Goal: Transaction & Acquisition: Purchase product/service

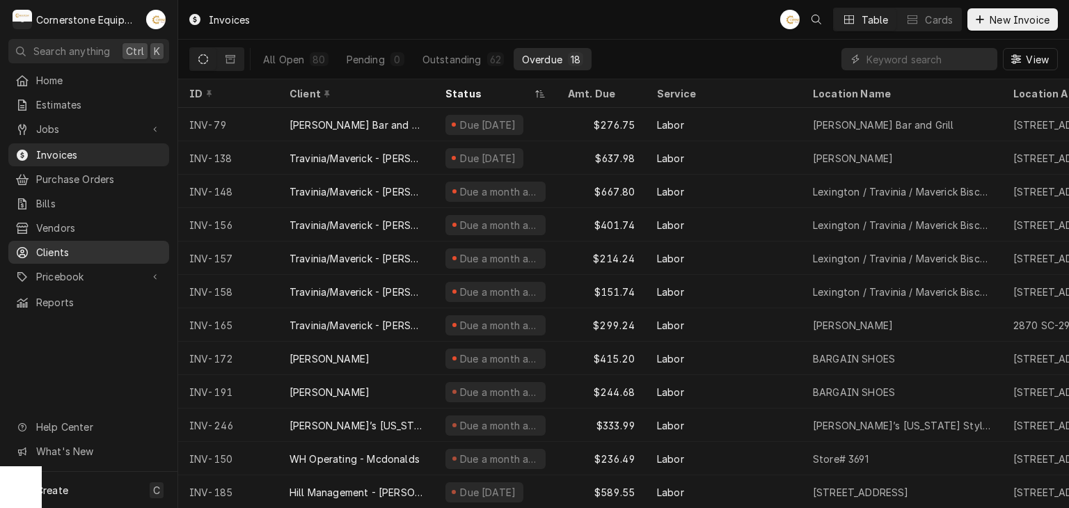
click at [75, 245] on span "Clients" at bounding box center [99, 252] width 126 height 15
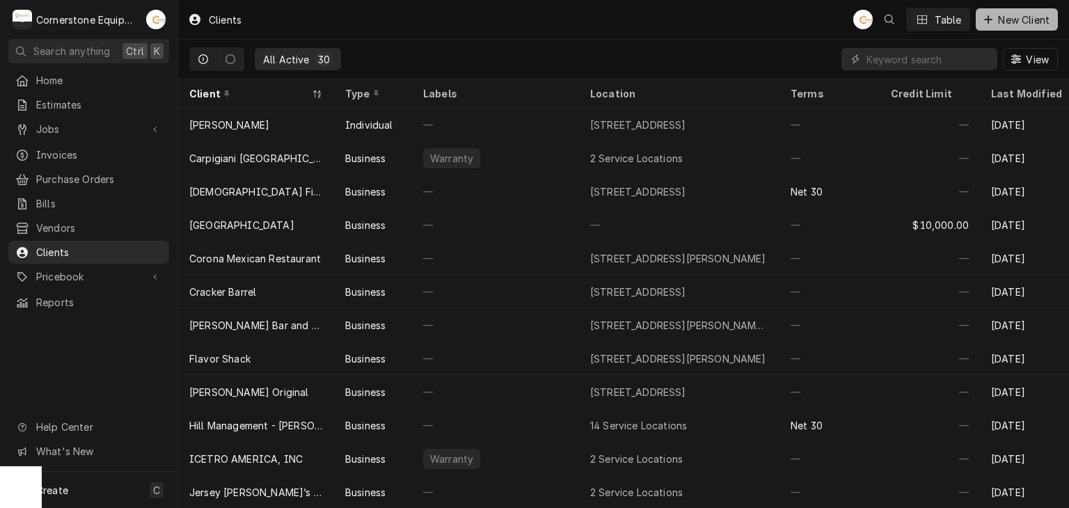
click at [1003, 16] on span "New Client" at bounding box center [1023, 20] width 57 height 15
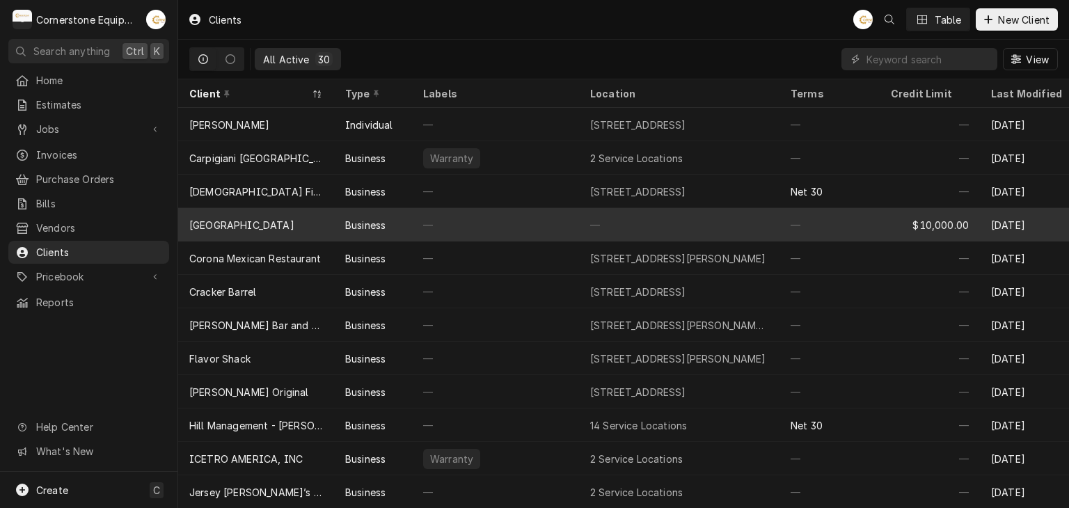
click at [392, 225] on div "Business" at bounding box center [373, 224] width 78 height 33
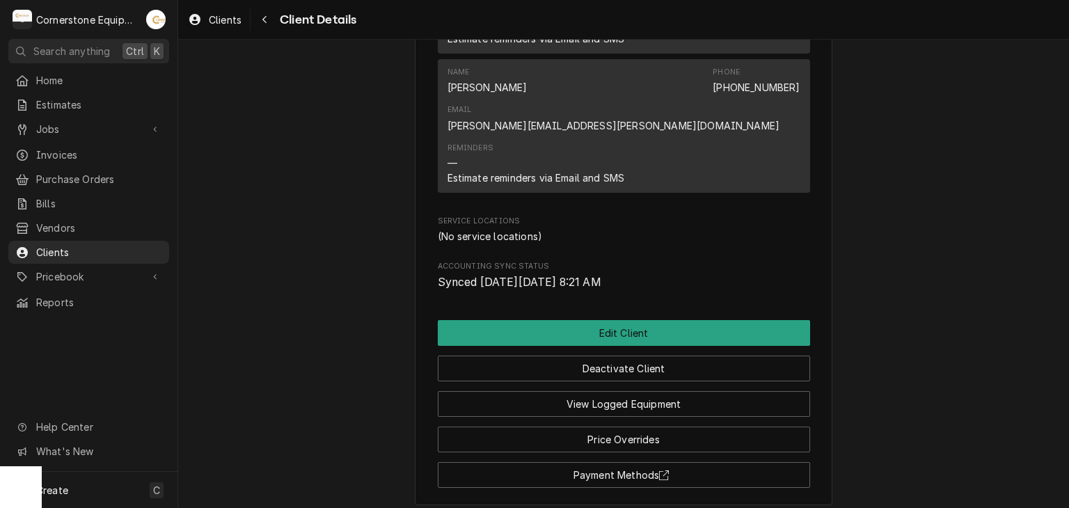
scroll to position [642, 0]
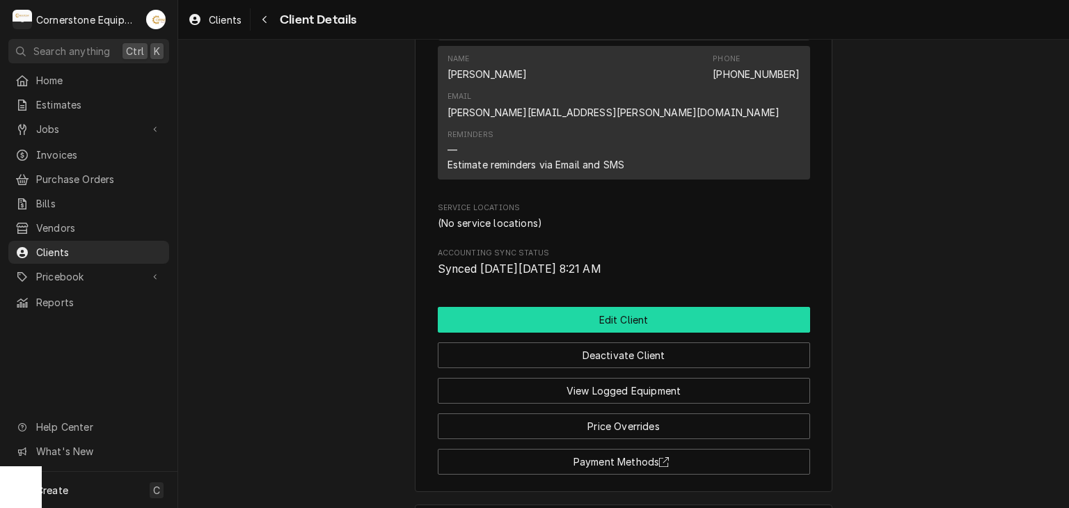
click at [502, 307] on button "Edit Client" at bounding box center [624, 320] width 372 height 26
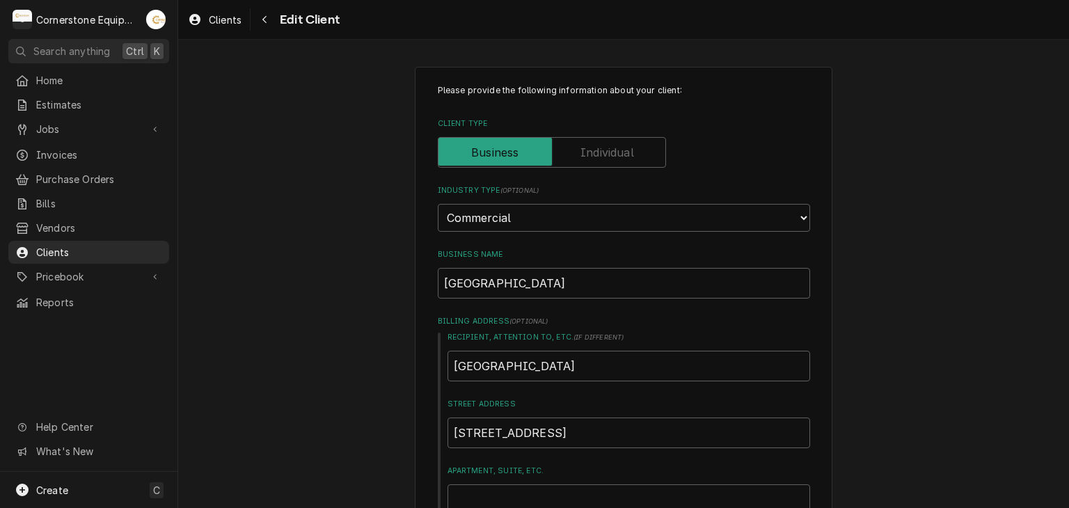
type textarea "x"
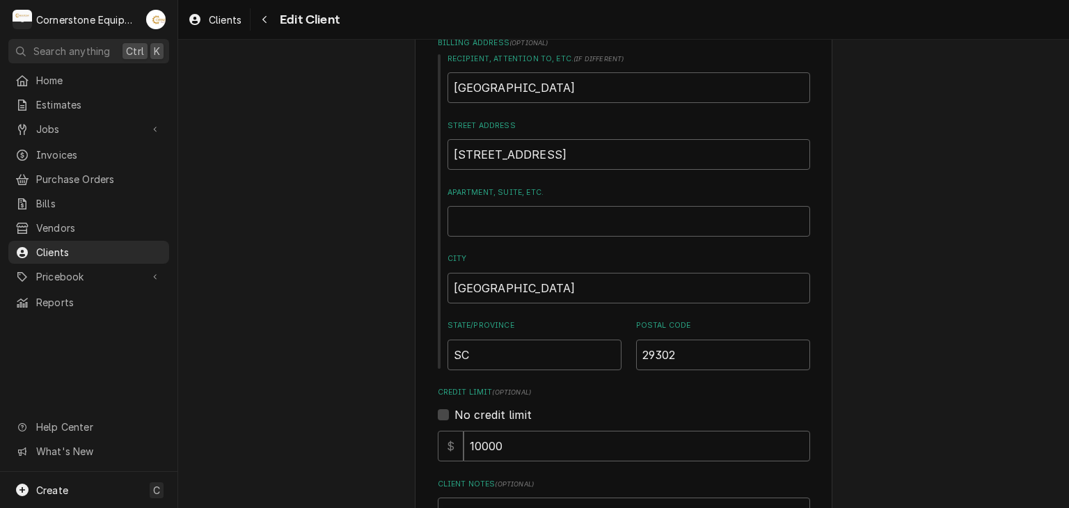
scroll to position [557, 0]
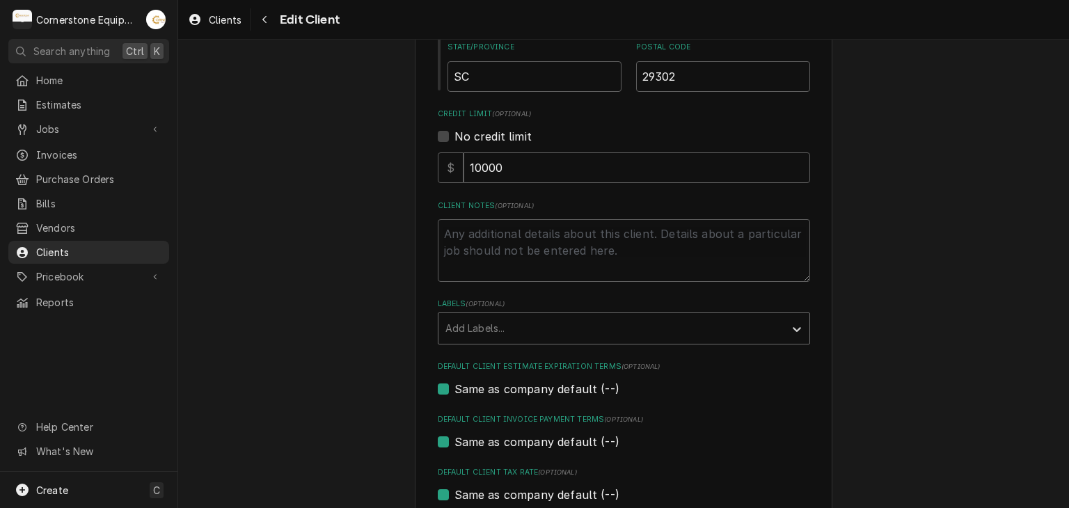
click at [509, 326] on div "Labels" at bounding box center [611, 328] width 332 height 25
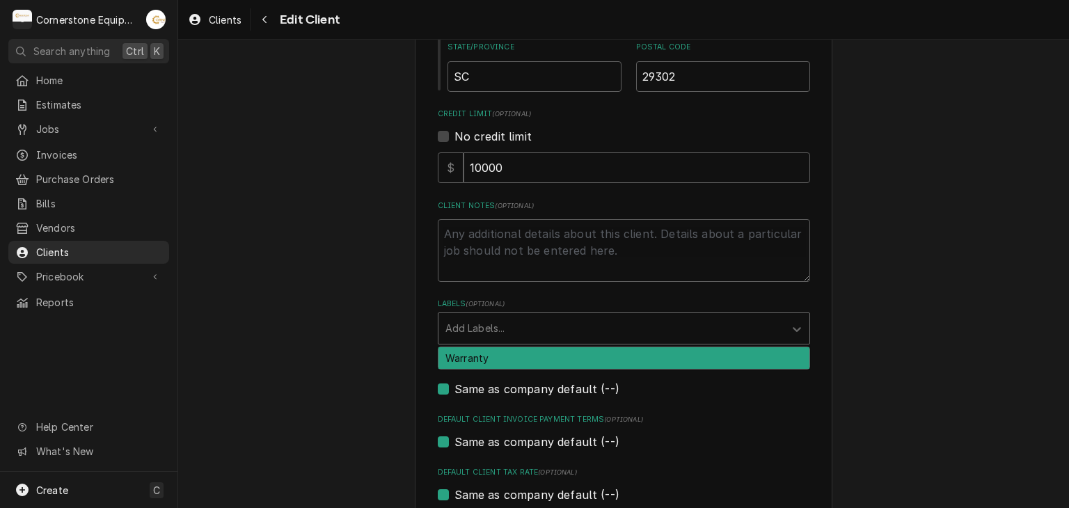
click at [394, 310] on div "Please provide the following information about your client: Client Type Industr…" at bounding box center [623, 355] width 891 height 1714
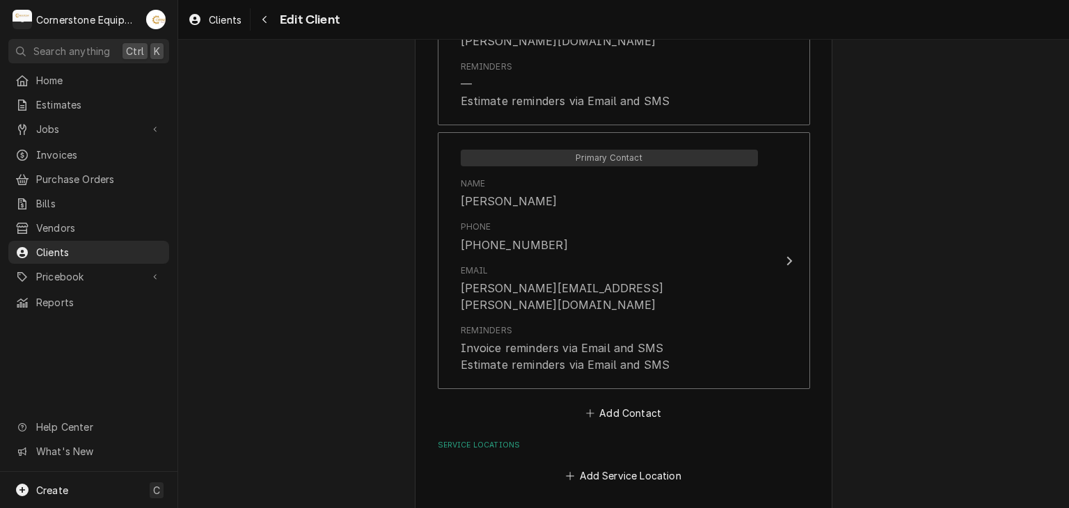
scroll to position [1224, 0]
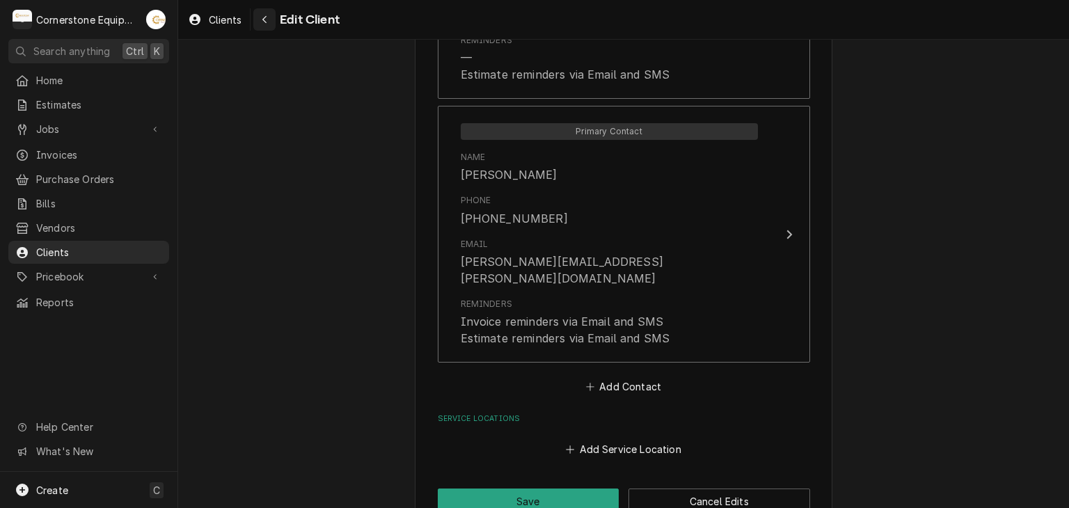
click at [266, 26] on button "Navigate back" at bounding box center [264, 19] width 22 height 22
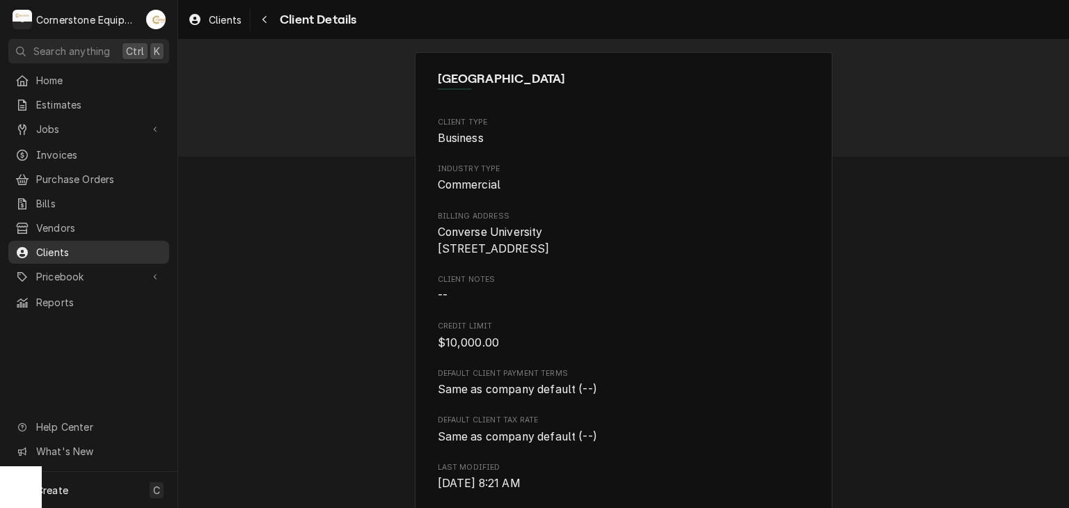
click at [119, 245] on span "Clients" at bounding box center [99, 252] width 126 height 15
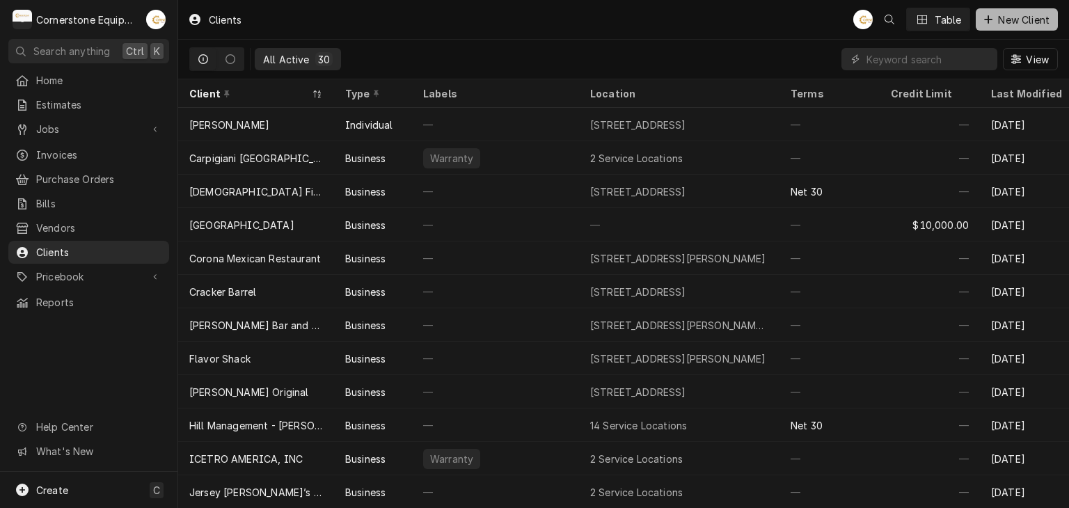
click at [1050, 17] on span "New Client" at bounding box center [1023, 20] width 57 height 15
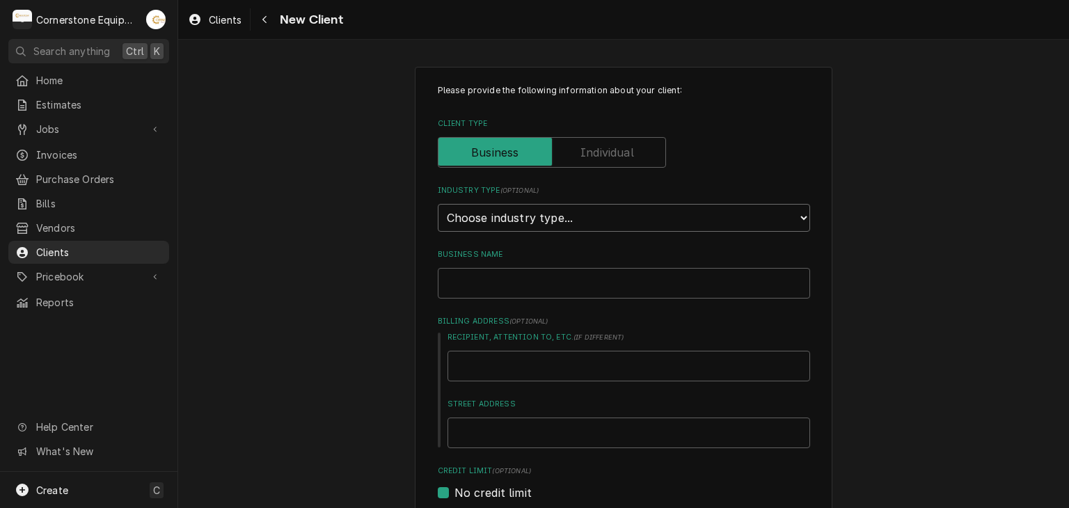
click at [676, 217] on select "Choose industry type... Residential Commercial Industrial Government" at bounding box center [624, 218] width 372 height 28
select select "2"
click at [438, 204] on select "Choose industry type... Residential Commercial Industrial Government" at bounding box center [624, 218] width 372 height 28
drag, startPoint x: 576, startPoint y: 59, endPoint x: 429, endPoint y: 540, distance: 502.8
drag, startPoint x: 60, startPoint y: 502, endPoint x: 88, endPoint y: 456, distance: 53.7
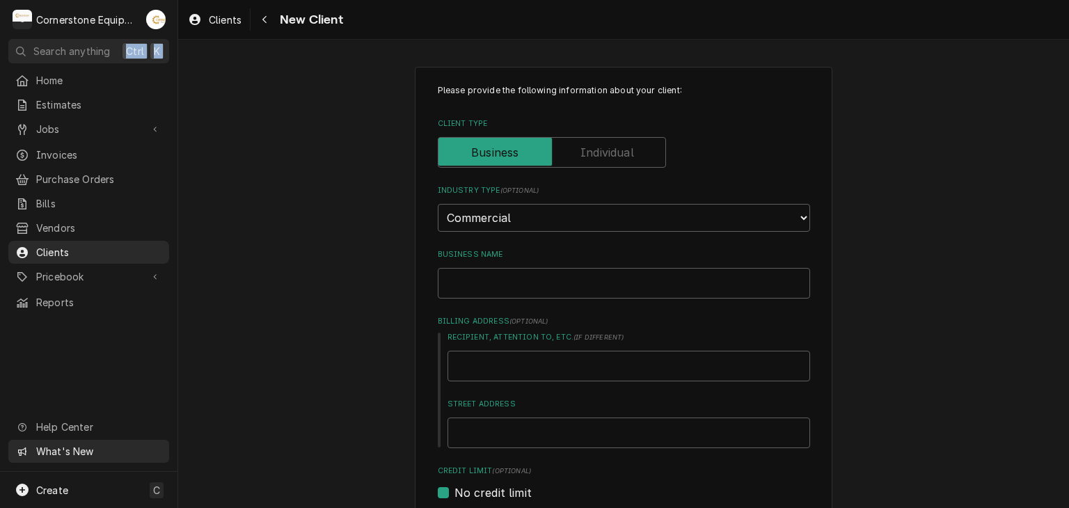
click at [50, 505] on nav "C Cornerstone Equipment Repair, LLC AB Search anything Ctrl K Home Estimates Jo…" at bounding box center [89, 254] width 178 height 508
click at [598, 270] on input "Business Name" at bounding box center [624, 283] width 372 height 31
drag, startPoint x: 598, startPoint y: 269, endPoint x: 512, endPoint y: 290, distance: 88.1
click at [511, 300] on div "Please provide the following information about your client: Client Type Industr…" at bounding box center [624, 484] width 372 height 800
click at [512, 290] on input "Business Name" at bounding box center [624, 283] width 372 height 31
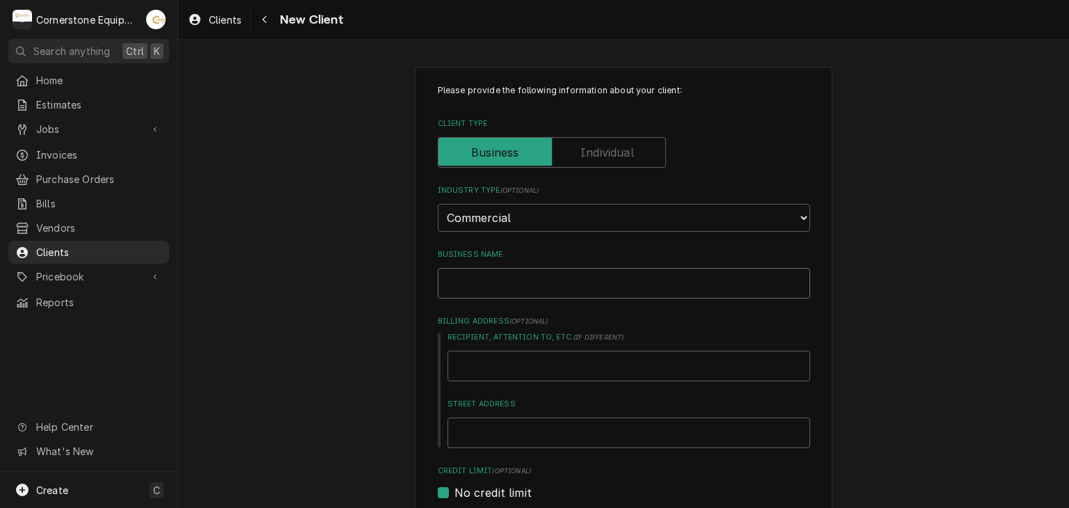
type textarea "x"
type input "Bu"
type textarea "x"
type input "B"
type textarea "x"
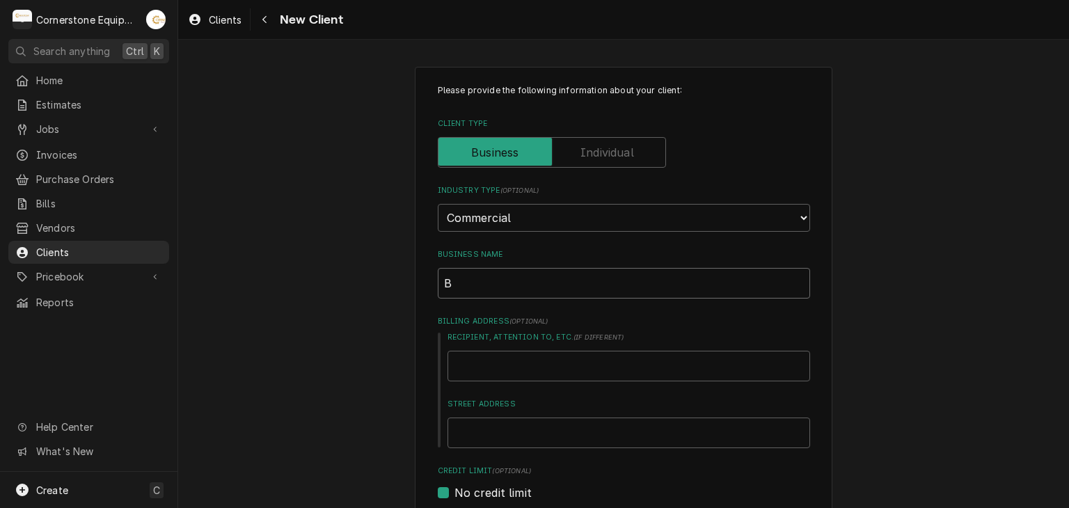
type input "Bi"
type textarea "x"
type input "Big"
type textarea "x"
type input "Big"
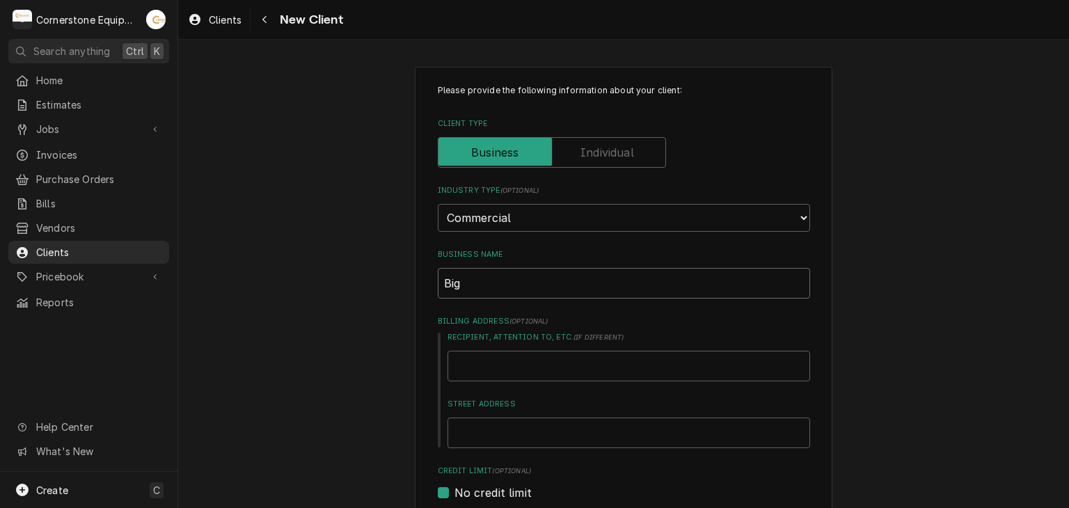
type textarea "x"
type input "Big A"
drag, startPoint x: 437, startPoint y: 379, endPoint x: 431, endPoint y: 410, distance: 31.1
drag, startPoint x: 431, startPoint y: 410, endPoint x: 273, endPoint y: 179, distance: 279.9
click at [273, 179] on div "Please provide the following information about your client: Client Type Industr…" at bounding box center [623, 511] width 891 height 914
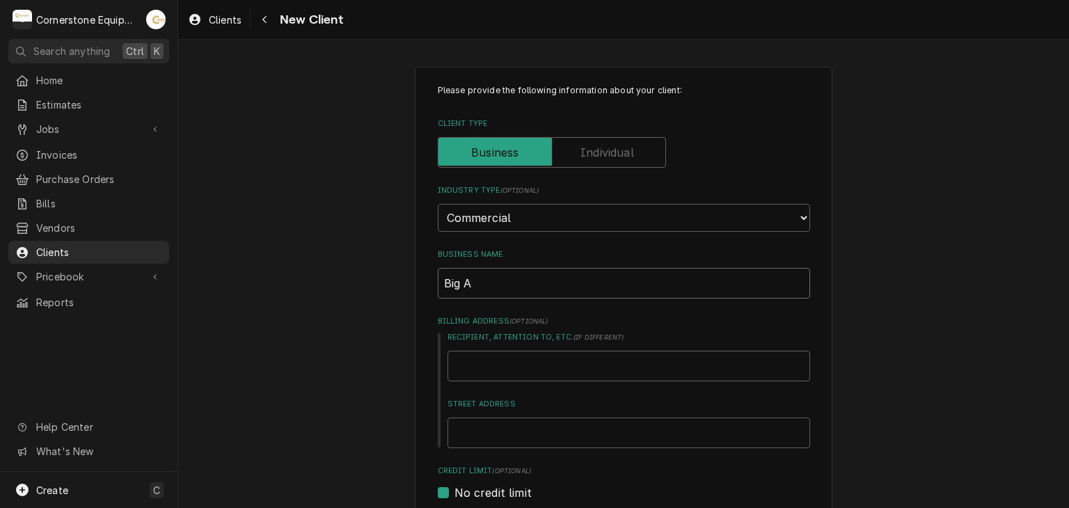
click at [504, 283] on input "Big A" at bounding box center [624, 283] width 372 height 31
type textarea "x"
type input "Big Ai"
type textarea "x"
type input "Big Air"
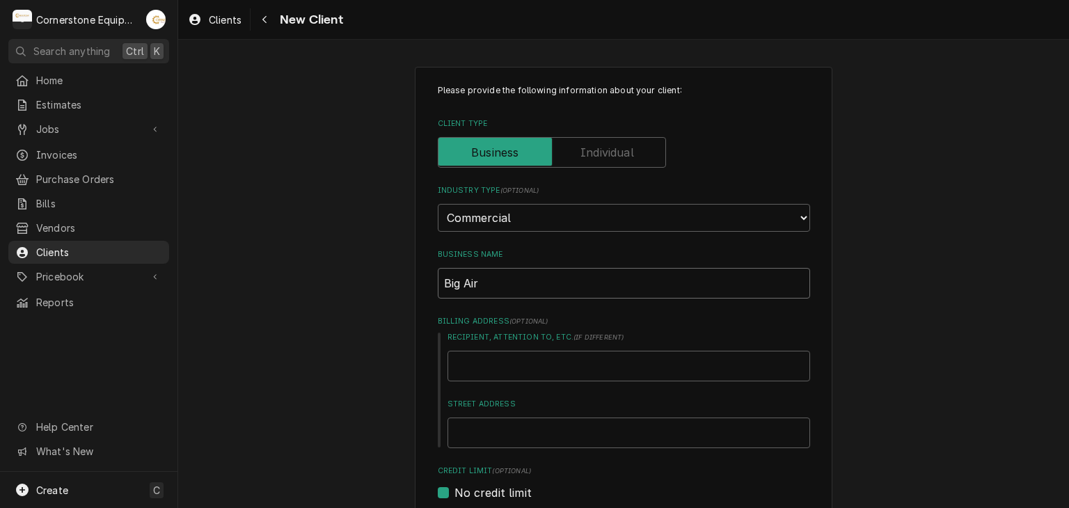
type textarea "x"
type input "Big Air"
type textarea "x"
type input "Big Air U"
type textarea "x"
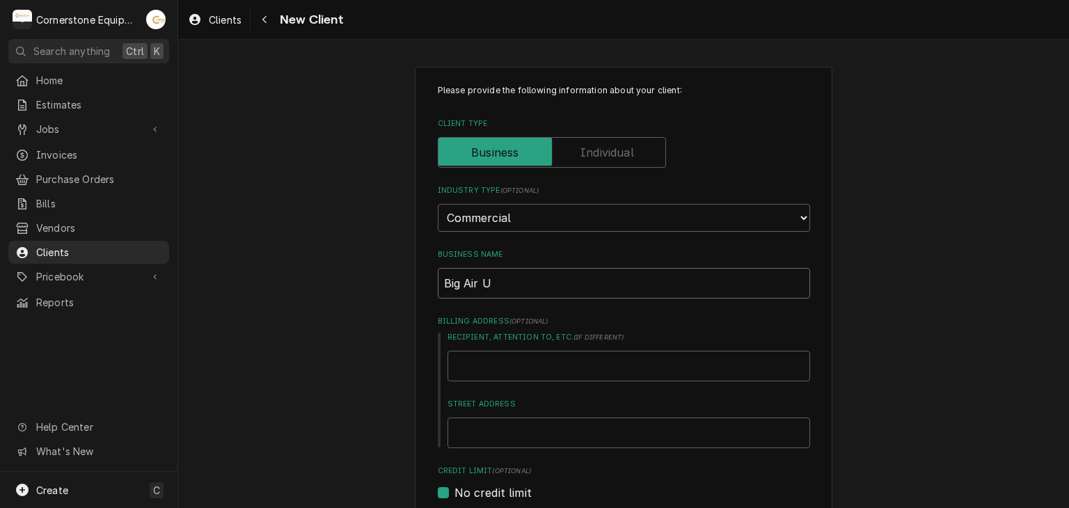
type input "Big Air US"
type textarea "x"
type input "Big Air USA"
type textarea "x"
type input "Big Air USA"
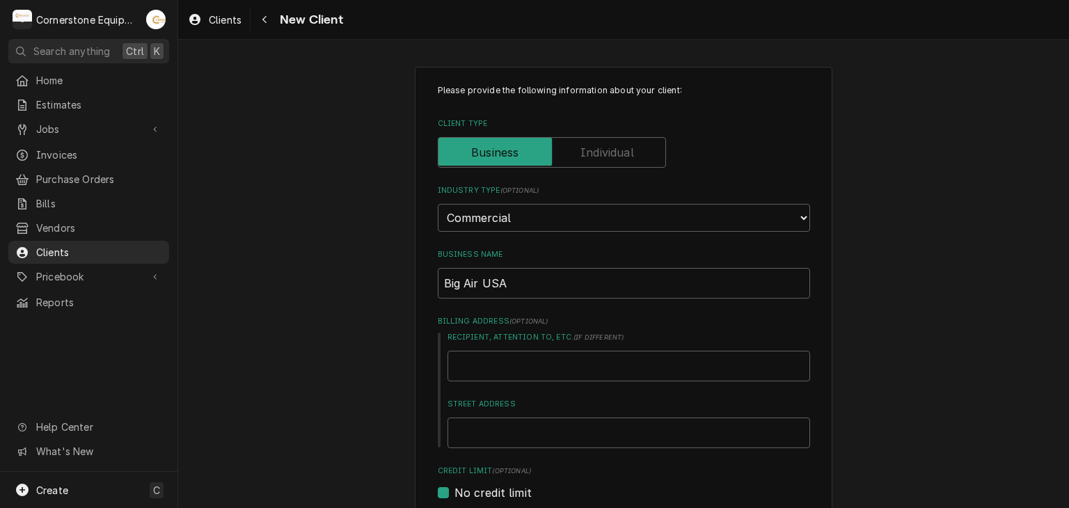
click at [364, 214] on div "Please provide the following information about your client: Client Type Industr…" at bounding box center [623, 511] width 891 height 914
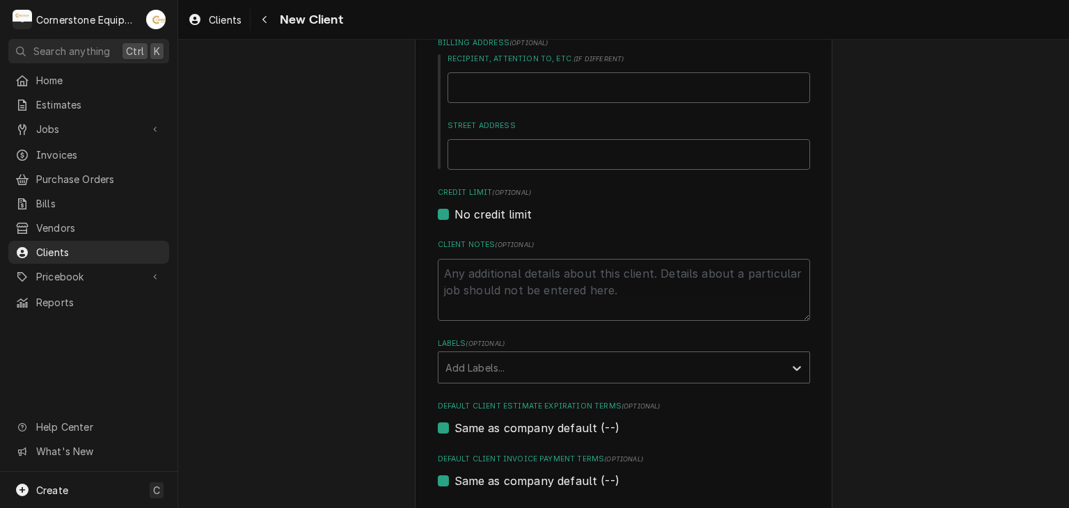
click at [508, 217] on label "No credit limit" at bounding box center [492, 214] width 77 height 17
click at [508, 217] on input "No credit limit" at bounding box center [640, 221] width 372 height 31
checkbox input "false"
type textarea "x"
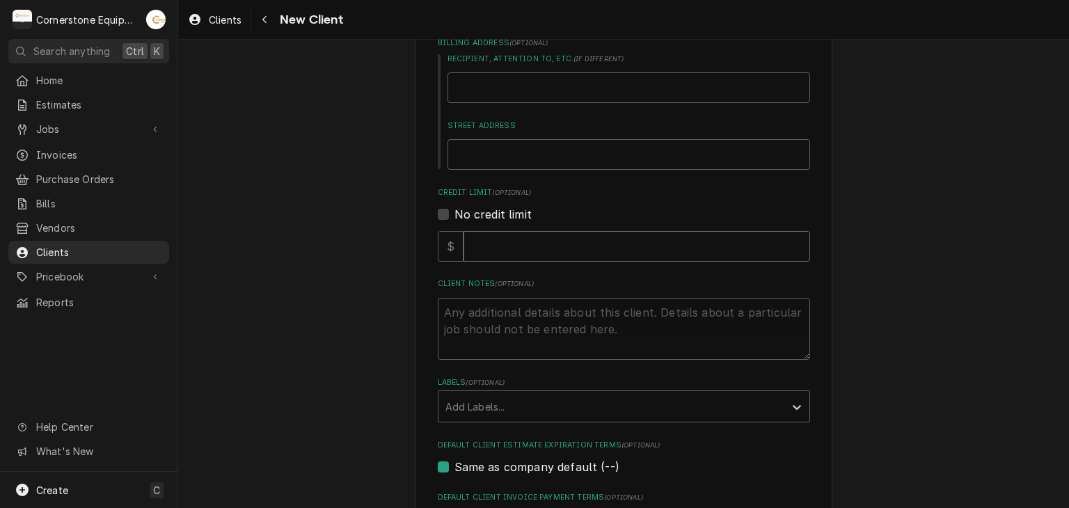
click at [500, 254] on input "Credit Limit" at bounding box center [636, 246] width 347 height 31
click at [475, 212] on label "No credit limit" at bounding box center [492, 214] width 77 height 17
click at [475, 212] on input "No credit limit" at bounding box center [640, 221] width 372 height 31
checkbox input "true"
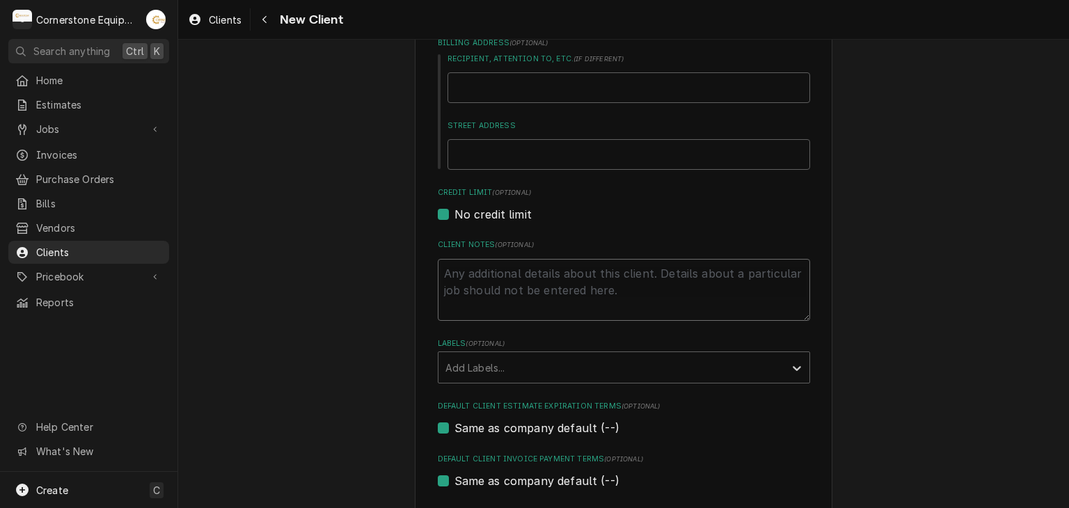
click at [443, 290] on textarea "Client Notes ( optional )" at bounding box center [624, 290] width 372 height 63
type textarea "x"
type textarea "C"
type textarea "x"
type textarea "CO"
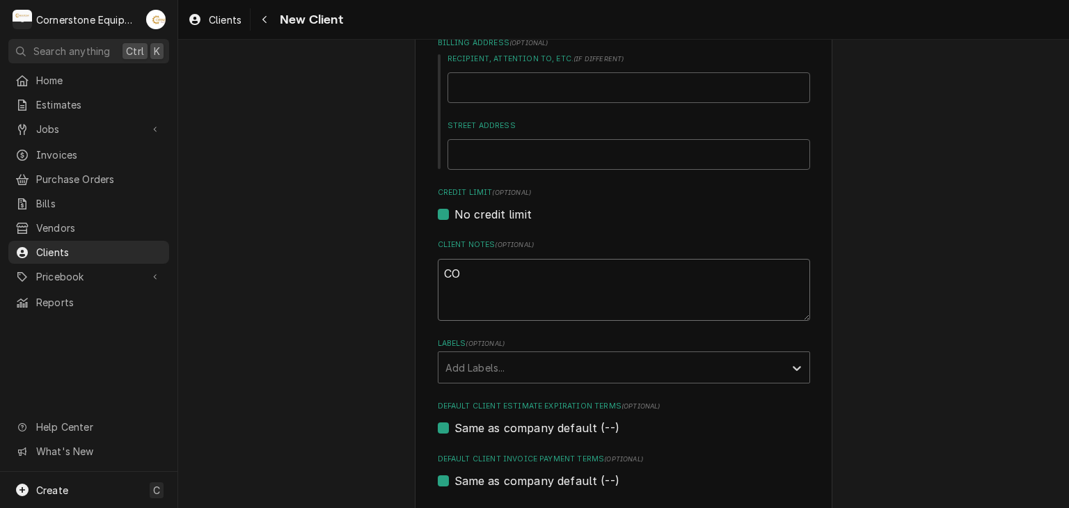
type textarea "x"
type textarea "COD"
click at [430, 260] on div "Please provide the following information about your client: Client Type Industr…" at bounding box center [624, 233] width 418 height 890
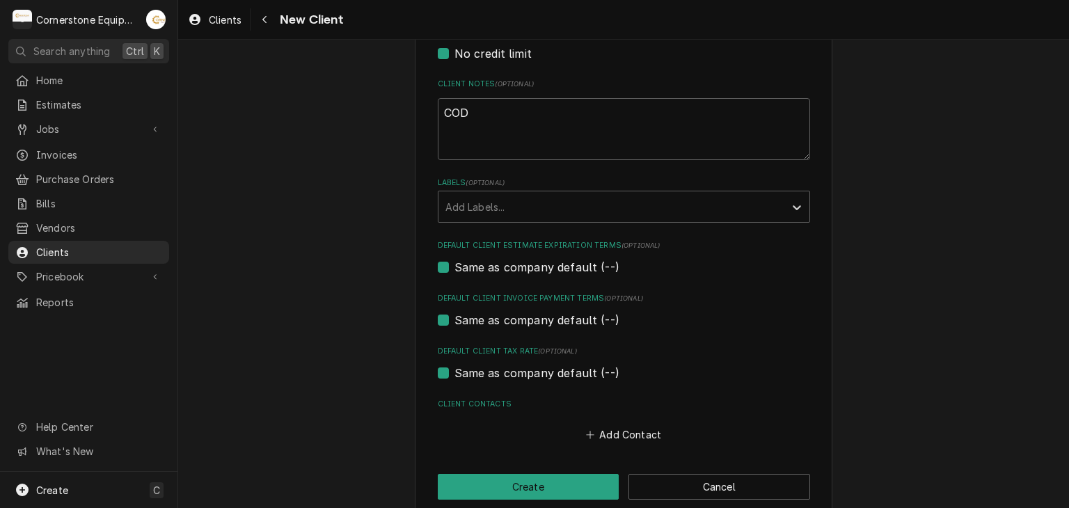
scroll to position [459, 0]
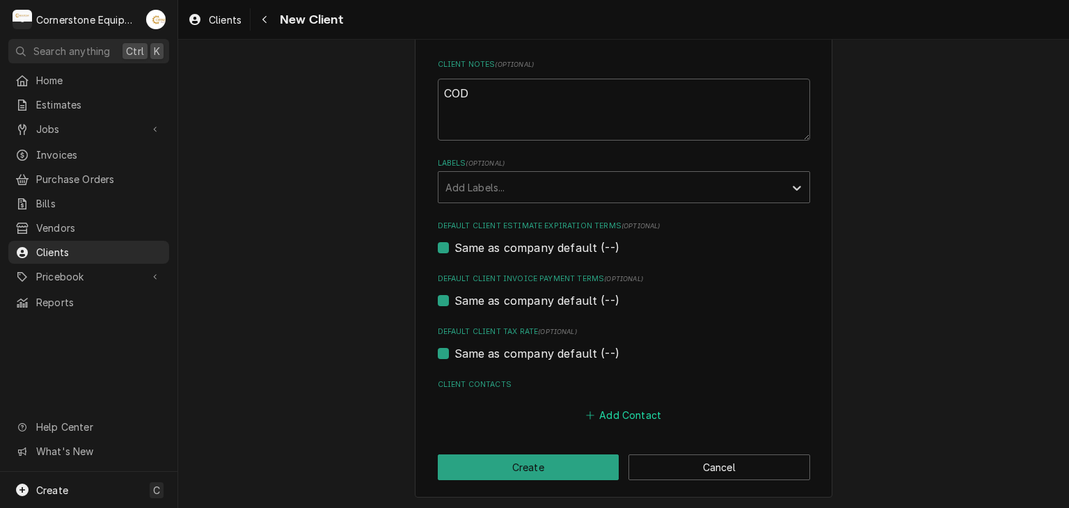
click at [594, 415] on button "Add Contact" at bounding box center [623, 415] width 80 height 19
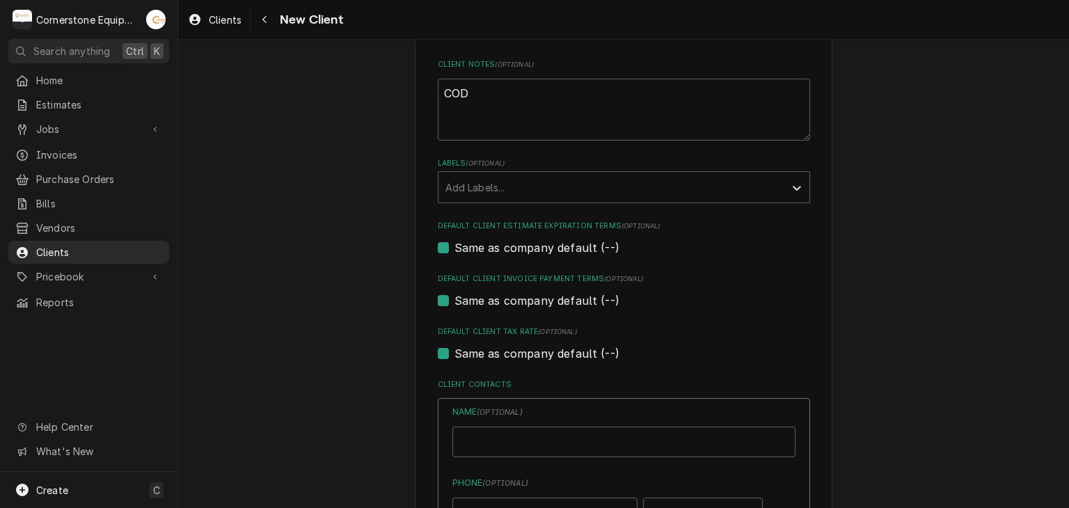
click at [560, 415] on label "Name ( optional )" at bounding box center [623, 412] width 343 height 13
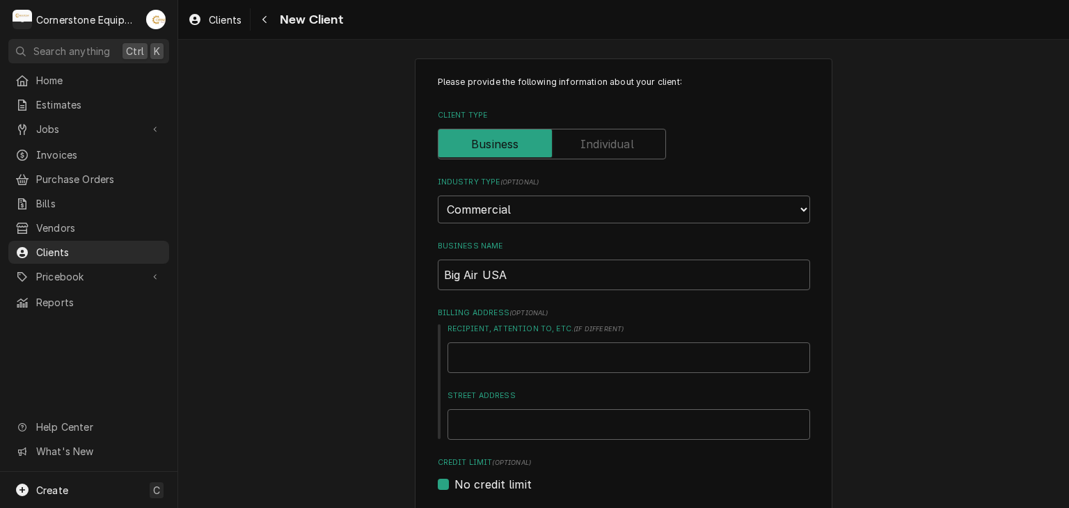
click at [560, 356] on input "Recipient, Attention To, etc. ( if different )" at bounding box center [628, 357] width 363 height 31
click at [523, 274] on input "Big Air USA" at bounding box center [624, 275] width 372 height 31
type textarea "x"
type input "Big Air USA"
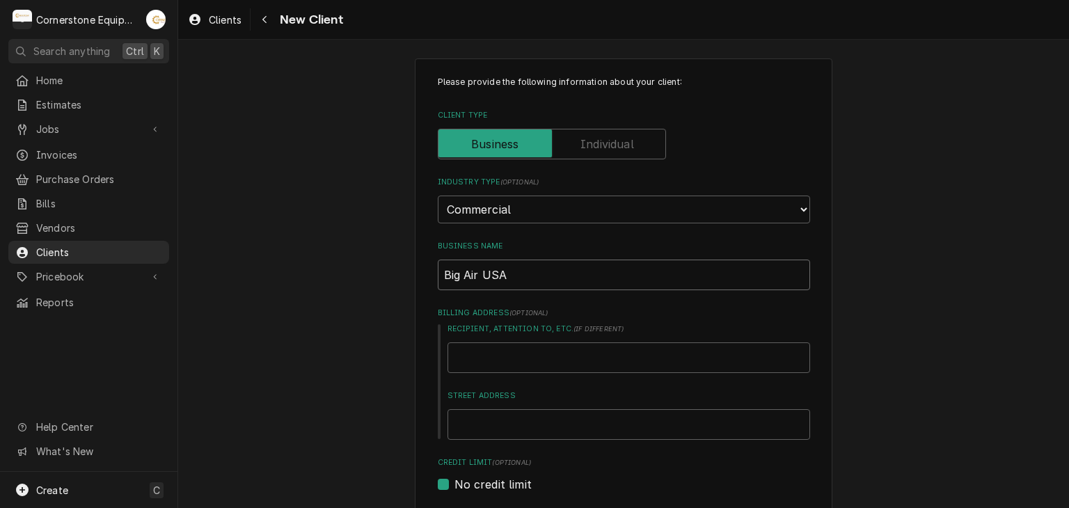
type textarea "x"
type input "Big Air US"
type textarea "x"
type input "Big Air U"
type textarea "x"
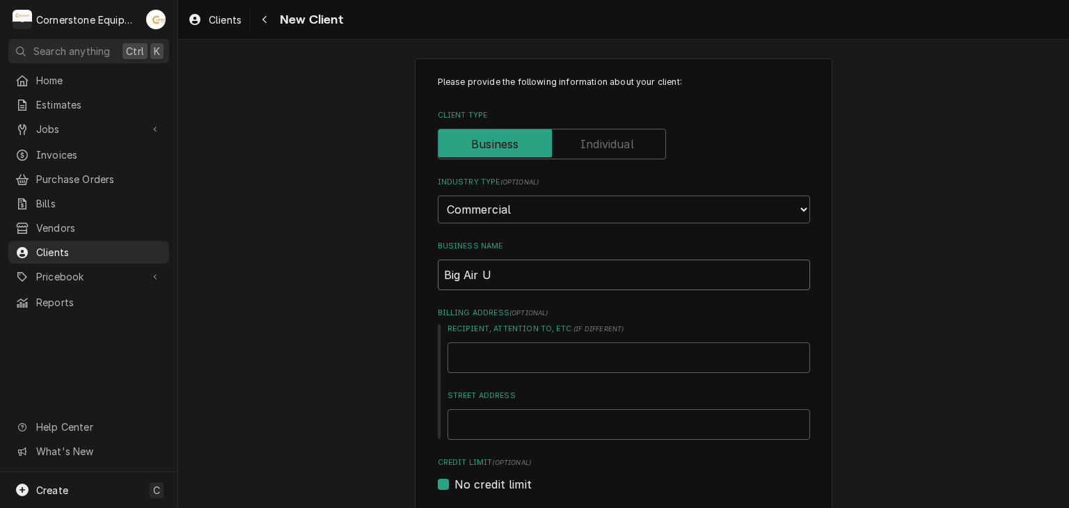
type input "Big Air"
type textarea "x"
type input "Big Air A"
type textarea "x"
type input "Big Air An"
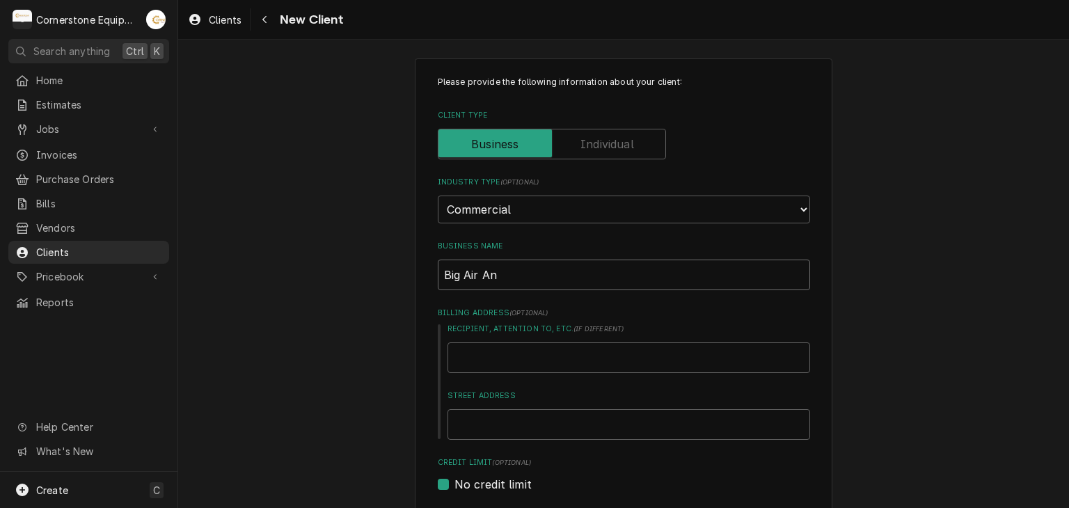
type textarea "x"
type input "Big Air And"
type textarea "x"
type input "Big Air Andr"
type textarea "x"
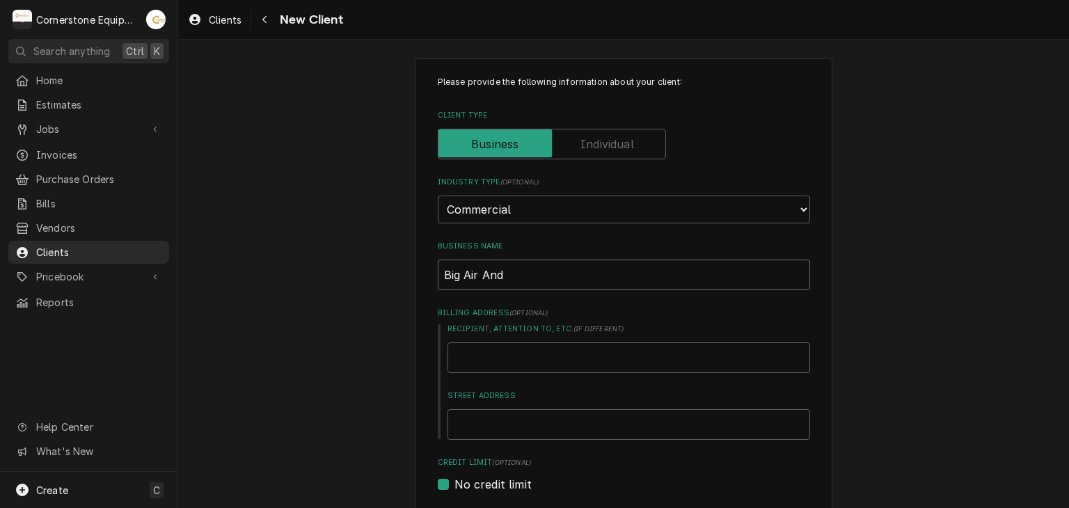
type input "Big Air Ande"
type textarea "x"
type input "Big Air Ander"
type textarea "x"
type input "Big Air Anders"
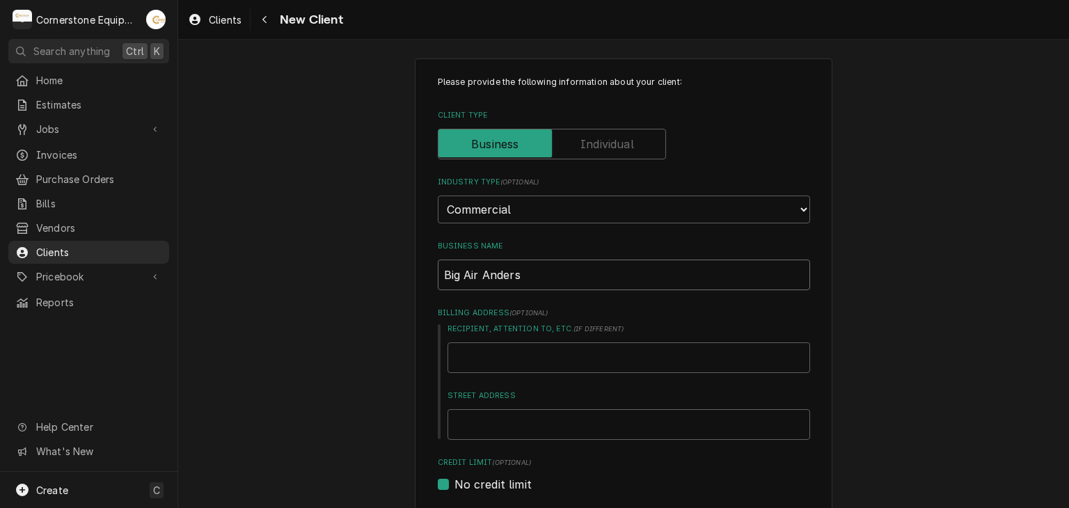
type textarea "x"
type input "Big Air Anderso"
type textarea "x"
type input "Big Air Andersom"
type textarea "x"
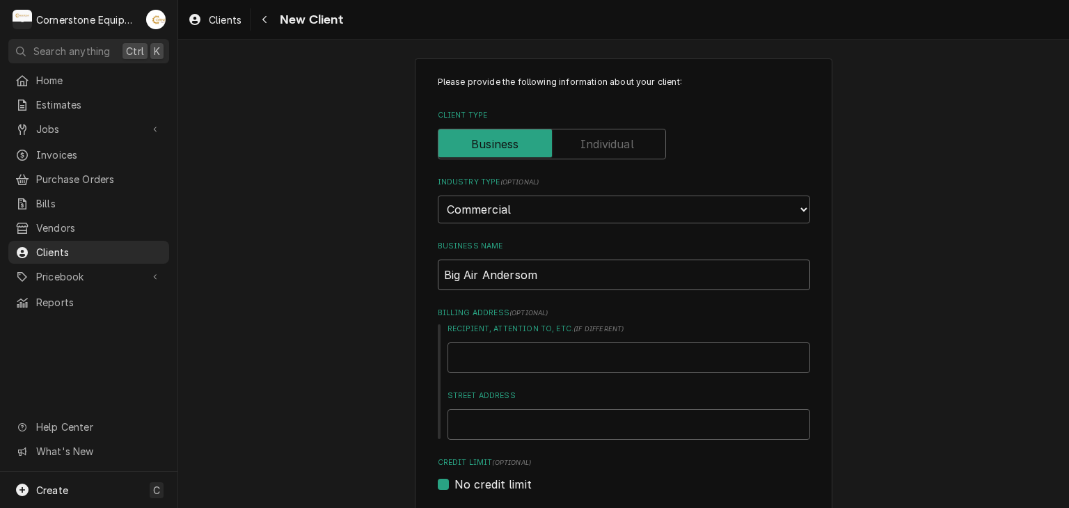
type input "Big Air Anderso"
type textarea "x"
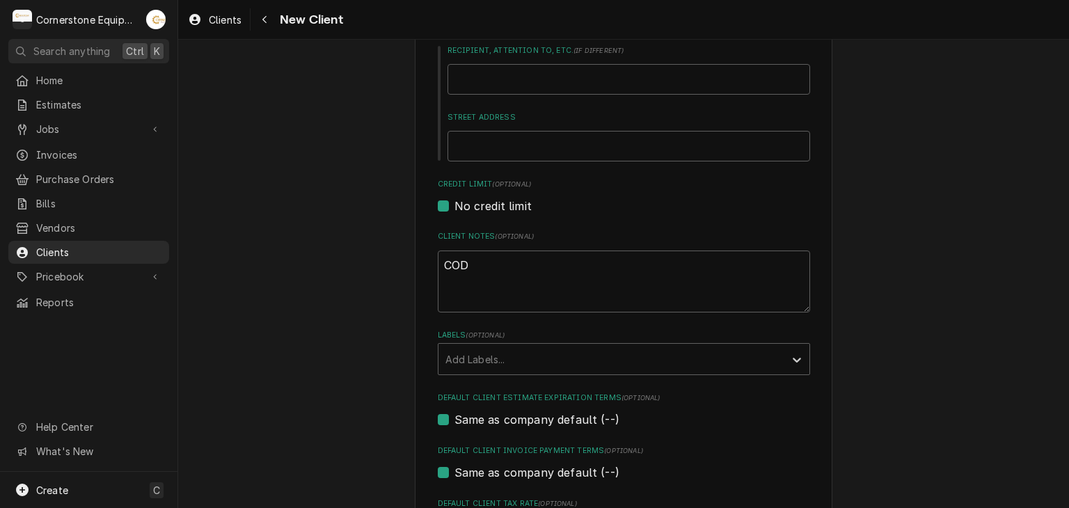
scroll to position [565, 0]
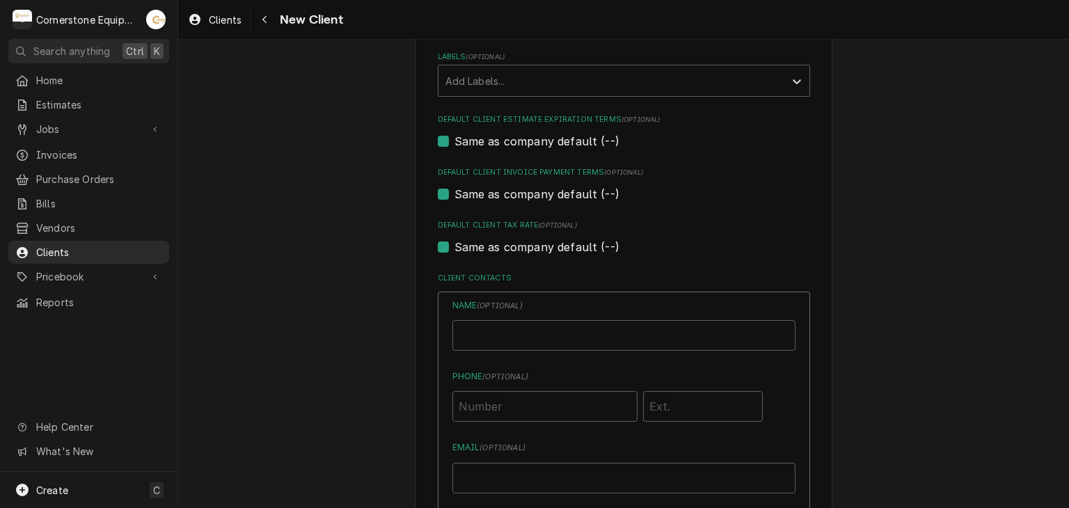
type input "Big Air [PERSON_NAME]"
click at [470, 327] on input "Business Name" at bounding box center [623, 335] width 343 height 31
type input "[PERSON_NAME]"
click at [543, 413] on input "Phone ( optional )" at bounding box center [544, 406] width 185 height 31
type input "[PHONE_NUMBER]"
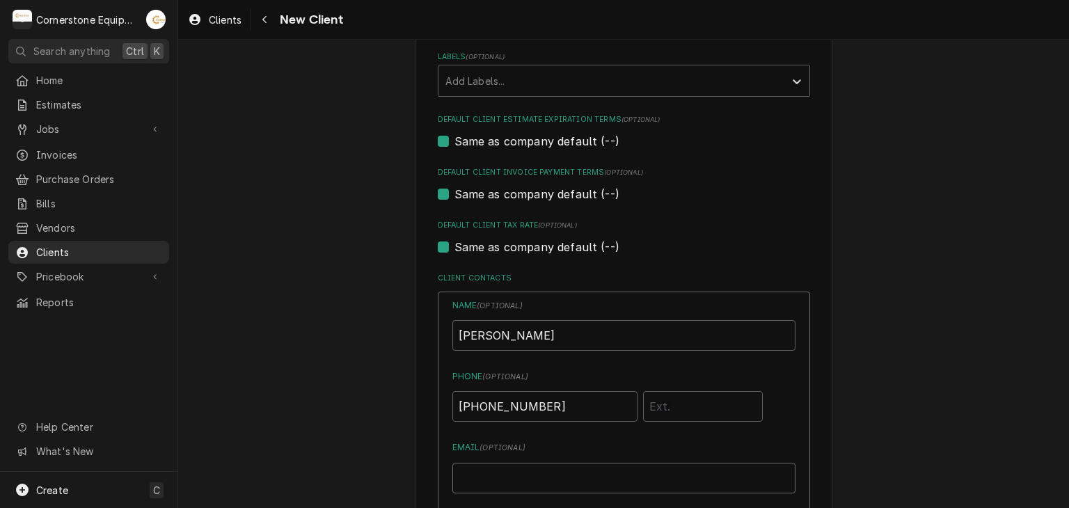
click at [543, 474] on input "Email ( optional )" at bounding box center [623, 478] width 343 height 31
click at [357, 343] on div "Please provide the following information about your client: Client Type Industr…" at bounding box center [623, 179] width 891 height 1380
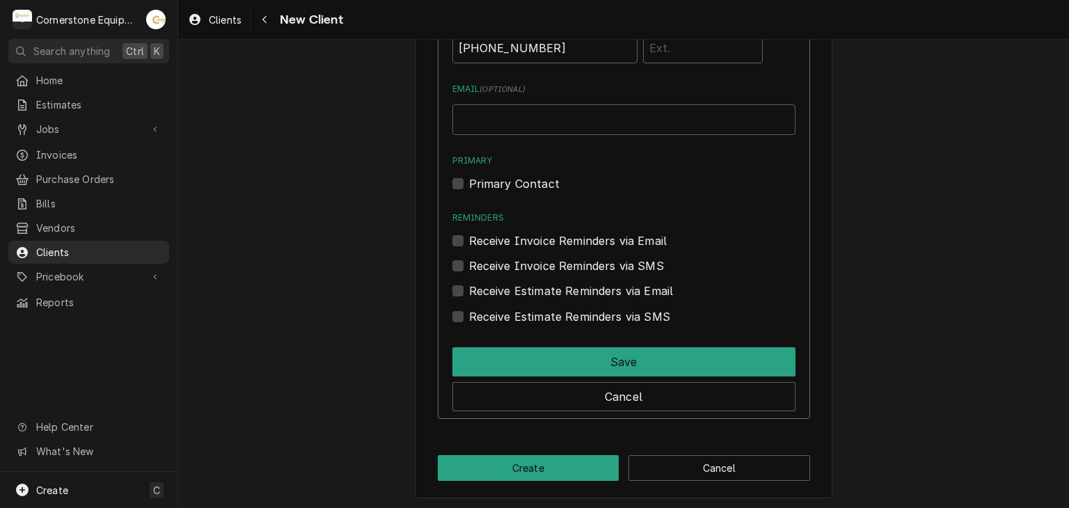
click at [638, 269] on label "Receive Invoice Reminders via SMS" at bounding box center [566, 265] width 195 height 17
click at [638, 269] on input "Contact Edit Form" at bounding box center [640, 272] width 343 height 31
checkbox input "true"
click at [635, 311] on label "Receive Estimate Reminders via SMS" at bounding box center [569, 316] width 201 height 17
click at [635, 311] on input "Contact Edit Form" at bounding box center [640, 323] width 343 height 31
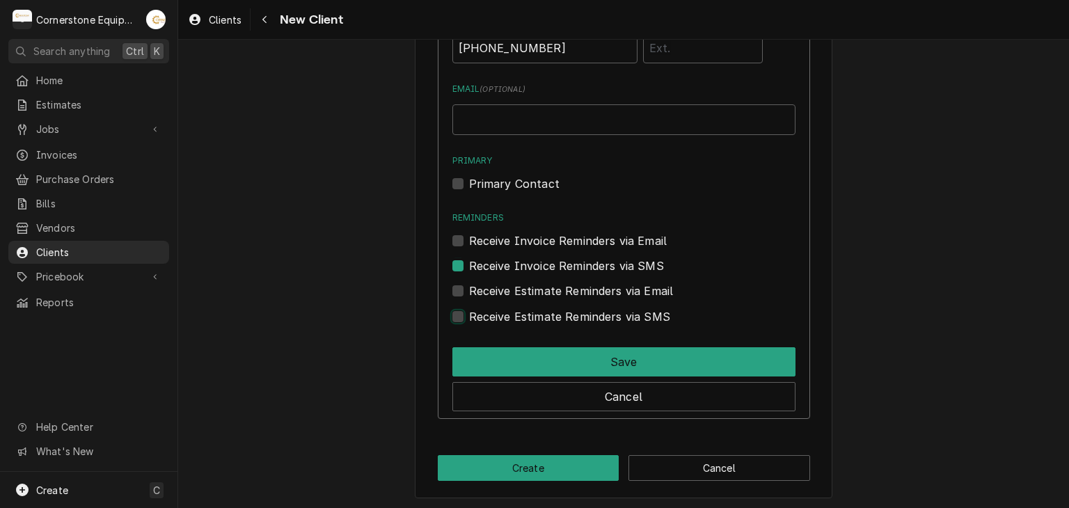
checkbox input "true"
click at [532, 182] on label "Primary Contact" at bounding box center [514, 183] width 90 height 17
click at [532, 182] on input "Primary" at bounding box center [640, 190] width 343 height 31
checkbox input "true"
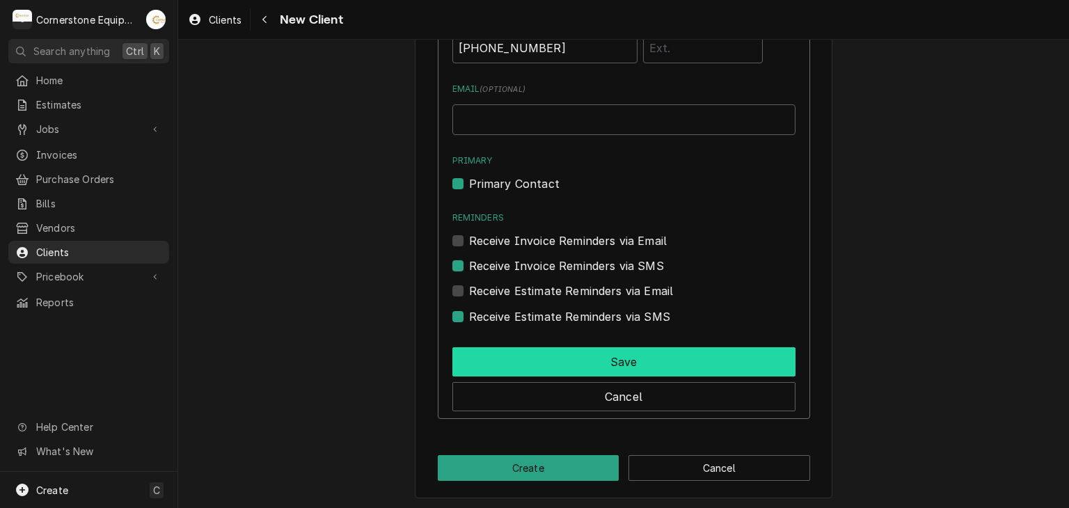
click at [528, 351] on button "Save" at bounding box center [623, 361] width 343 height 29
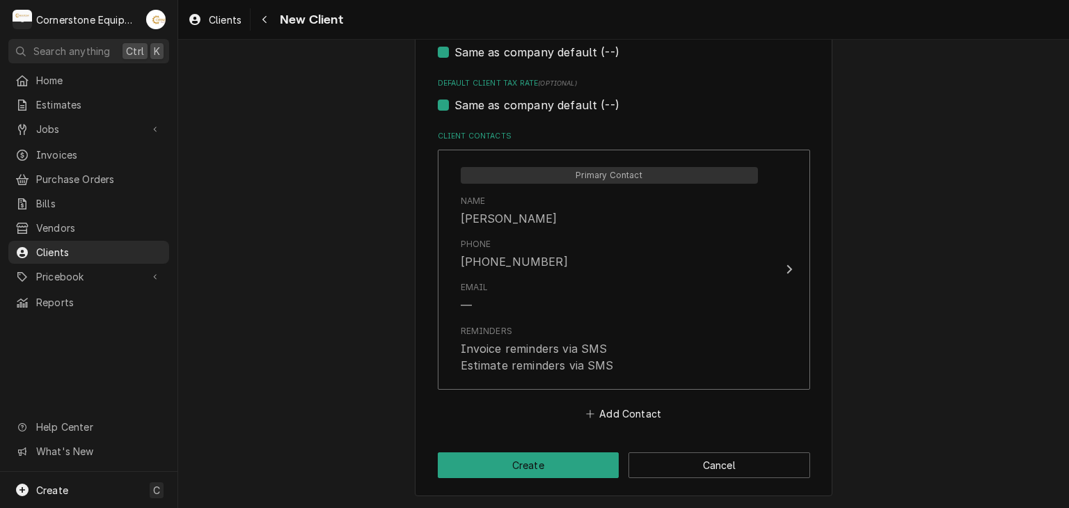
scroll to position [705, 0]
click at [573, 464] on button "Create" at bounding box center [529, 467] width 182 height 26
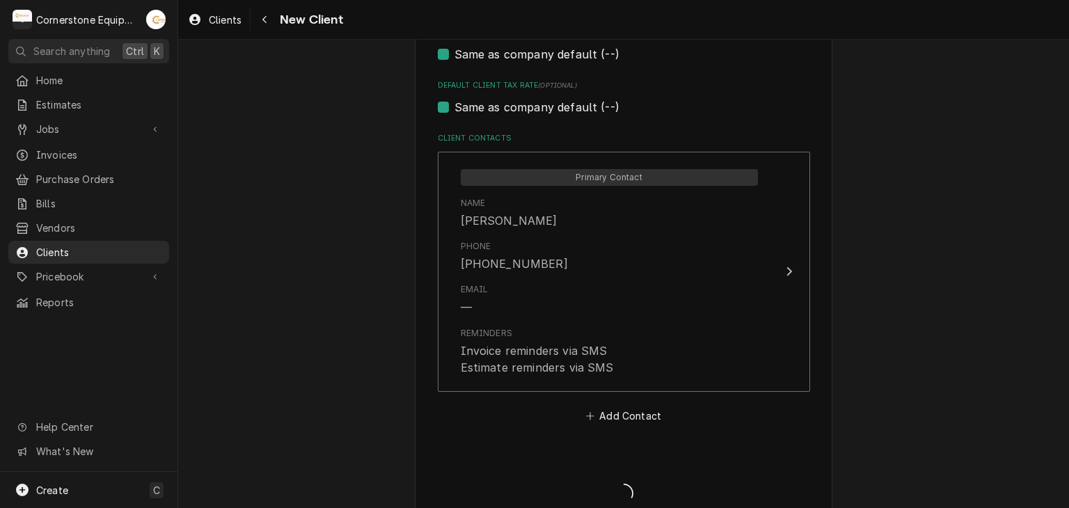
type textarea "x"
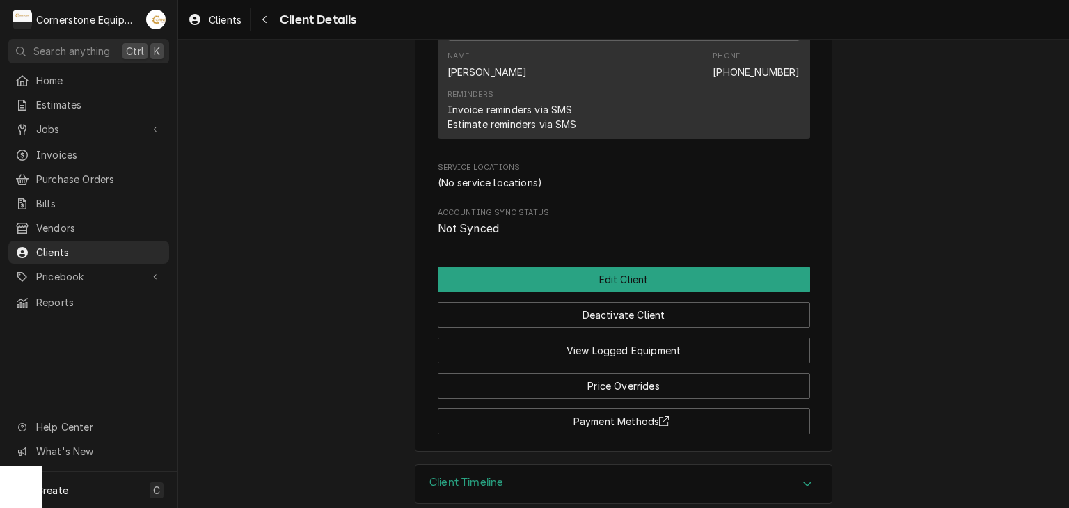
scroll to position [508, 0]
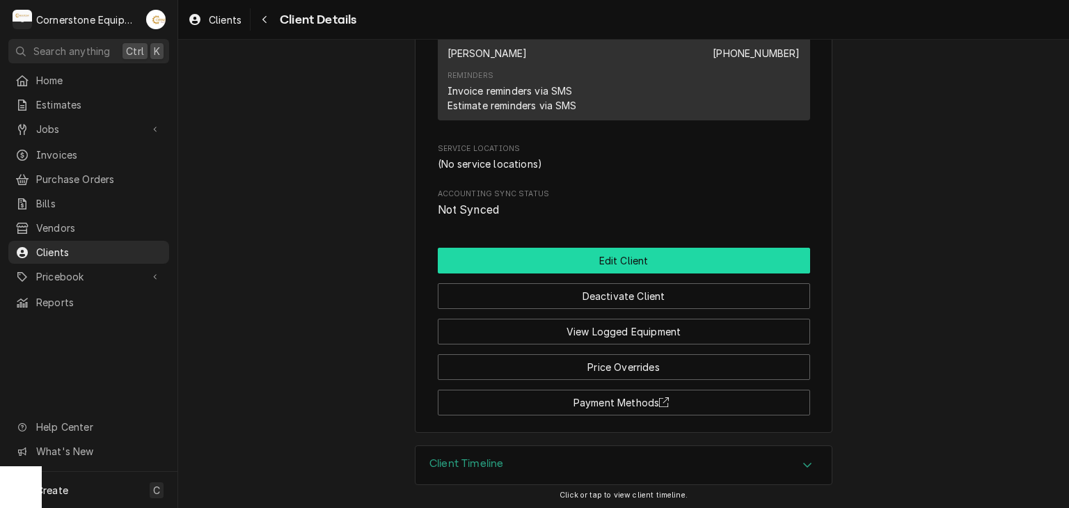
click at [681, 267] on button "Edit Client" at bounding box center [624, 261] width 372 height 26
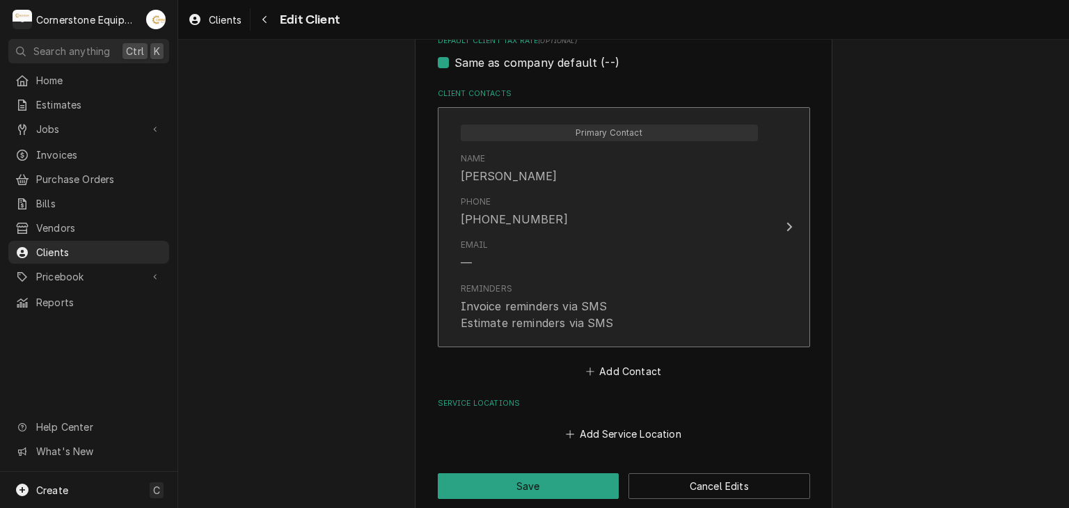
scroll to position [768, 0]
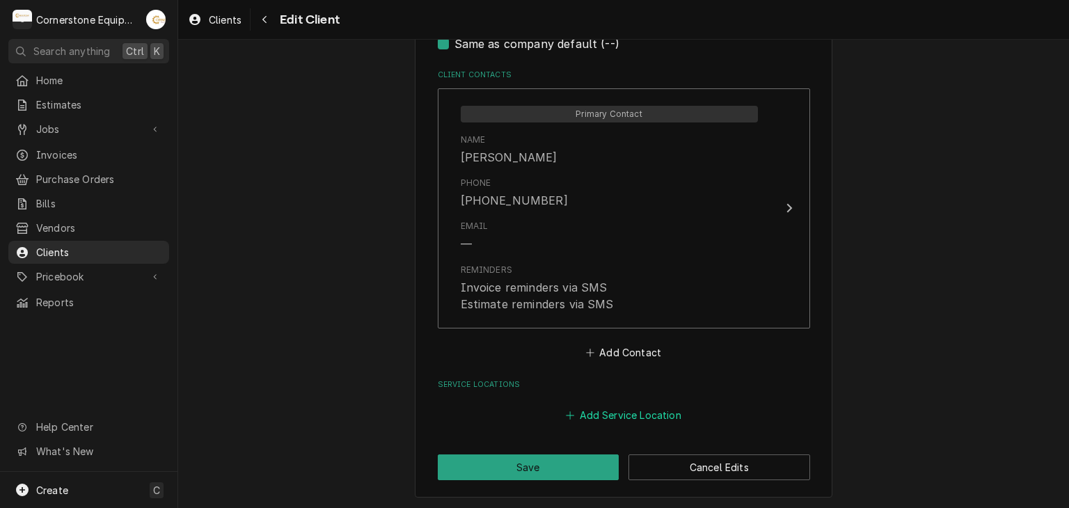
click at [605, 410] on button "Add Service Location" at bounding box center [624, 415] width 120 height 19
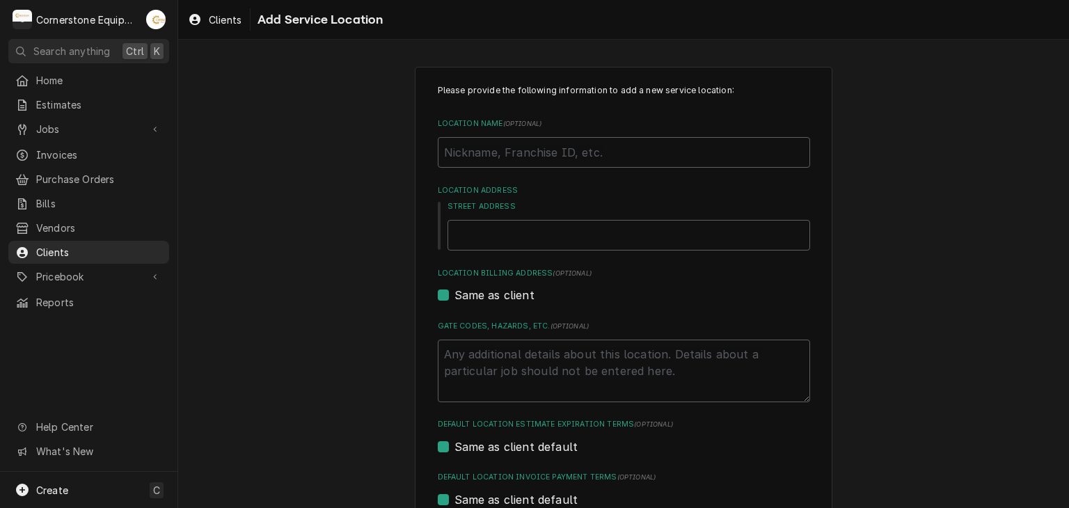
click at [325, 199] on div "Please provide the following information to add a new service location: Locatio…" at bounding box center [623, 381] width 891 height 654
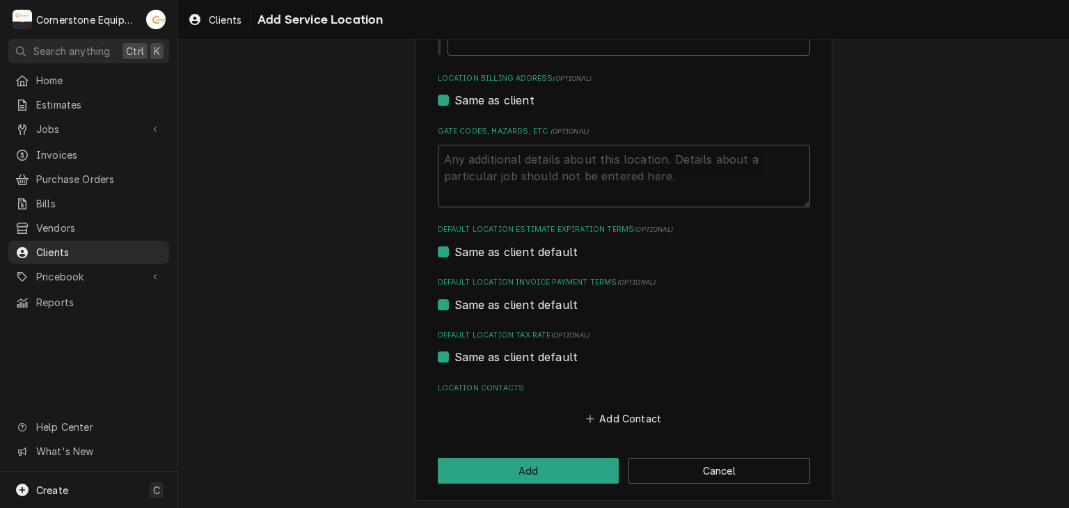
scroll to position [200, 0]
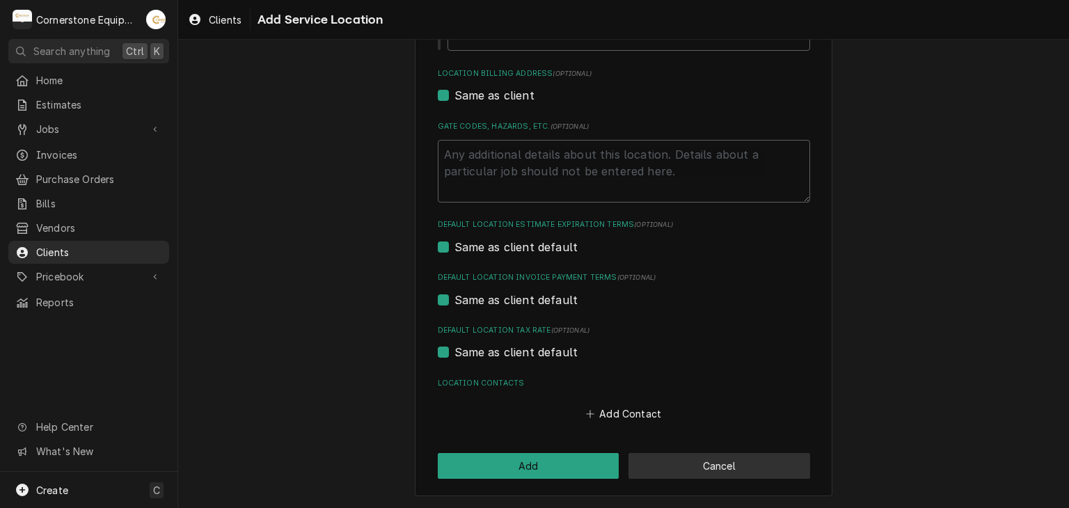
click at [657, 468] on button "Cancel" at bounding box center [719, 466] width 182 height 26
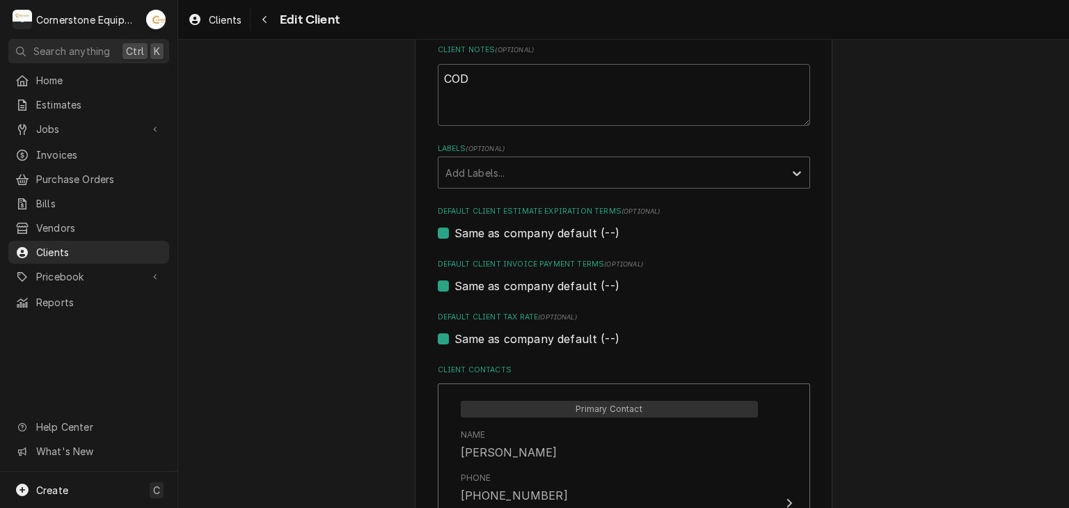
scroll to position [195, 0]
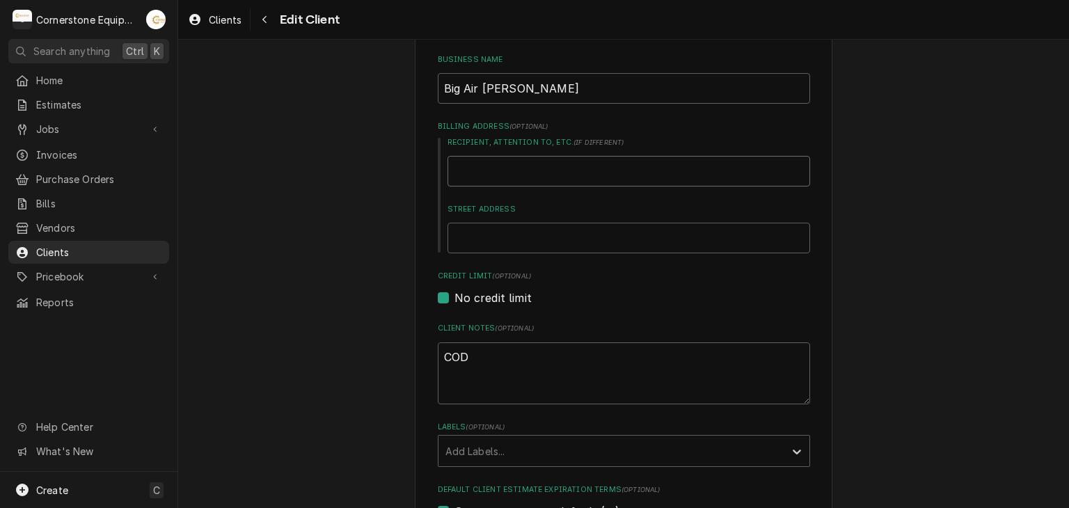
click at [588, 182] on input "Recipient, Attention To, etc. ( if different )" at bounding box center [628, 171] width 363 height 31
type textarea "x"
type input "M"
type textarea "x"
type input "MO"
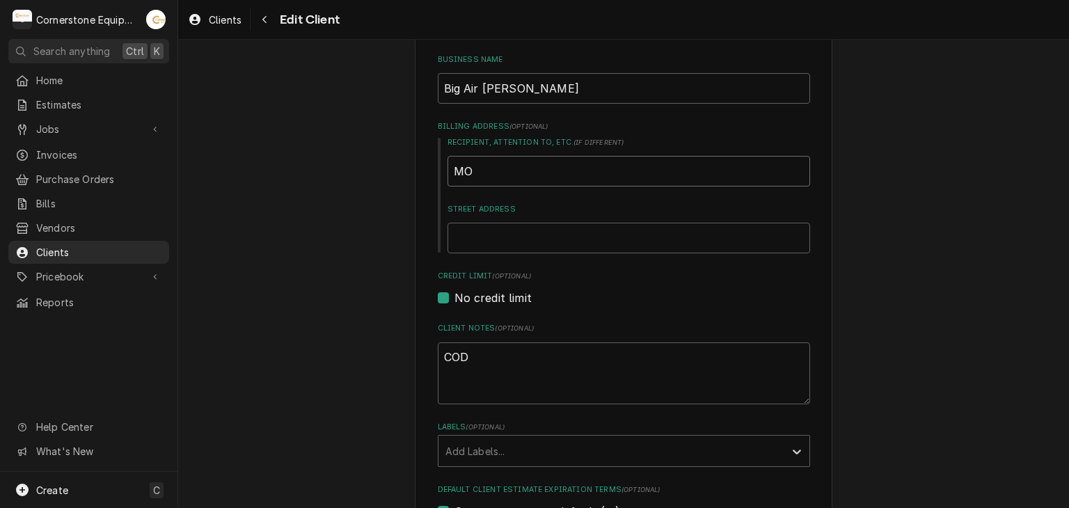
type textarea "x"
type input "M"
type textarea "x"
type input "B"
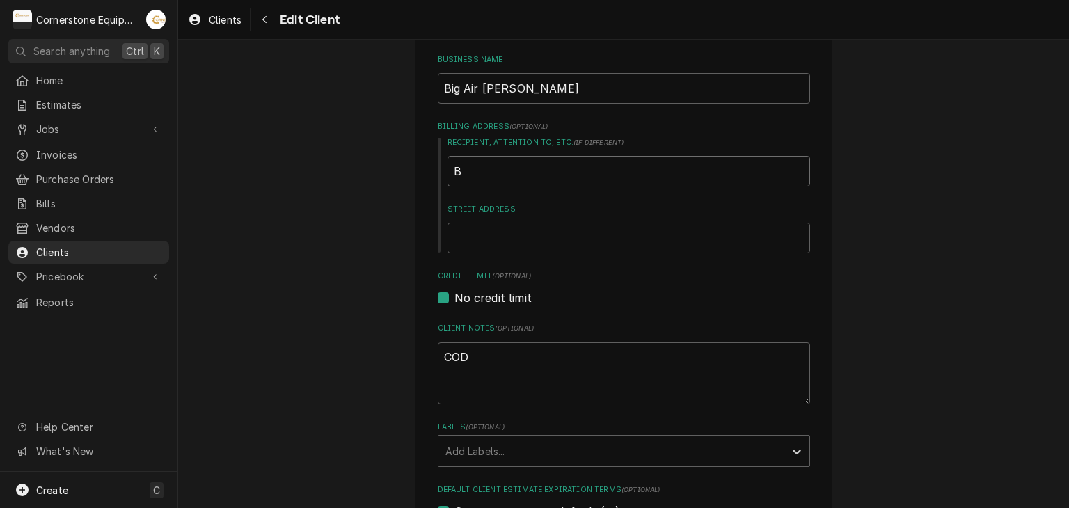
type textarea "x"
type input "Bi"
type textarea "x"
type input "Big"
type textarea "x"
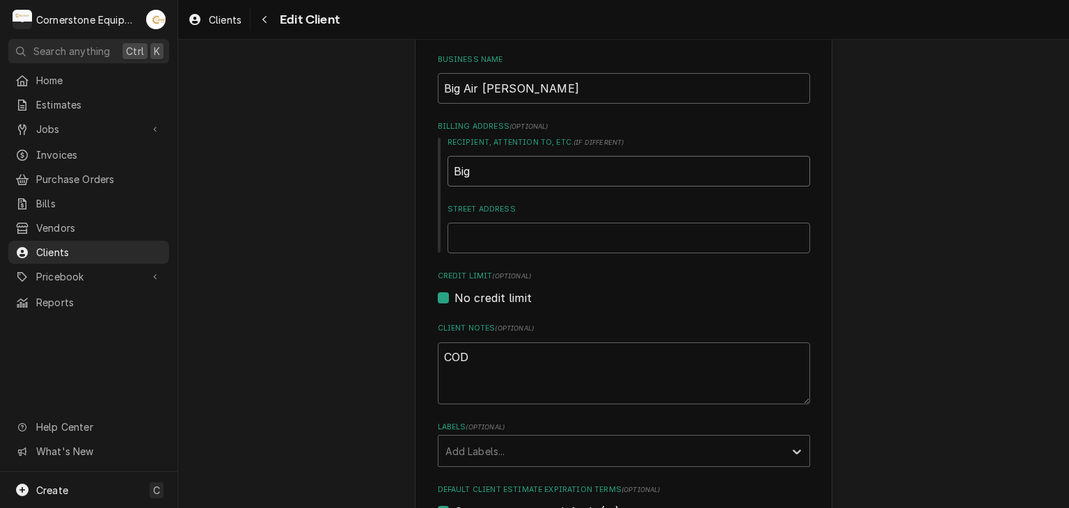
type input "Biga"
type textarea "x"
type input "Biga"
type textarea "x"
type input "Biga"
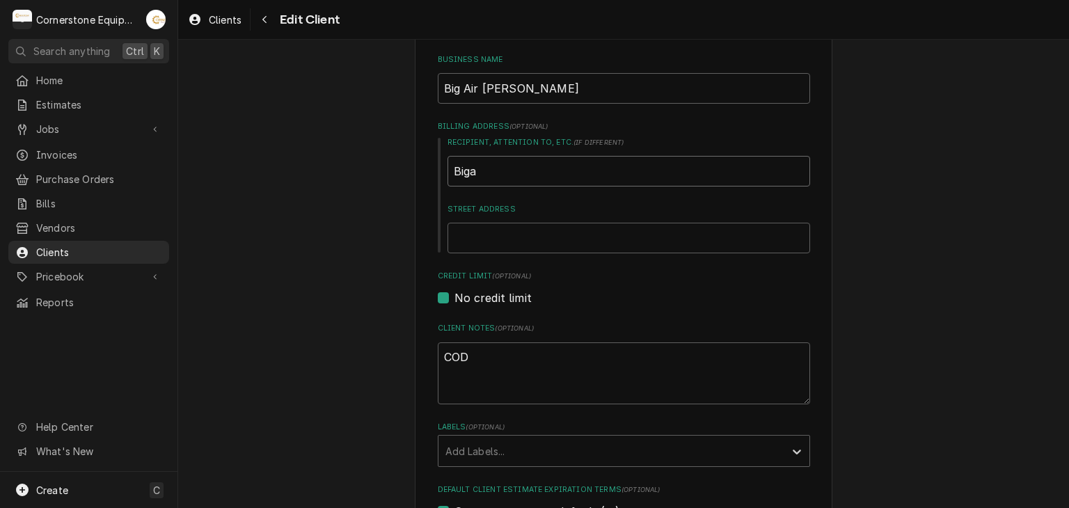
type textarea "x"
type input "Big"
type textarea "x"
type input "Big"
type textarea "x"
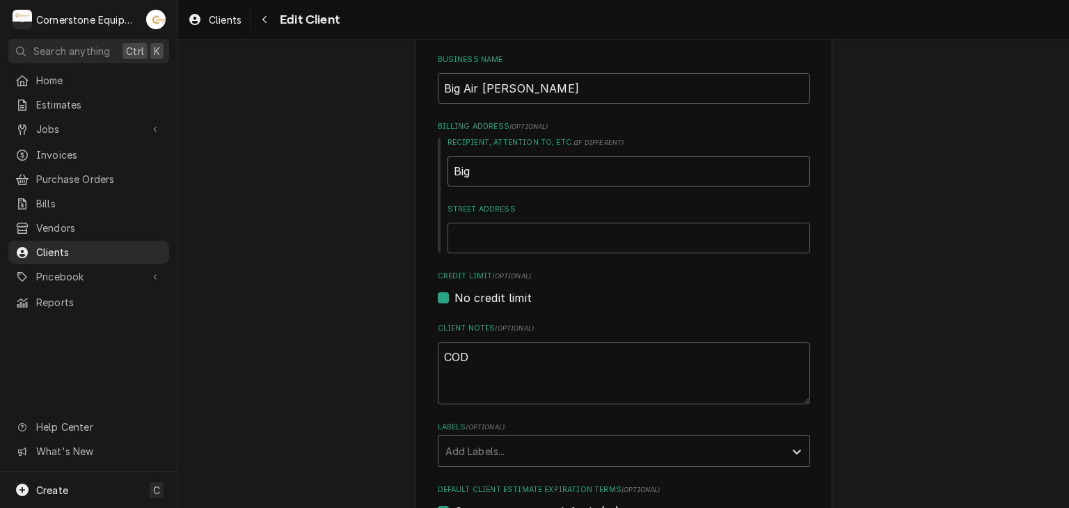
type input "Big A"
type textarea "x"
type input "Big Ai"
type textarea "x"
type input "Big Air"
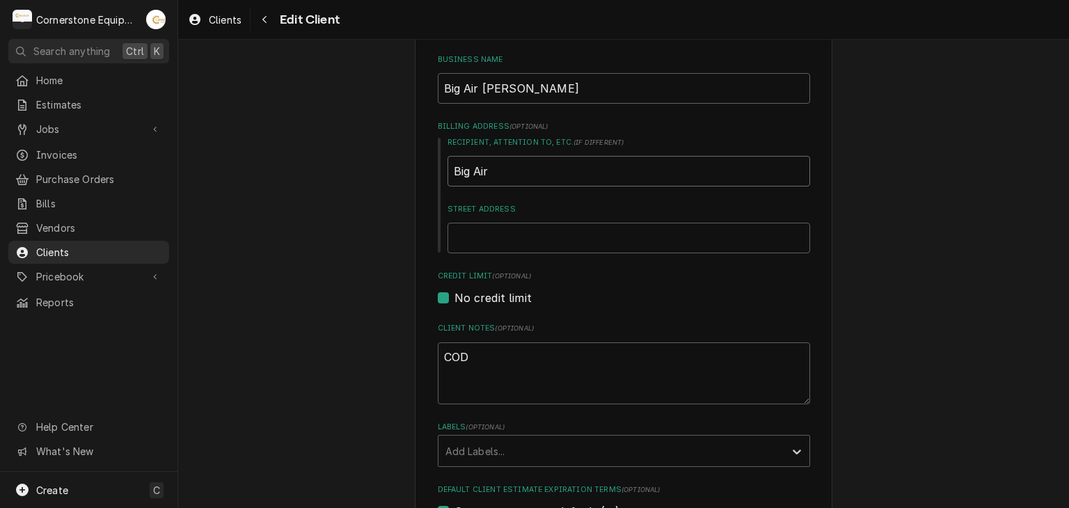
type textarea "x"
type input "Big Air"
type textarea "x"
type input "Big Air A"
type textarea "x"
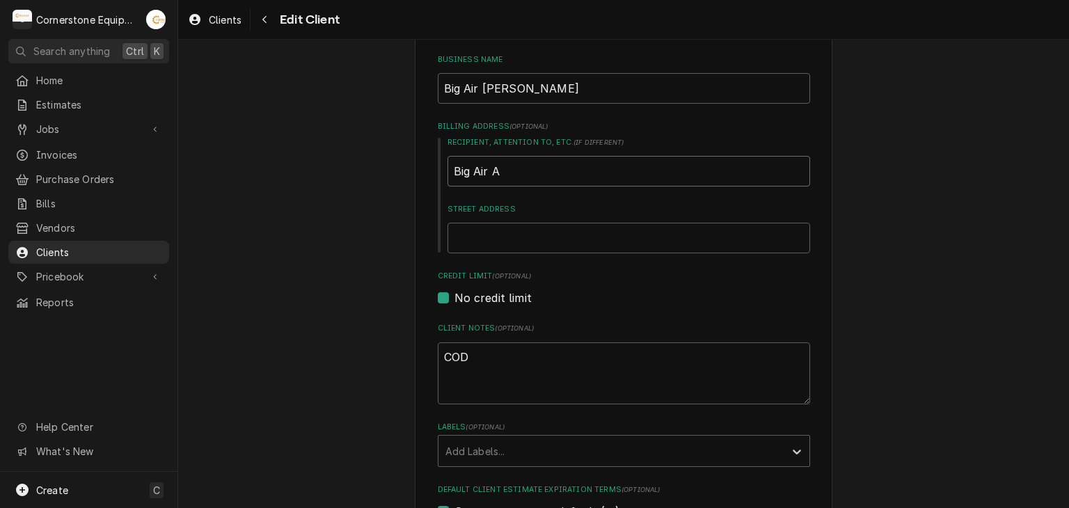
type input "Big Air An"
type textarea "x"
type input "Big Air And"
type textarea "x"
type input "Big Air Ande"
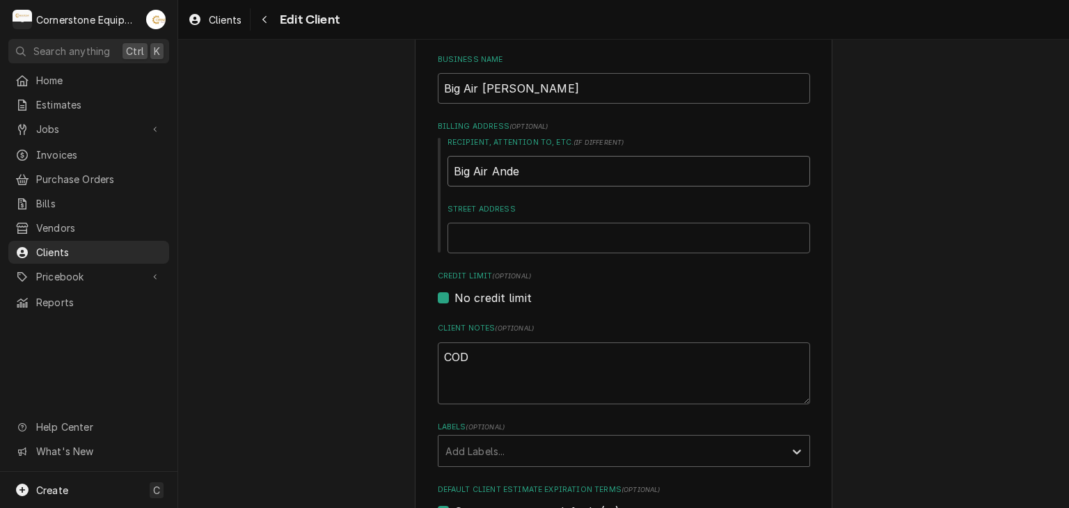
type textarea "x"
type input "Big Air Ander"
type textarea "x"
type input "Big Air Anders"
type textarea "x"
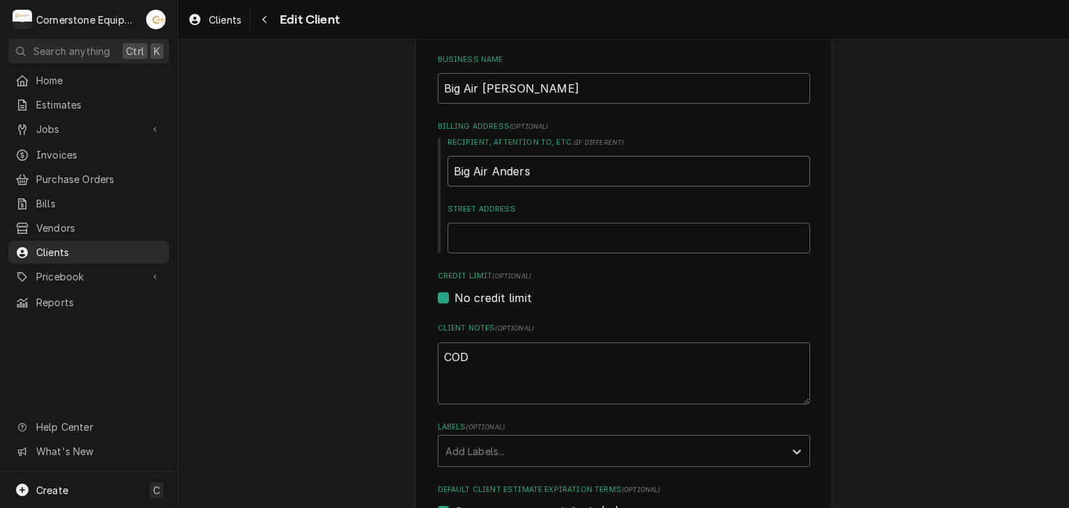
type input "Big Air Anderso"
type textarea "x"
type input "Big Air Anderson"
click at [552, 279] on label "Credit Limit (optional)" at bounding box center [624, 276] width 372 height 11
click at [553, 240] on input "Street Address" at bounding box center [628, 238] width 363 height 31
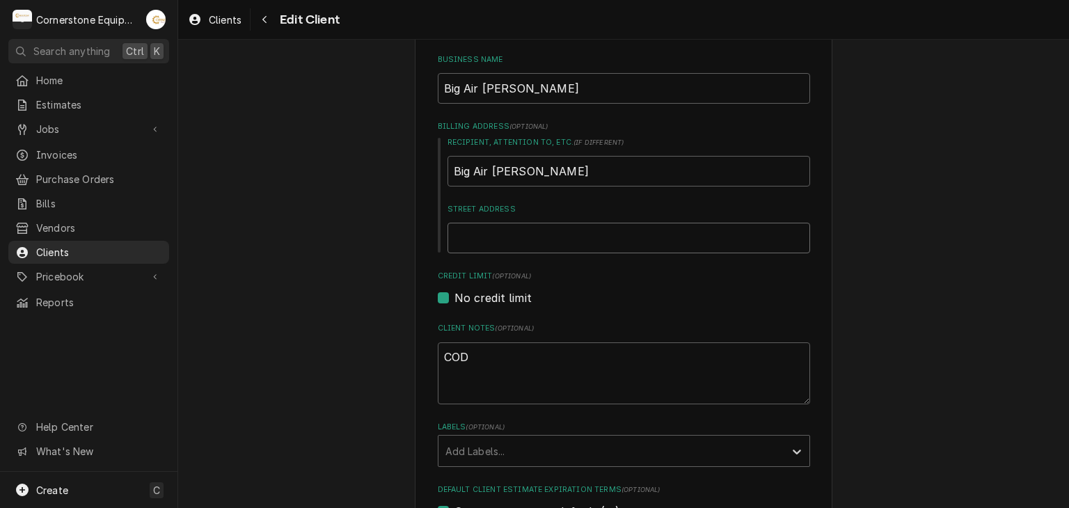
type textarea "x"
type input "3"
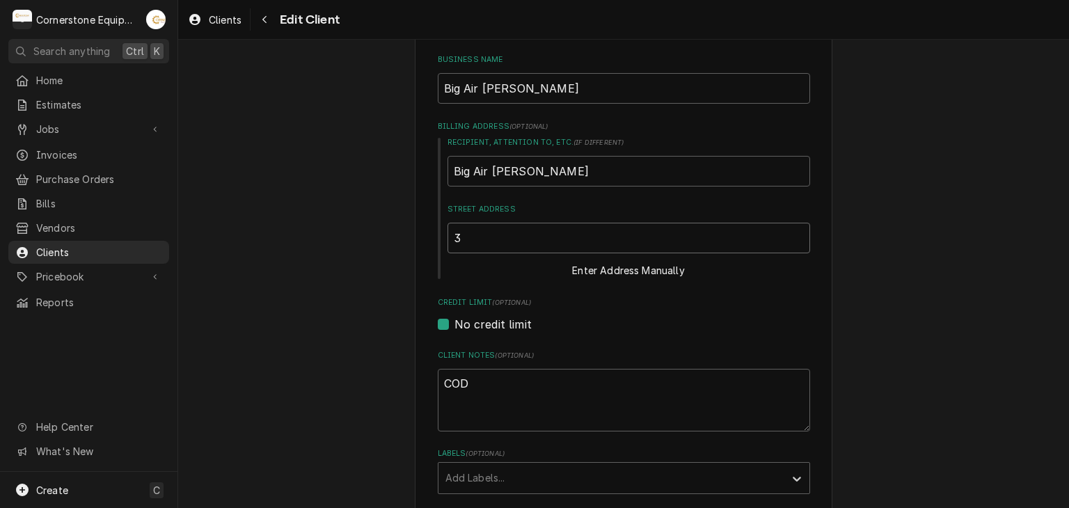
type textarea "x"
type input "35"
type textarea "x"
type input "352"
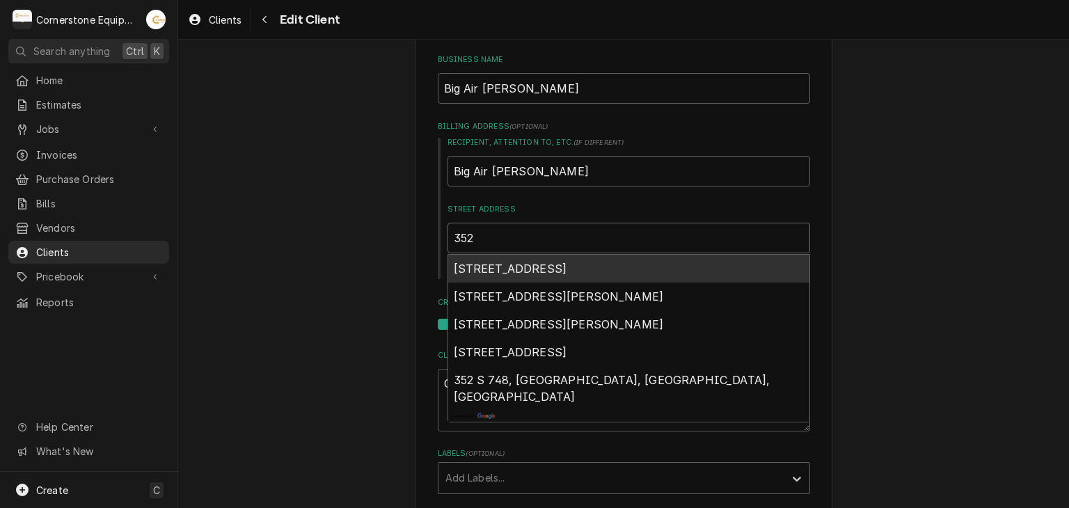
type textarea "x"
type input "3523"
type textarea "x"
type input "3523b"
type textarea "x"
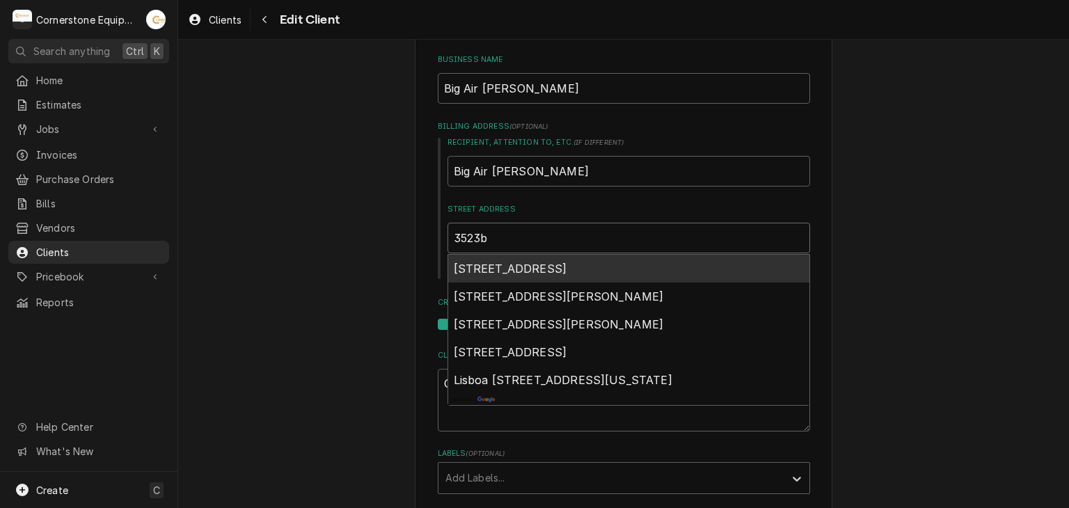
type input "3523b"
click at [566, 273] on div "3523B Clemson Boulevard, Anderson, SC, USA" at bounding box center [628, 269] width 361 height 28
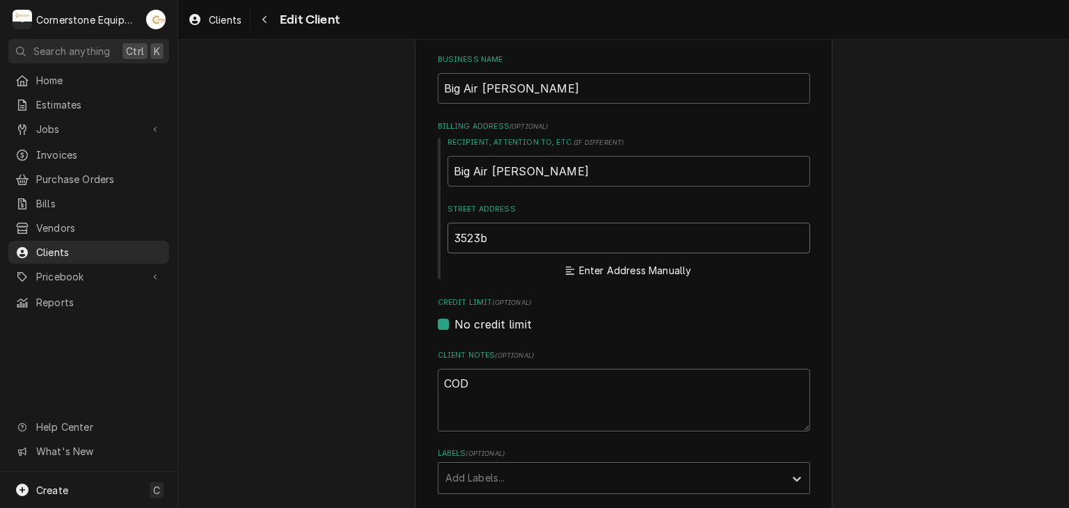
type textarea "x"
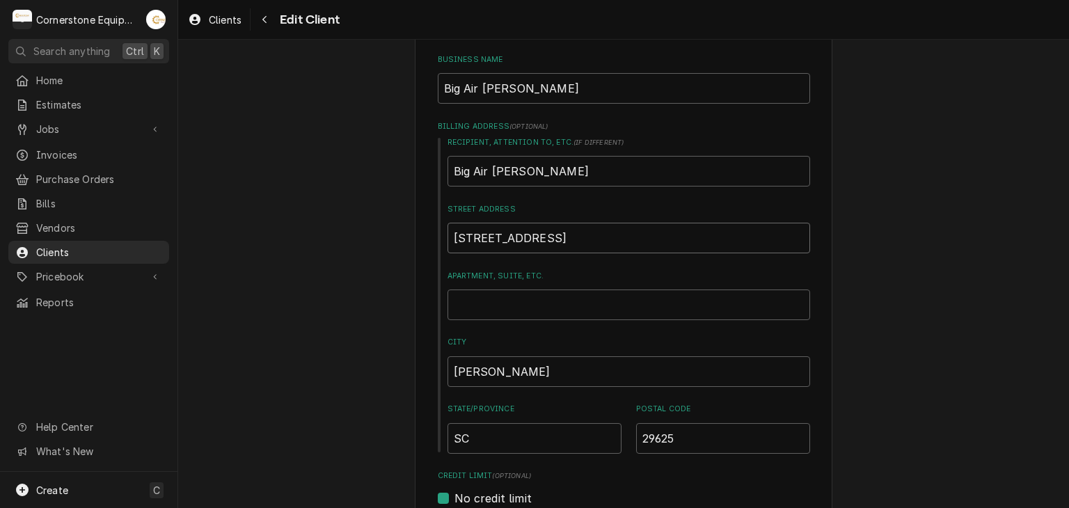
type input "3523B Clemson Blvd"
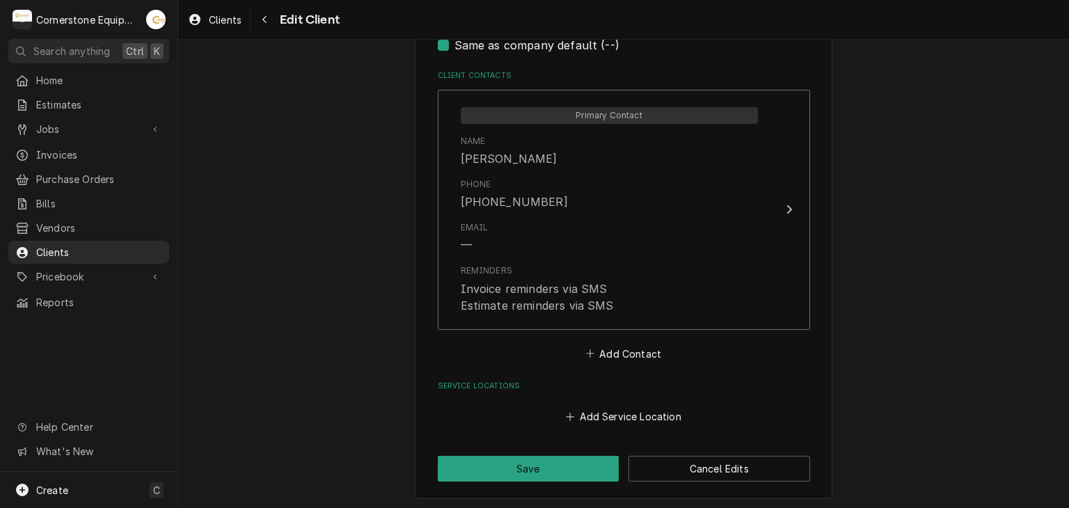
scroll to position [968, 0]
click at [496, 458] on button "Save" at bounding box center [529, 468] width 182 height 26
type textarea "x"
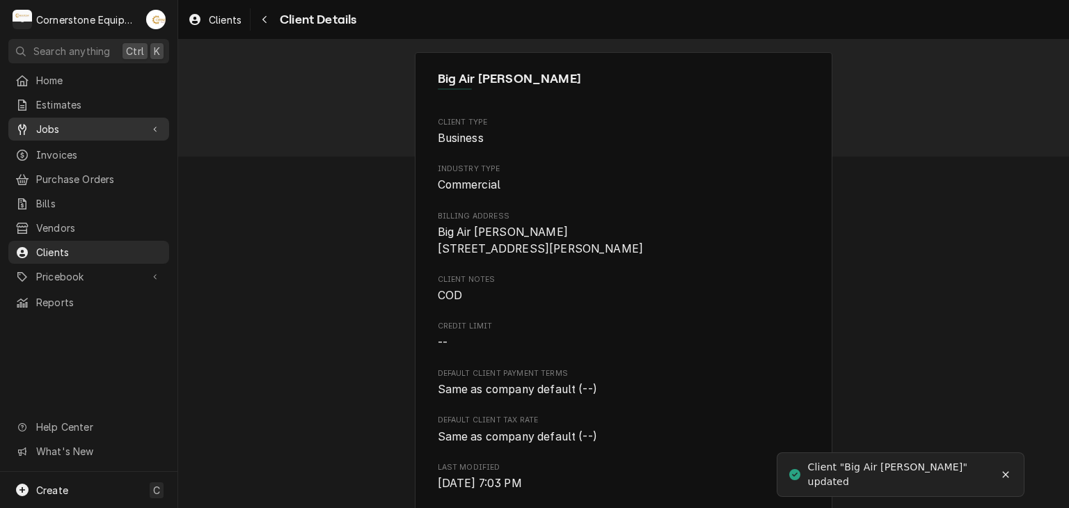
click at [89, 122] on span "Jobs" at bounding box center [88, 129] width 105 height 15
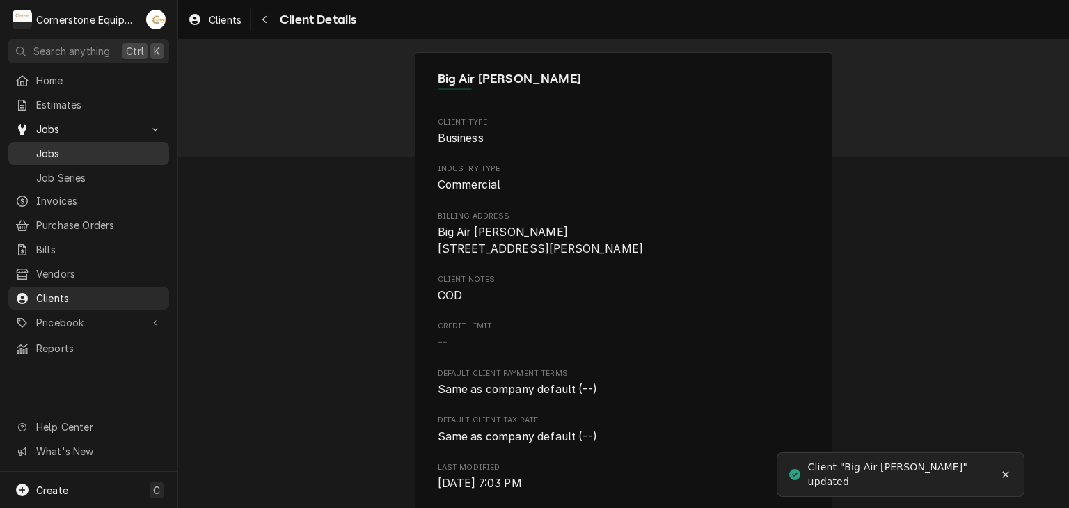
click at [113, 157] on div "Jobs" at bounding box center [88, 153] width 155 height 17
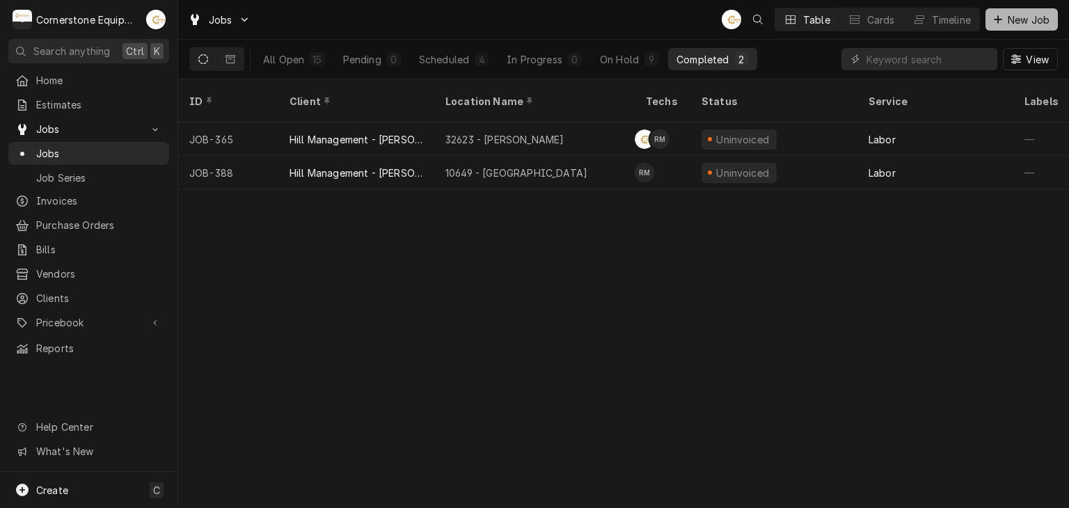
click at [1019, 15] on span "New Job" at bounding box center [1028, 20] width 47 height 15
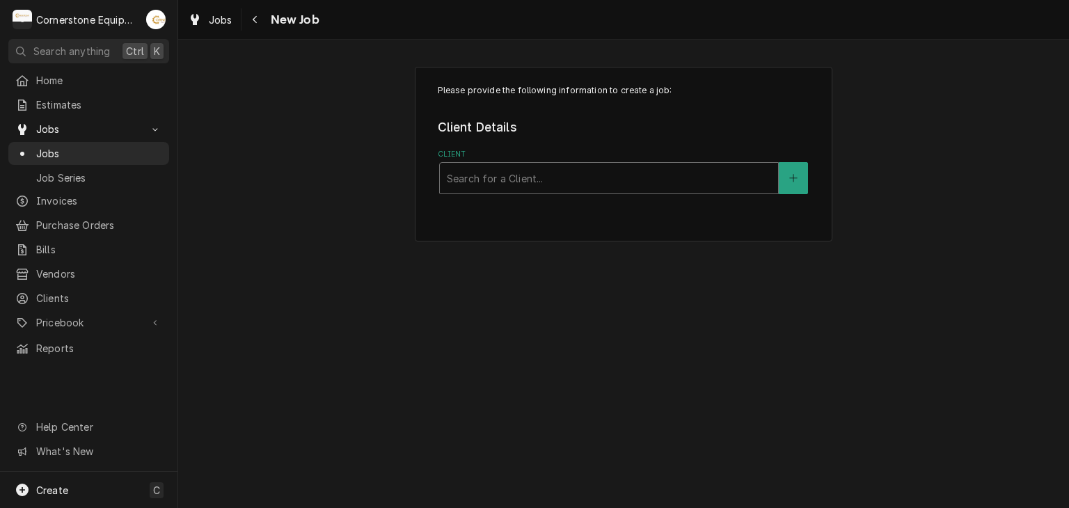
click at [575, 176] on div "Client" at bounding box center [609, 178] width 324 height 25
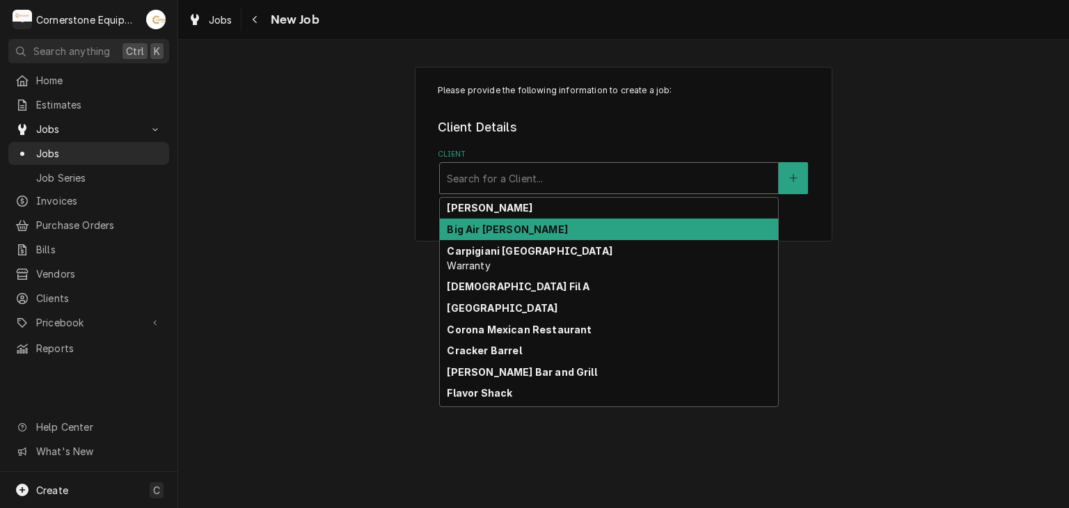
click at [546, 235] on div "Big Air [PERSON_NAME]" at bounding box center [609, 230] width 338 height 22
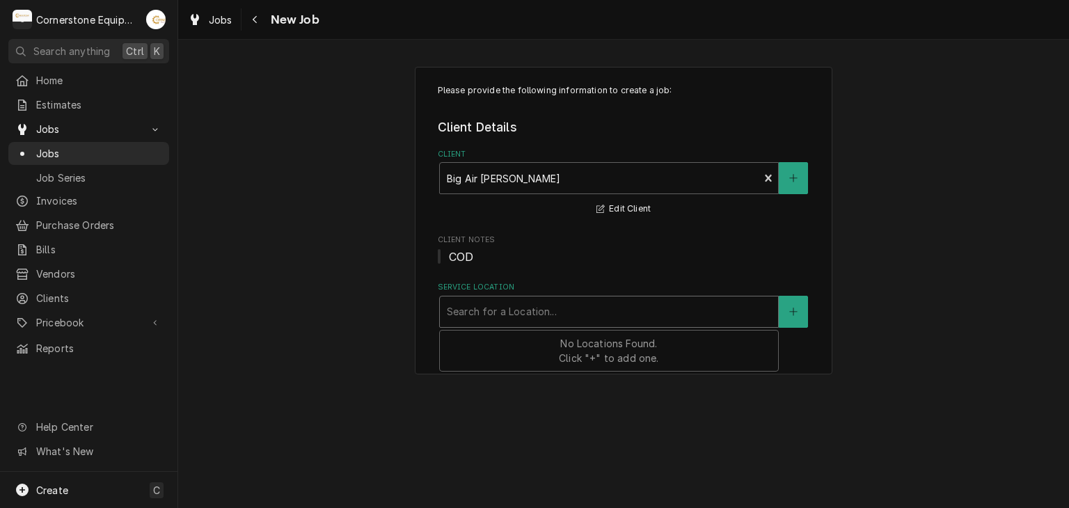
click at [528, 310] on div "Service Location" at bounding box center [609, 311] width 324 height 25
click at [568, 360] on span "No Locations Found. Click "+" to add one." at bounding box center [609, 351] width 100 height 26
click at [320, 235] on div "Please provide the following information to create a job: Client Details Client…" at bounding box center [623, 220] width 891 height 333
drag, startPoint x: 271, startPoint y: 13, endPoint x: 255, endPoint y: 18, distance: 16.7
click at [271, 14] on span "New Job" at bounding box center [293, 19] width 53 height 19
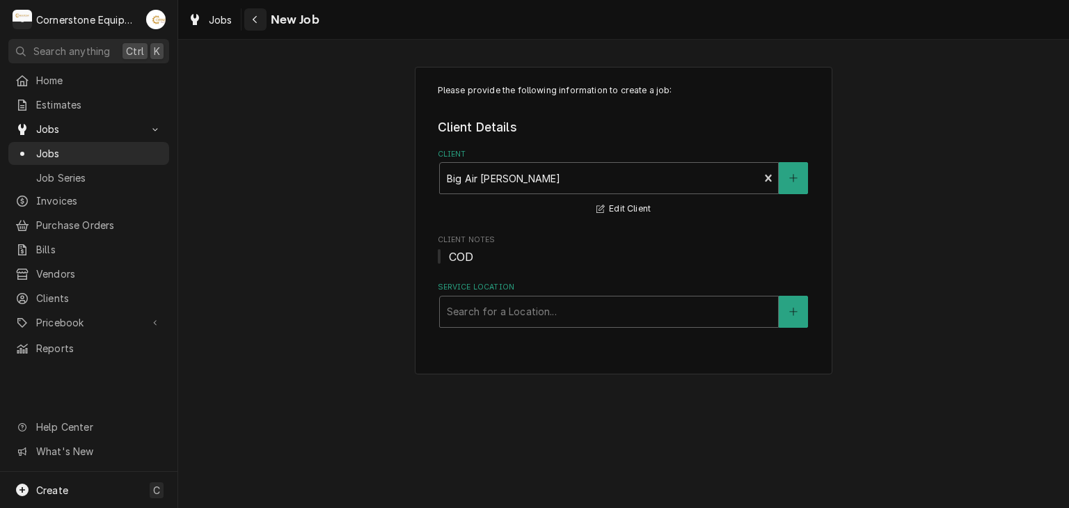
click at [255, 18] on icon "Navigate back" at bounding box center [255, 20] width 6 height 10
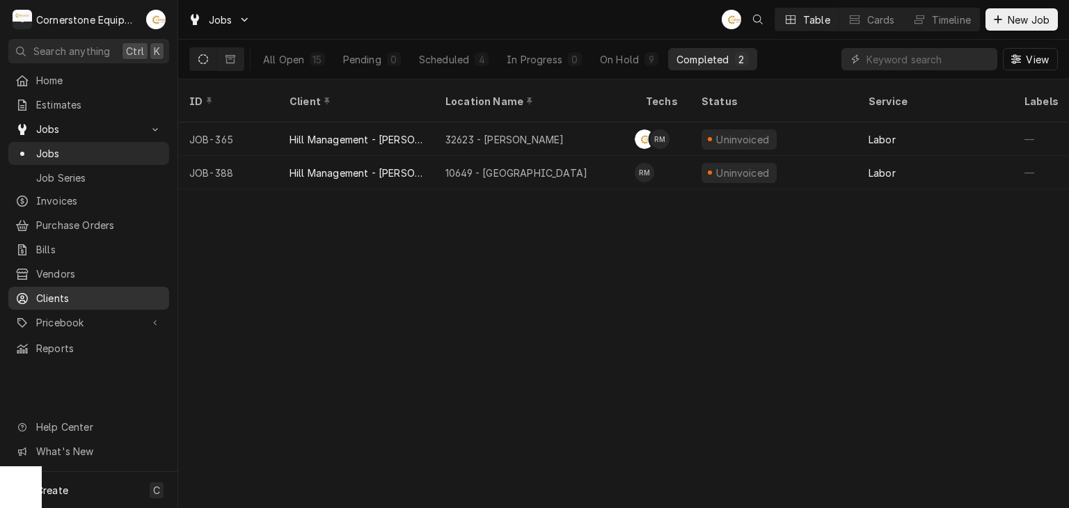
click at [89, 292] on span "Clients" at bounding box center [99, 298] width 126 height 15
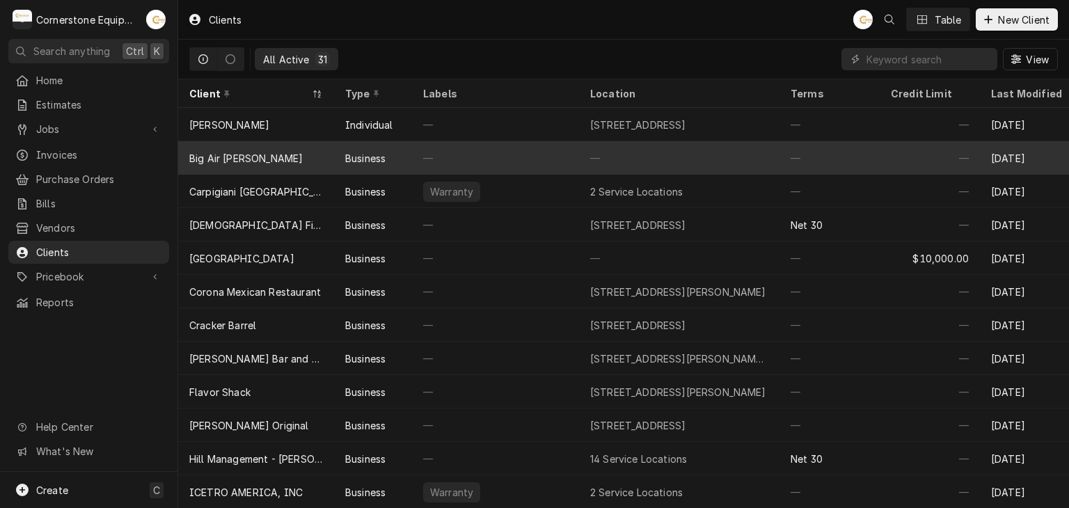
click at [370, 164] on div "Business" at bounding box center [373, 157] width 78 height 33
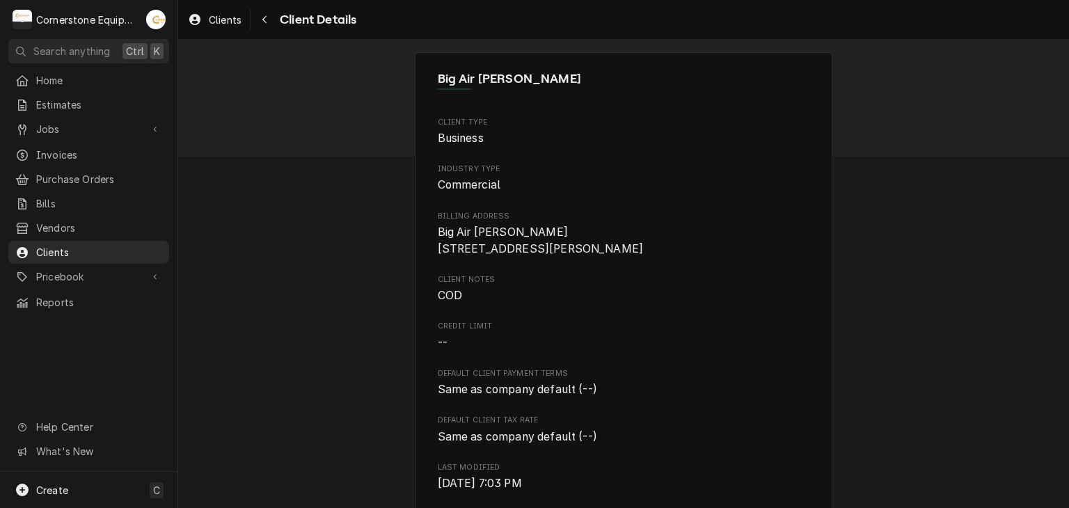
scroll to position [541, 0]
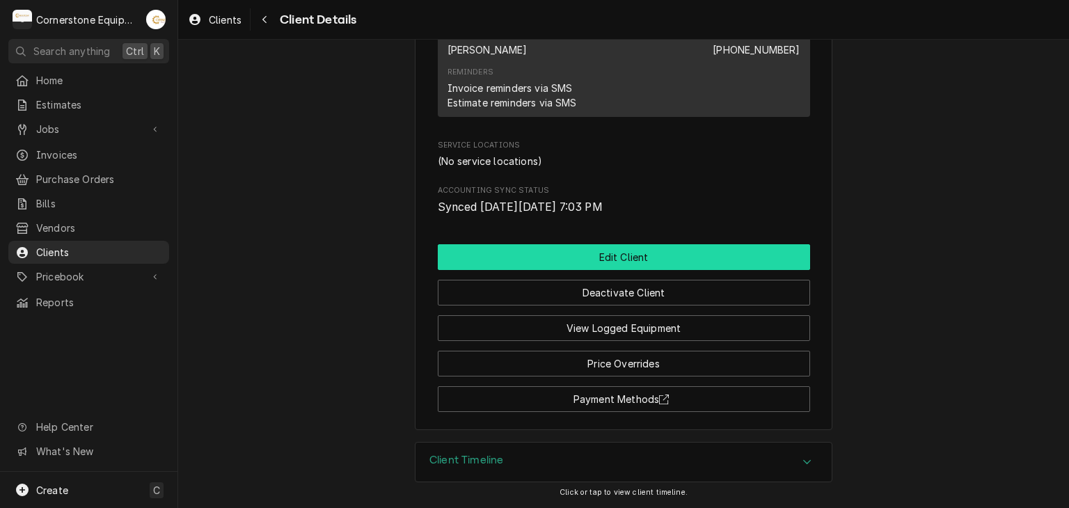
click at [555, 268] on button "Edit Client" at bounding box center [624, 257] width 372 height 26
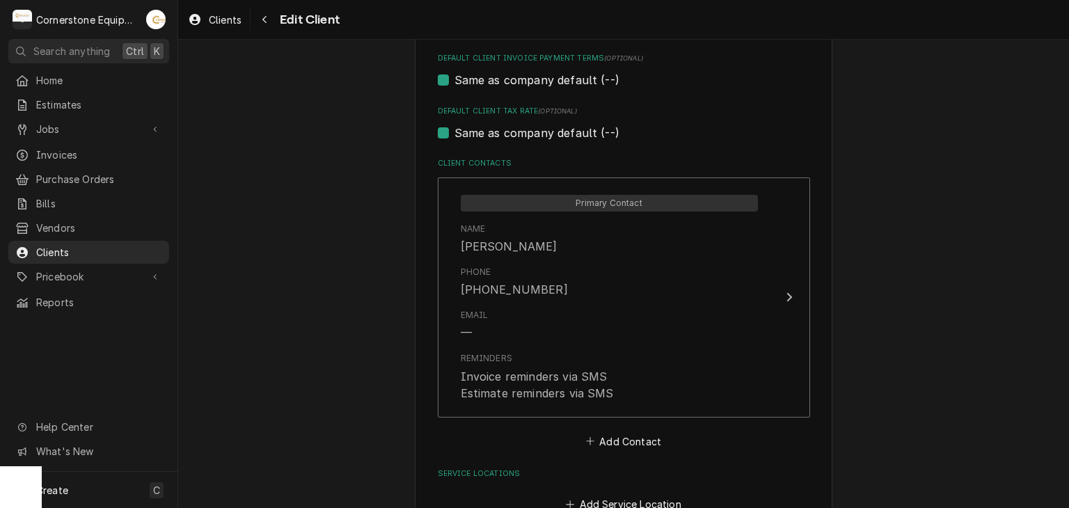
scroll to position [968, 0]
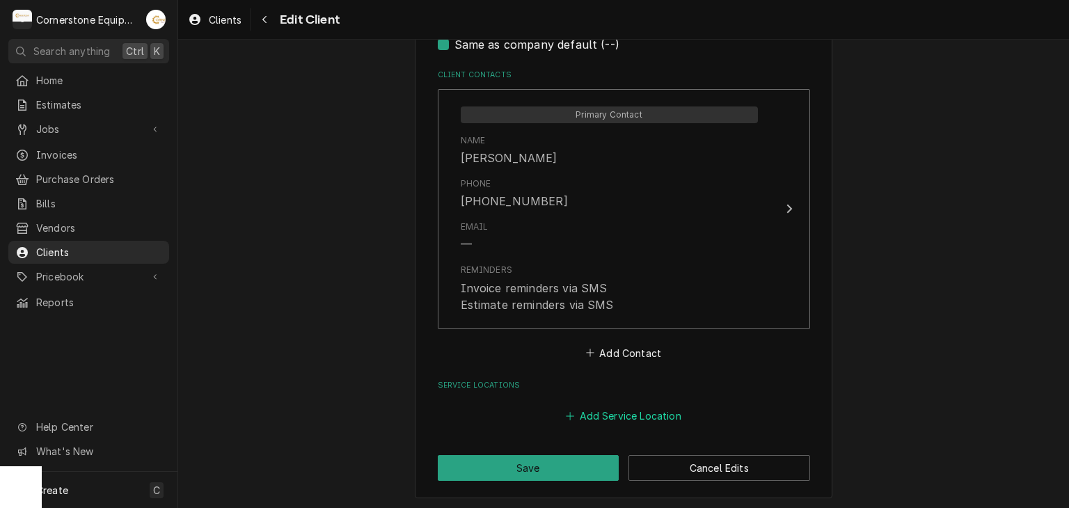
click at [634, 411] on button "Add Service Location" at bounding box center [624, 415] width 120 height 19
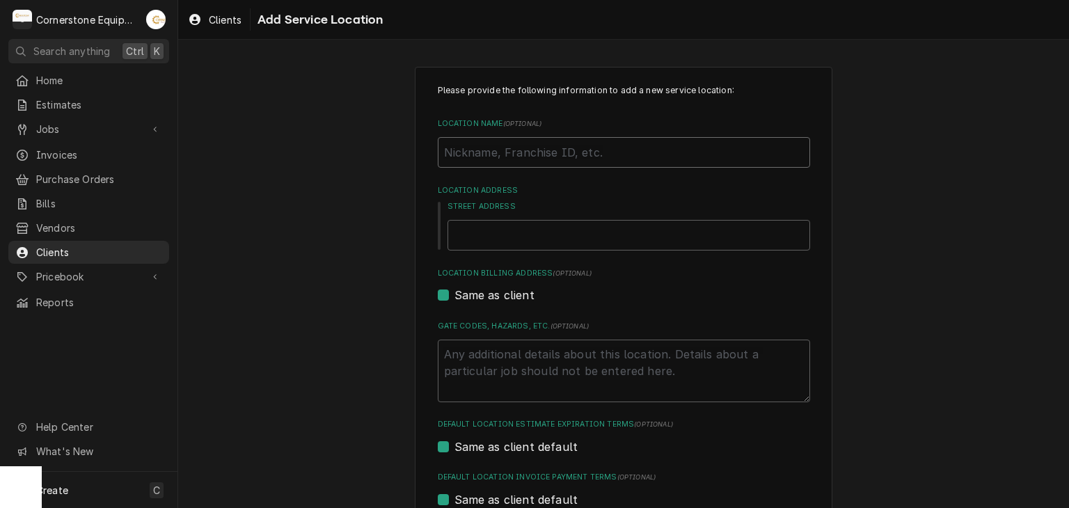
click at [574, 151] on input "Location Name ( optional )" at bounding box center [624, 152] width 372 height 31
type textarea "x"
type input "B"
type textarea "x"
type input "Bi"
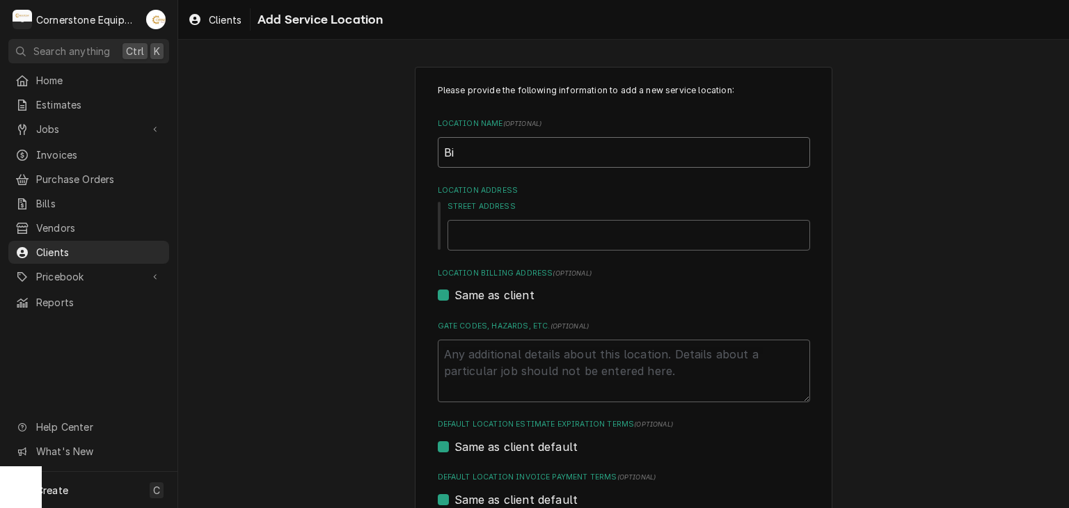
type textarea "x"
type input "Big"
type textarea "x"
type input "Biga"
type textarea "x"
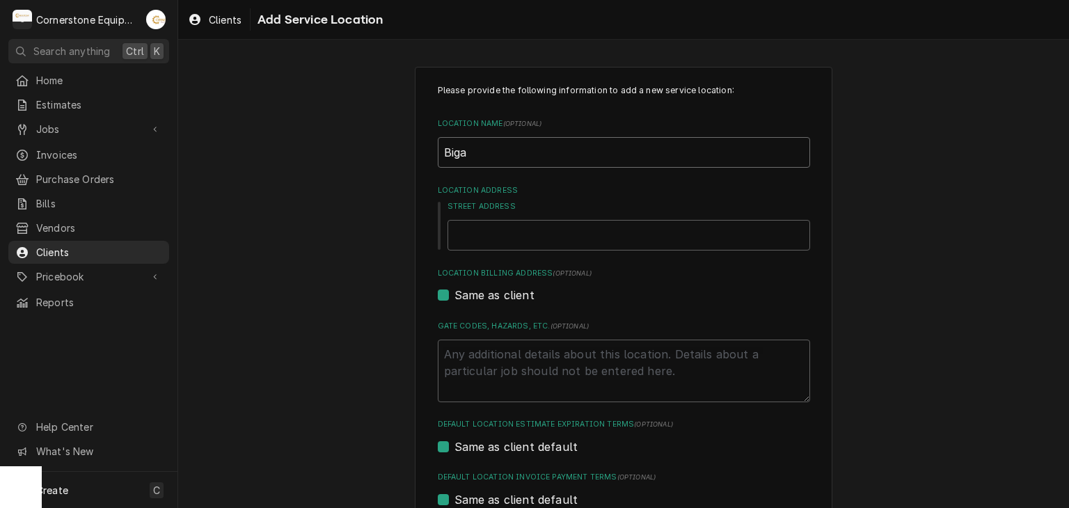
type input "Biga"
type textarea "x"
type input "Biga A"
type textarea "x"
type input "Biga Ai"
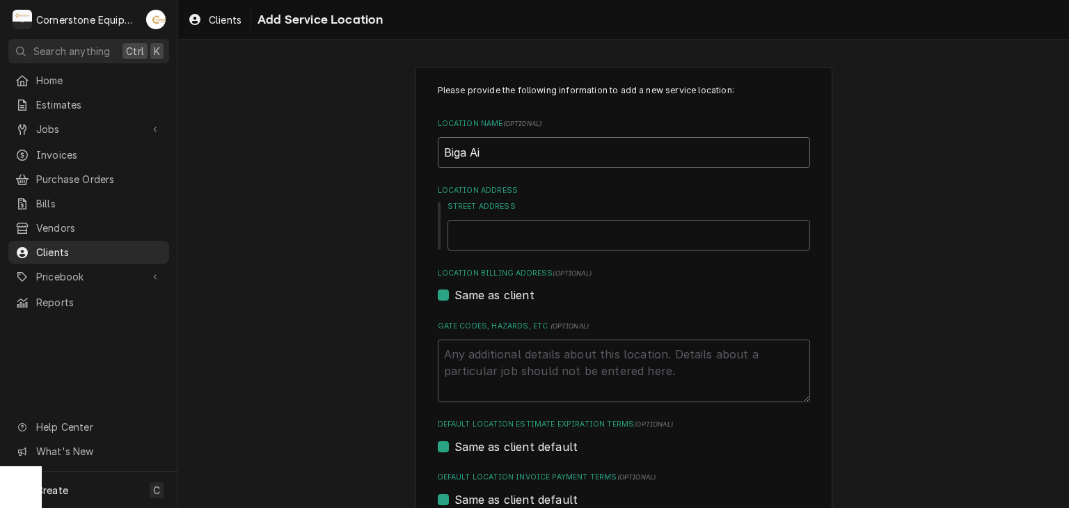
type textarea "x"
type input "Biga Air"
type textarea "x"
type input "Biga Air"
type textarea "x"
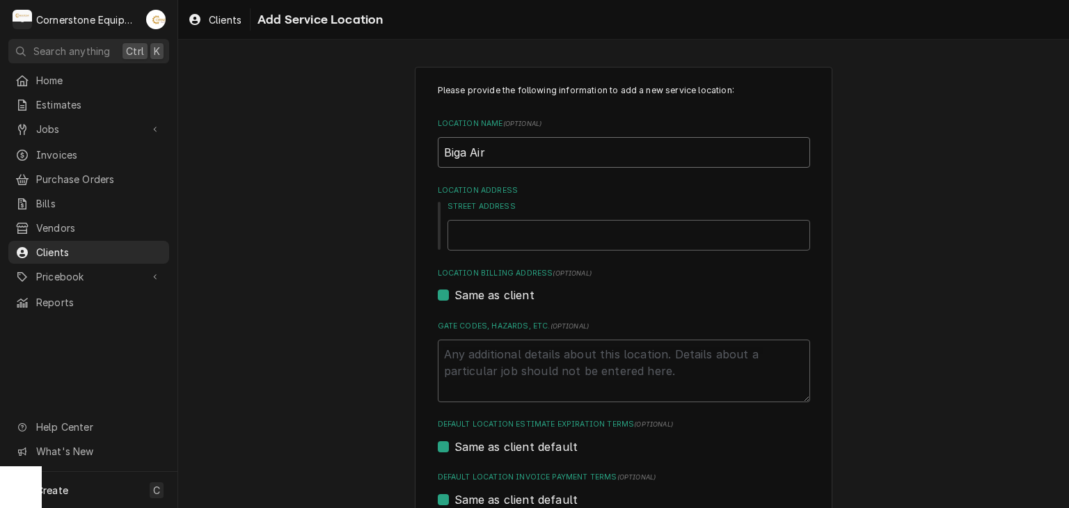
type input "Biga Air A"
type textarea "x"
type input "Biga Air An"
type textarea "x"
type input "Biga Air And"
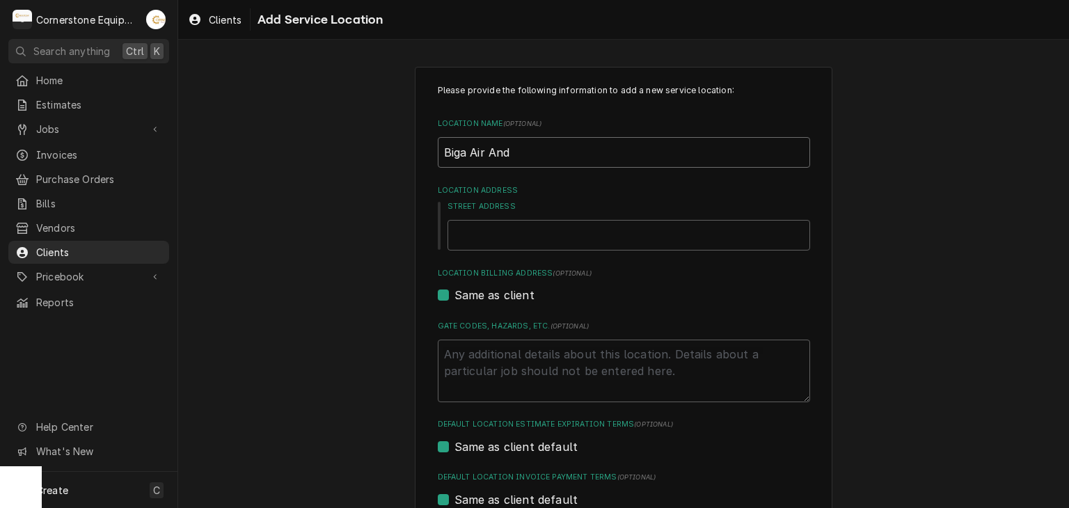
type textarea "x"
type input "Biga Air Ande"
type textarea "x"
type input "Biga Air Ander"
type textarea "x"
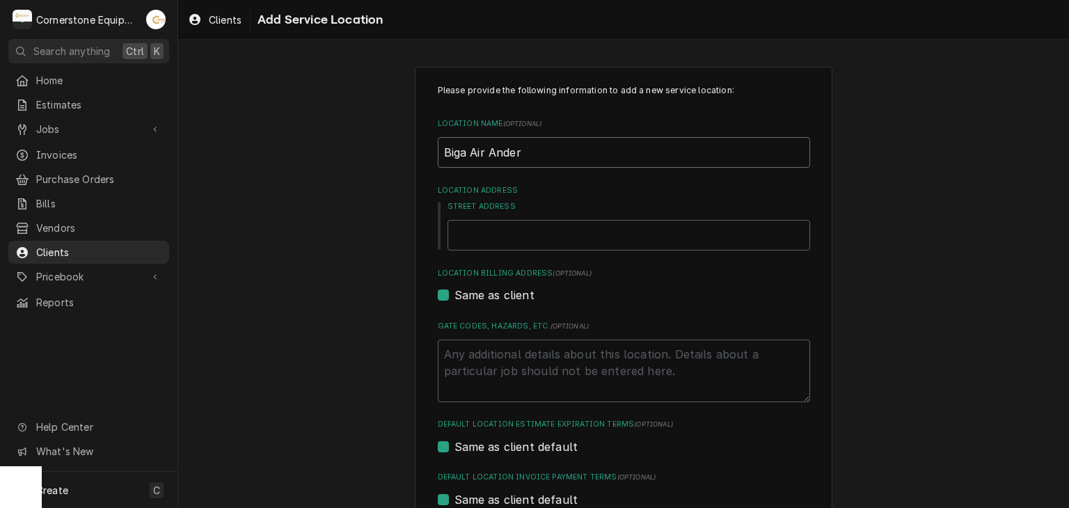
type input "Biga Air Anders"
type textarea "x"
type input "Biga Air Anders"
type textarea "x"
type input "Biga Air Anders"
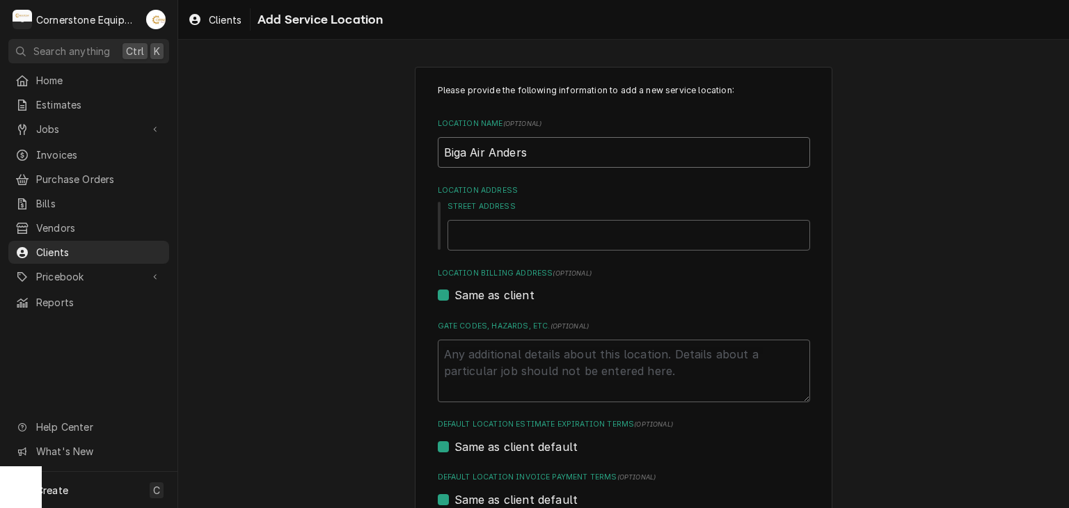
type textarea "x"
type input "Biga Air Anderso"
type textarea "x"
type input "Biga Air Anderson"
drag, startPoint x: 493, startPoint y: 254, endPoint x: 498, endPoint y: 241, distance: 14.3
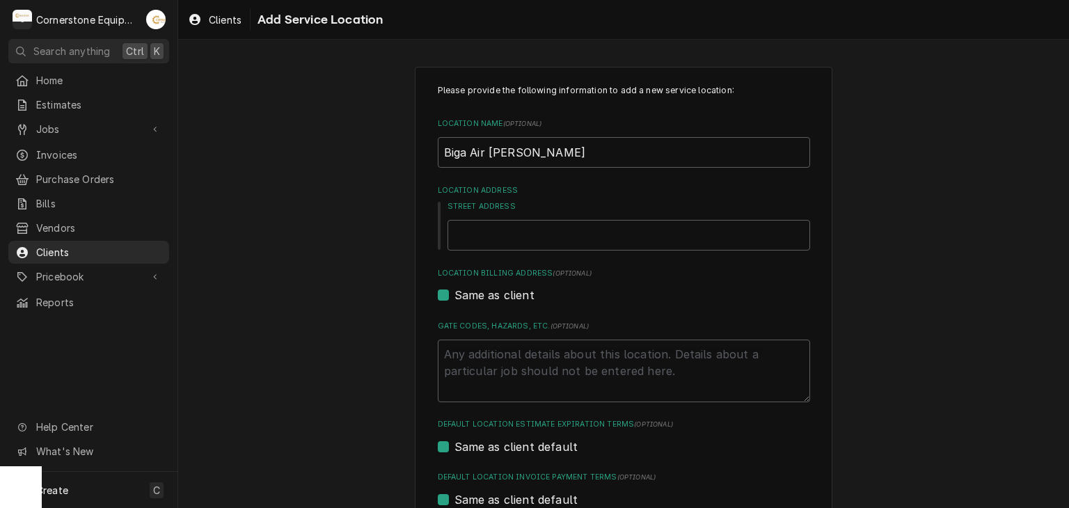
click at [495, 248] on div "Please provide the following information to add a new service location: Locatio…" at bounding box center [624, 353] width 372 height 539
click at [498, 241] on input "Street Address" at bounding box center [628, 235] width 363 height 31
type textarea "x"
type input "3"
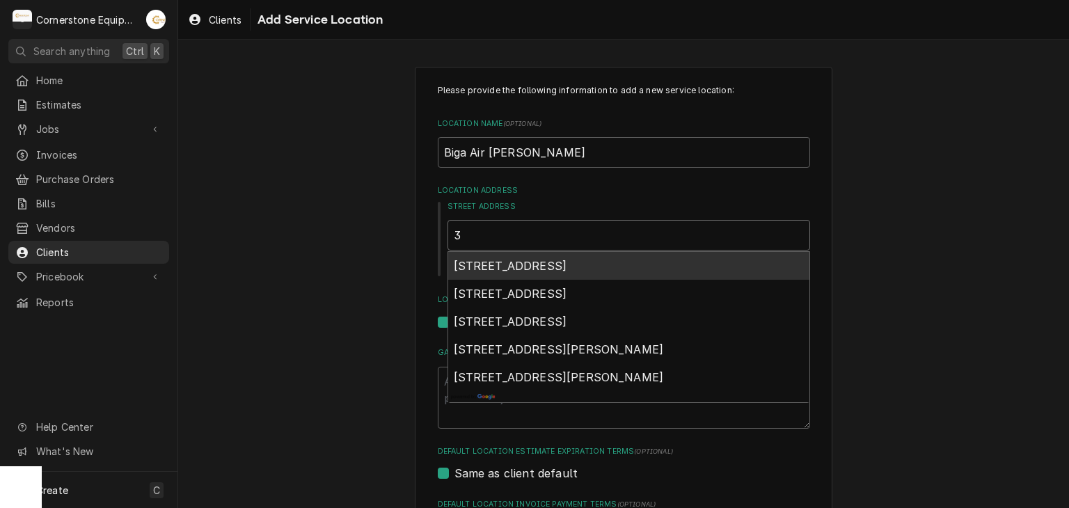
type textarea "x"
type input "35"
type textarea "x"
type input "352"
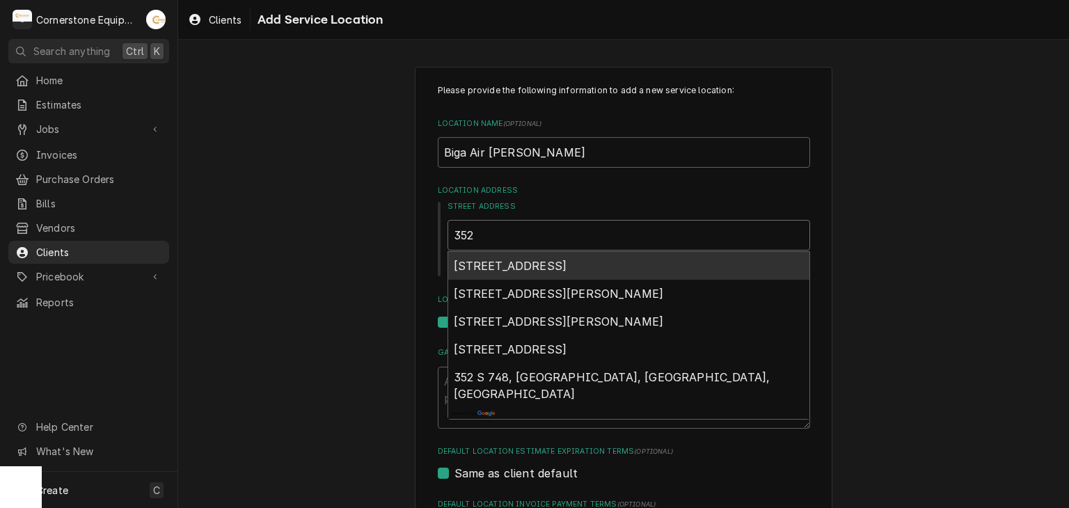
type textarea "x"
type input "3523"
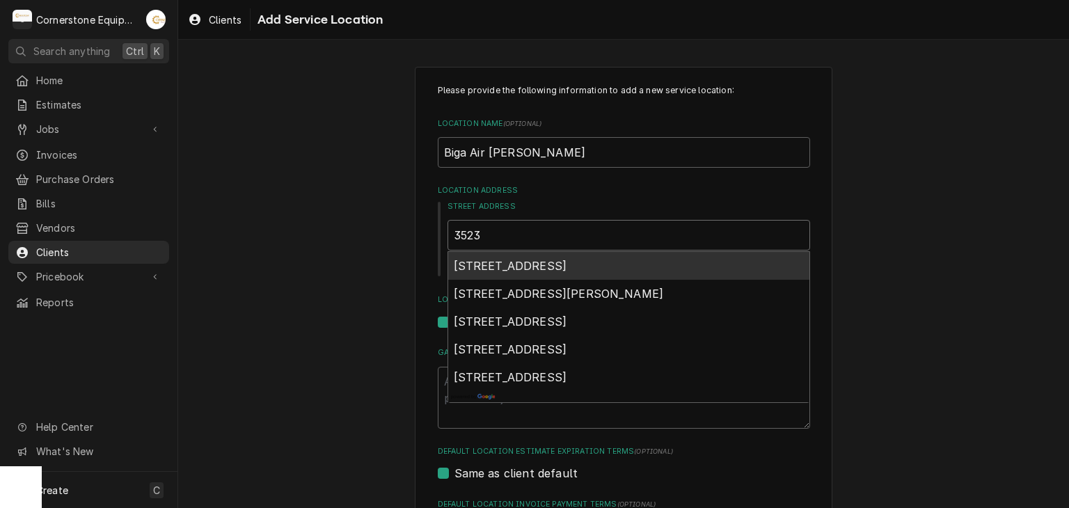
type textarea "x"
type input "3523b"
type textarea "x"
type input "3523b"
click at [518, 269] on span "3523B Clemson Boulevard, Anderson, SC, USA" at bounding box center [510, 266] width 113 height 14
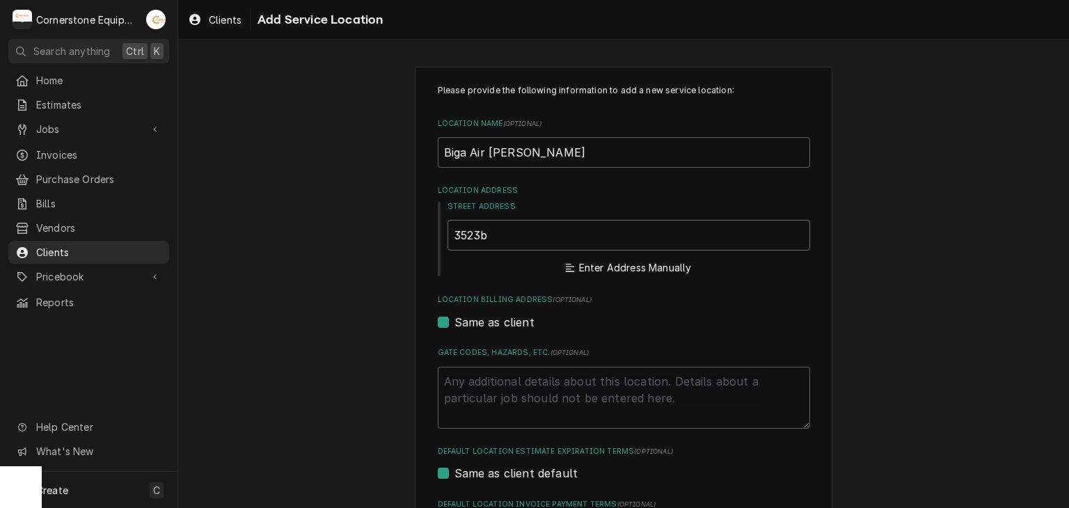
type textarea "x"
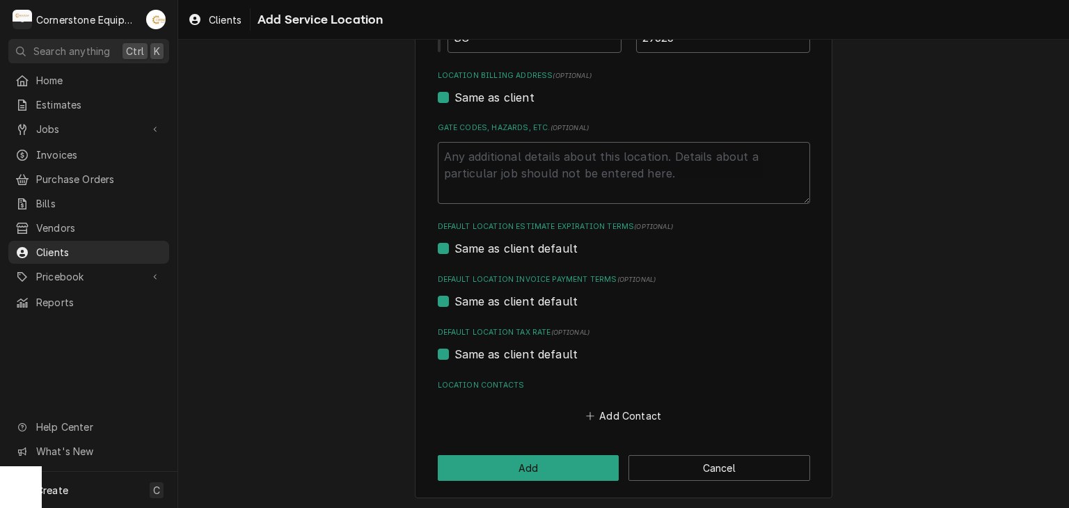
scroll to position [400, 0]
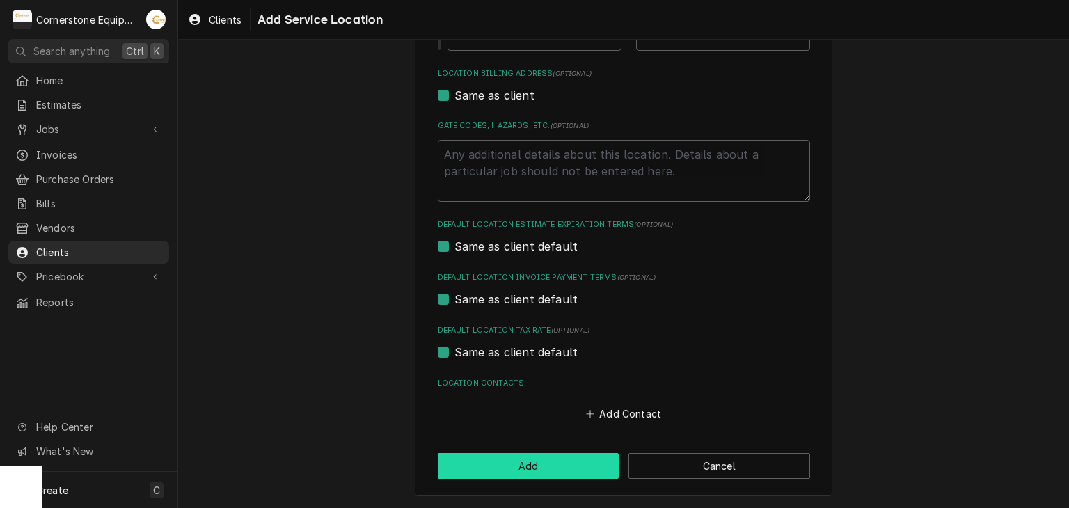
type input "3523B Clemson Blvd"
click at [576, 461] on button "Add" at bounding box center [529, 466] width 182 height 26
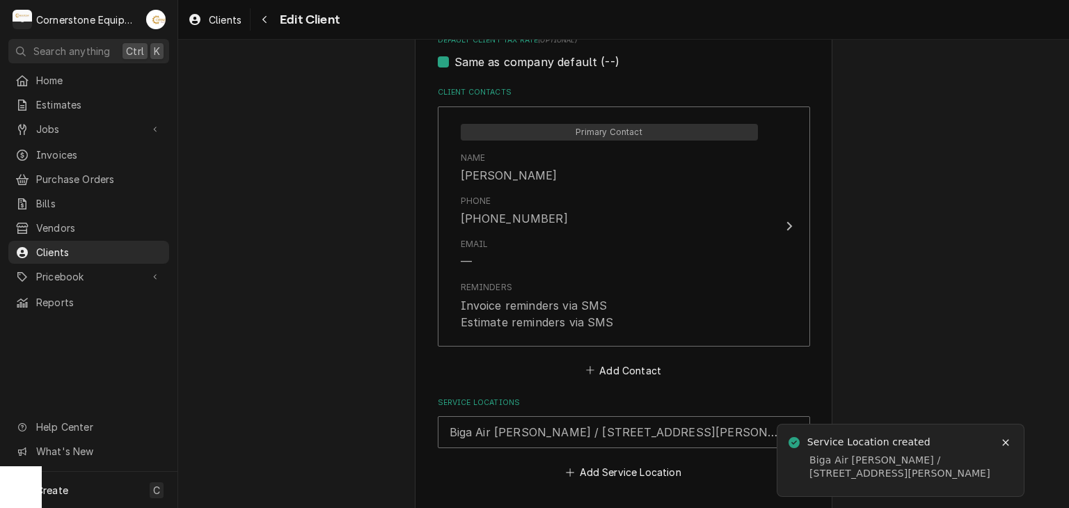
scroll to position [1007, 0]
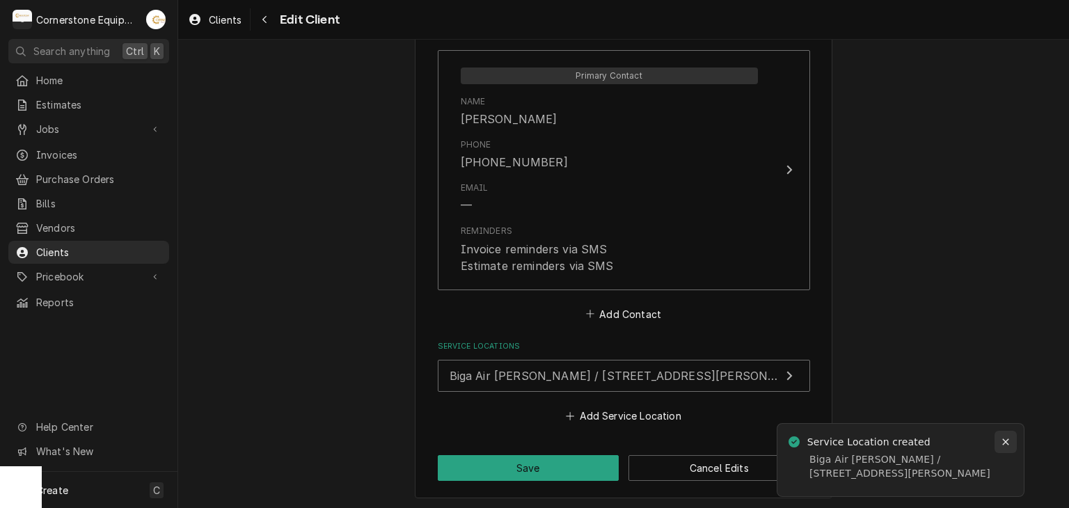
click at [1011, 440] on div "Notifications alt+T" at bounding box center [1006, 442] width 14 height 14
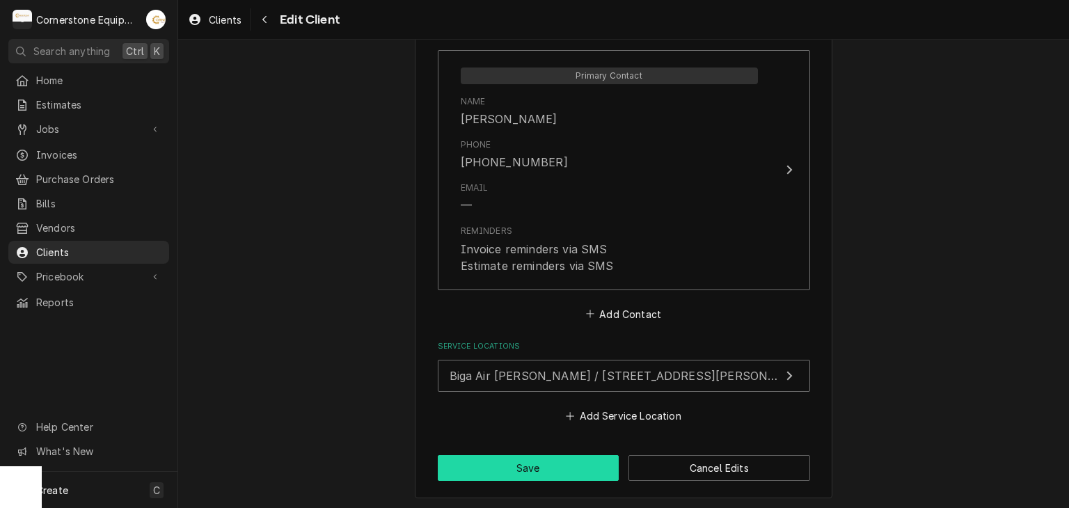
click at [561, 463] on button "Save" at bounding box center [529, 468] width 182 height 26
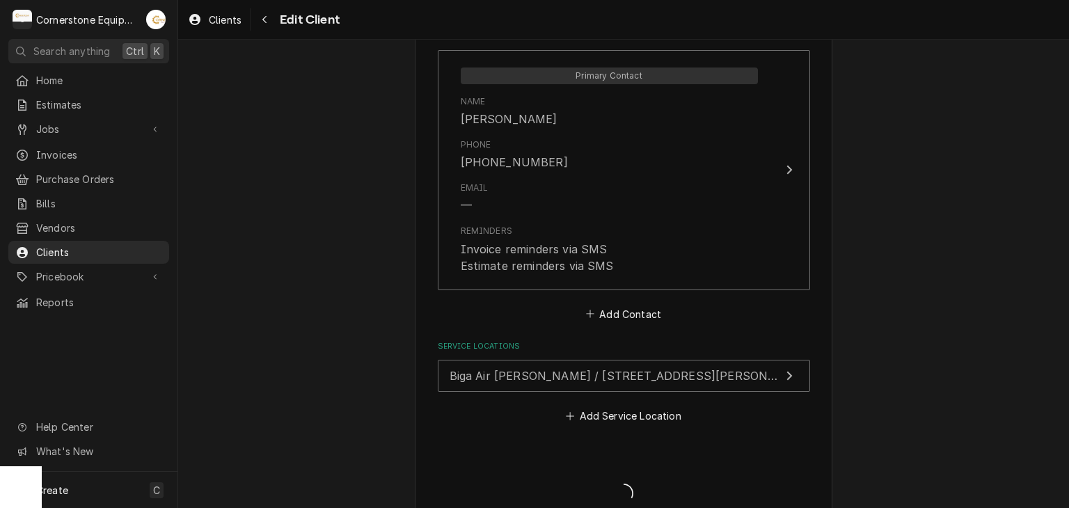
type textarea "x"
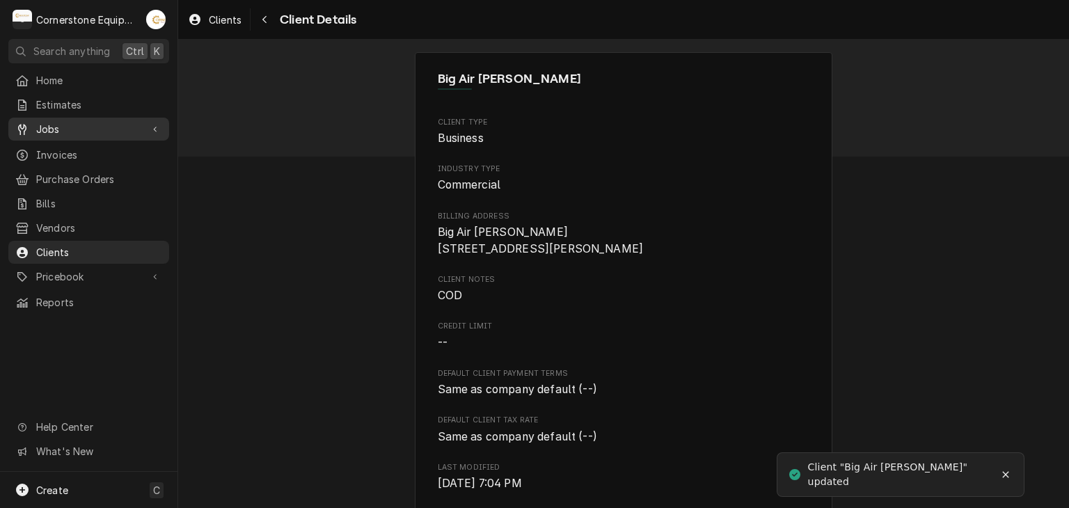
click at [112, 130] on span "Jobs" at bounding box center [88, 129] width 105 height 15
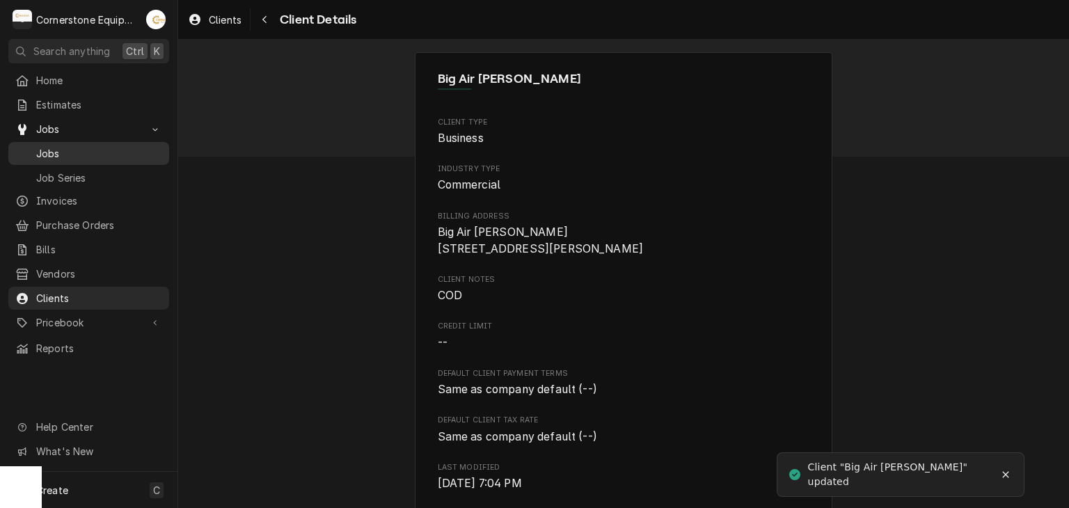
click at [106, 151] on span "Jobs" at bounding box center [99, 153] width 126 height 15
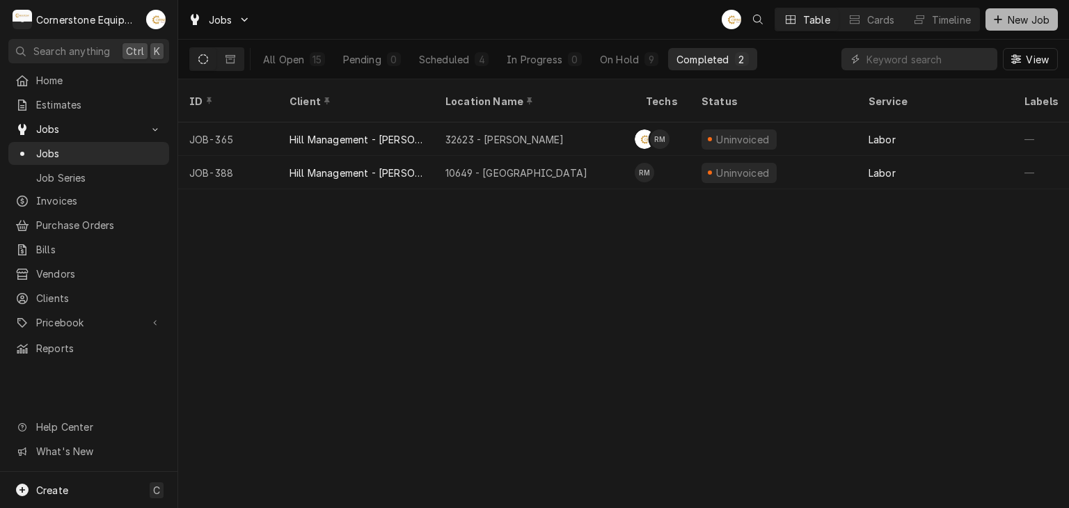
drag, startPoint x: 1047, startPoint y: 1, endPoint x: 1034, endPoint y: 19, distance: 22.6
click at [1046, 1] on div "Jobs AB Table Cards Timeline New Job" at bounding box center [623, 19] width 891 height 39
drag, startPoint x: 1034, startPoint y: 19, endPoint x: 994, endPoint y: 34, distance: 42.9
click at [1033, 19] on span "New Job" at bounding box center [1028, 20] width 47 height 15
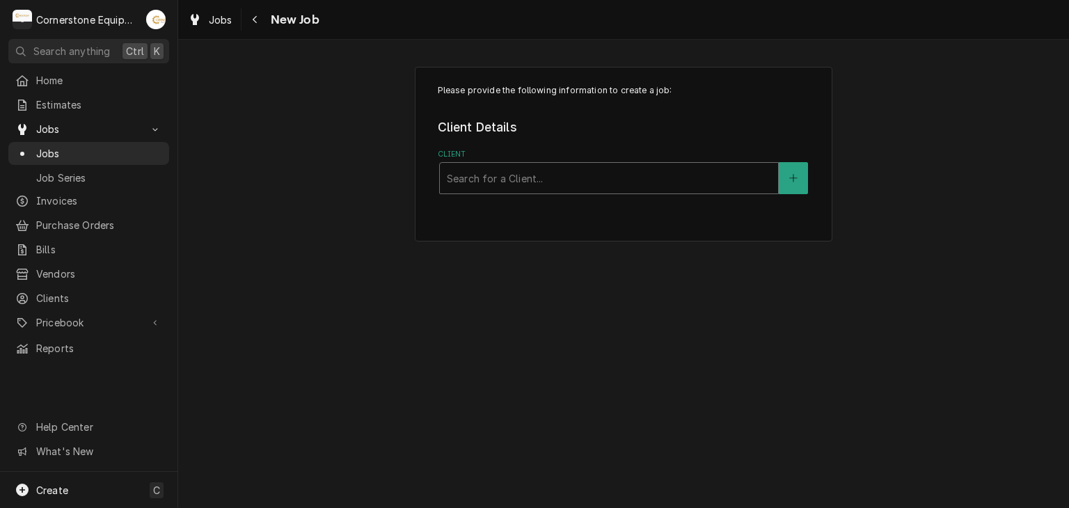
click at [622, 187] on div "Client" at bounding box center [609, 178] width 324 height 25
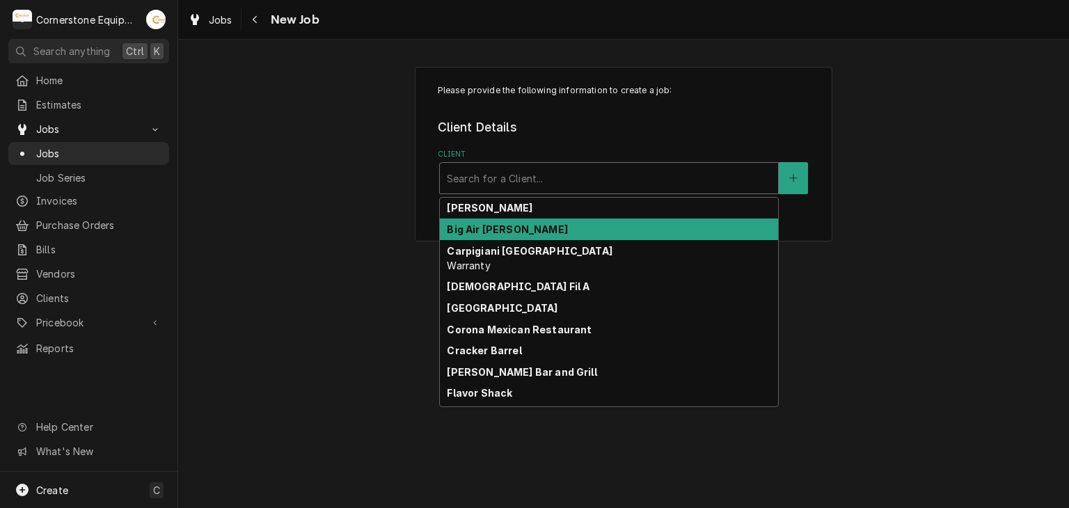
click at [596, 225] on div "Big Air [PERSON_NAME]" at bounding box center [609, 230] width 338 height 22
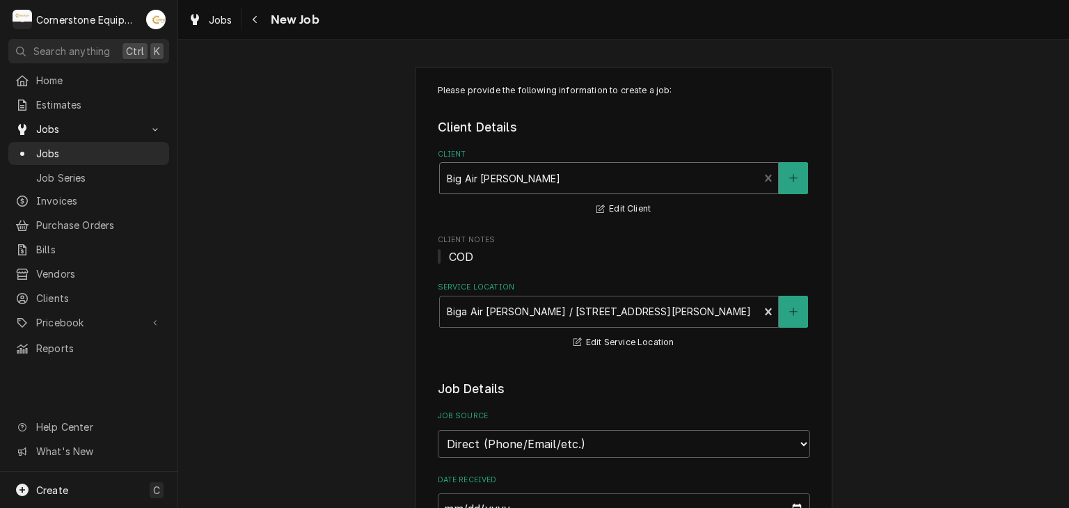
scroll to position [278, 0]
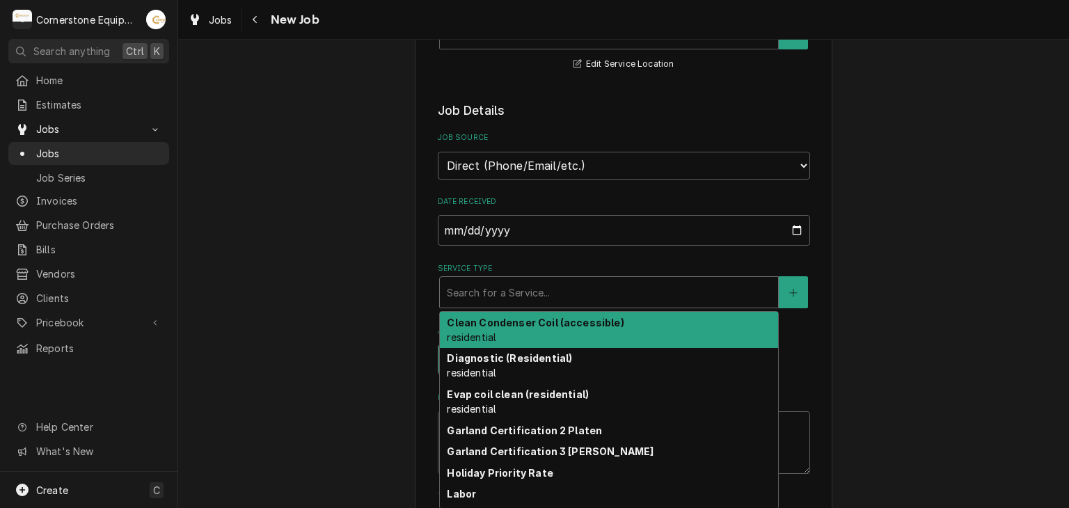
click at [521, 280] on div "Service Type" at bounding box center [609, 292] width 324 height 25
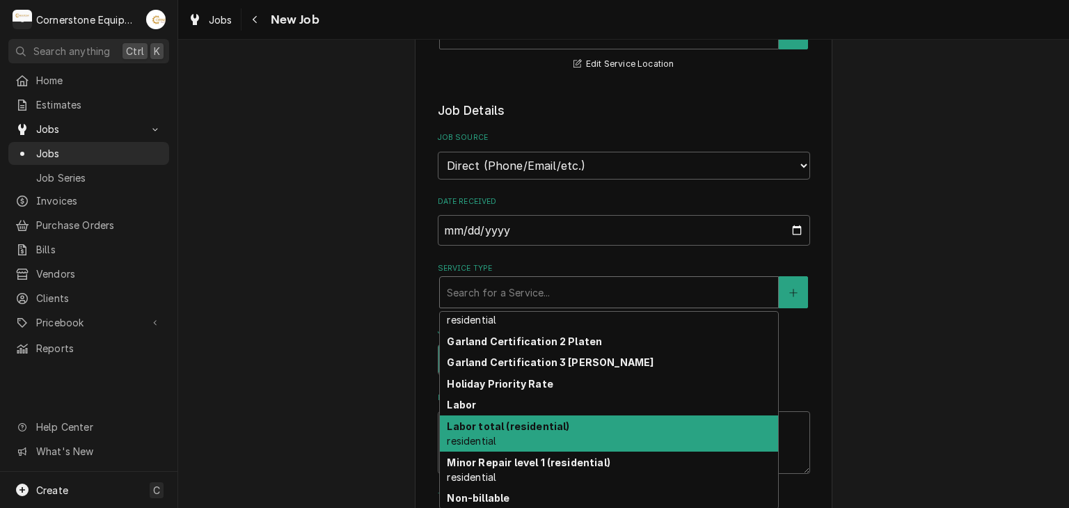
scroll to position [132, 0]
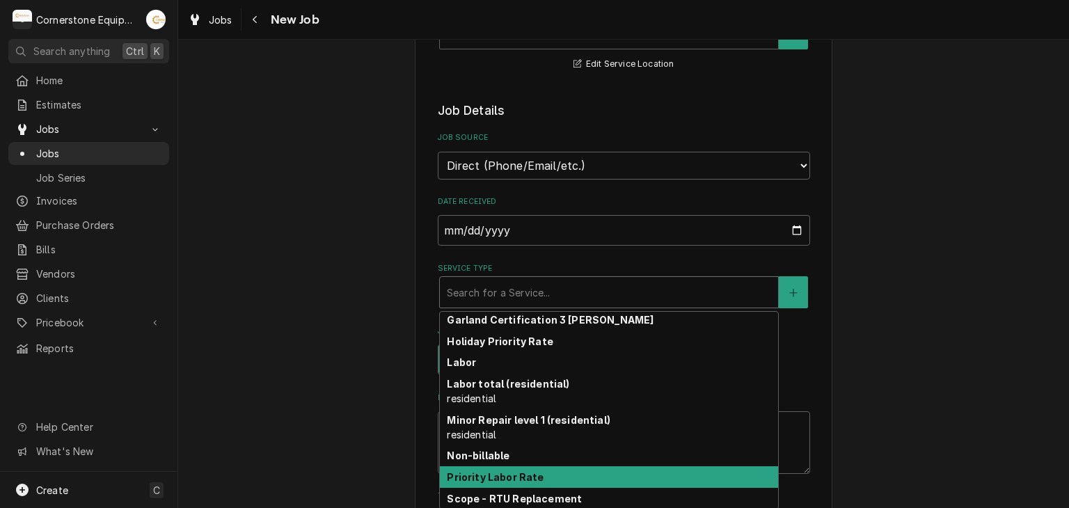
click at [515, 471] on strong "Priority Labor Rate" at bounding box center [495, 477] width 97 height 12
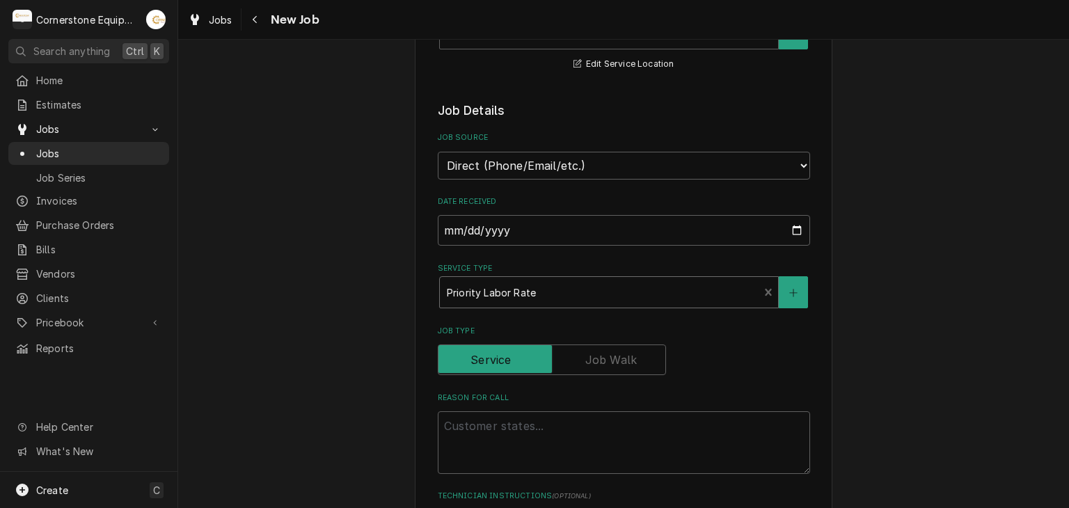
type textarea "x"
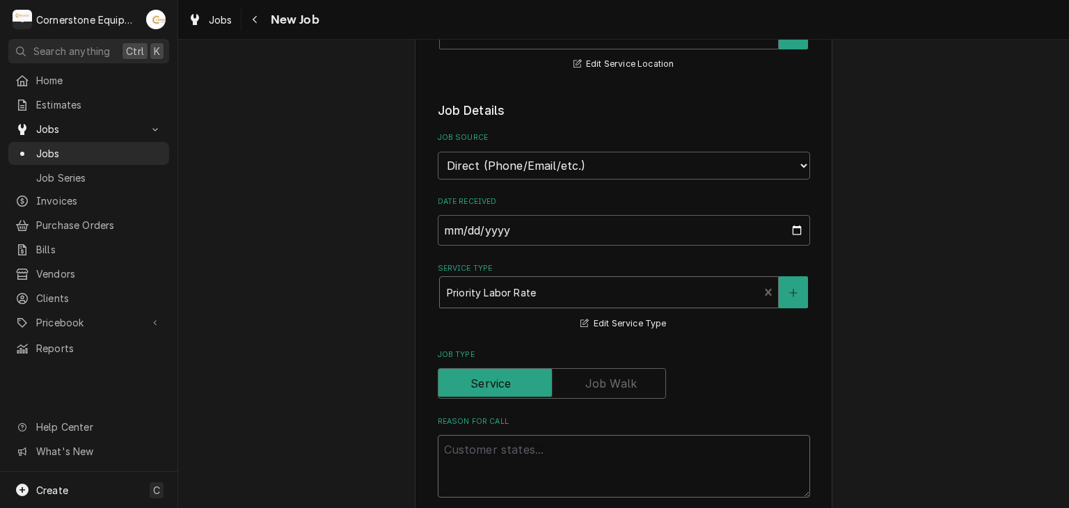
click at [543, 455] on textarea "Reason For Call" at bounding box center [624, 466] width 372 height 63
type textarea "U"
type textarea "x"
type textarea "Ur"
type textarea "x"
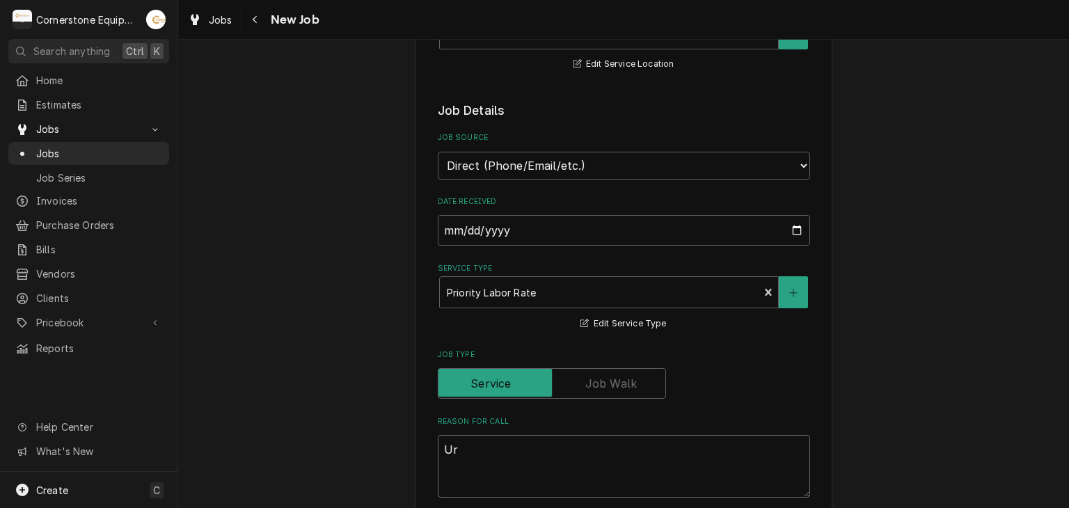
type textarea "Urg"
type textarea "x"
type textarea "Urge"
type textarea "x"
type textarea "Urgen"
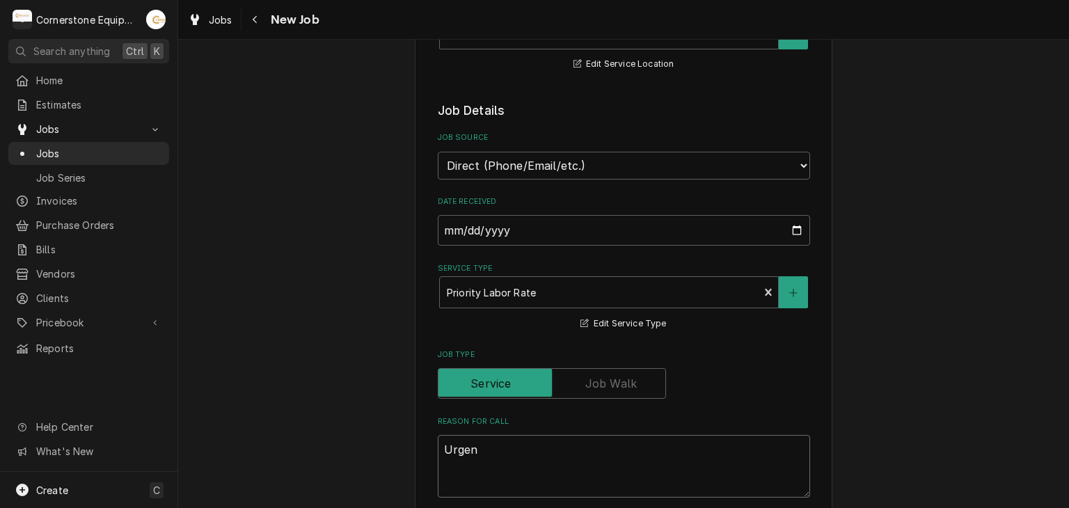
type textarea "x"
type textarea "Urgent"
type textarea "x"
type textarea "Urgent"
type textarea "x"
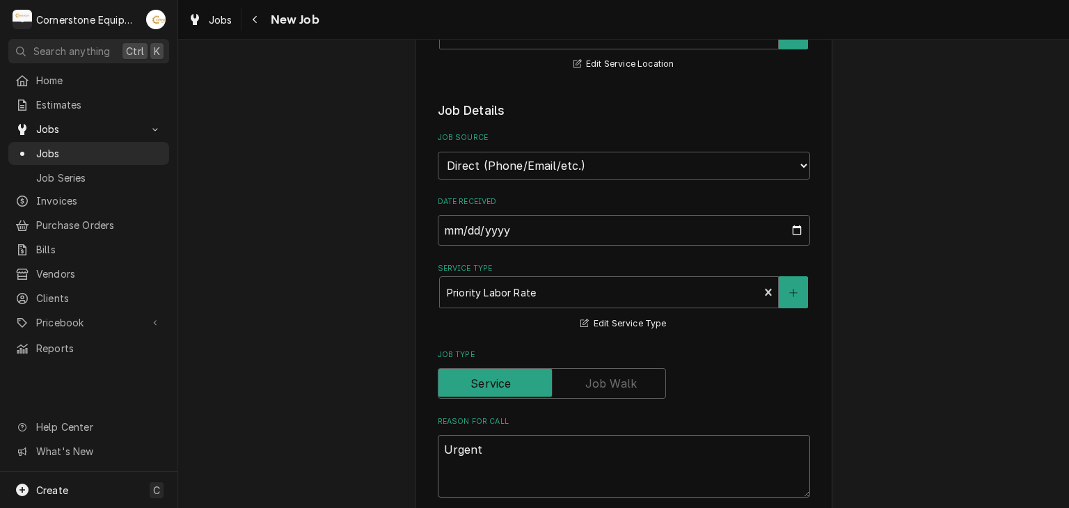
type textarea "Urgent S"
type textarea "x"
type textarea "Urgent Se"
type textarea "x"
type textarea "Urgent Ser"
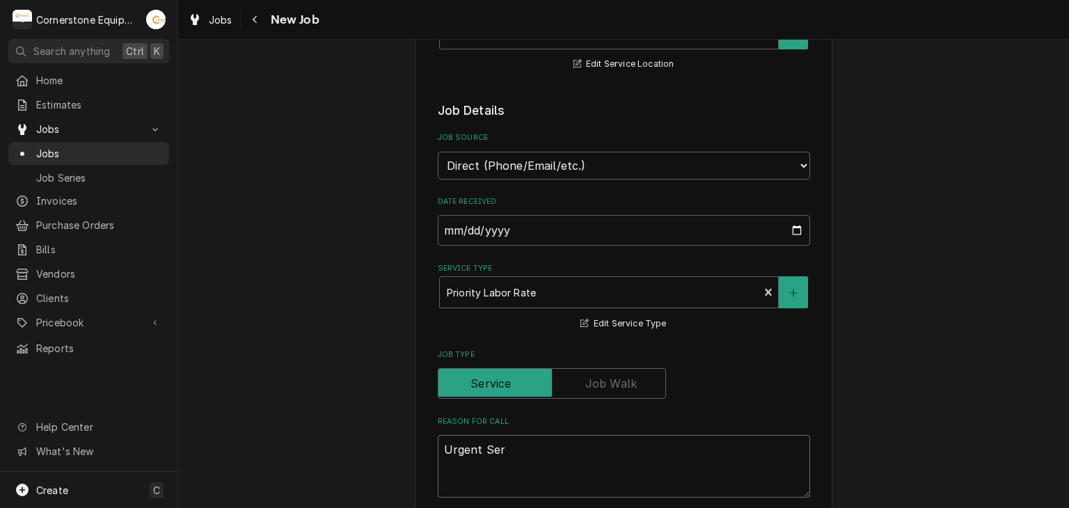
type textarea "x"
type textarea "Urgent Serv"
type textarea "x"
type textarea "Urgent Servic"
type textarea "x"
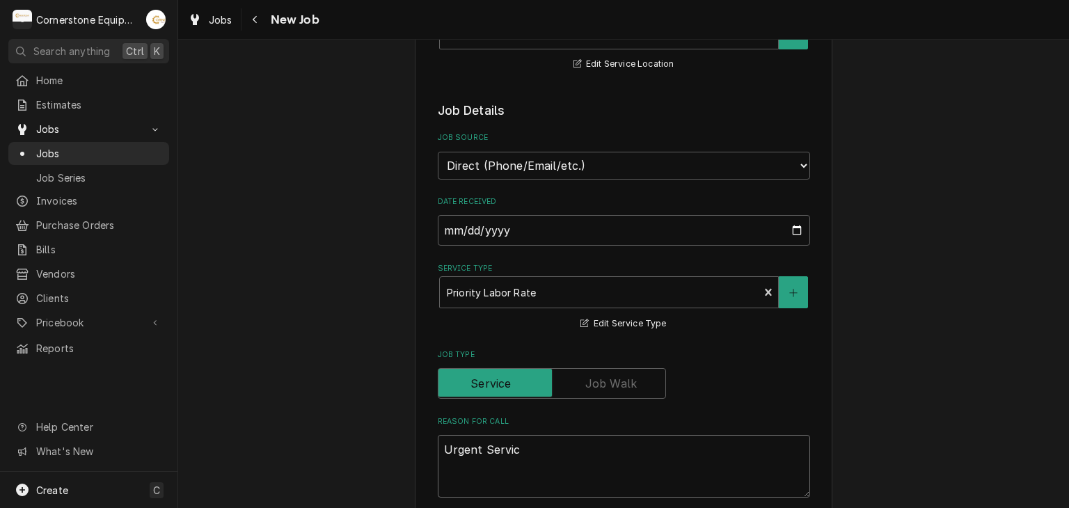
type textarea "Urgent Service"
type textarea "x"
type textarea "Urgent Service"
type textarea "x"
type textarea "Urgent Service P"
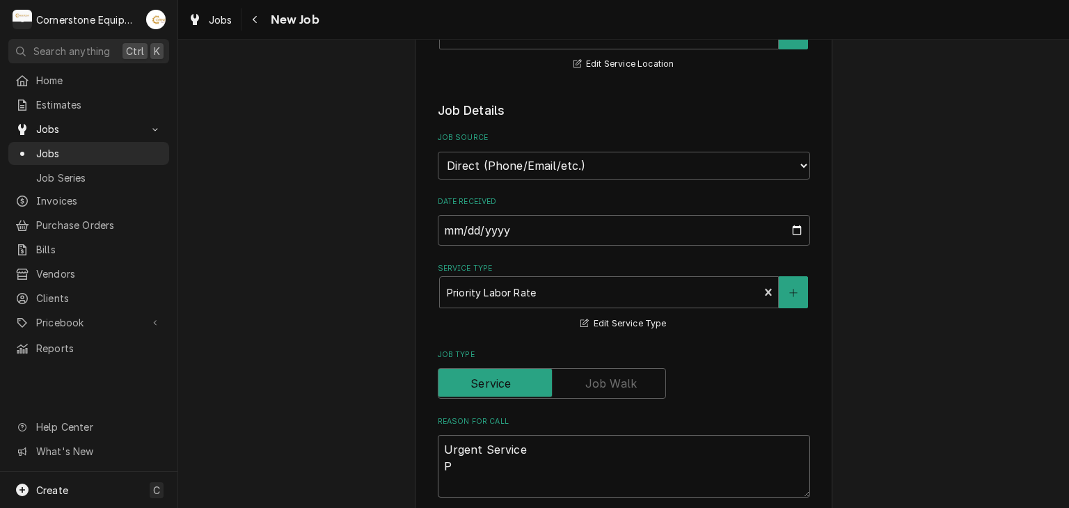
type textarea "x"
type textarea "Urgent Service Pi"
type textarea "x"
type textarea "Urgent Service Piz"
type textarea "x"
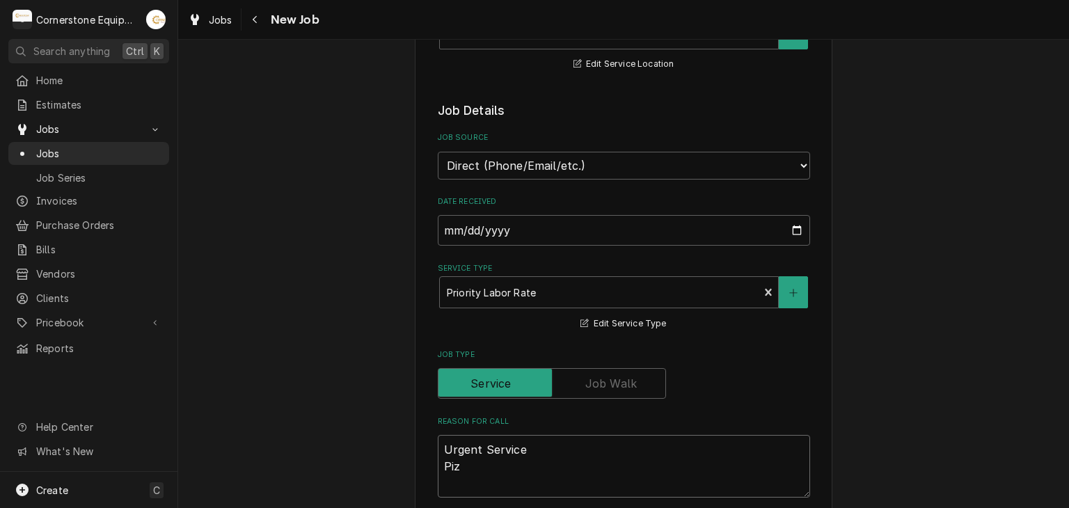
type textarea "Urgent Service Pizz"
type textarea "x"
type textarea "Urgent Service Pizza"
type textarea "x"
type textarea "Urgent Service Pizza"
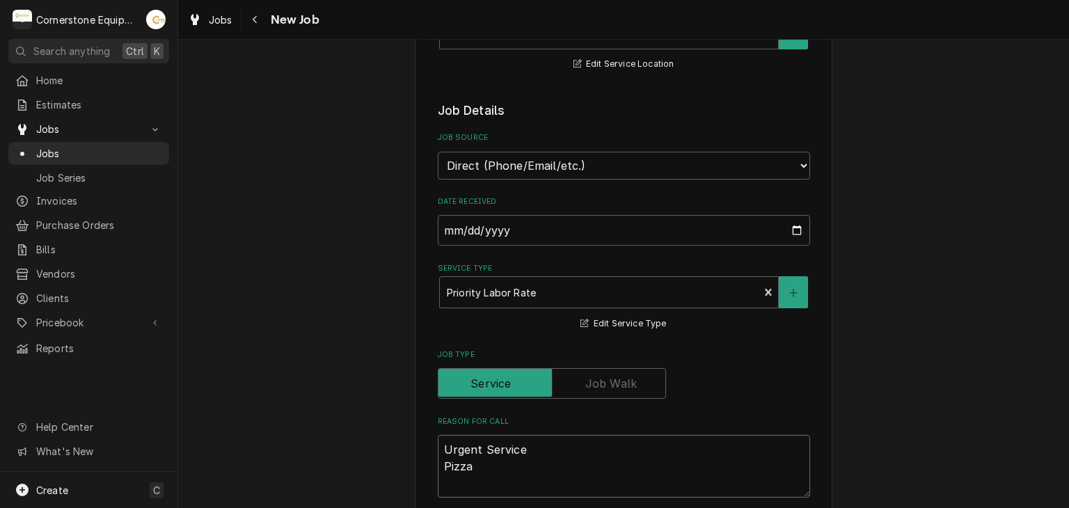
type textarea "x"
type textarea "Urgent Service Pizza O"
type textarea "x"
type textarea "Urgent Service Pizza Oc"
type textarea "x"
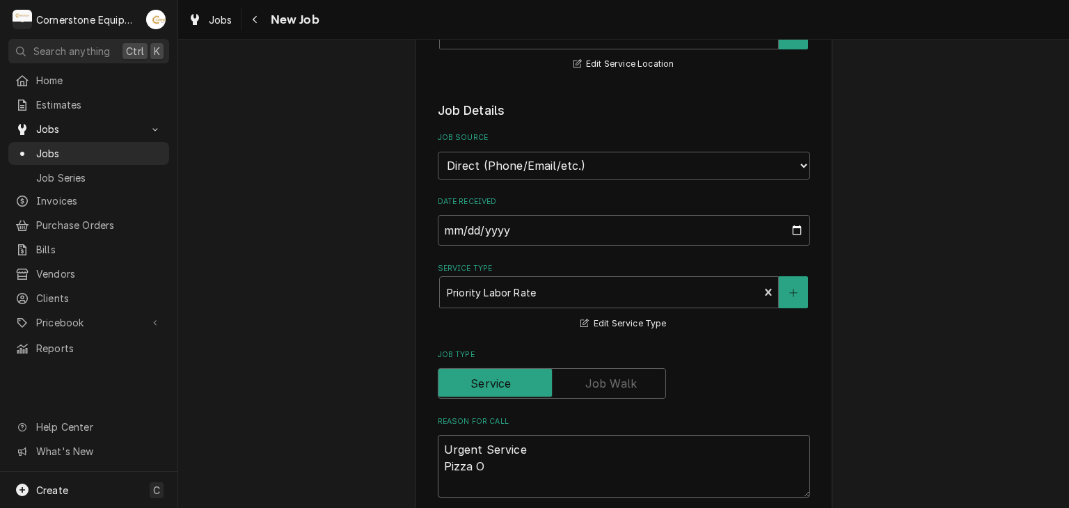
type textarea "Urgent Service Pizza Ov"
type textarea "x"
type textarea "Urgent Service Pizza Ove"
type textarea "x"
type textarea "Urgent Service Pizza Oven"
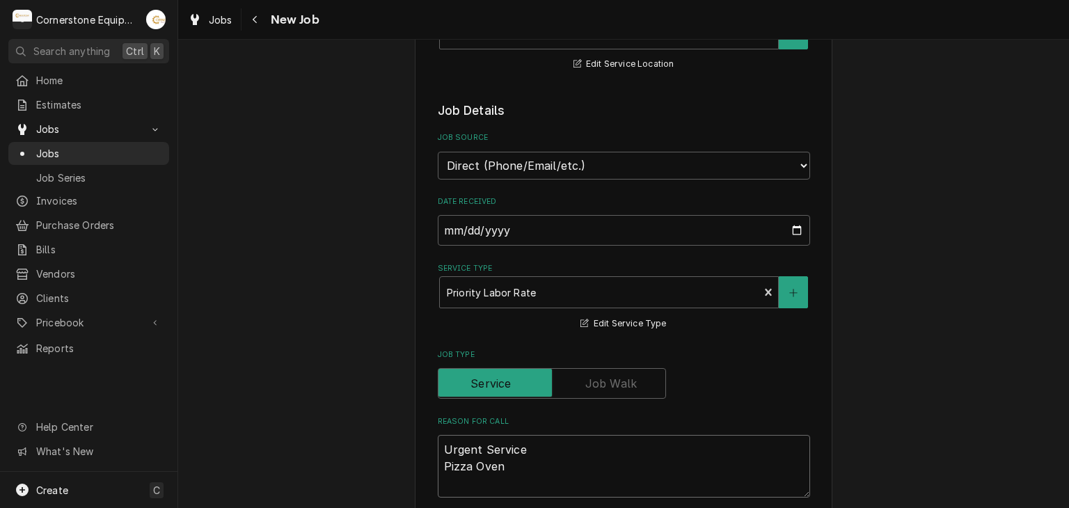
type textarea "x"
type textarea "Urgent Service Pizza Oven"
type textarea "x"
type textarea "Urgent Service Pizza Oven i"
type textarea "x"
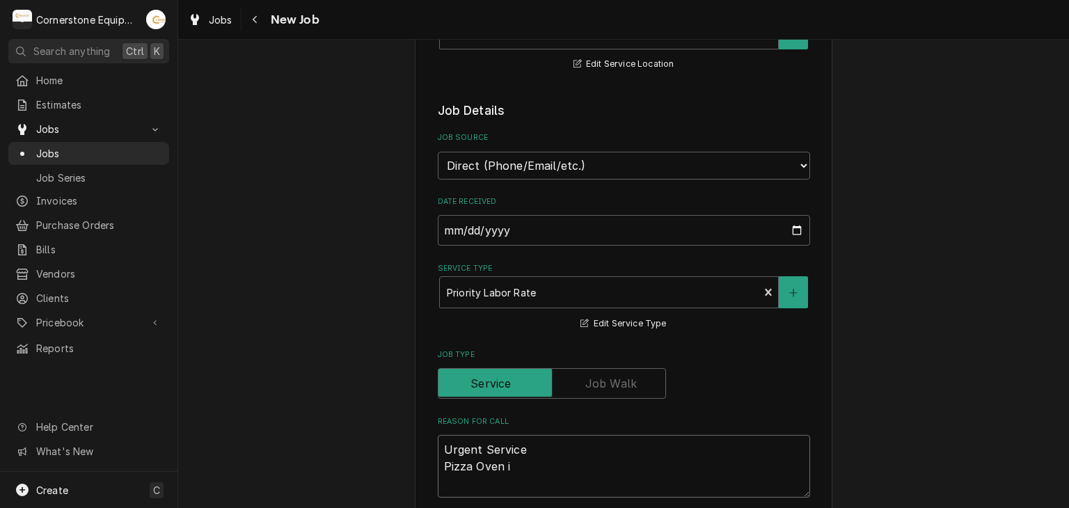
type textarea "Urgent Service Pizza Oven is"
type textarea "x"
type textarea "Urgent Service Pizza Oven is"
type textarea "x"
type textarea "Urgent Service Pizza Oven is t"
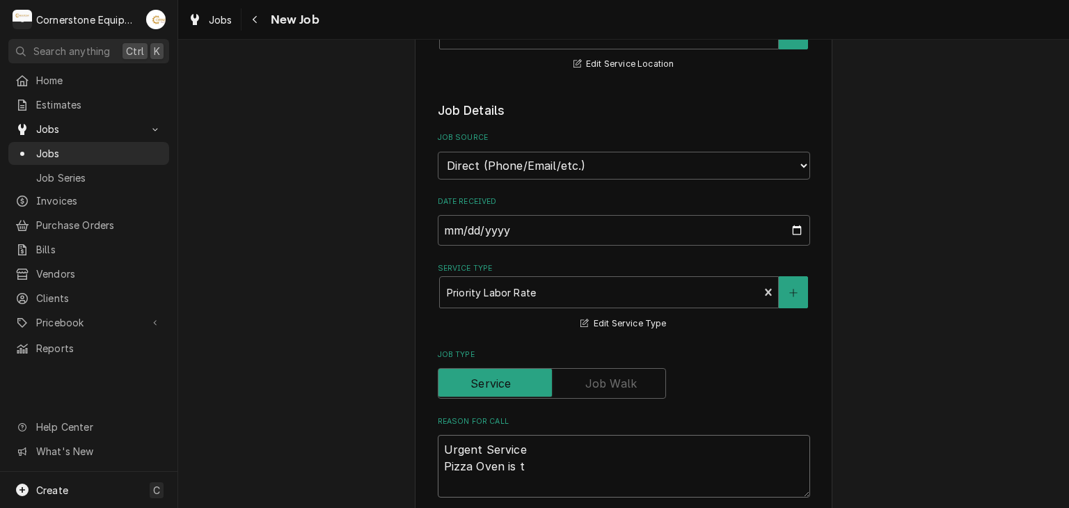
type textarea "x"
type textarea "Urgent Service Pizza Oven is tu"
type textarea "x"
type textarea "Urgent Service Pizza Oven is tur"
type textarea "x"
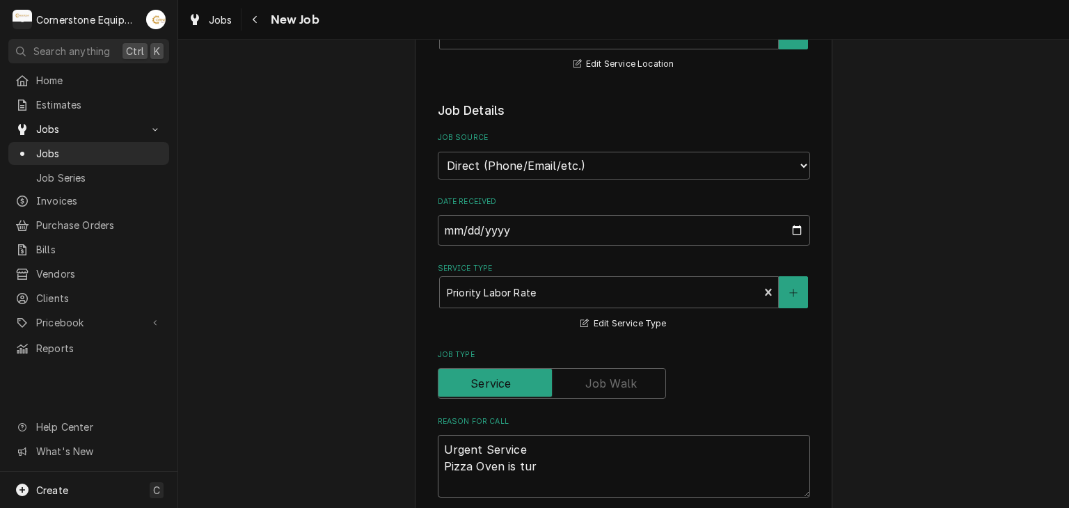
type textarea "Urgent Service Pizza Oven is turn"
type textarea "x"
type textarea "Urgent Service Pizza Oven is turnin"
type textarea "x"
type textarea "Urgent Service Pizza Oven is turning"
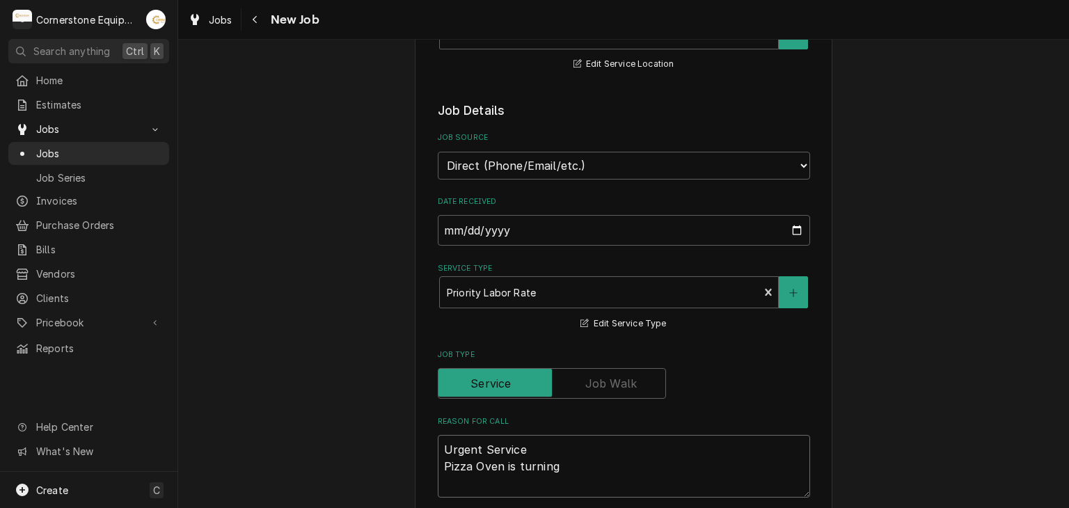
type textarea "x"
type textarea "Urgent Service Pizza Oven is turning"
type textarea "x"
type textarea "Urgent Service Pizza Oven is turning o"
type textarea "x"
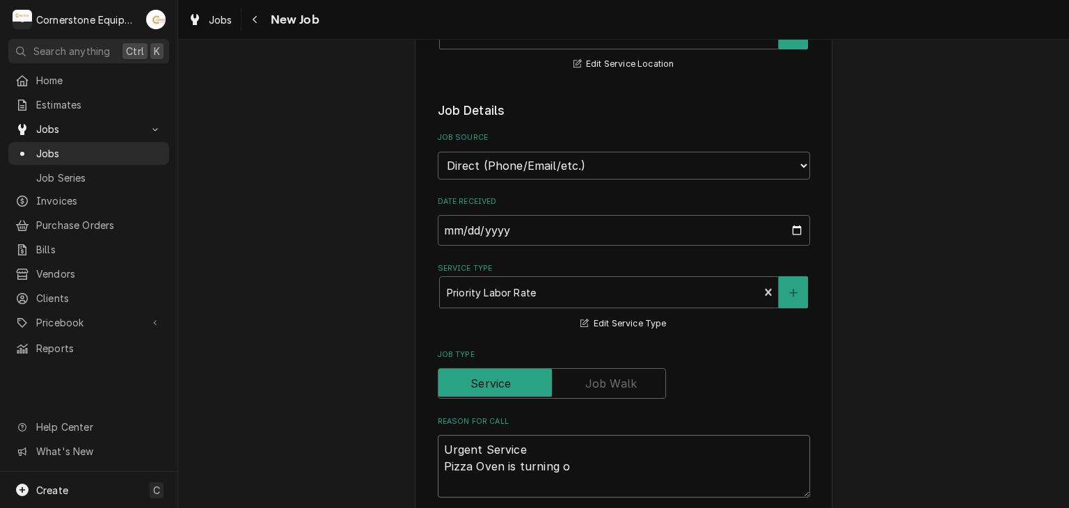
type textarea "Urgent Service Pizza Oven is turning of"
type textarea "x"
type textarea "Urgent Service Pizza Oven is turning off"
type textarea "x"
type textarea "Urgent Service Pizza Oven is turning off"
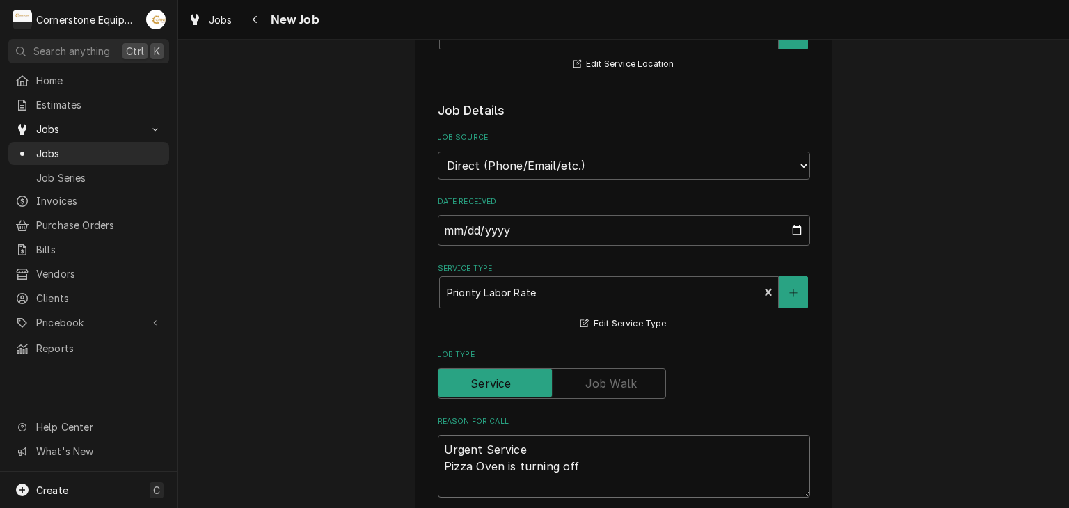
type textarea "x"
type textarea "Urgent Service Pizza Oven is turning off a"
type textarea "x"
type textarea "Urgent Service Pizza Oven is turning off af"
type textarea "x"
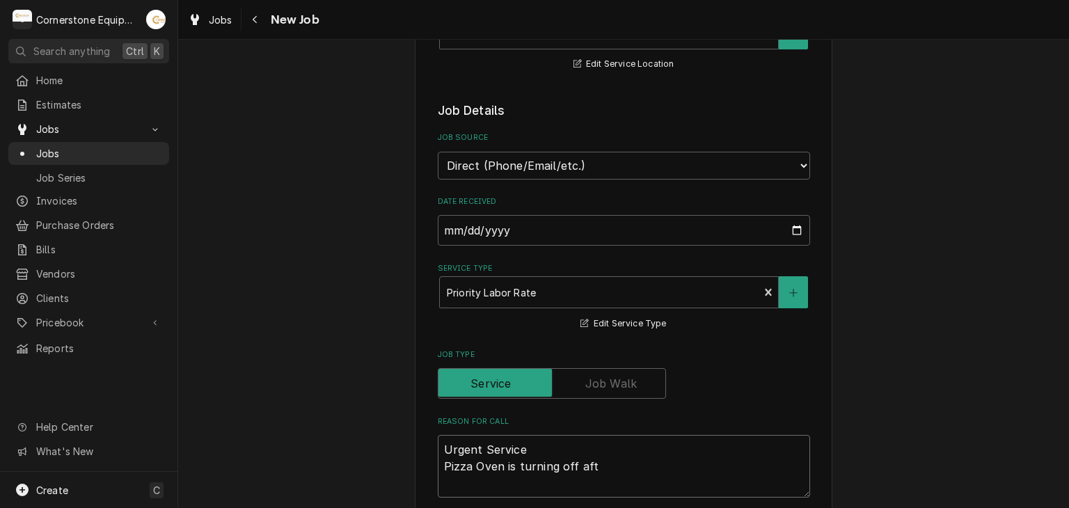
type textarea "Urgent Service Pizza Oven is turning off afte"
type textarea "x"
type textarea "Urgent Service Pizza Oven is turning off after"
type textarea "x"
type textarea "Urgent Service Pizza Oven is turning off after"
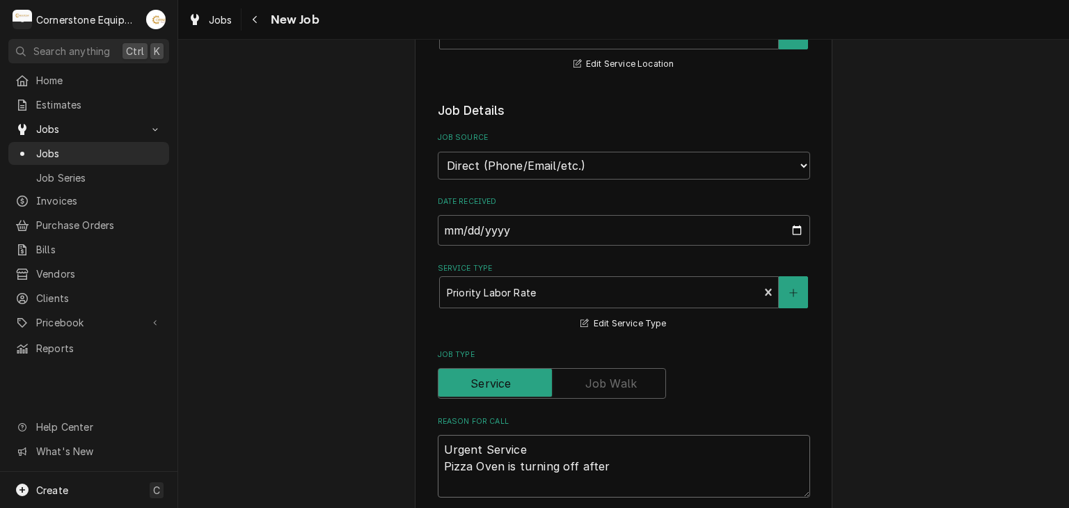
type textarea "x"
type textarea "Urgent Service Pizza Oven is turning off after h"
type textarea "x"
type textarea "Urgent Service Pizza Oven is turning off after heat"
type textarea "x"
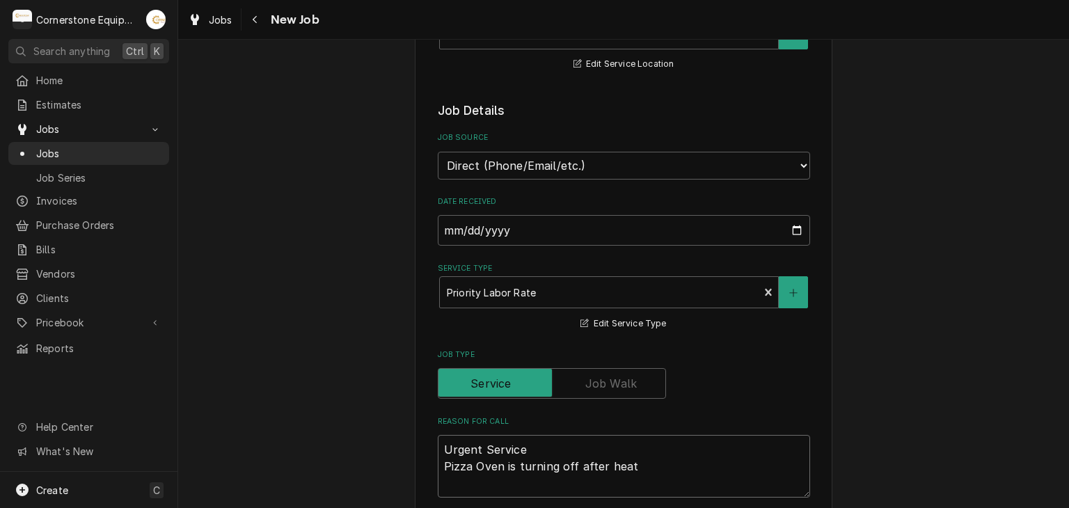
type textarea "Urgent Service Pizza Oven is turning off after heati"
type textarea "x"
type textarea "Urgent Service Pizza Oven is turning off after heating"
type textarea "x"
type textarea "Urgent Service Pizza Oven is turning off after heating"
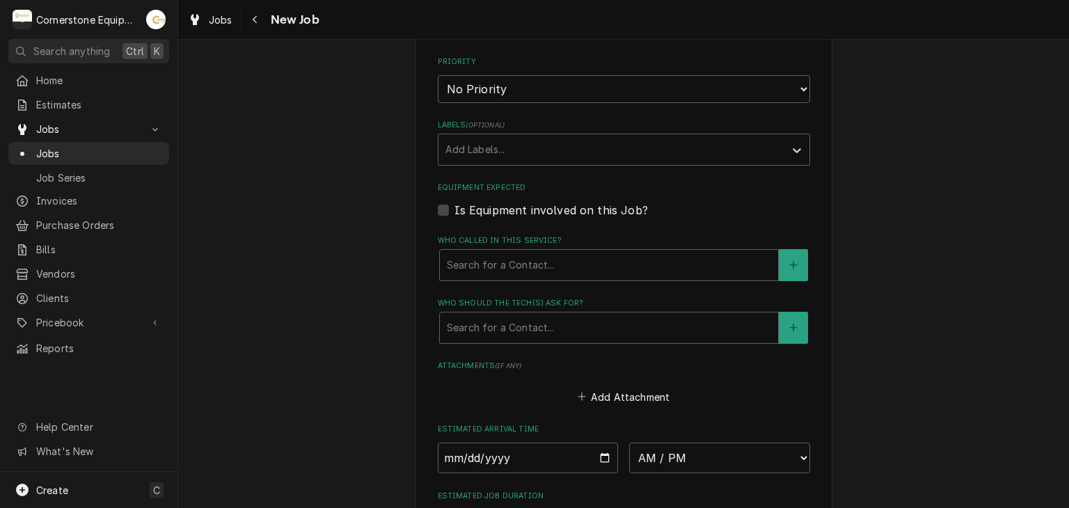
click at [457, 279] on fieldset "Job Details Job Source Direct (Phone/Email/etc.) Other Date Received 2025-09-04…" at bounding box center [624, 73] width 372 height 1057
click at [471, 237] on label "Who called in this service?" at bounding box center [624, 240] width 372 height 11
click at [470, 260] on div "Who called in this service?" at bounding box center [609, 265] width 324 height 25
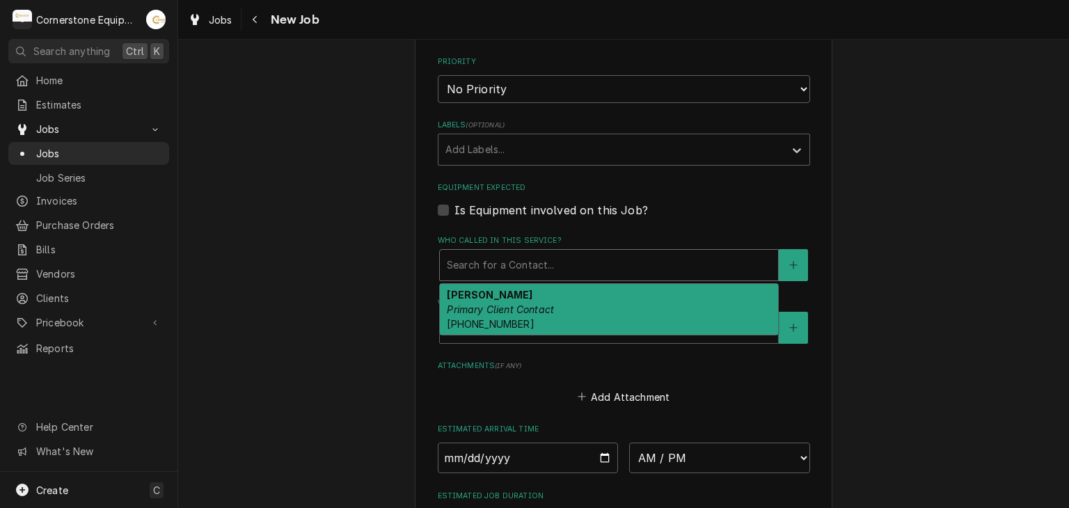
click at [473, 305] on em "Primary Client Contact" at bounding box center [500, 309] width 107 height 12
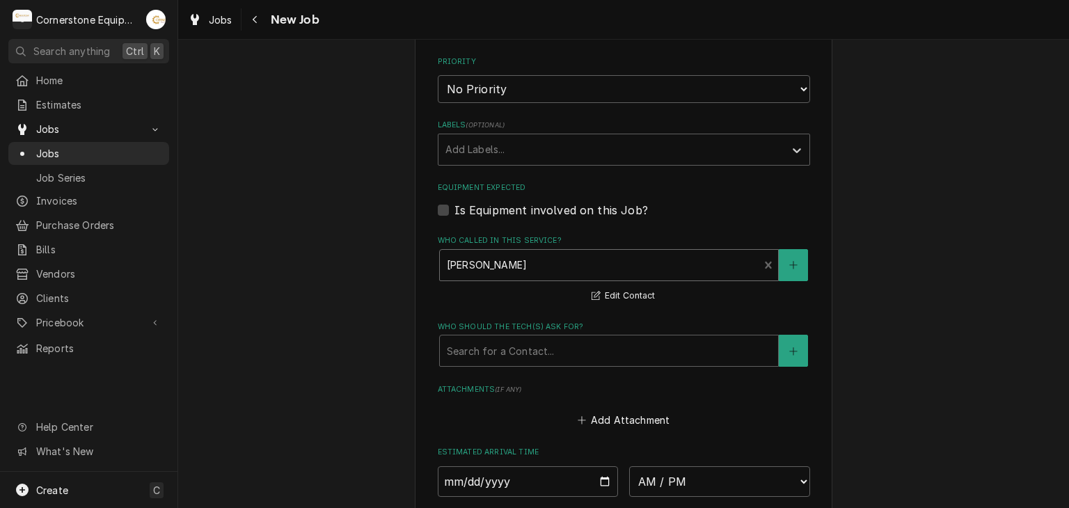
click at [473, 322] on label "Who should the tech(s) ask for?" at bounding box center [624, 327] width 372 height 11
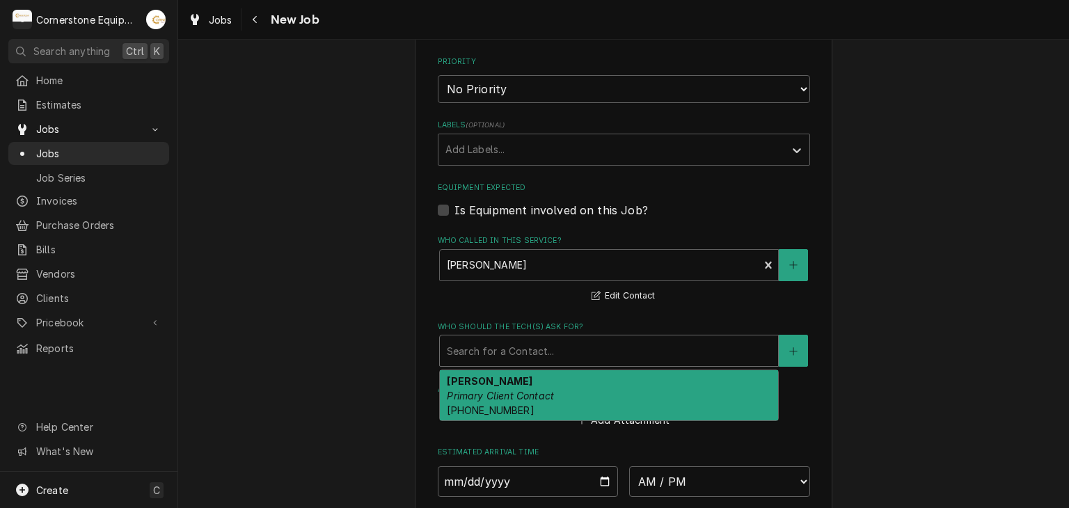
click at [463, 349] on div "Who should the tech(s) ask for?" at bounding box center [609, 350] width 324 height 25
click at [482, 394] on em "Primary Client Contact" at bounding box center [500, 396] width 107 height 12
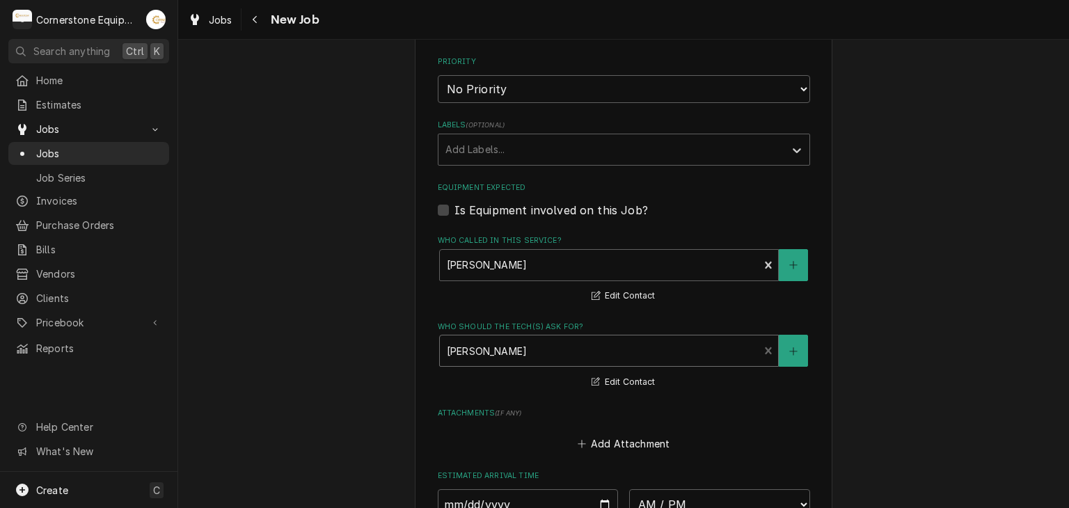
scroll to position [1092, 0]
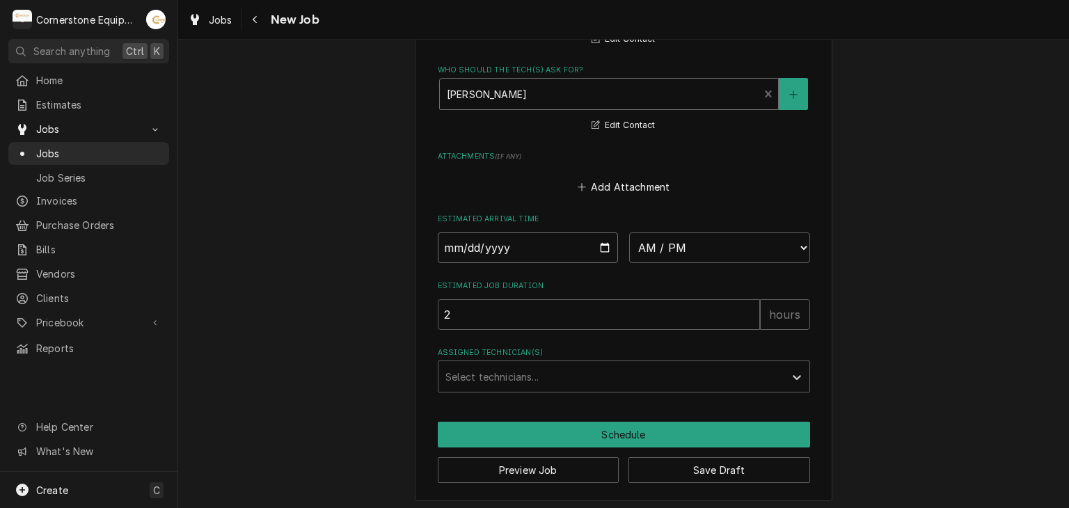
click at [596, 246] on input "Date" at bounding box center [528, 247] width 181 height 31
click at [685, 245] on select "AM / PM 6:00 AM 6:15 AM 6:30 AM 6:45 AM 7:00 AM 7:15 AM 7:30 AM 7:45 AM 8:00 AM…" at bounding box center [719, 247] width 181 height 31
click at [592, 242] on input "Date" at bounding box center [528, 247] width 181 height 31
type textarea "x"
type input "[DATE]"
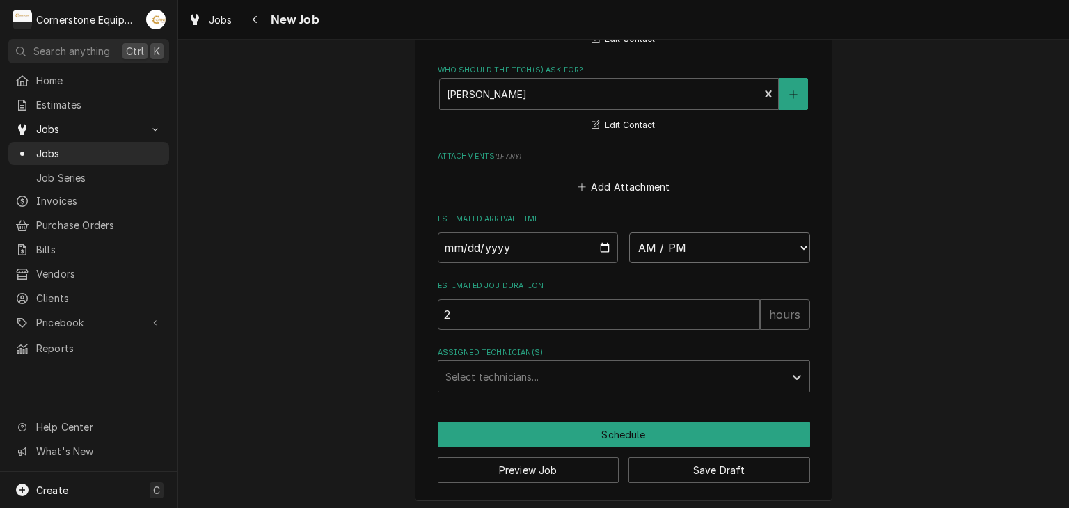
type textarea "x"
click at [679, 233] on select "AM / PM 6:00 AM 6:15 AM 6:30 AM 6:45 AM 7:00 AM 7:15 AM 7:30 AM 7:45 AM 8:00 AM…" at bounding box center [719, 247] width 181 height 31
select select "20:30:00"
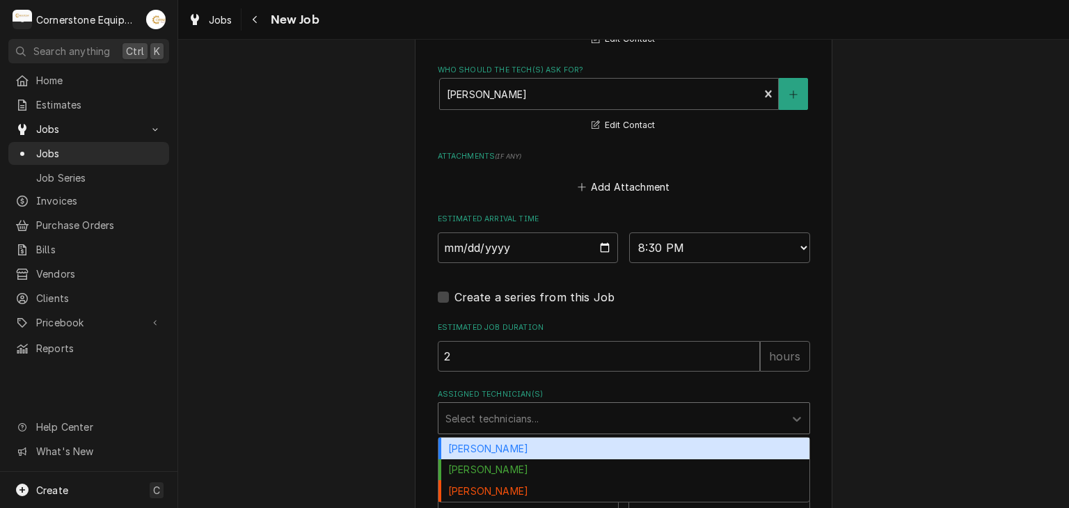
click at [498, 422] on div "Assigned Technician(s)" at bounding box center [611, 418] width 332 height 25
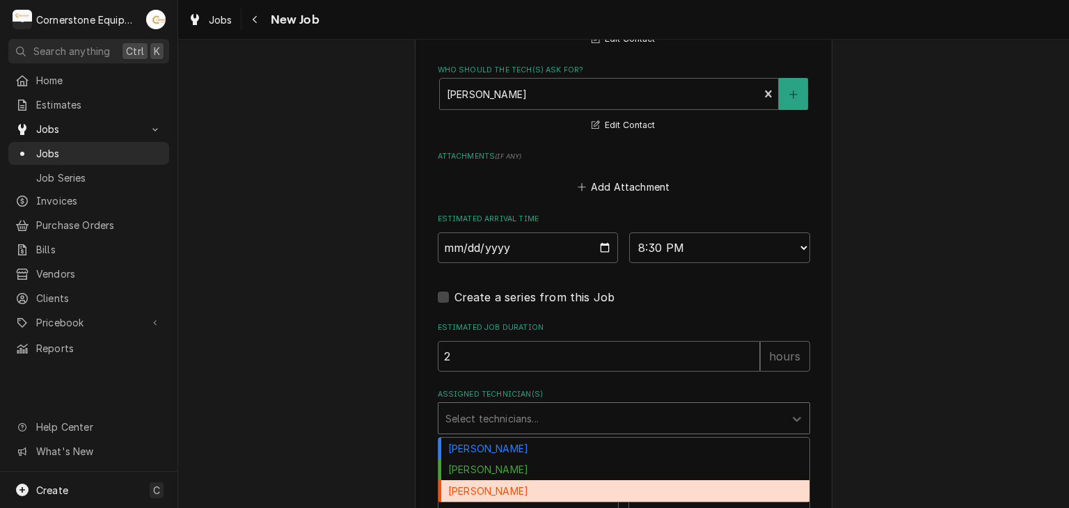
click at [490, 474] on div "Andrew Buigues Matthew Pennington Roberto Martinez" at bounding box center [623, 470] width 371 height 64
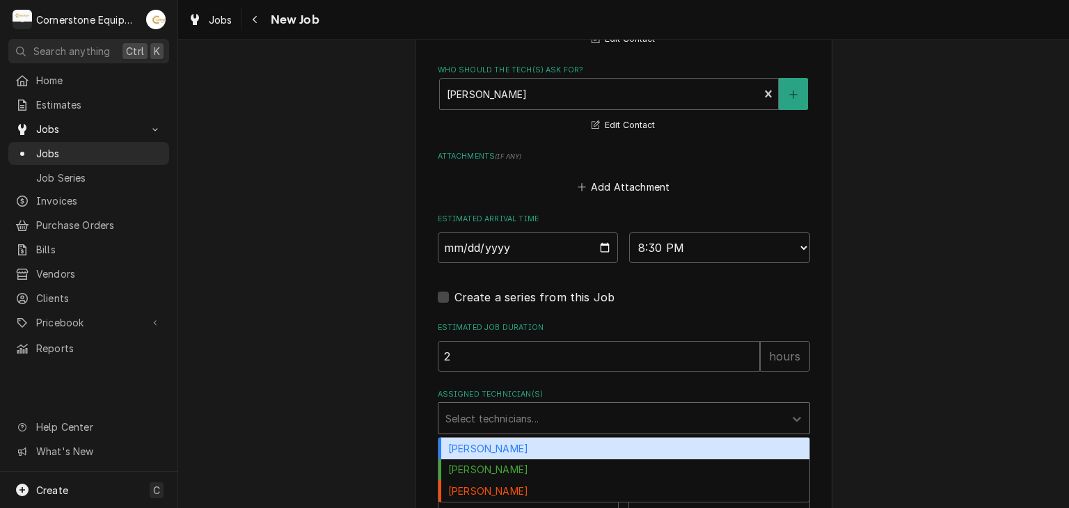
scroll to position [1134, 0]
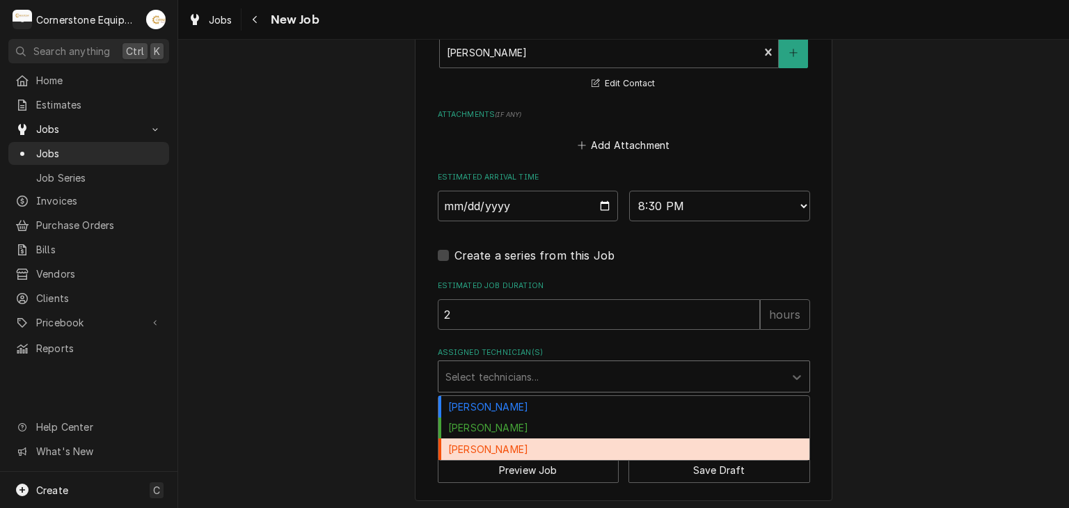
click at [464, 440] on div "Roberto Martinez" at bounding box center [623, 449] width 371 height 22
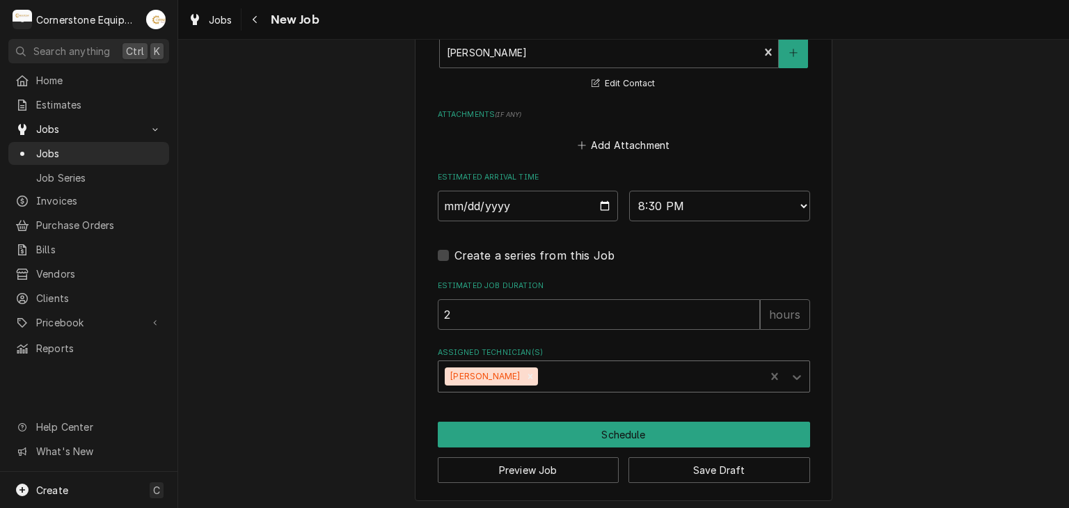
type textarea "x"
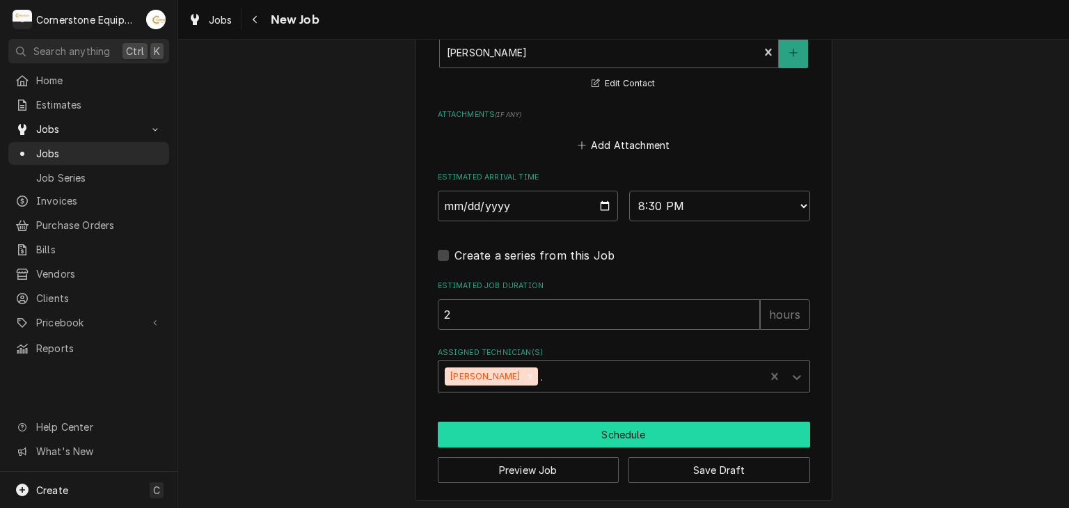
type input "."
click at [488, 423] on button "Schedule" at bounding box center [624, 435] width 372 height 26
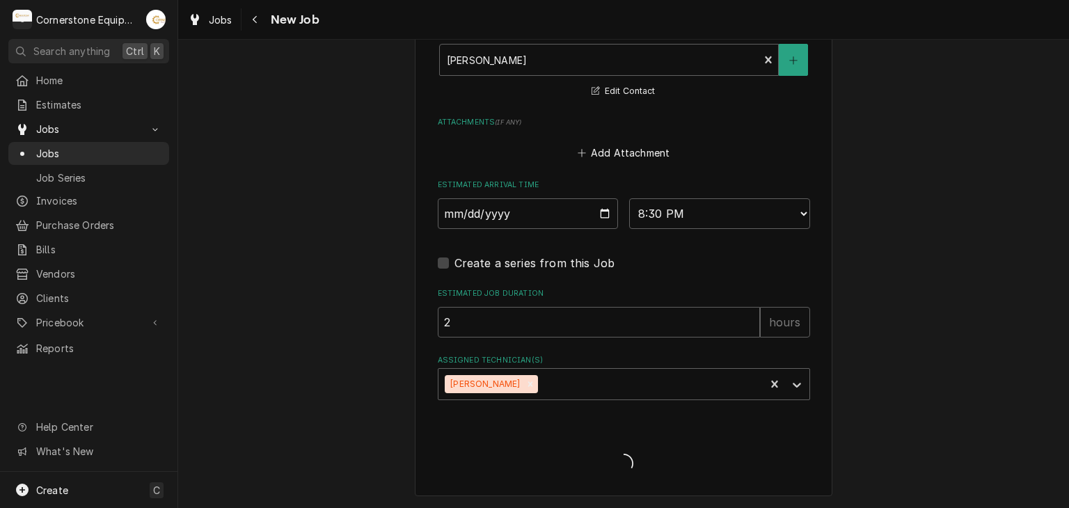
scroll to position [1122, 0]
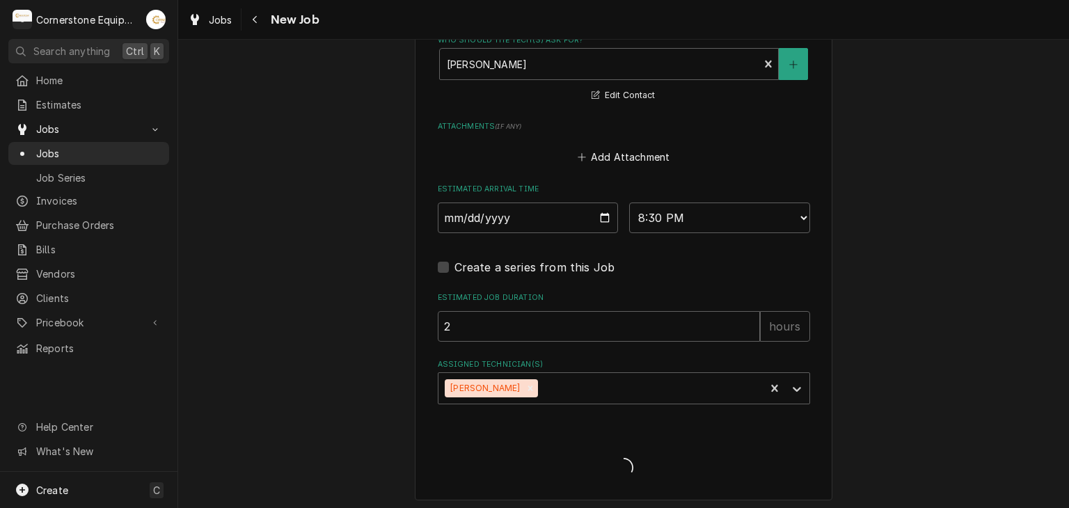
type textarea "x"
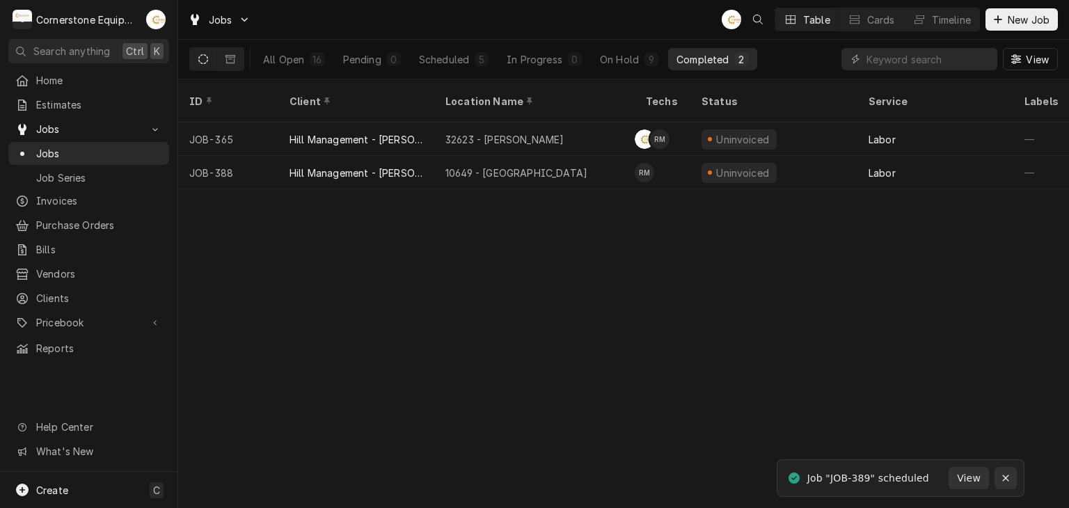
click at [1004, 479] on icon "Notifications alt+T" at bounding box center [1005, 478] width 6 height 6
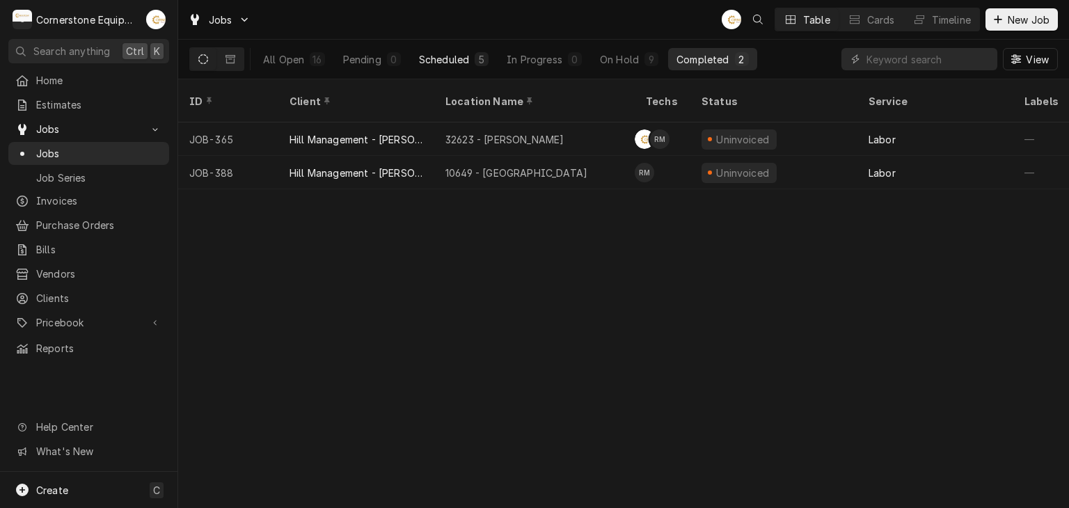
click at [482, 63] on div "5" at bounding box center [481, 59] width 8 height 15
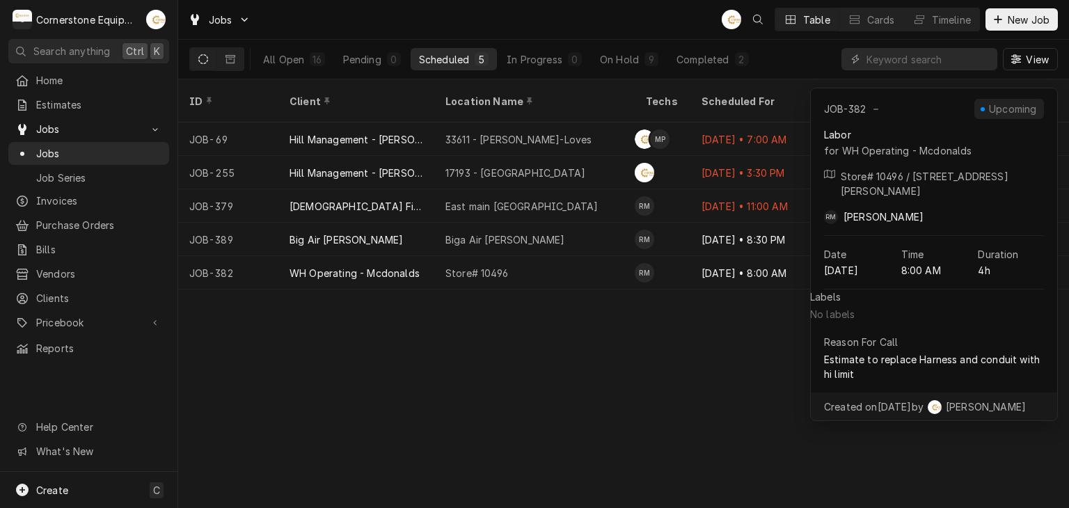
click at [561, 337] on div "ID Client Location Name Techs Scheduled For Service Labels Job Type Priority So…" at bounding box center [623, 293] width 891 height 429
click at [534, 324] on div "ID Client Location Name Techs Scheduled For Service Labels Job Type Priority So…" at bounding box center [623, 293] width 891 height 429
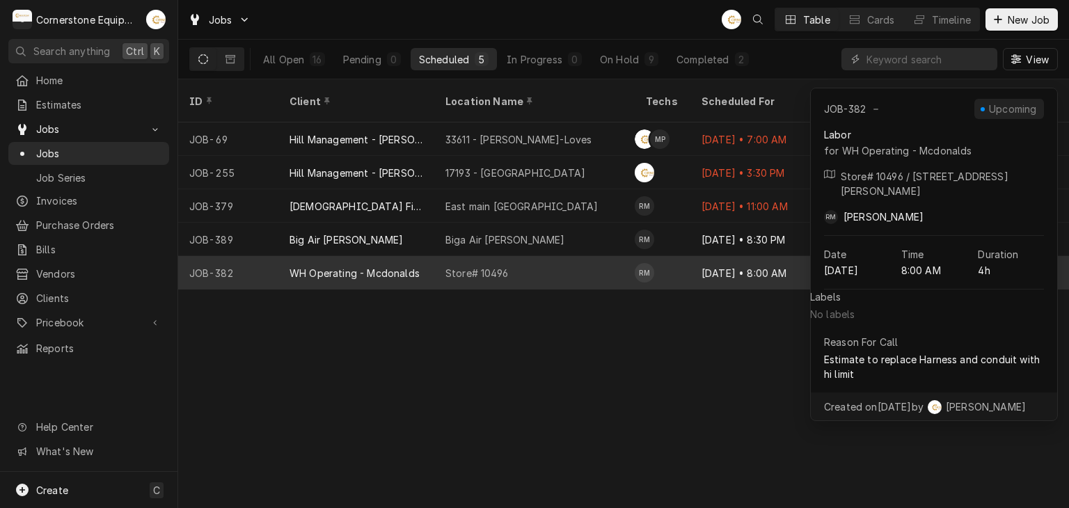
click at [546, 256] on div "Store# 10496" at bounding box center [534, 272] width 200 height 33
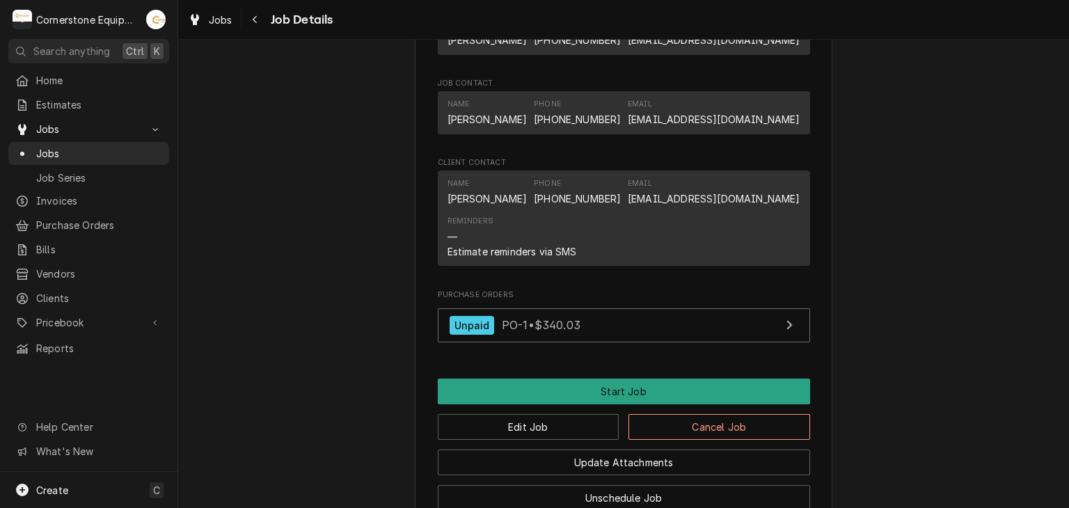
scroll to position [1125, 0]
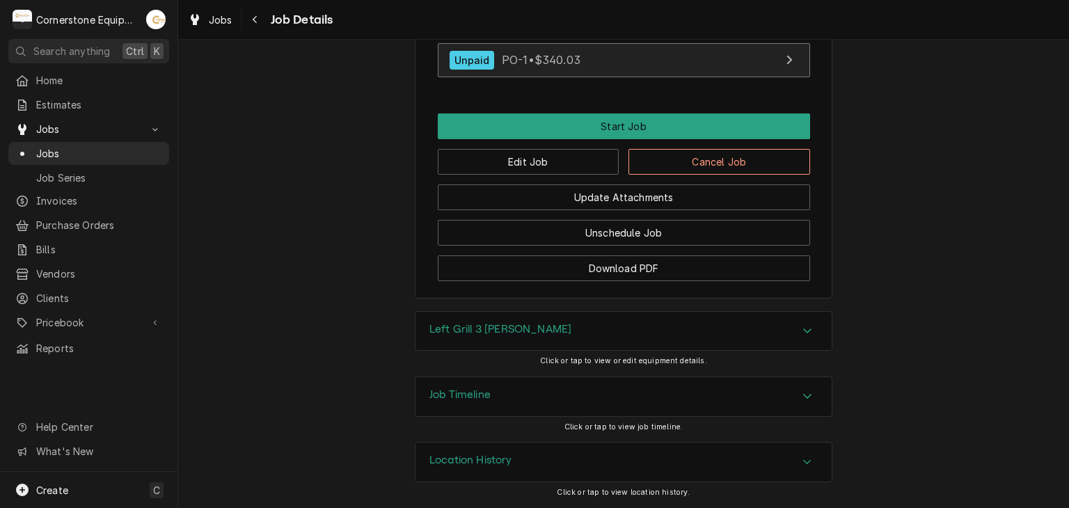
click at [581, 67] on link "Unpaid PO-1 • $340.03" at bounding box center [624, 60] width 372 height 34
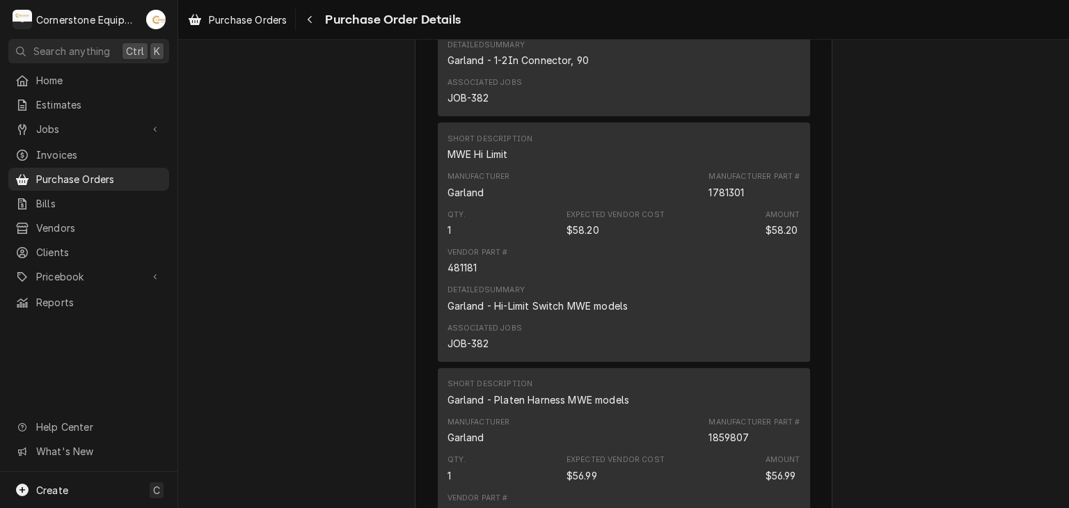
scroll to position [999, 0]
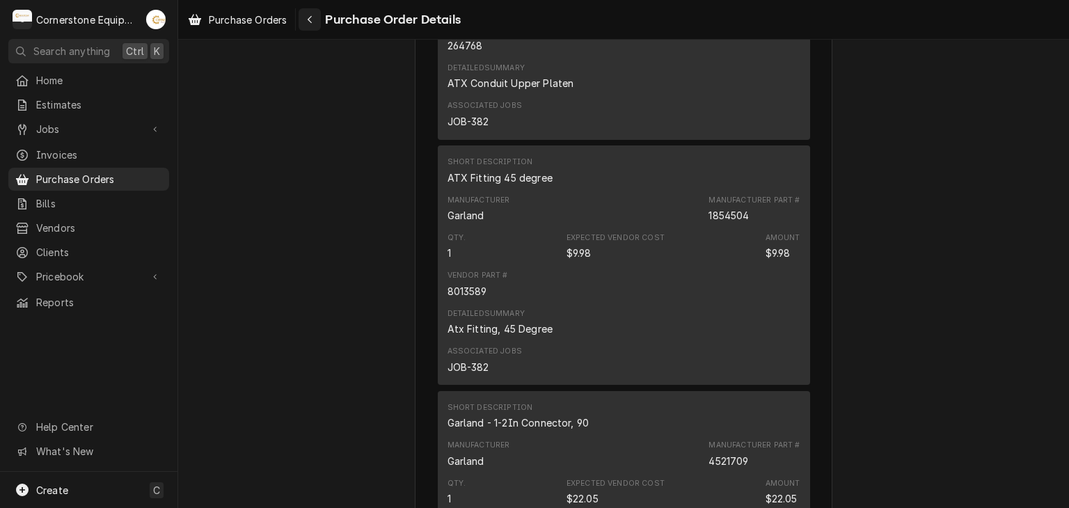
click at [303, 17] on button "Navigate back" at bounding box center [310, 19] width 22 height 22
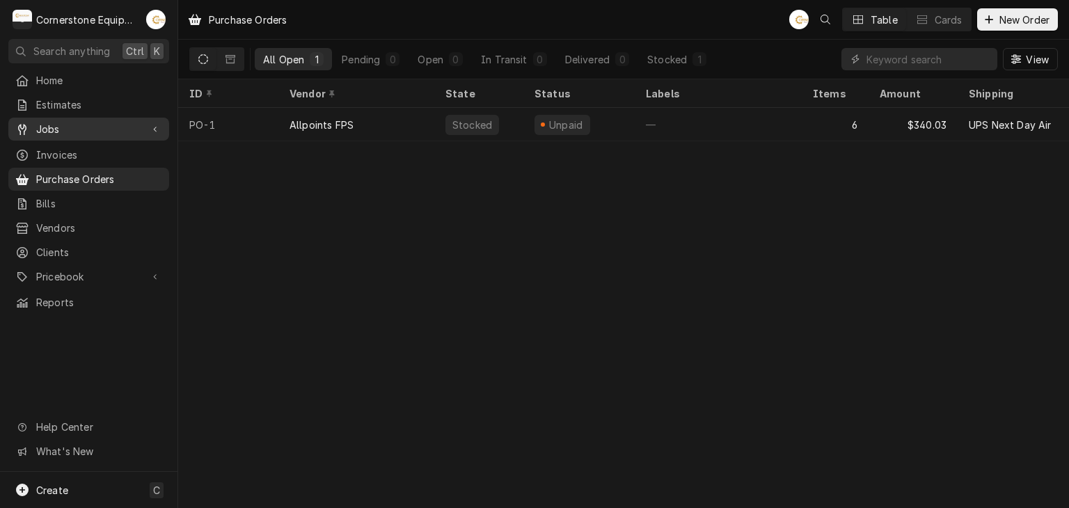
click at [84, 125] on span "Jobs" at bounding box center [88, 129] width 105 height 15
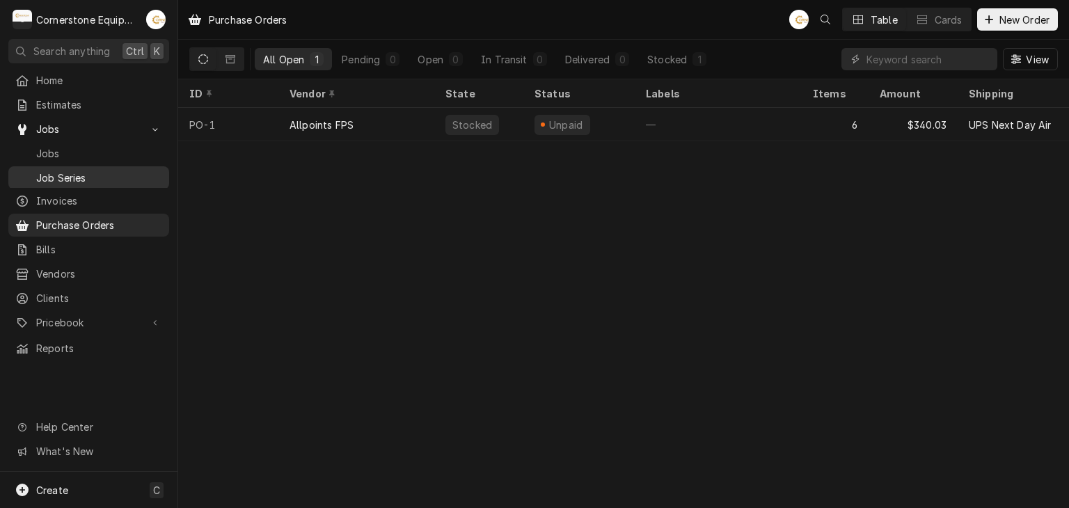
click at [138, 160] on div "Jobs Job Series" at bounding box center [88, 165] width 161 height 46
click at [92, 150] on span "Jobs" at bounding box center [99, 153] width 126 height 15
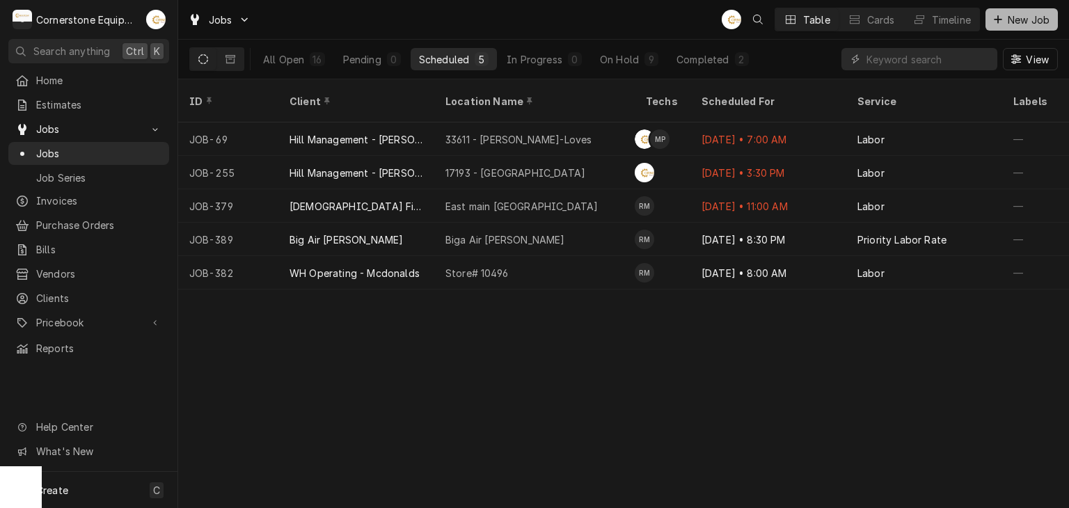
click at [1001, 24] on icon "Dynamic Content Wrapper" at bounding box center [998, 20] width 8 height 10
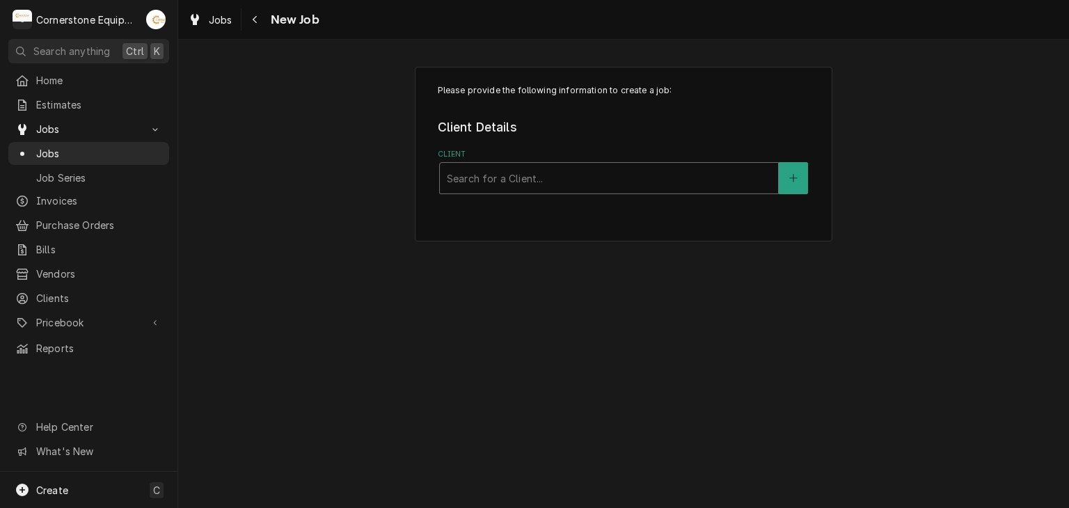
click at [491, 186] on div "Client" at bounding box center [609, 178] width 324 height 25
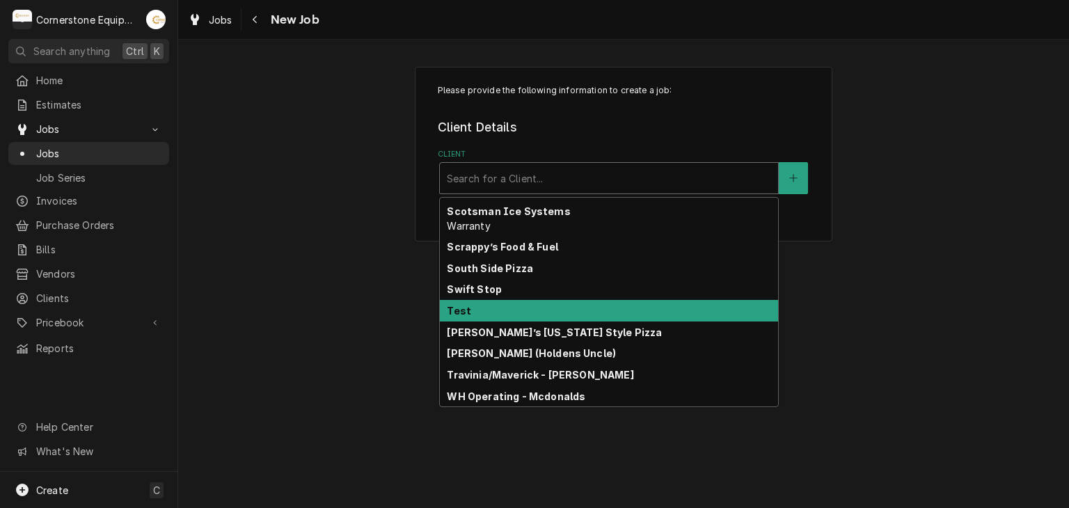
scroll to position [196, 0]
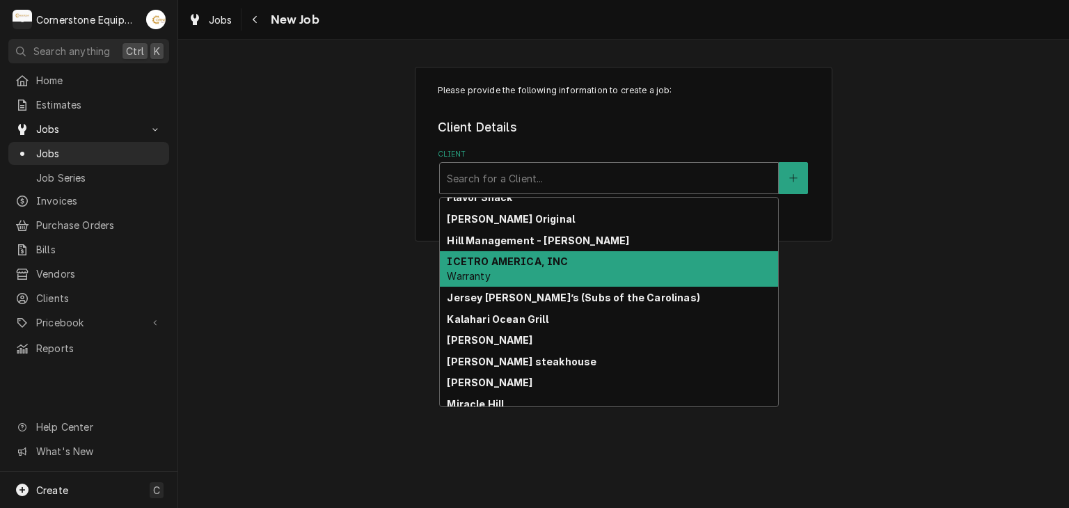
click at [542, 238] on strong "Hill Management - [PERSON_NAME]" at bounding box center [538, 241] width 182 height 12
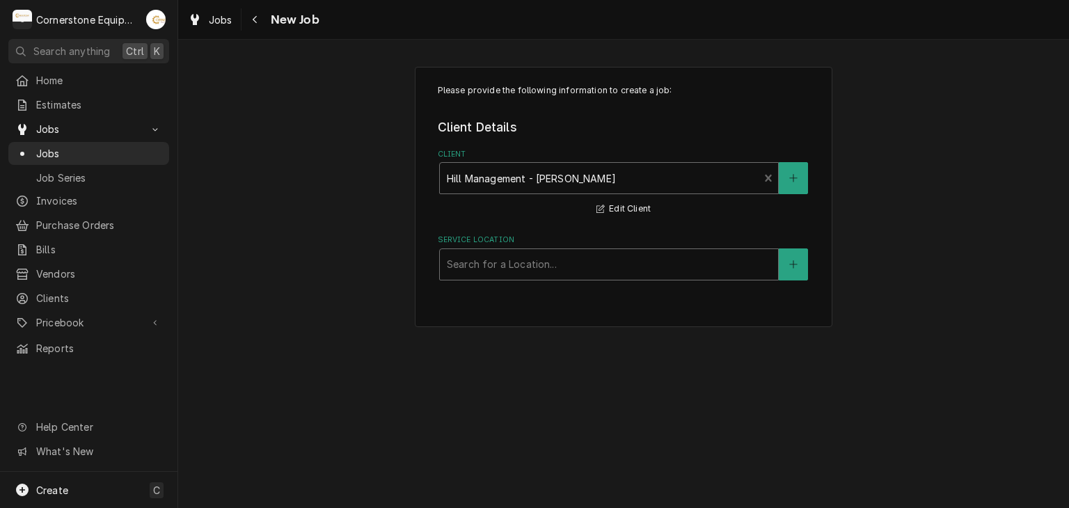
click at [526, 260] on div "Service Location" at bounding box center [609, 264] width 324 height 25
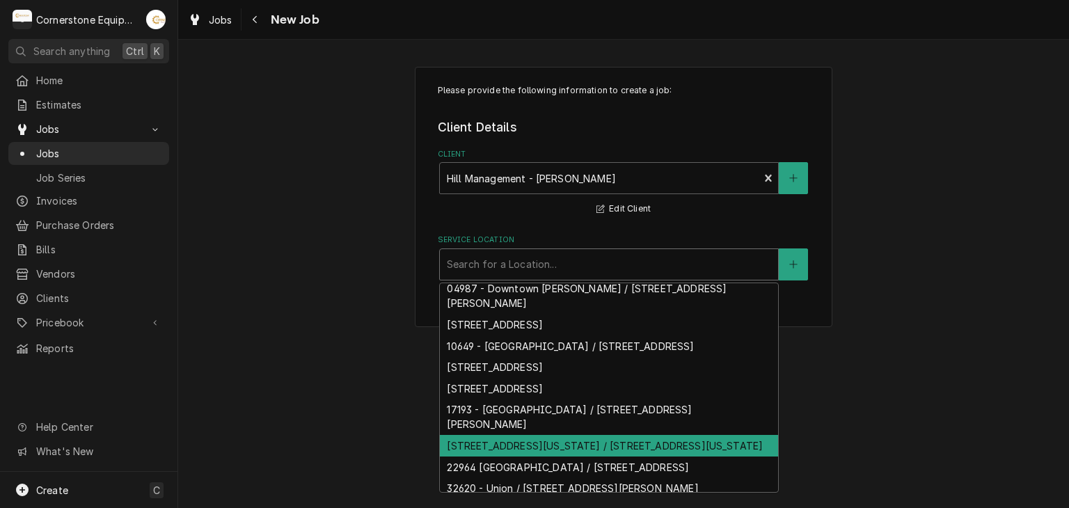
scroll to position [134, 0]
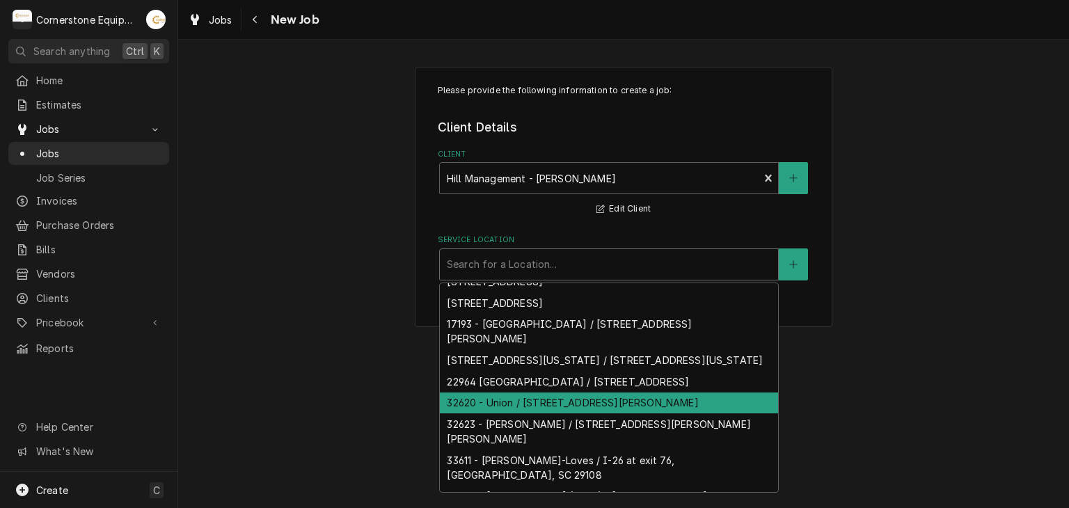
click at [524, 414] on div "32620 - Union / [STREET_ADDRESS][PERSON_NAME]" at bounding box center [609, 403] width 338 height 22
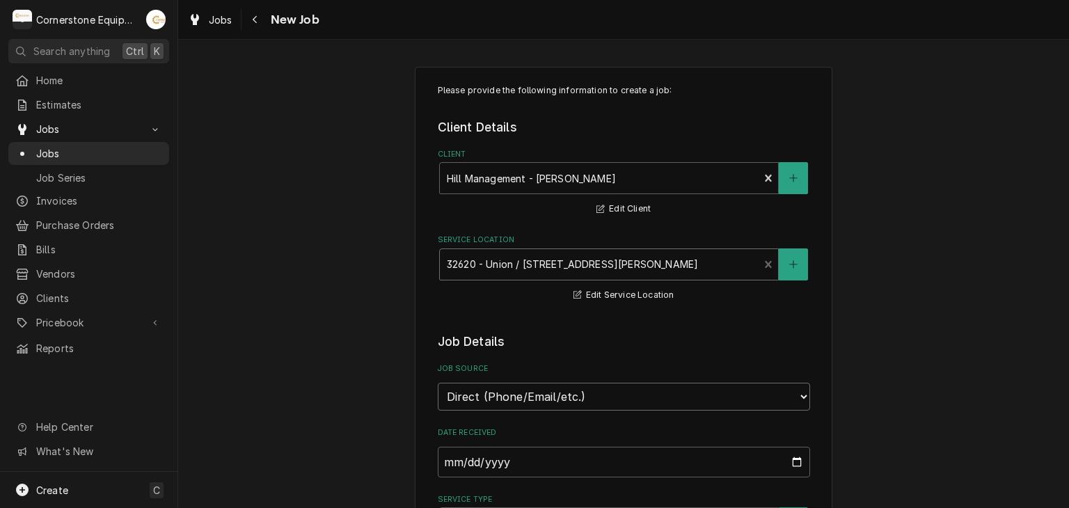
click at [542, 392] on select "Direct (Phone/Email/etc.) Other" at bounding box center [624, 397] width 372 height 28
drag, startPoint x: 542, startPoint y: 392, endPoint x: 515, endPoint y: 392, distance: 27.1
click at [542, 392] on select "Direct (Phone/Email/etc.) Other" at bounding box center [624, 397] width 372 height 28
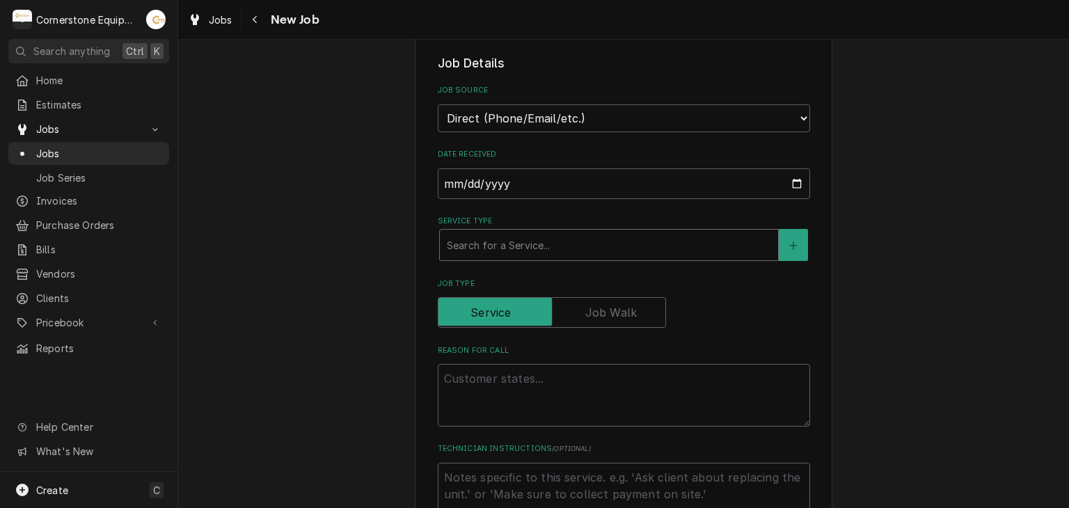
click at [489, 243] on div "Service Type" at bounding box center [609, 244] width 324 height 25
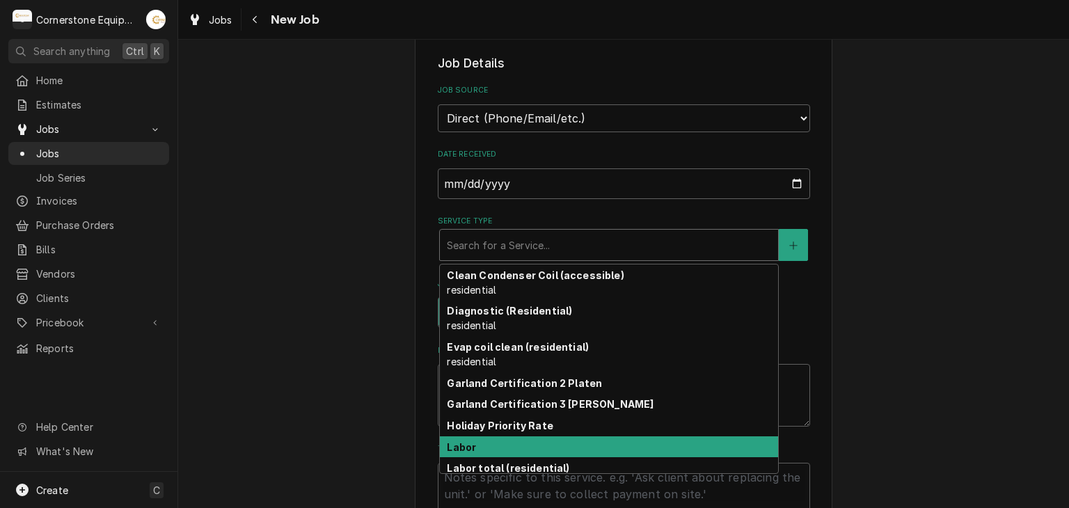
click at [501, 446] on div "Labor" at bounding box center [609, 447] width 338 height 22
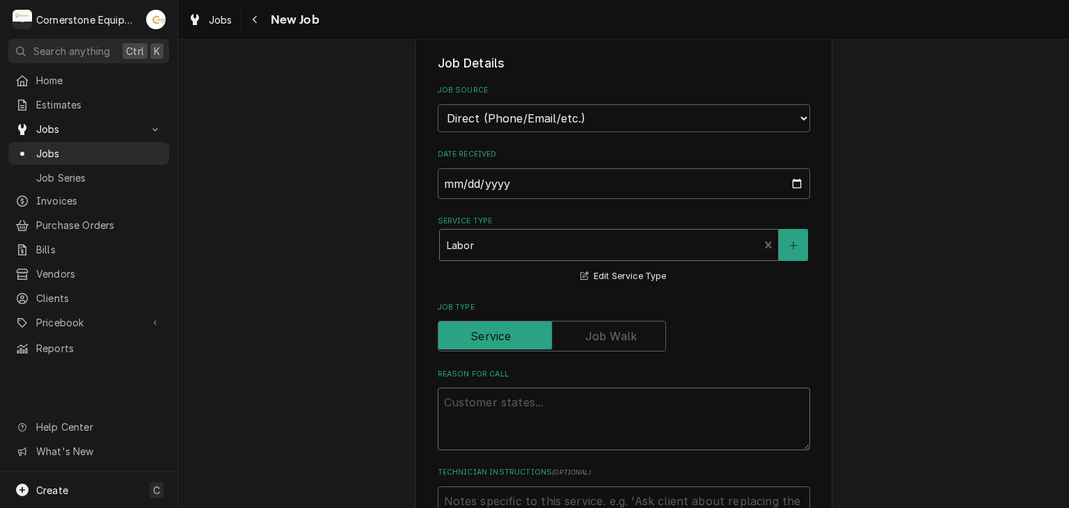
click at [505, 396] on textarea "Reason For Call" at bounding box center [624, 419] width 372 height 63
type textarea "x"
type textarea "D"
type textarea "x"
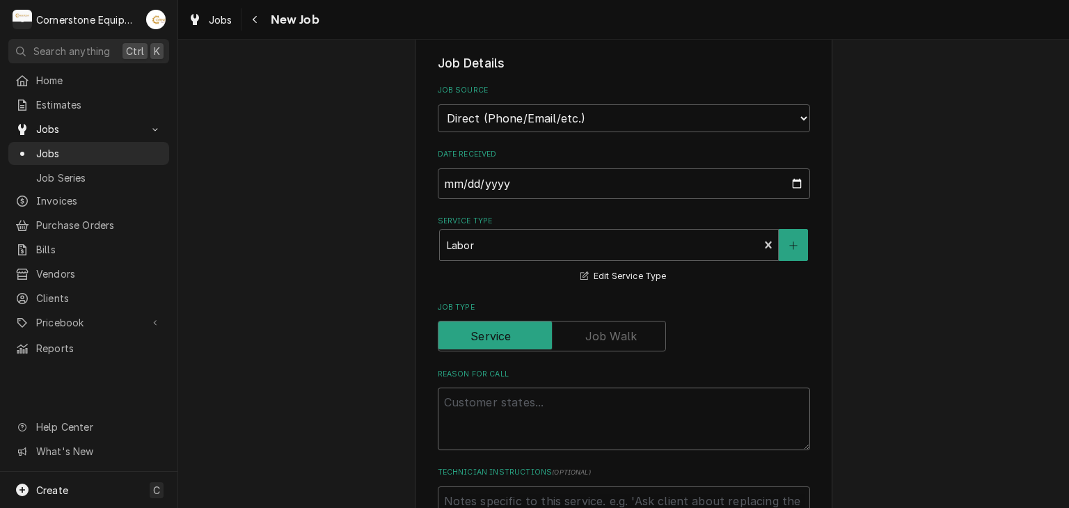
type textarea "2"
type textarea "x"
type textarea "2D"
type textarea "x"
type textarea "2Dr"
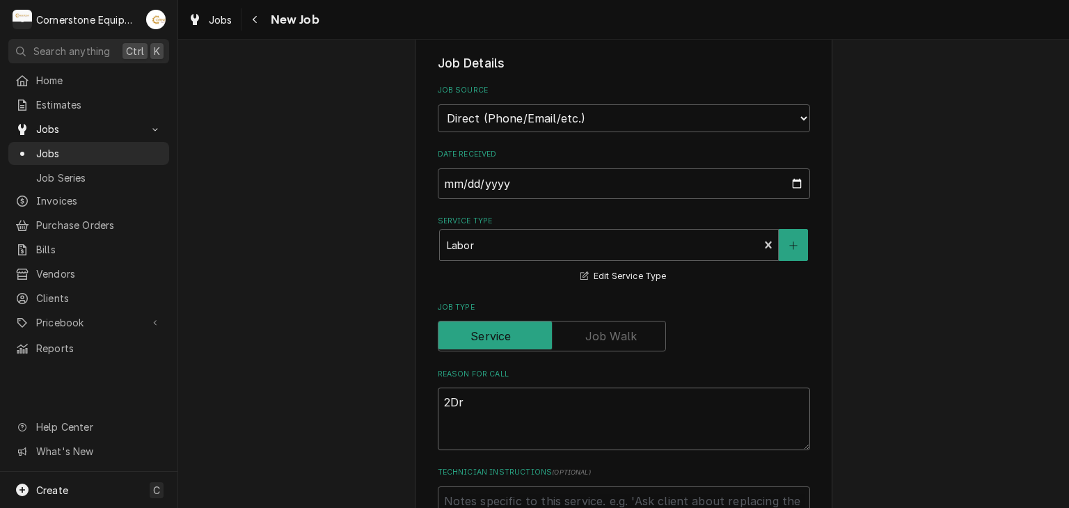
type textarea "x"
type textarea "2Dra"
type textarea "x"
type textarea "2Dr"
type textarea "x"
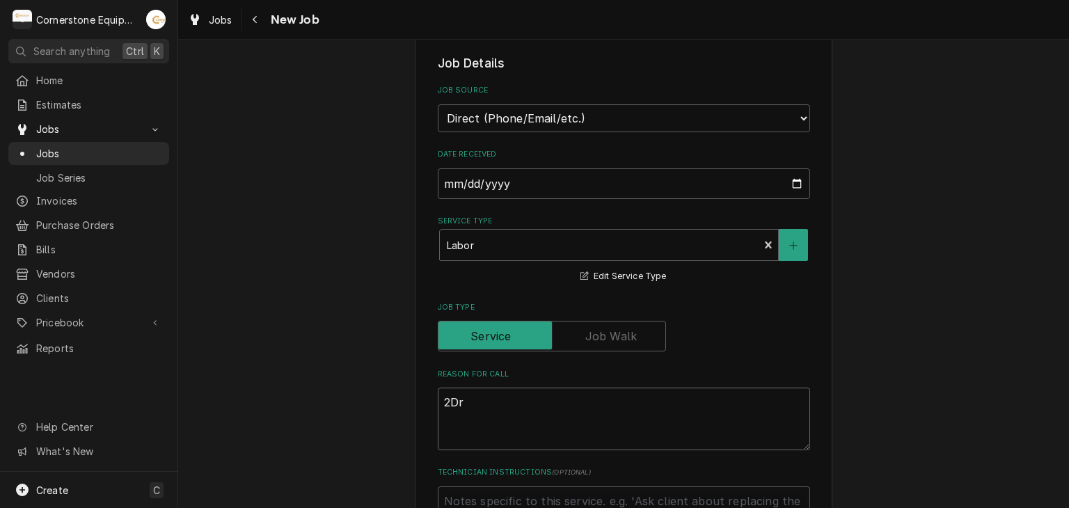
type textarea "2D"
type textarea "x"
type textarea "2"
type textarea "x"
type textarea "2"
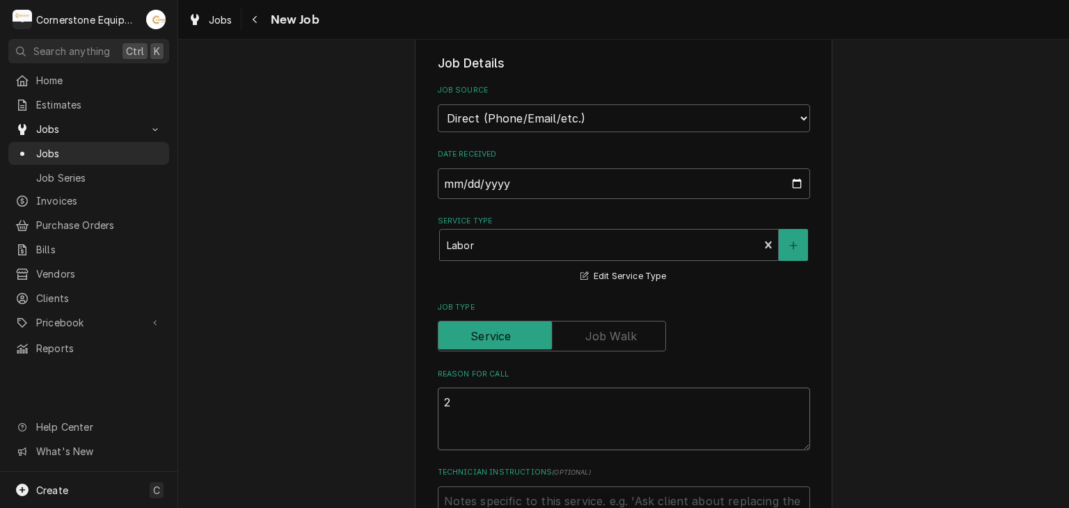
type textarea "x"
type textarea "2 d"
type textarea "x"
type textarea "2 dr"
type textarea "x"
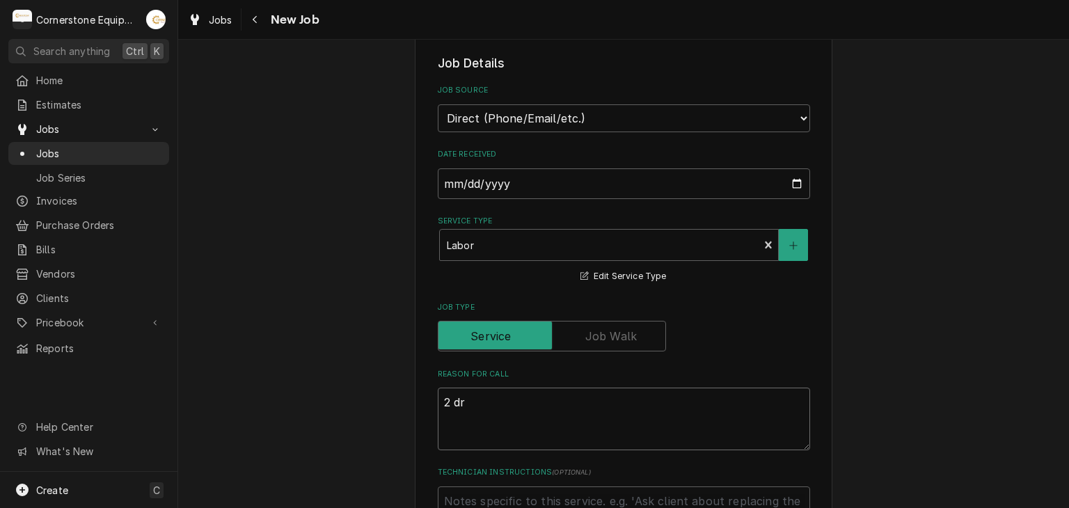
type textarea "2 drq"
type textarea "x"
type textarea "2 dr"
type textarea "x"
type textarea "2 dra"
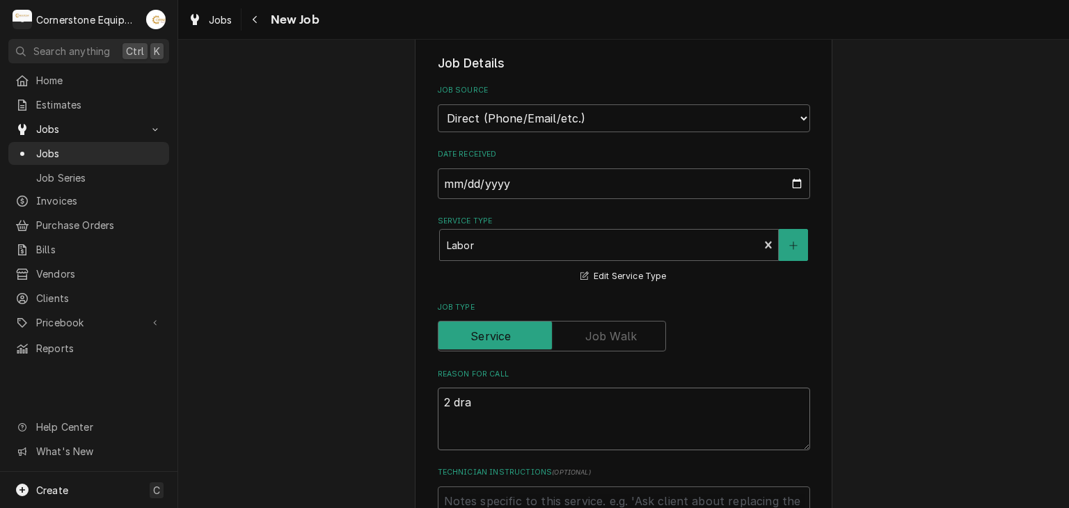
type textarea "x"
type textarea "2 draw"
type textarea "x"
type textarea "2 drawr"
type textarea "x"
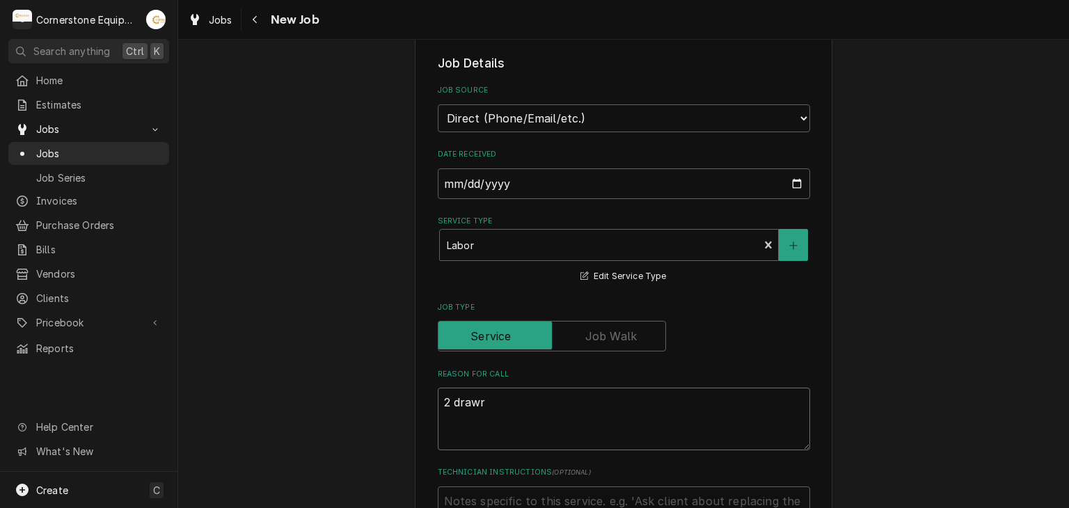
type textarea "2 draw"
type textarea "x"
type textarea "2 drawe"
type textarea "x"
type textarea "2 drawer"
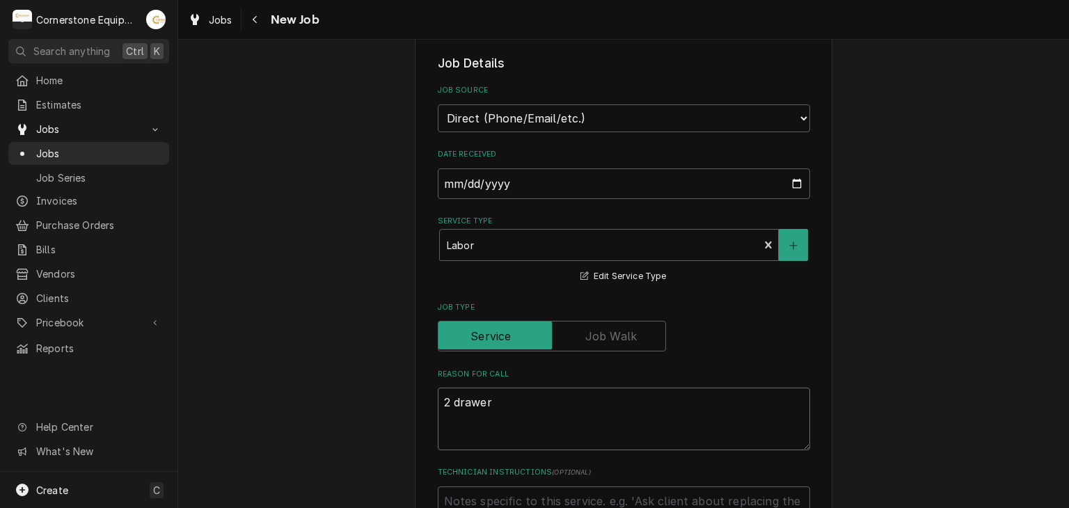
type textarea "x"
type textarea "2 drawer"
type textarea "x"
type textarea "2 drawer f"
type textarea "x"
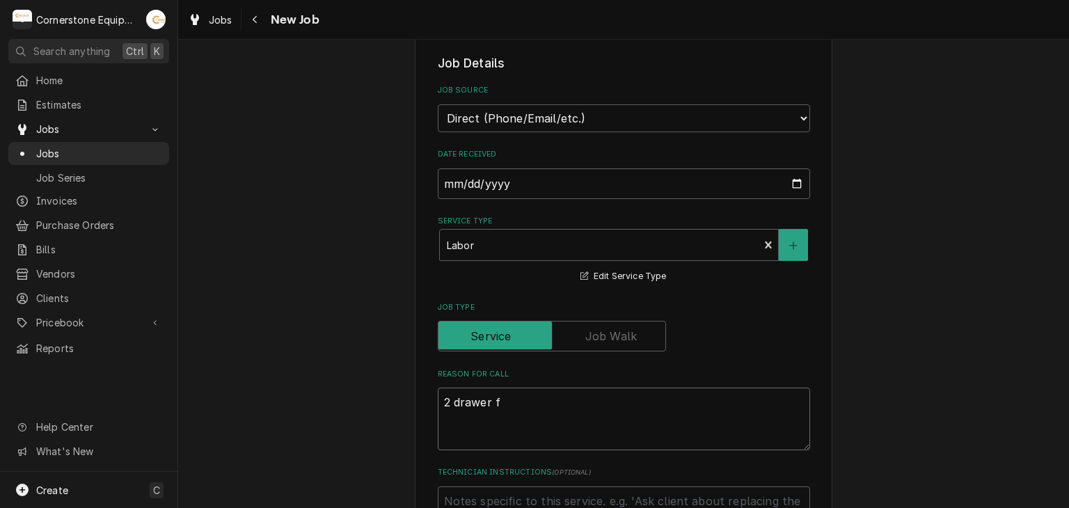
type textarea "2 drawer fr"
type textarea "x"
type textarea "2 drawer frr"
type textarea "x"
type textarea "2 drawer fr"
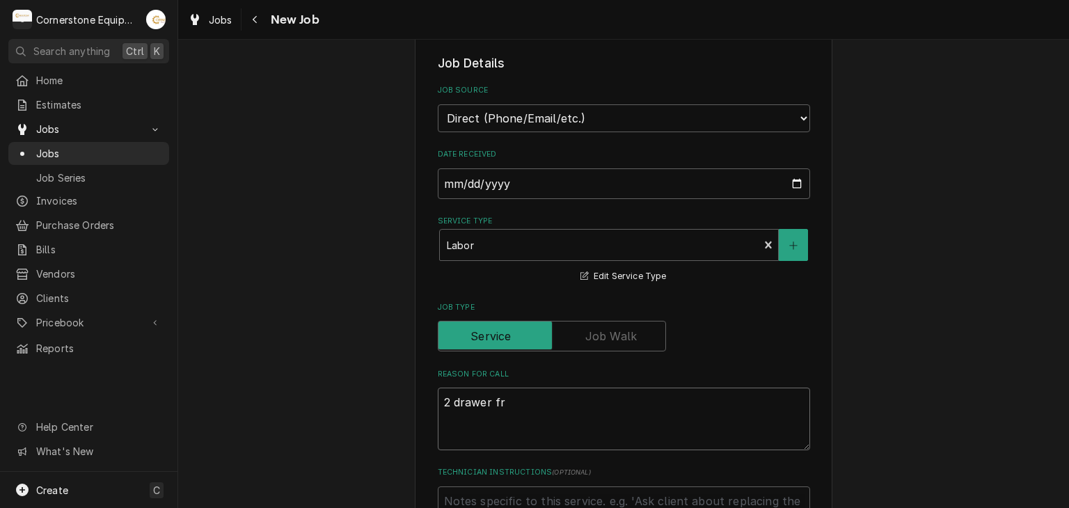
type textarea "x"
type textarea "2 drawer fre"
type textarea "x"
type textarea "2 drawer free"
type textarea "x"
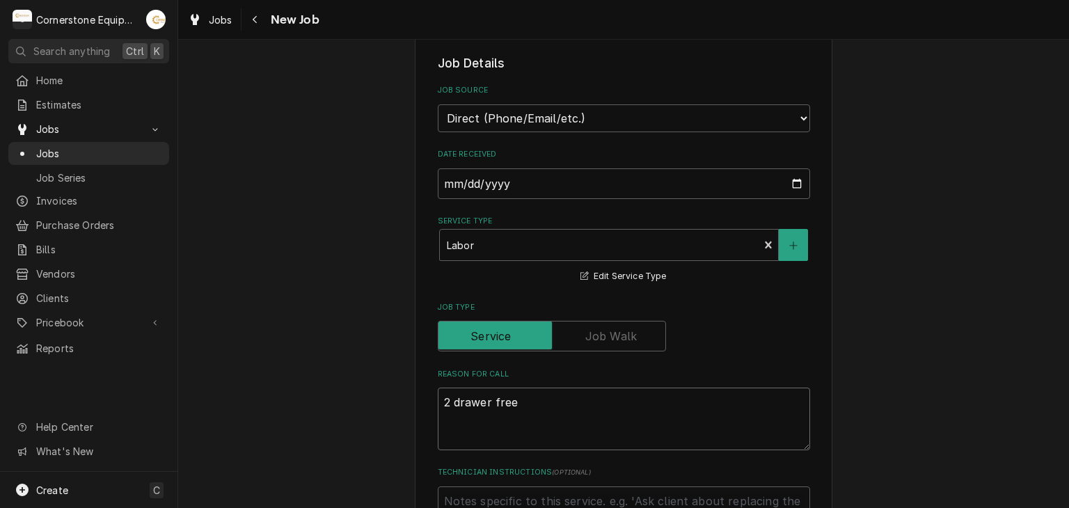
type textarea "2 drawer freez"
type textarea "x"
type textarea "2 drawer freeze"
type textarea "x"
type textarea "2 drawer freezer"
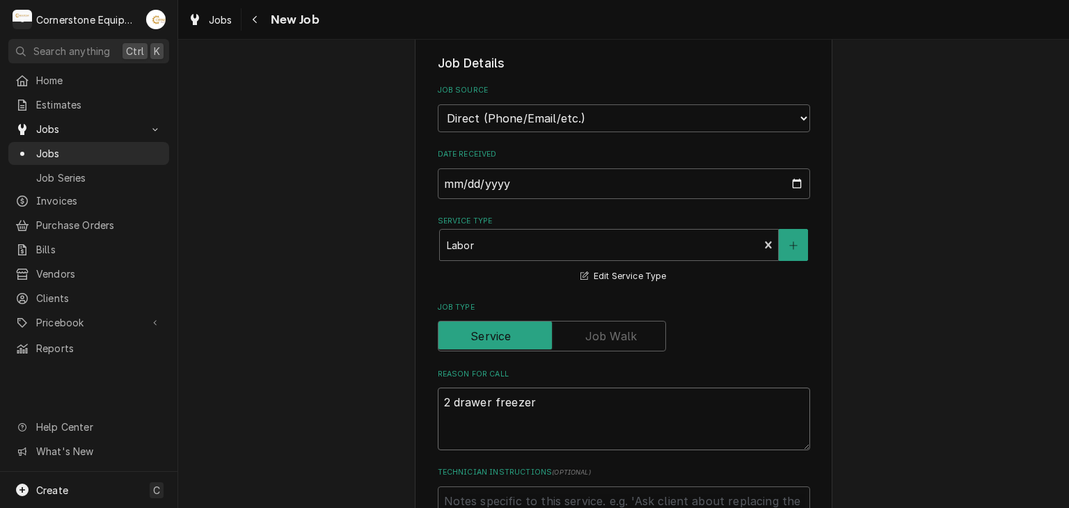
type textarea "x"
type textarea "2 drawer freezer"
type textarea "x"
type textarea "2 drawer freezer w"
type textarea "x"
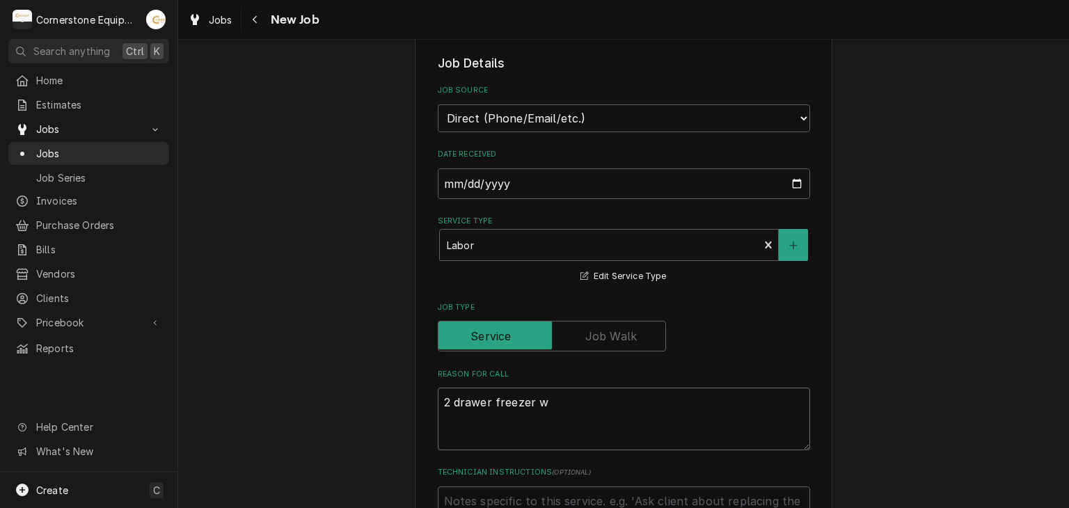
type textarea "2 drawer freezer"
type textarea "x"
type textarea "2 drawer freezer d"
type textarea "x"
type textarea "2 drawer freezer di"
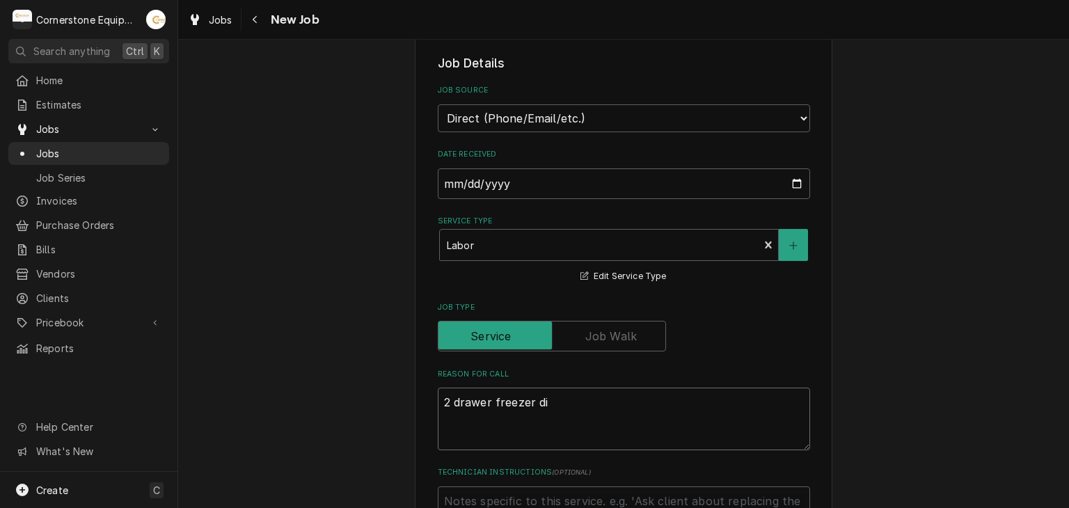
type textarea "x"
type textarea "2 drawer freezer did"
type textarea "x"
type textarea "2 drawer freezer did"
type textarea "x"
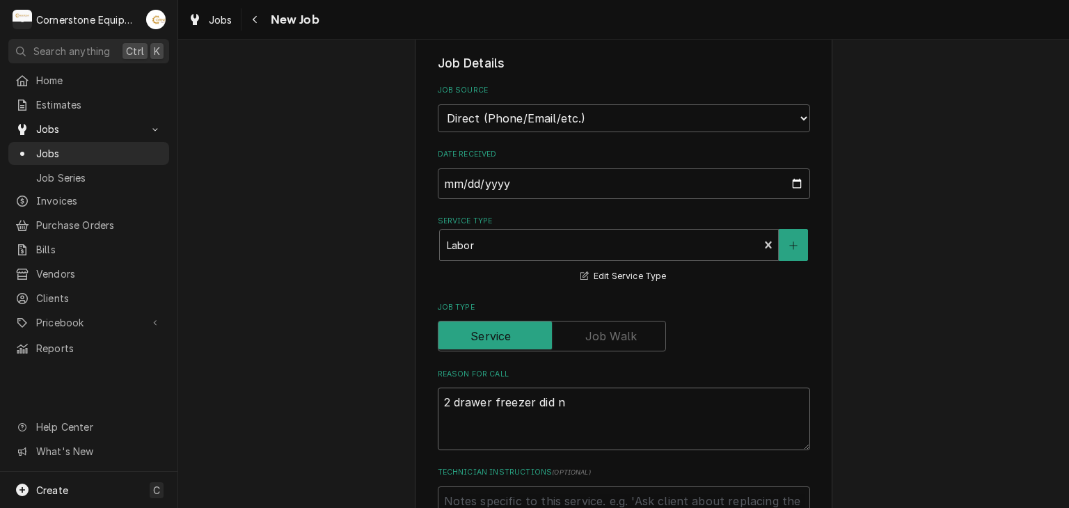
type textarea "2 drawer freezer did no"
type textarea "x"
type textarea "2 drawer freezer did not"
type textarea "x"
type textarea "2 drawer freezer did not"
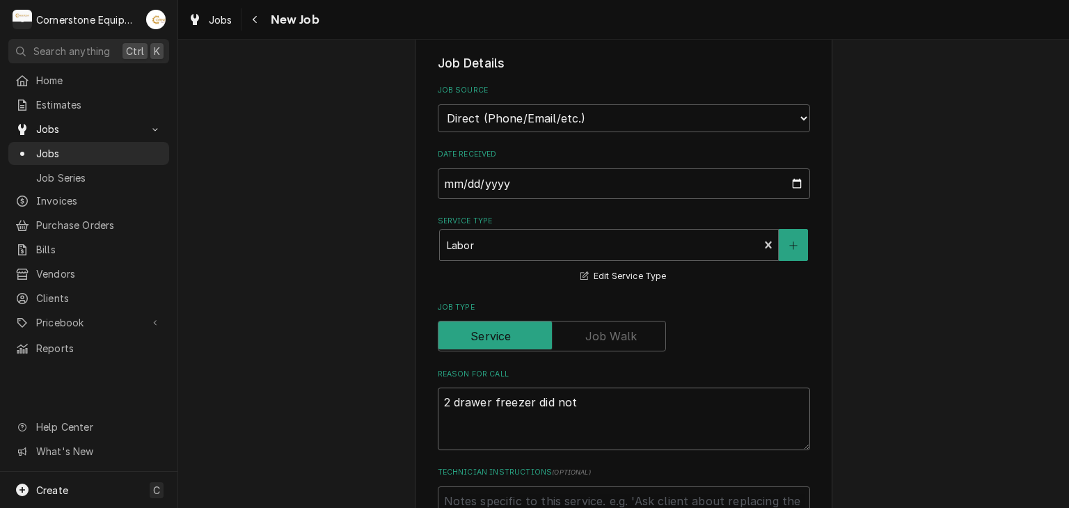
type textarea "x"
type textarea "2 drawer freezer did not r"
type textarea "x"
type textarea "2 drawer freezer did not re"
type textarea "x"
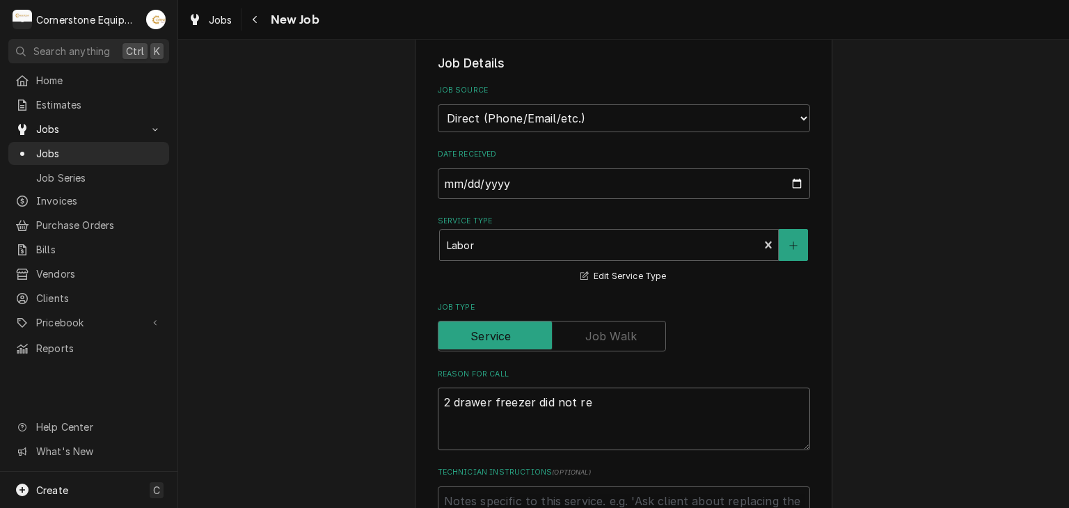
type textarea "2 drawer freezer did not rea"
type textarea "x"
type textarea "2 drawer freezer did not reac"
type textarea "x"
type textarea "2 drawer freezer did not reach"
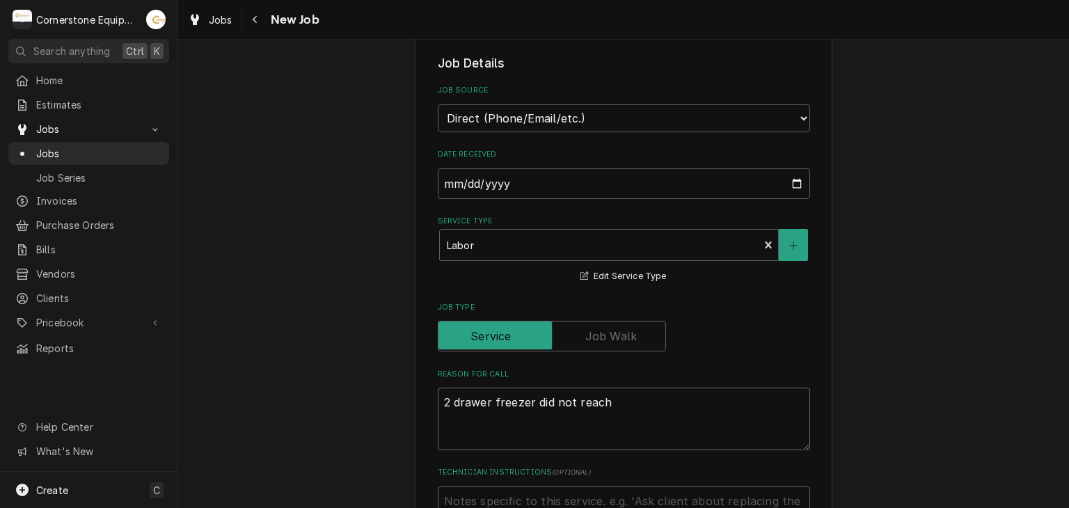
type textarea "x"
type textarea "2 drawer freezer did not reach t"
type textarea "x"
type textarea "2 drawer freezer did not reach te"
type textarea "x"
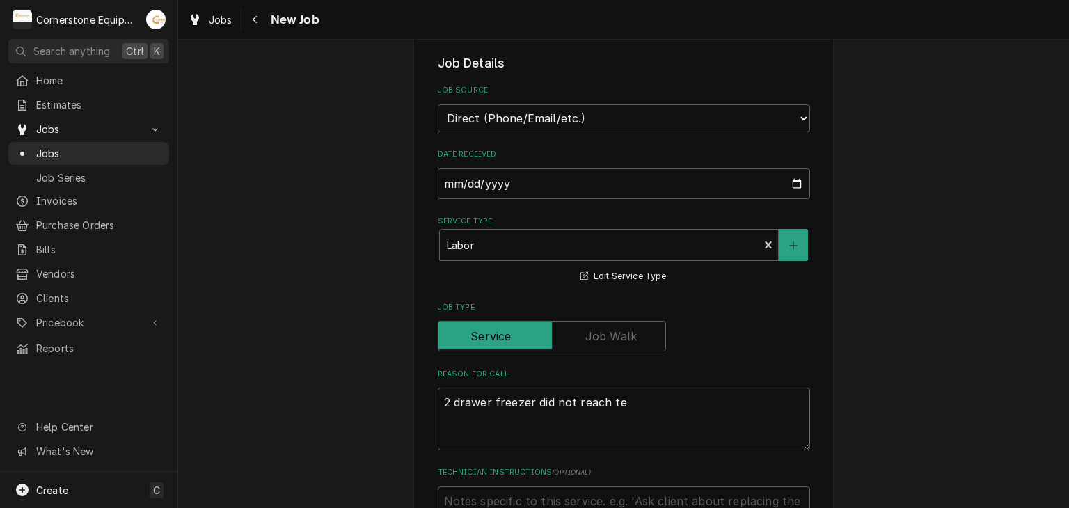
type textarea "2 drawer freezer did not reach tem"
type textarea "x"
type textarea "2 drawer freezer did not reach temp"
type textarea "x"
type textarea "2 drawer freezer did not reach temp."
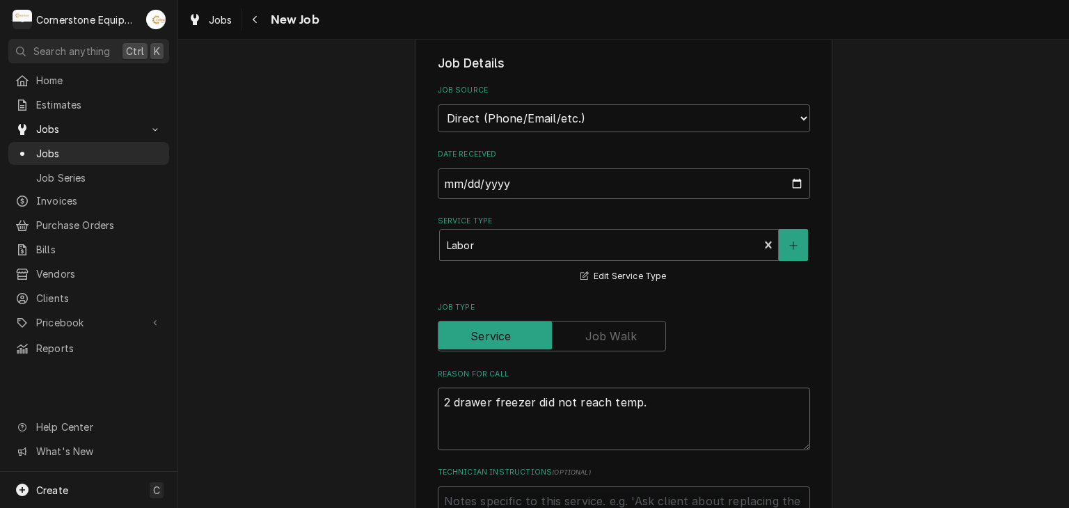
type textarea "x"
type textarea "2 drawer freezer did not reach temp."
type textarea "x"
type textarea "2 drawer freezer did not reach temp."
type textarea "x"
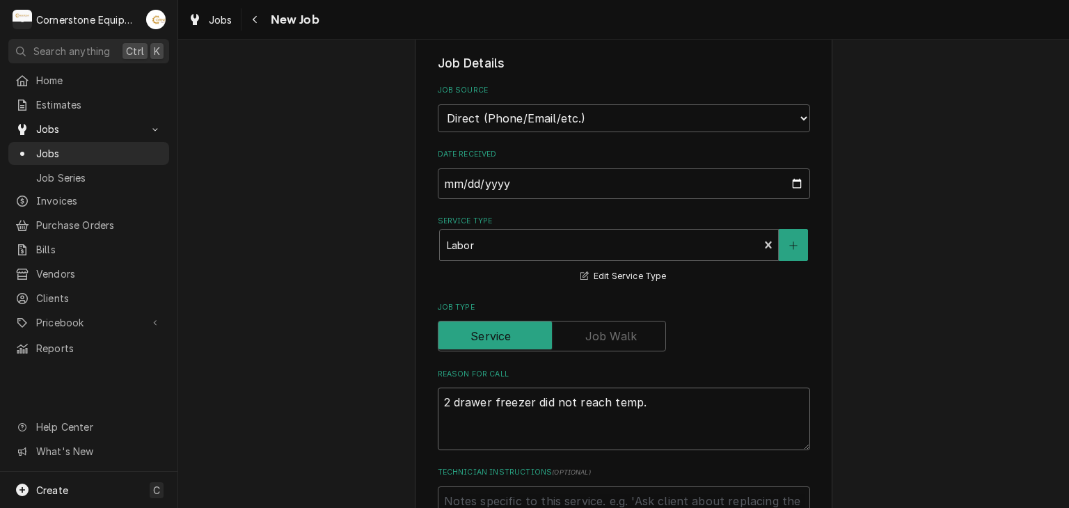
type textarea "2 drawer freezer did not reach temp"
type textarea "x"
drag, startPoint x: 457, startPoint y: 389, endPoint x: 388, endPoint y: 402, distance: 69.5
click at [438, 395] on textarea "2 drawer freezer did not reach temp" at bounding box center [624, 419] width 372 height 63
type textarea "2 drawer freezer did not reach temp"
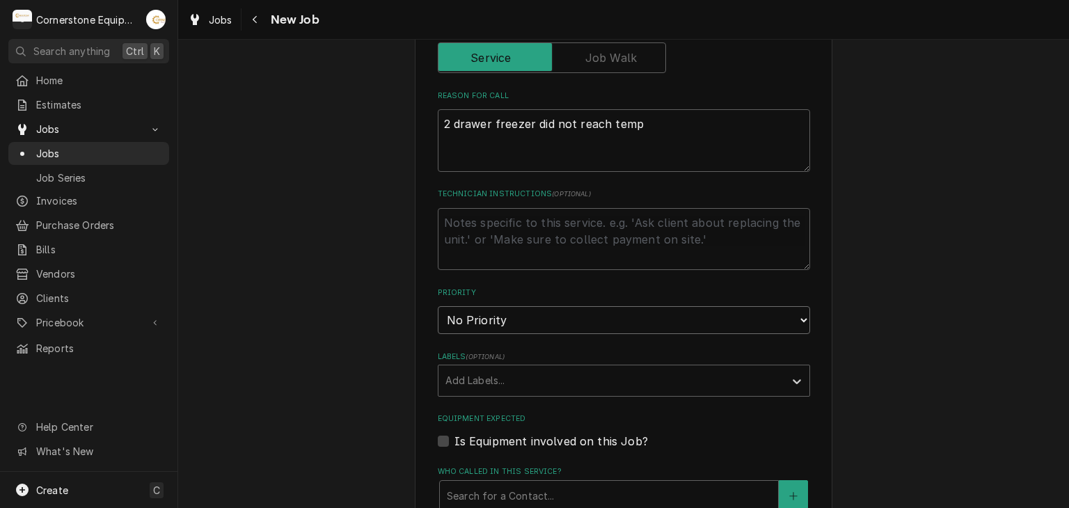
click at [498, 312] on select "No Priority Urgent High Medium Low" at bounding box center [624, 320] width 372 height 28
select select "2"
click at [438, 306] on select "No Priority Urgent High Medium Low" at bounding box center [624, 320] width 372 height 28
type textarea "x"
click at [384, 324] on div "Please provide the following information to create a job: Client Details Client…" at bounding box center [623, 310] width 891 height 1625
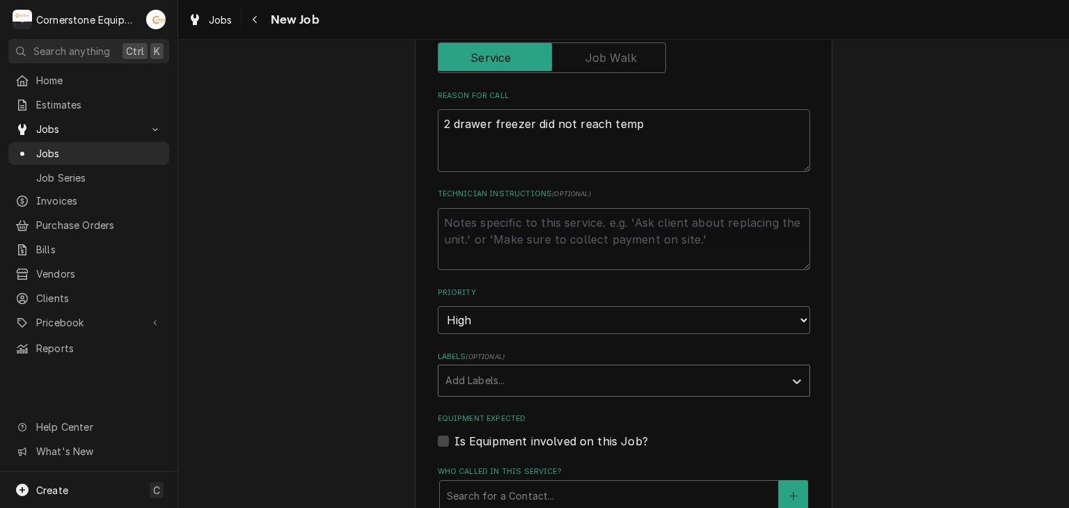
click at [451, 371] on div "Labels" at bounding box center [611, 380] width 332 height 25
click at [284, 326] on div "Please provide the following information to create a job: Client Details Client…" at bounding box center [623, 310] width 891 height 1625
click at [460, 444] on label "Is Equipment involved on this Job?" at bounding box center [550, 441] width 193 height 17
click at [460, 444] on input "Equipment Expected" at bounding box center [640, 448] width 372 height 31
checkbox input "true"
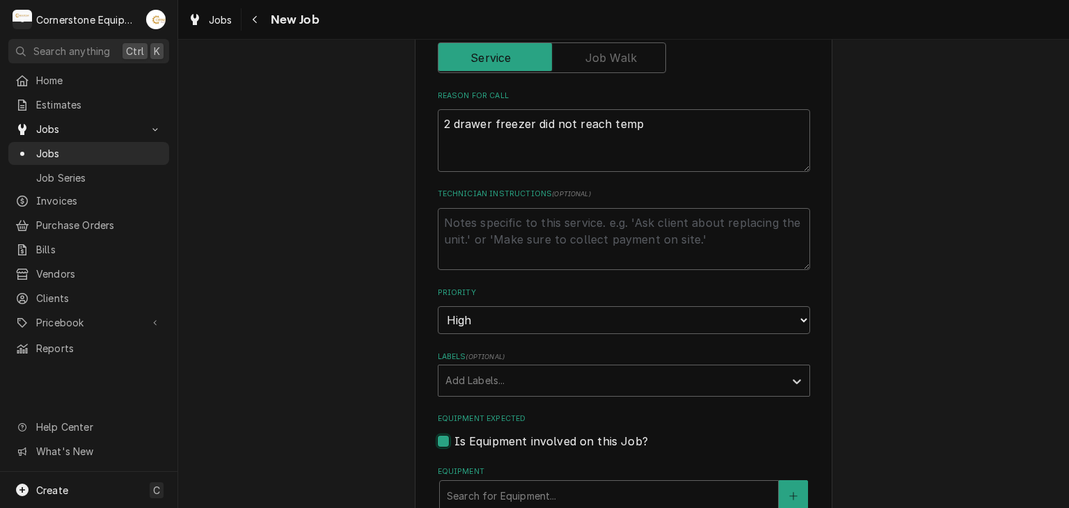
type textarea "x"
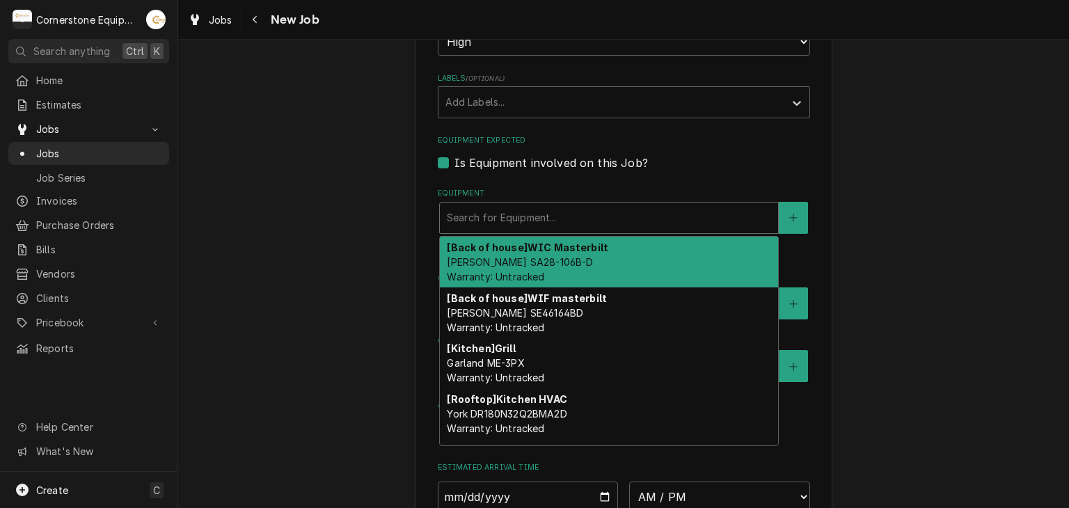
click at [485, 207] on div "Equipment" at bounding box center [609, 217] width 324 height 25
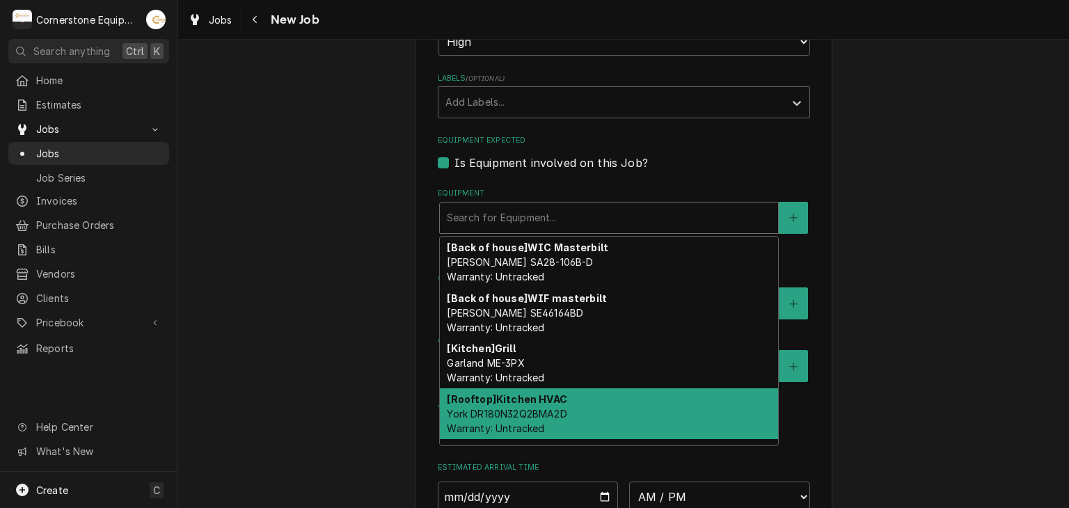
scroll to position [44, 0]
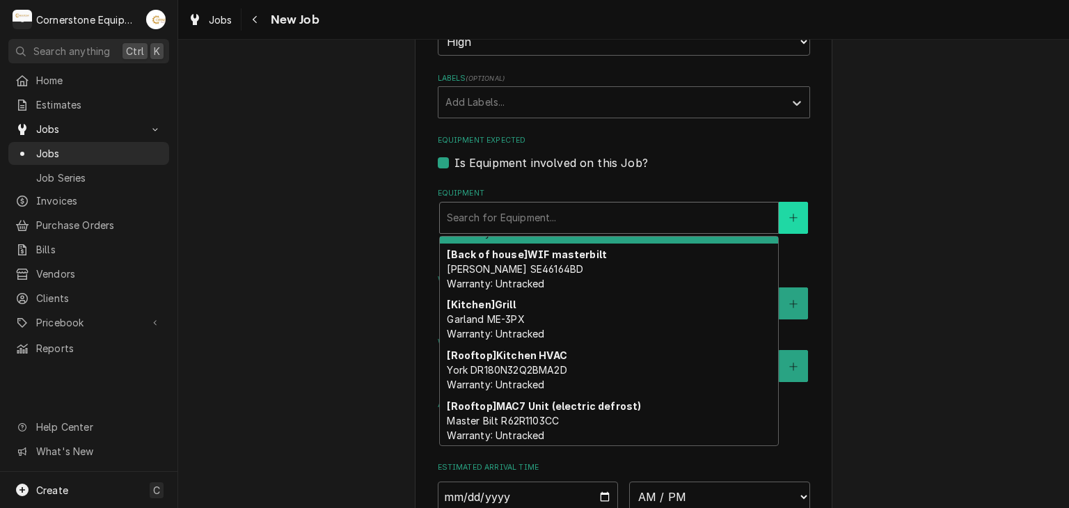
click at [789, 215] on icon "Create New Equipment" at bounding box center [793, 218] width 8 height 10
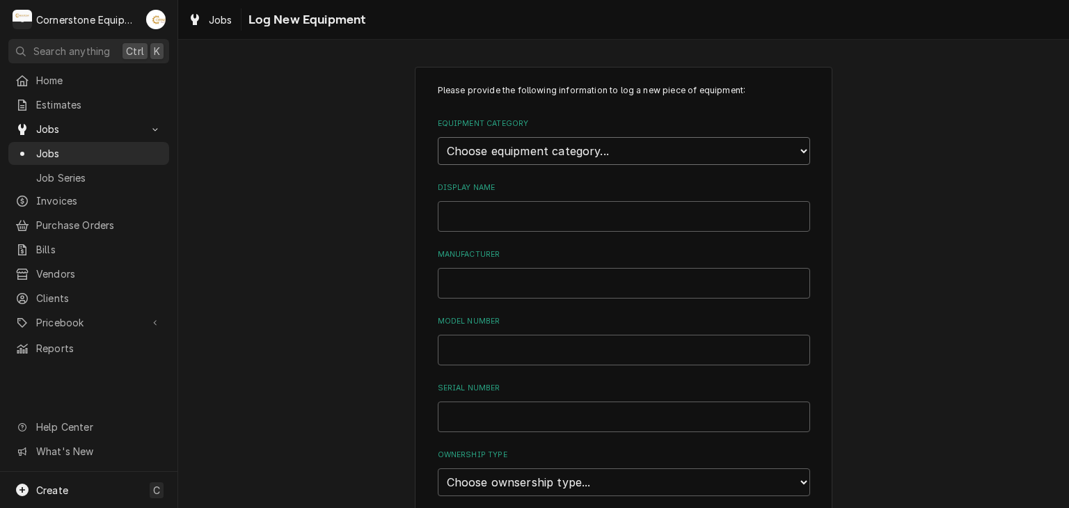
drag, startPoint x: 521, startPoint y: 145, endPoint x: 509, endPoint y: 159, distance: 17.7
click at [520, 150] on select "Choose equipment category... Cooking Equipment Fryers Ice Machines Ovens and Ra…" at bounding box center [624, 151] width 372 height 28
select select "8"
click at [438, 137] on select "Choose equipment category... Cooking Equipment Fryers Ice Machines Ovens and Ra…" at bounding box center [624, 151] width 372 height 28
click at [495, 221] on select "Choose equipment type... Bar Refrigeration Blast Chiller Chef Base Freezer Chef…" at bounding box center [624, 215] width 372 height 28
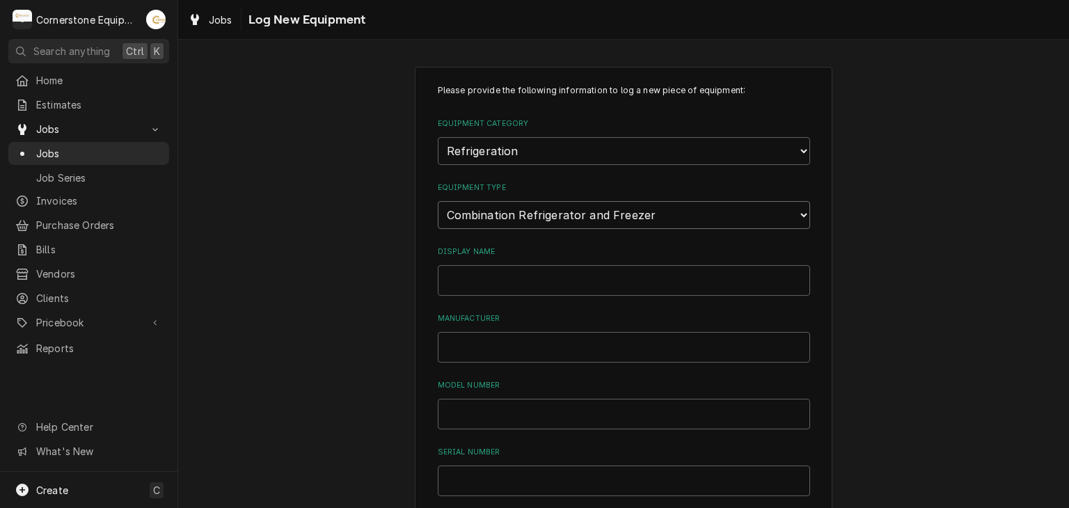
click at [438, 201] on select "Choose equipment type... Bar Refrigeration Blast Chiller Chef Base Freezer Chef…" at bounding box center [624, 215] width 372 height 28
click at [475, 276] on input "Display Name" at bounding box center [624, 280] width 372 height 31
click at [505, 215] on select "Choose equipment type... Bar Refrigeration Blast Chiller Chef Base Freezer Chef…" at bounding box center [624, 215] width 372 height 28
select select "64"
click at [438, 201] on select "Choose equipment type... Bar Refrigeration Blast Chiller Chef Base Freezer Chef…" at bounding box center [624, 215] width 372 height 28
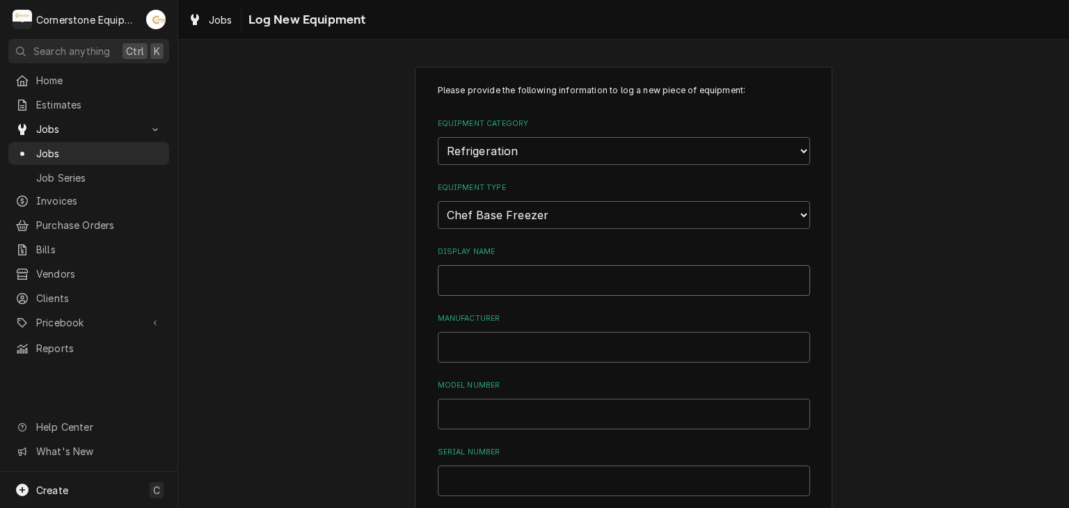
click at [470, 283] on input "Display Name" at bounding box center [624, 280] width 372 height 31
type input "H"
type input "2 Drawer Freezer"
click at [532, 217] on select "Choose equipment type... Bar Refrigeration Blast Chiller Chef Base Freezer Chef…" at bounding box center [624, 215] width 372 height 28
select select "73"
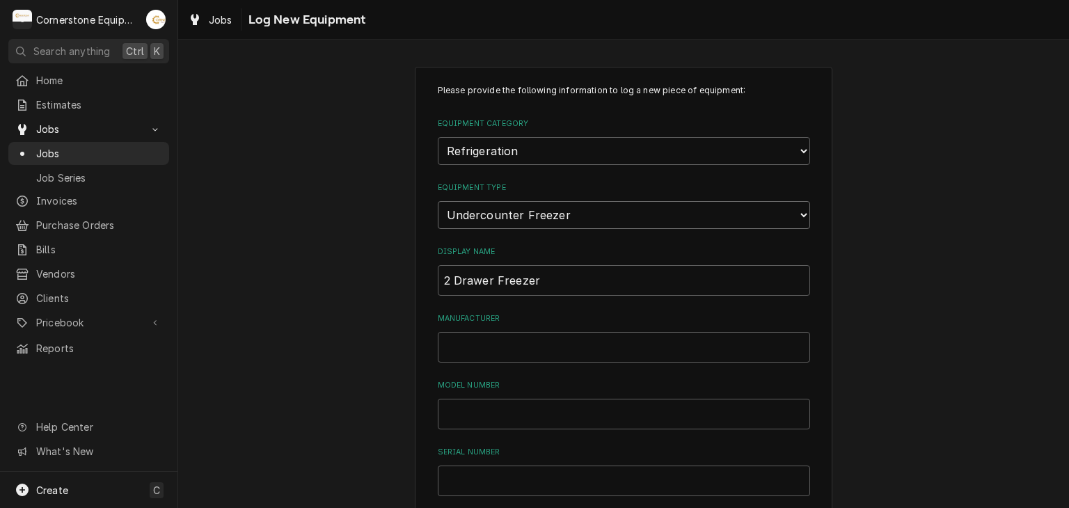
click at [438, 201] on select "Choose equipment type... Bar Refrigeration Blast Chiller Chef Base Freezer Chef…" at bounding box center [624, 215] width 372 height 28
click at [565, 203] on select "Choose equipment type... Bar Refrigeration Blast Chiller Chef Base Freezer Chef…" at bounding box center [624, 215] width 372 height 28
click at [356, 309] on div "Please provide the following information to log a new piece of equipment: Equip…" at bounding box center [623, 497] width 891 height 886
click at [562, 341] on input "Manufacturer" at bounding box center [624, 347] width 372 height 31
type input "H&K"
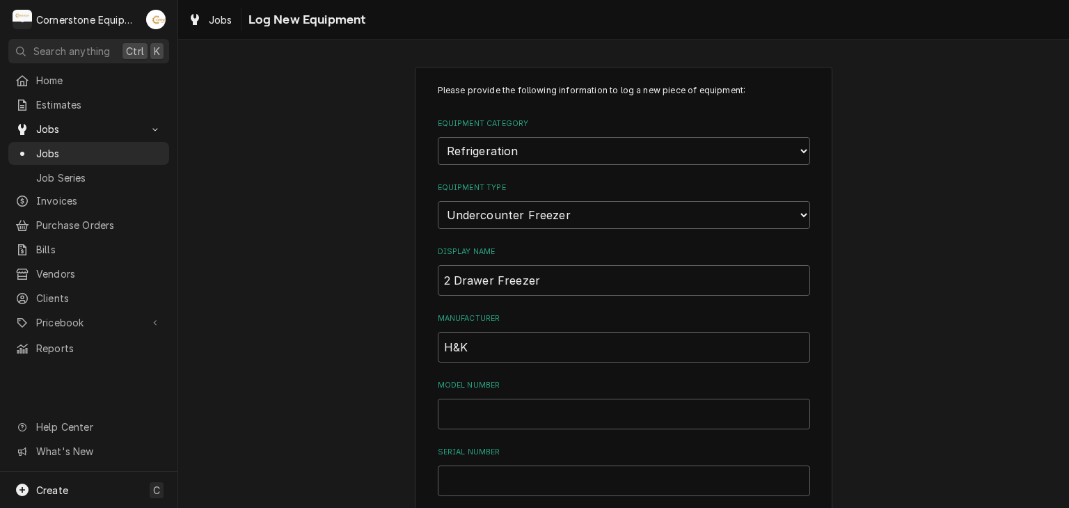
click at [576, 427] on div "Please provide the following information to log a new piece of equipment: Equip…" at bounding box center [624, 469] width 372 height 771
click at [581, 418] on input "Model Number" at bounding box center [624, 414] width 372 height 31
type input "88275-1340211"
click at [589, 488] on input "Serial Number" at bounding box center [624, 481] width 372 height 31
type input "8016124-001"
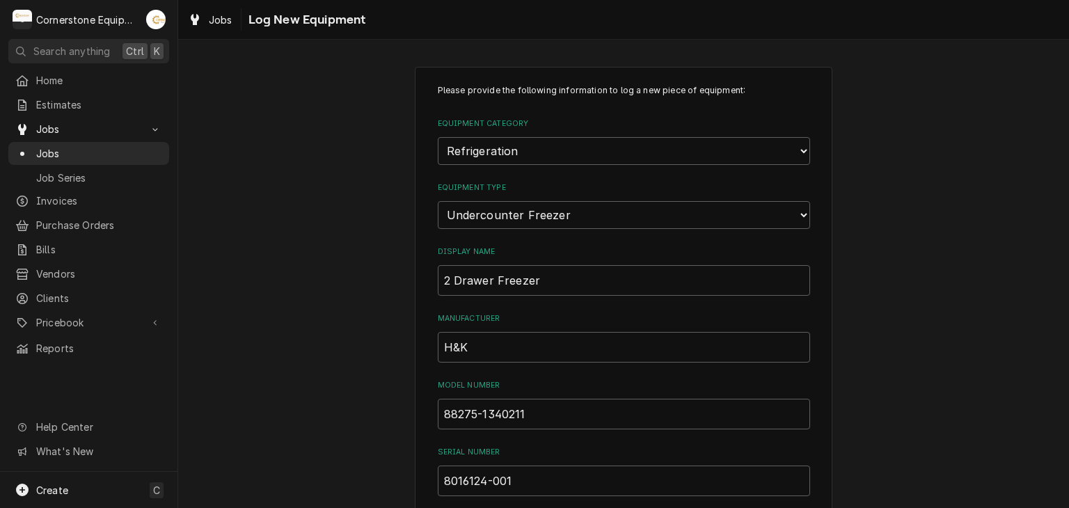
click at [259, 353] on div "Please provide the following information to log a new piece of equipment: Equip…" at bounding box center [623, 497] width 891 height 886
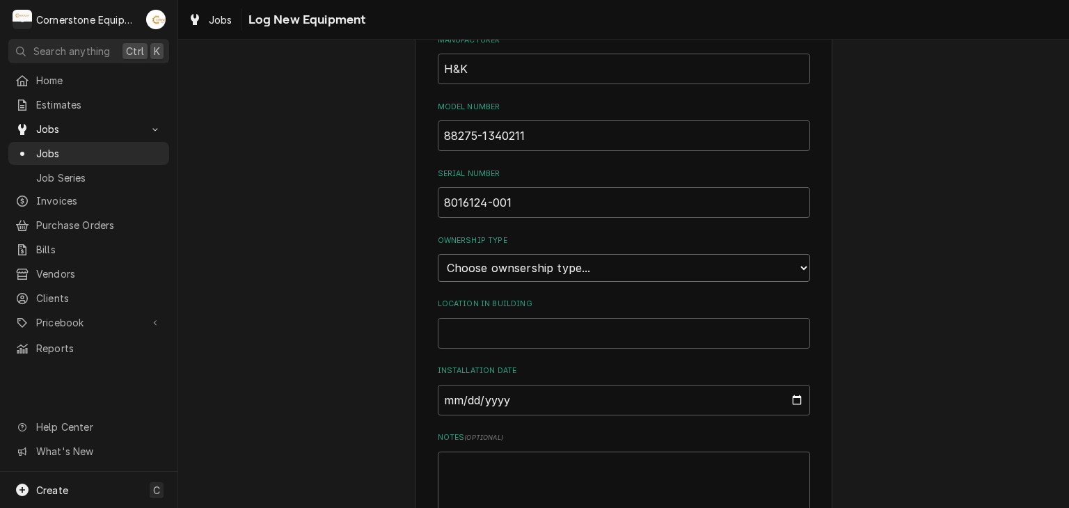
click at [486, 270] on select "Choose ownsership type... Unknown Owned Leased Rented" at bounding box center [624, 268] width 372 height 28
select select "1"
click at [438, 254] on select "Choose ownsership type... Unknown Owned Leased Rented" at bounding box center [624, 268] width 372 height 28
click at [476, 318] on input "Location in Building" at bounding box center [624, 333] width 372 height 31
type input "Meat Freezer"
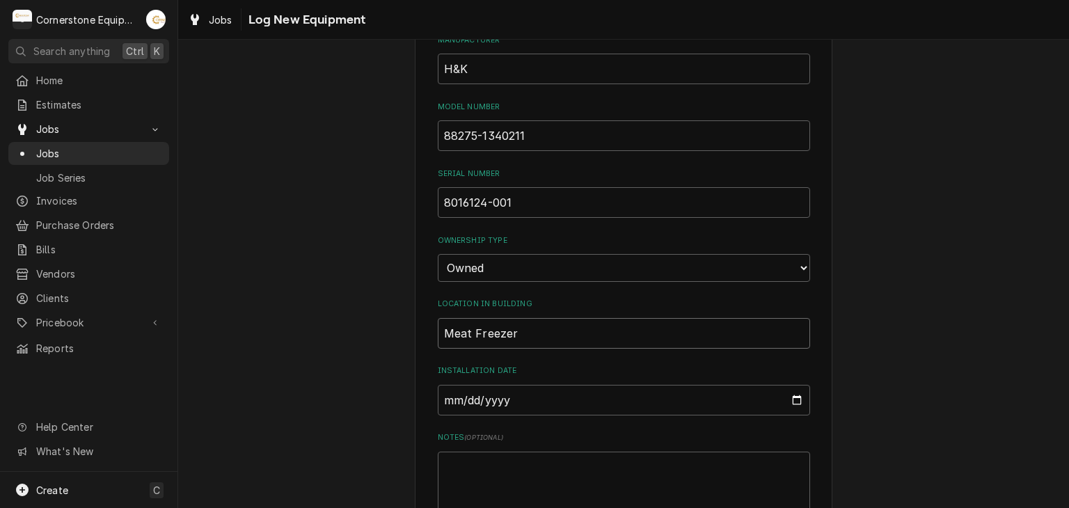
drag, startPoint x: 539, startPoint y: 333, endPoint x: 322, endPoint y: 351, distance: 218.6
click at [322, 351] on div "Please provide the following information to log a new piece of equipment: Equip…" at bounding box center [623, 219] width 891 height 886
click at [479, 390] on input "Installation Date" at bounding box center [624, 400] width 372 height 31
click at [798, 396] on input "Installation Date" at bounding box center [624, 400] width 372 height 31
type input "2025-09-04"
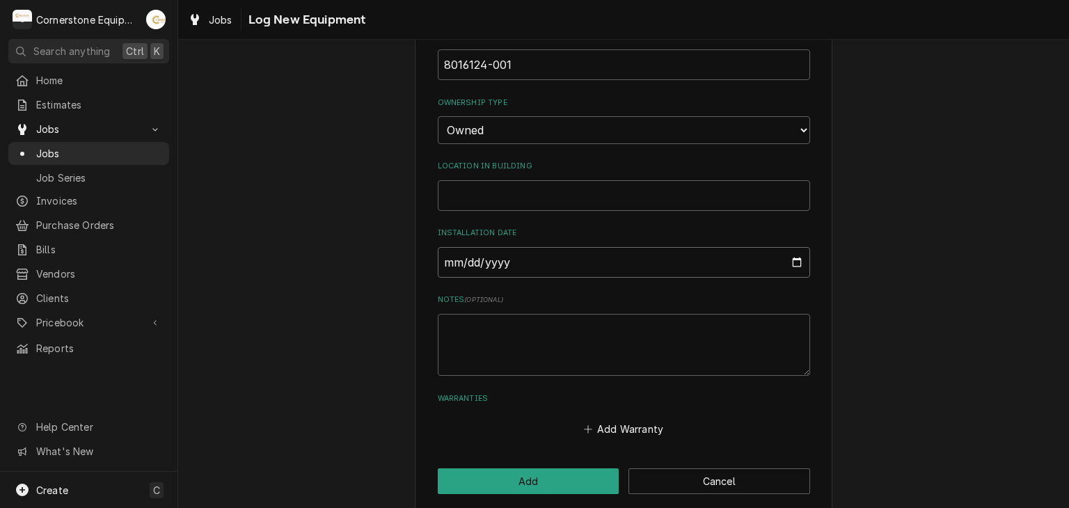
scroll to position [428, 0]
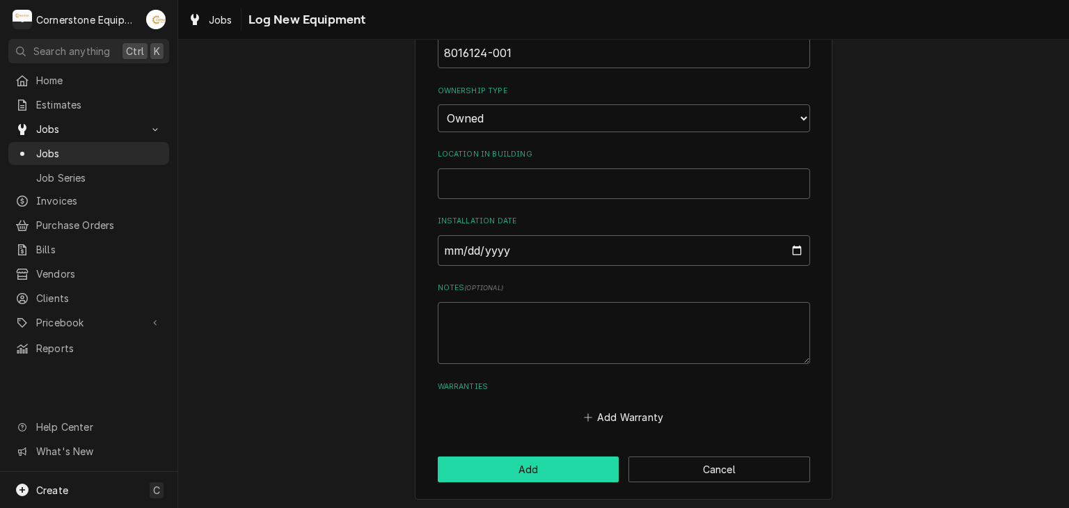
click at [526, 477] on button "Add" at bounding box center [529, 470] width 182 height 26
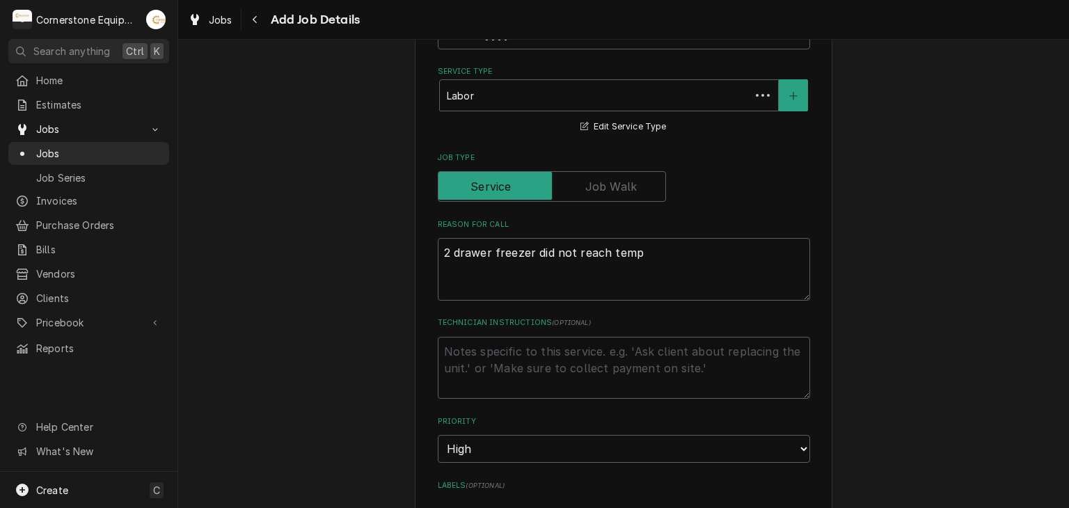
scroll to position [835, 0]
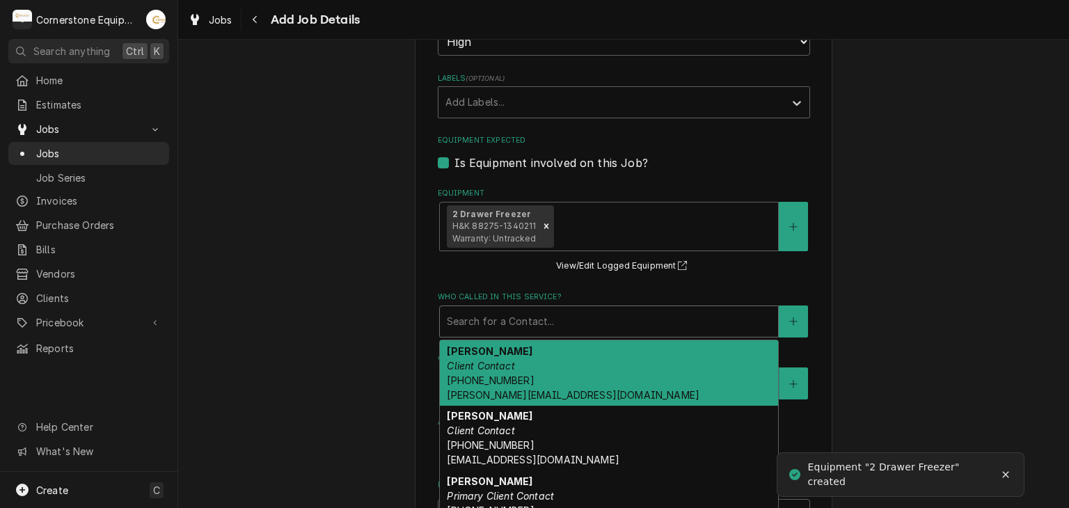
drag, startPoint x: 718, startPoint y: 312, endPoint x: 700, endPoint y: 325, distance: 22.0
click at [718, 312] on div "Who called in this service?" at bounding box center [609, 321] width 324 height 25
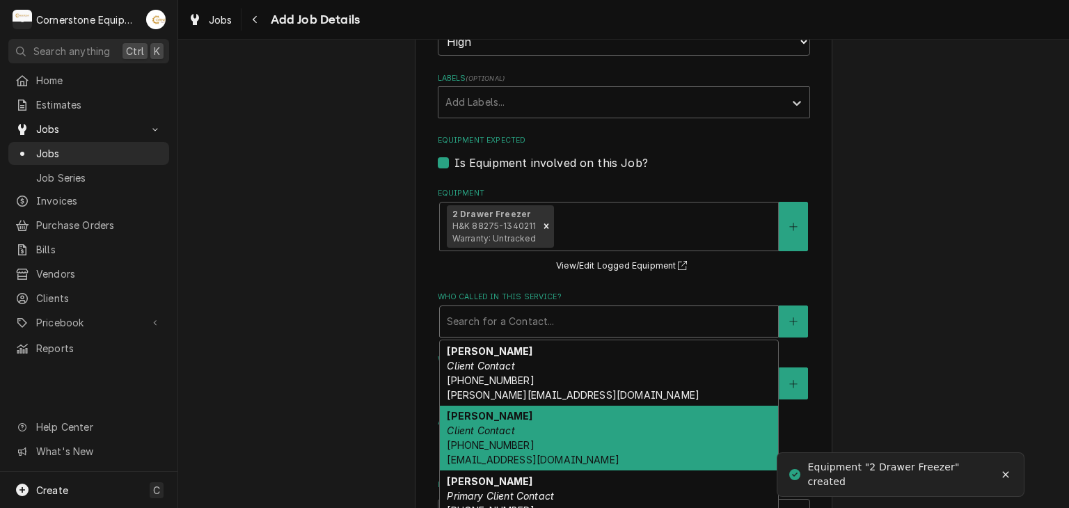
scroll to position [206, 0]
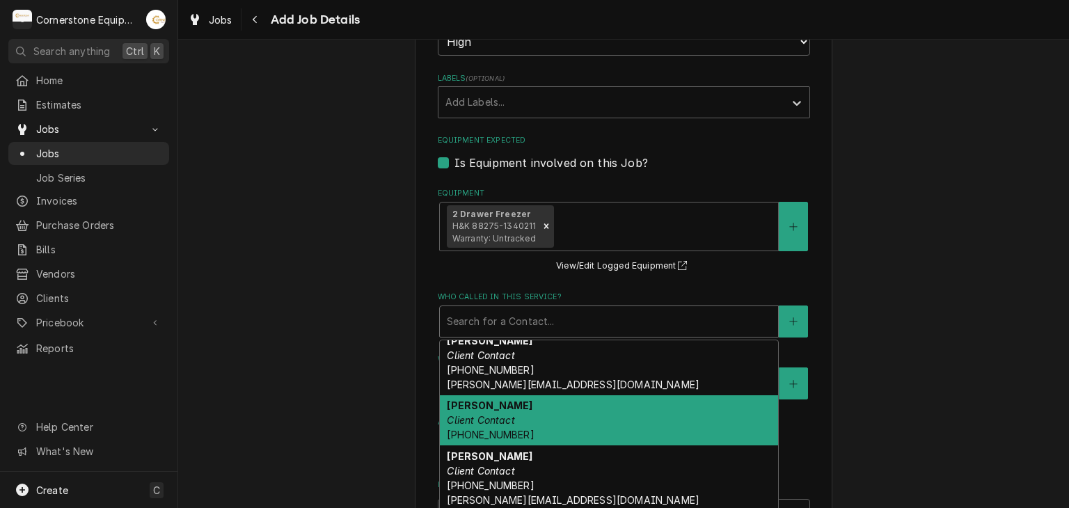
click at [489, 429] on span "(832) 561-8595" at bounding box center [490, 435] width 87 height 12
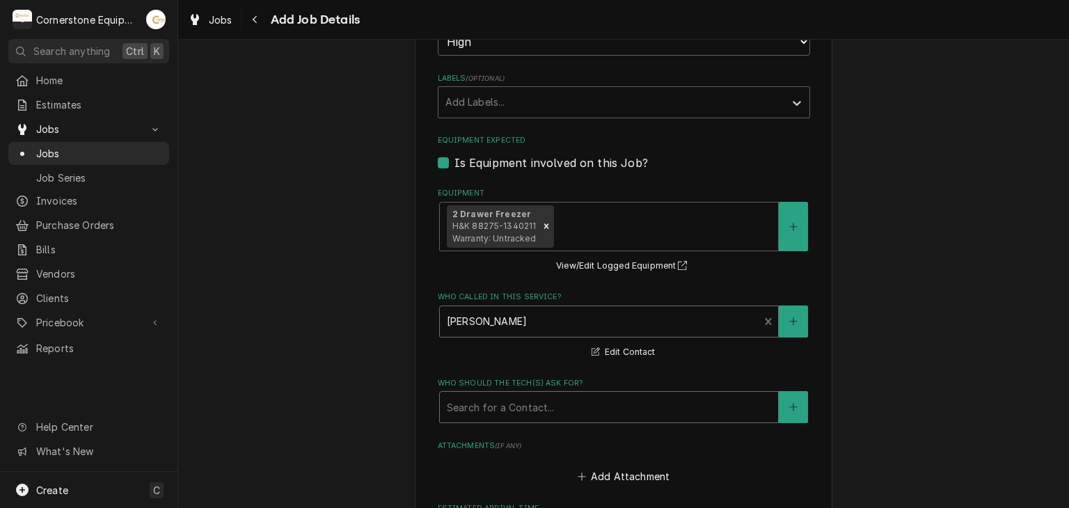
click at [492, 417] on div "Search for a Contact..." at bounding box center [609, 407] width 338 height 31
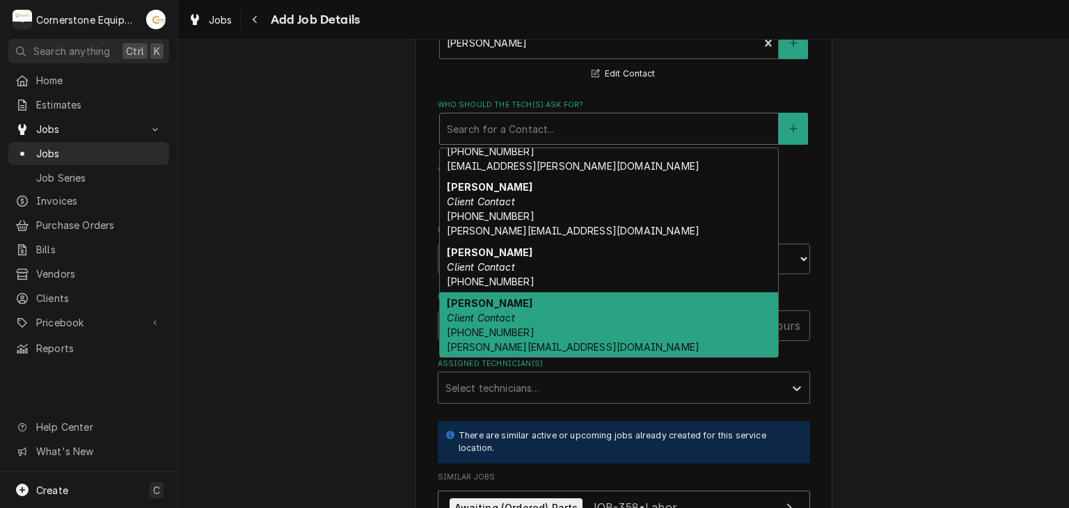
scroll to position [0, 0]
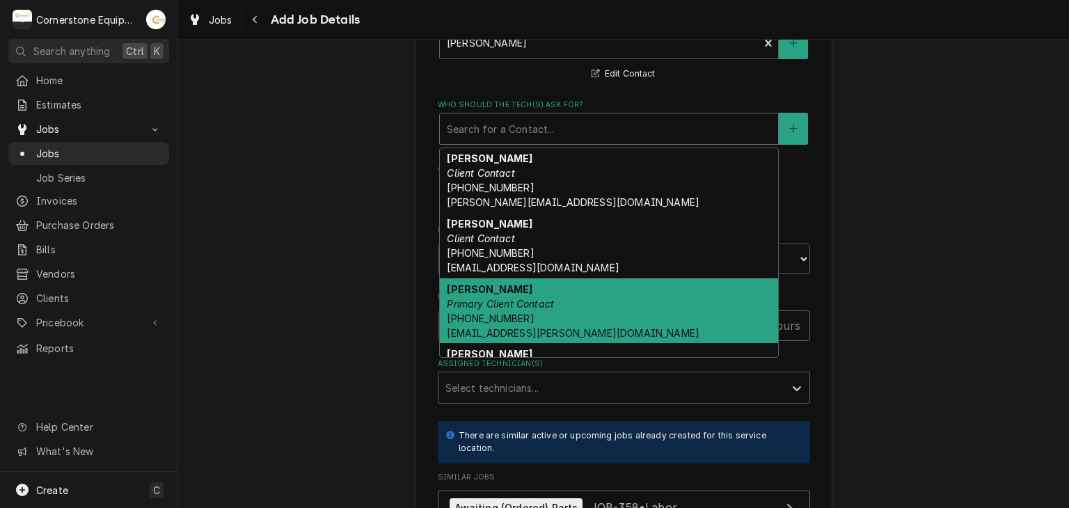
drag, startPoint x: 522, startPoint y: 300, endPoint x: 513, endPoint y: 309, distance: 12.8
click at [521, 301] on em "Primary Client Contact" at bounding box center [500, 304] width 107 height 12
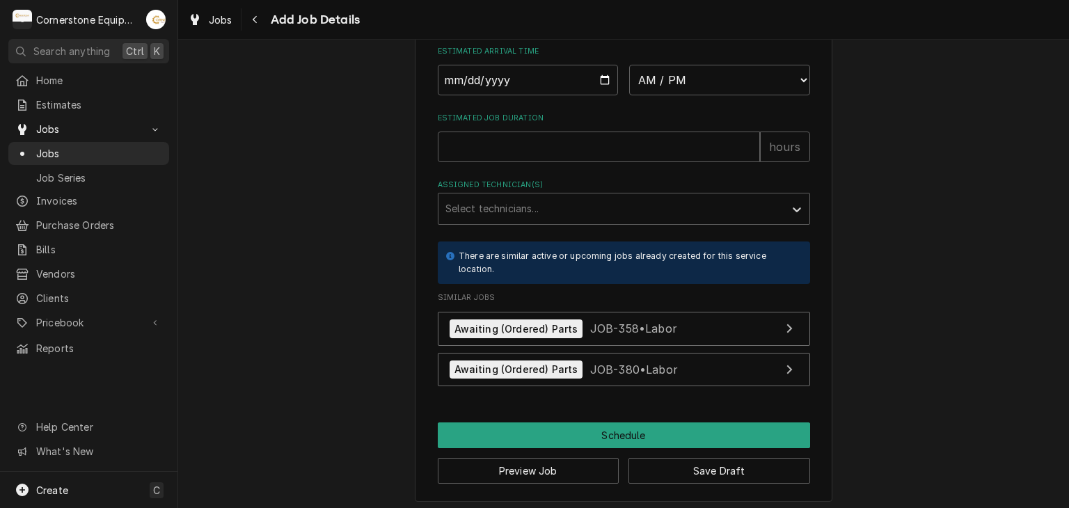
scroll to position [1038, 0]
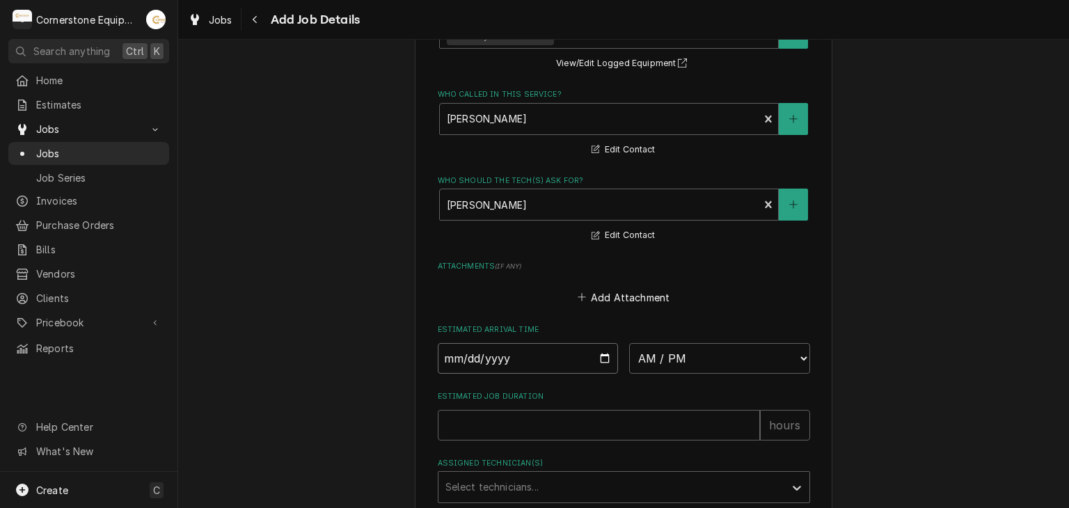
click at [598, 357] on input "Date" at bounding box center [528, 358] width 181 height 31
type textarea "x"
type input "2025-09-04"
type textarea "x"
click at [689, 351] on select "AM / PM 6:00 AM 6:15 AM 6:30 AM 6:45 AM 7:00 AM 7:15 AM 7:30 AM 7:45 AM 8:00 AM…" at bounding box center [719, 358] width 181 height 31
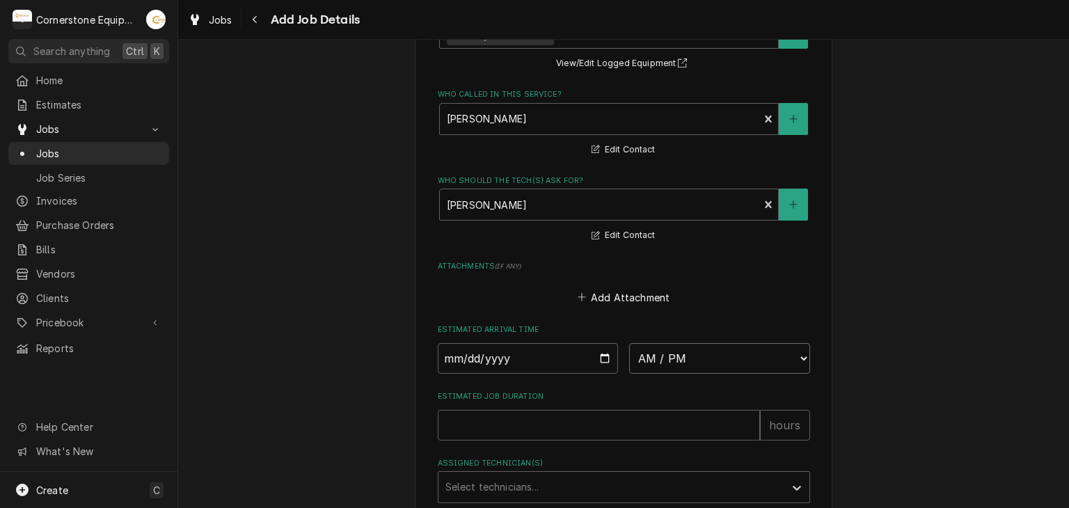
select select "16:00:00"
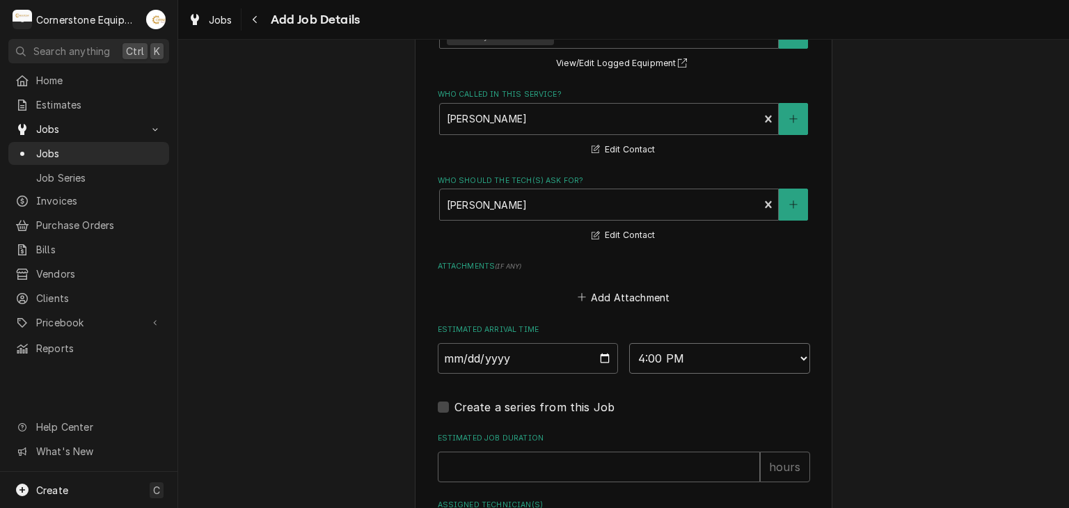
type textarea "x"
click at [693, 349] on select "AM / PM 6:00 AM 6:15 AM 6:30 AM 6:45 AM 7:00 AM 7:15 AM 7:30 AM 7:45 AM 8:00 AM…" at bounding box center [719, 358] width 181 height 31
select select "13:00:00"
click at [629, 343] on select "AM / PM 6:00 AM 6:15 AM 6:30 AM 6:45 AM 7:00 AM 7:15 AM 7:30 AM 7:45 AM 8:00 AM…" at bounding box center [719, 358] width 181 height 31
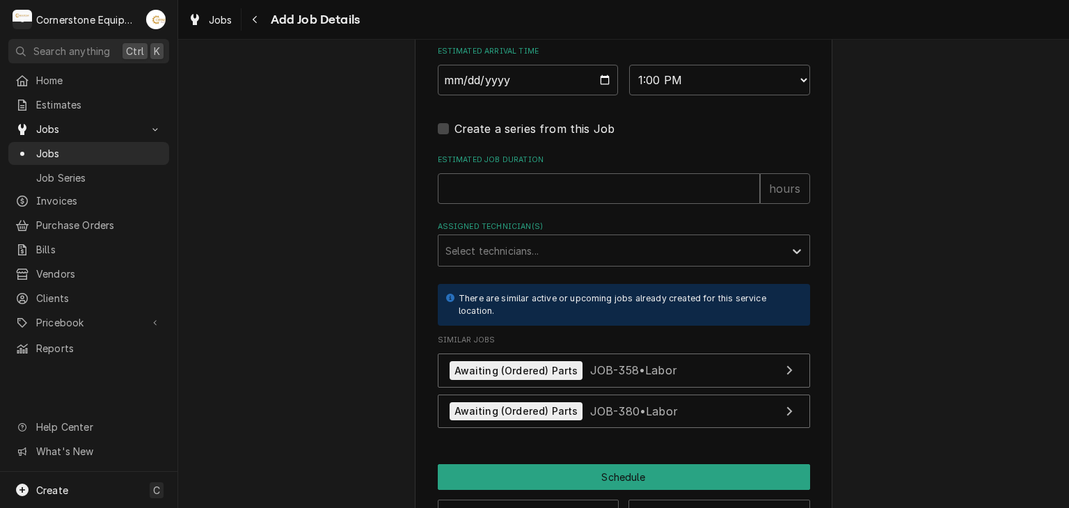
click at [488, 182] on input "Estimated Job Duration" at bounding box center [599, 188] width 322 height 31
type textarea "x"
type input "1"
type textarea "x"
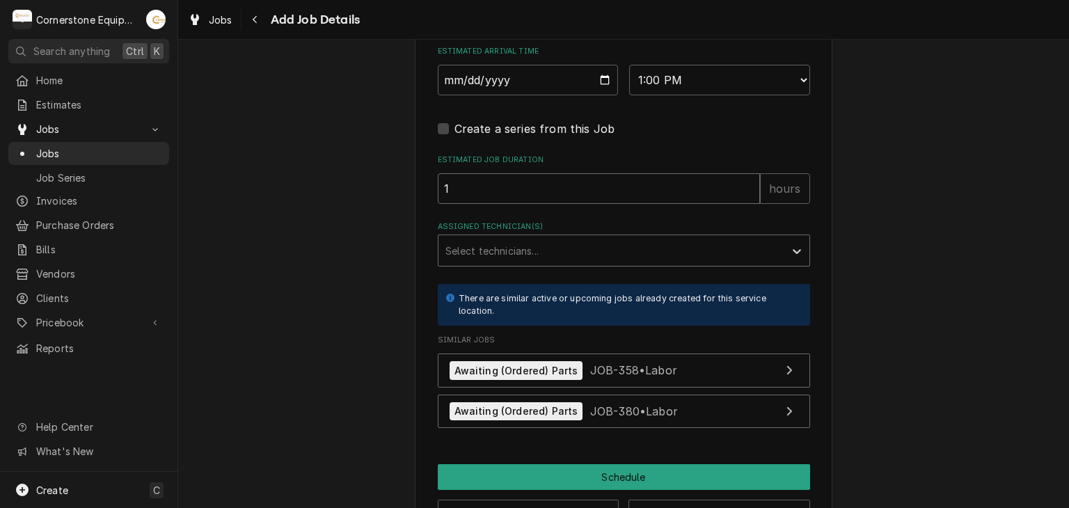
type input "1"
click at [484, 241] on div "Assigned Technician(s)" at bounding box center [611, 250] width 332 height 25
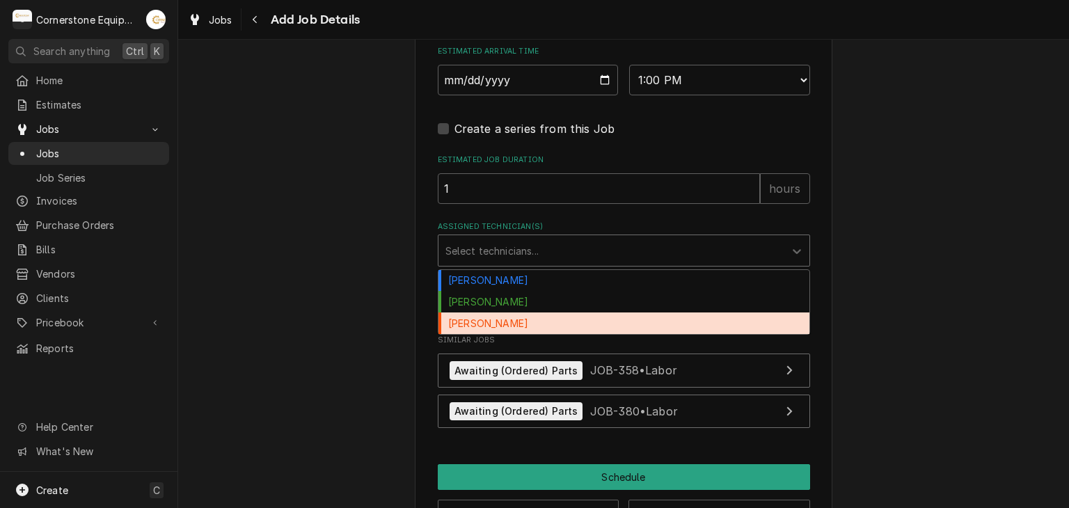
click at [470, 327] on div "[PERSON_NAME]" at bounding box center [623, 323] width 371 height 22
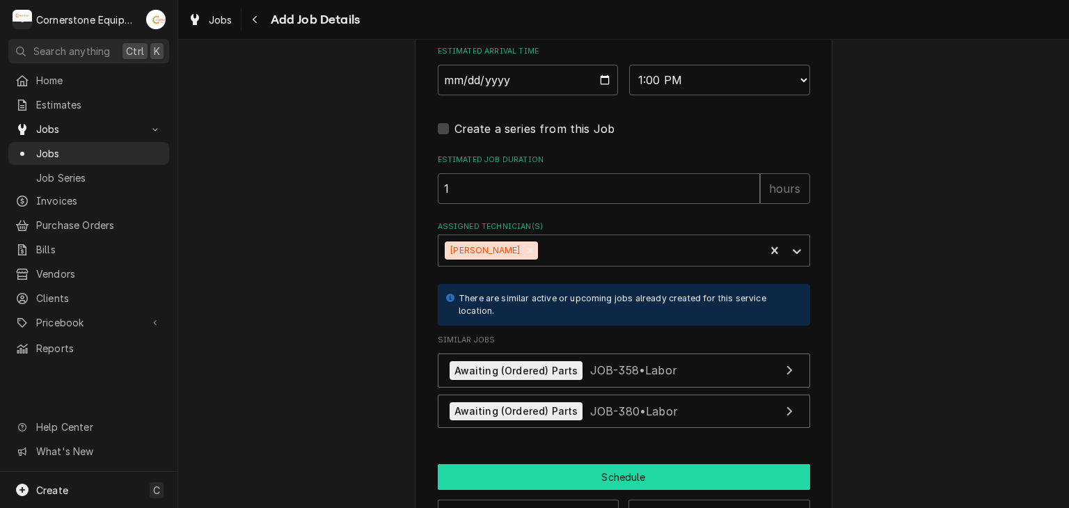
click at [615, 464] on button "Schedule" at bounding box center [624, 477] width 372 height 26
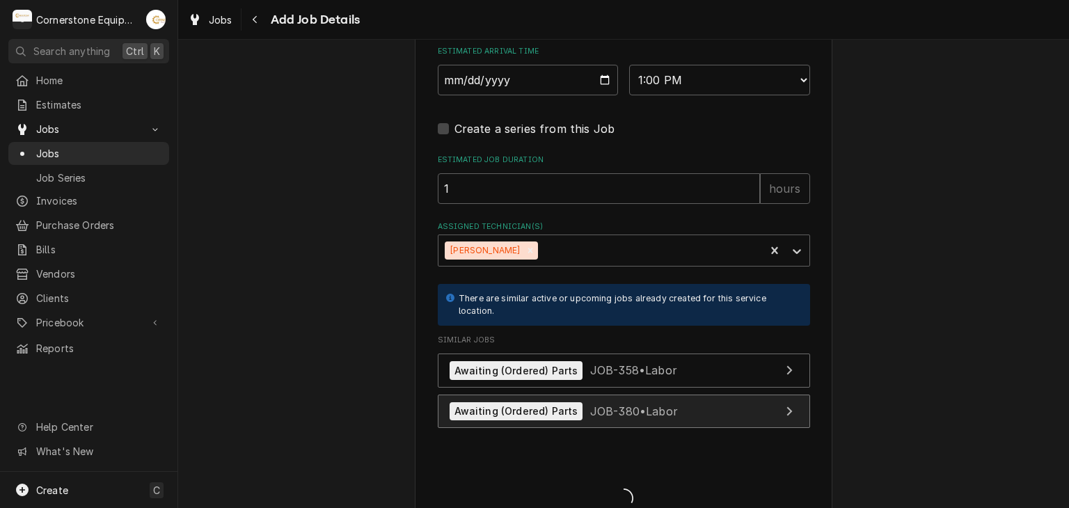
type textarea "x"
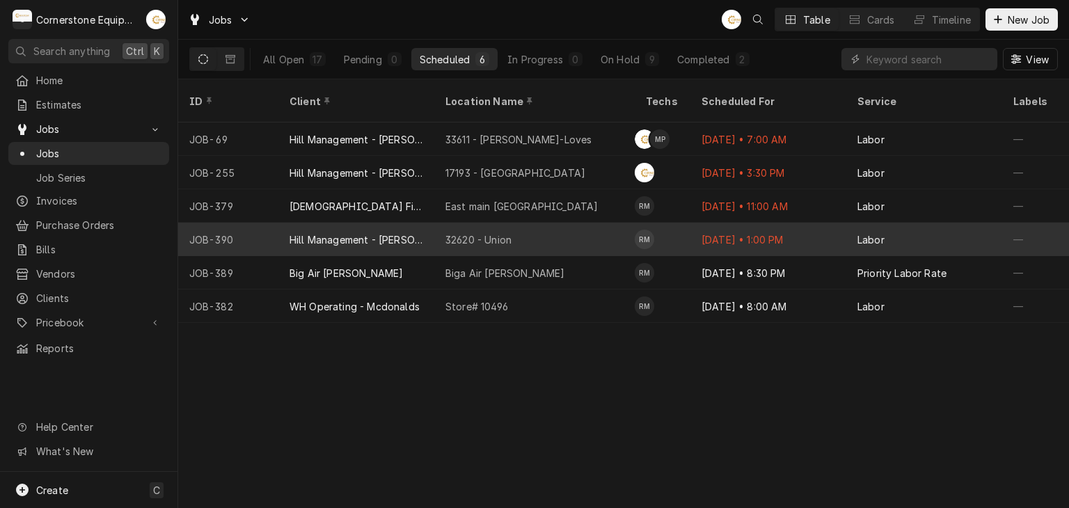
click at [598, 223] on div "32620 - Union" at bounding box center [534, 239] width 200 height 33
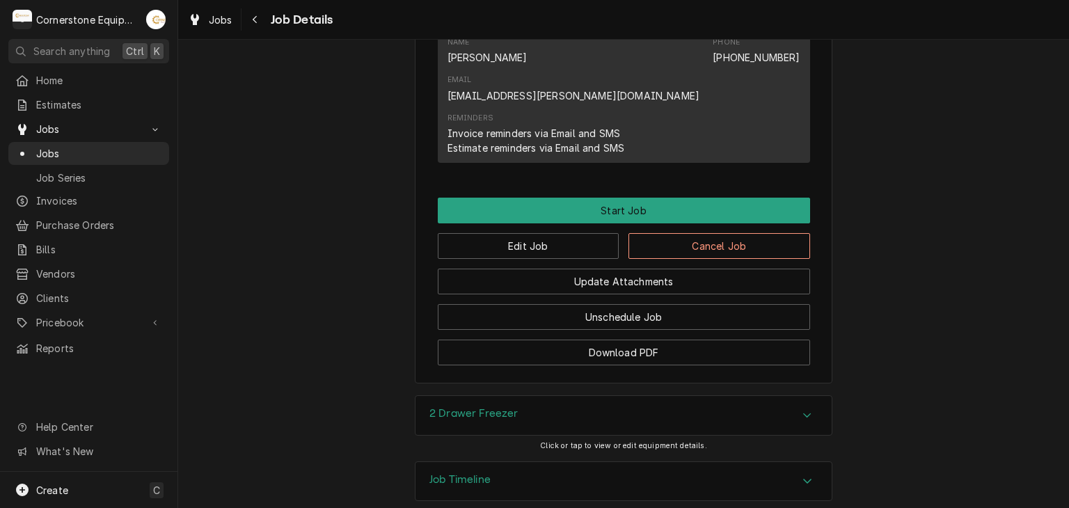
scroll to position [971, 0]
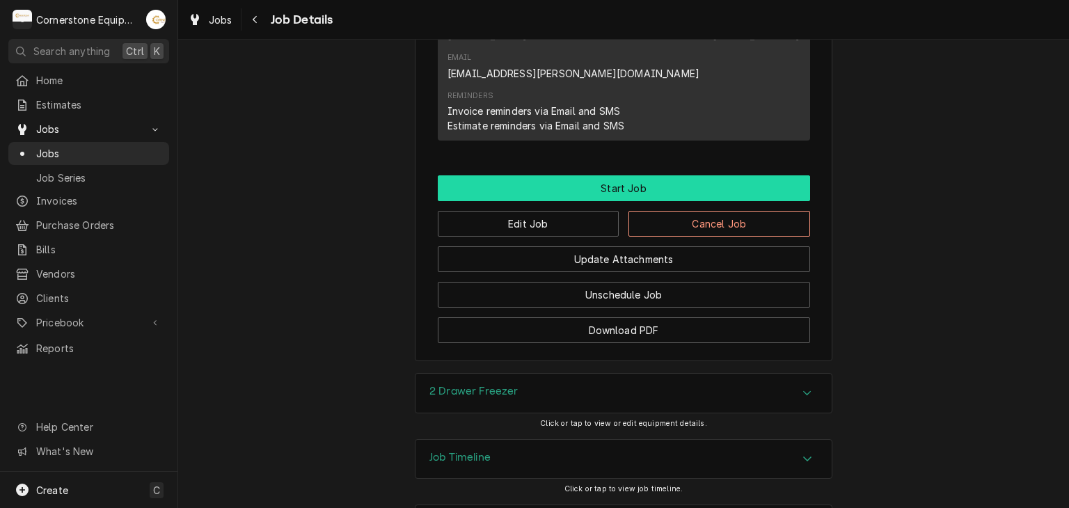
click at [587, 175] on button "Start Job" at bounding box center [624, 188] width 372 height 26
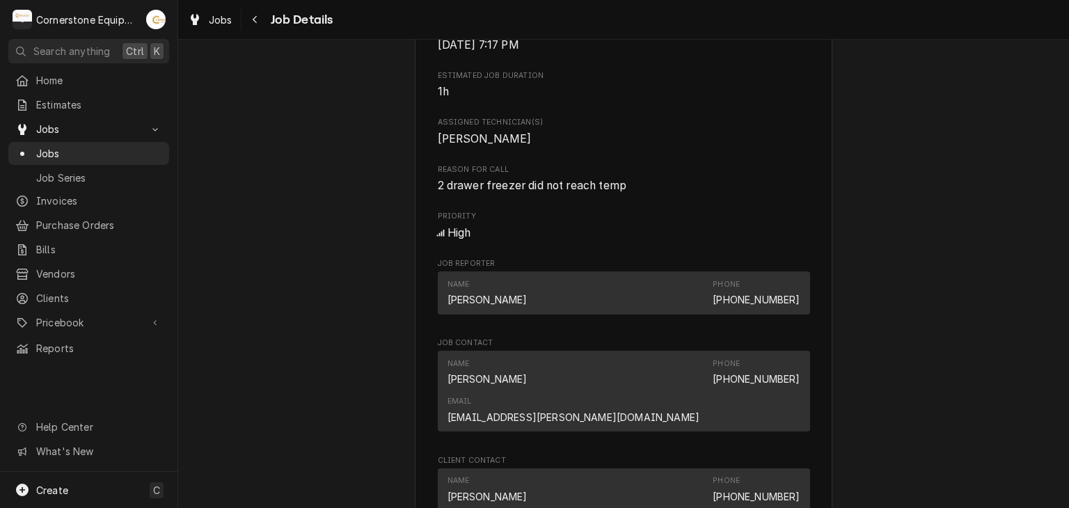
scroll to position [835, 0]
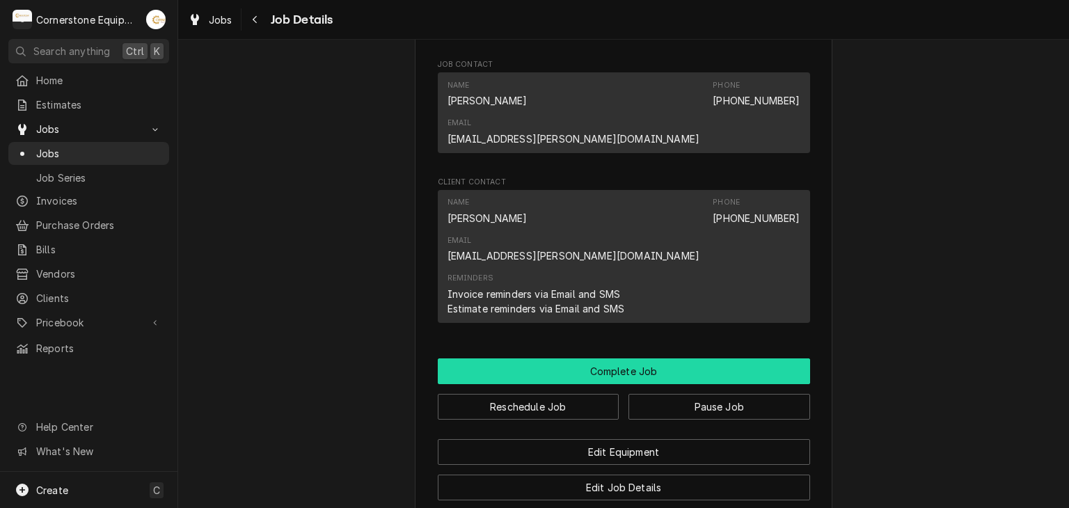
click at [610, 358] on button "Complete Job" at bounding box center [624, 371] width 372 height 26
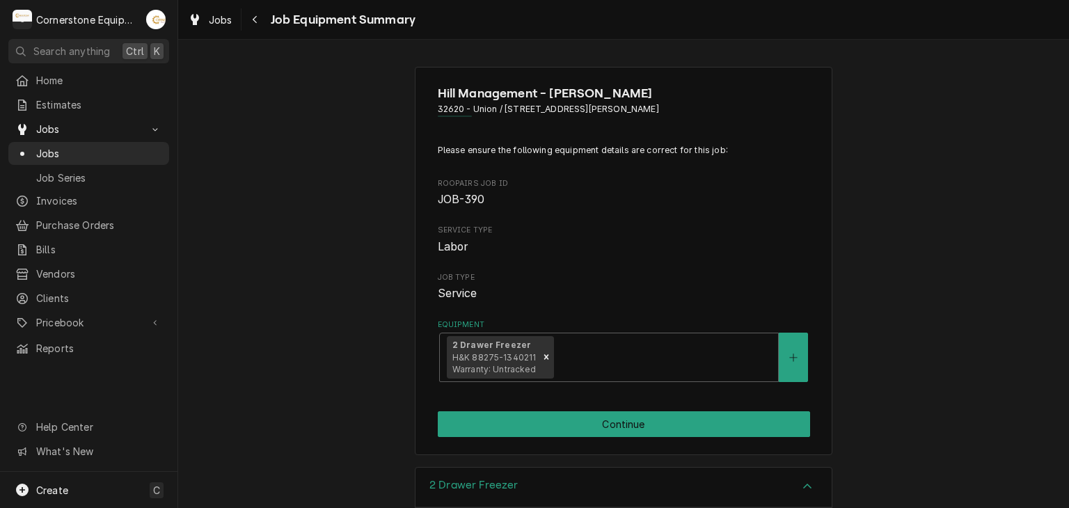
scroll to position [278, 0]
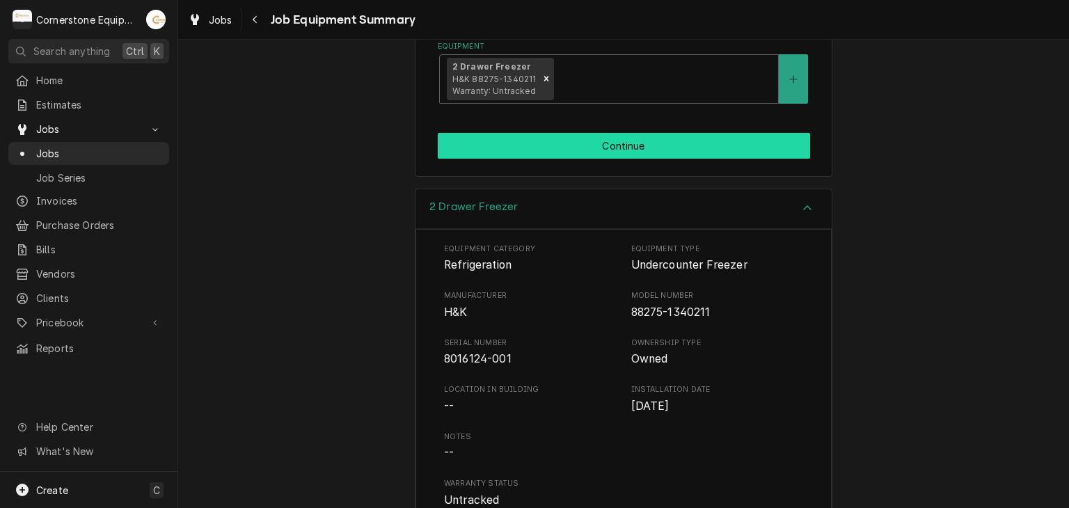
click at [592, 145] on button "Continue" at bounding box center [624, 146] width 372 height 26
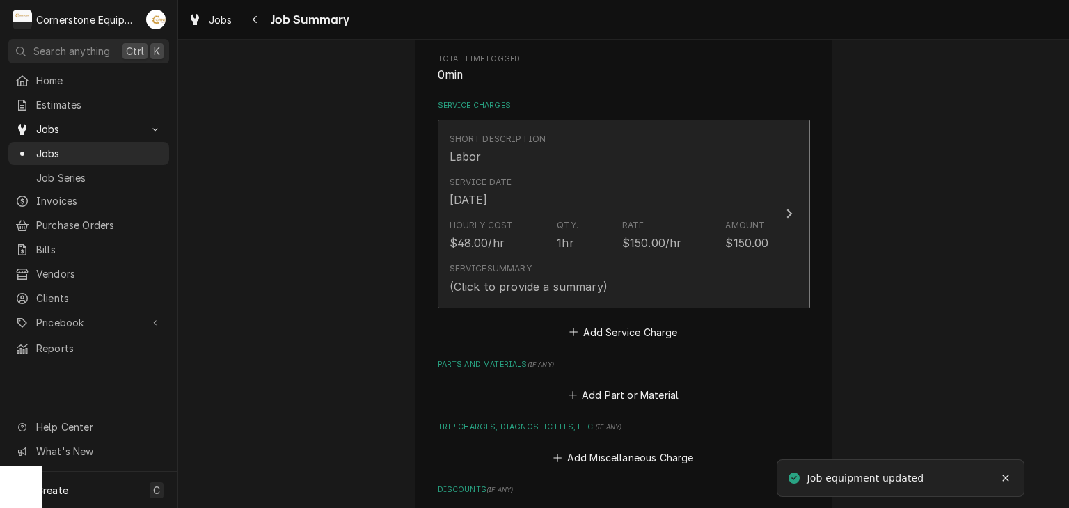
click at [580, 177] on div "Service Date [DATE]" at bounding box center [609, 191] width 319 height 43
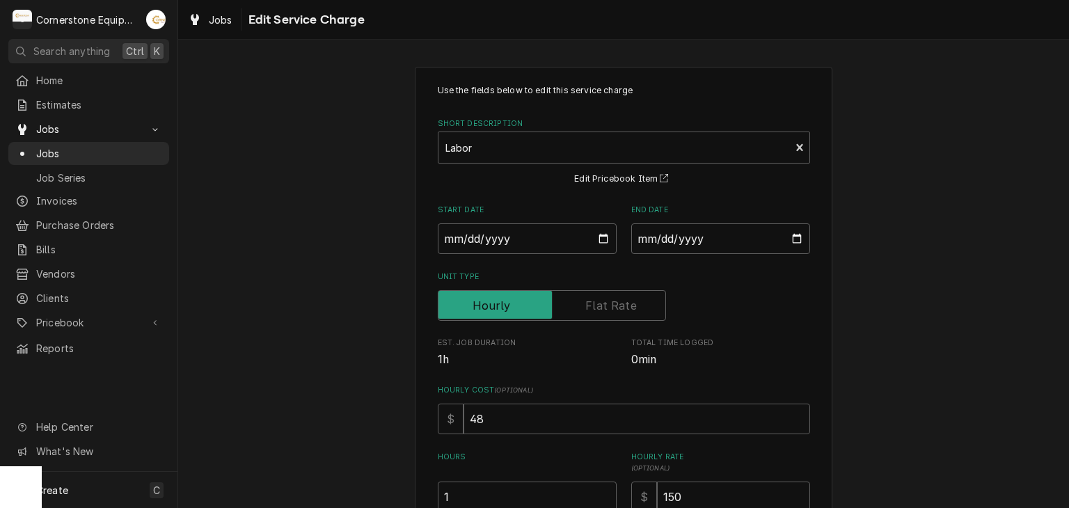
scroll to position [276, 0]
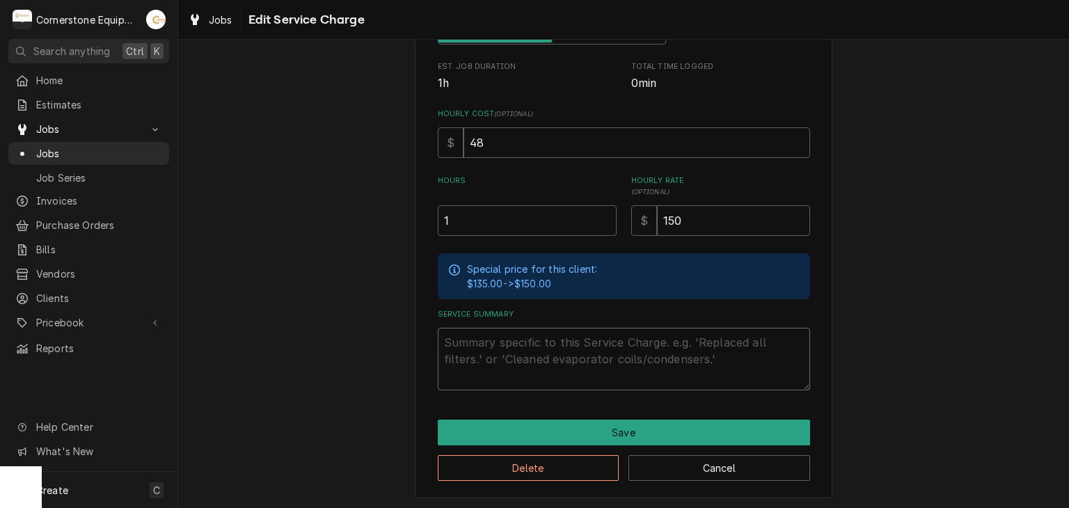
click at [494, 363] on textarea "Service Summary" at bounding box center [624, 359] width 372 height 63
paste textarea "While on site, [PERSON_NAME] requested that I inspect the 2-drawer freezer. Fou…"
type textarea "x"
type textarea "While on site, [PERSON_NAME] requested that I inspect the 2-drawer freezer. Fou…"
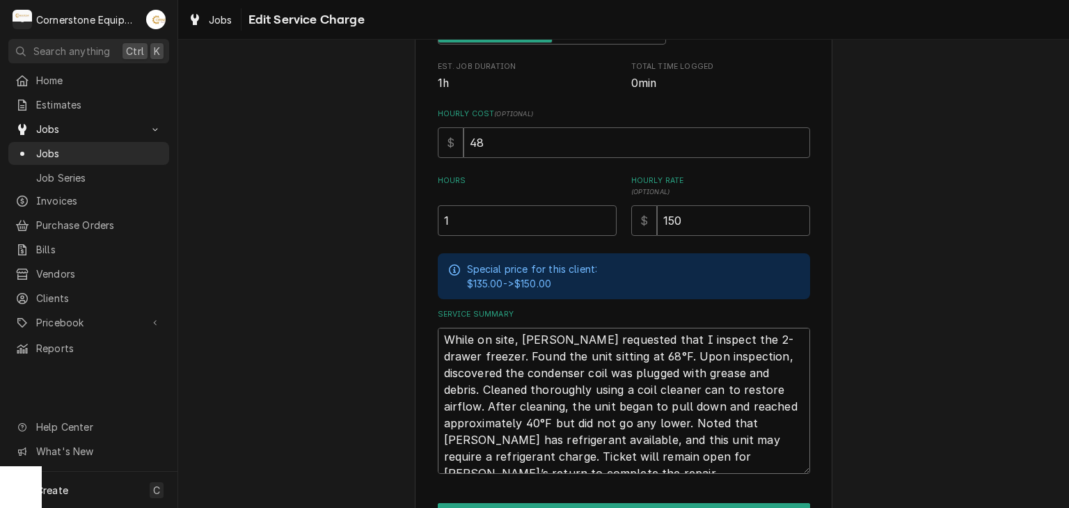
scroll to position [0, 0]
click at [439, 339] on textarea "While on site, [PERSON_NAME] requested that I inspect the 2-drawer freezer. Fou…" at bounding box center [624, 401] width 372 height 146
type textarea "x"
type textarea "9While on site, [PERSON_NAME] requested that I inspect the 2-drawer freezer. Fo…"
type textarea "x"
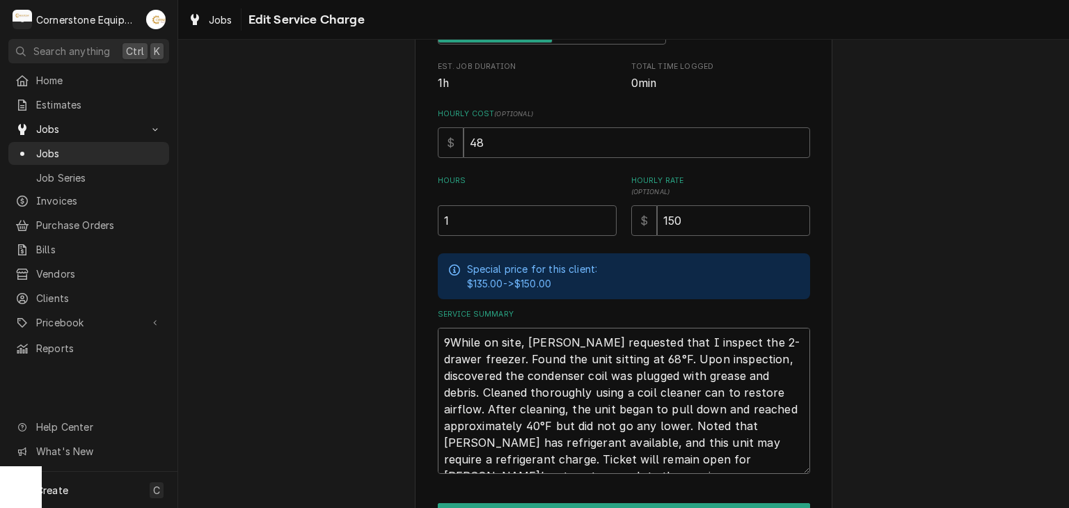
type textarea "9/While on site, [PERSON_NAME] requested that I inspect the 2-drawer freezer. F…"
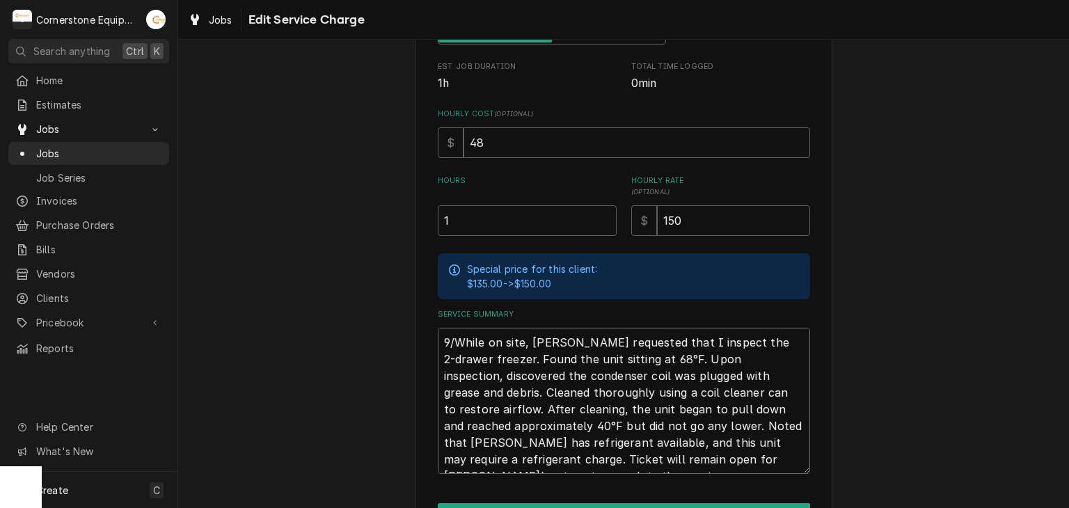
type textarea "x"
type textarea "9/4While on site, [PERSON_NAME] requested that I inspect the 2-drawer freezer. …"
type textarea "x"
type textarea "9/4/While on site, [PERSON_NAME] requested that I inspect the 2-drawer freezer.…"
type textarea "x"
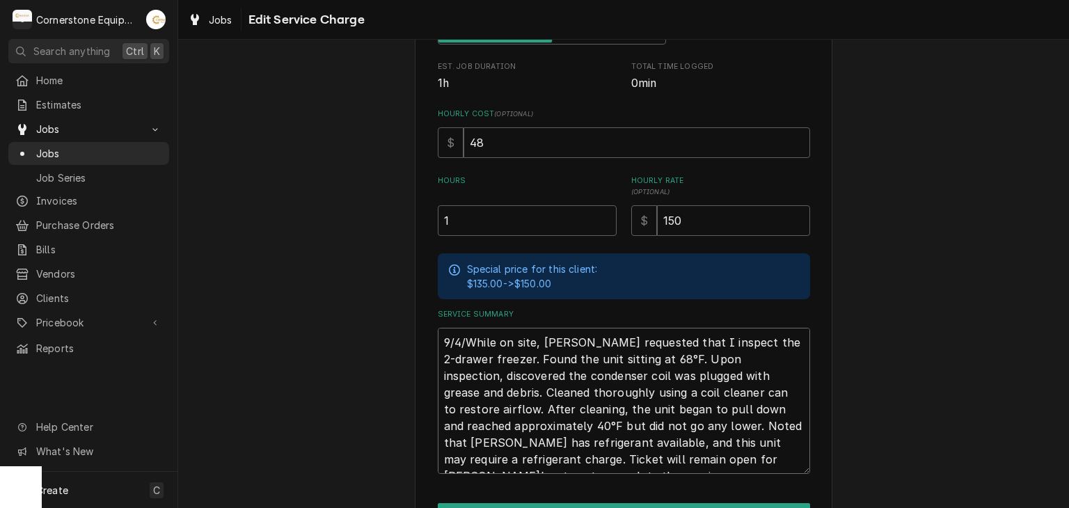
type textarea "9/4/2While on site, [PERSON_NAME] requested that I inspect the 2-drawer freezer…"
type textarea "x"
type textarea "9/4/25While on site, [PERSON_NAME] requested that I inspect the 2-drawer freeze…"
type textarea "x"
type textarea "[DATE] While on site, [PERSON_NAME] requested that I inspect the 2-drawer freez…"
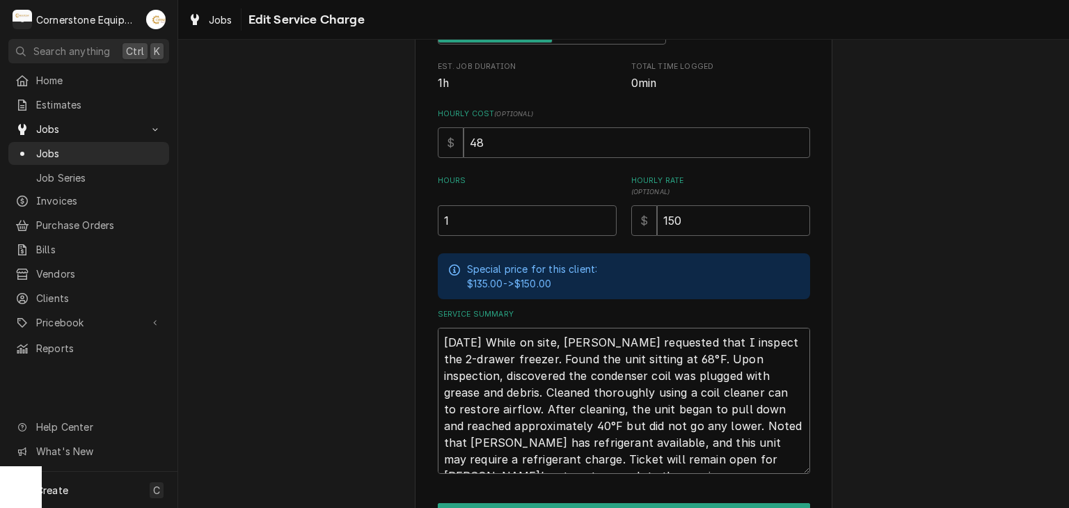
type textarea "x"
type textarea "[DATE] AWhile on site, [PERSON_NAME] requested that I inspect the 2-drawer free…"
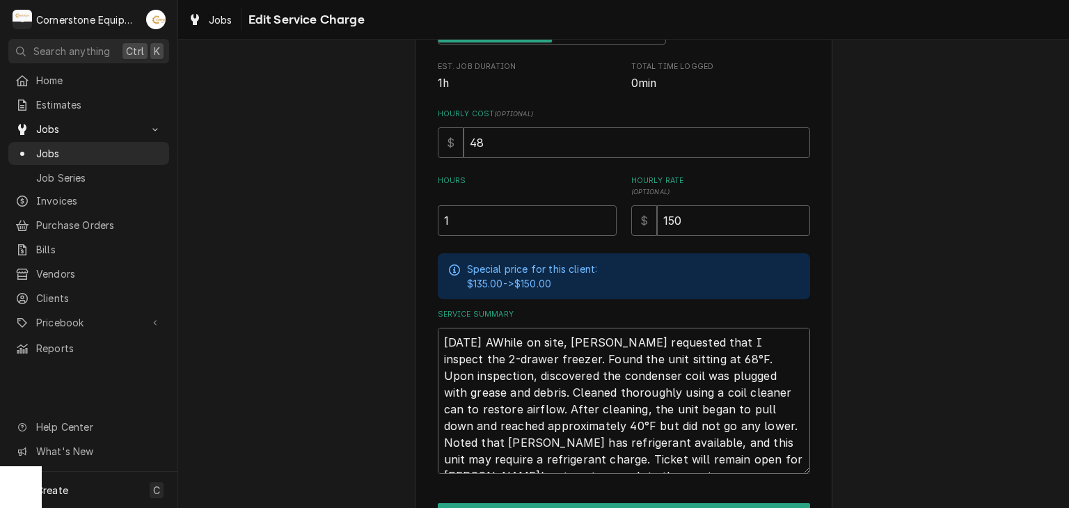
type textarea "x"
type textarea "[DATE] ASWhile on site, [PERSON_NAME] requested that I inspect the 2-drawer fre…"
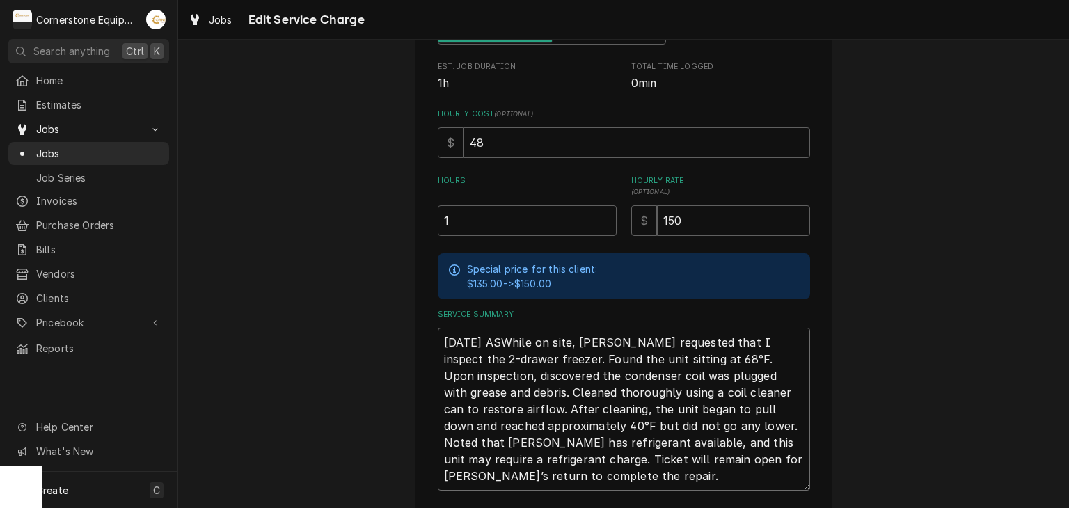
type textarea "x"
type textarea "[DATE] ASBWhile on site, [PERSON_NAME] requested that I inspect the 2-drawer fr…"
type textarea "x"
type textarea "[DATE] ASB While on site, [PERSON_NAME] requested that I inspect the 2-drawer f…"
type textarea "x"
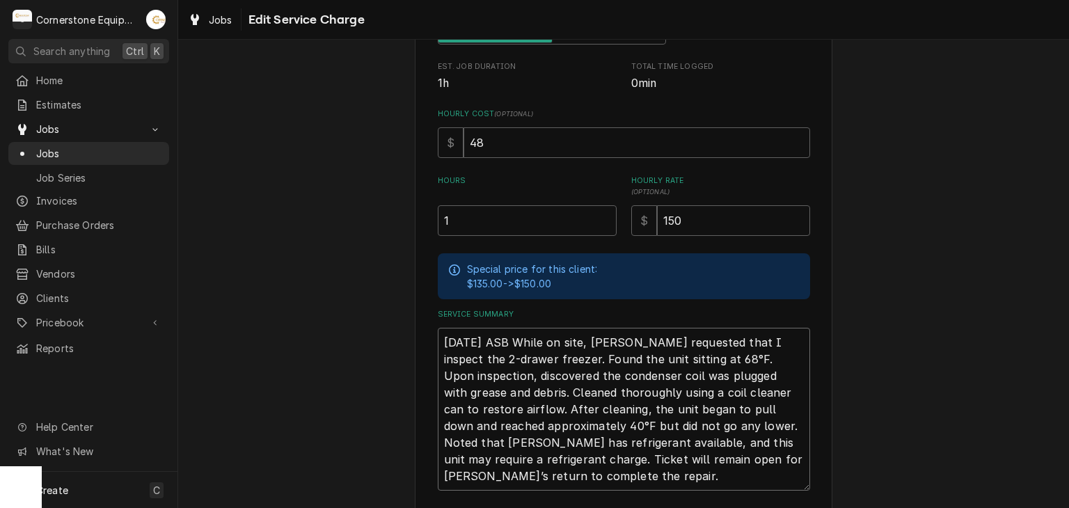
type textarea "[DATE] ASB -While on site, [PERSON_NAME] requested that I inspect the 2-drawer …"
type textarea "x"
type textarea "[DATE] ASB - While on site, [PERSON_NAME] requested that I inspect the 2-drawer…"
click at [431, 336] on div "Use the fields below to edit this service charge Short Description Labor Edit P…" at bounding box center [624, 195] width 418 height 809
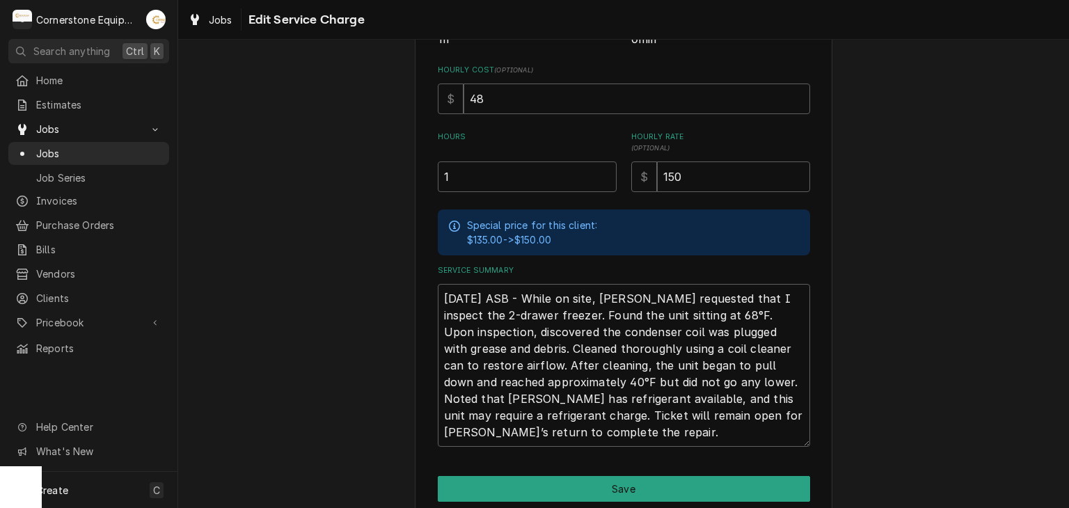
scroll to position [376, 0]
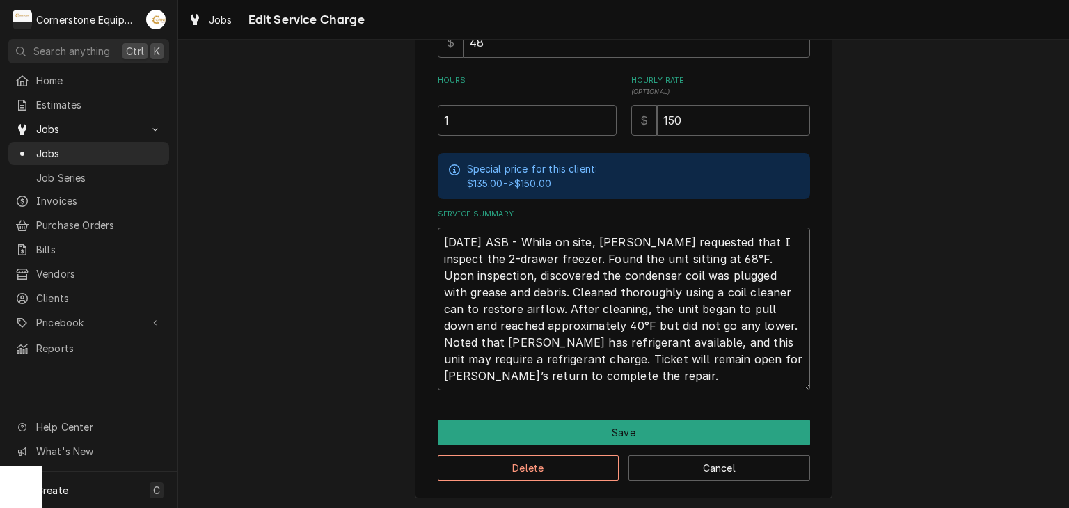
click at [498, 237] on textarea "[DATE] ASB - While on site, [PERSON_NAME] requested that I inspect the 2-drawer…" at bounding box center [624, 309] width 372 height 163
type textarea "x"
type textarea "[DATE] AS - While on site, [PERSON_NAME] requested that I inspect the 2-drawer …"
type textarea "x"
type textarea "[DATE] A - While on site, [PERSON_NAME] requested that I inspect the 2-drawer f…"
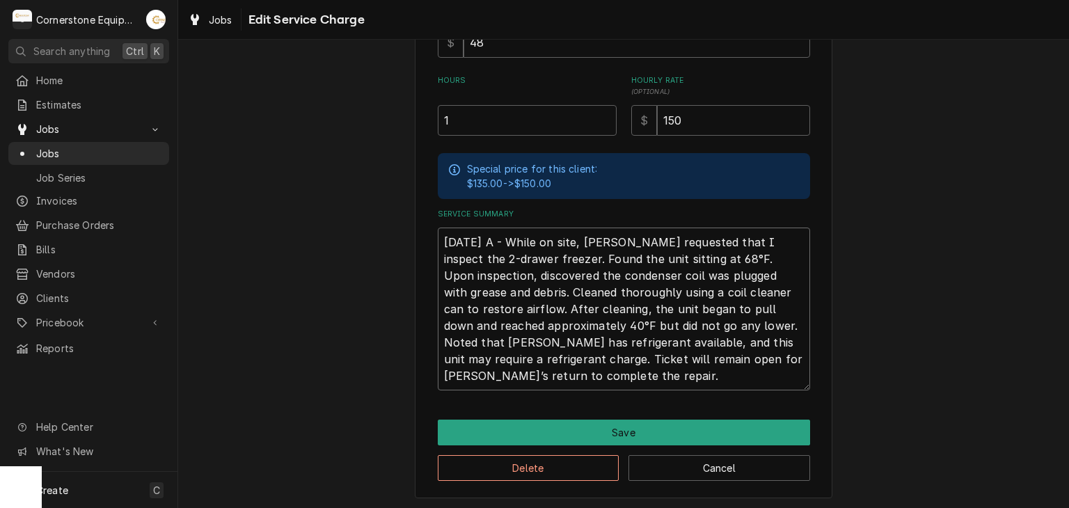
type textarea "x"
type textarea "[DATE] - While on site, [PERSON_NAME] requested that I inspect the 2-drawer fre…"
type textarea "x"
type textarea "[DATE] R - While on site, [PERSON_NAME] requested that I inspect the 2-drawer f…"
type textarea "x"
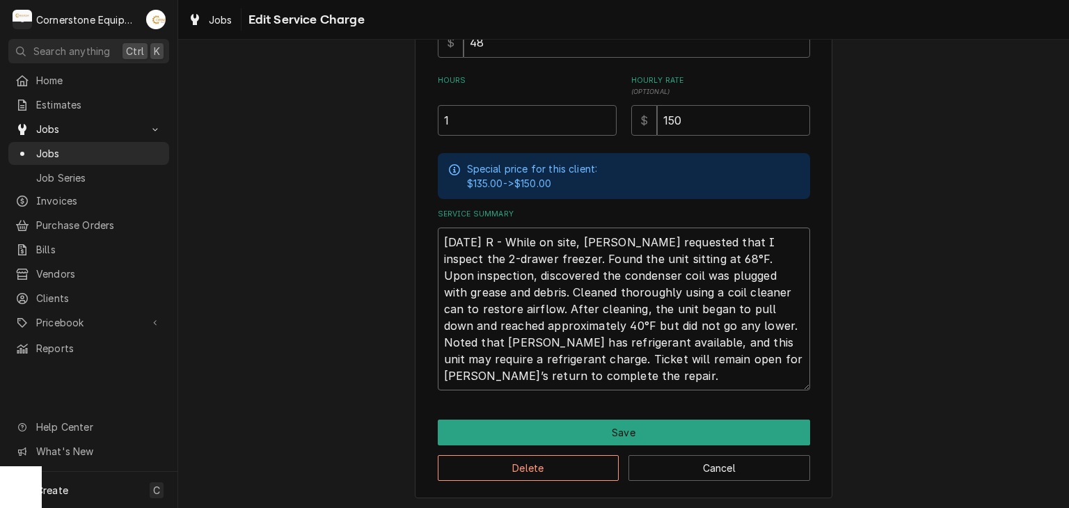
type textarea "[DATE] RC - While on site, [PERSON_NAME] requested that I inspect the 2-drawer …"
type textarea "x"
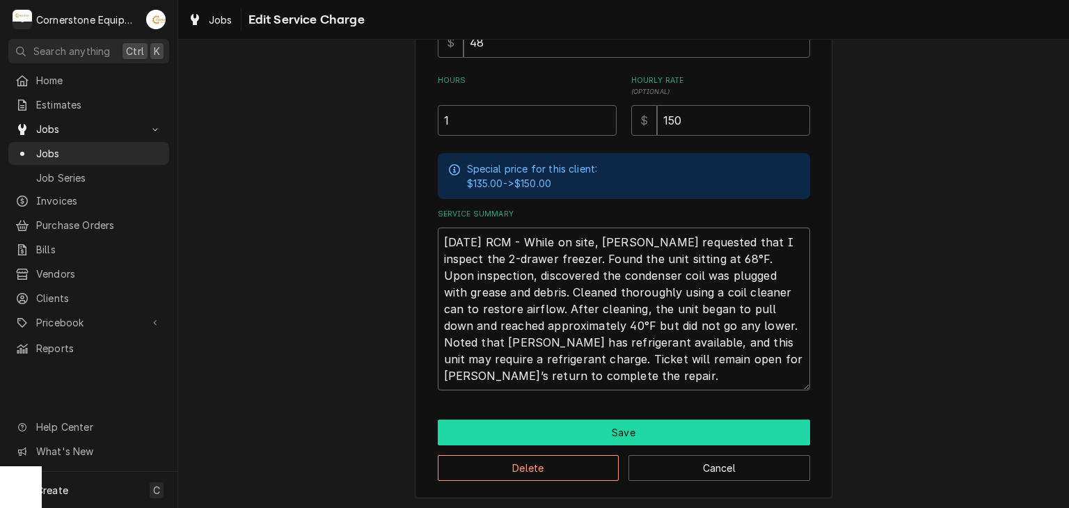
type textarea "[DATE] RCM - While on site, [PERSON_NAME] requested that I inspect the 2-drawer…"
click at [576, 431] on button "Save" at bounding box center [624, 433] width 372 height 26
type textarea "x"
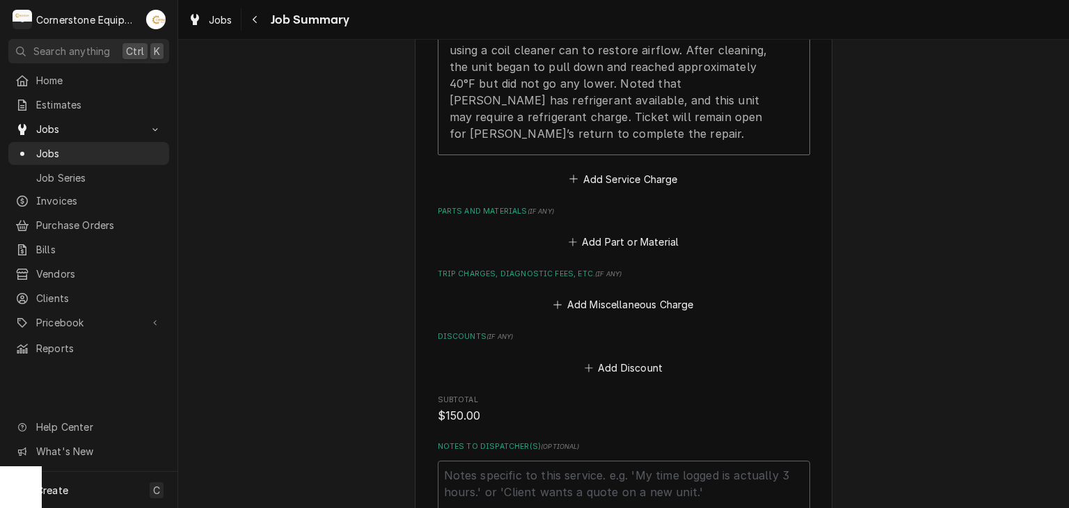
scroll to position [557, 0]
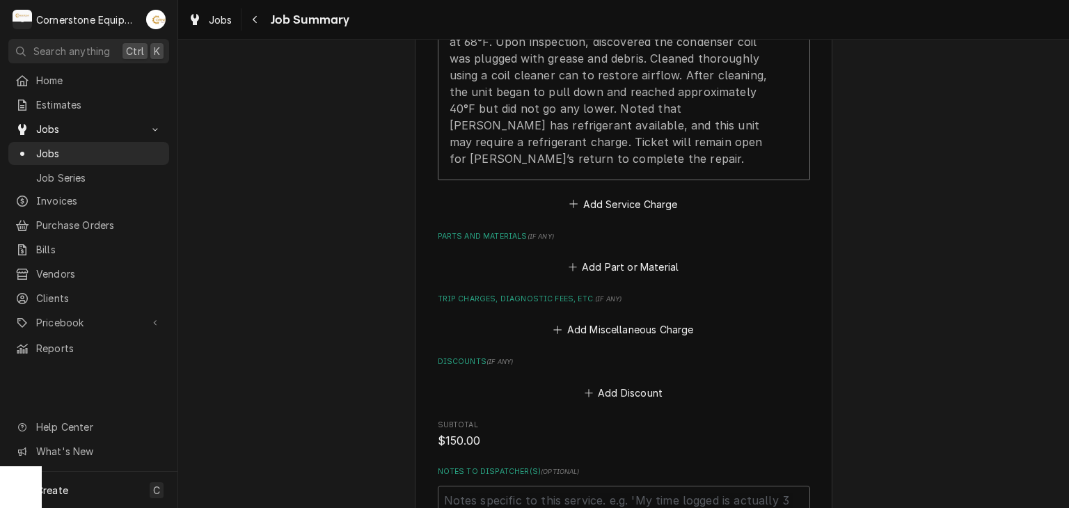
click at [645, 279] on div "Please provide a summary of the work you've done, the parts and materials you u…" at bounding box center [624, 99] width 372 height 1024
click at [649, 265] on button "Add Part or Material" at bounding box center [623, 266] width 115 height 19
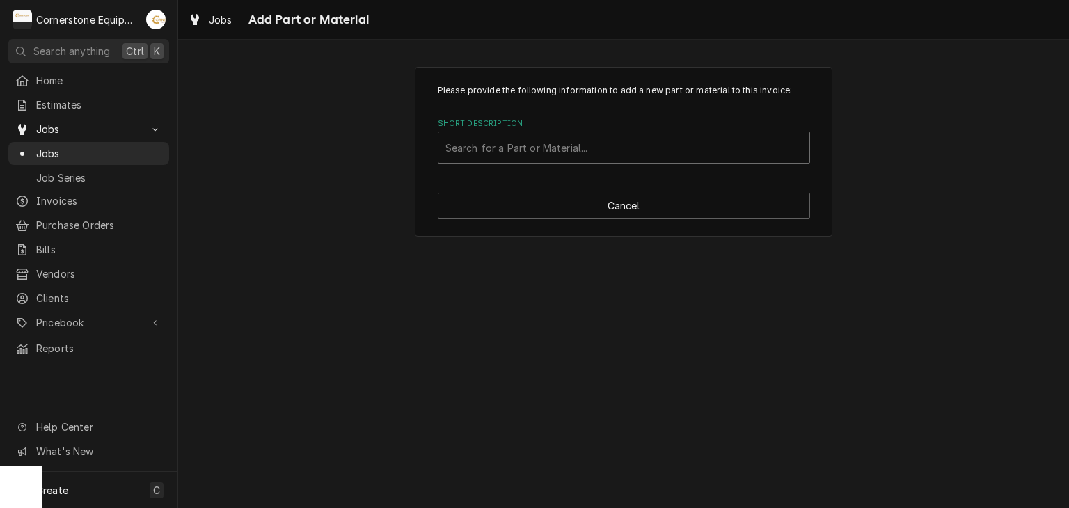
click at [629, 156] on div "Short Description" at bounding box center [623, 147] width 357 height 25
type input "misc"
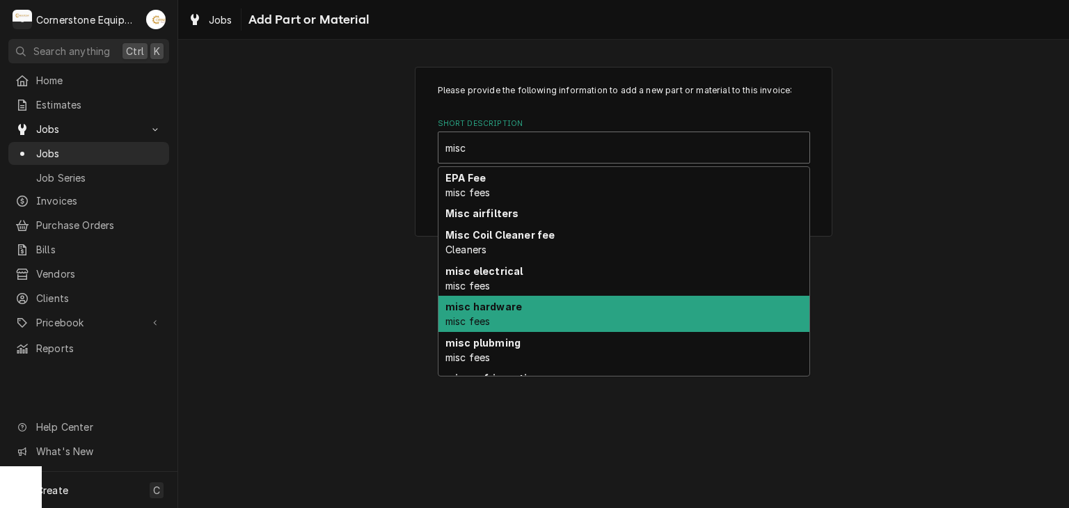
click at [593, 309] on div "misc hardware misc fees" at bounding box center [623, 314] width 371 height 36
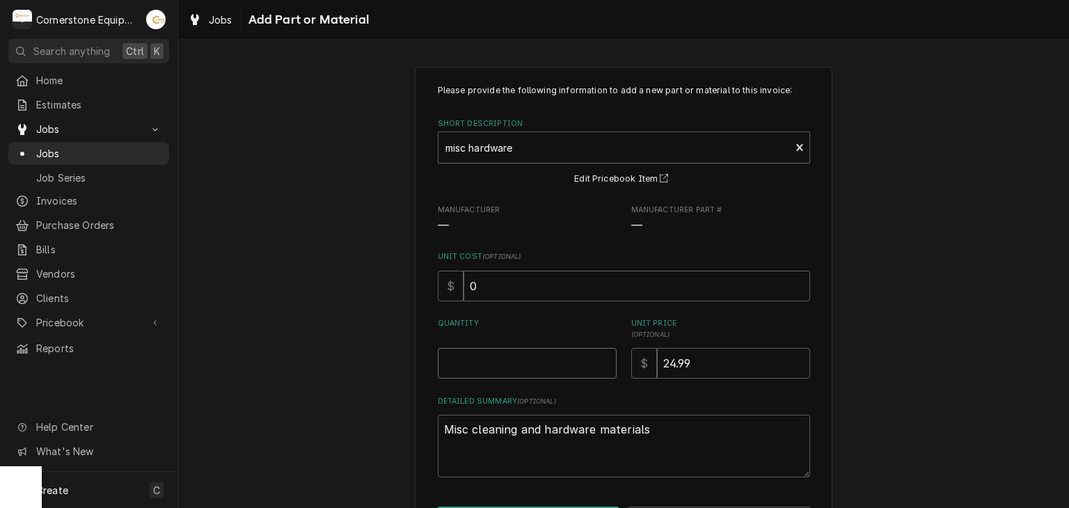
click at [571, 368] on input "Quantity" at bounding box center [527, 363] width 179 height 31
type textarea "x"
type input "1"
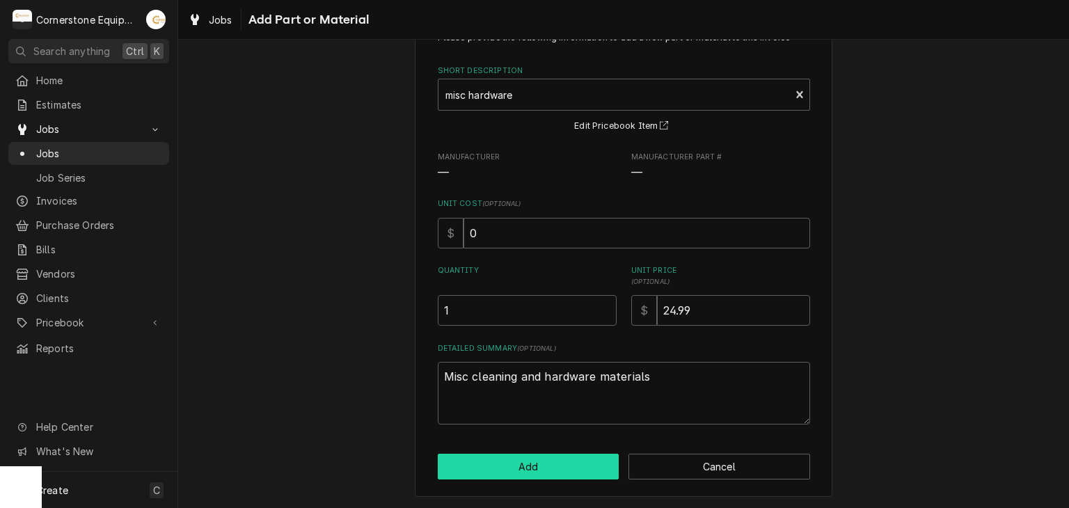
click at [493, 461] on button "Add" at bounding box center [529, 467] width 182 height 26
type textarea "x"
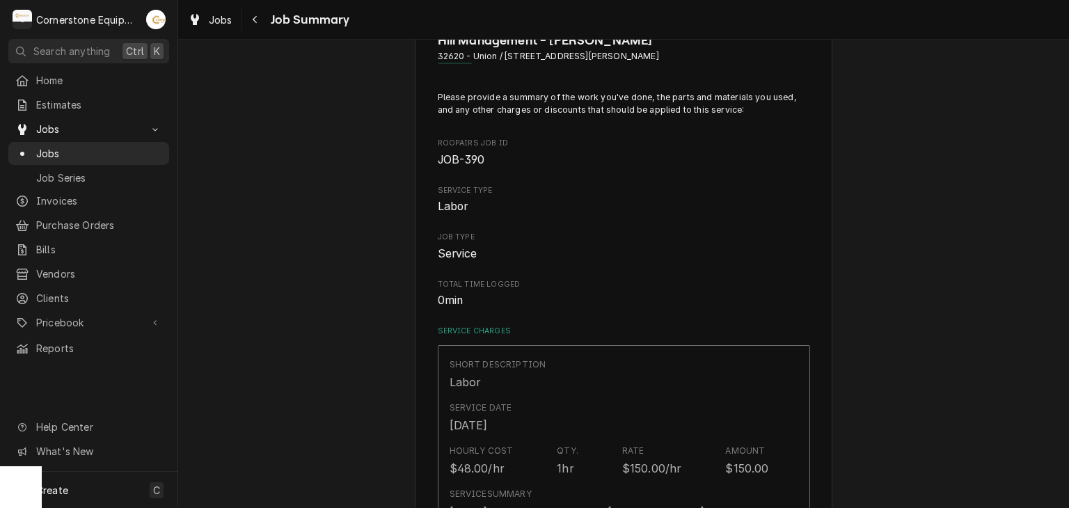
scroll to position [557, 0]
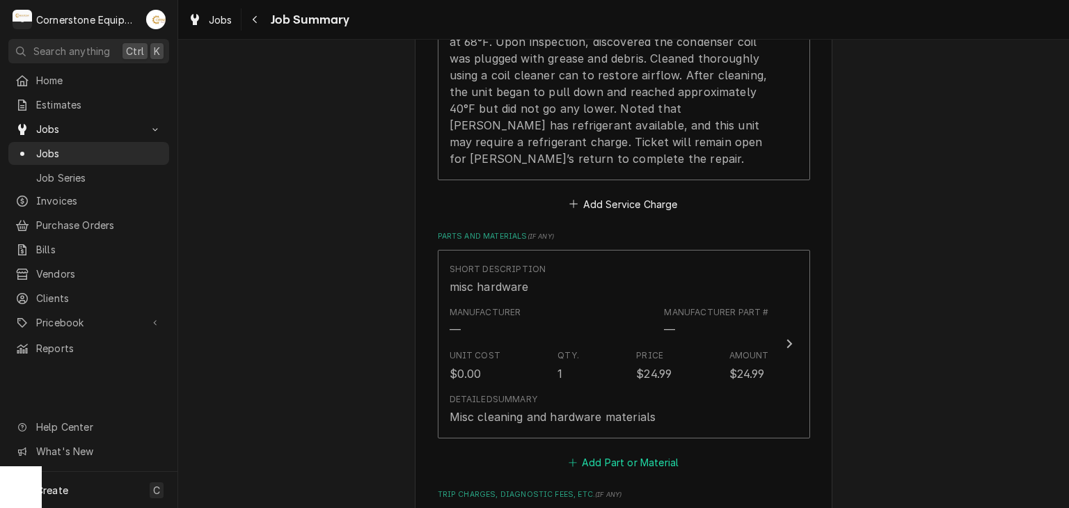
click at [608, 455] on button "Add Part or Material" at bounding box center [623, 461] width 115 height 19
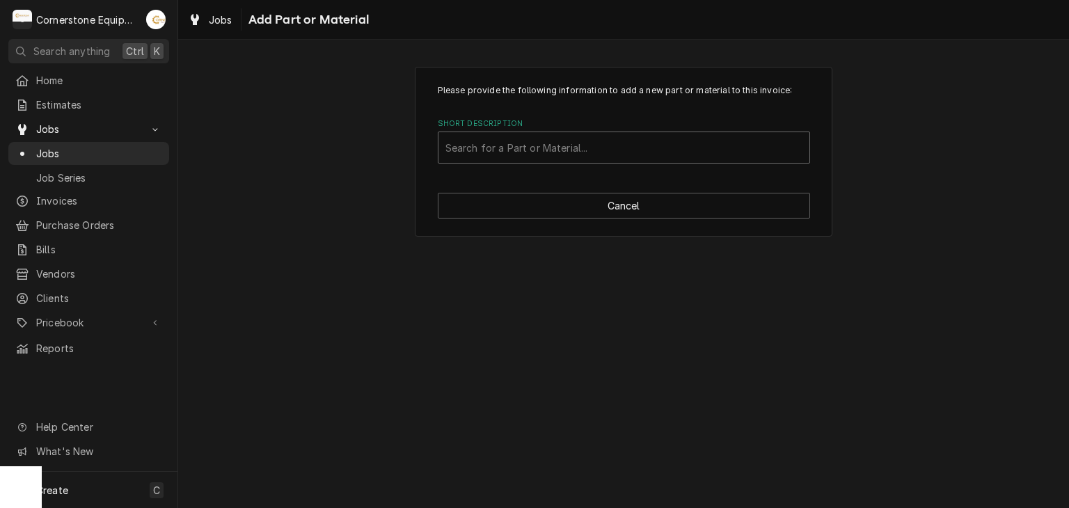
drag, startPoint x: 519, startPoint y: 99, endPoint x: 517, endPoint y: 144, distance: 45.3
click at [518, 102] on div "Please provide the following information to add a new part or material to this …" at bounding box center [624, 123] width 372 height 79
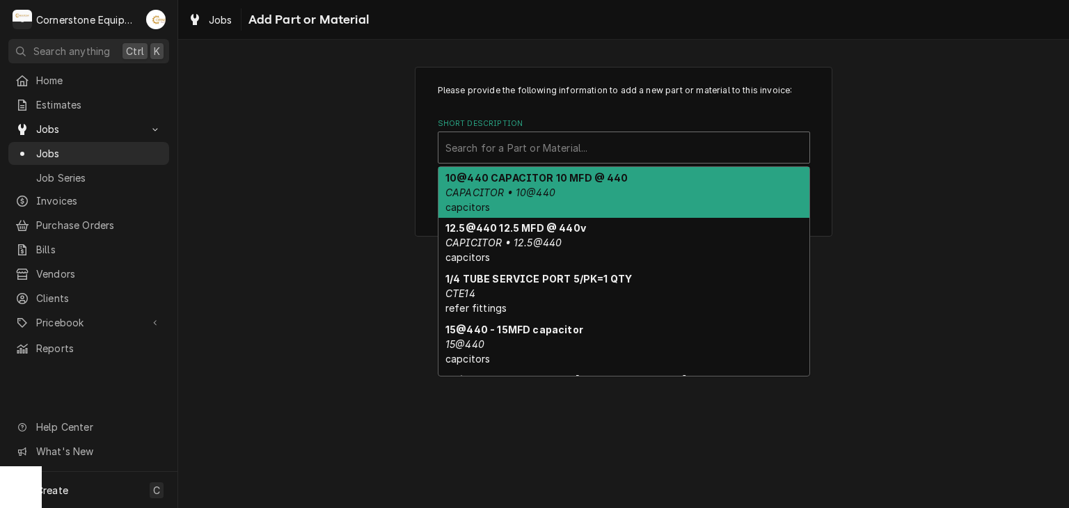
click at [517, 145] on div "Short Description" at bounding box center [623, 147] width 357 height 25
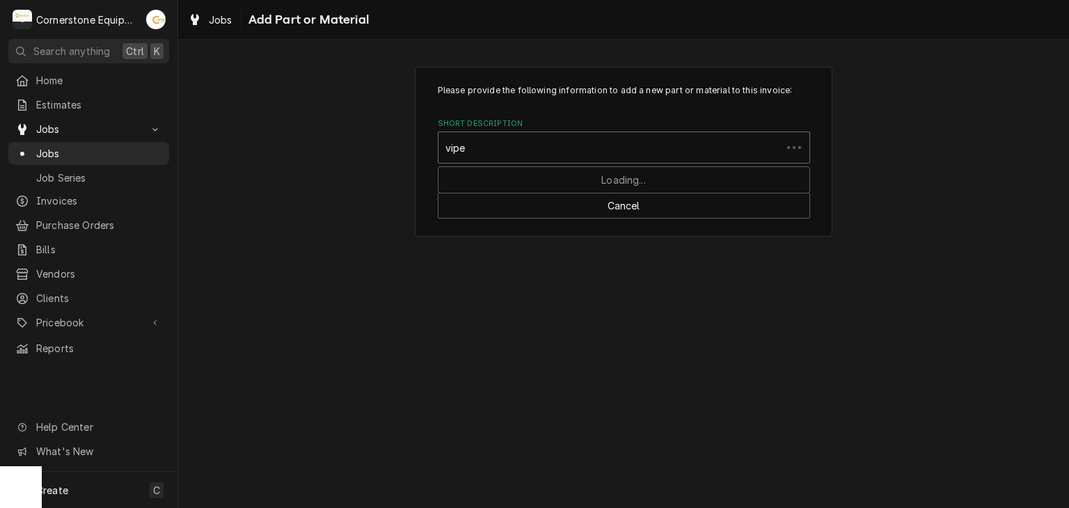
type input "viper"
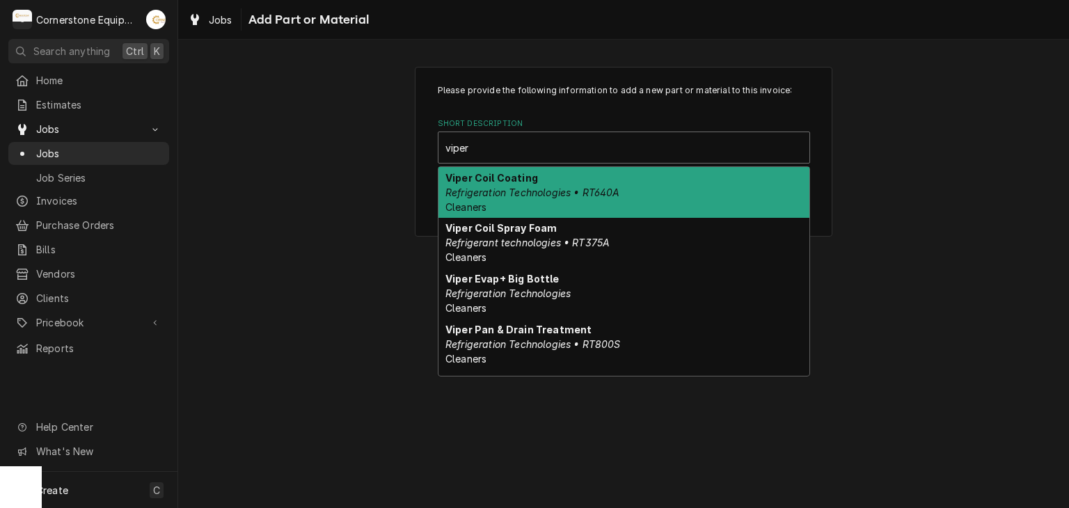
click at [516, 175] on strong "Viper Coil Coating" at bounding box center [491, 178] width 93 height 12
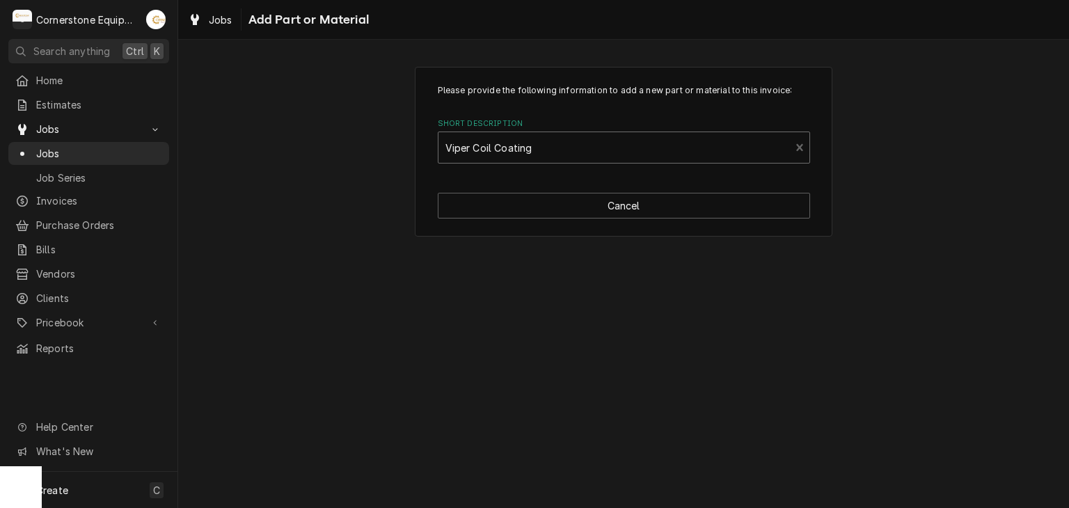
type textarea "x"
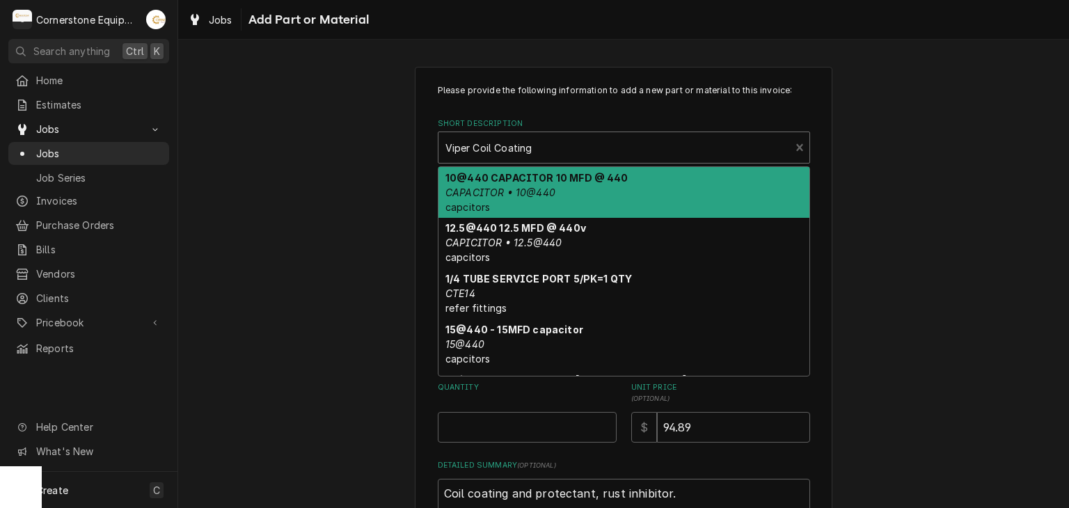
click at [513, 140] on div "Short Description" at bounding box center [614, 147] width 338 height 25
click at [566, 150] on div "Short Description" at bounding box center [623, 147] width 357 height 25
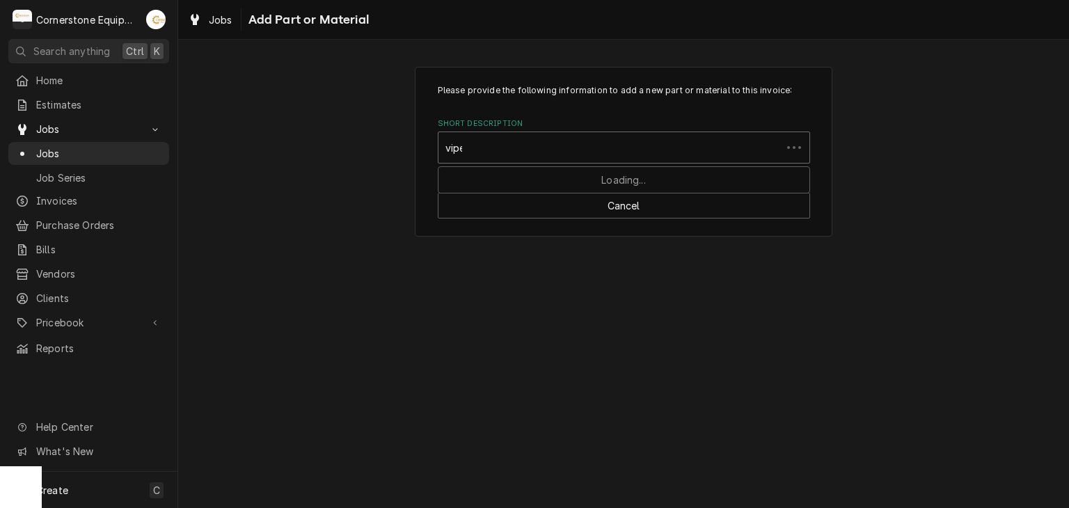
type input "viper"
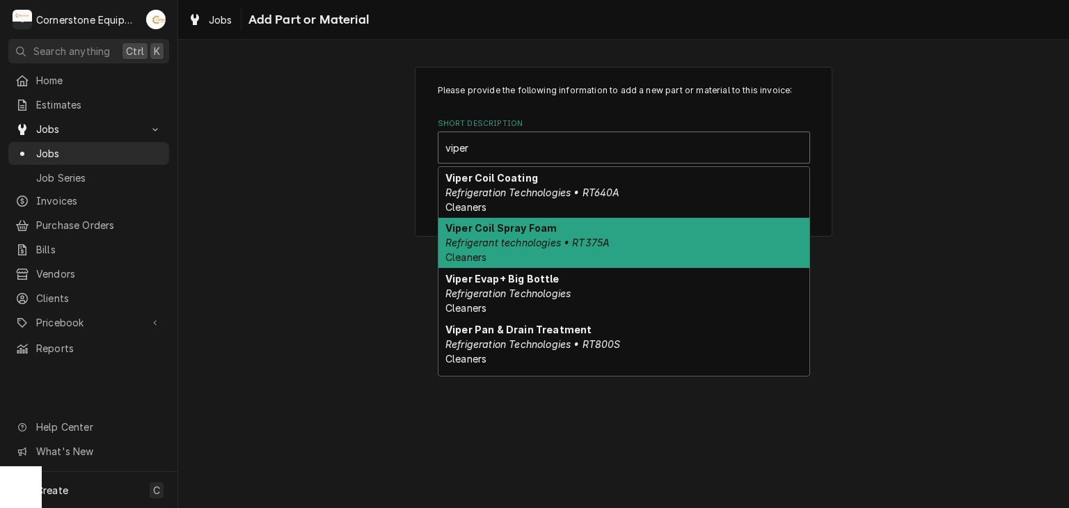
click at [564, 220] on div "Viper Coil Spray Foam Refrigerant technologies • RT375A Cleaners" at bounding box center [623, 243] width 371 height 51
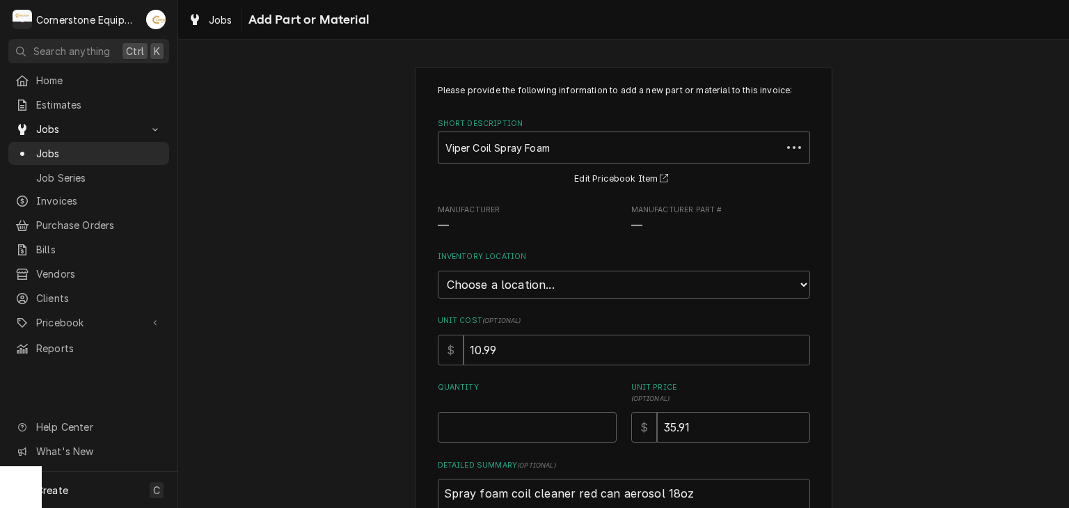
type textarea "x"
click at [548, 294] on select "Choose a location... Truck 101 Truck 102 Truck 103 Warehouse H" at bounding box center [624, 285] width 372 height 28
select select "2892"
click at [438, 271] on select "Choose a location... Truck 101 Truck 102 Truck 103 Warehouse H" at bounding box center [624, 285] width 372 height 28
click at [311, 335] on div "Please provide the following information to add a new part or material to this …" at bounding box center [623, 340] width 891 height 572
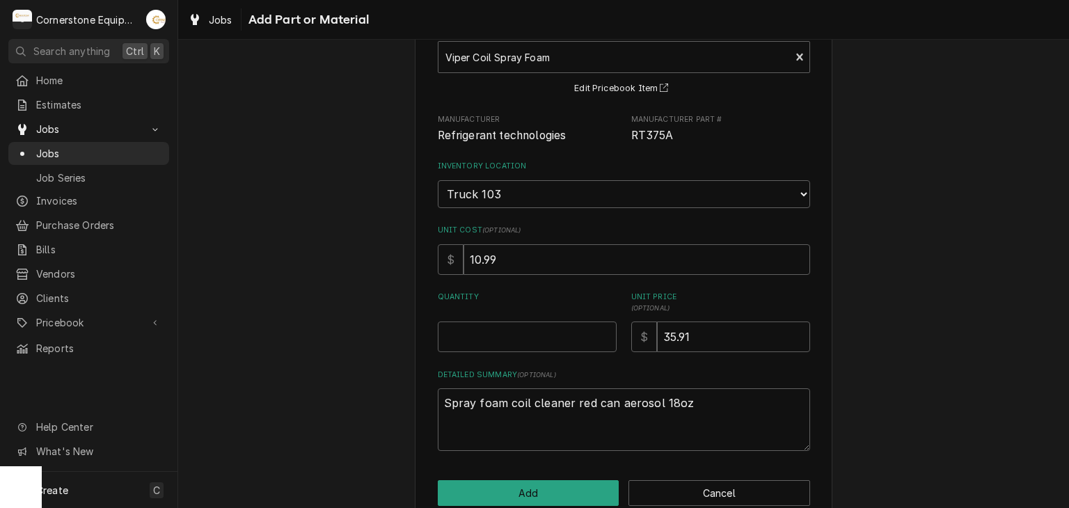
scroll to position [116, 0]
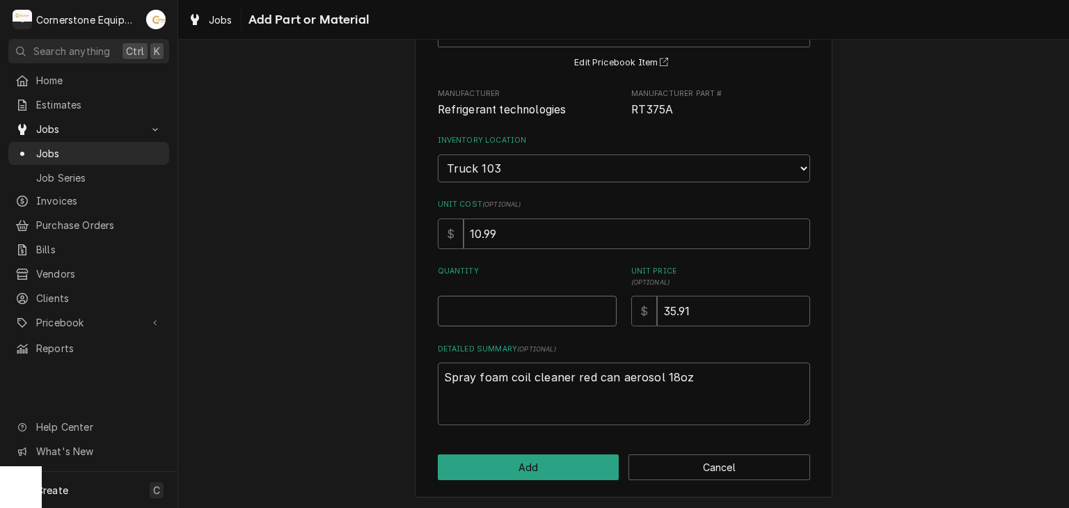
click at [489, 296] on input "Quantity" at bounding box center [527, 311] width 179 height 31
type textarea "x"
type input "1"
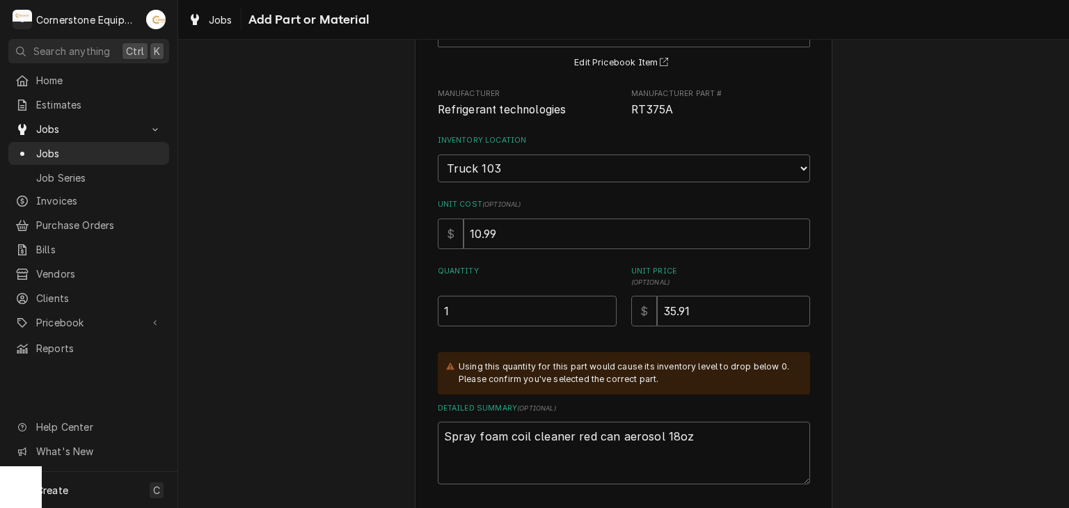
scroll to position [175, 0]
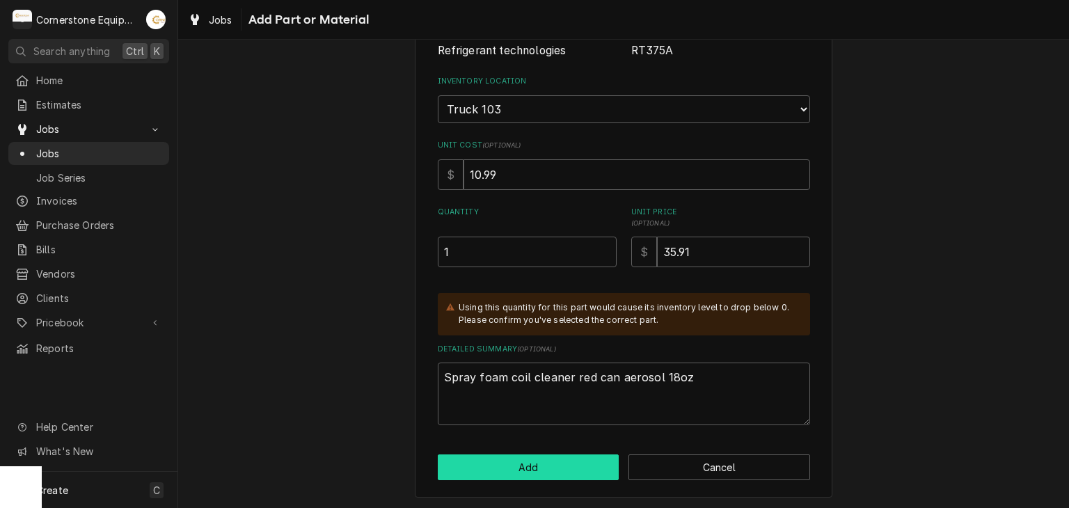
click at [540, 460] on button "Add" at bounding box center [529, 467] width 182 height 26
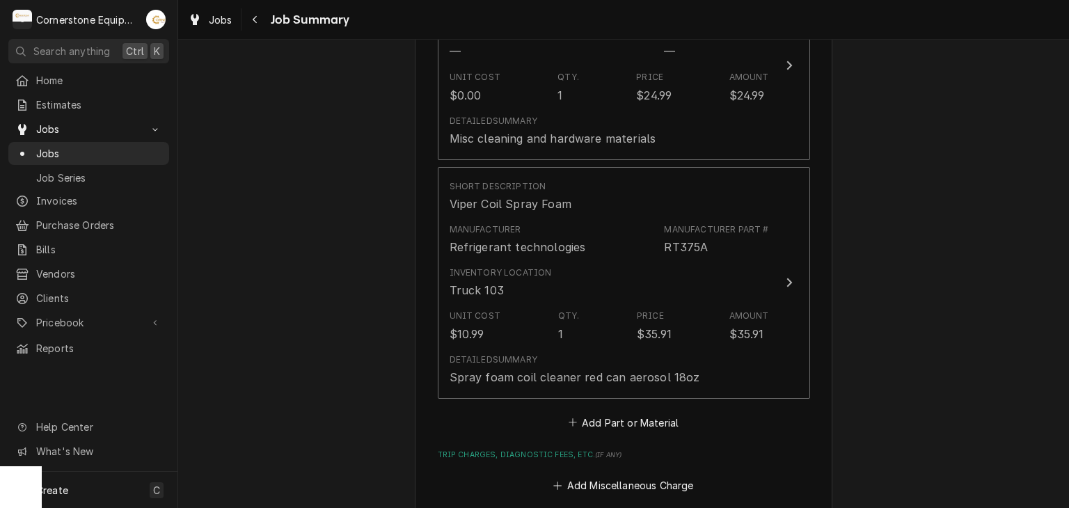
scroll to position [1113, 0]
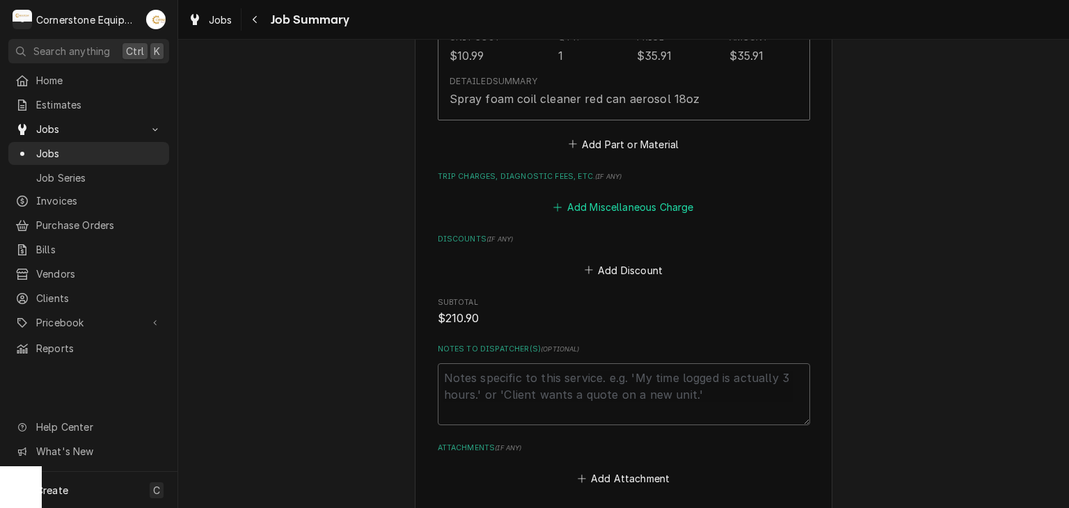
click at [587, 200] on button "Add Miscellaneous Charge" at bounding box center [623, 207] width 145 height 19
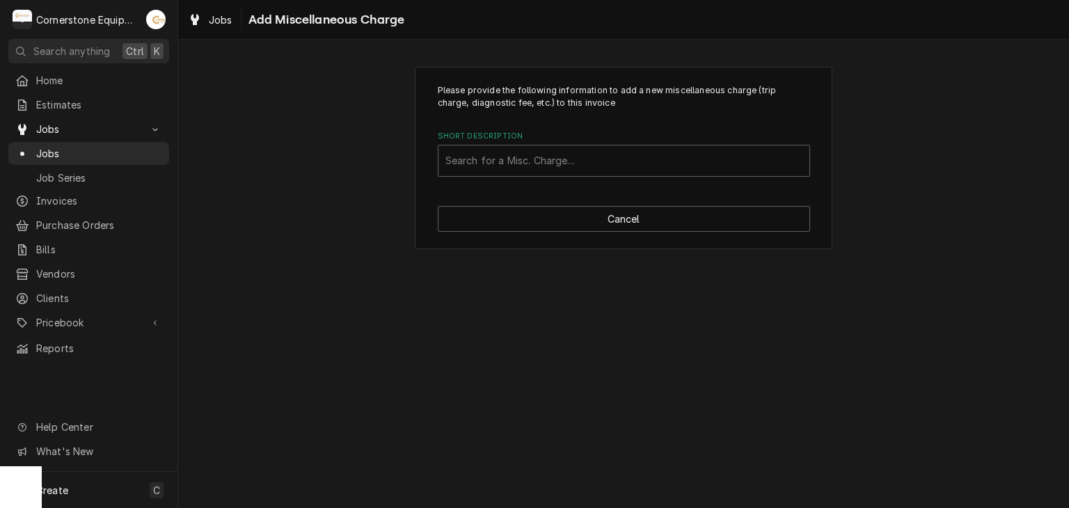
click at [585, 180] on div "Please provide the following information to add a new miscellaneous charge (tri…" at bounding box center [624, 158] width 418 height 183
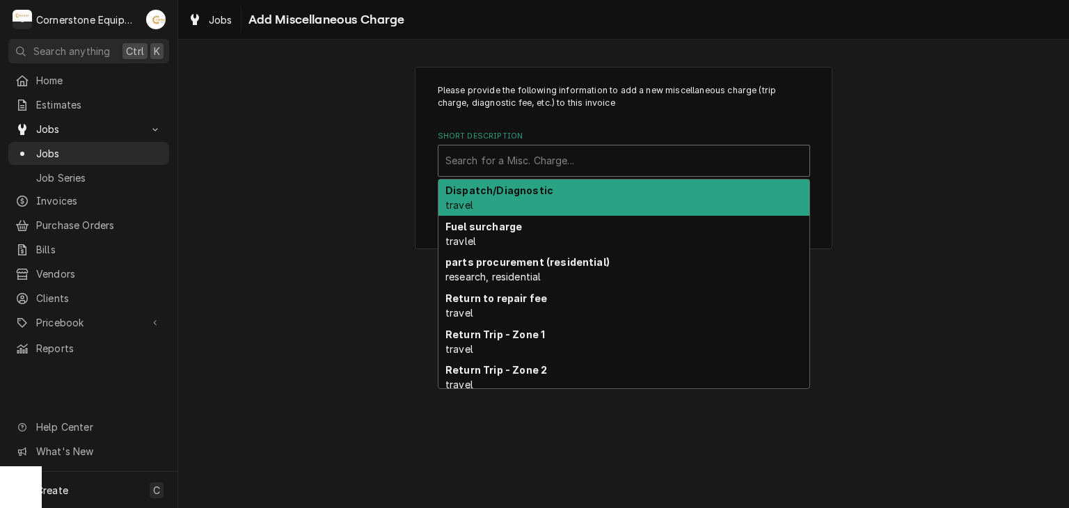
click at [585, 173] on div "Search for a Misc. Charge..." at bounding box center [623, 160] width 371 height 31
click at [548, 196] on div "Dispatch/Diagnostic travel" at bounding box center [623, 198] width 371 height 36
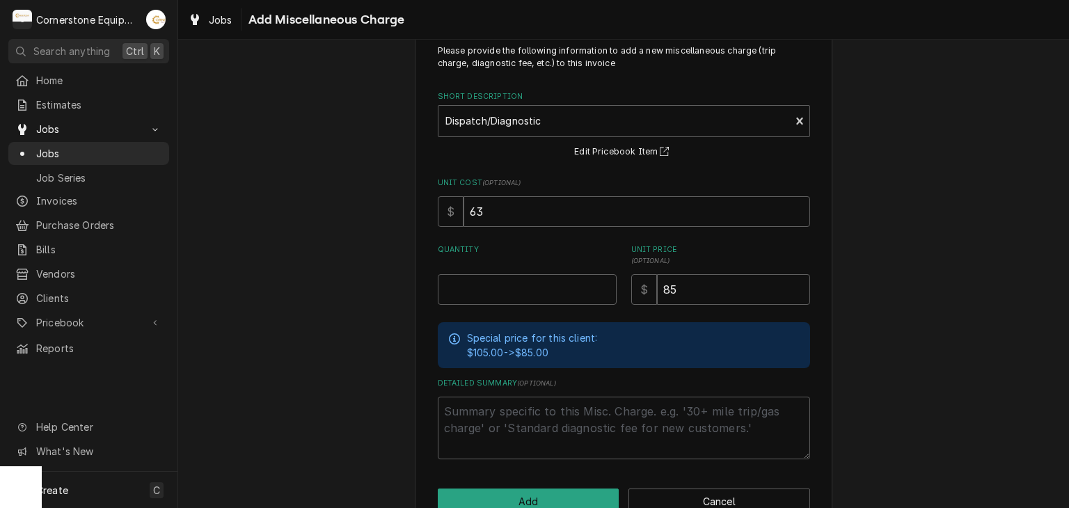
scroll to position [73, 0]
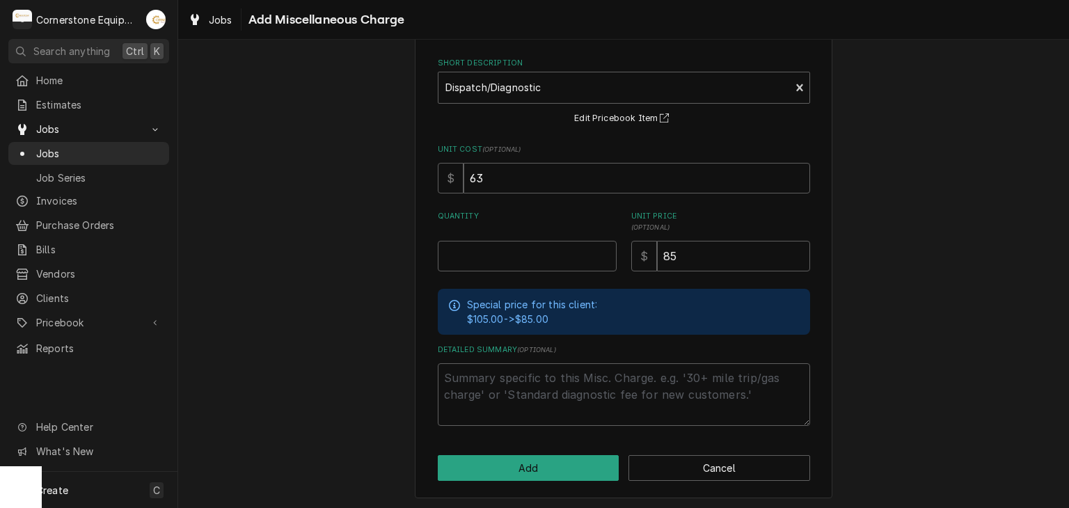
click at [666, 445] on div "Please provide the following information to add a new miscellaneous charge (tri…" at bounding box center [624, 246] width 418 height 505
click at [665, 461] on button "Cancel" at bounding box center [719, 468] width 182 height 26
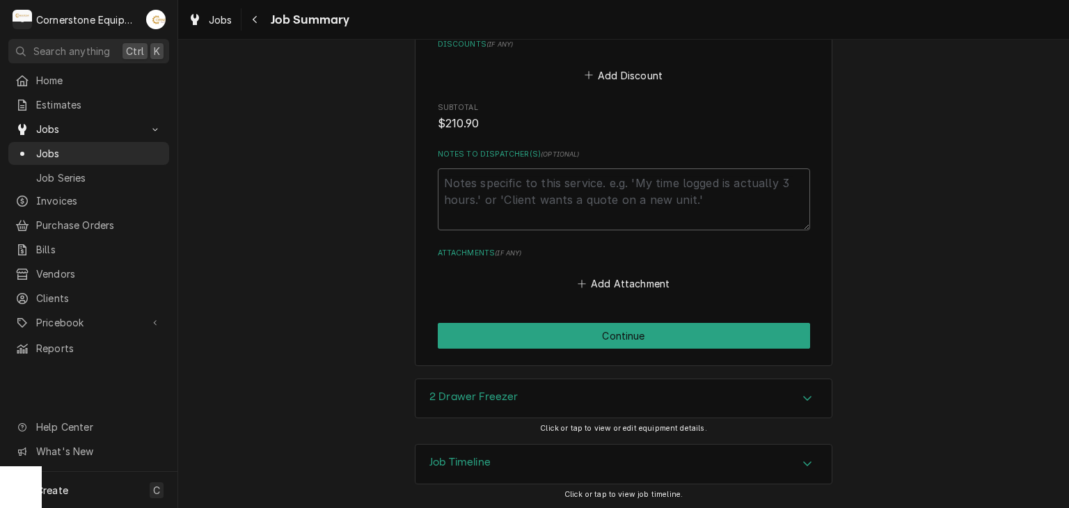
scroll to position [1030, 0]
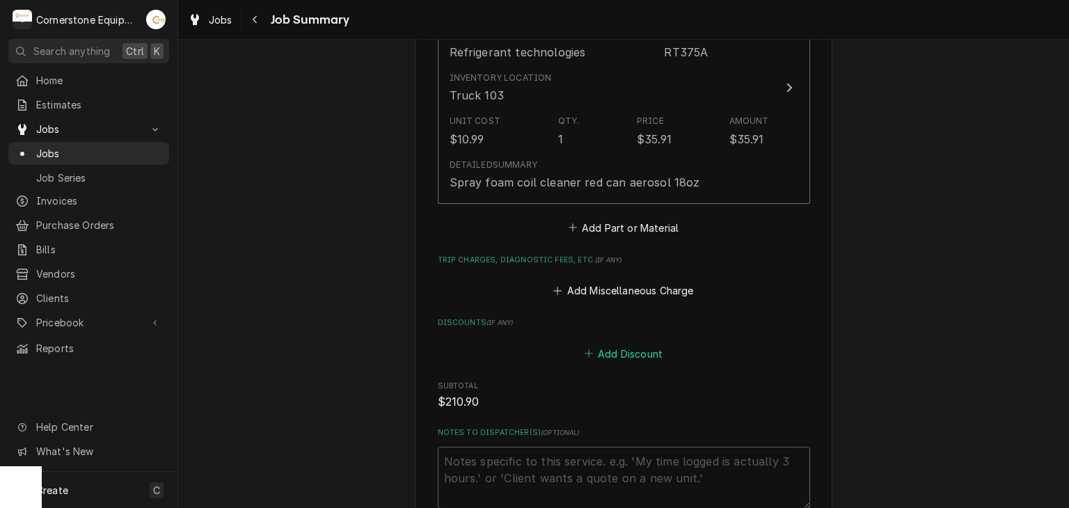
click at [646, 349] on button "Add Discount" at bounding box center [623, 353] width 83 height 19
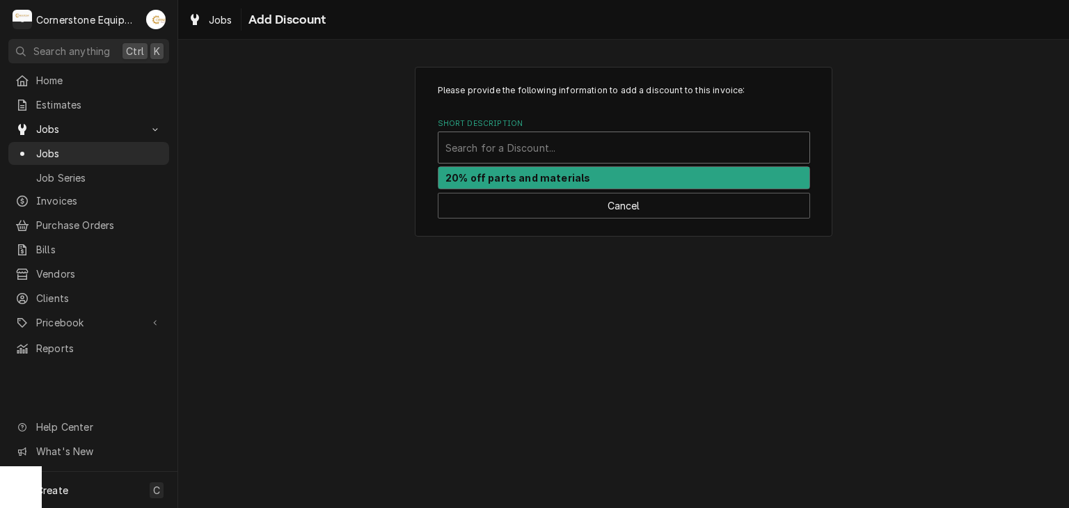
click at [575, 159] on div "Short Description" at bounding box center [623, 147] width 357 height 25
click at [571, 173] on strong "20% off parts and materials" at bounding box center [517, 178] width 145 height 12
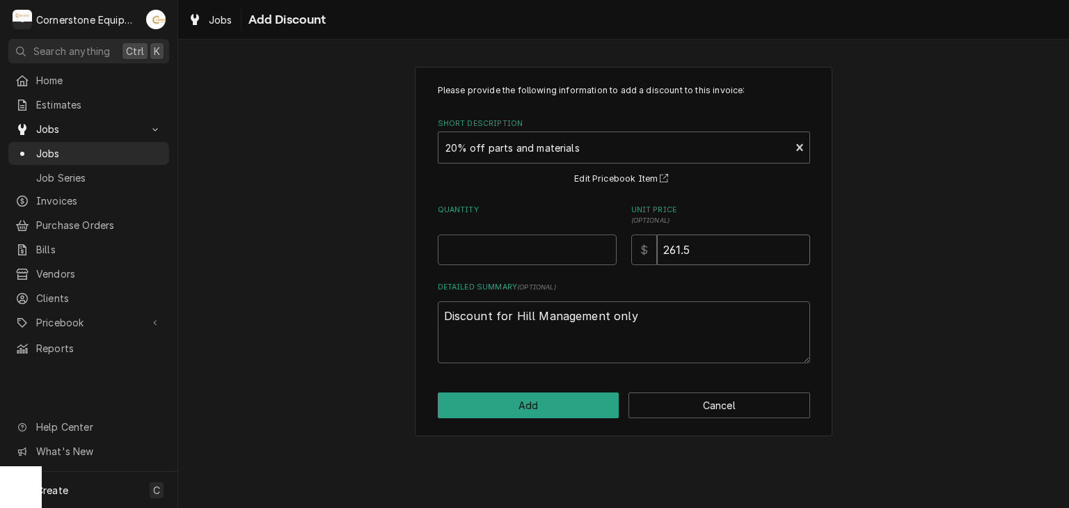
drag, startPoint x: 718, startPoint y: 254, endPoint x: 594, endPoint y: 252, distance: 123.9
click at [594, 252] on div "Quantity Unit Price ( optional ) $ 261.5" at bounding box center [624, 235] width 372 height 61
type textarea "x"
type input "7"
type textarea "x"
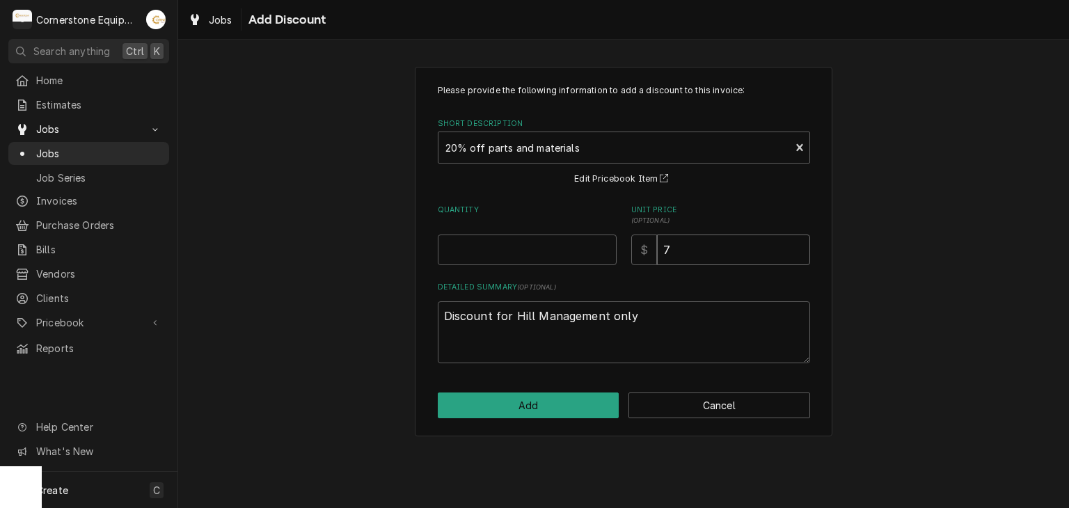
type input "70"
type textarea "x"
type input "701"
type textarea "x"
type input "7018"
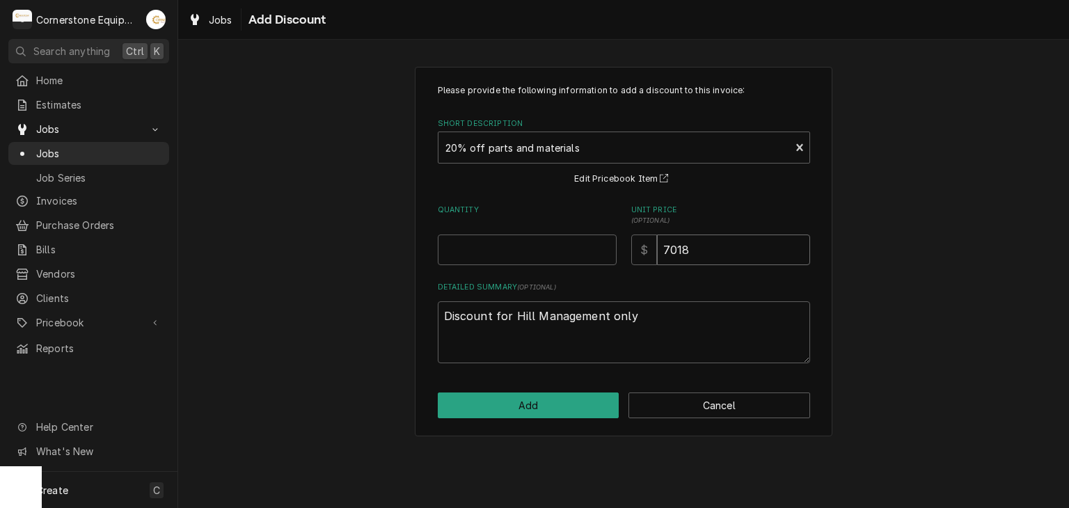
type textarea "x"
type input "701"
type textarea "x"
type input "70"
type textarea "x"
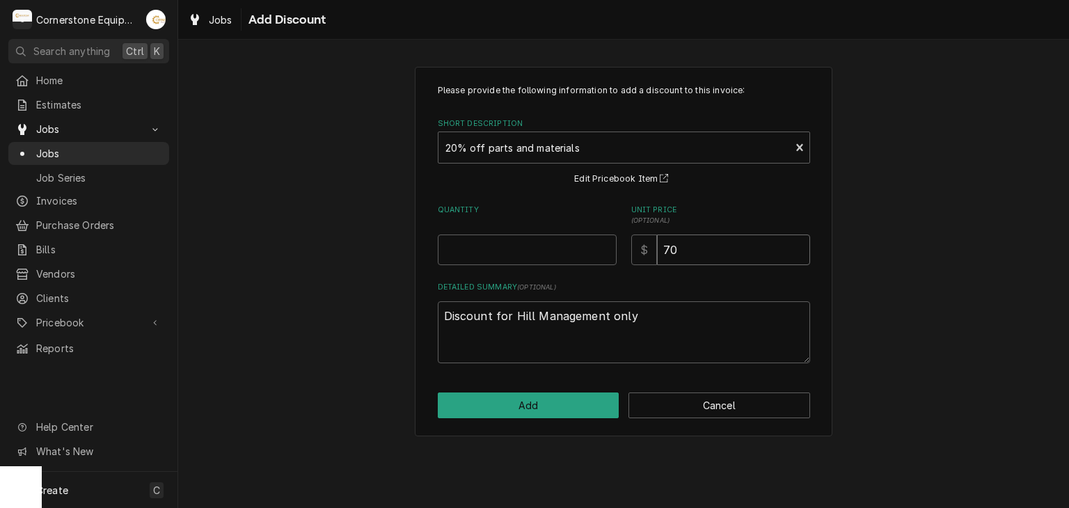
type input "7"
type textarea "x"
type input "7.1"
type textarea "x"
type input "7.18"
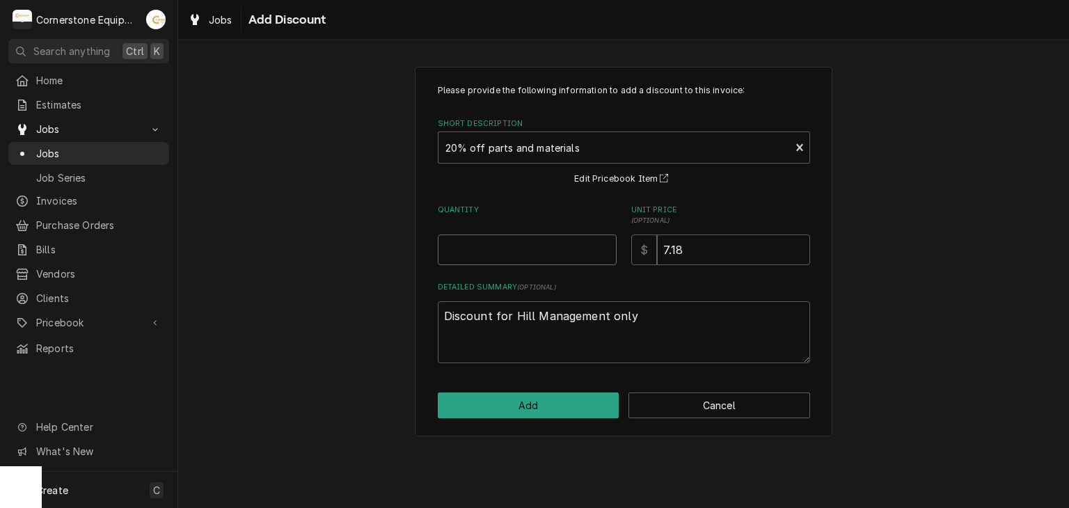
click at [548, 269] on div "Please provide the following information to add a discount to this invoice: Sho…" at bounding box center [624, 223] width 372 height 279
click at [559, 249] on input "Quantity" at bounding box center [527, 250] width 179 height 31
type textarea "x"
type input "1"
click at [534, 400] on button "Add" at bounding box center [529, 405] width 182 height 26
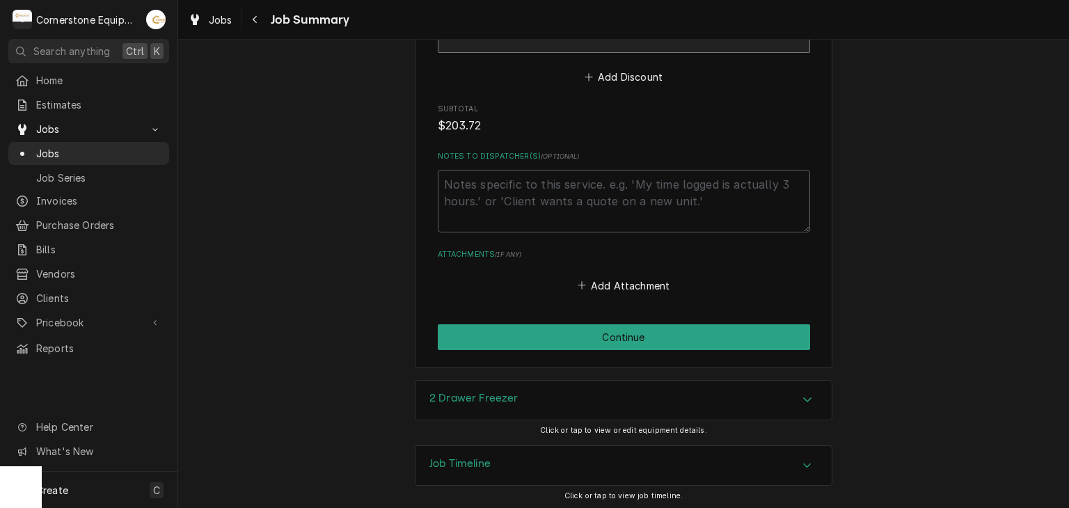
scroll to position [1460, 0]
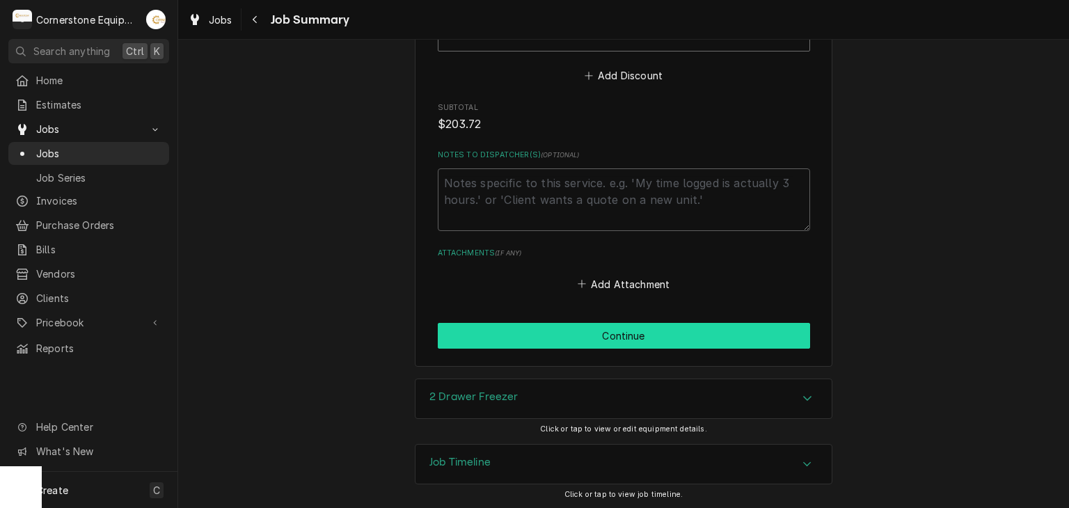
click at [635, 337] on button "Continue" at bounding box center [624, 336] width 372 height 26
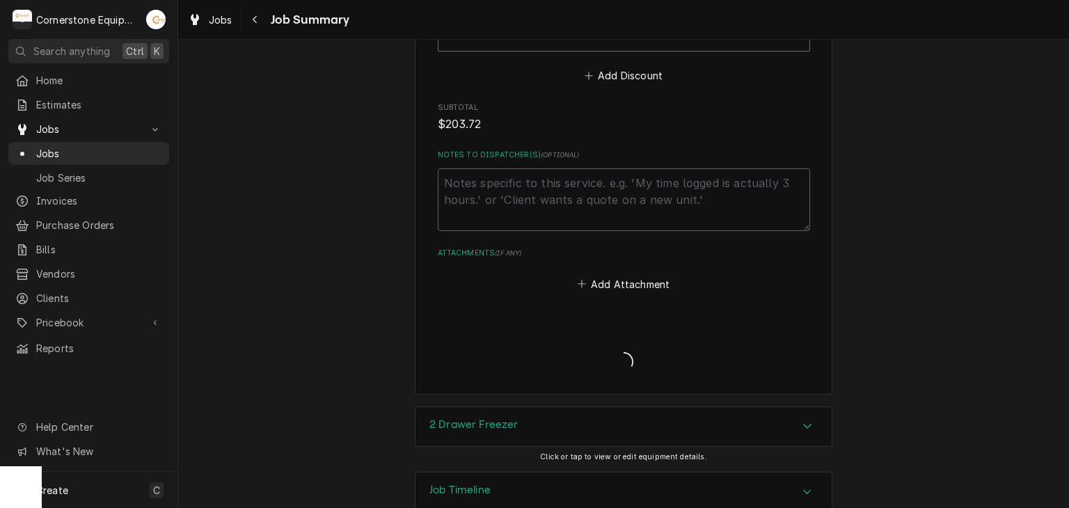
type textarea "x"
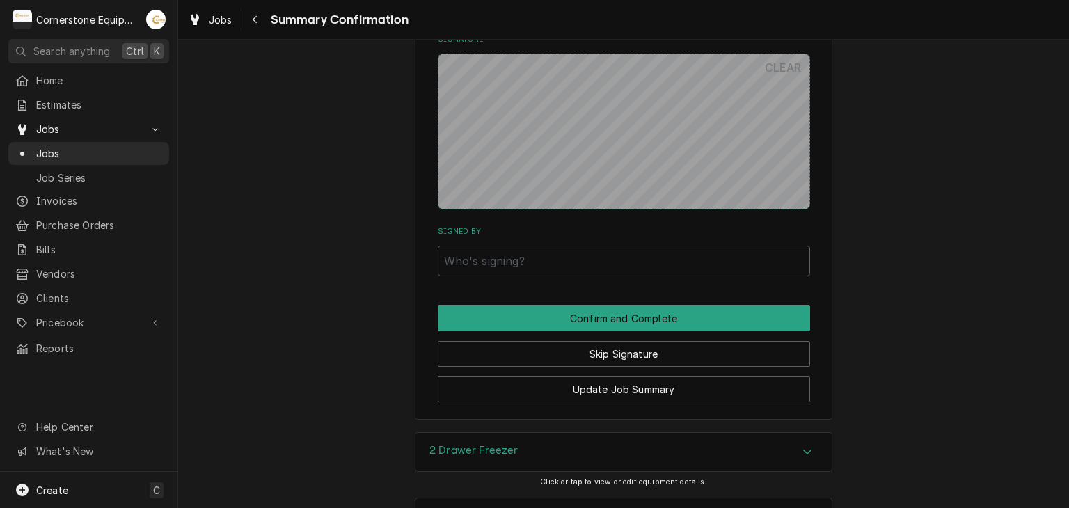
scroll to position [1363, 0]
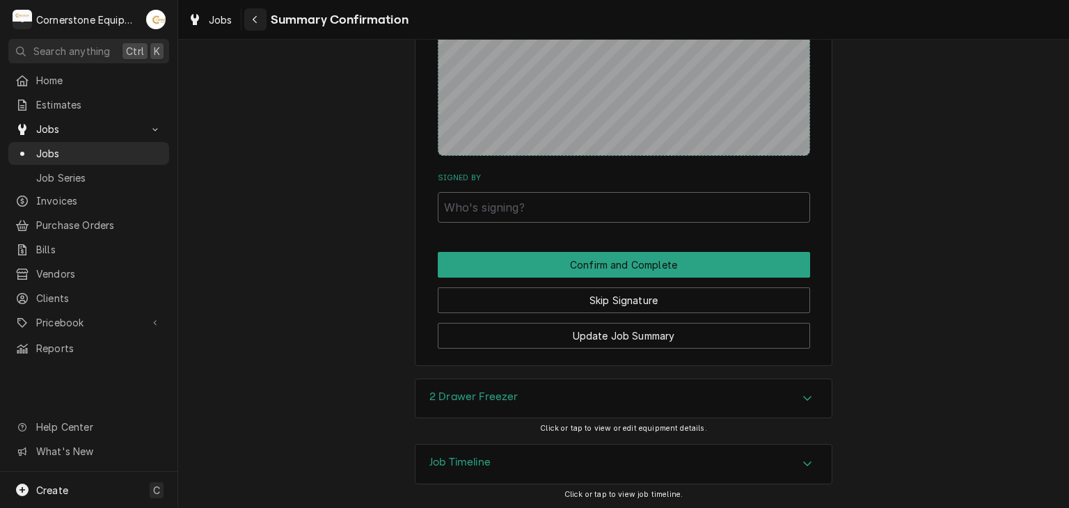
click at [249, 18] on div "Navigate back" at bounding box center [255, 20] width 14 height 14
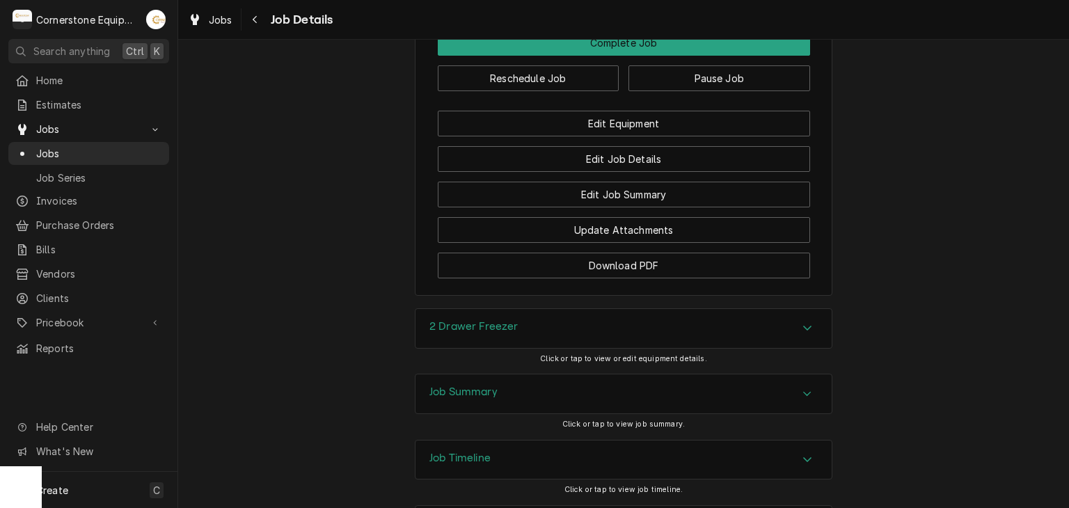
scroll to position [1054, 0]
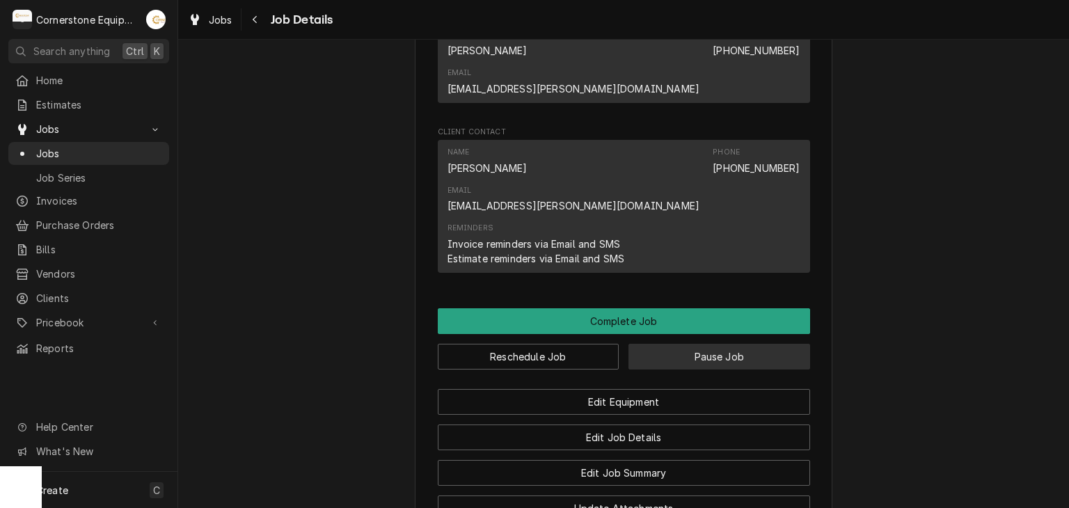
click at [731, 344] on button "Pause Job" at bounding box center [719, 357] width 182 height 26
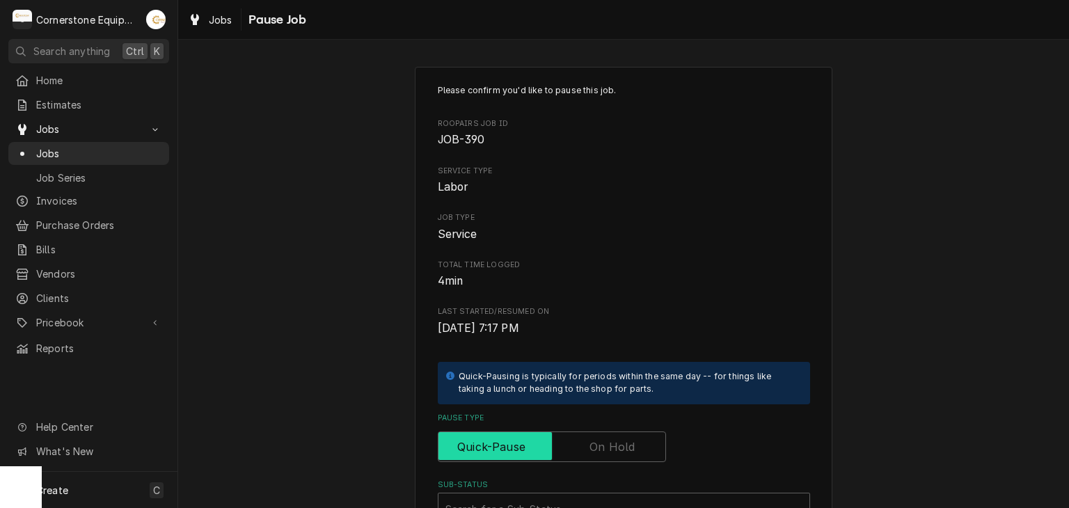
click at [600, 436] on input "Pause Type" at bounding box center [552, 446] width 216 height 31
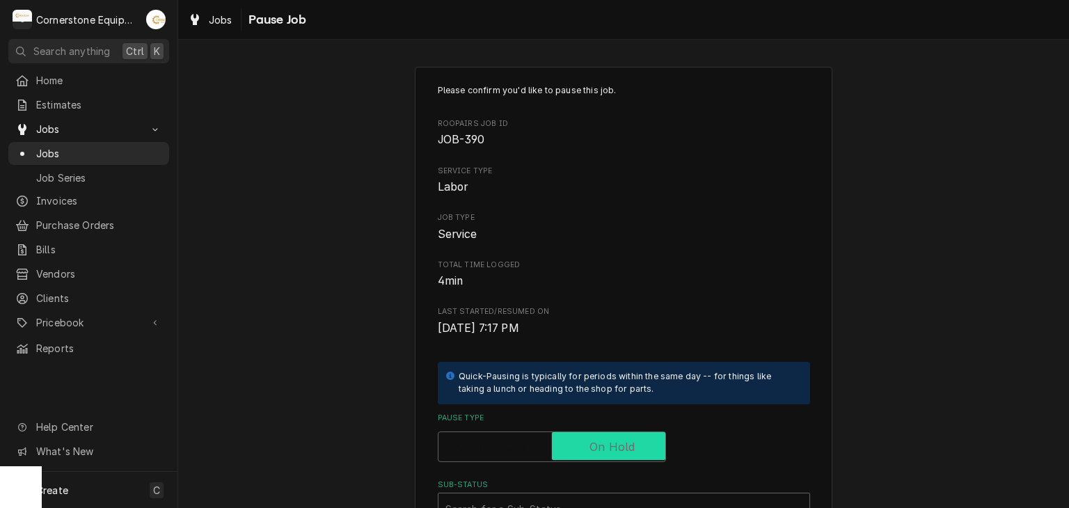
checkbox input "true"
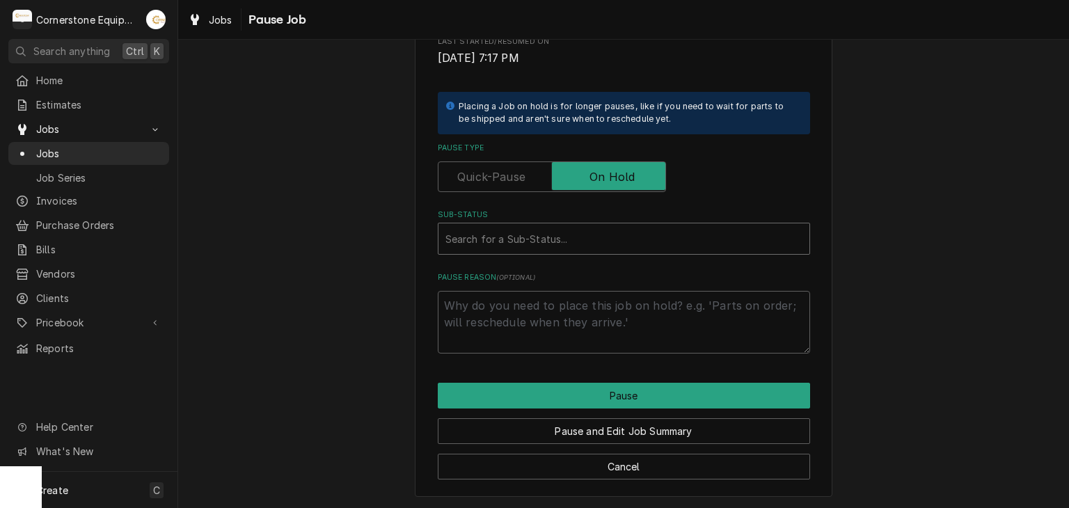
click at [601, 226] on div "Sub-Status" at bounding box center [623, 238] width 357 height 25
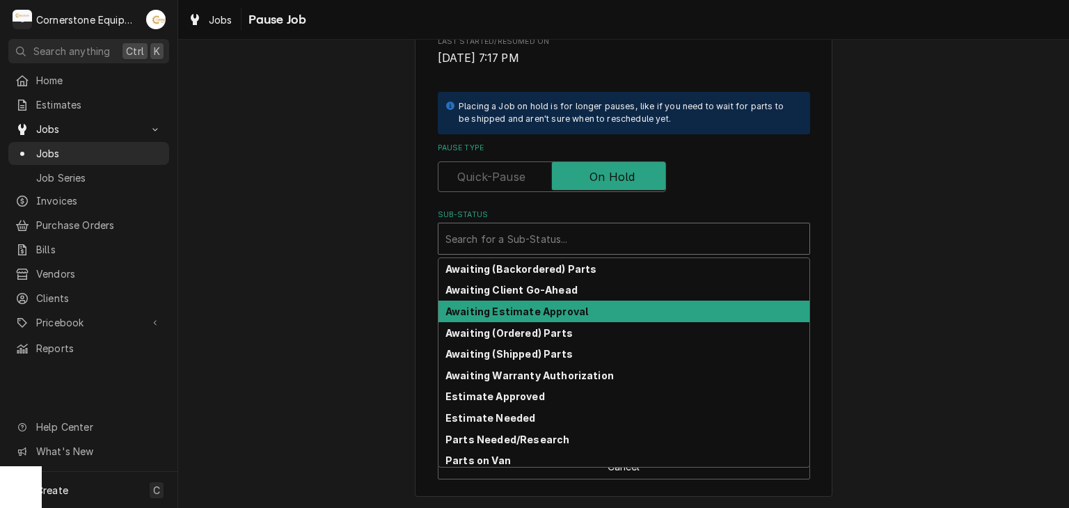
click at [566, 294] on div "Awaiting Client Go-Ahead" at bounding box center [623, 290] width 371 height 22
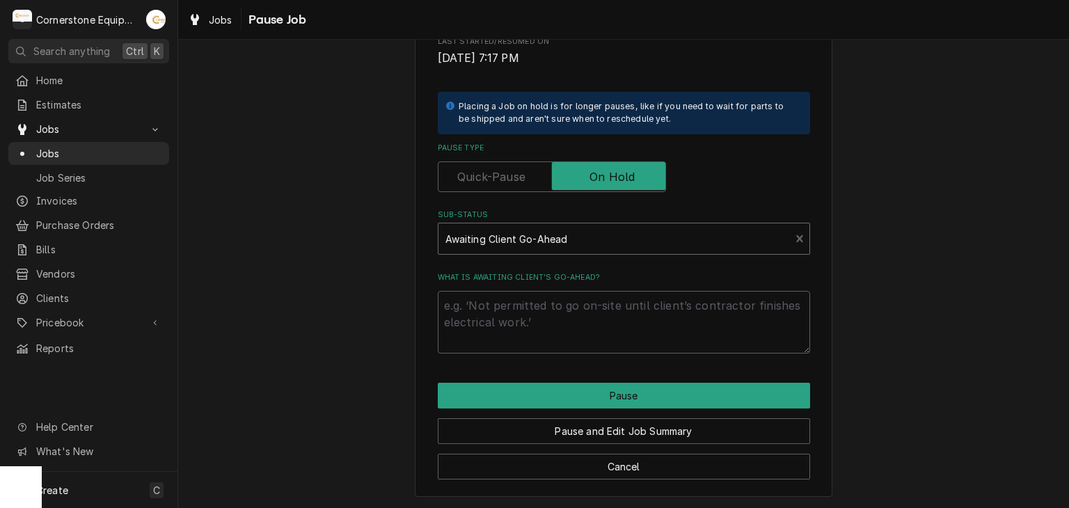
click at [551, 354] on div "Please confirm you'd like to pause this job. Roopairs Job ID JOB-390 Service Ty…" at bounding box center [624, 147] width 418 height 701
click at [551, 340] on textarea "What is awaiting client’s go-ahead?" at bounding box center [624, 322] width 372 height 63
type textarea "x"
type textarea "A"
type textarea "x"
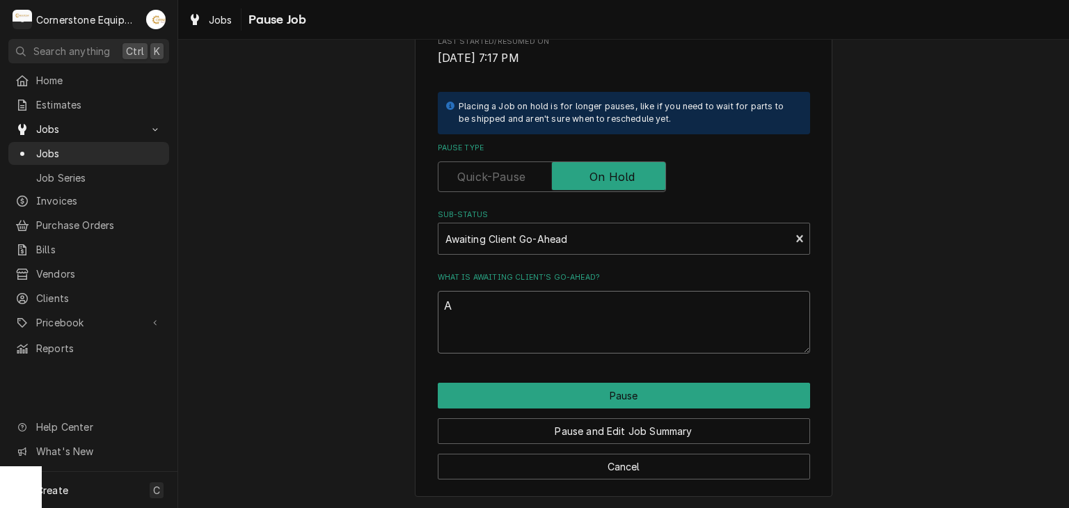
type textarea "An"
type textarea "x"
type textarea "And"
type textarea "x"
type textarea "Andr"
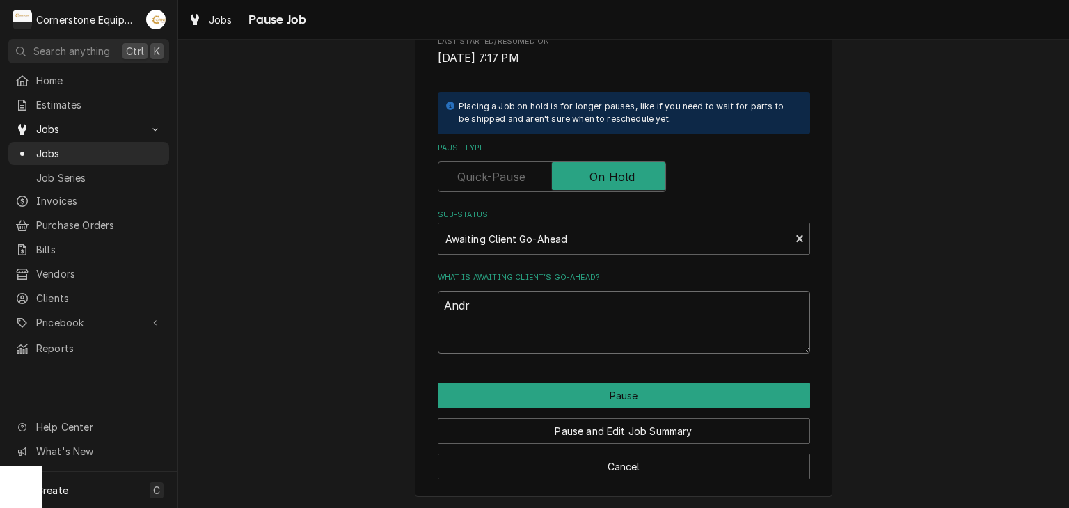
type textarea "x"
type textarea "Andre"
type textarea "x"
type textarea "Andrew"
type textarea "x"
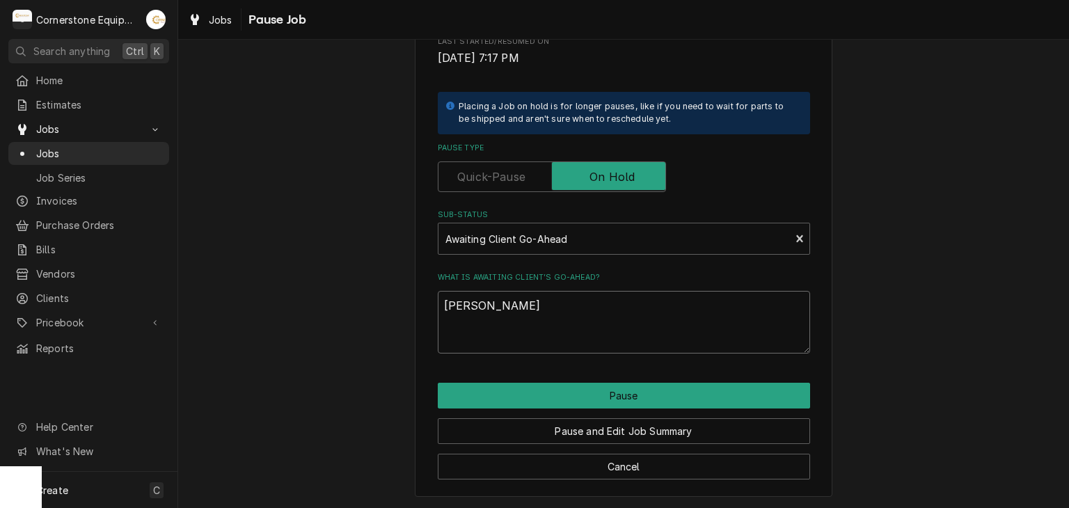
type textarea "Andrew"
type textarea "x"
type textarea "Andrew t"
type textarea "x"
type textarea "Andrew to"
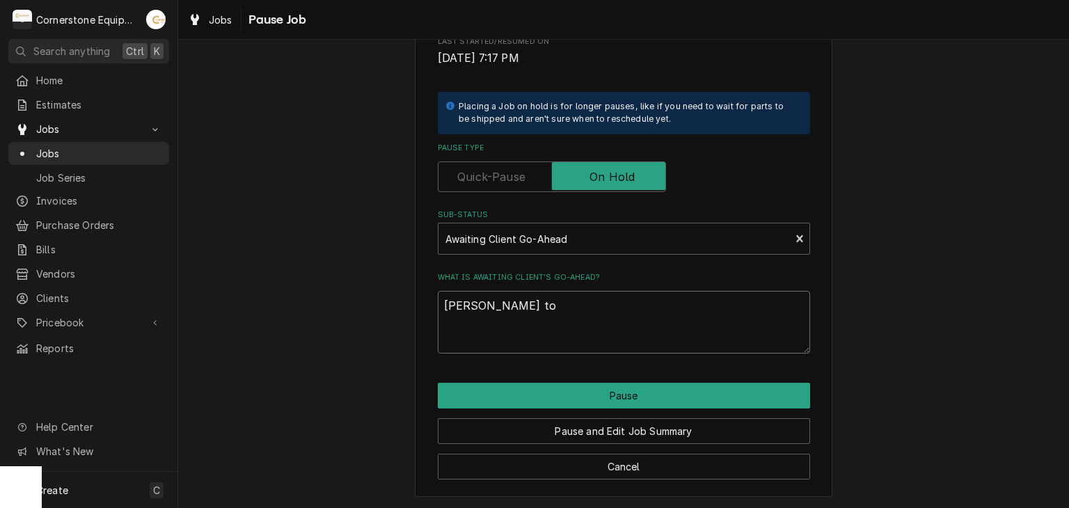
type textarea "x"
type textarea "Andrew to"
type textarea "x"
type textarea "Andrew to r"
type textarea "x"
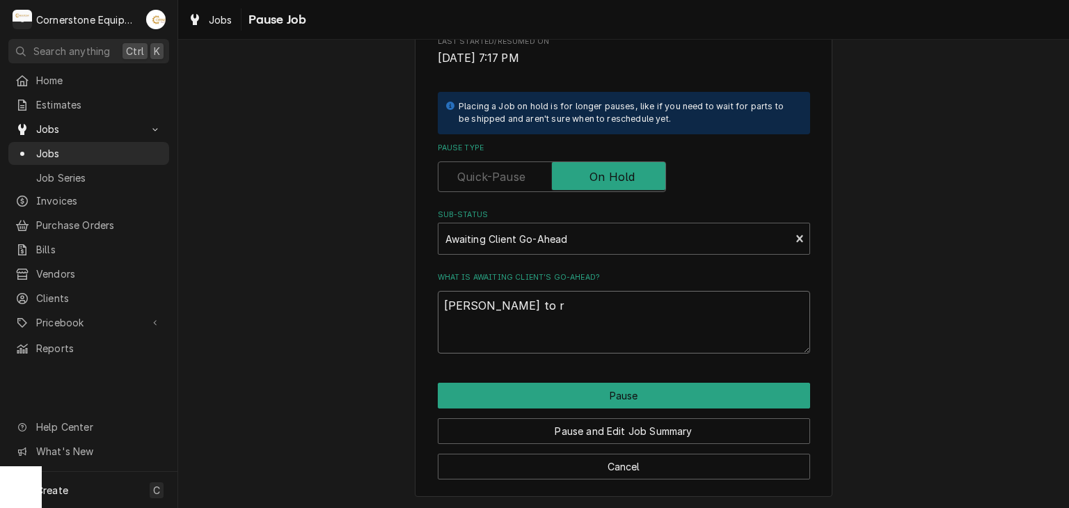
type textarea "Andrew to re"
type textarea "x"
type textarea "Andrew to ret"
type textarea "x"
type textarea "Andrew to retu"
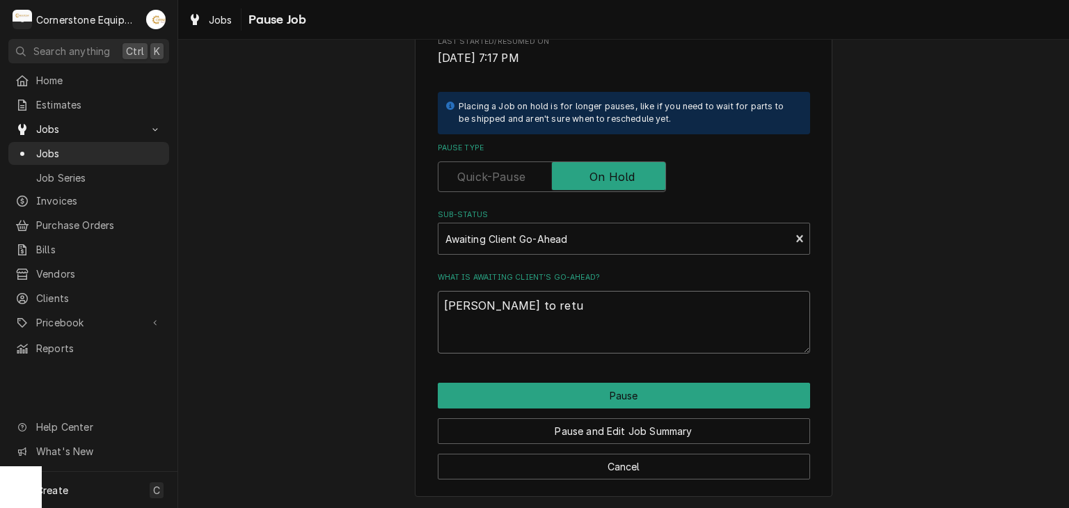
type textarea "x"
type textarea "Andrew to retur"
type textarea "x"
type textarea "Andrew to return"
type textarea "x"
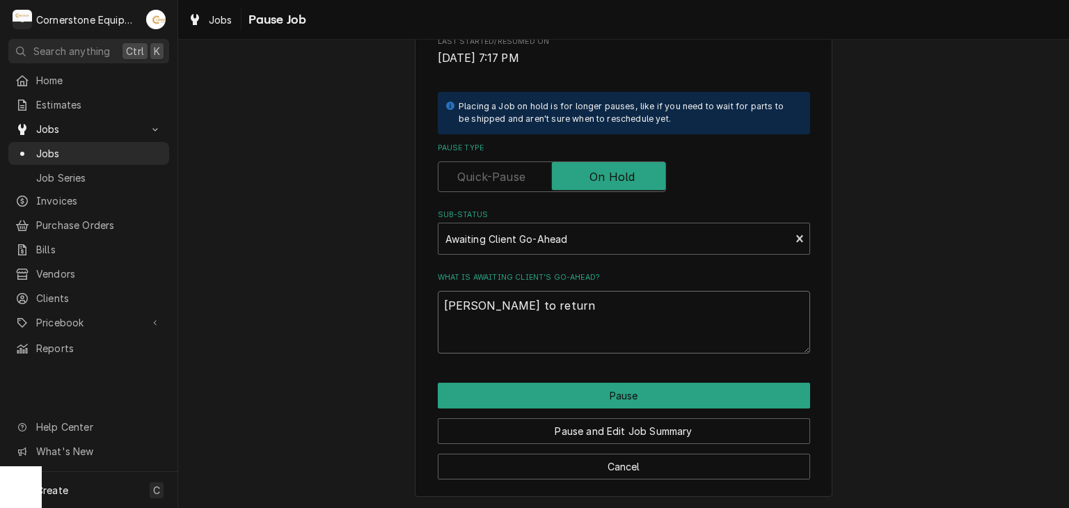
type textarea "Andrew to return"
type textarea "x"
type textarea "Andrew to return t"
type textarea "x"
type textarea "Andrew to return to"
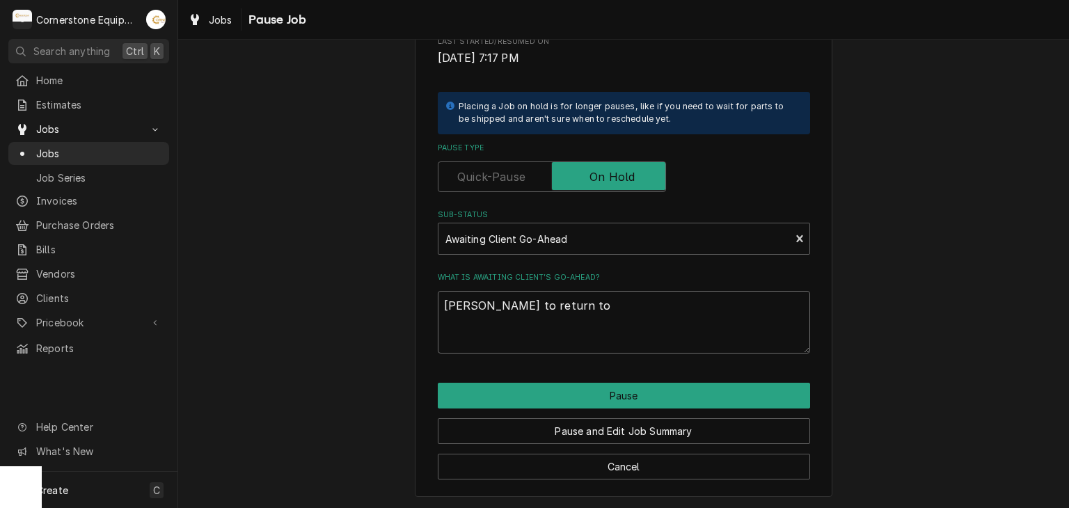
type textarea "x"
type textarea "Andrew to return to c"
type textarea "x"
type textarea "Andrew to return to co"
type textarea "x"
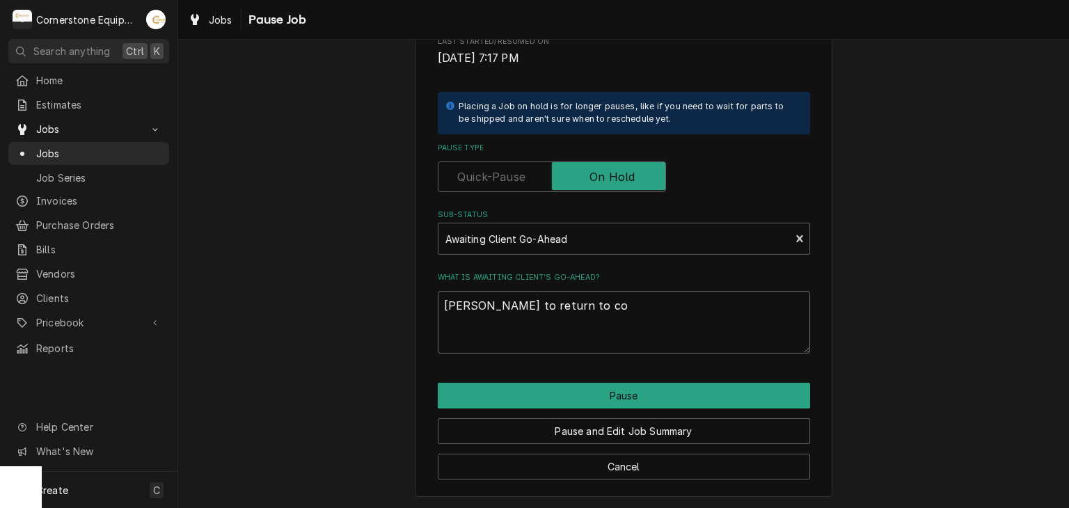
type textarea "Andrew to return to con"
type textarea "x"
type textarea "Andrew to return to cont"
type textarea "x"
type textarea "Andrew to return to conti"
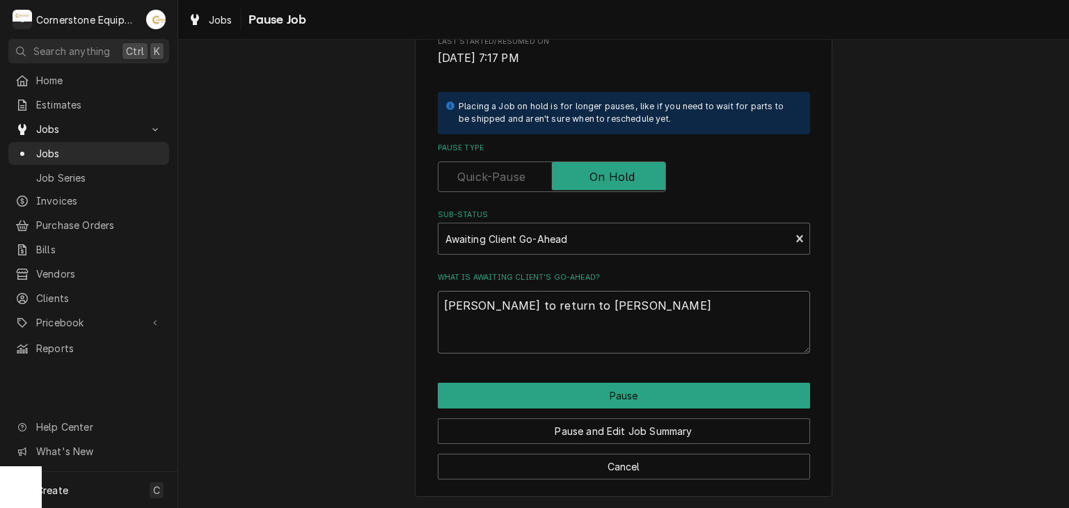
type textarea "x"
type textarea "Andrew to return to contin"
type textarea "x"
type textarea "Andrew to return to continu"
type textarea "x"
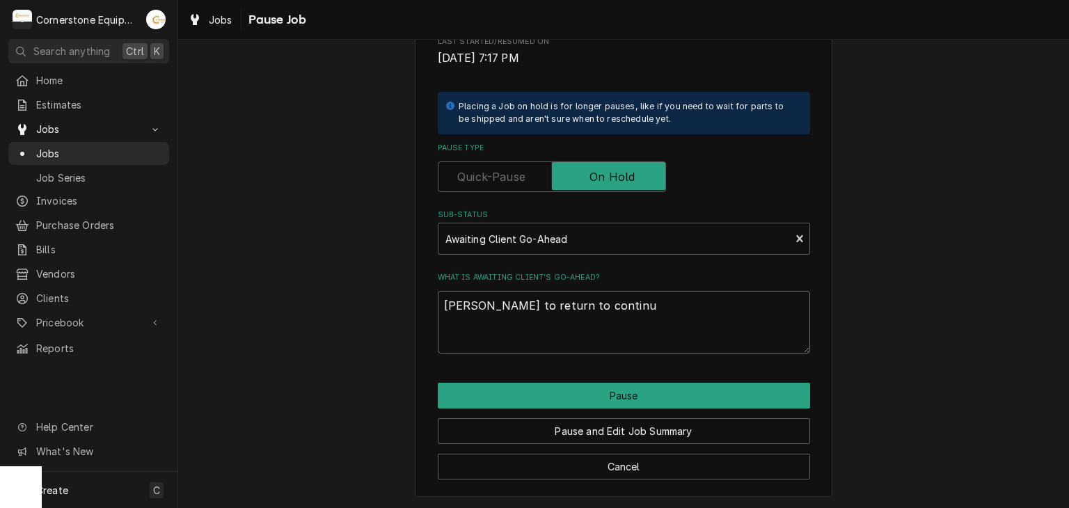
type textarea "Andrew to return to continue"
type textarea "x"
type textarea "Andrew to return to continue"
type textarea "x"
type textarea "Andrew to return to continue d"
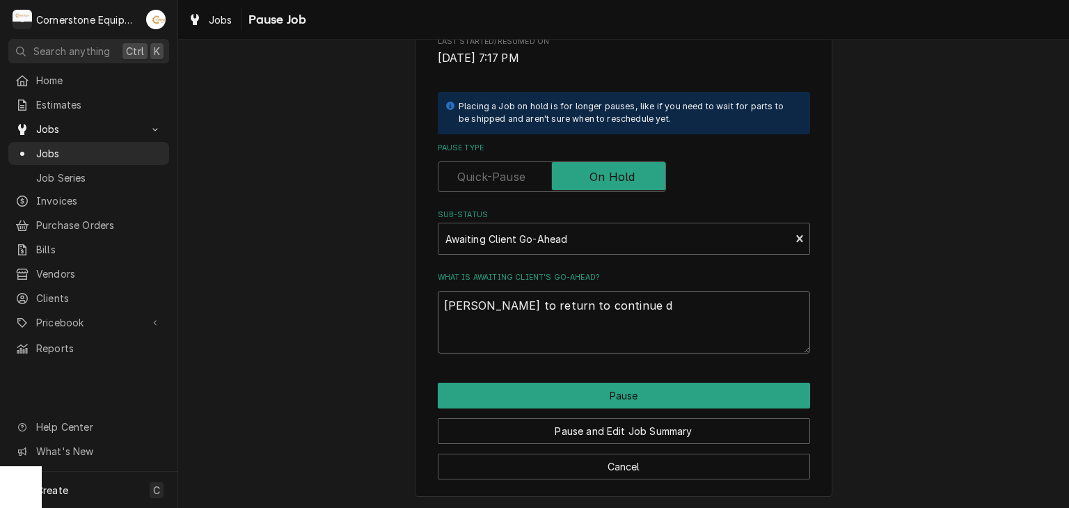
type textarea "x"
type textarea "Andrew to return to continue di"
type textarea "x"
type textarea "Andrew to return to continue dia"
type textarea "x"
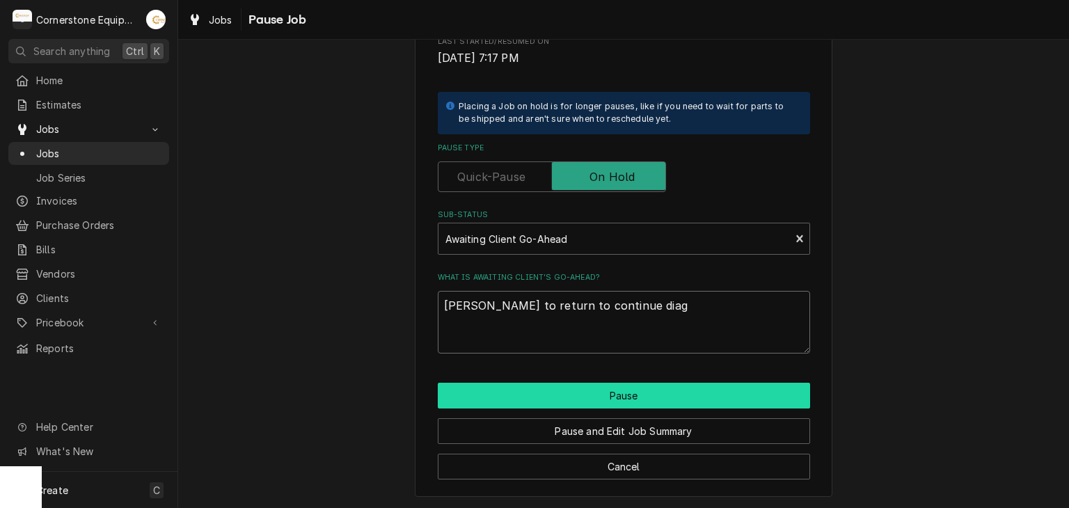
type textarea "Andrew to return to continue diag"
click at [597, 391] on button "Pause" at bounding box center [624, 396] width 372 height 26
type textarea "x"
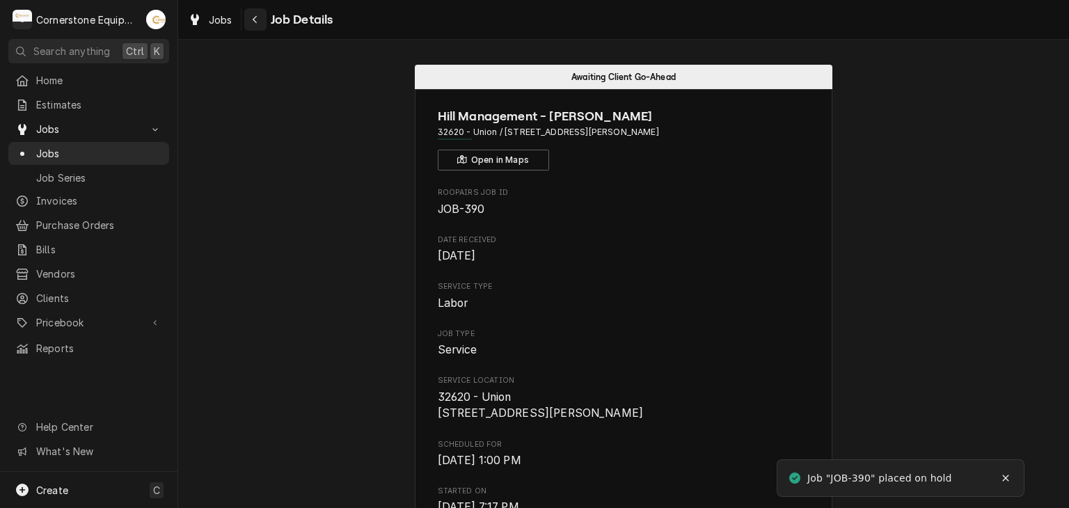
click at [261, 15] on div "Navigate back" at bounding box center [255, 20] width 14 height 14
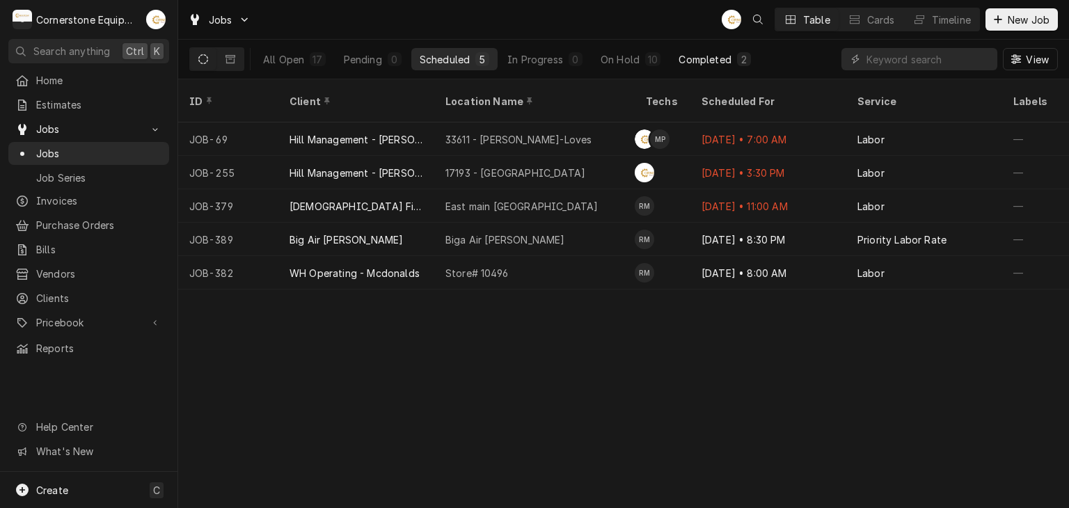
click at [737, 58] on div "2" at bounding box center [744, 59] width 14 height 14
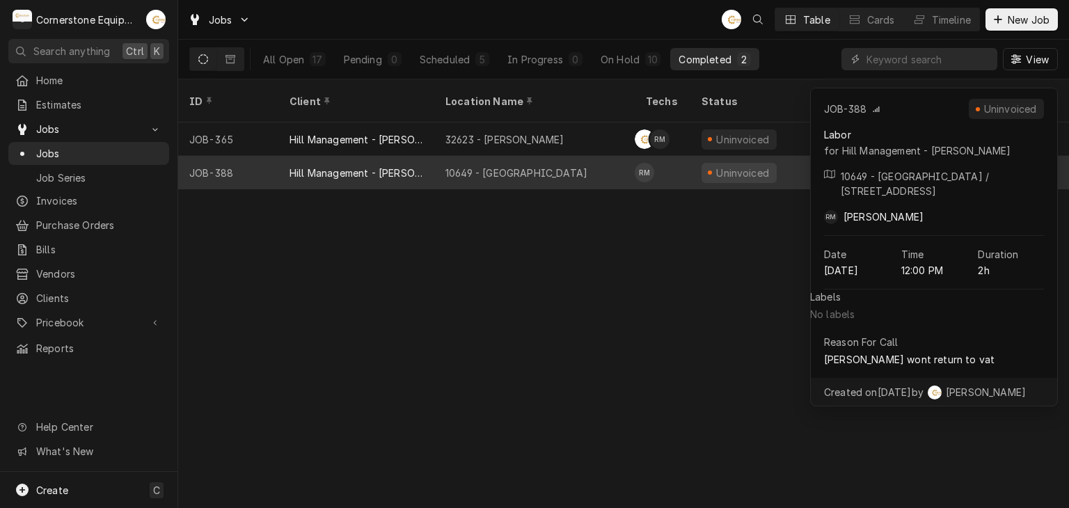
click at [494, 166] on div "10649 - Downtown Clinton" at bounding box center [516, 173] width 142 height 15
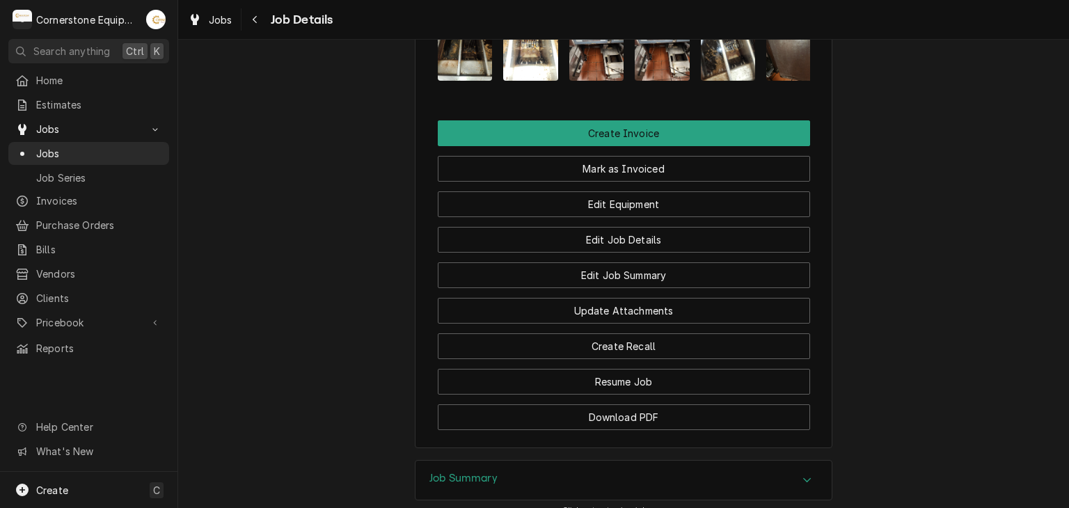
scroll to position [1342, 0]
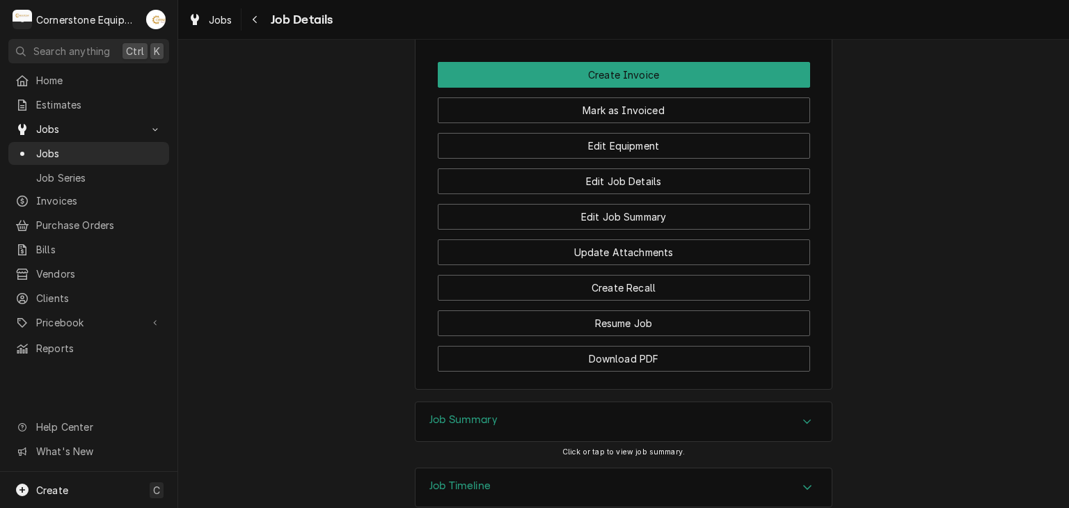
click at [519, 402] on div "Job Summary" at bounding box center [623, 421] width 416 height 39
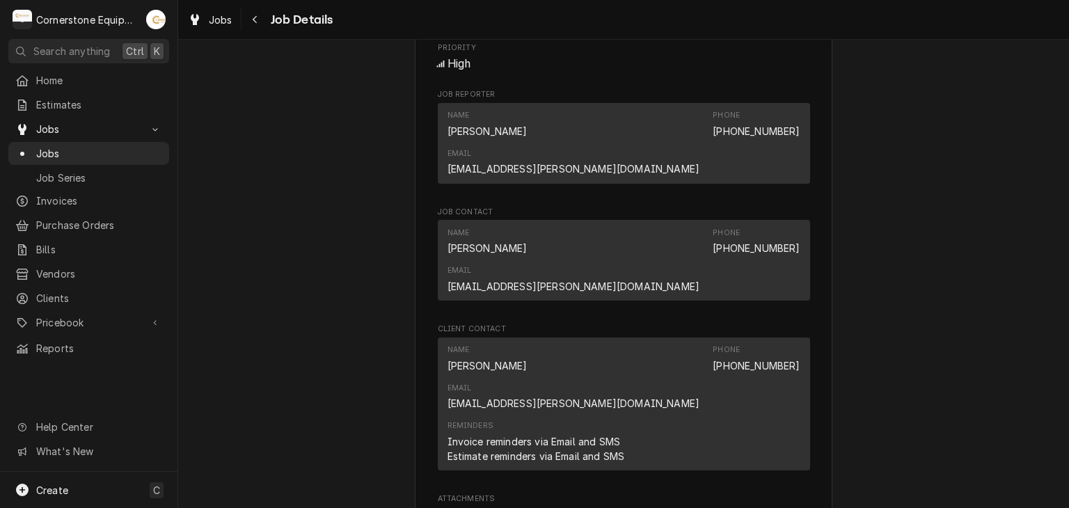
scroll to position [1051, 0]
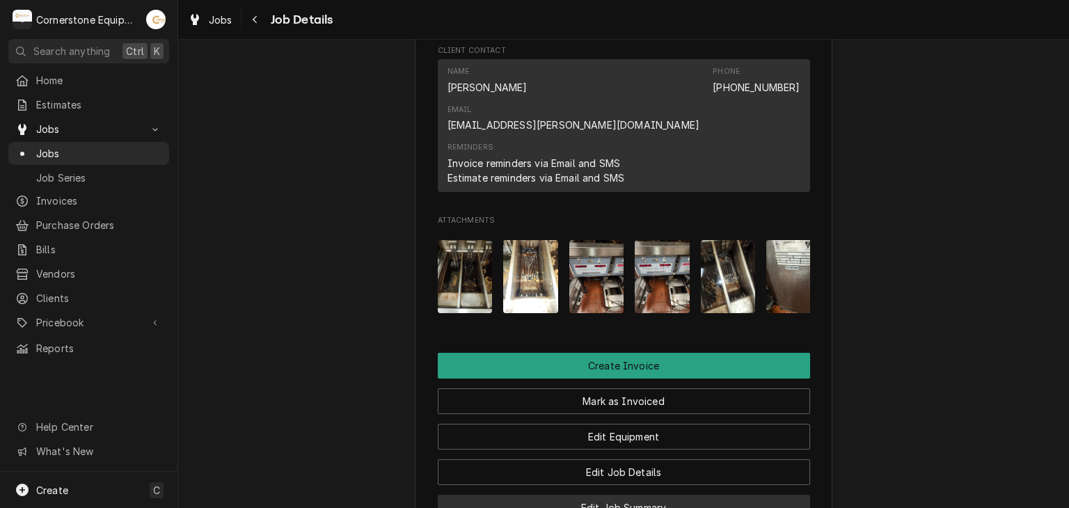
click at [573, 495] on button "Edit Job Summary" at bounding box center [624, 508] width 372 height 26
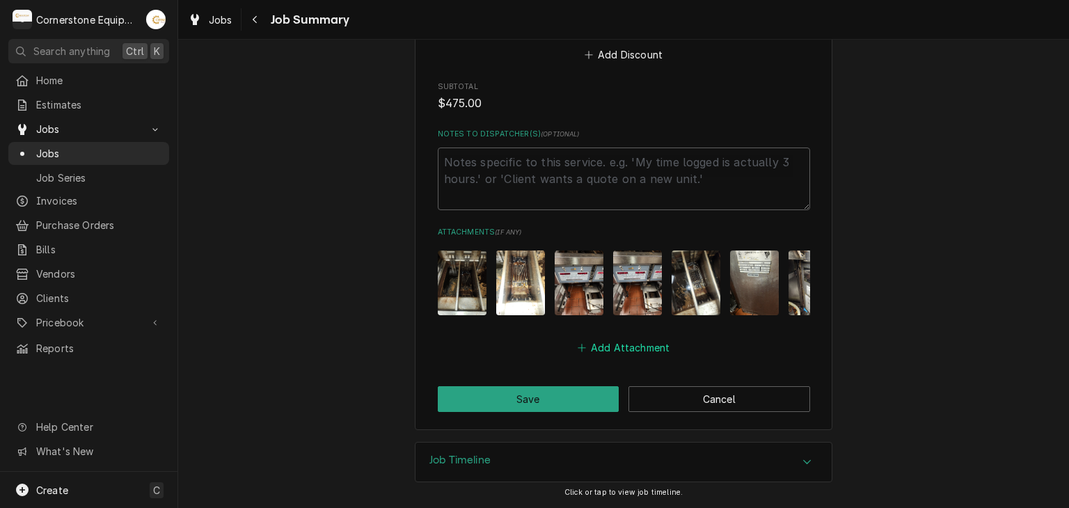
scroll to position [1007, 0]
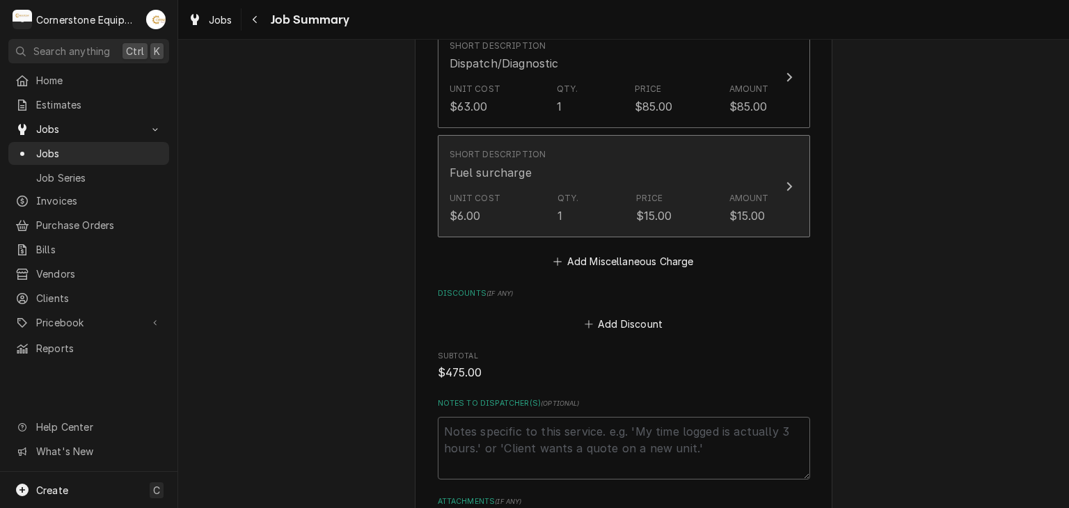
click at [586, 233] on button "Short Description Fuel surcharge Unit Cost $6.00 Qty. 1 Price $15.00 Amount $15…" at bounding box center [624, 186] width 372 height 102
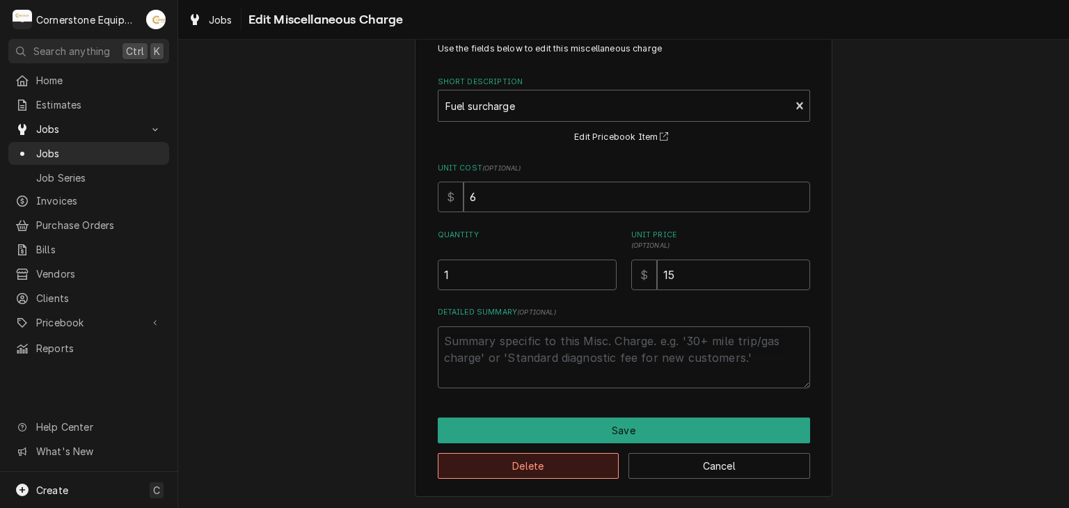
click at [588, 472] on button "Delete" at bounding box center [529, 466] width 182 height 26
type textarea "x"
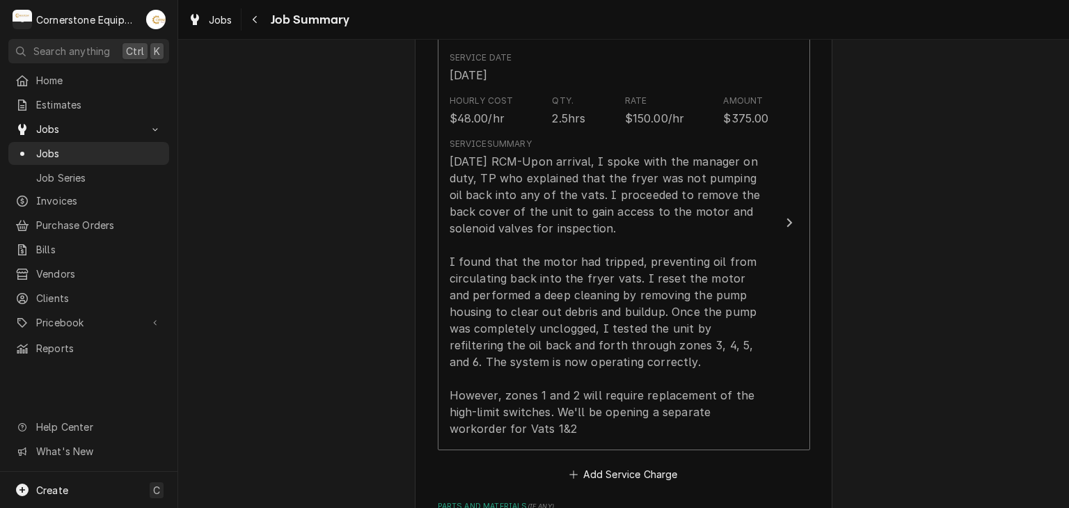
scroll to position [729, 0]
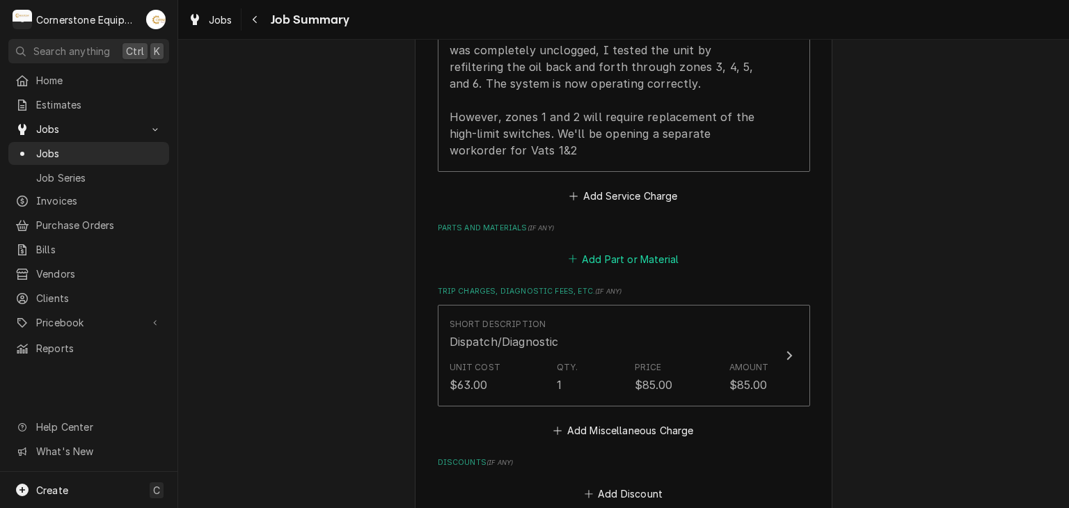
click at [652, 257] on button "Add Part or Material" at bounding box center [623, 258] width 115 height 19
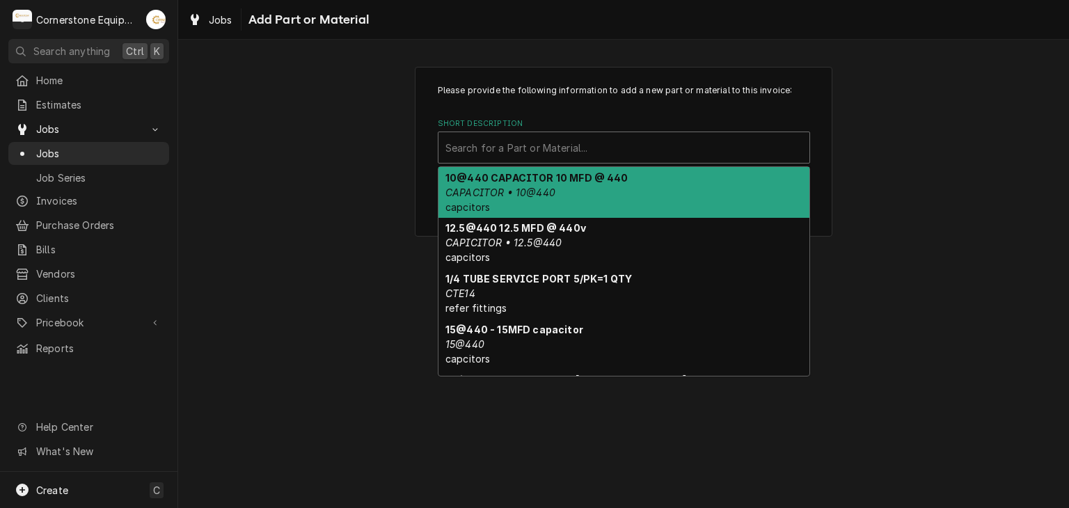
click at [569, 148] on div "Short Description" at bounding box center [623, 147] width 357 height 25
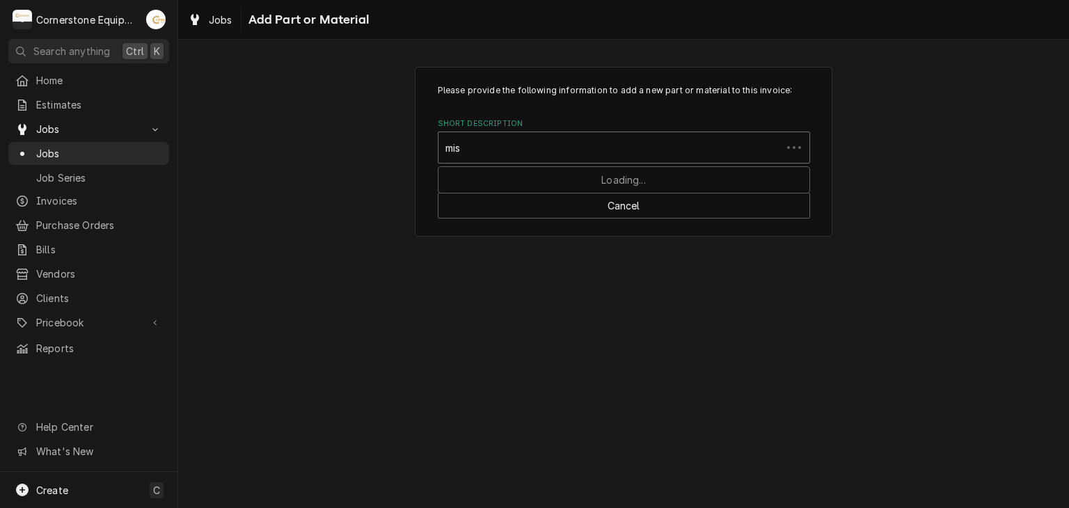
type input "misc"
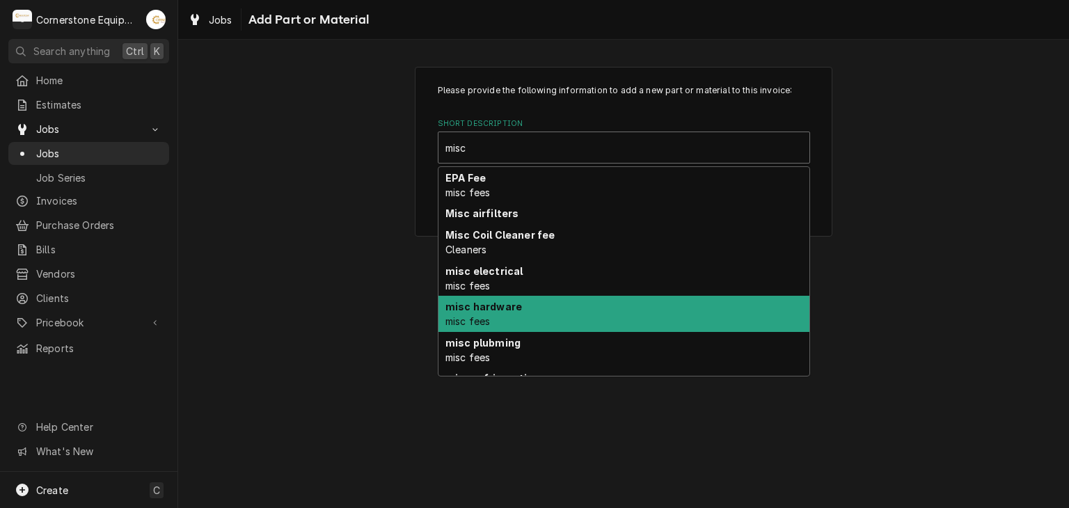
click at [527, 318] on div "misc hardware misc fees" at bounding box center [623, 314] width 371 height 36
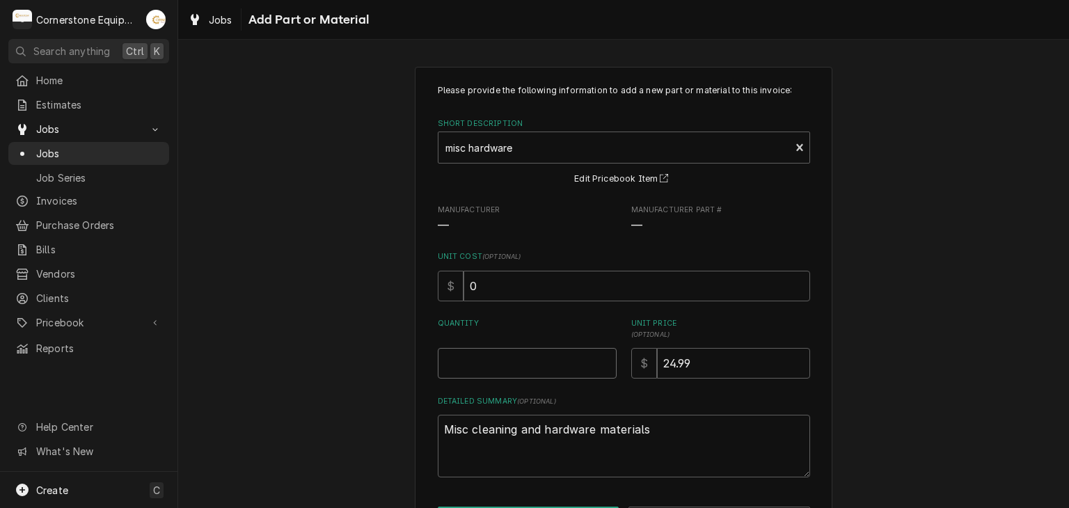
click at [493, 358] on input "Quantity" at bounding box center [527, 363] width 179 height 31
type textarea "x"
type input "1"
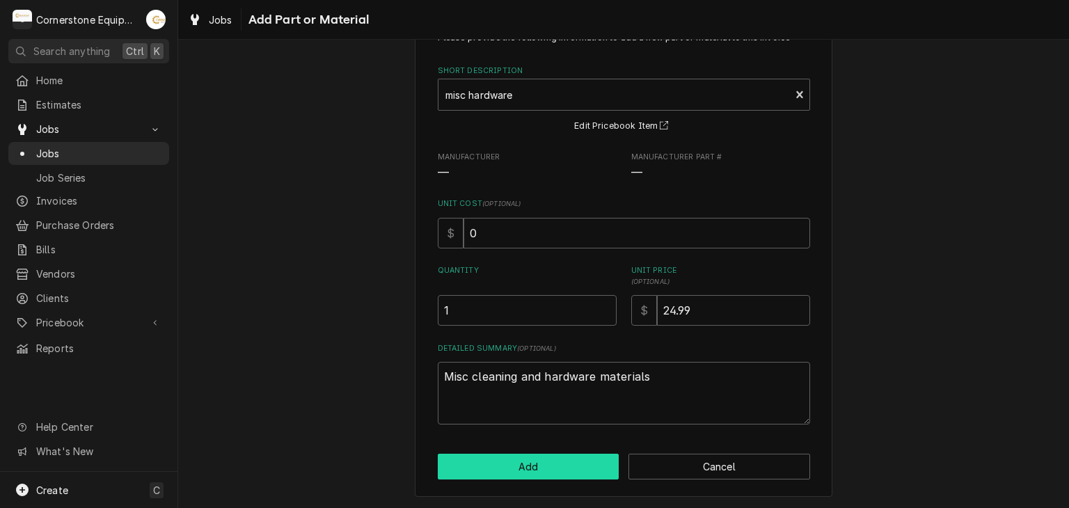
click at [486, 465] on button "Add" at bounding box center [529, 467] width 182 height 26
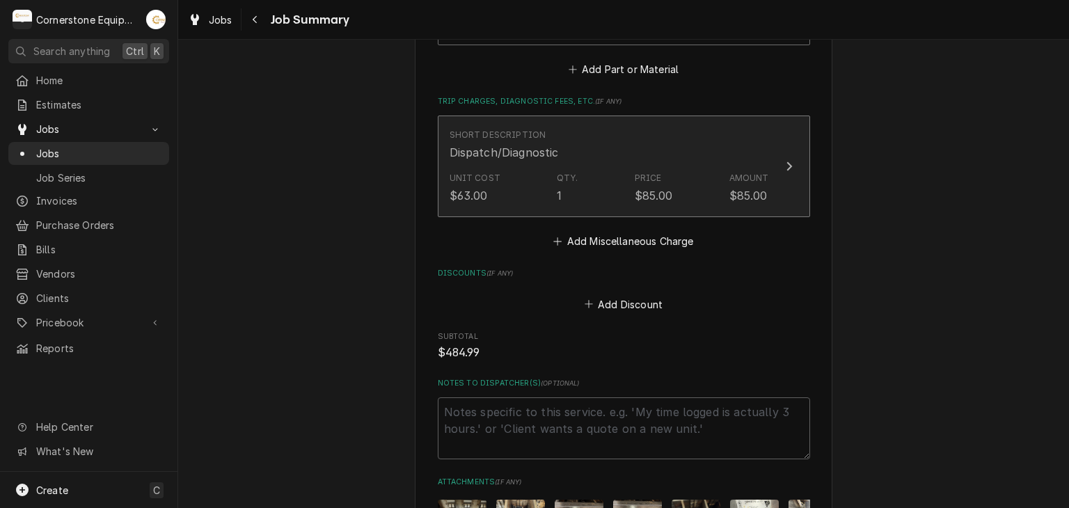
scroll to position [1372, 0]
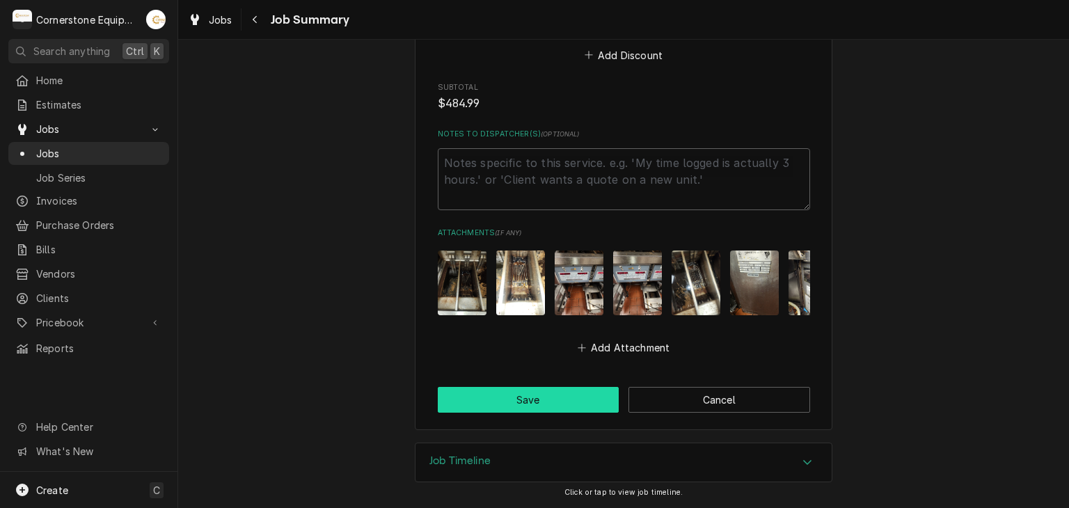
click at [568, 397] on button "Save" at bounding box center [529, 400] width 182 height 26
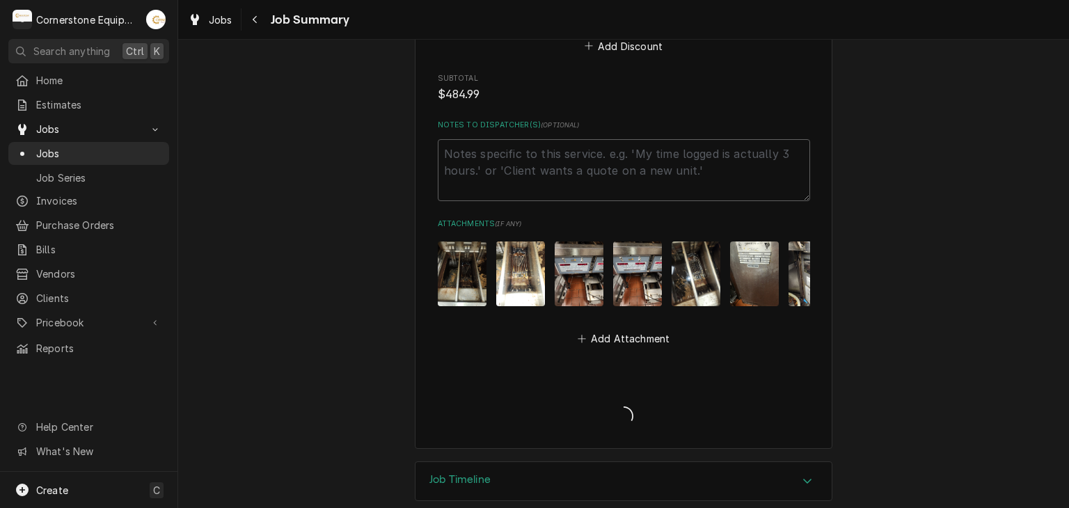
type textarea "x"
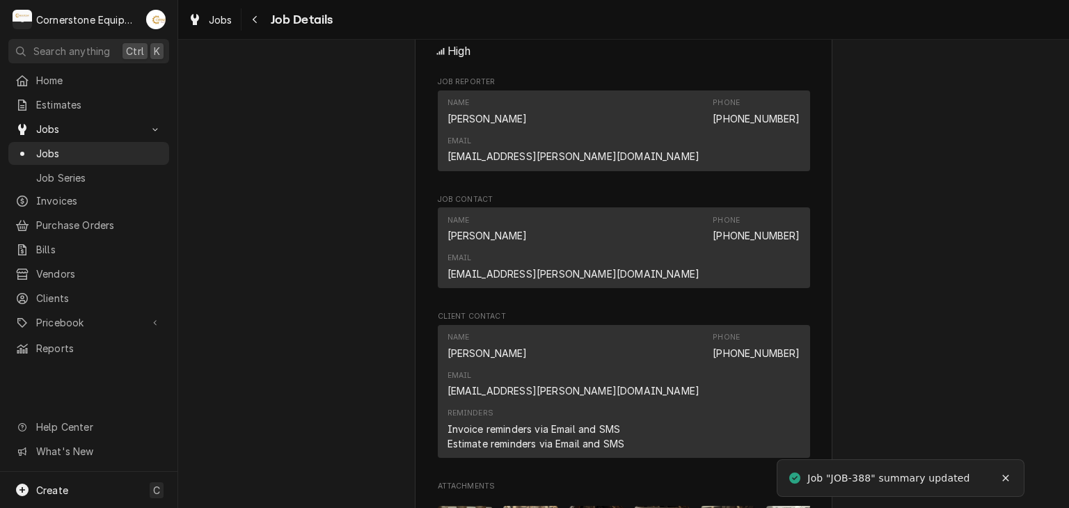
scroll to position [1063, 0]
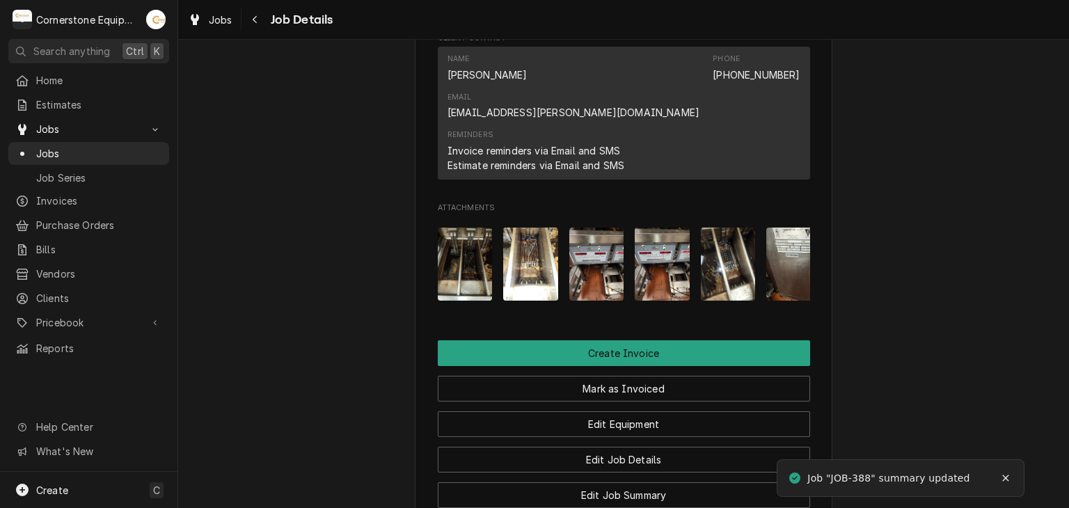
click at [454, 228] on img "Attachments" at bounding box center [465, 264] width 55 height 73
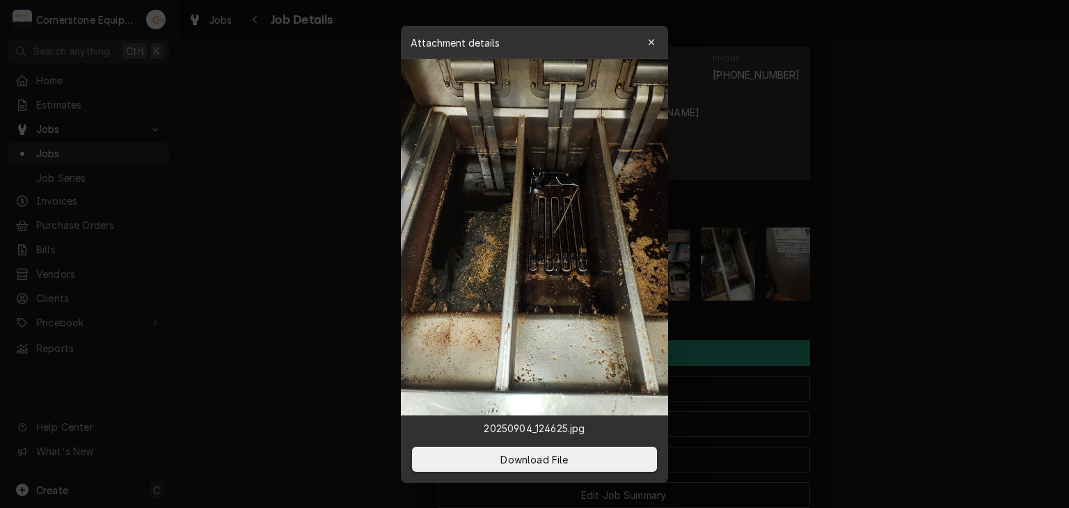
click at [782, 349] on div at bounding box center [534, 254] width 1069 height 508
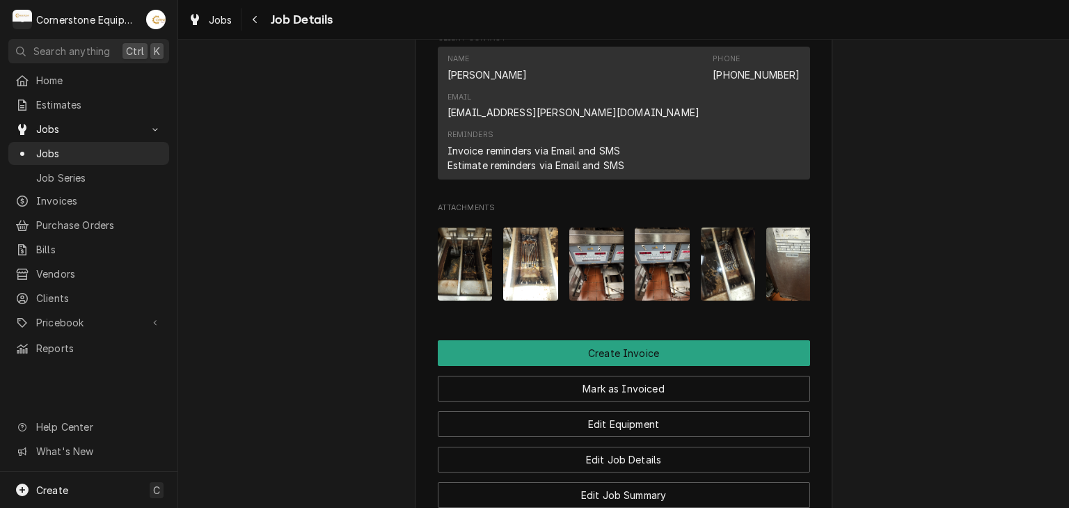
click at [590, 228] on img "Attachments" at bounding box center [596, 264] width 55 height 73
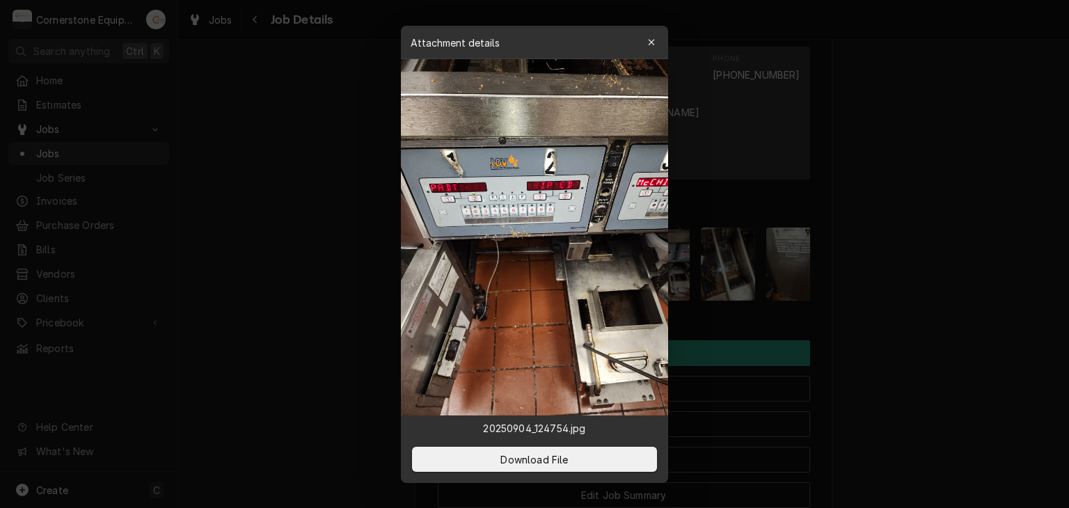
click at [921, 194] on div at bounding box center [534, 254] width 1069 height 508
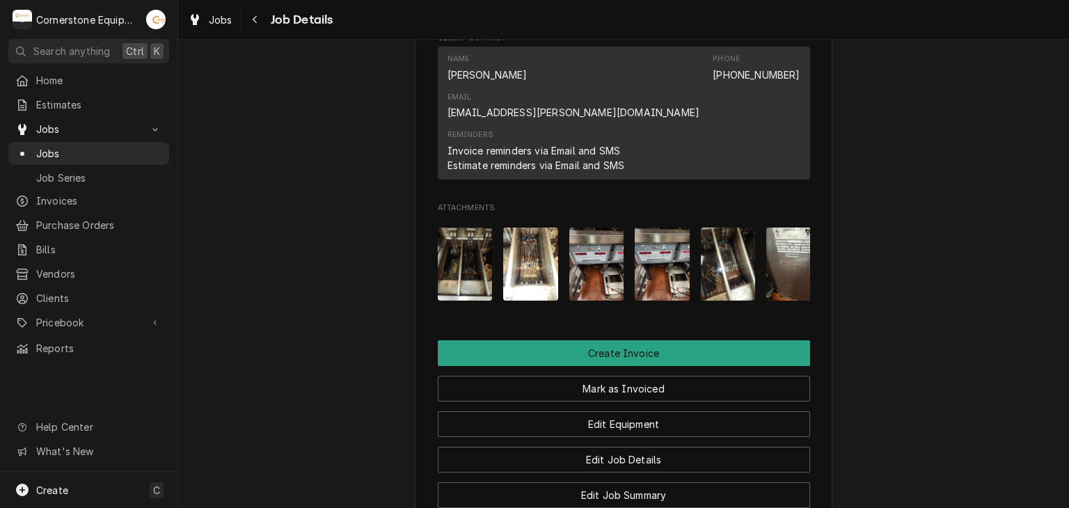
click at [717, 228] on img "Attachments" at bounding box center [728, 264] width 55 height 73
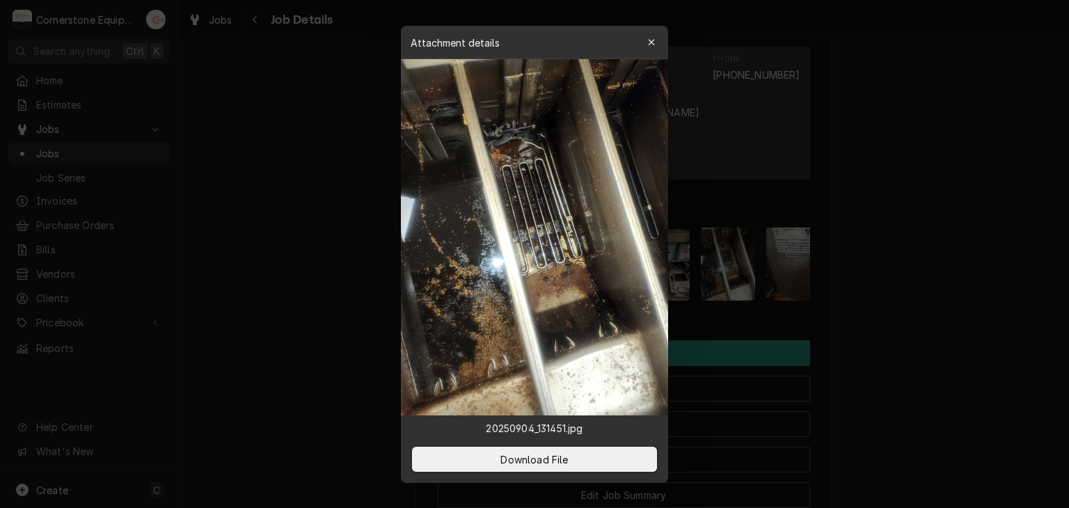
click at [903, 177] on div at bounding box center [534, 254] width 1069 height 508
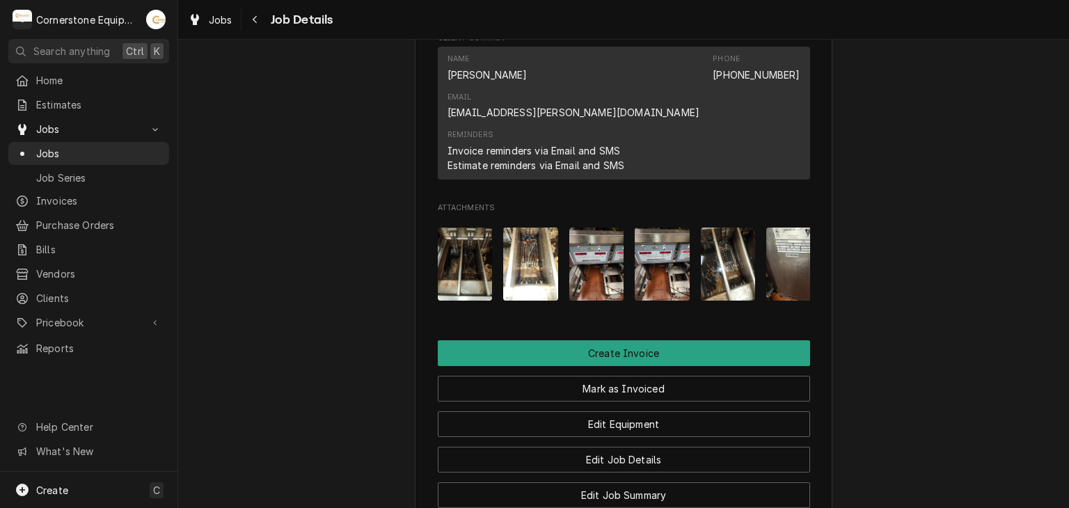
click at [794, 228] on img "Attachments" at bounding box center [793, 264] width 55 height 73
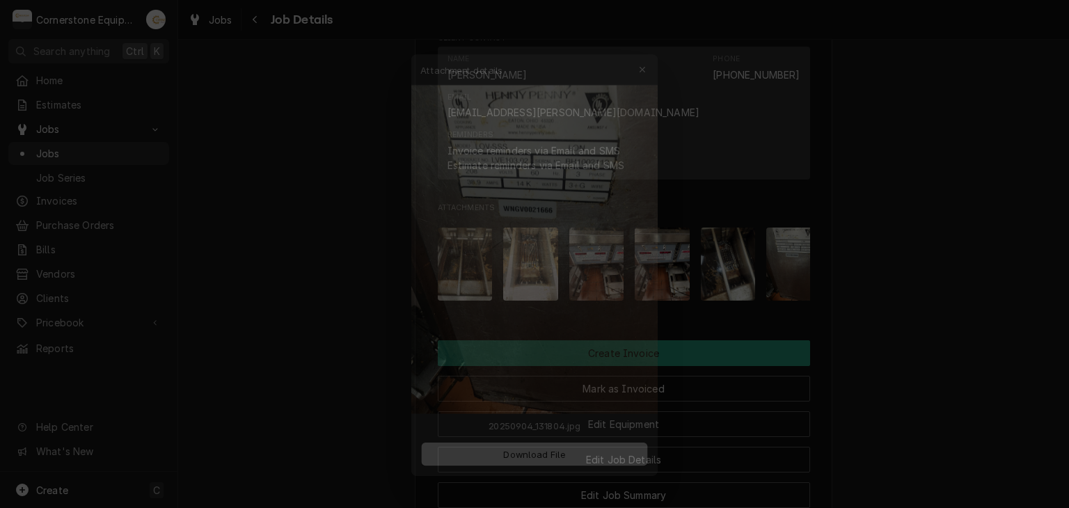
click at [1027, 193] on div at bounding box center [534, 254] width 1069 height 508
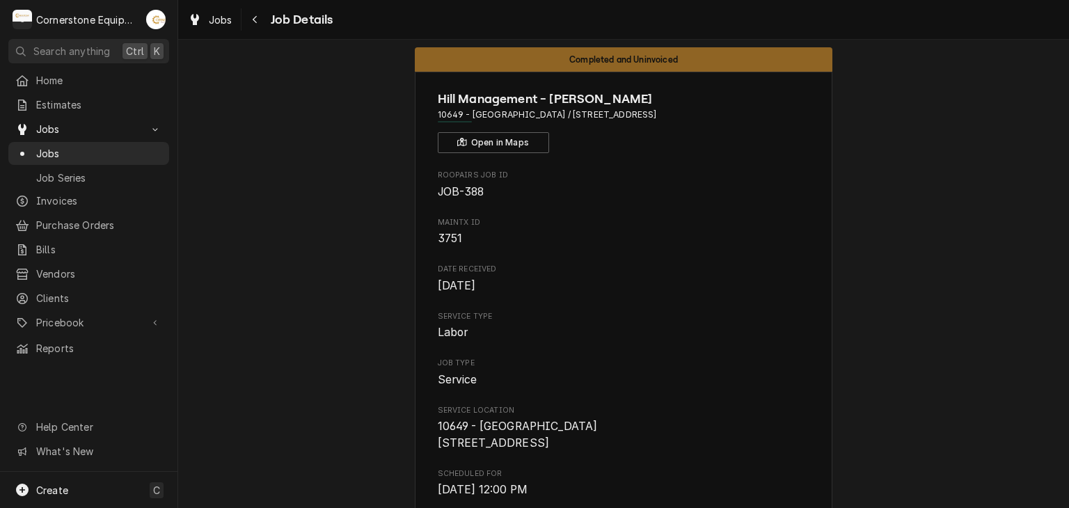
scroll to position [0, 0]
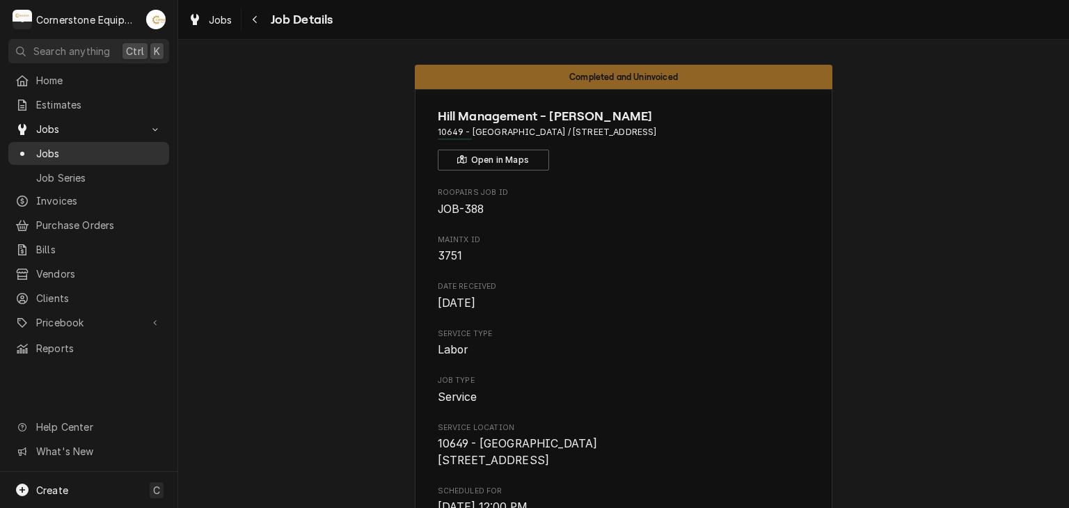
click at [135, 157] on div "Jobs" at bounding box center [88, 153] width 155 height 17
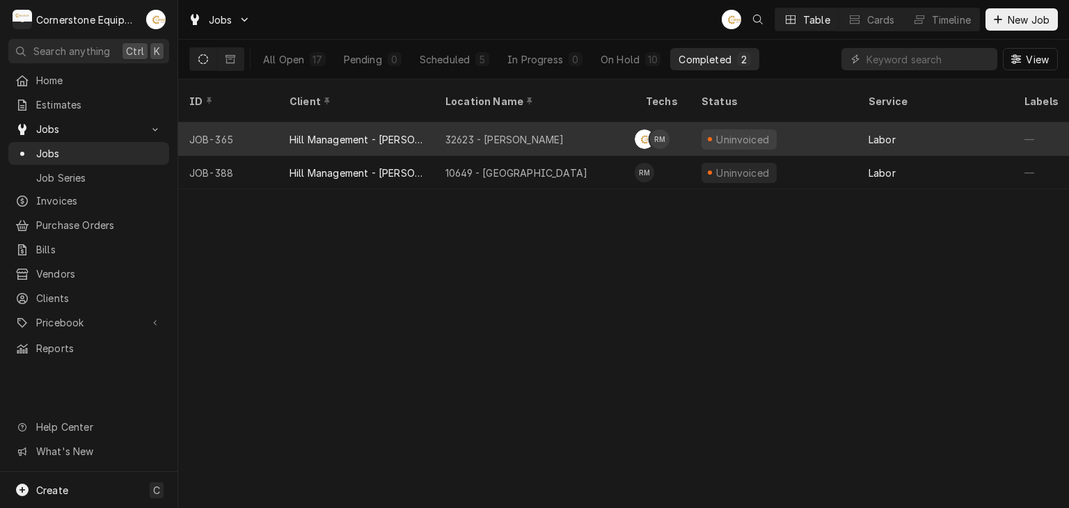
drag, startPoint x: 552, startPoint y: 104, endPoint x: 548, endPoint y: 128, distance: 24.6
click at [551, 106] on table "ID Client Location Name Techs Status Service Labels Job Type Priority Source So…" at bounding box center [623, 134] width 891 height 110
click at [548, 128] on div "32623 - [PERSON_NAME]" at bounding box center [534, 138] width 200 height 33
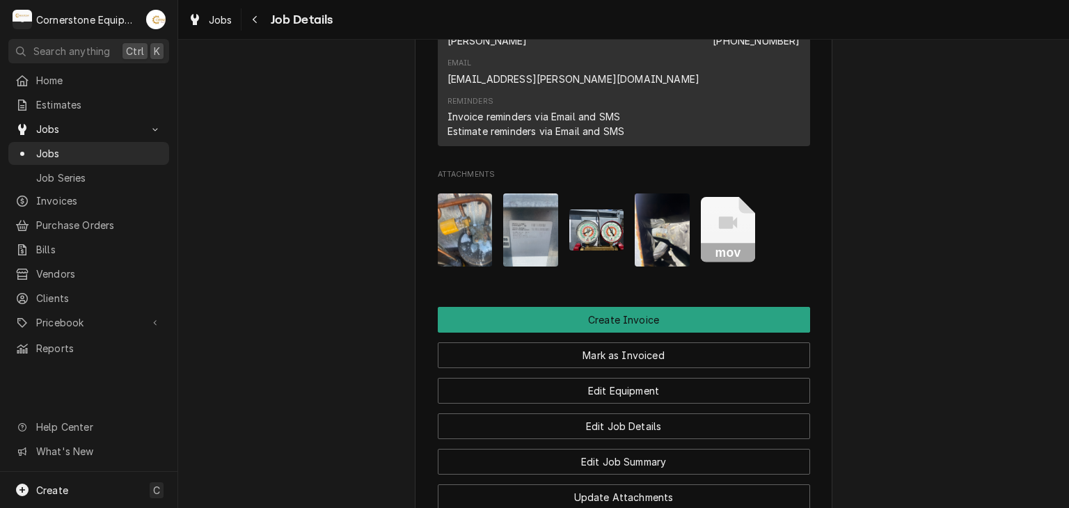
scroll to position [1413, 0]
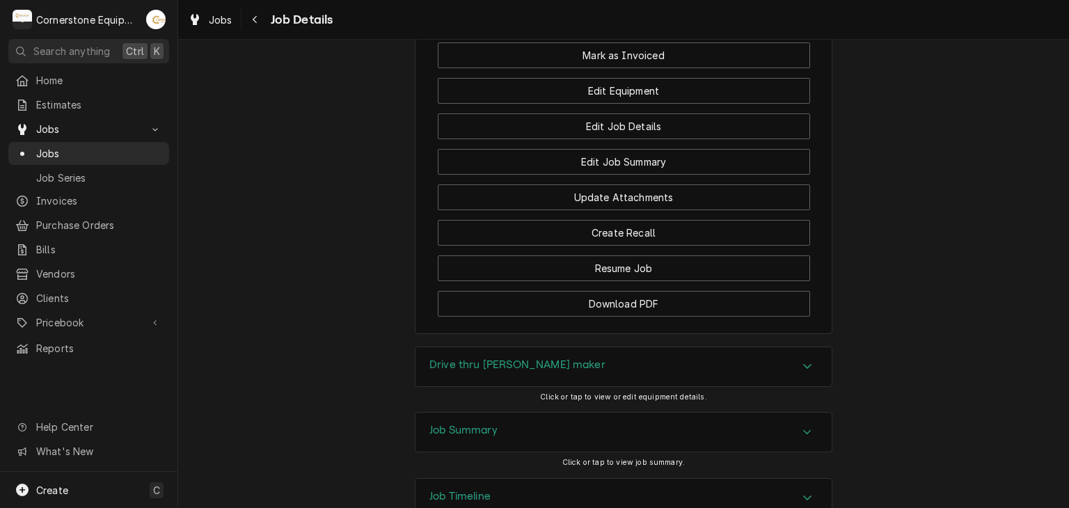
click at [648, 413] on div "Job Summary" at bounding box center [623, 432] width 416 height 39
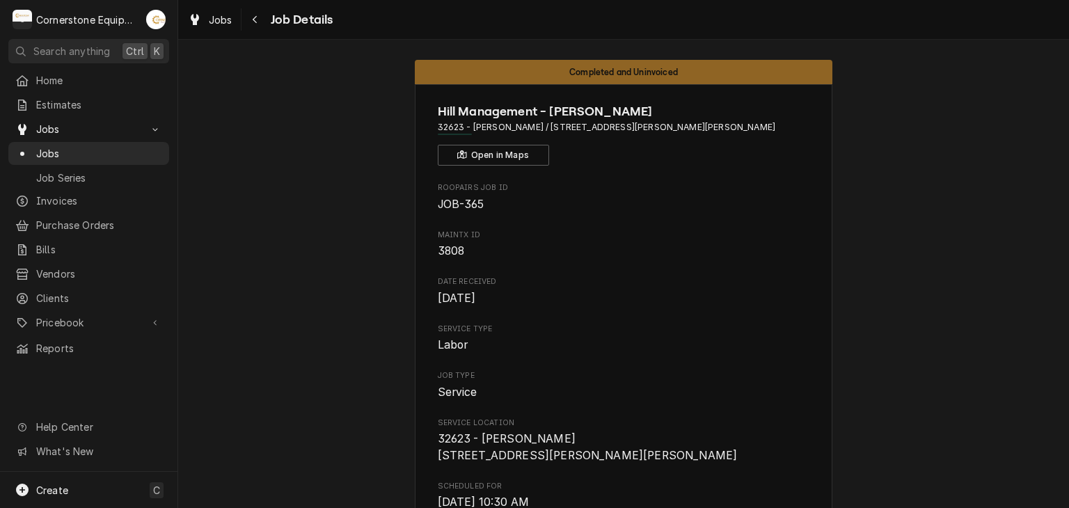
scroll to position [0, 0]
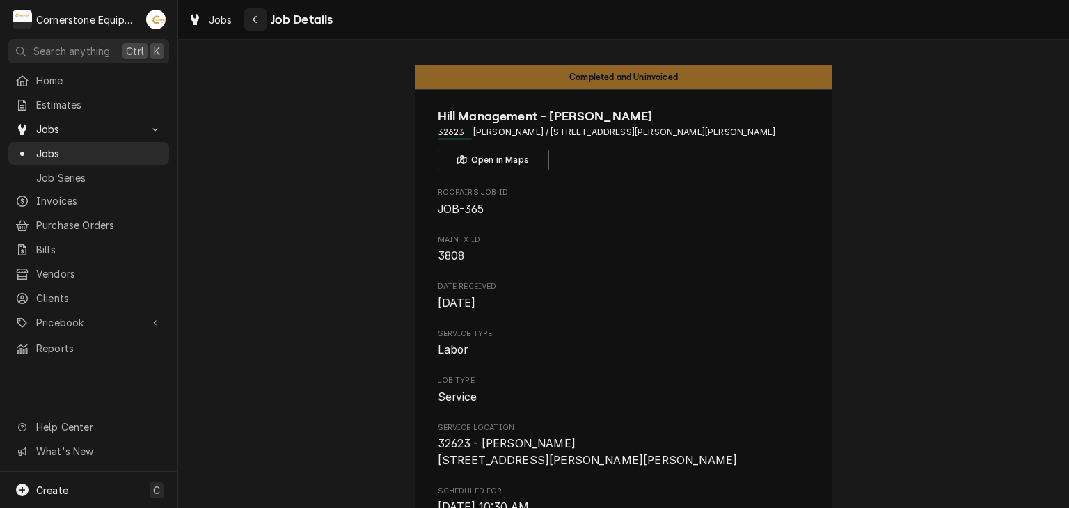
click at [262, 16] on div "Navigate back" at bounding box center [255, 20] width 14 height 14
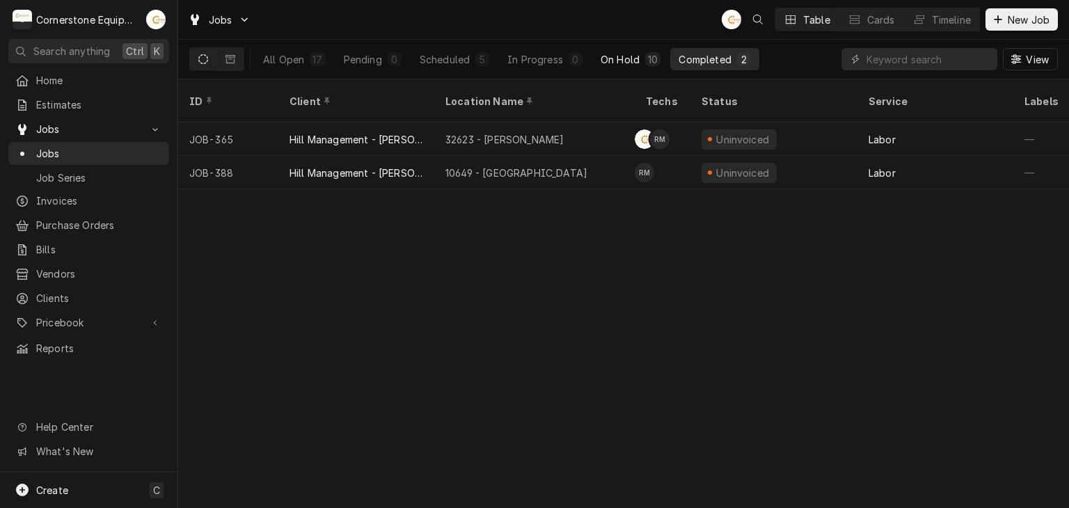
click at [665, 60] on button "On Hold 10" at bounding box center [630, 59] width 77 height 22
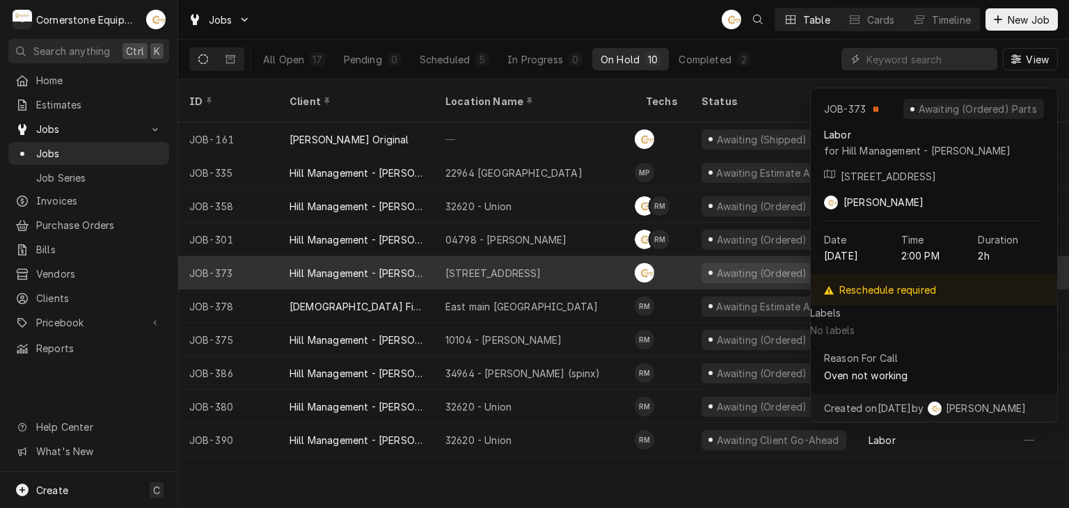
click at [564, 256] on div "[STREET_ADDRESS]" at bounding box center [534, 272] width 200 height 33
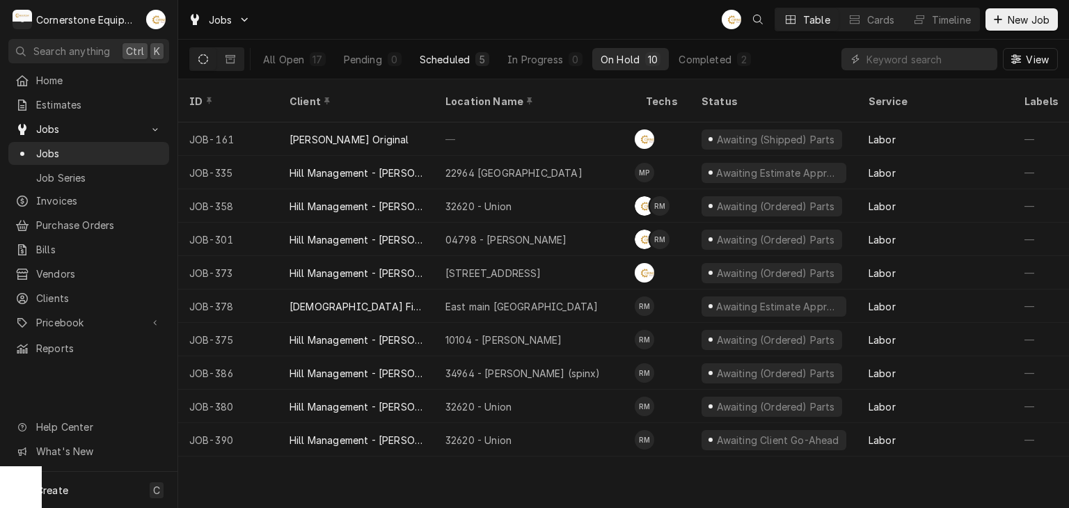
click at [429, 67] on button "Scheduled 5" at bounding box center [454, 59] width 86 height 22
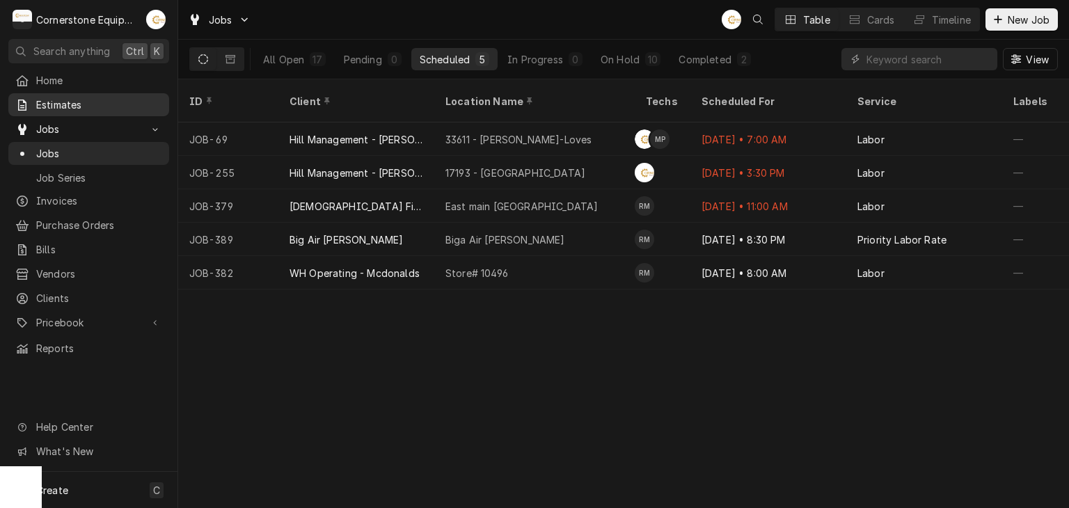
click at [77, 106] on span "Estimates" at bounding box center [99, 104] width 126 height 15
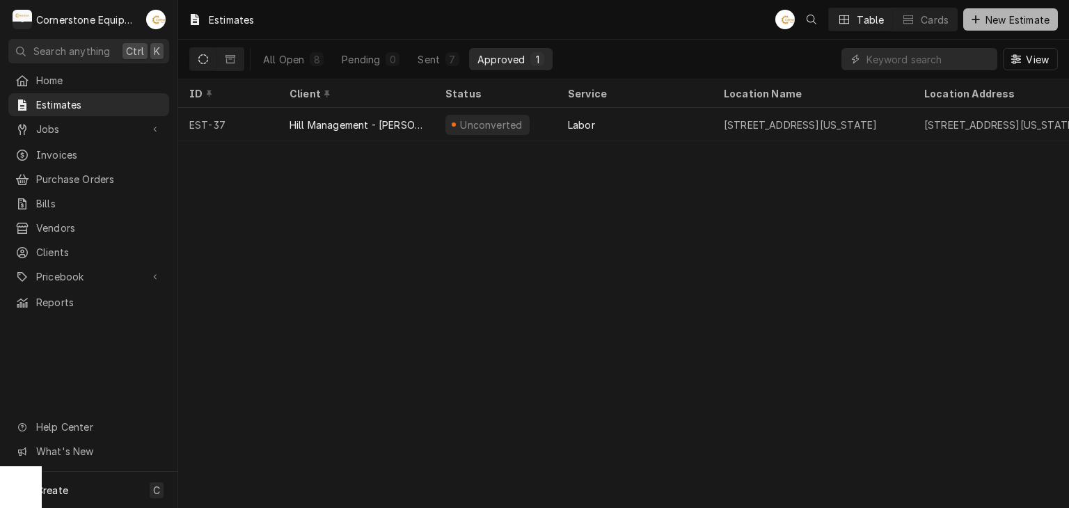
click at [1017, 15] on span "New Estimate" at bounding box center [1018, 20] width 70 height 15
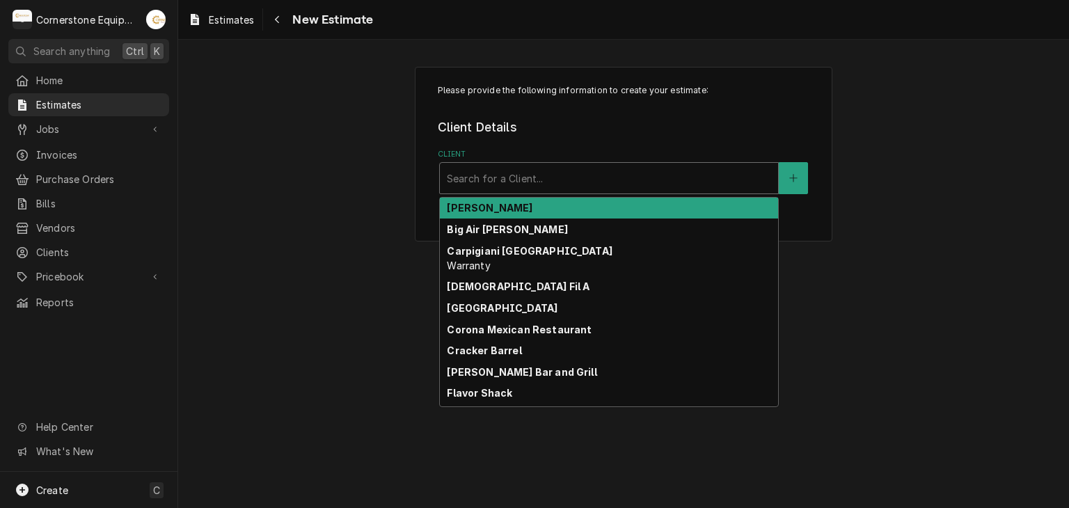
click at [554, 170] on div "Client" at bounding box center [609, 178] width 324 height 25
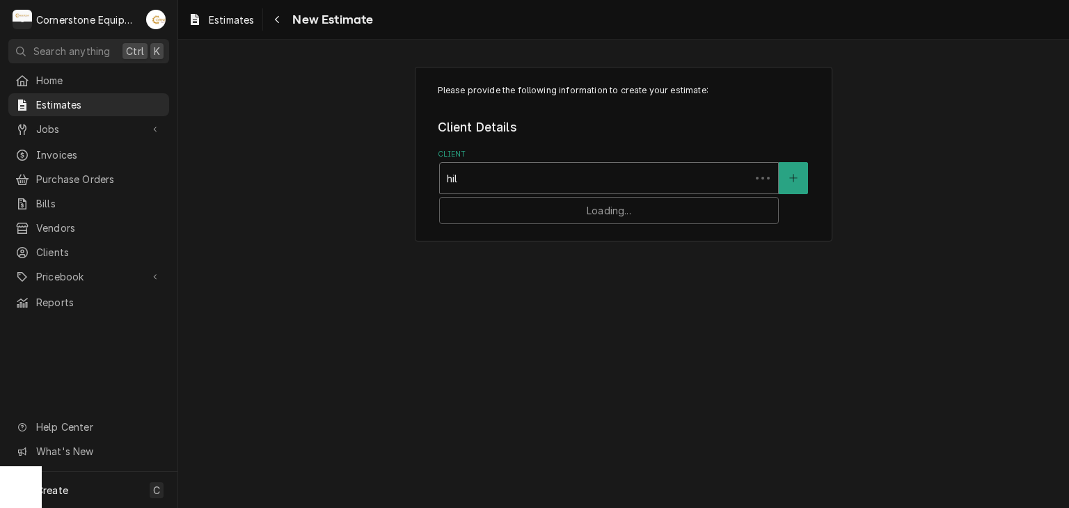
type input "hill"
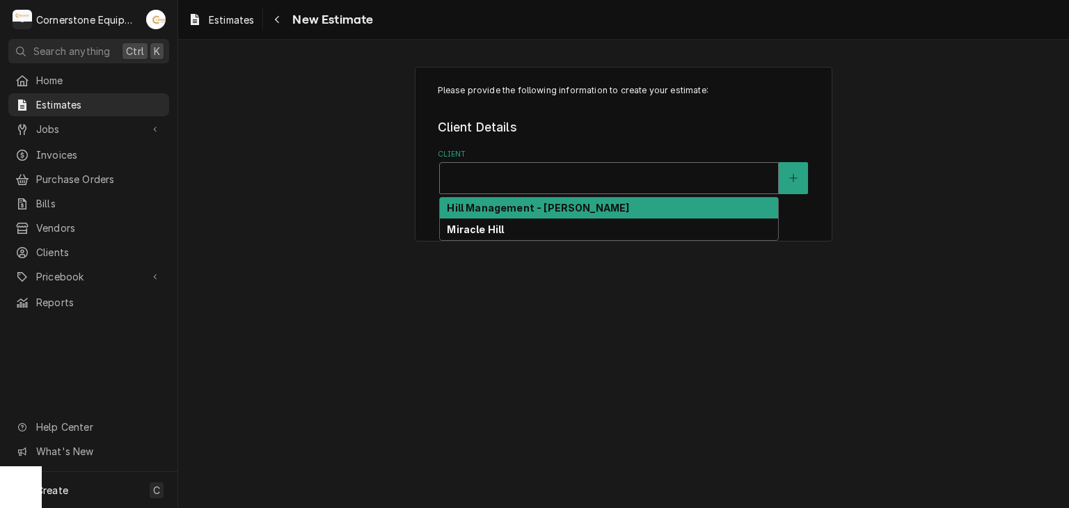
click at [539, 185] on div "Client" at bounding box center [609, 178] width 324 height 25
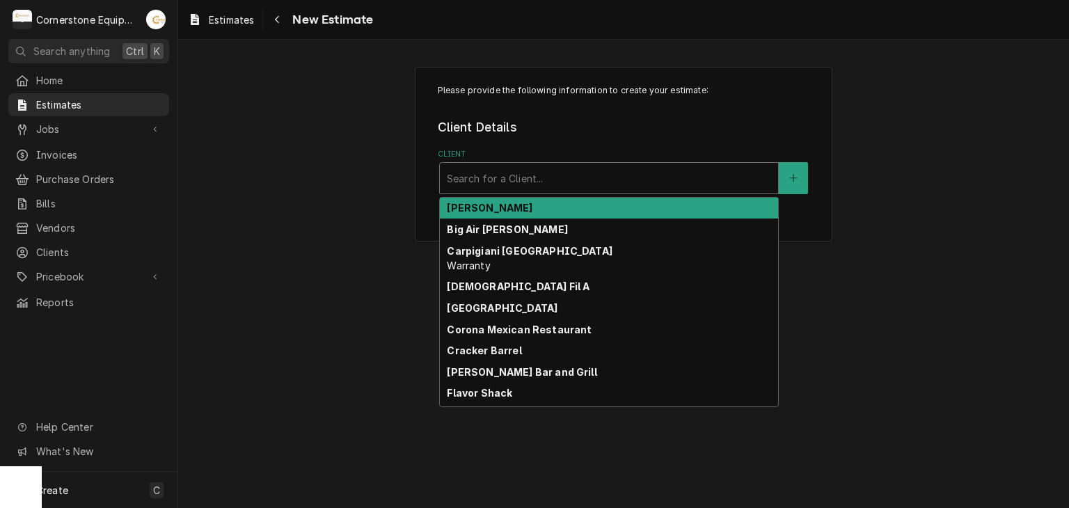
click at [540, 171] on div "Client" at bounding box center [609, 178] width 324 height 25
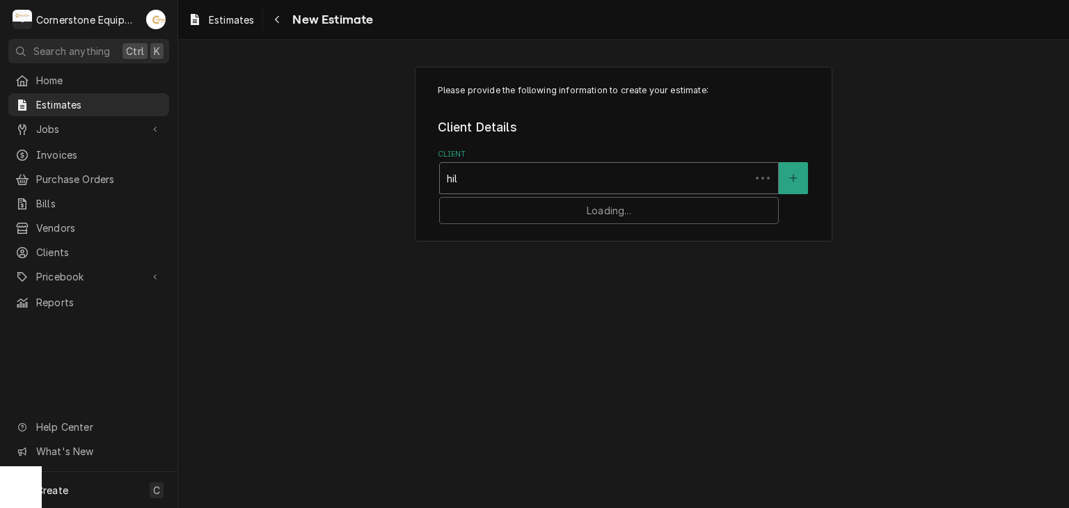
type input "hill"
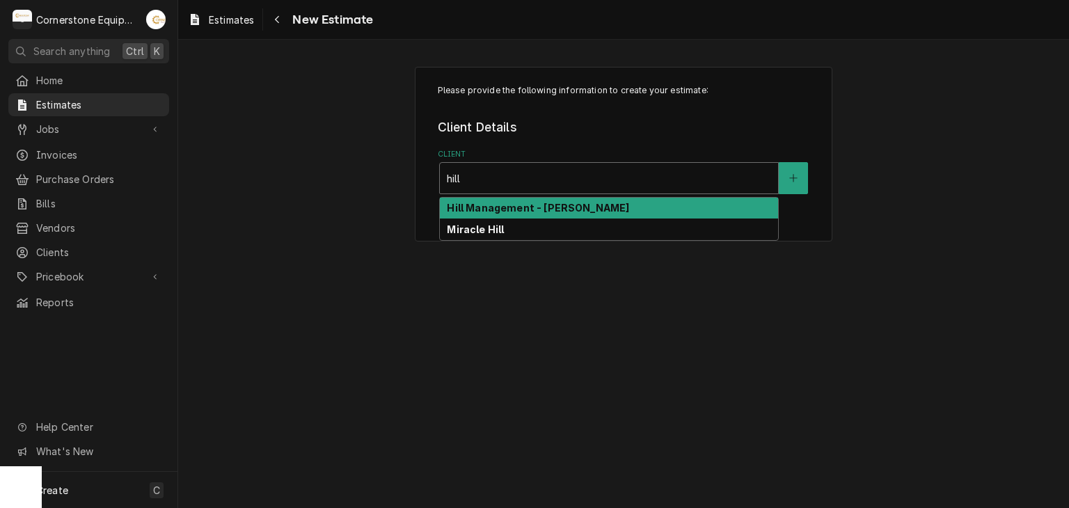
click at [512, 198] on div "Hill Management - [PERSON_NAME]" at bounding box center [609, 209] width 338 height 22
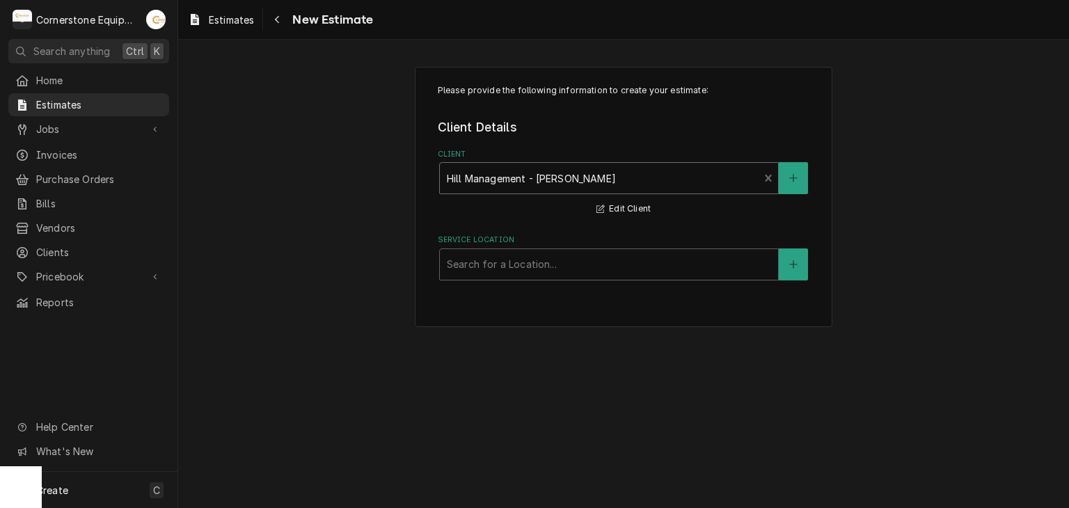
click at [469, 273] on div "Service Location" at bounding box center [609, 264] width 324 height 25
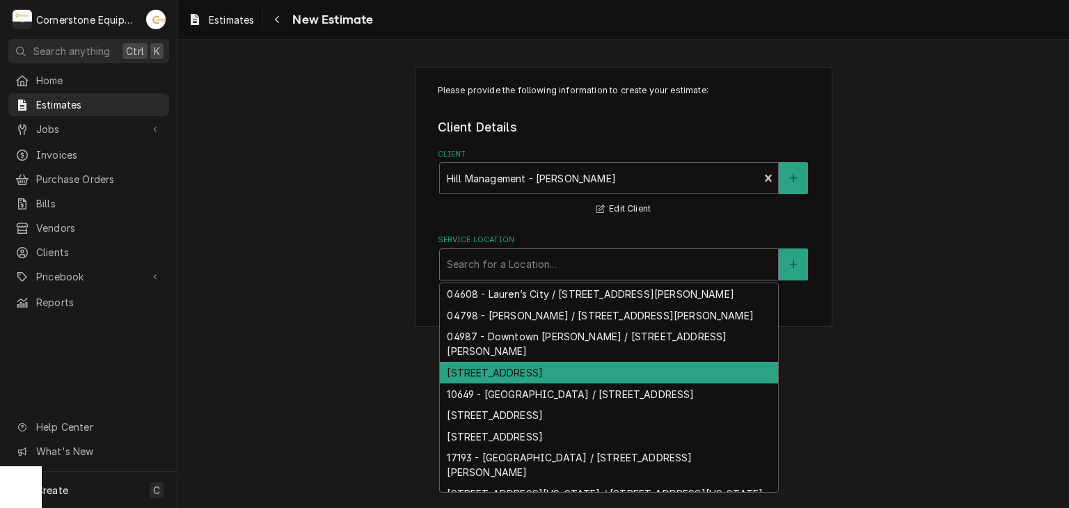
click at [571, 372] on div "10104 - Laurens Rd / 2443 Laurens Rd, Greenville, SC 29607" at bounding box center [609, 373] width 338 height 22
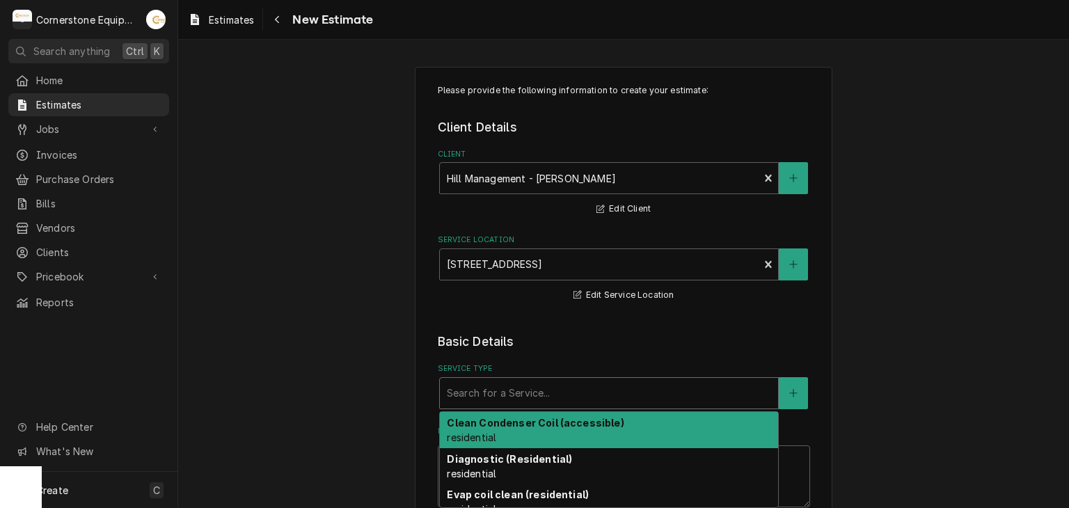
click at [554, 399] on div "Service Type" at bounding box center [609, 393] width 324 height 25
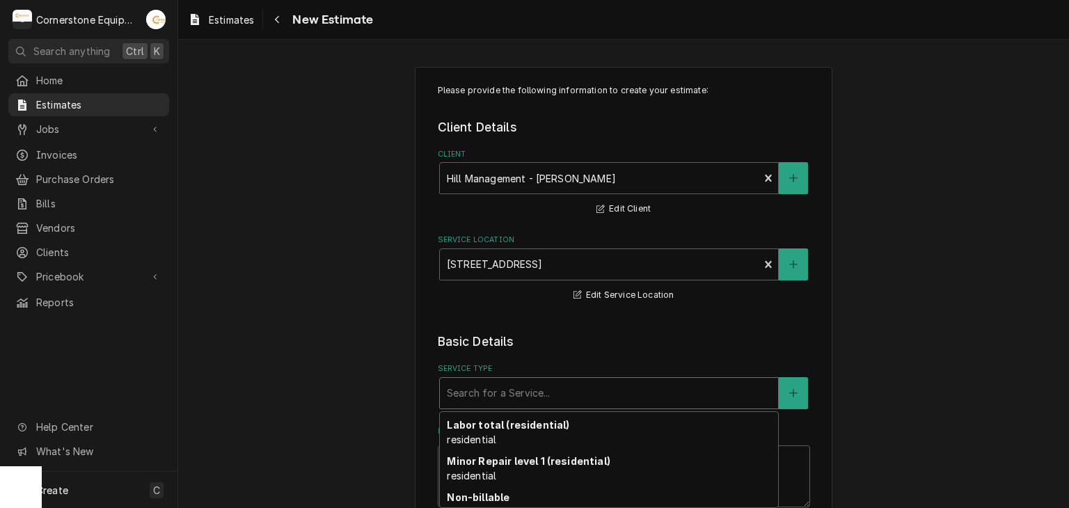
scroll to position [234, 0]
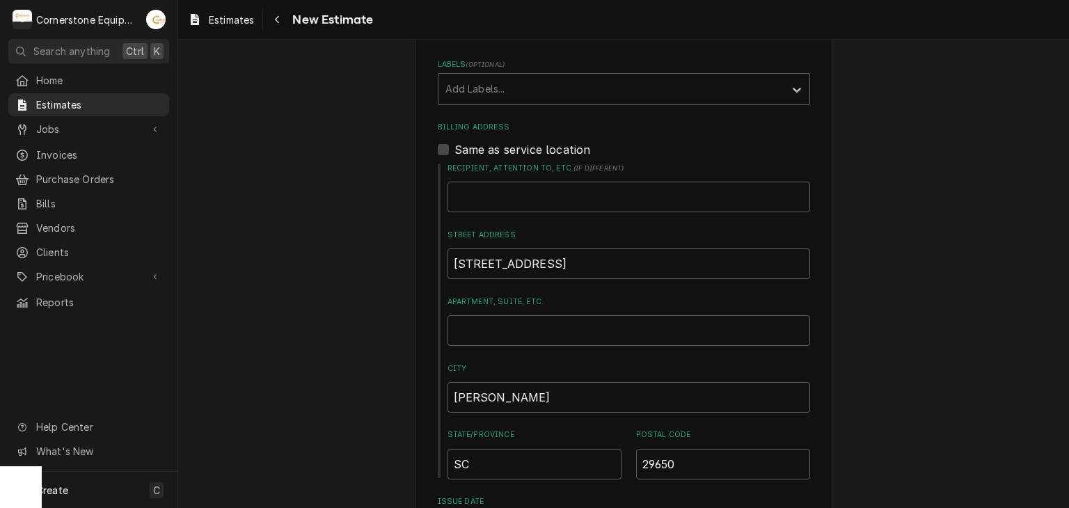
scroll to position [273, 0]
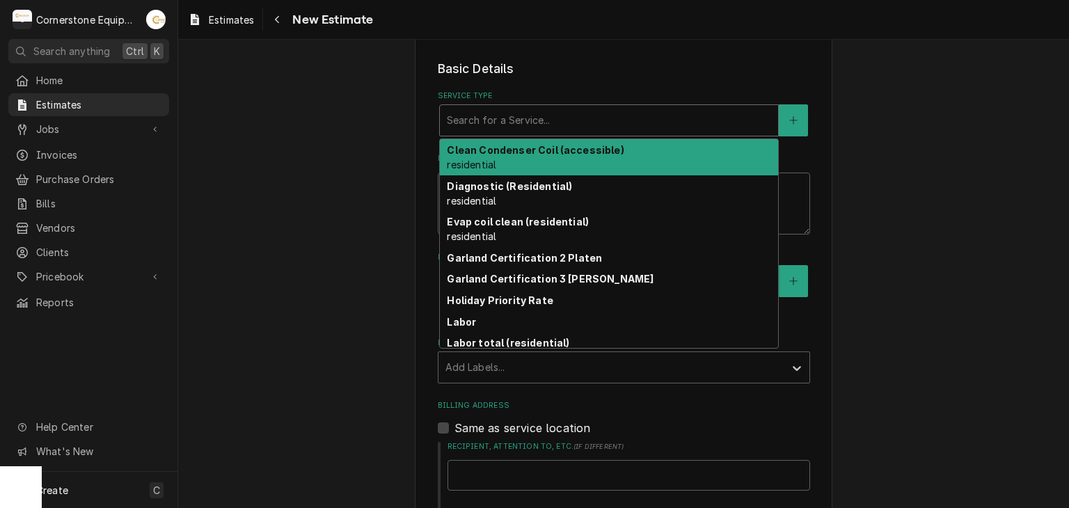
click at [483, 118] on div "Service Type" at bounding box center [609, 120] width 324 height 25
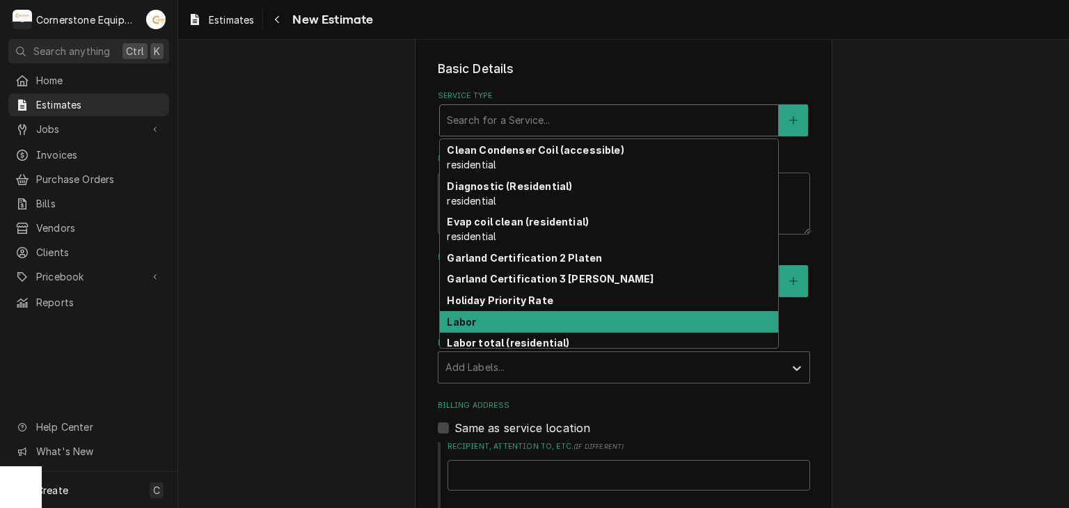
click at [504, 315] on div "Labor" at bounding box center [609, 322] width 338 height 22
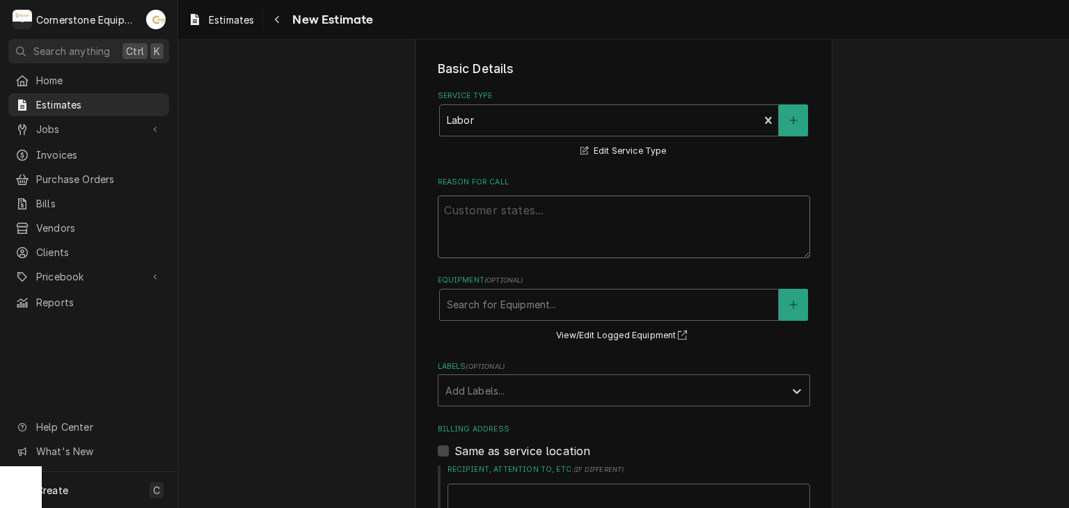
click at [485, 241] on textarea "Reason For Call" at bounding box center [624, 227] width 372 height 63
type textarea "x"
type textarea "r"
type textarea "x"
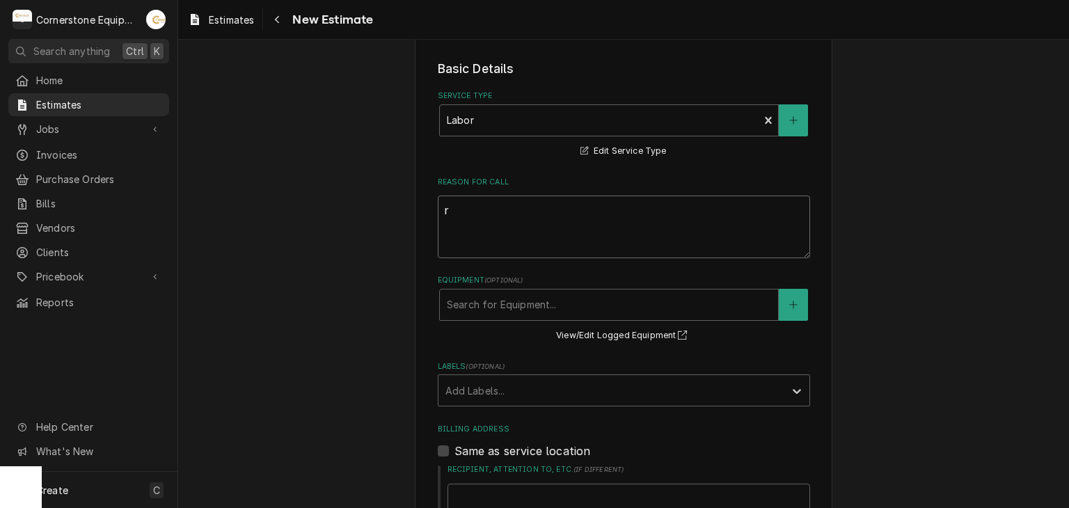
type textarea "re"
type textarea "x"
type textarea "rep"
type textarea "x"
type textarea "repa"
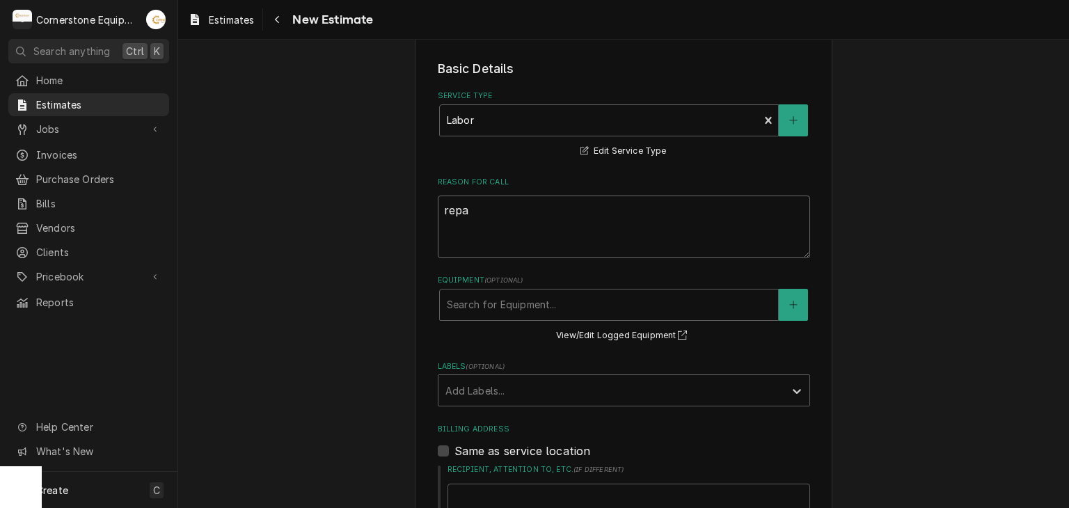
type textarea "x"
type textarea "repai"
type textarea "x"
type textarea "repair"
type textarea "x"
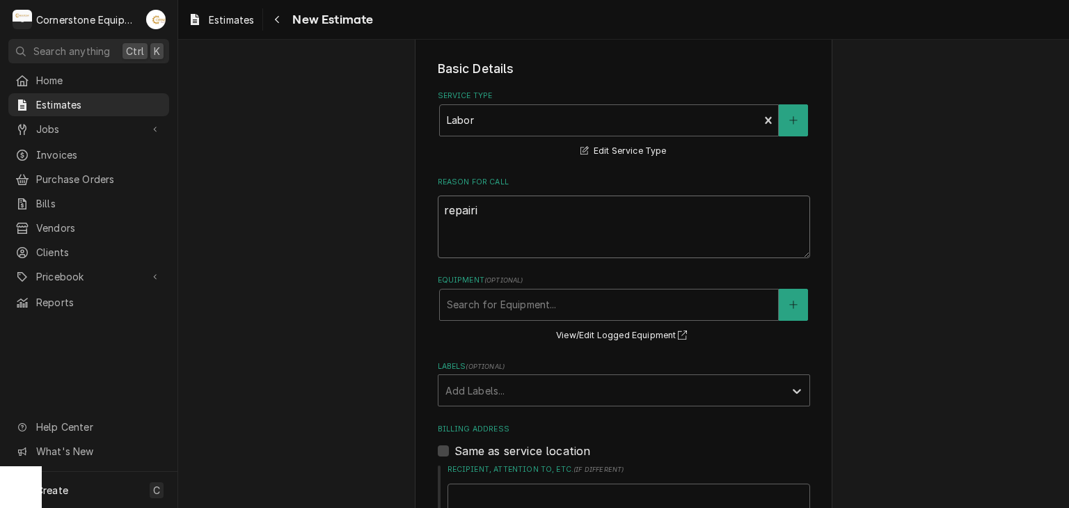
type textarea "repairin"
type textarea "x"
type textarea "repairing"
type textarea "x"
type textarea "repairing"
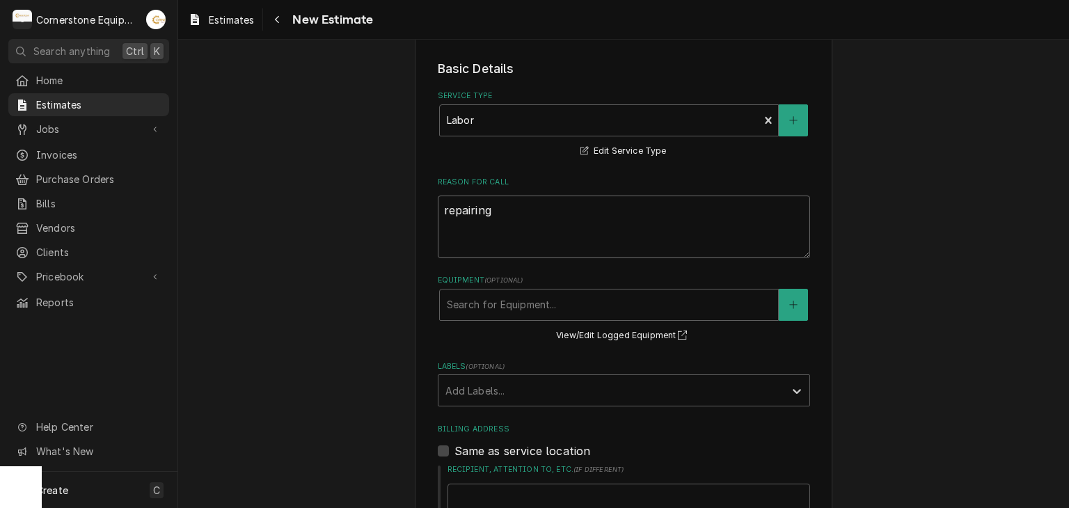
type textarea "x"
type textarea "repairing"
type textarea "x"
type textarea "repairin"
type textarea "x"
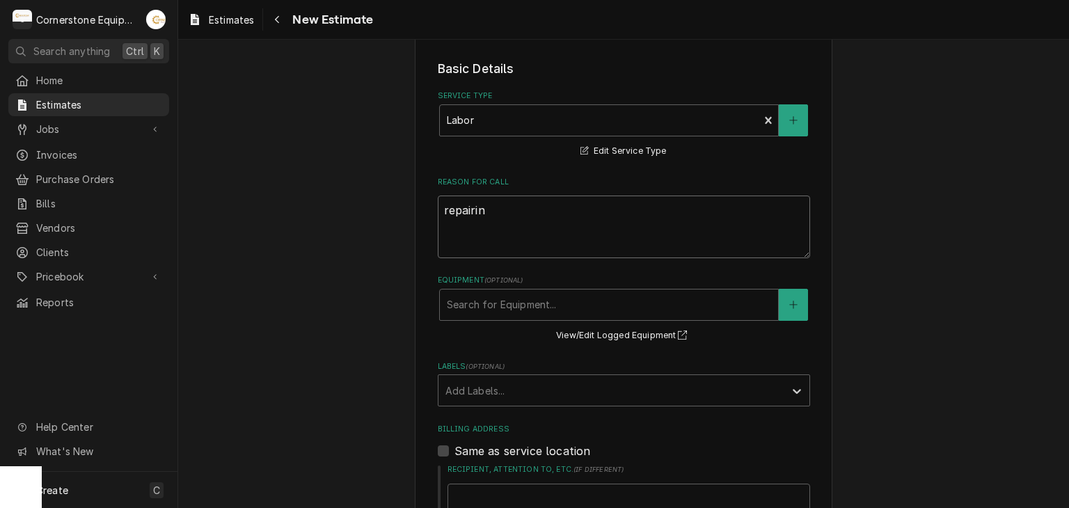
type textarea "repairi"
type textarea "x"
type textarea "repair"
type textarea "x"
type textarea "repai"
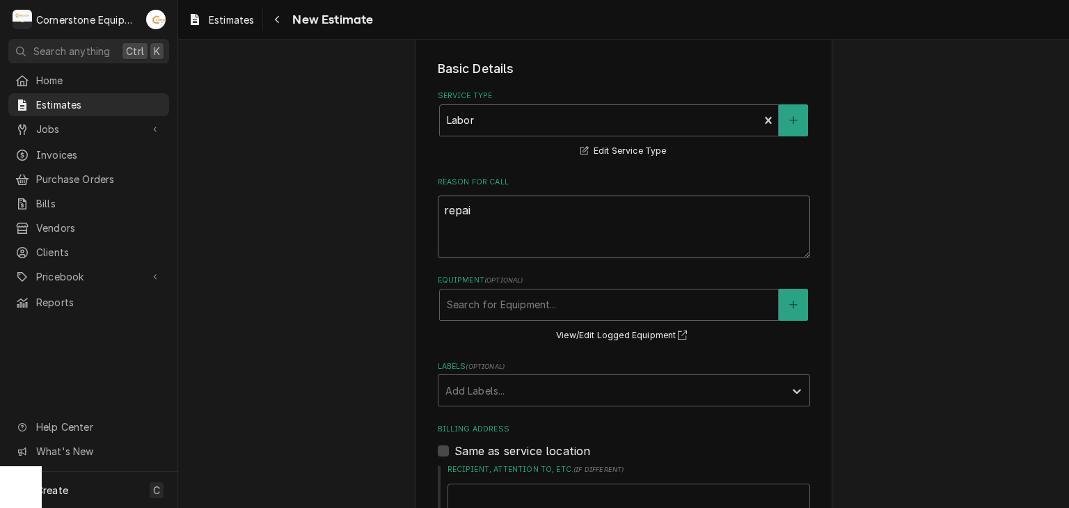
type textarea "x"
type textarea "repa"
type textarea "x"
type textarea "rep"
type textarea "x"
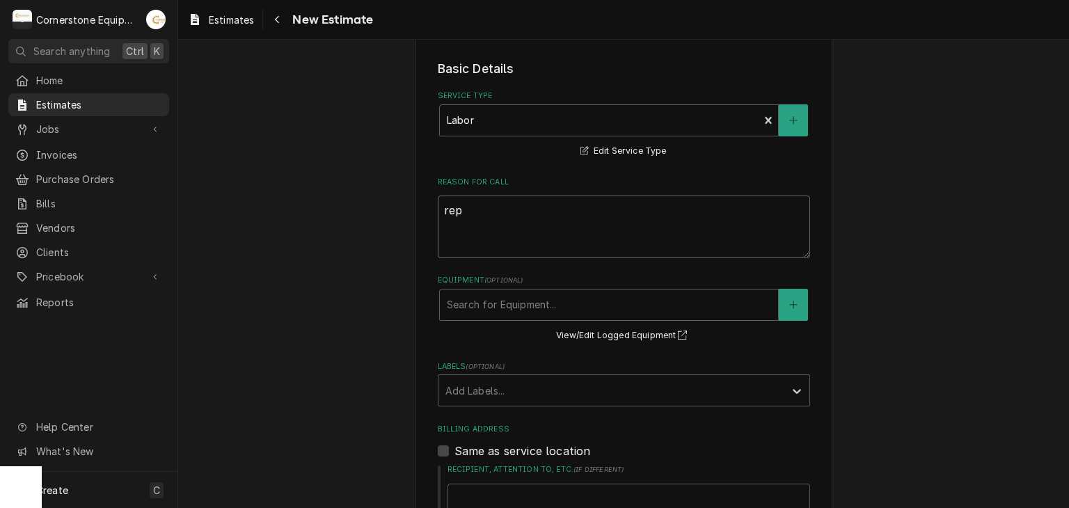
type textarea "re"
type textarea "x"
type textarea "r"
type textarea "x"
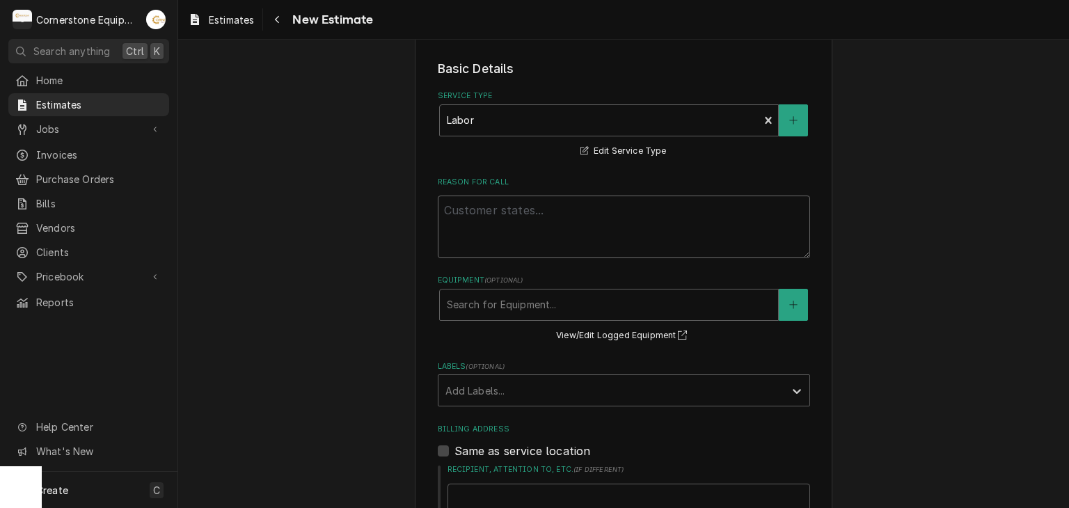
type textarea "x"
type textarea "f"
type textarea "x"
type textarea "fu"
type textarea "x"
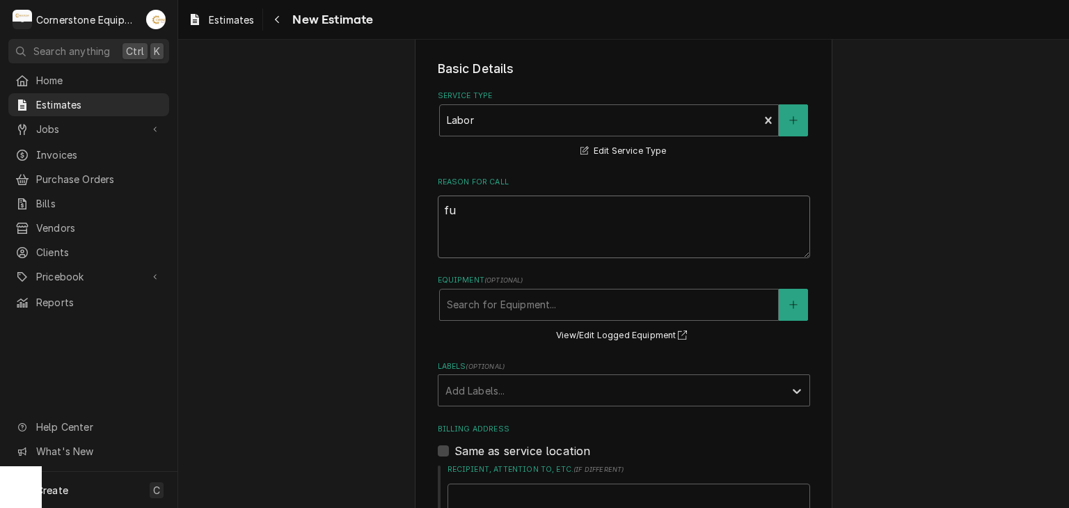
type textarea "ful"
type textarea "x"
type textarea "full"
type textarea "x"
type textarea "fulll"
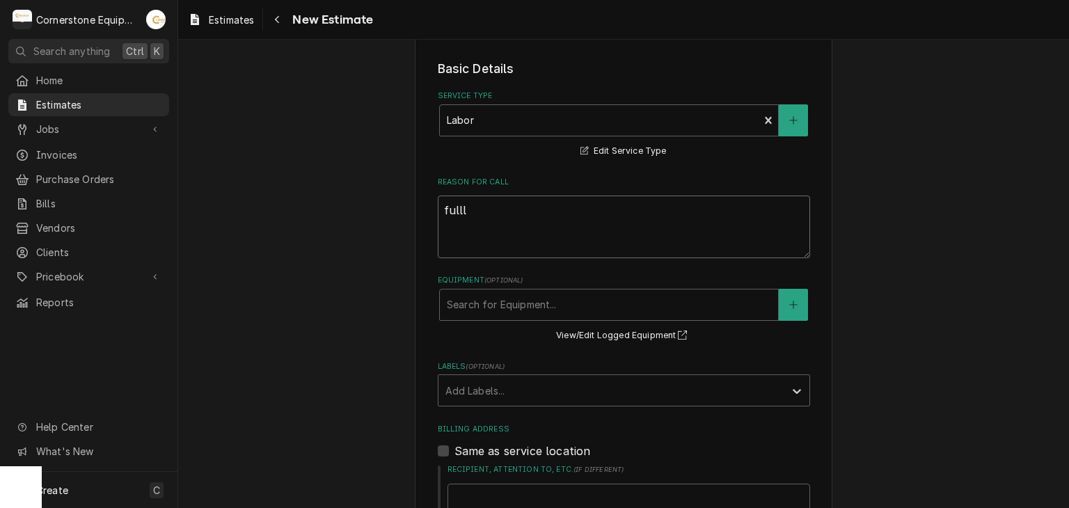
type textarea "x"
type textarea "fullly"
type textarea "x"
type textarea "fullly"
type textarea "x"
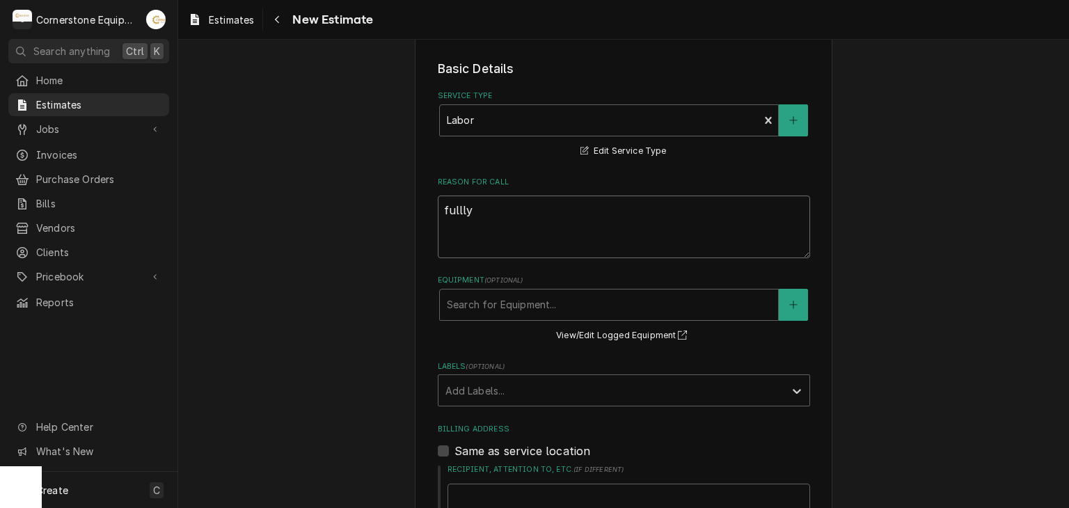
type textarea "fullly"
type textarea "x"
type textarea "fulll"
type textarea "x"
type textarea "full"
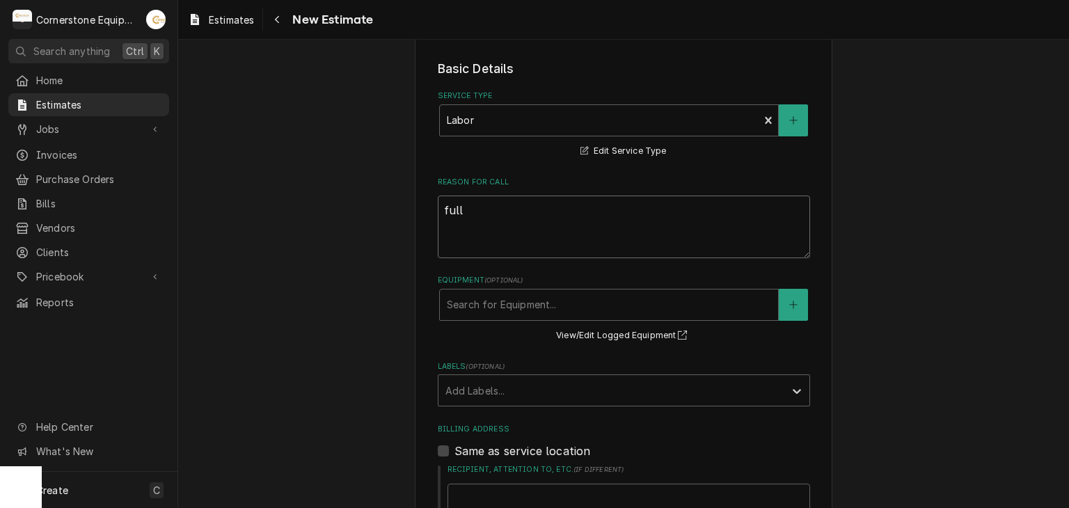
type textarea "x"
type textarea "ful"
type textarea "x"
type textarea "full"
type textarea "x"
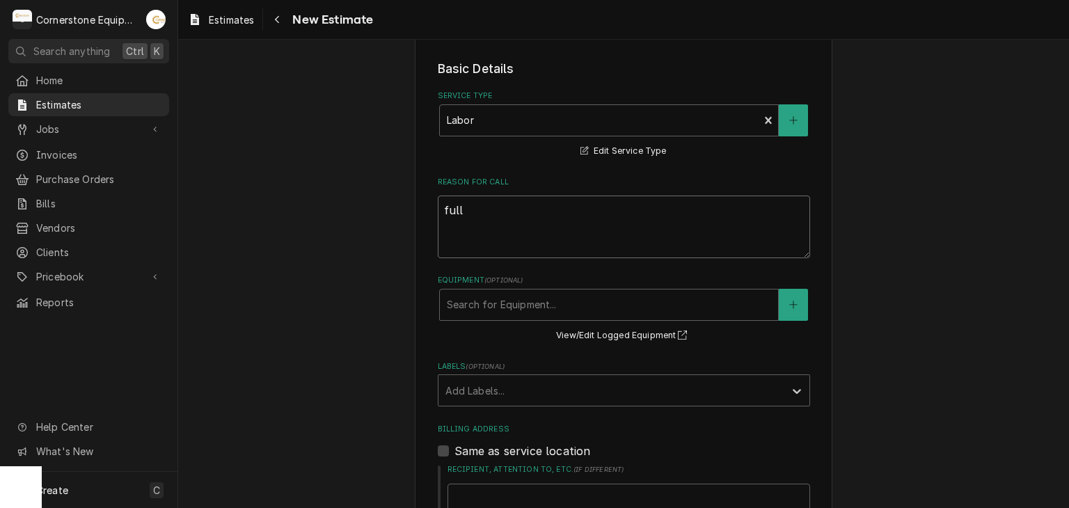
type textarea "fully"
type textarea "x"
type textarea "fully"
type textarea "x"
type textarea "fully w"
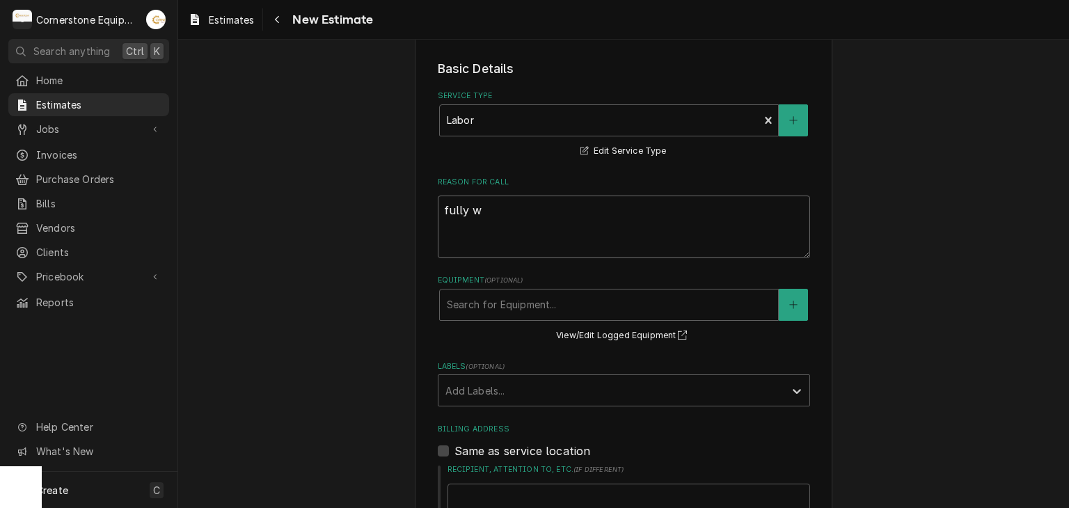
type textarea "x"
type textarea "fully"
type textarea "x"
type textarea "fully r"
type textarea "x"
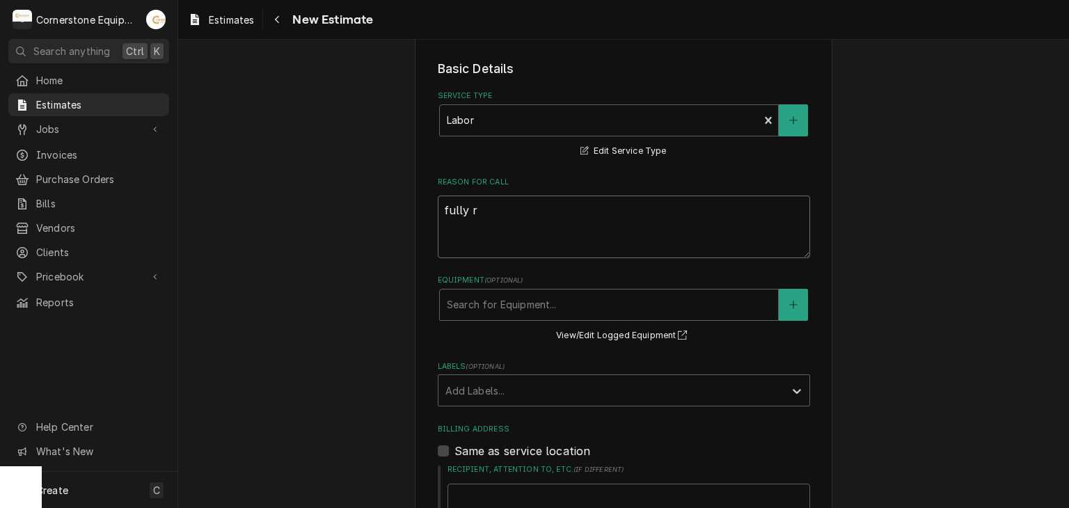
type textarea "fully re"
type textarea "x"
type textarea "fully re"
type textarea "x"
type textarea "fully re w"
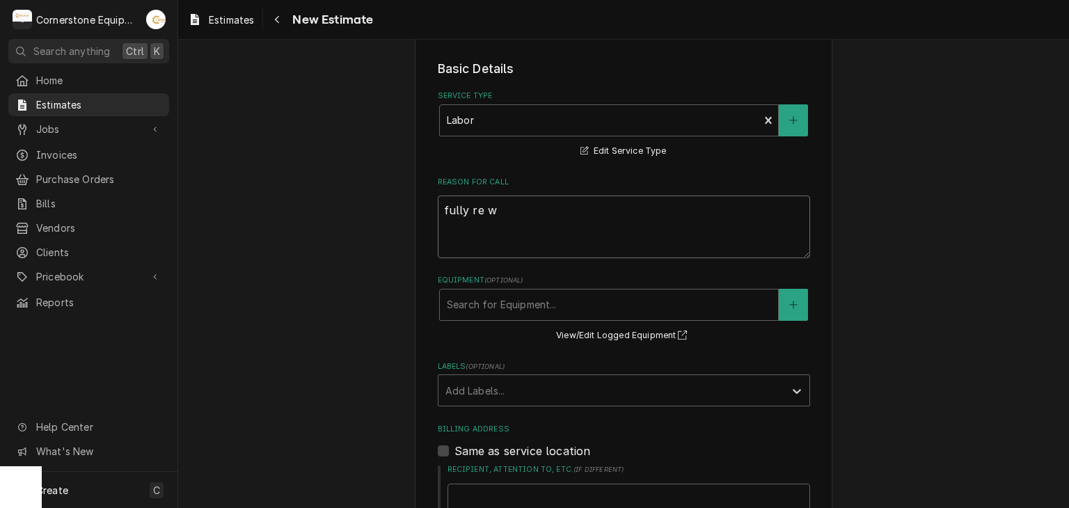
type textarea "x"
type textarea "fully re wi"
type textarea "x"
type textarea "fully re wir"
type textarea "x"
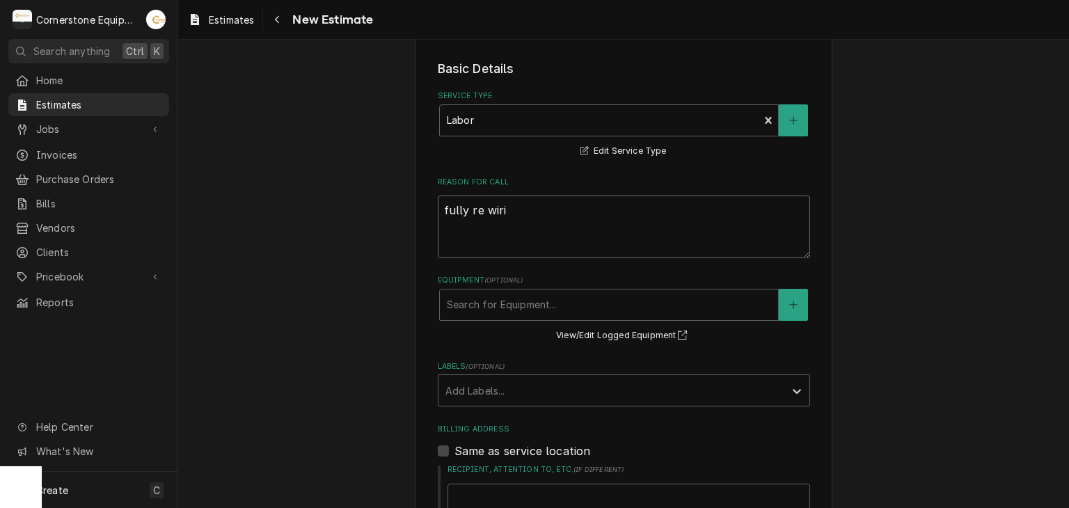
type textarea "fully re wirin"
type textarea "x"
type textarea "fully re wiring"
type textarea "x"
type textarea "fully re wiring"
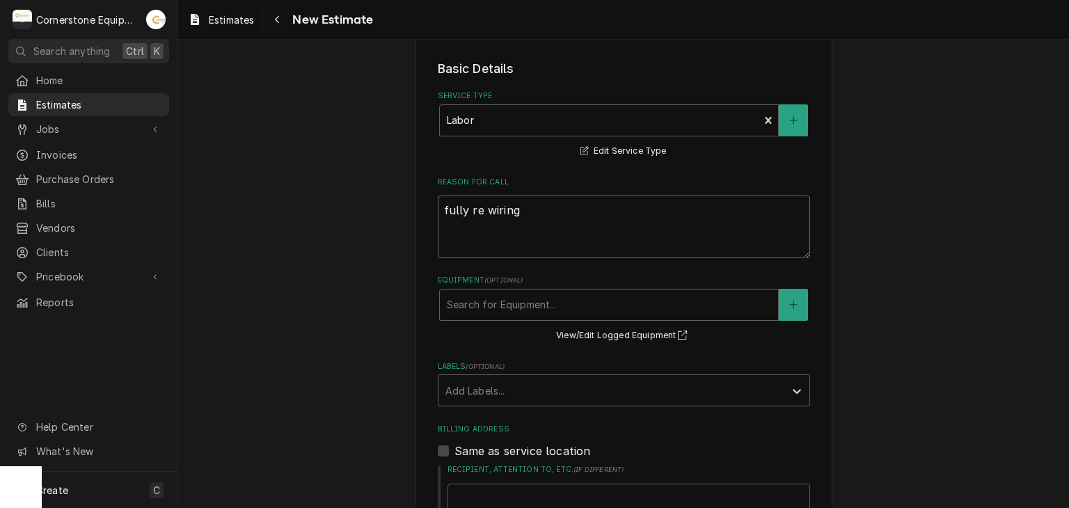
type textarea "x"
type textarea "fully re wiring a"
type textarea "x"
type textarea "fully re wiring an"
type textarea "x"
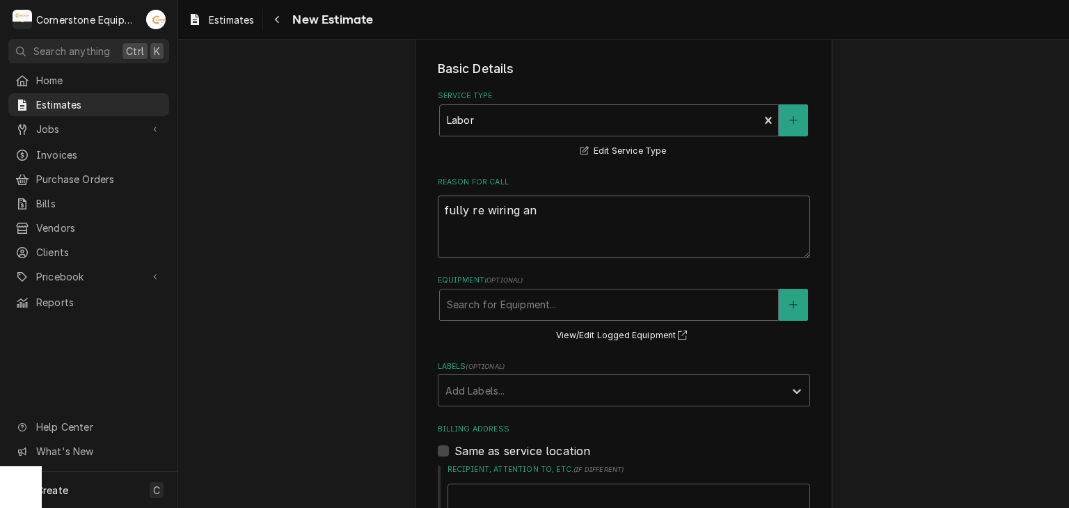
type textarea "fully re wiring and"
type textarea "x"
type textarea "fully re wiring and"
type textarea "x"
type textarea "fully re wiring and r"
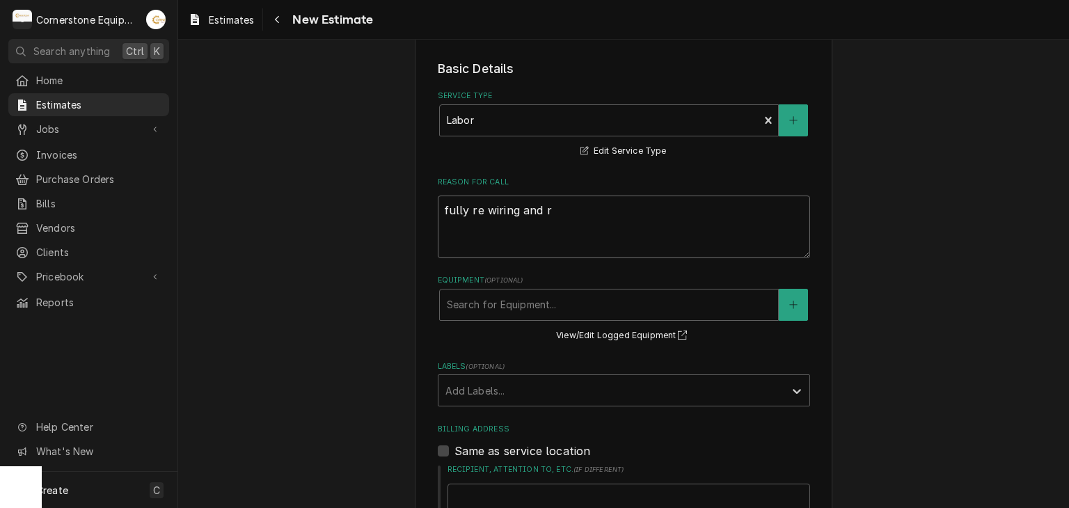
type textarea "x"
type textarea "fully re wiring and re"
type textarea "x"
type textarea "fully re wiring and rep"
type textarea "x"
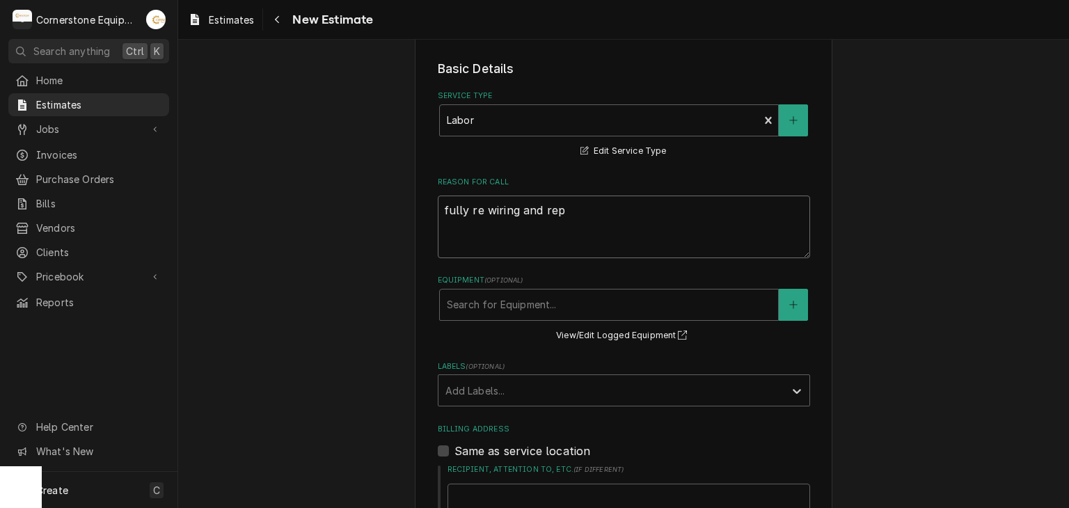
type textarea "fully re wiring and repa"
type textarea "x"
type textarea "fully re wiring and repai"
type textarea "x"
type textarea "fully re wiring and repair"
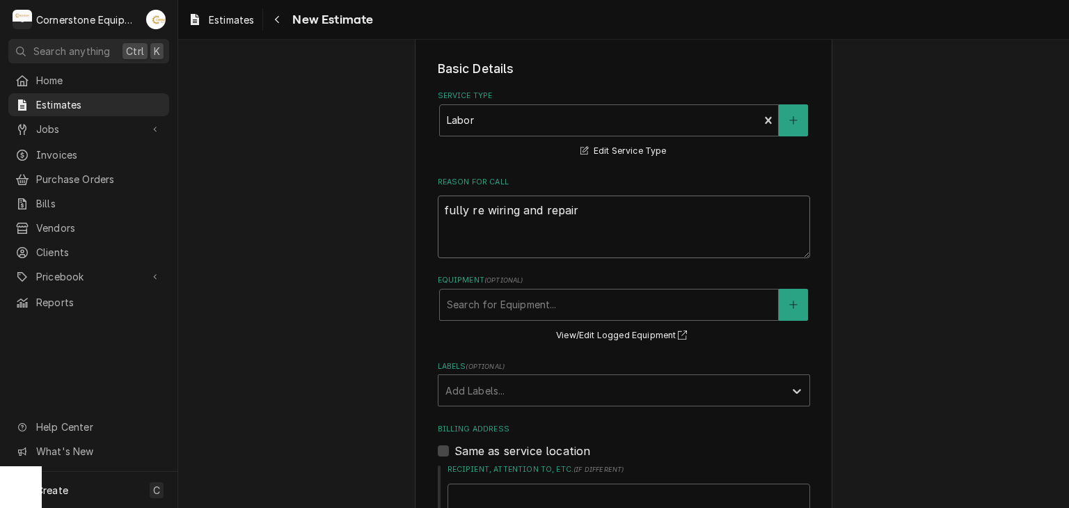
type textarea "x"
type textarea "fully re wiring and repairi"
type textarea "x"
type textarea "fully re wiring and repairin"
type textarea "x"
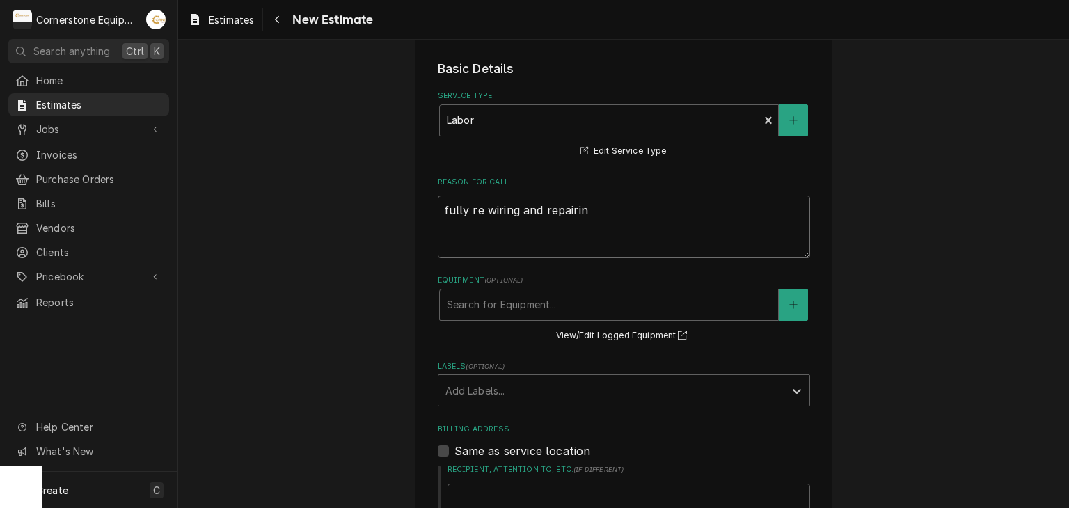
type textarea "fully re wiring and repairing"
type textarea "x"
type textarea "fully re wiring and repairing"
type textarea "x"
type textarea "fully re wiring and repairing e"
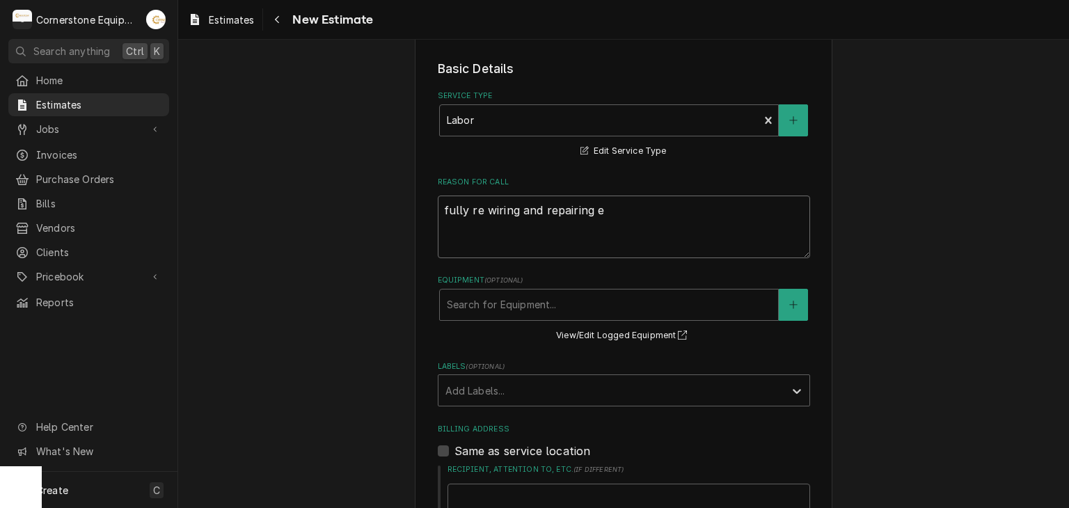
type textarea "x"
type textarea "fully re wiring and repairing el"
type textarea "x"
type textarea "fully re wiring and repairing ele"
type textarea "x"
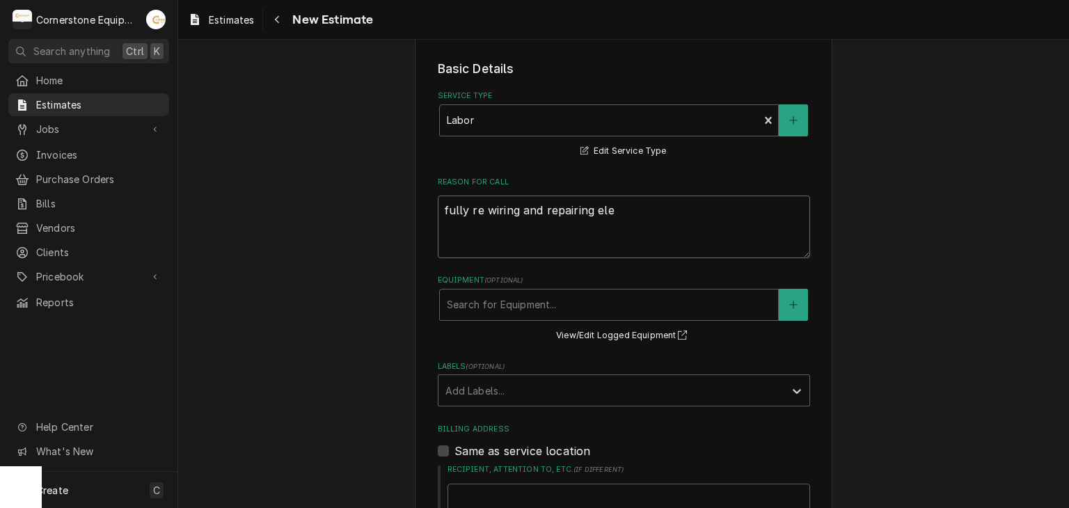
type textarea "fully re wiring and repairing elem"
type textarea "x"
type textarea "fully re wiring and repairing eleme"
type textarea "x"
type textarea "fully re wiring and repairing elemen"
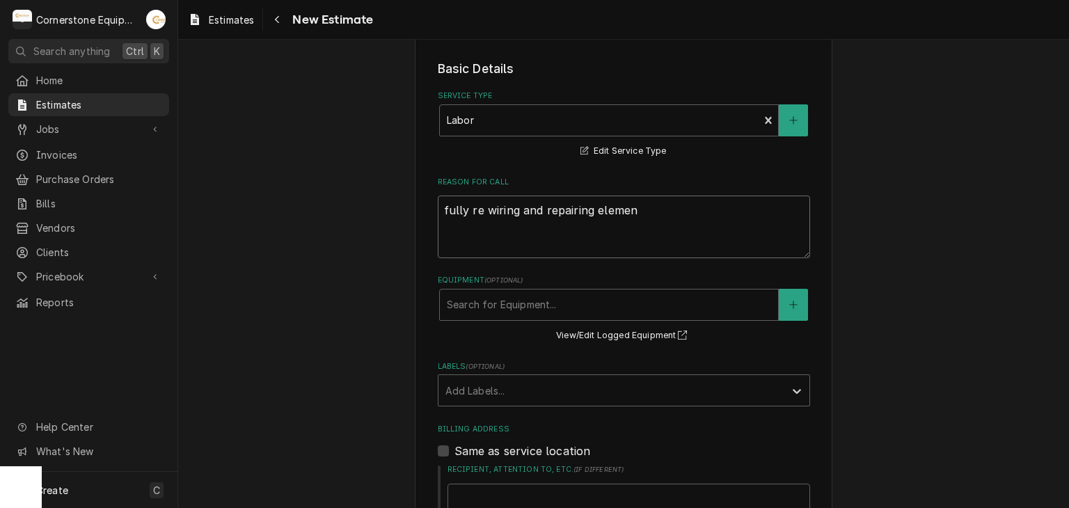
type textarea "x"
type textarea "fully re wiring and repairing element"
type textarea "x"
type textarea "fully re wiring and repairing elements"
type textarea "x"
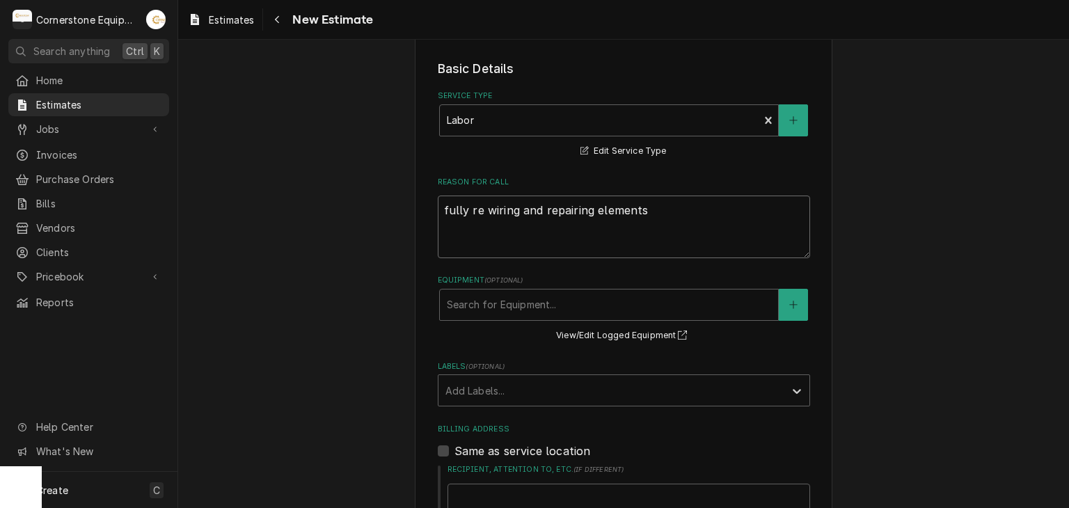
type textarea "fully re wiring and repairing elements"
type textarea "x"
type textarea "fully re wiring and repairing elements a"
type textarea "x"
type textarea "fully re wiring and repairing elements an"
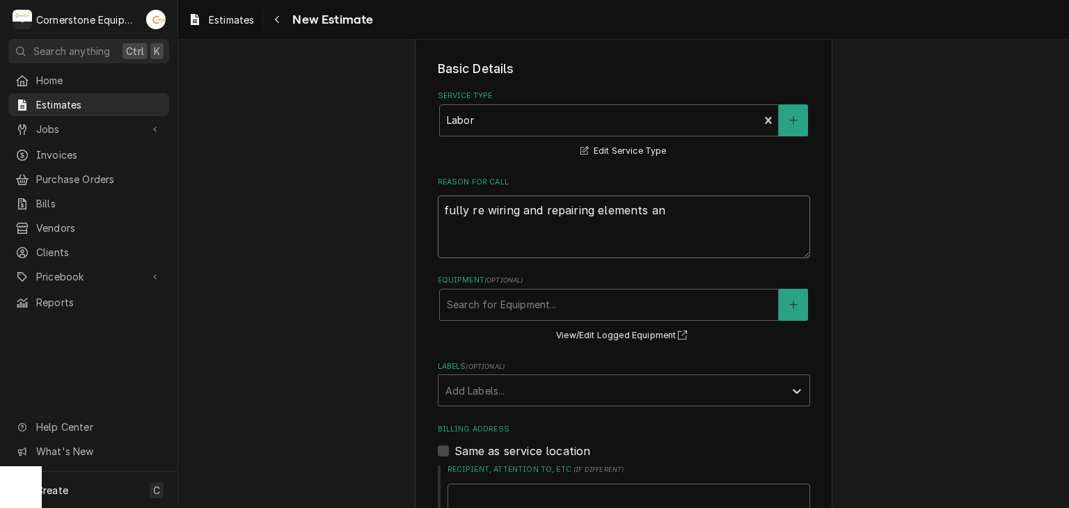
type textarea "x"
type textarea "fully re wiring and repairing elements and"
type textarea "x"
type textarea "fully re wiring and repairing elements and"
type textarea "x"
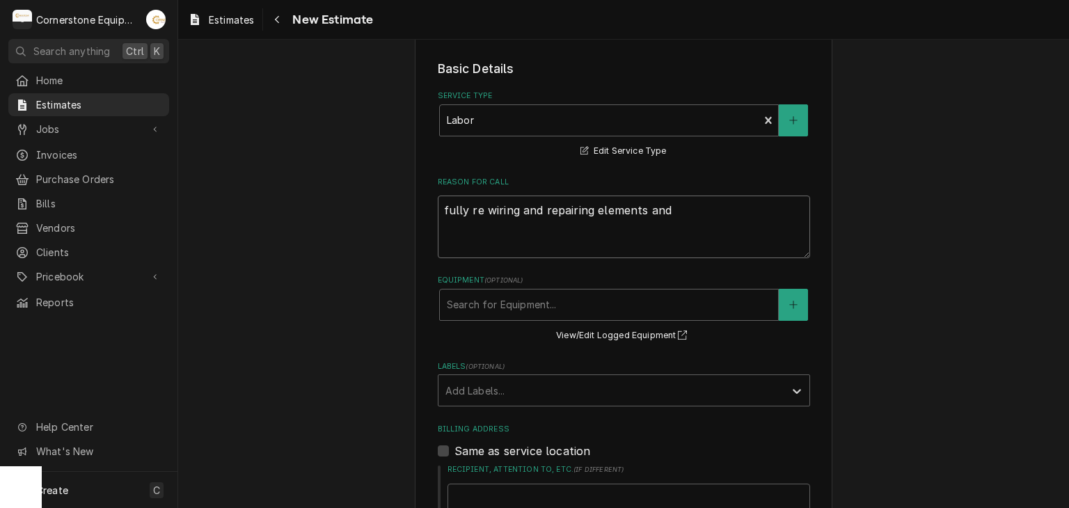
type textarea "fully re wiring and repairing elements and c"
type textarea "x"
type textarea "fully re wiring and repairing elements and co"
type textarea "x"
type textarea "fully re wiring and repairing elements and con"
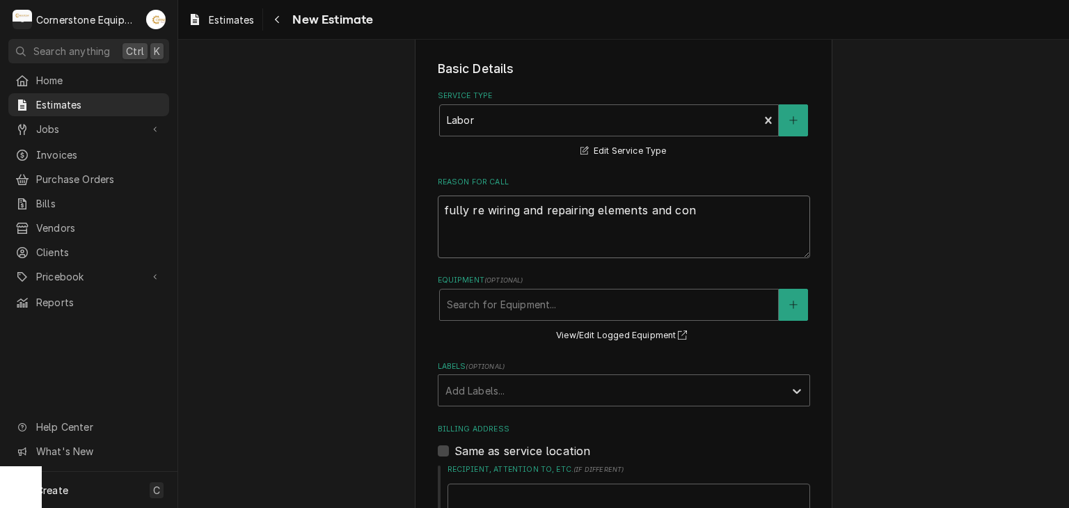
type textarea "x"
type textarea "fully re wiring and repairing elements and cont"
type textarea "x"
type textarea "fully re wiring and repairing elements and conta"
type textarea "x"
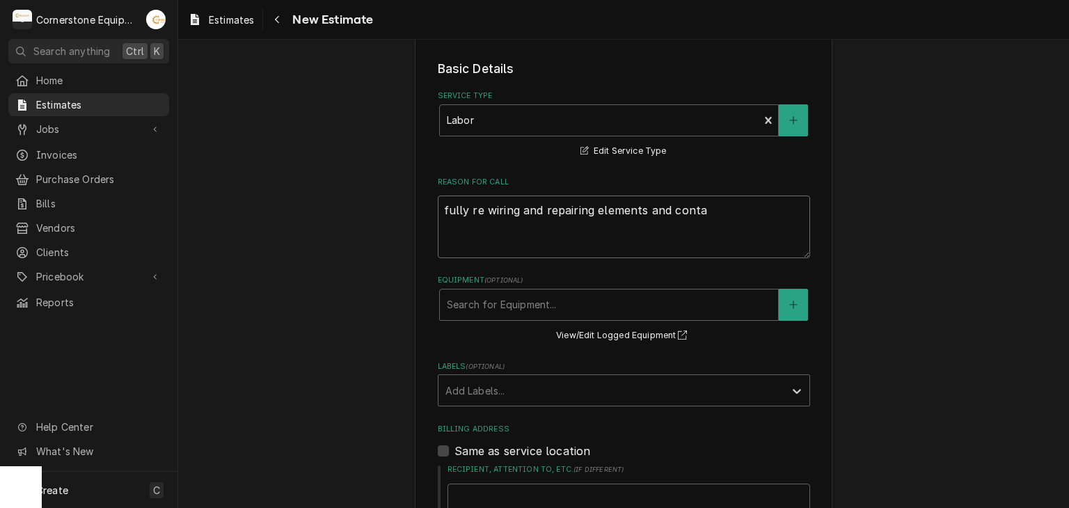
type textarea "fully re wiring and repairing elements and contac"
type textarea "x"
type textarea "fully re wiring and repairing elements and contact"
type textarea "x"
type textarea "fully re wiring and repairing elements and contacto"
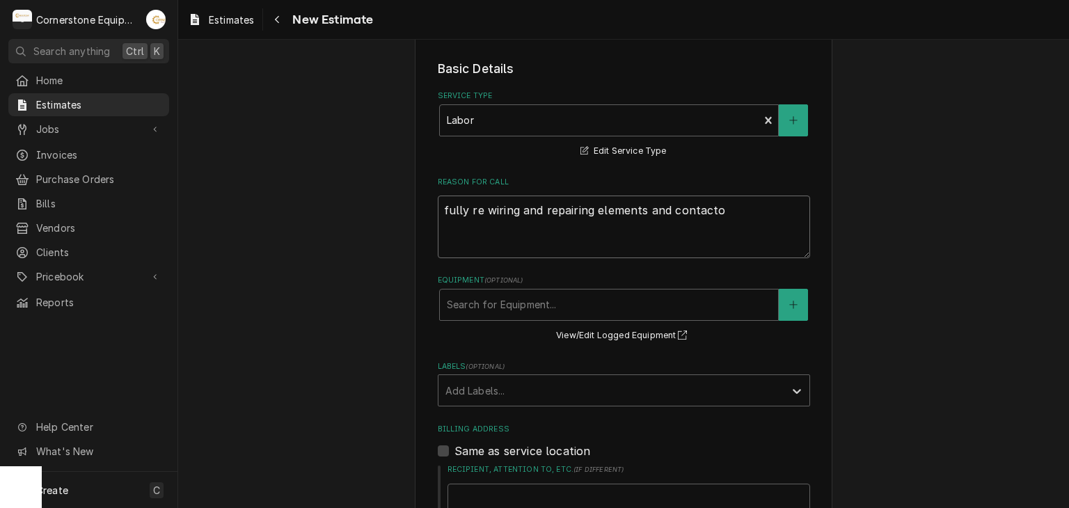
type textarea "x"
type textarea "fully re wiring and repairing elements and contactor"
type textarea "x"
type textarea "fully re wiring and repairing elements and contactor"
type textarea "x"
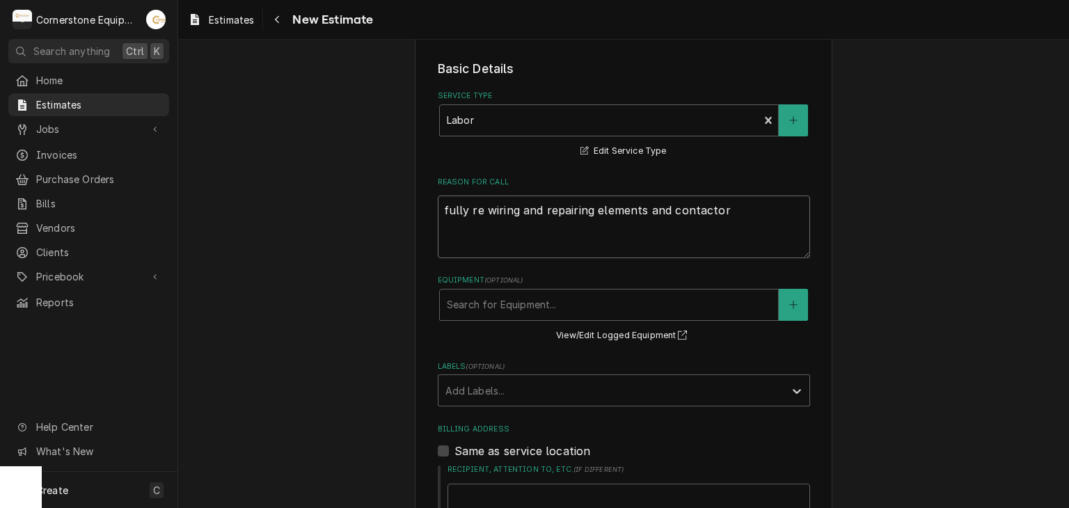
type textarea "fully re wiring and repairing elements and contactor b"
type textarea "x"
type textarea "fully re wiring and repairing elements and contactor bo"
type textarea "x"
type textarea "fully re wiring and repairing elements and contactor box"
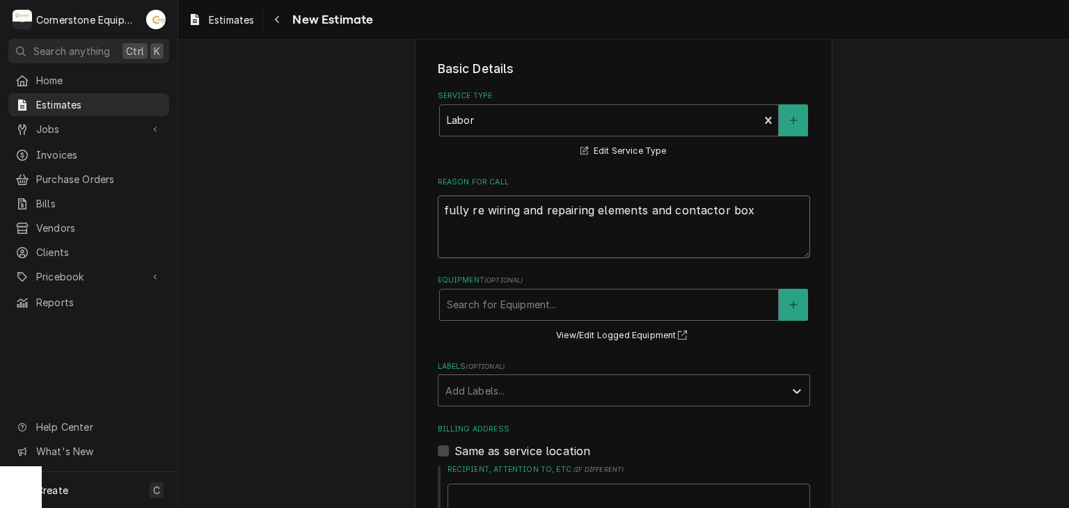
type textarea "x"
type textarea "fully re wiring and repairing elements and contactor boxe"
type textarea "x"
type textarea "fully re wiring and repairing elements and contactor boxex"
type textarea "x"
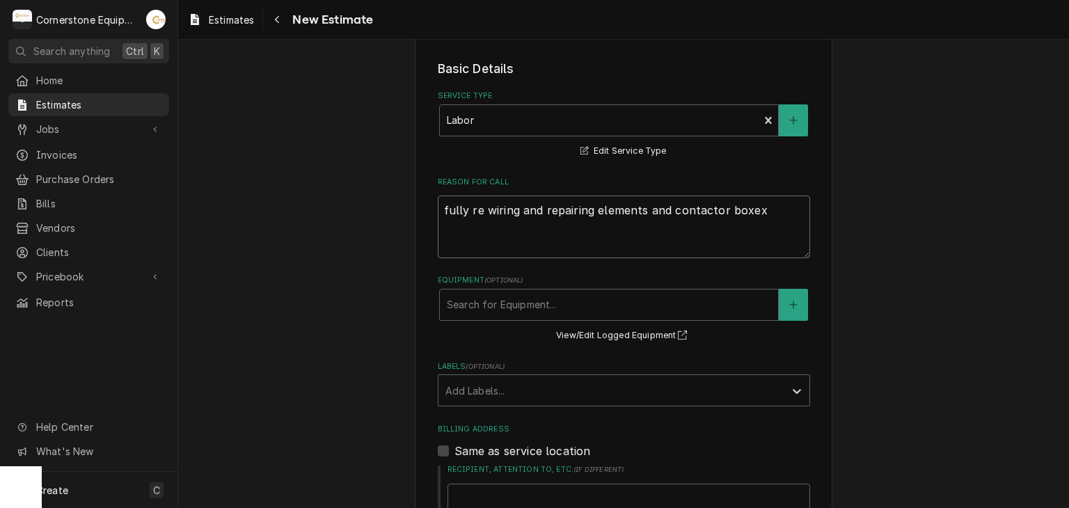
type textarea "fully re wiring and repairing elements and contactor boxe"
type textarea "x"
type textarea "fully re wiring and repairing elements and contactor boxes"
type textarea "x"
type textarea "fully re wiring and repairing elements and contactor boxes."
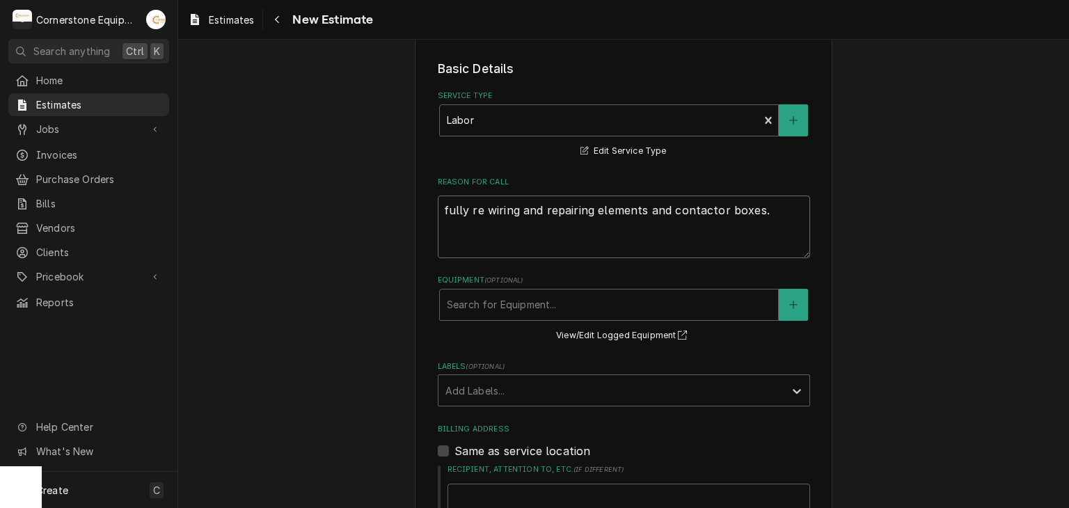
type textarea "x"
type textarea "fully re wiring and repairing elements and contactor boxes."
type textarea "x"
type textarea "fully re wiring and repairing elements and contactor boxes. r"
type textarea "x"
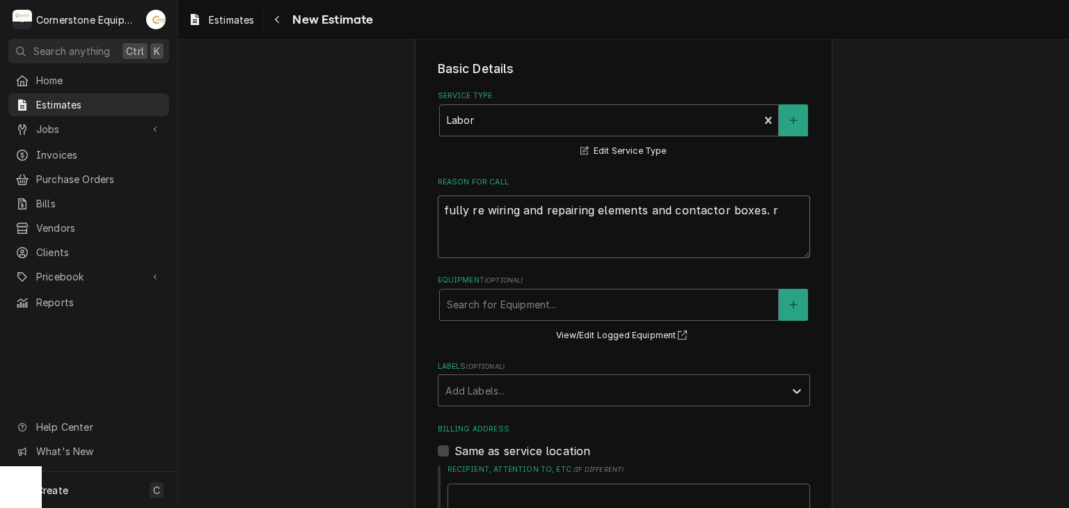
type textarea "fully re wiring and repairing elements and contactor boxes. re"
type textarea "x"
type textarea "fully re wiring and repairing elements and contactor boxes. repl"
type textarea "x"
type textarea "fully re wiring and repairing elements and contactor boxes. repla"
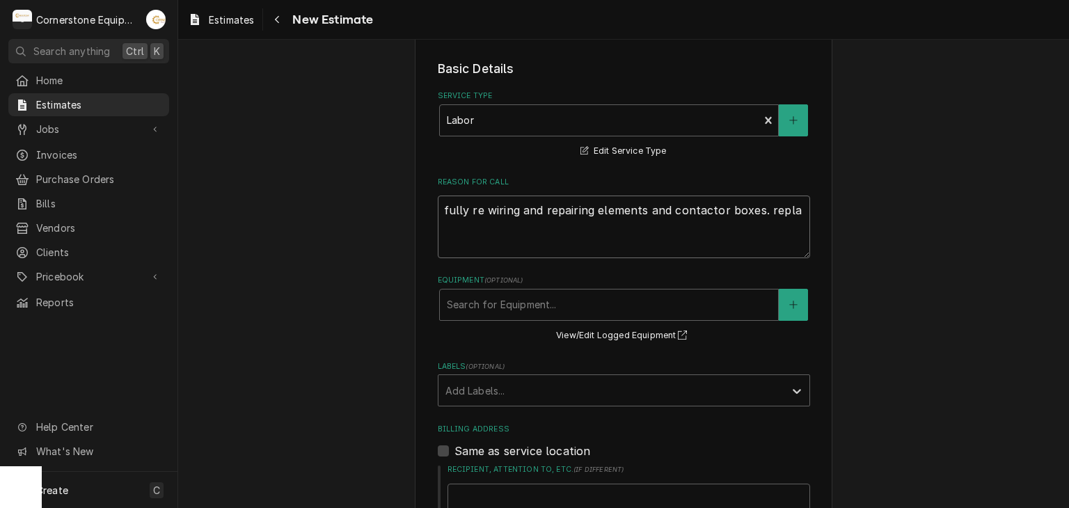
type textarea "x"
type textarea "fully re wiring and repairing elements and contactor boxes. replac"
type textarea "x"
type textarea "fully re wiring and repairing elements and contactor boxes. replaci"
type textarea "x"
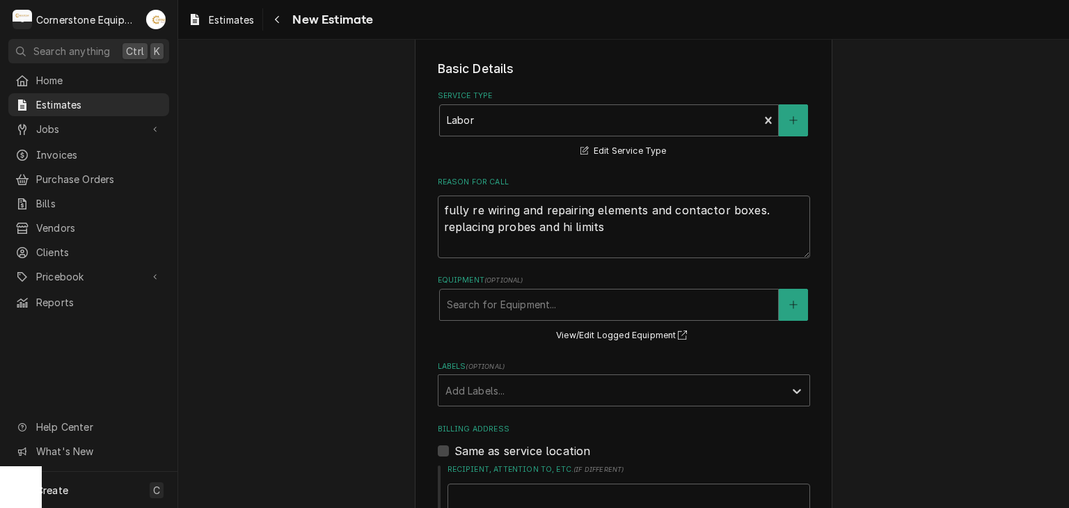
click at [340, 281] on div "Please provide the following information to create your estimate: Client Detail…" at bounding box center [623, 435] width 891 height 1309
click at [523, 386] on div "Labels" at bounding box center [611, 390] width 332 height 25
click at [514, 322] on div "Equipment ( optional ) Search for Equipment... View/Edit Logged Equipment" at bounding box center [624, 309] width 372 height 69
click at [516, 304] on div "Equipment" at bounding box center [609, 304] width 324 height 25
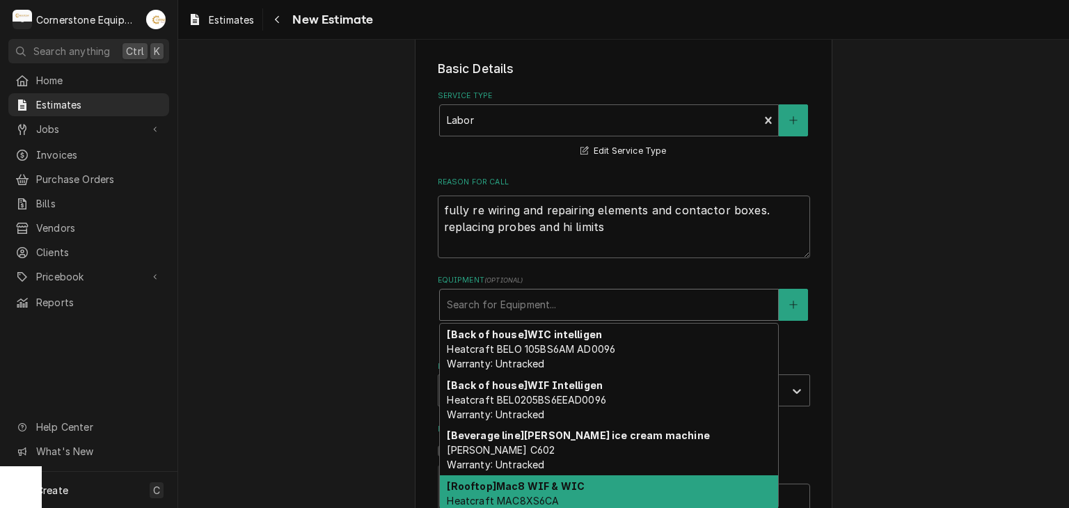
scroll to position [18, 0]
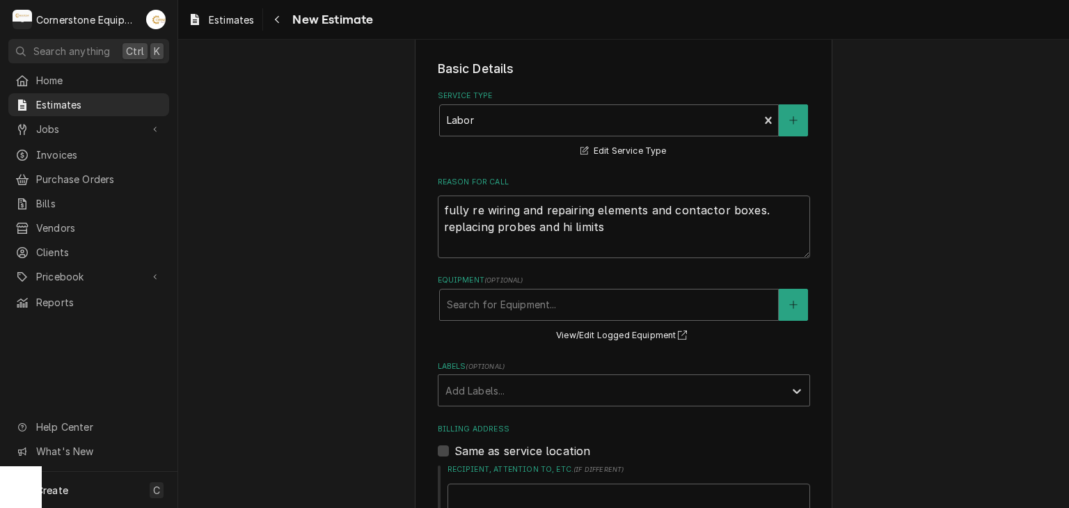
click at [287, 383] on div "Please provide the following information to create your estimate: Client Detail…" at bounding box center [623, 435] width 891 height 1309
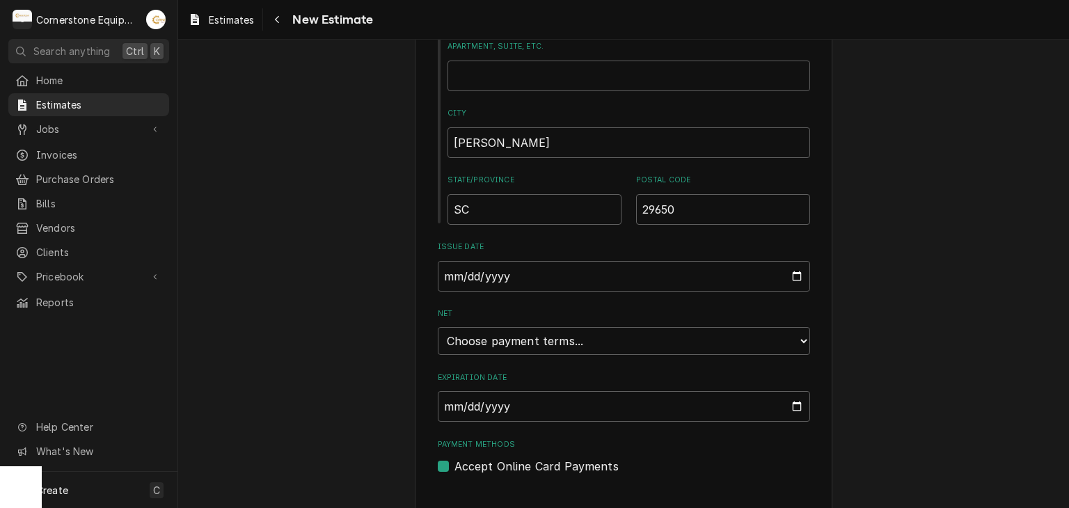
scroll to position [551, 0]
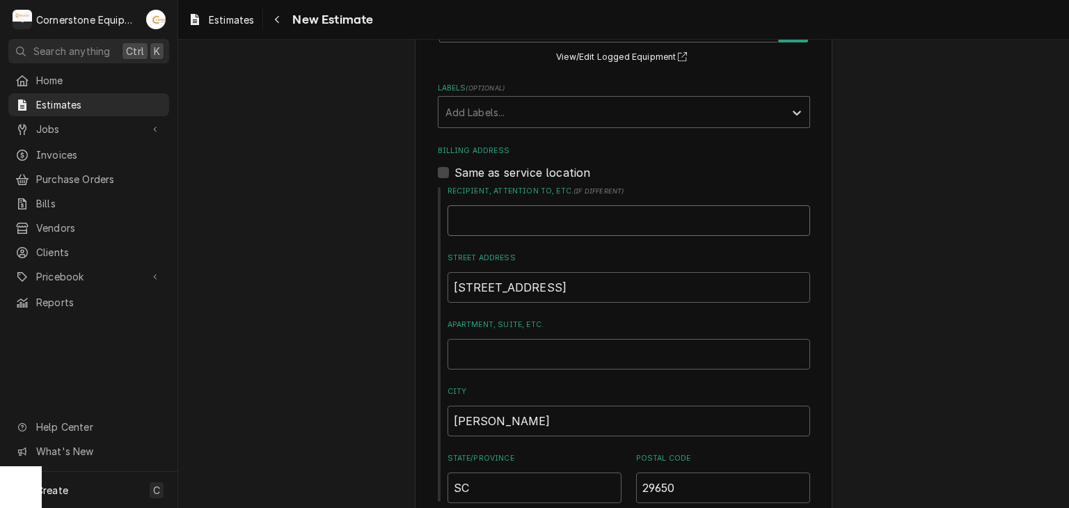
click at [493, 215] on input "Recipient, Attention To, etc. ( if different )" at bounding box center [628, 220] width 363 height 31
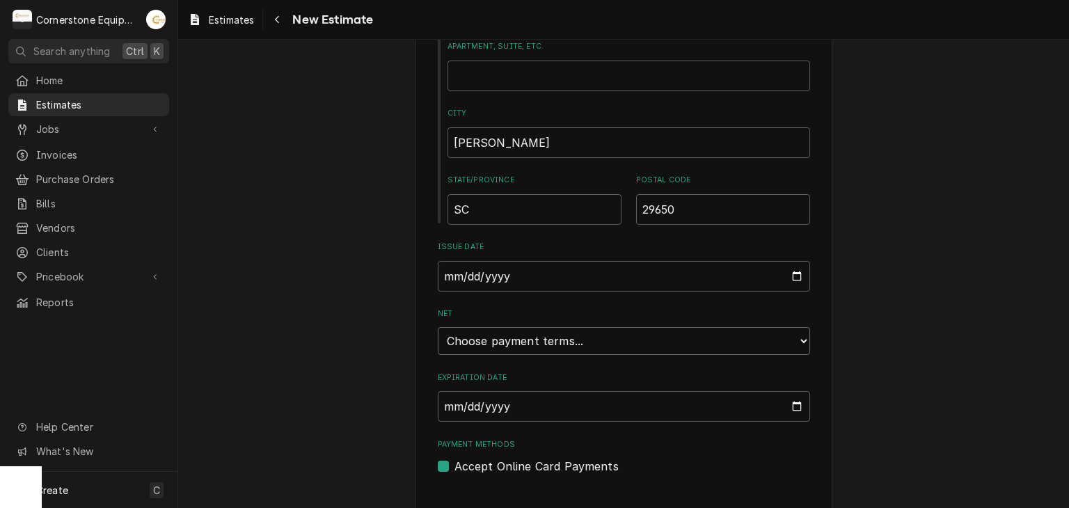
drag, startPoint x: 525, startPoint y: 328, endPoint x: 532, endPoint y: 339, distance: 12.8
click at [527, 331] on select "Choose payment terms... Same Day Net 7 Net 14 Net 21 Net 30 Net 45 Net 60 Net 90" at bounding box center [624, 341] width 372 height 28
click at [532, 339] on select "Choose payment terms... Same Day Net 7 Net 14 Net 21 Net 30 Net 45 Net 60 Net 90" at bounding box center [624, 341] width 372 height 28
click at [485, 332] on select "Choose payment terms... Same Day Net 7 Net 14 Net 21 Net 30 Net 30 Net 45 Net 6…" at bounding box center [624, 341] width 372 height 28
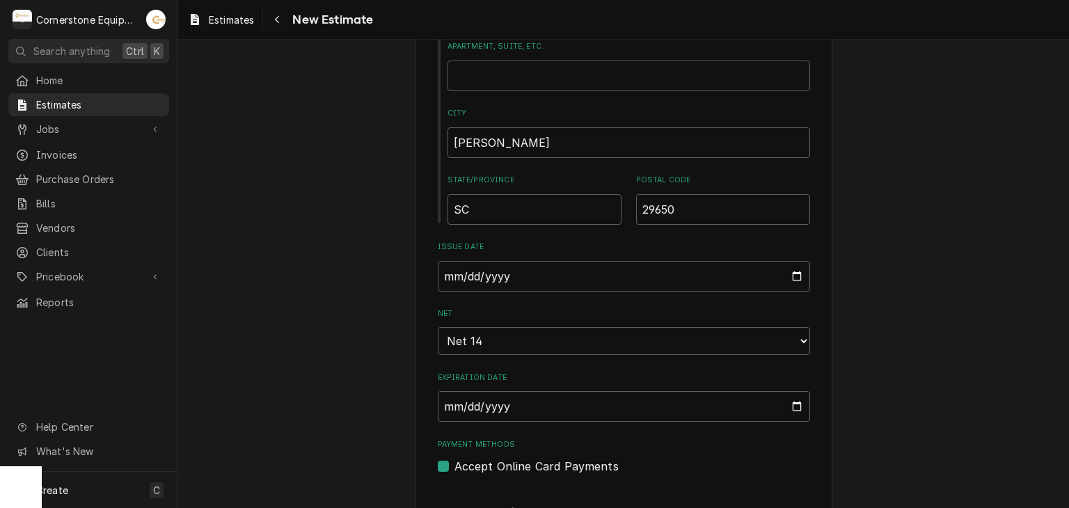
click at [406, 325] on div "Please provide the following information to create your estimate: Client Detail…" at bounding box center [623, 295] width 891 height 2141
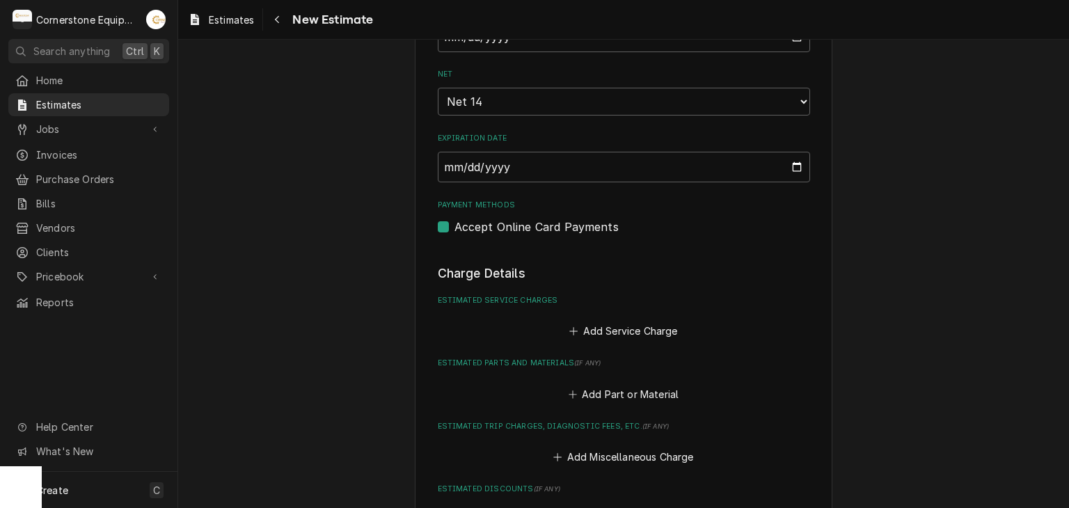
scroll to position [1108, 0]
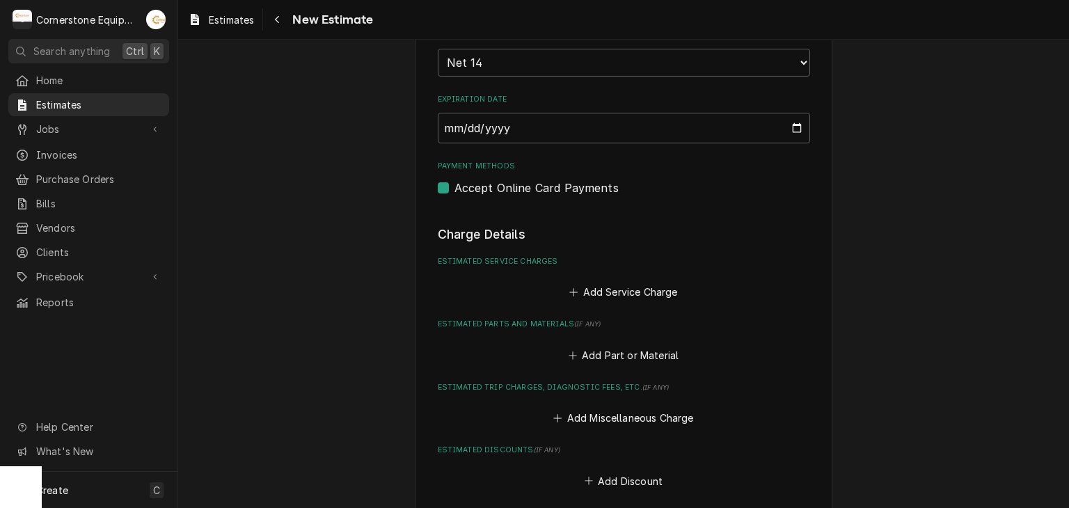
click at [507, 180] on label "Accept Online Card Payments" at bounding box center [536, 188] width 164 height 17
click at [507, 180] on input "Payment Methods" at bounding box center [640, 195] width 372 height 31
click at [593, 278] on div "Add Service Charge" at bounding box center [624, 288] width 372 height 27
click at [605, 296] on button "Add Service Charge" at bounding box center [623, 292] width 113 height 19
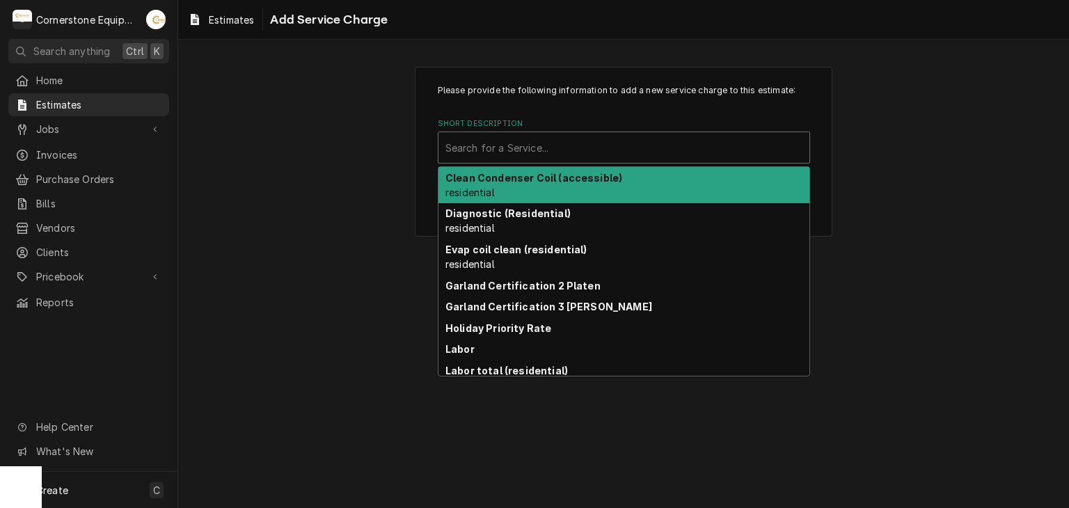
click at [511, 149] on div "Short Description" at bounding box center [623, 147] width 357 height 25
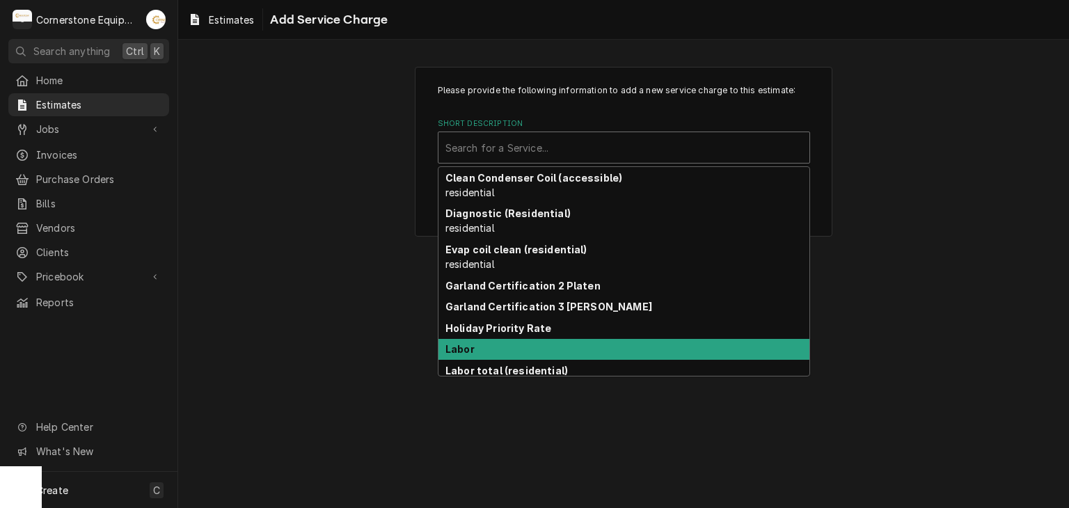
click at [526, 349] on div "Labor" at bounding box center [623, 350] width 371 height 22
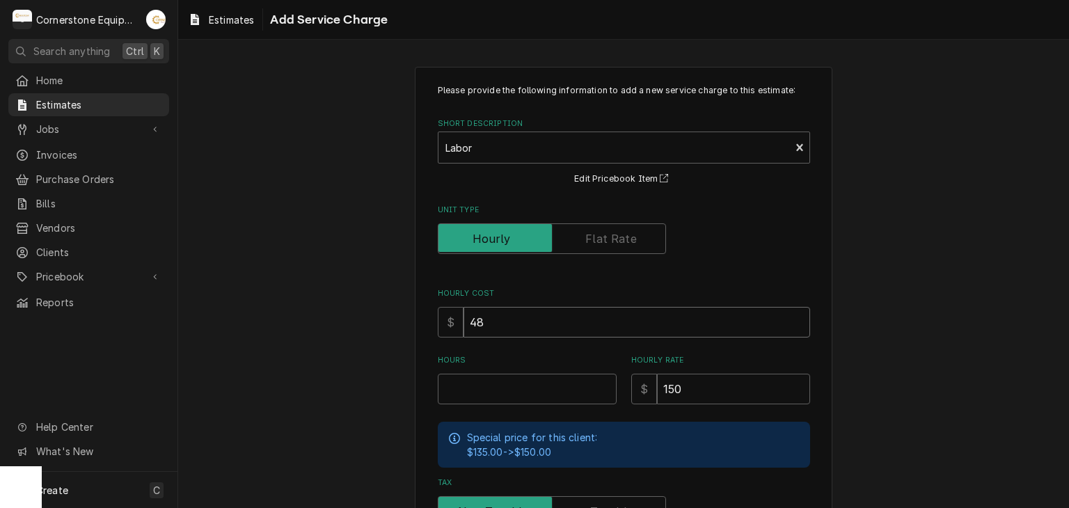
click at [517, 318] on input "48" at bounding box center [636, 322] width 347 height 31
click at [520, 370] on div "Hours" at bounding box center [527, 379] width 179 height 49
click at [292, 343] on div "Please provide the following information to add a new service charge to this es…" at bounding box center [623, 382] width 891 height 656
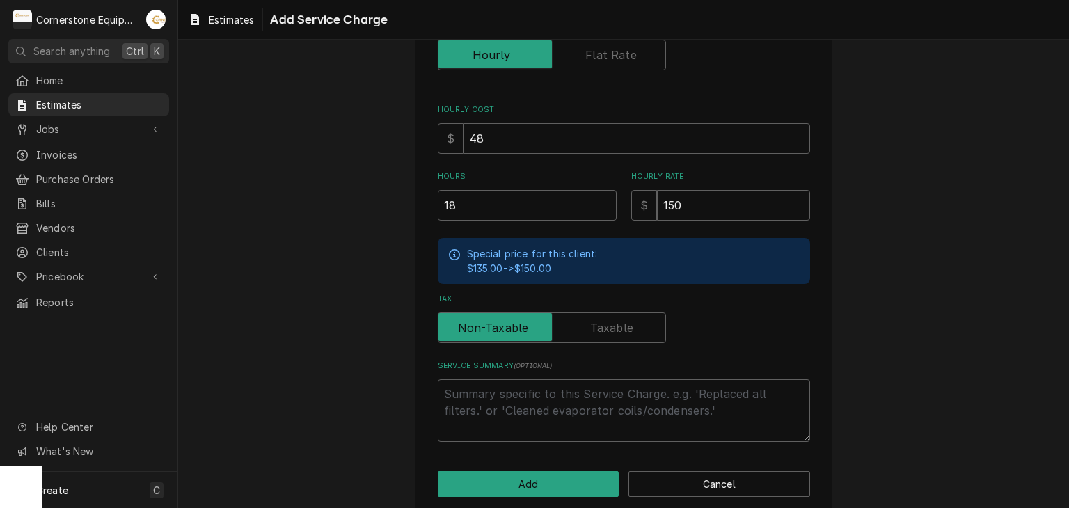
scroll to position [200, 0]
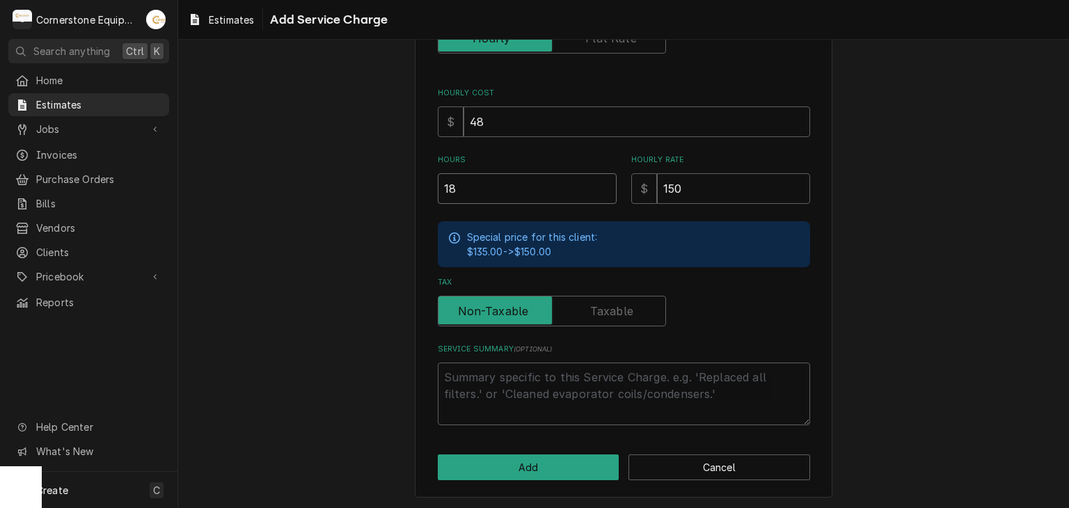
click at [484, 194] on input "18" at bounding box center [527, 188] width 179 height 31
click at [548, 463] on button "Add" at bounding box center [529, 467] width 182 height 26
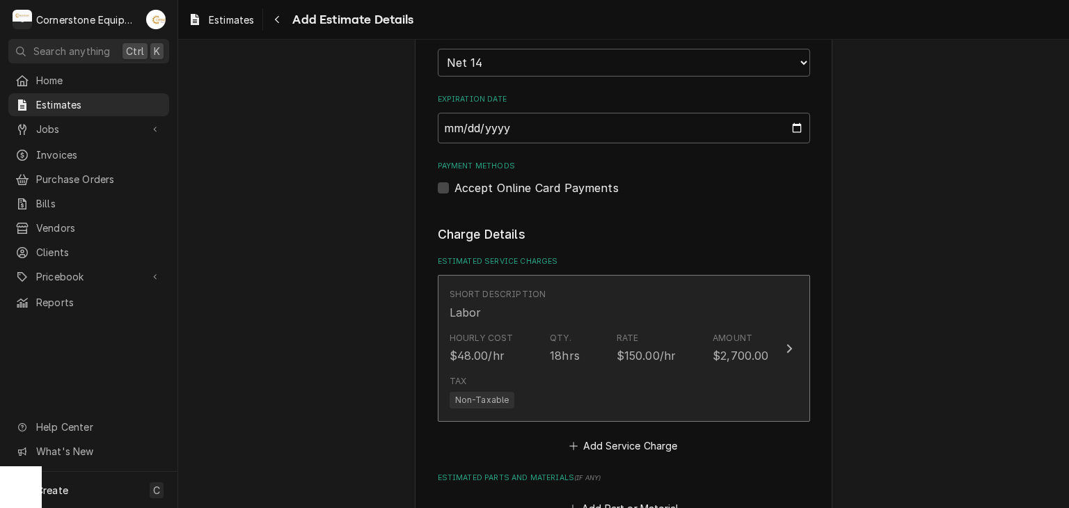
scroll to position [1091, 0]
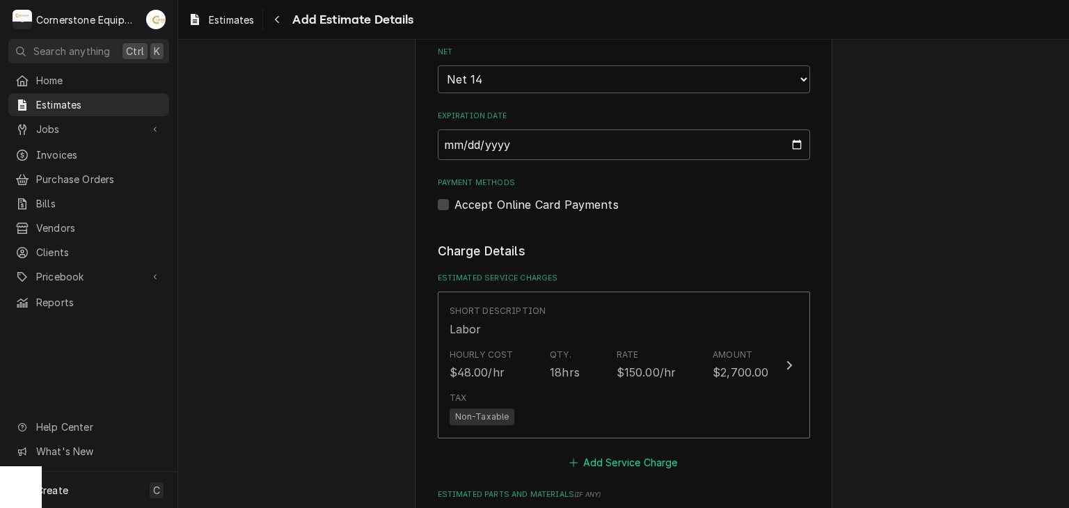
click at [610, 461] on button "Add Service Charge" at bounding box center [623, 462] width 113 height 19
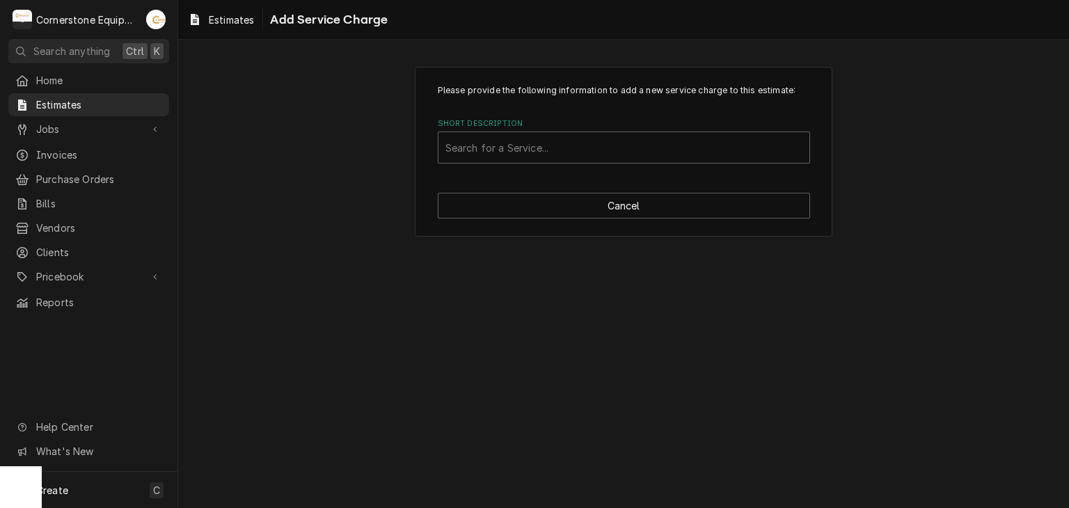
drag, startPoint x: 523, startPoint y: 126, endPoint x: 526, endPoint y: 154, distance: 28.7
click at [523, 129] on label "Short Description" at bounding box center [624, 123] width 372 height 11
click at [526, 154] on div "Short Description" at bounding box center [623, 147] width 357 height 25
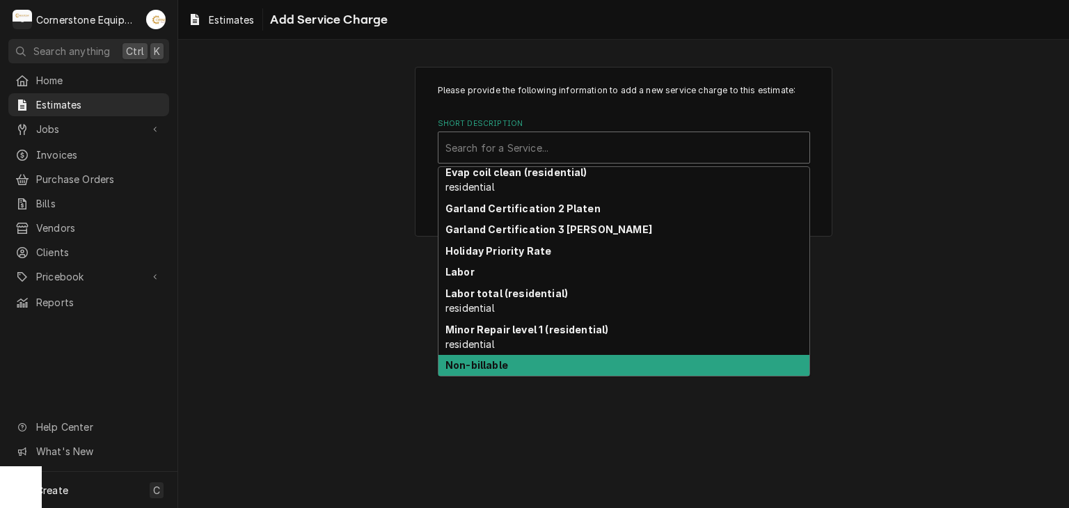
scroll to position [120, 0]
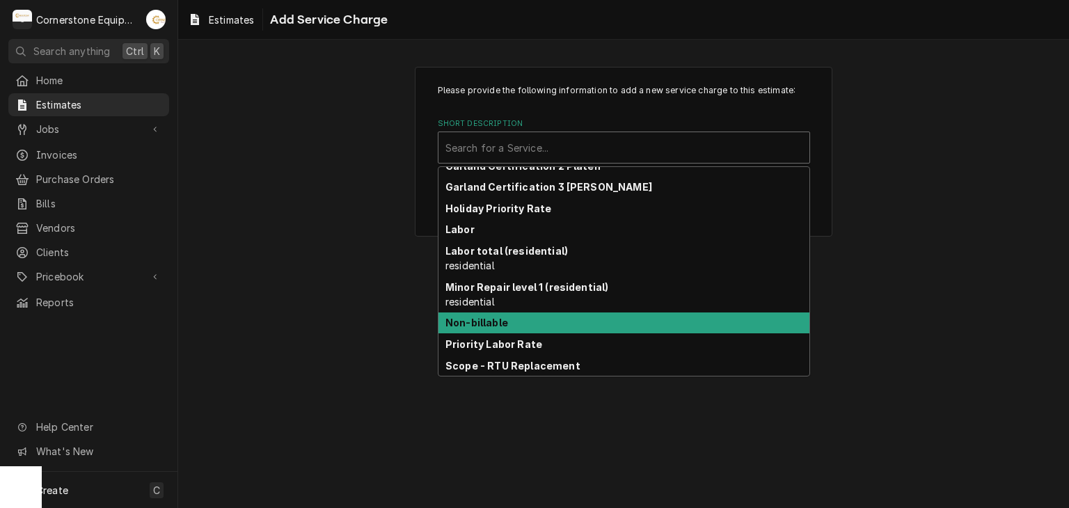
click at [507, 331] on div "Non-billable" at bounding box center [623, 323] width 371 height 22
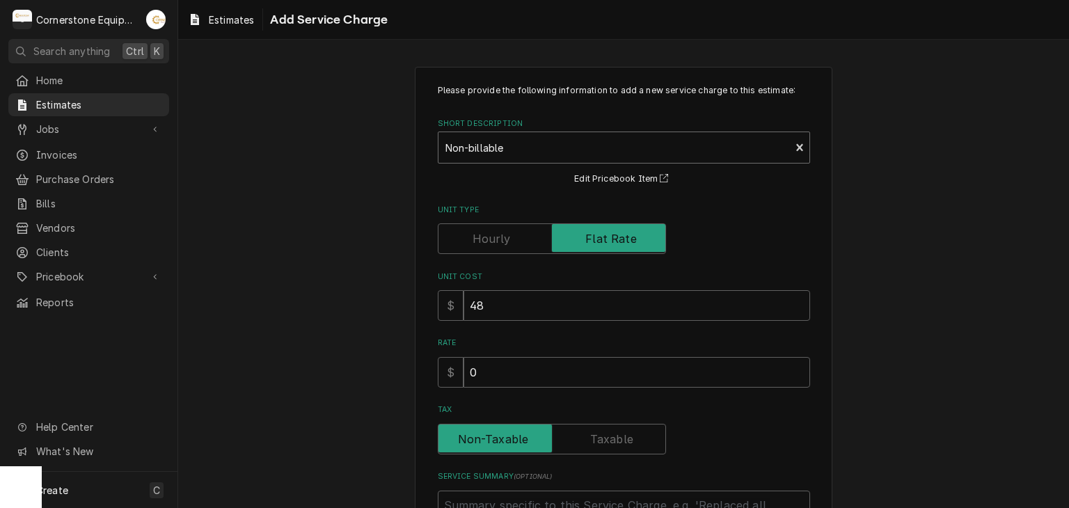
drag, startPoint x: 509, startPoint y: 157, endPoint x: 509, endPoint y: 164, distance: 7.7
click at [509, 159] on div "Short Description" at bounding box center [614, 147] width 338 height 25
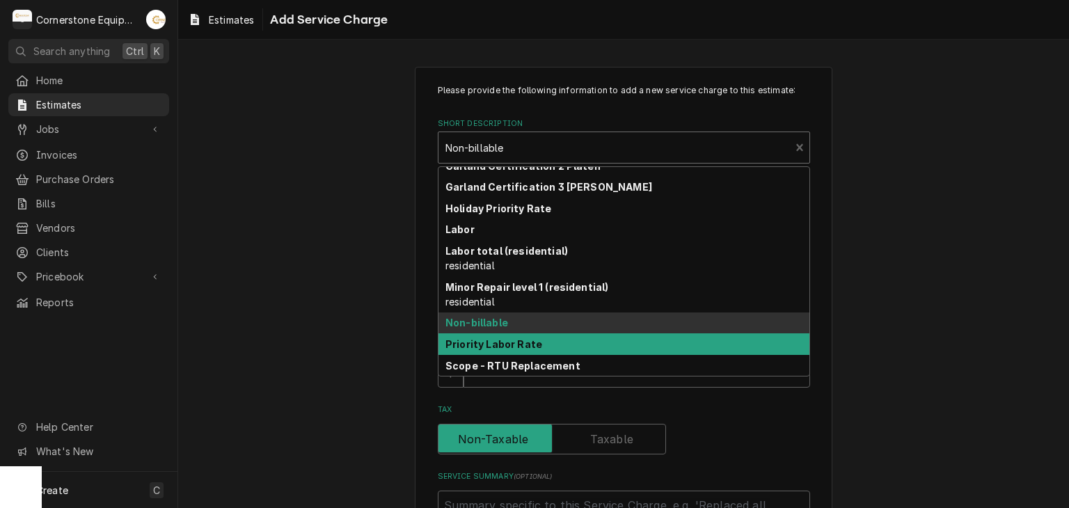
click at [532, 350] on div "Priority Labor Rate" at bounding box center [623, 344] width 371 height 22
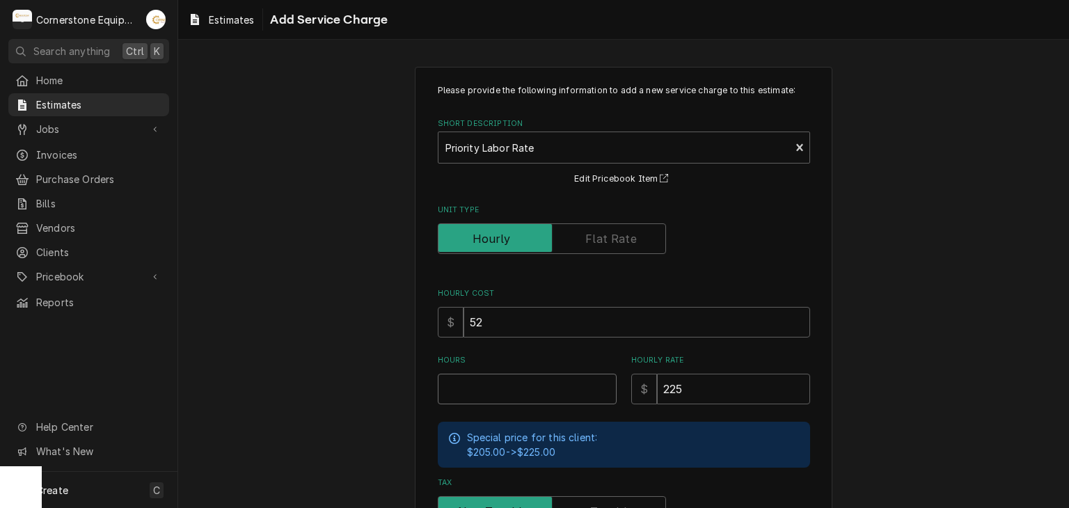
click at [500, 402] on input "Hours" at bounding box center [527, 389] width 179 height 31
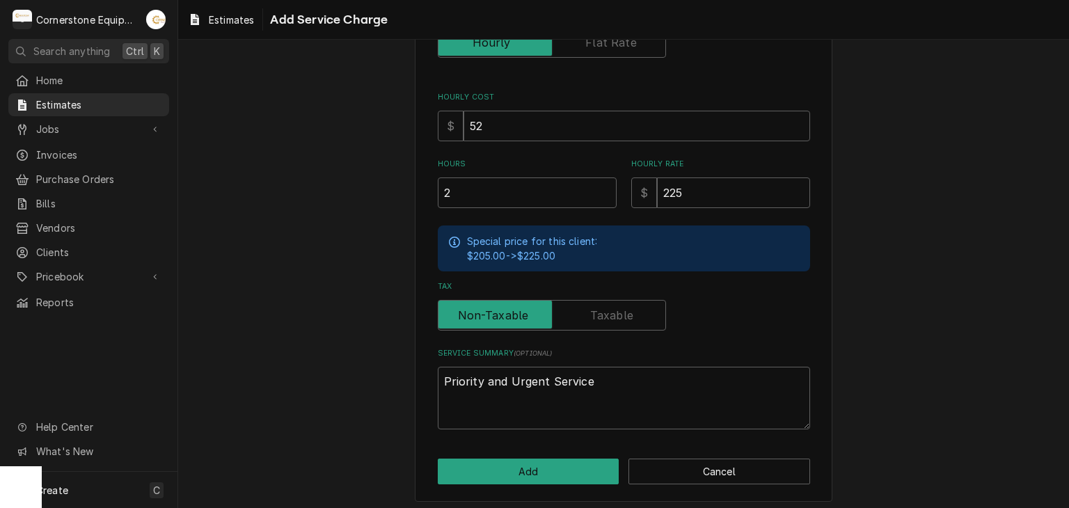
scroll to position [200, 0]
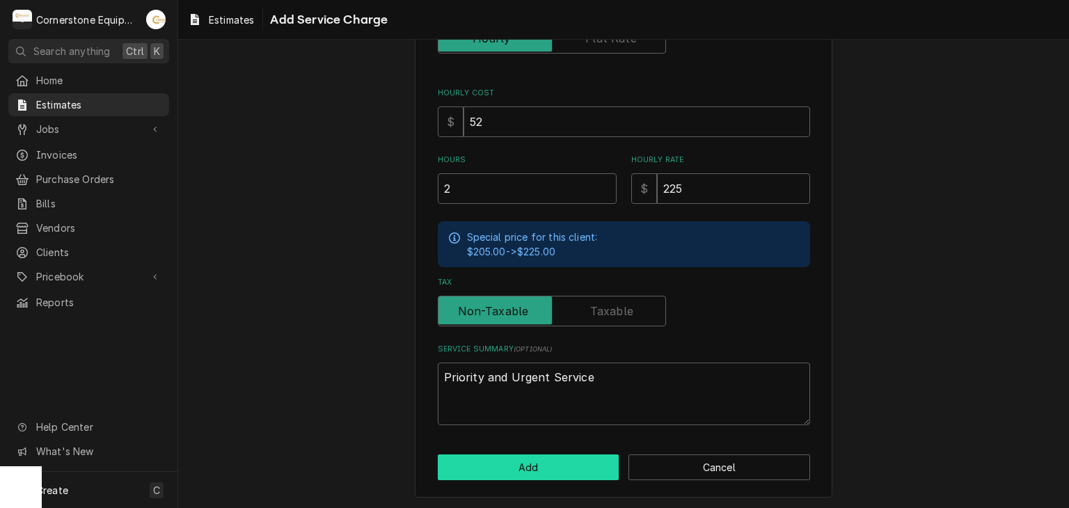
click at [487, 474] on button "Add" at bounding box center [529, 467] width 182 height 26
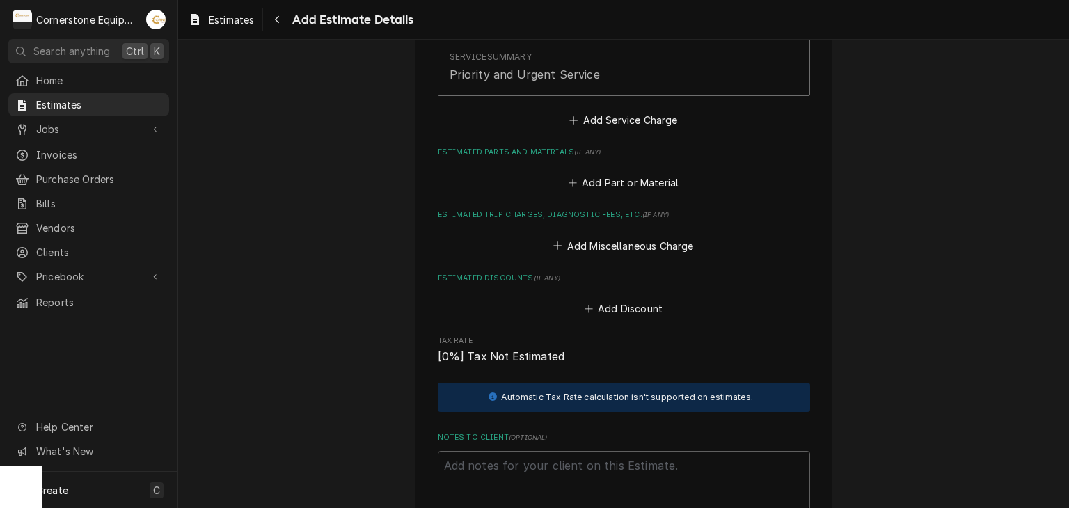
scroll to position [1352, 0]
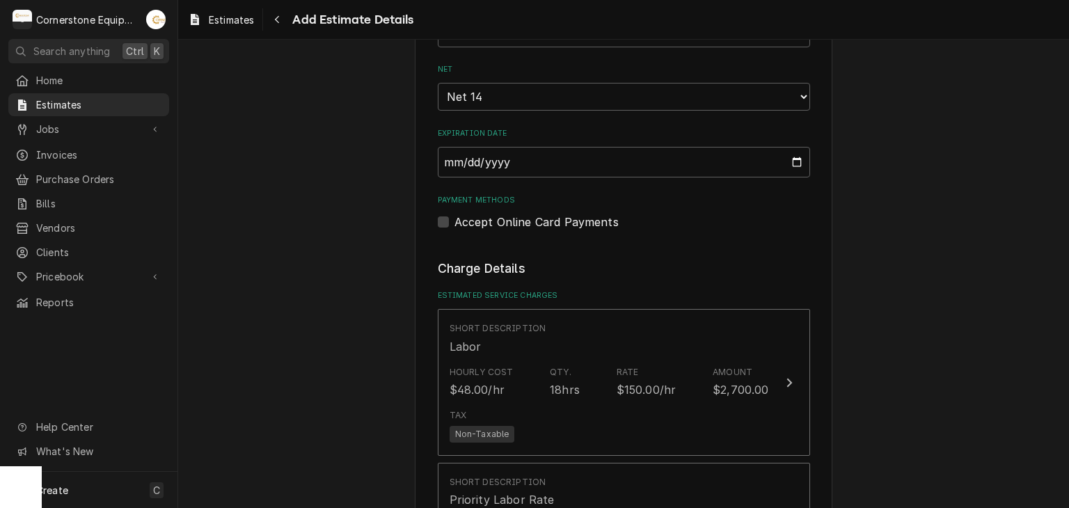
click at [500, 290] on label "Estimated Service Charges" at bounding box center [624, 295] width 372 height 11
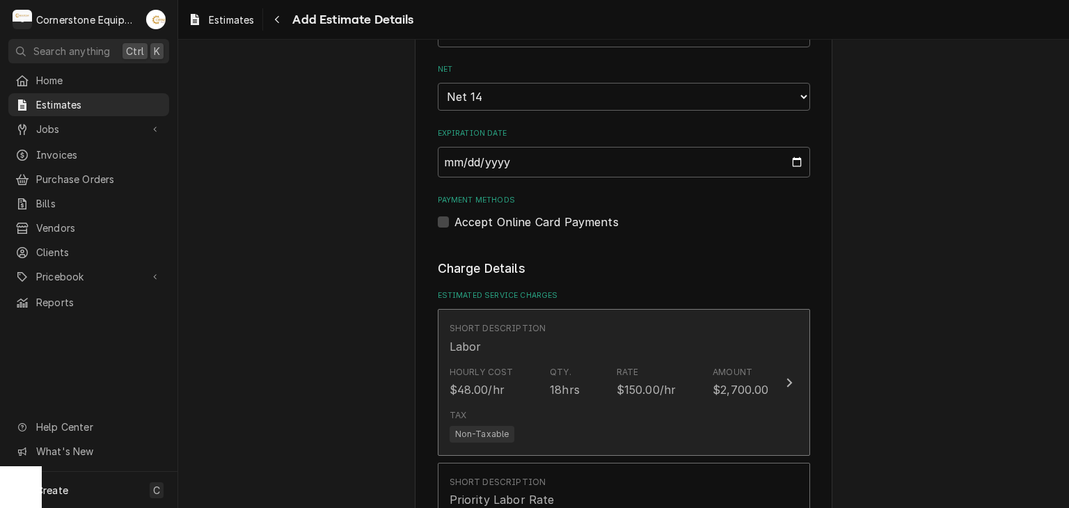
click at [509, 360] on div "Hourly Cost $48.00/hr Qty. 18hrs Rate $150.00/hr Amount $2,700.00" at bounding box center [609, 381] width 319 height 43
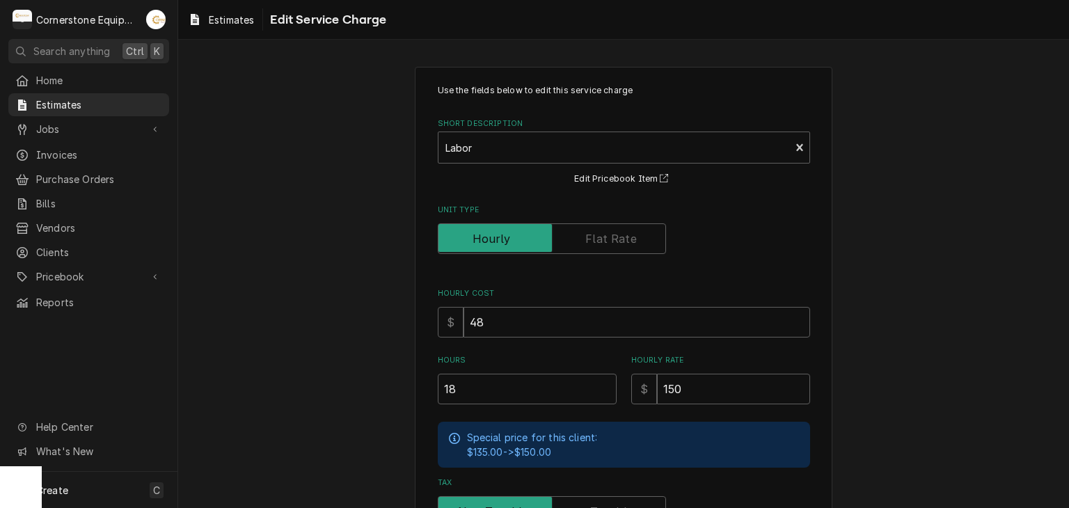
scroll to position [235, 0]
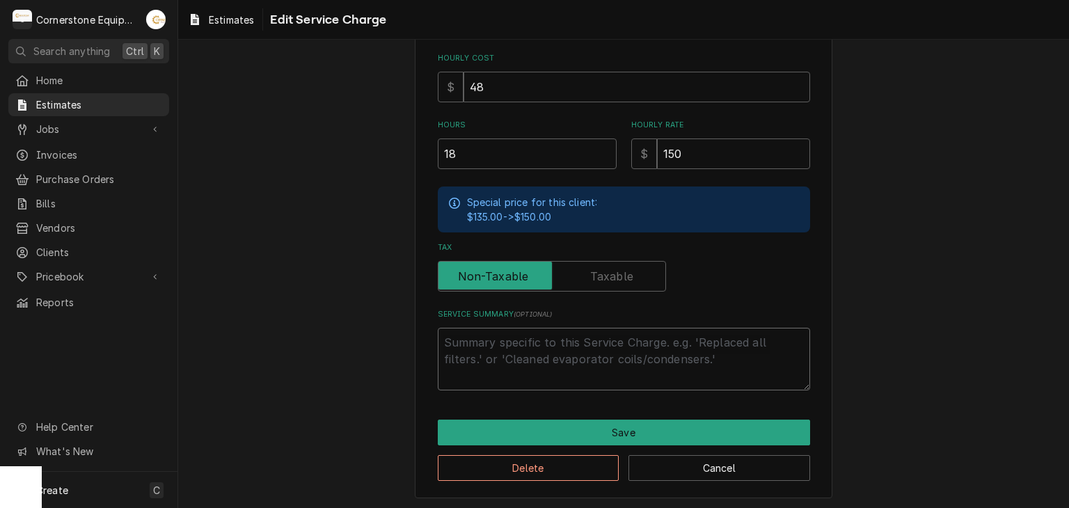
click at [470, 328] on textarea "Service Summary ( optional )" at bounding box center [624, 359] width 372 height 63
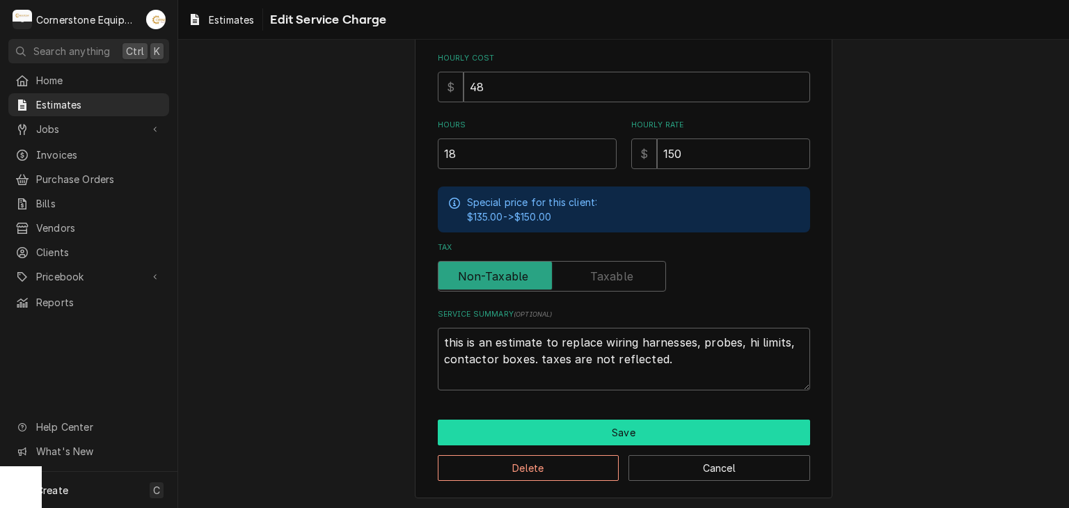
click at [576, 425] on button "Save" at bounding box center [624, 433] width 372 height 26
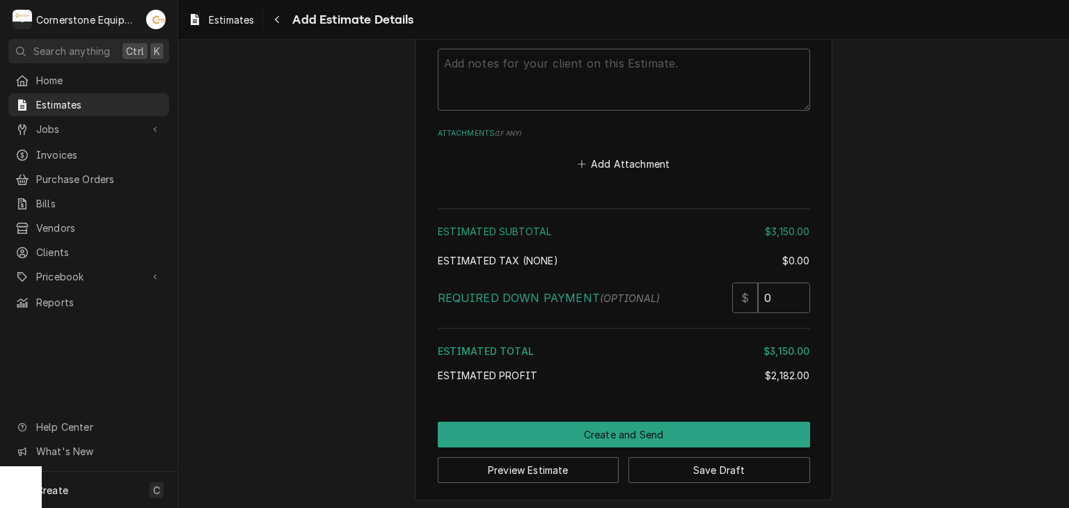
scroll to position [1815, 0]
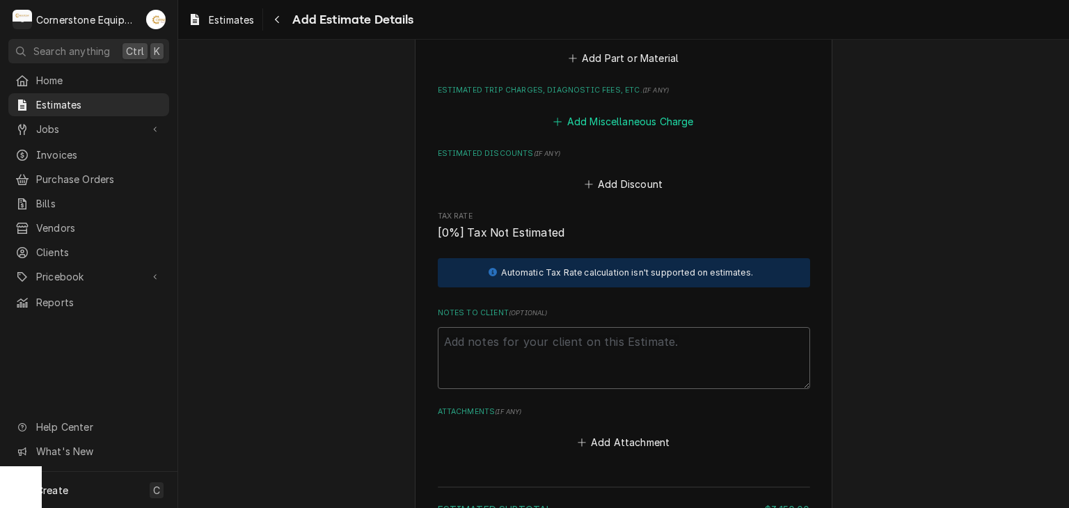
click at [640, 117] on button "Add Miscellaneous Charge" at bounding box center [623, 120] width 145 height 19
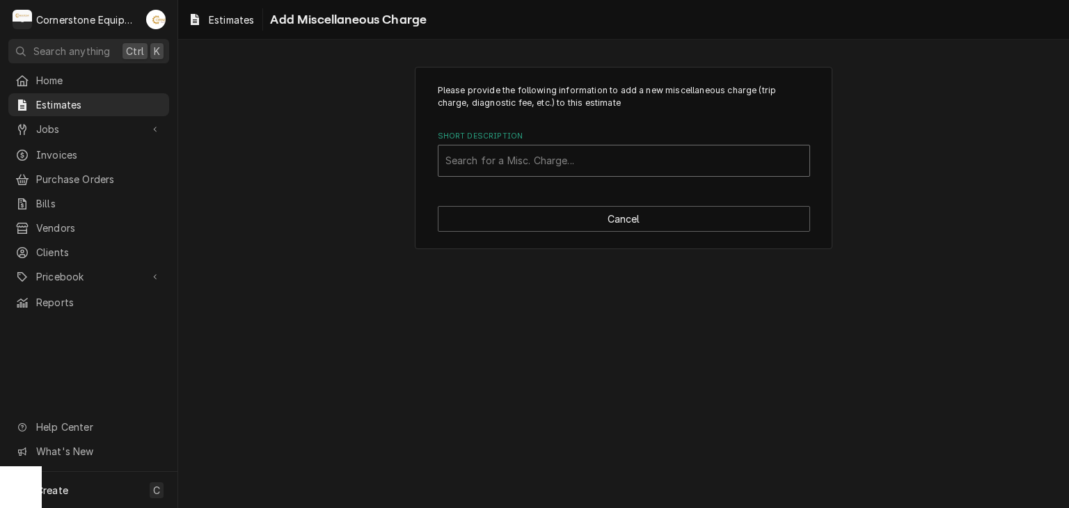
click at [634, 165] on div "Short Description" at bounding box center [623, 160] width 357 height 25
click at [390, 68] on div "Please provide the following information to add a new miscellaneous charge (tri…" at bounding box center [623, 157] width 891 height 207
click at [471, 165] on div "Short Description" at bounding box center [623, 160] width 357 height 25
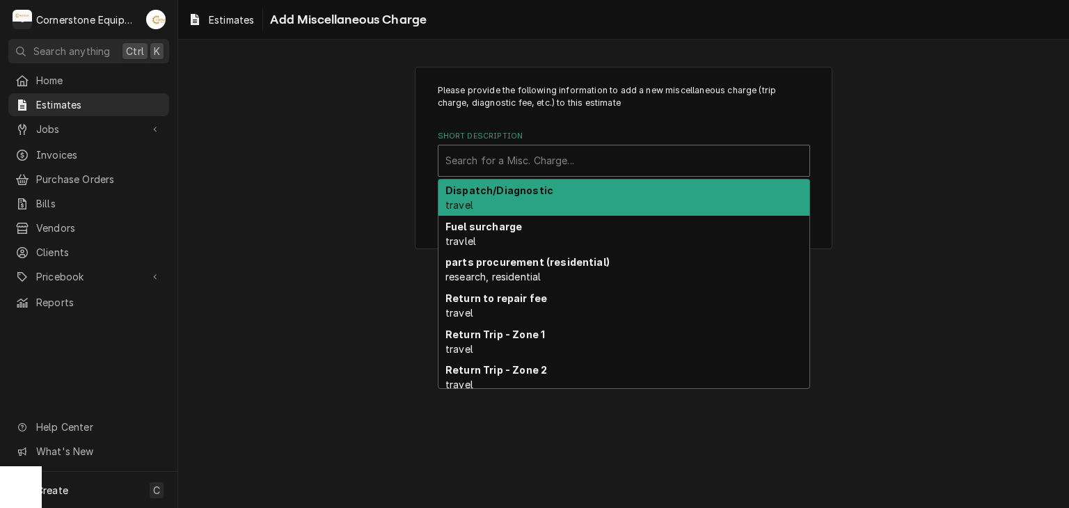
click at [498, 212] on div "Dispatch/Diagnostic travel" at bounding box center [623, 198] width 371 height 36
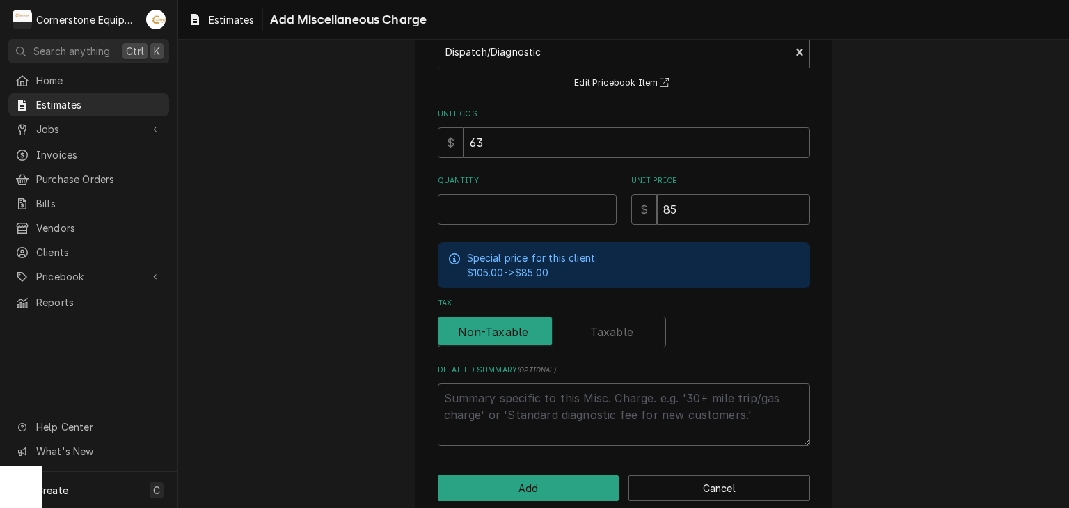
scroll to position [129, 0]
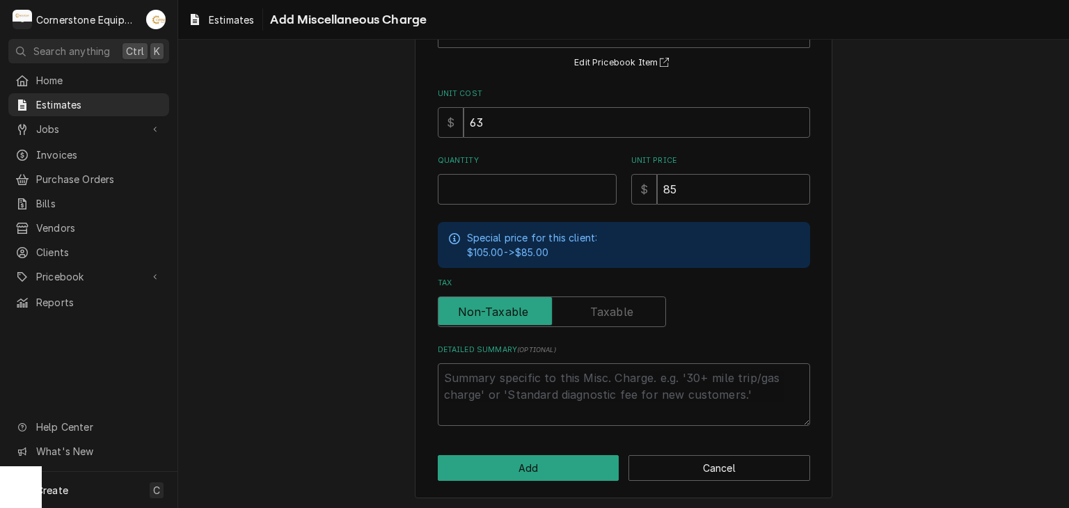
click at [680, 484] on div "Please provide the following information to add a new miscellaneous charge (tri…" at bounding box center [624, 218] width 418 height 561
click at [681, 481] on div "Please provide the following information to add a new miscellaneous charge (tri…" at bounding box center [624, 218] width 418 height 561
click at [683, 471] on button "Cancel" at bounding box center [719, 468] width 182 height 26
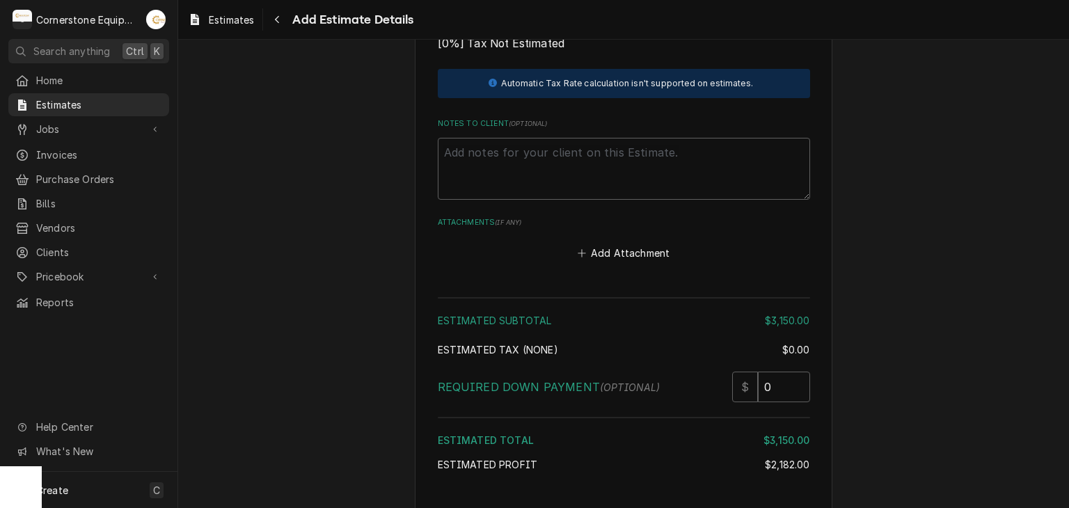
scroll to position [2093, 0]
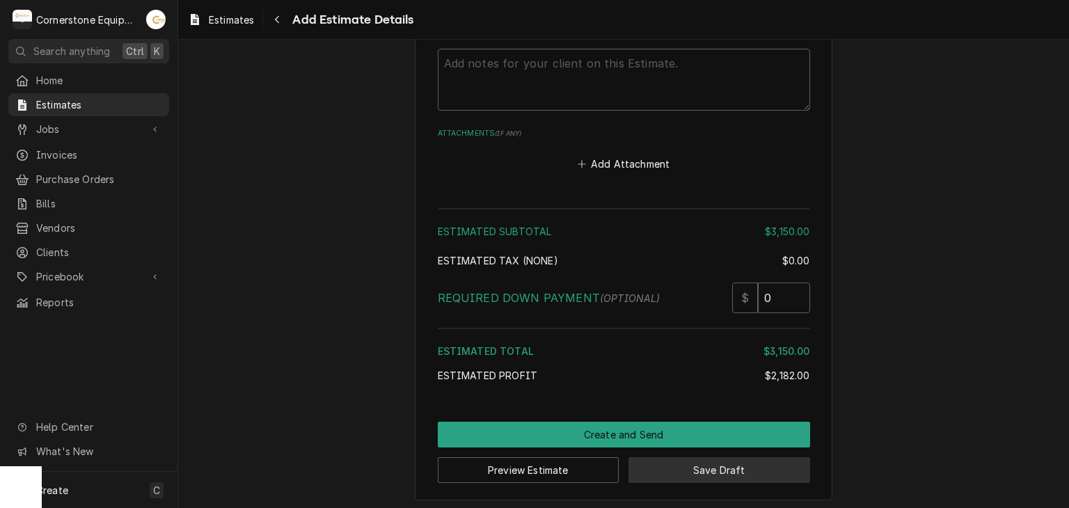
click at [679, 463] on button "Save Draft" at bounding box center [719, 470] width 182 height 26
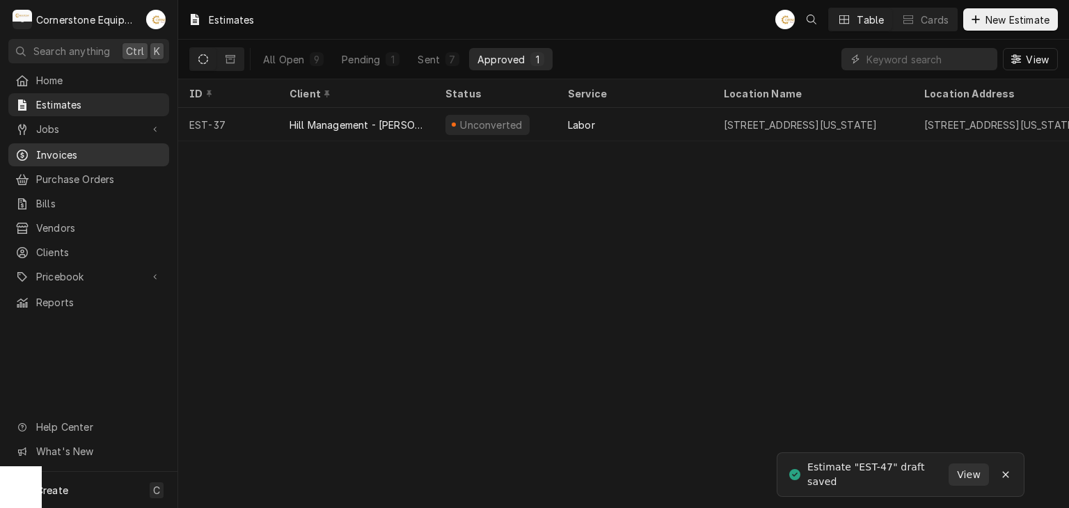
click at [116, 151] on span "Invoices" at bounding box center [99, 155] width 126 height 15
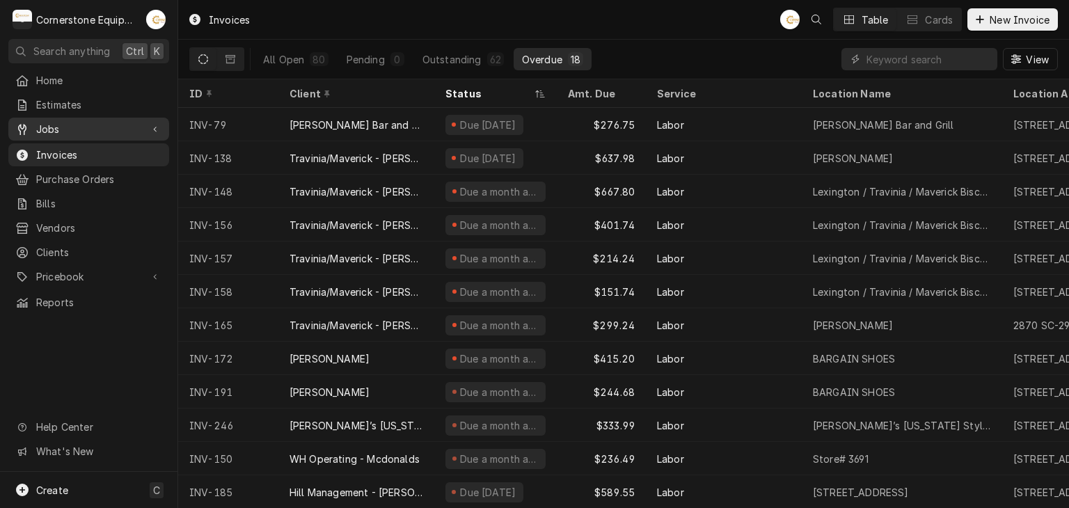
click at [130, 122] on span "Jobs" at bounding box center [88, 129] width 105 height 15
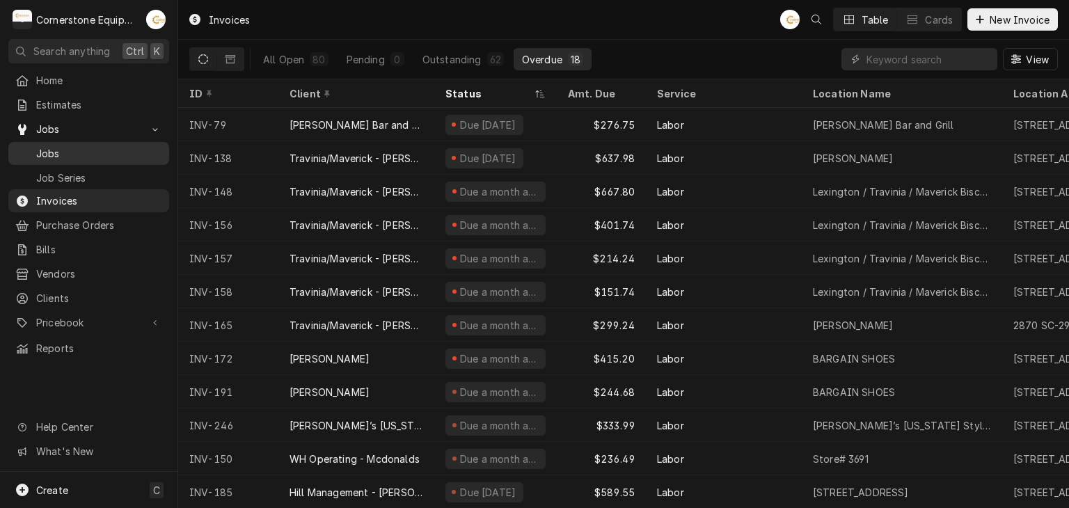
click at [150, 152] on span "Jobs" at bounding box center [99, 153] width 126 height 15
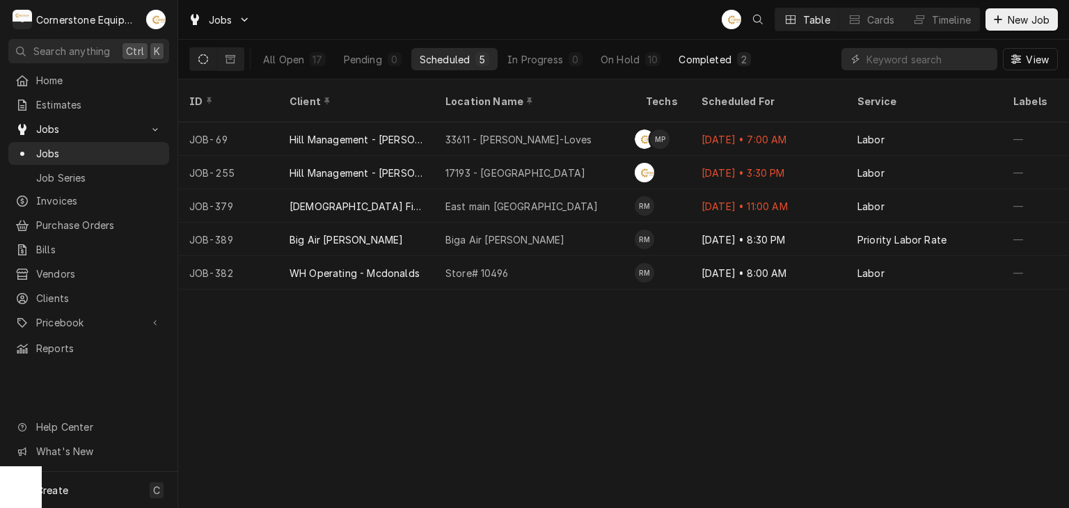
drag, startPoint x: 691, startPoint y: 76, endPoint x: 699, endPoint y: 63, distance: 15.3
click at [693, 74] on div "All Open 17 Pending 0 Scheduled 5 In Progress 0 On Hold 10 Completed 2" at bounding box center [507, 59] width 505 height 39
click at [699, 63] on div "Completed" at bounding box center [705, 59] width 52 height 15
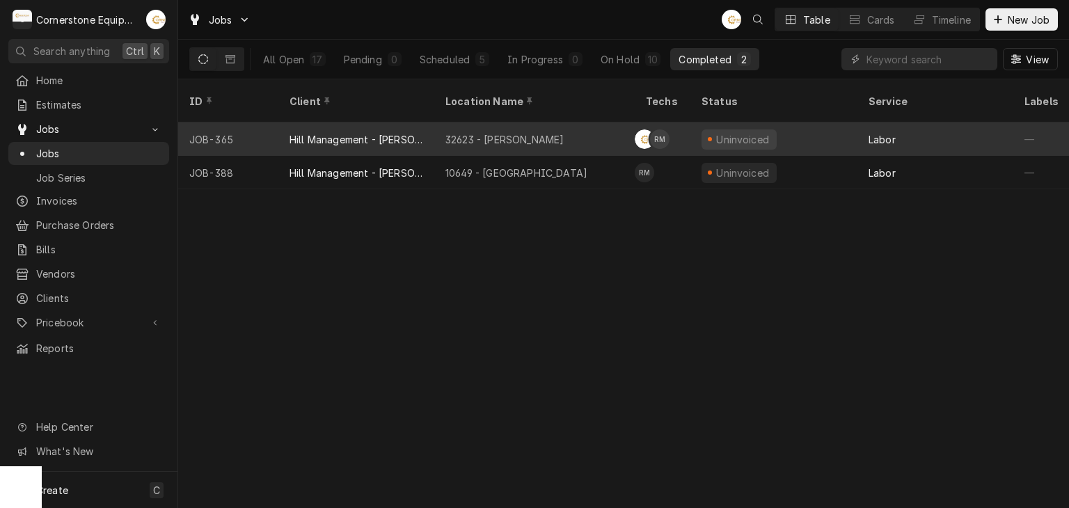
click at [539, 122] on div "32623 - [PERSON_NAME]" at bounding box center [534, 138] width 200 height 33
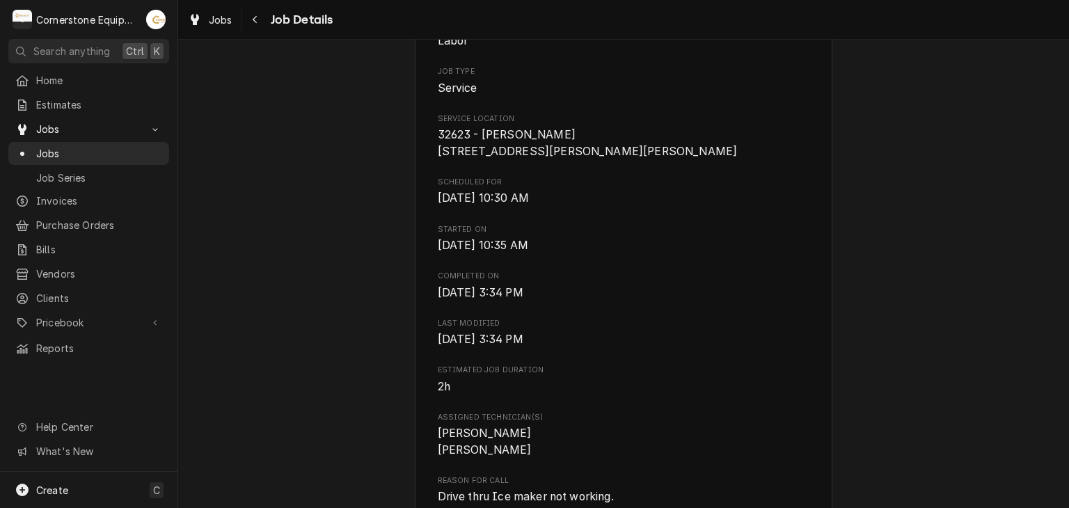
scroll to position [1413, 0]
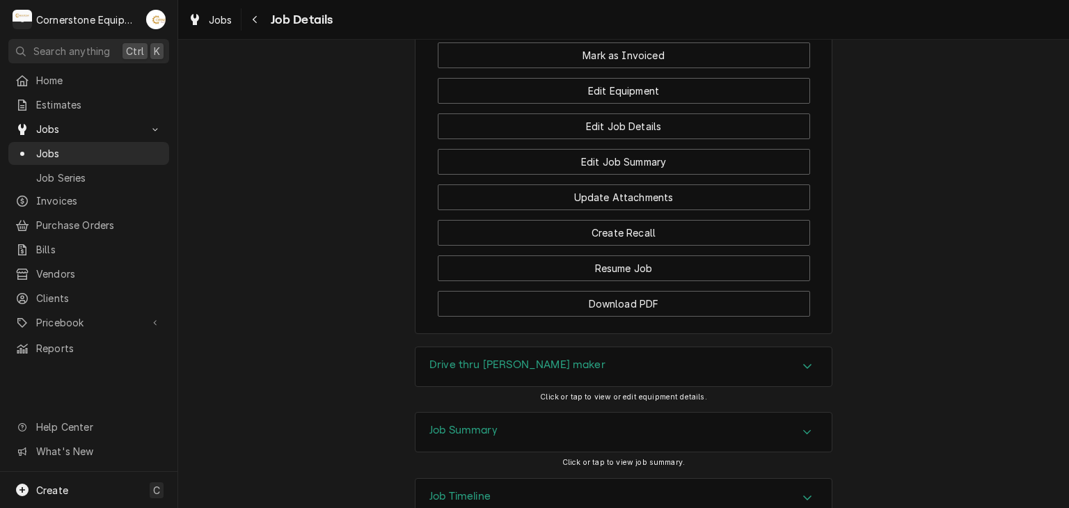
click at [532, 413] on div "Job Summary" at bounding box center [623, 432] width 416 height 39
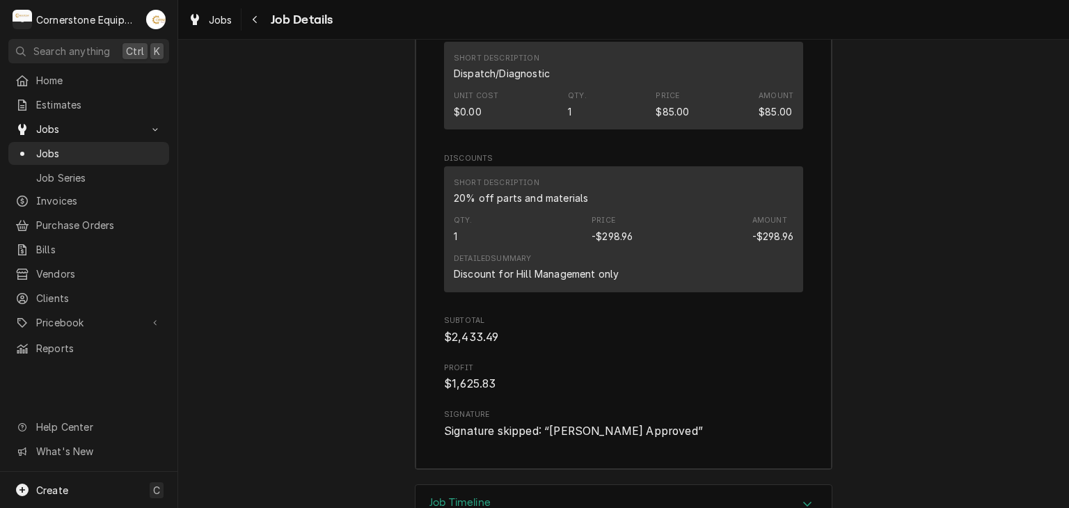
scroll to position [4352, 0]
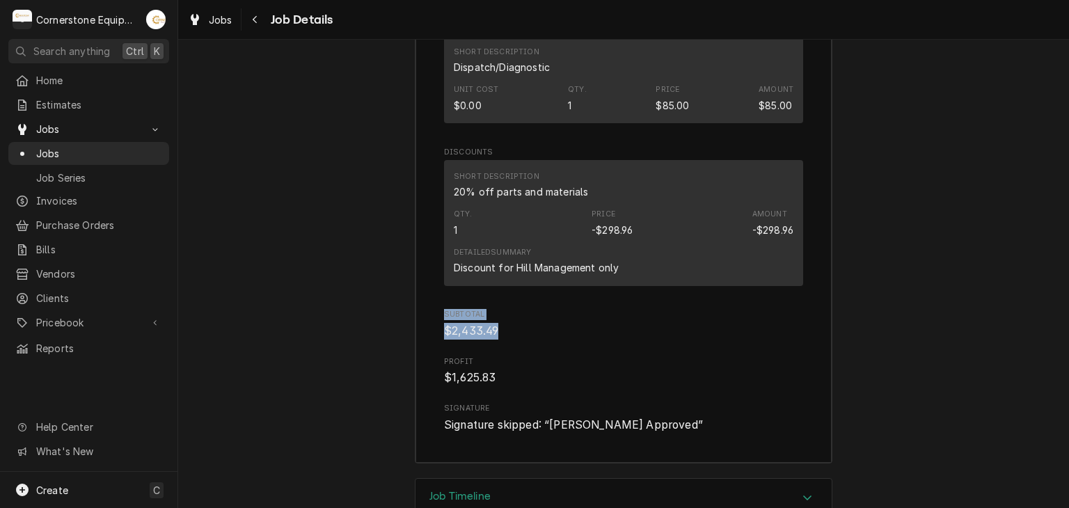
drag, startPoint x: 497, startPoint y: 225, endPoint x: 407, endPoint y: 215, distance: 90.4
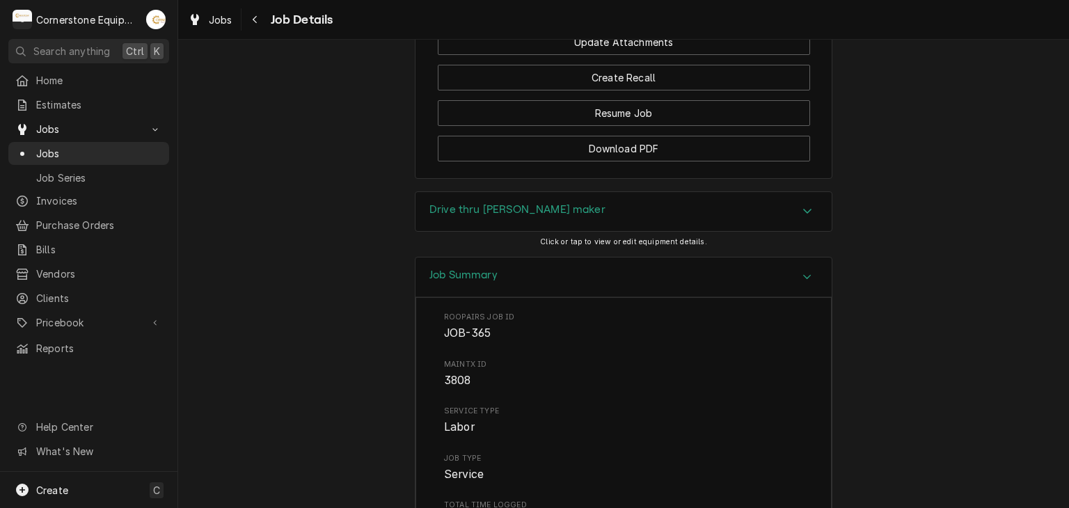
scroll to position [1290, 0]
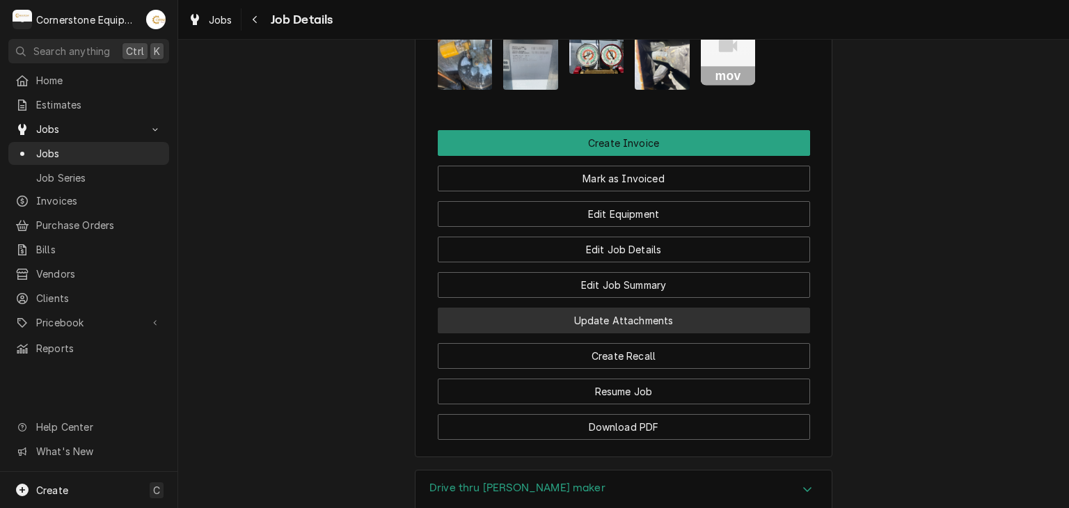
click at [571, 308] on button "Update Attachments" at bounding box center [624, 321] width 372 height 26
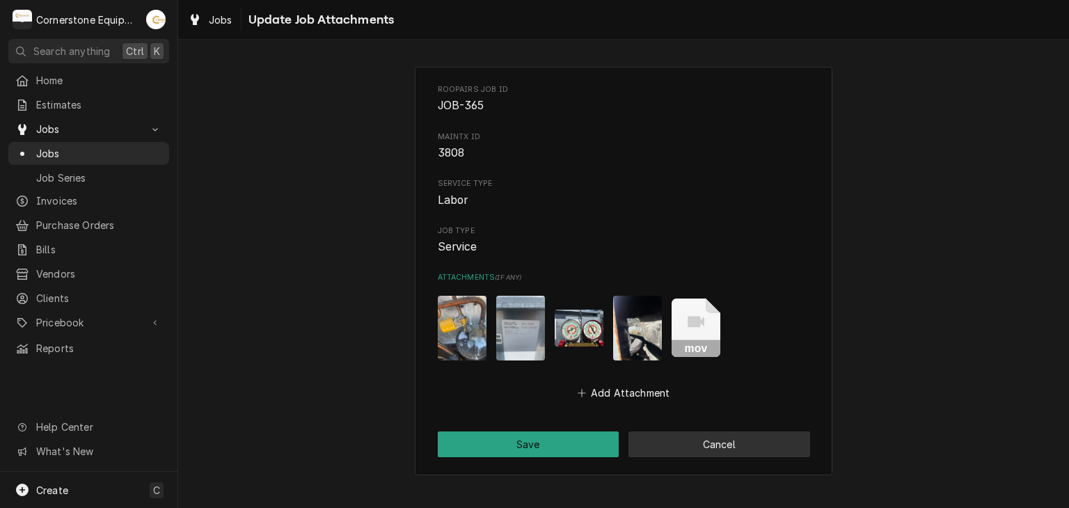
click at [653, 447] on button "Cancel" at bounding box center [719, 444] width 182 height 26
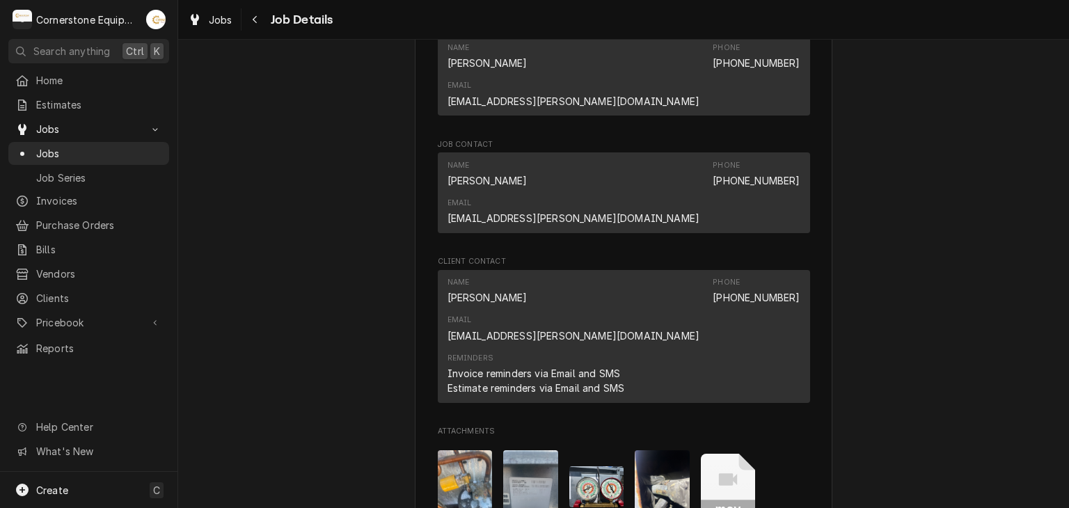
scroll to position [1135, 0]
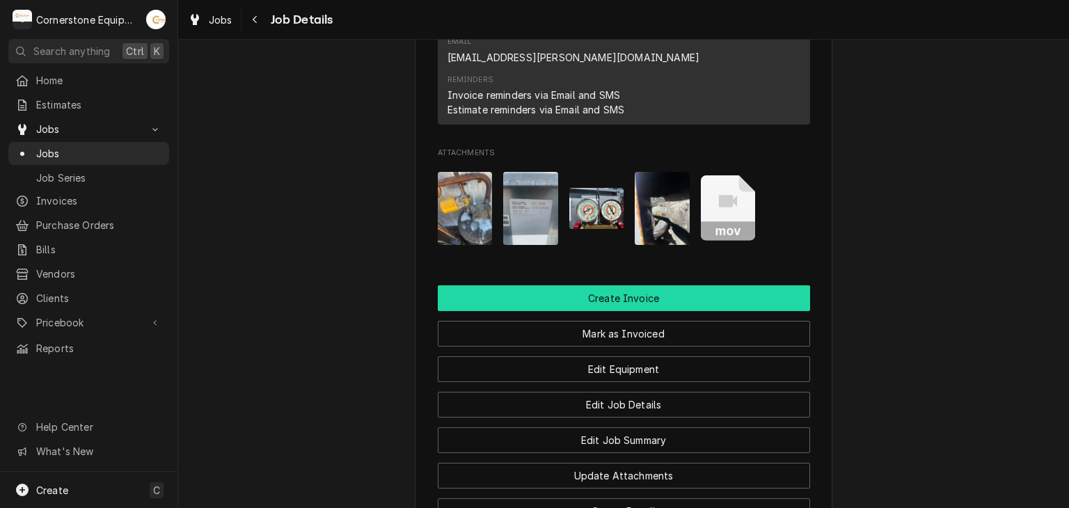
click at [617, 285] on button "Create Invoice" at bounding box center [624, 298] width 372 height 26
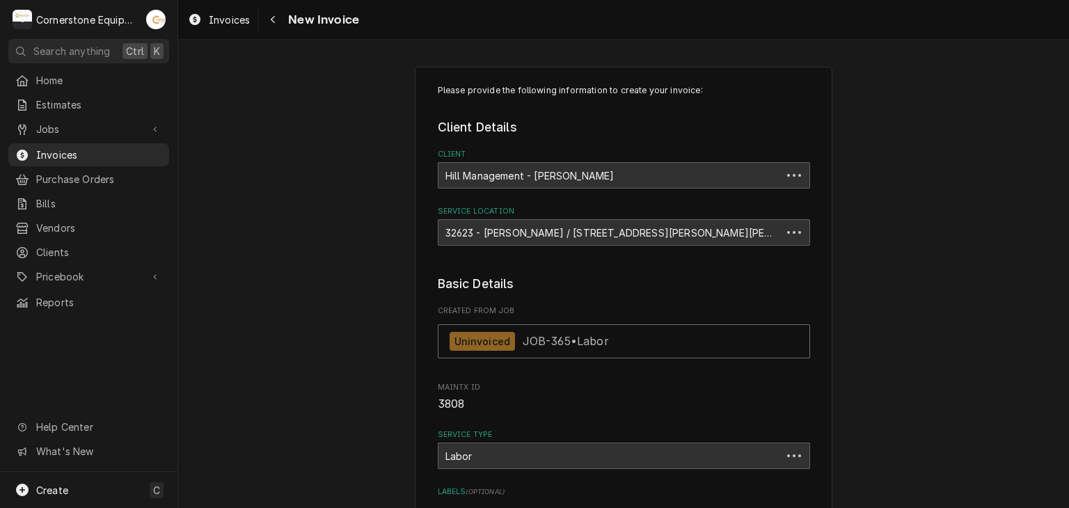
type textarea "x"
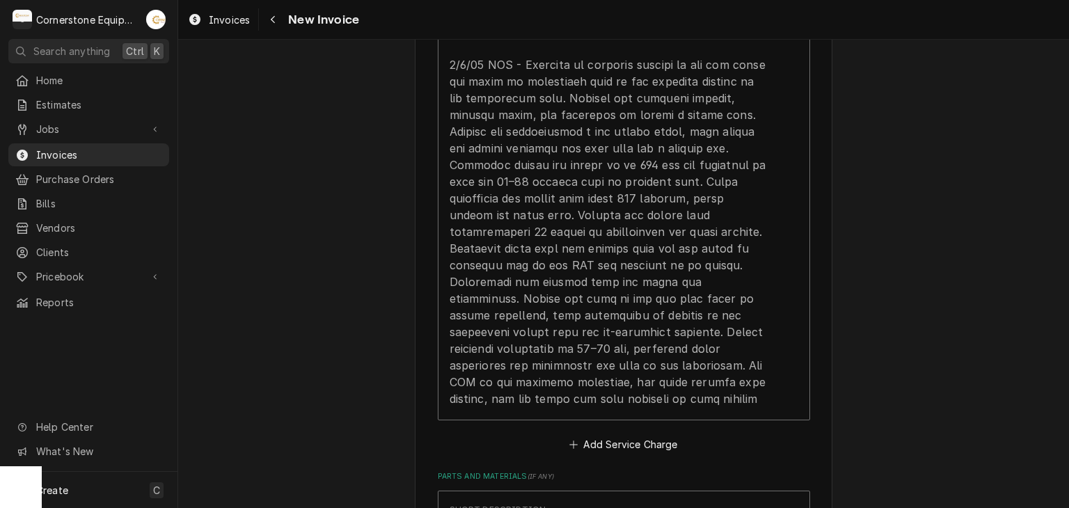
scroll to position [1949, 0]
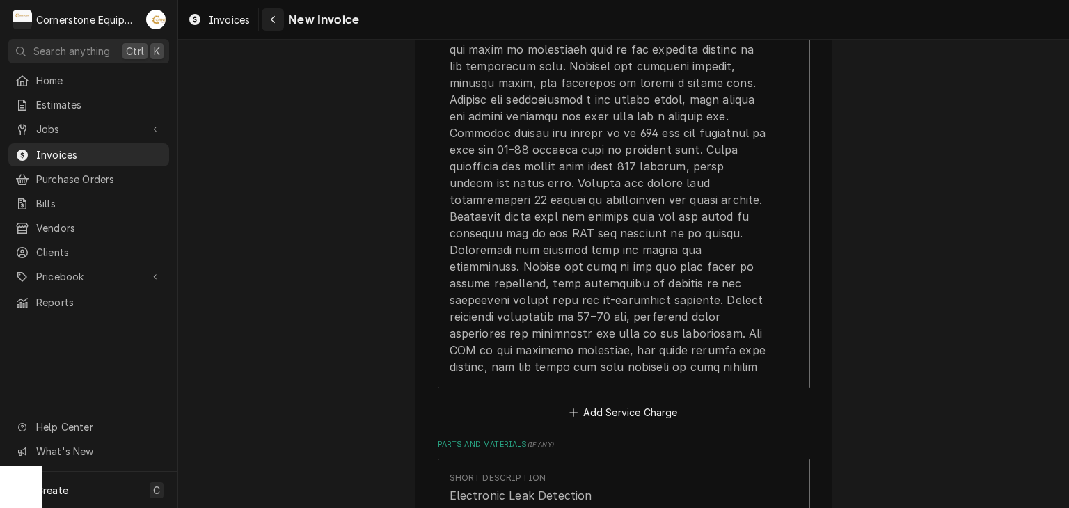
click at [279, 18] on div "Navigate back" at bounding box center [273, 20] width 14 height 14
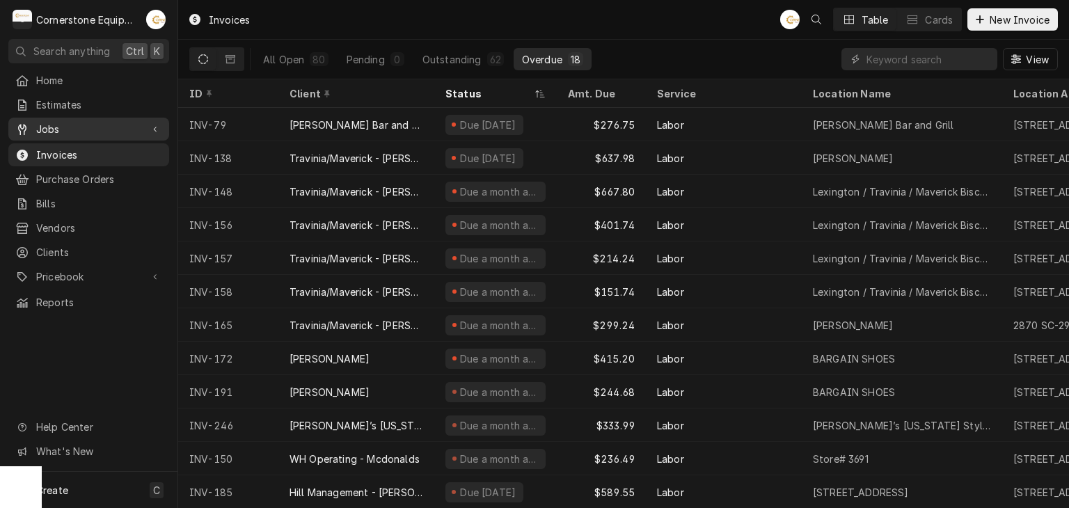
click at [65, 125] on span "Jobs" at bounding box center [88, 129] width 105 height 15
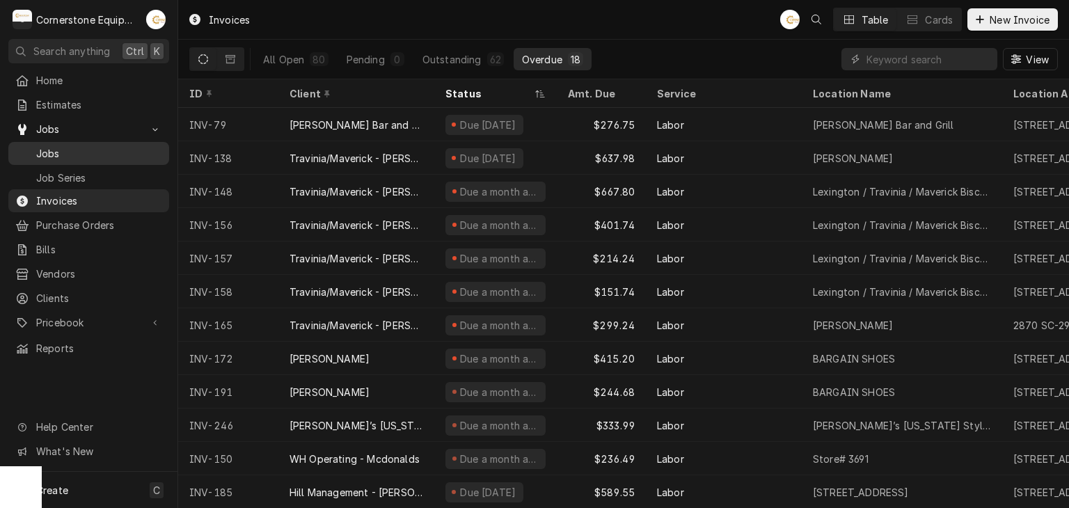
click at [150, 146] on span "Jobs" at bounding box center [99, 153] width 126 height 15
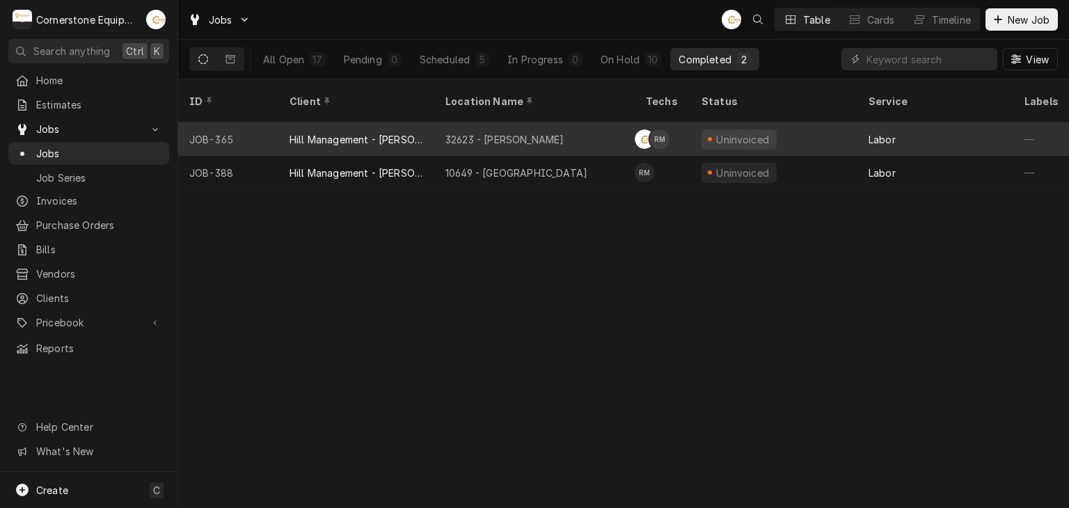
click at [601, 126] on div "32623 - [PERSON_NAME]" at bounding box center [534, 138] width 200 height 33
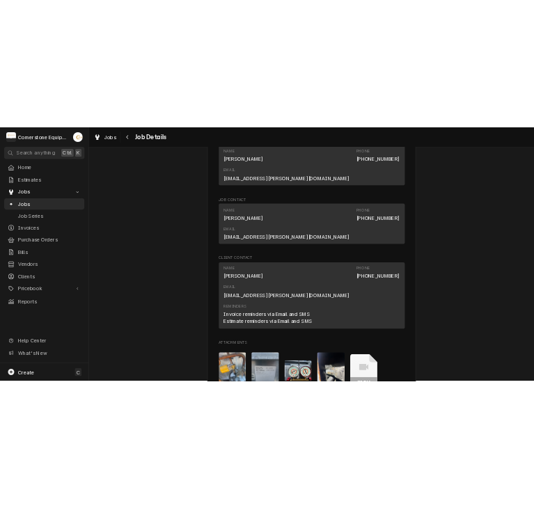
scroll to position [1135, 0]
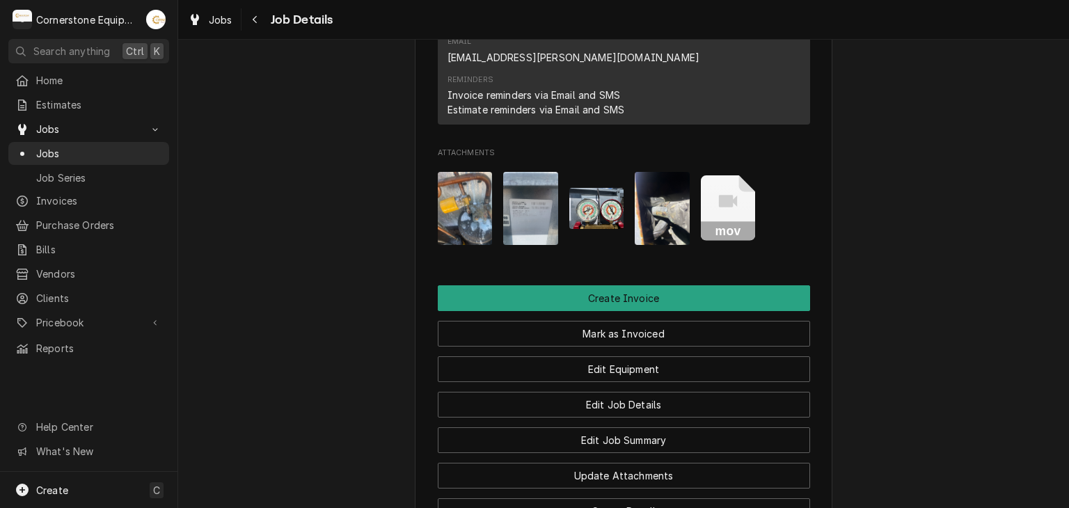
click at [462, 172] on img "Attachments" at bounding box center [465, 208] width 55 height 73
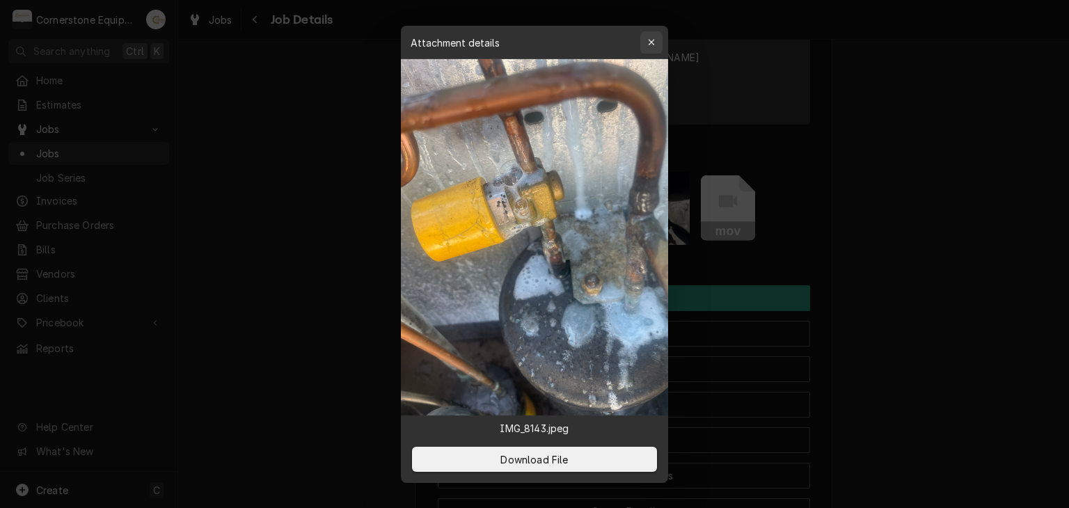
click at [649, 41] on icon "button" at bounding box center [652, 43] width 8 height 10
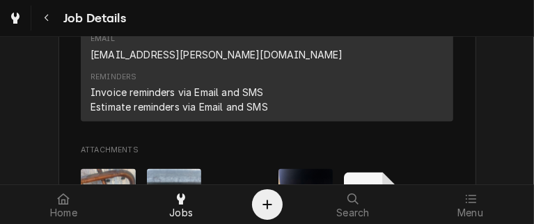
click at [429, 158] on div "mov" at bounding box center [267, 205] width 372 height 95
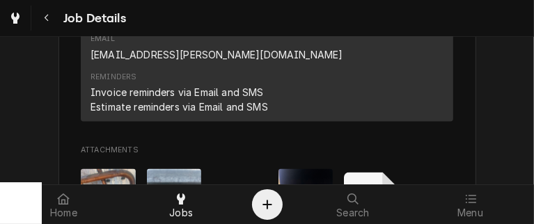
click at [330, 223] on html "Job Details Completed and Uninvoiced Hill Management - McDonald’s 32623 - Taylo…" at bounding box center [267, 112] width 534 height 224
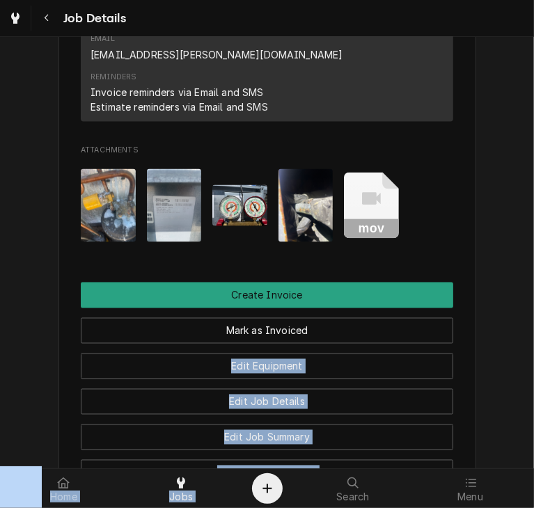
drag, startPoint x: 374, startPoint y: 91, endPoint x: 381, endPoint y: 111, distance: 20.7
click at [374, 173] on icon "Attachments" at bounding box center [371, 206] width 55 height 66
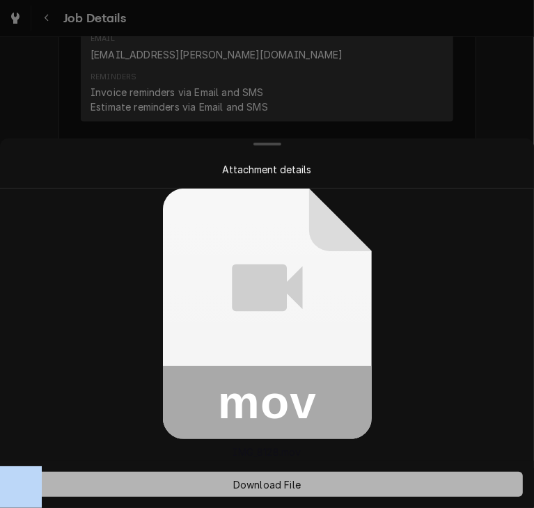
click at [329, 482] on button "Download File" at bounding box center [266, 484] width 511 height 25
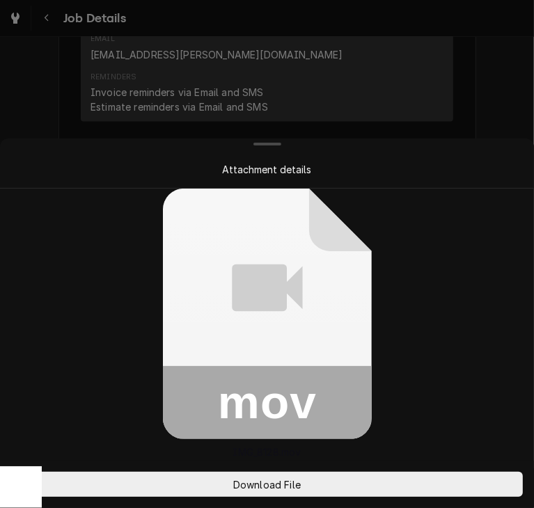
click at [440, 51] on div at bounding box center [267, 254] width 534 height 508
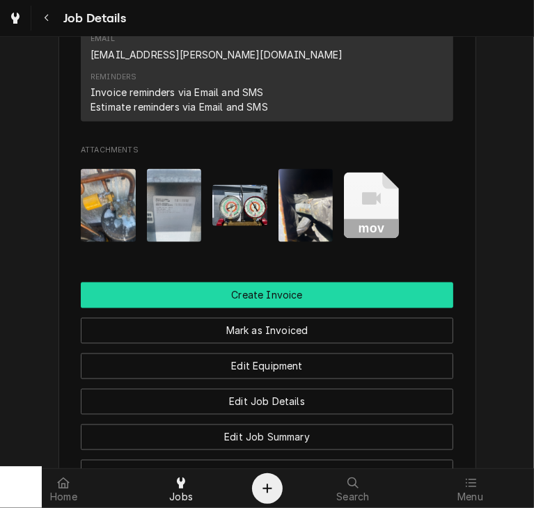
click at [301, 283] on button "Create Invoice" at bounding box center [267, 296] width 372 height 26
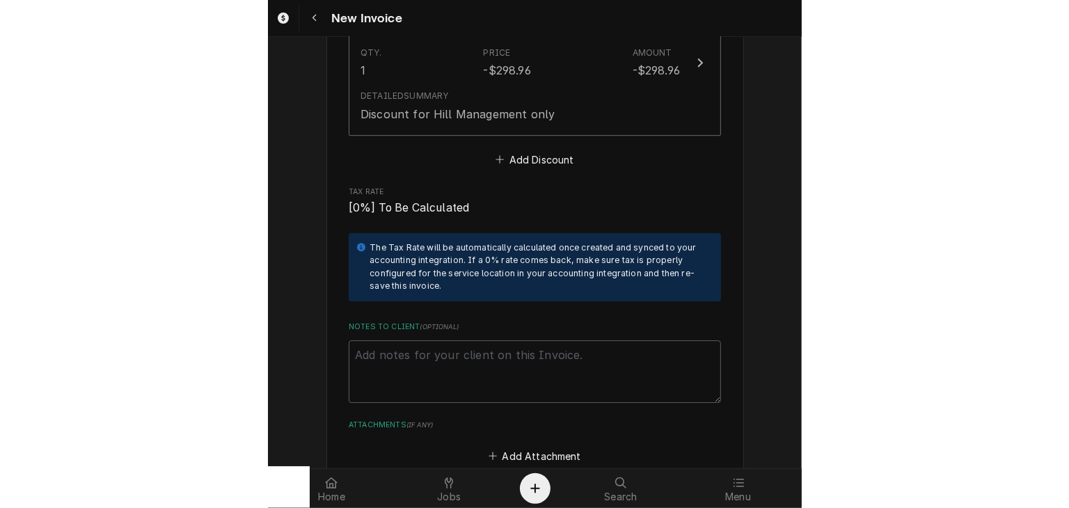
scroll to position [4732, 0]
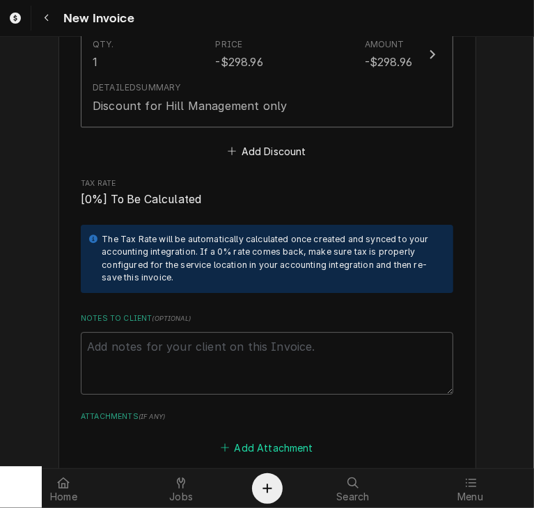
click at [276, 438] on button "Add Attachment" at bounding box center [267, 447] width 97 height 19
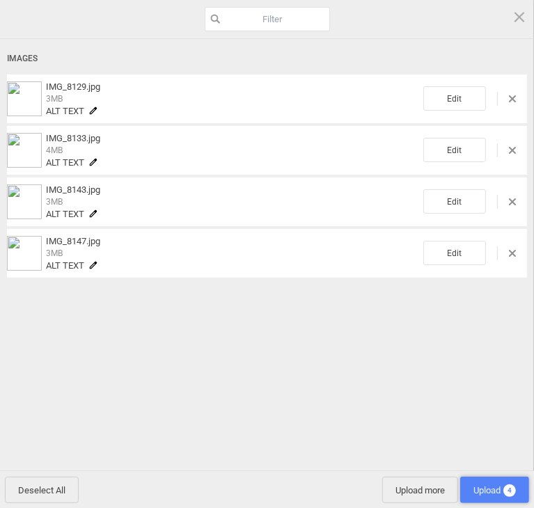
click at [501, 484] on span "Upload 4" at bounding box center [494, 490] width 69 height 26
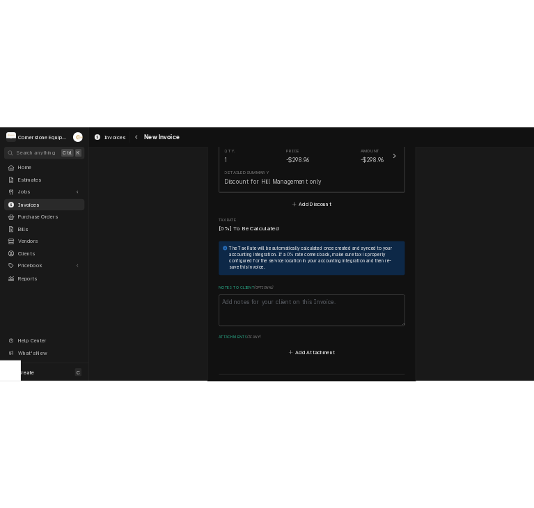
scroll to position [4937, 0]
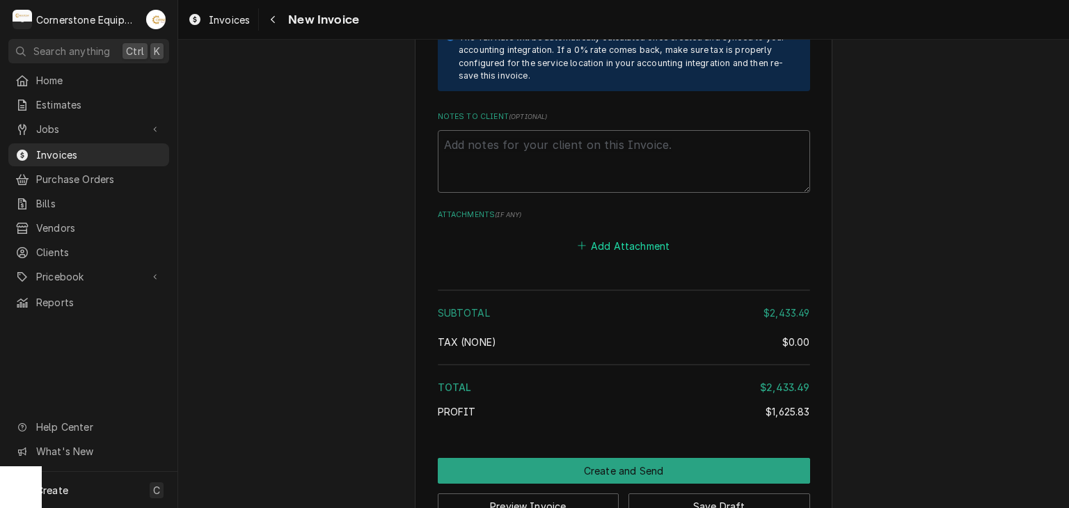
click at [533, 236] on button "Add Attachment" at bounding box center [623, 245] width 97 height 19
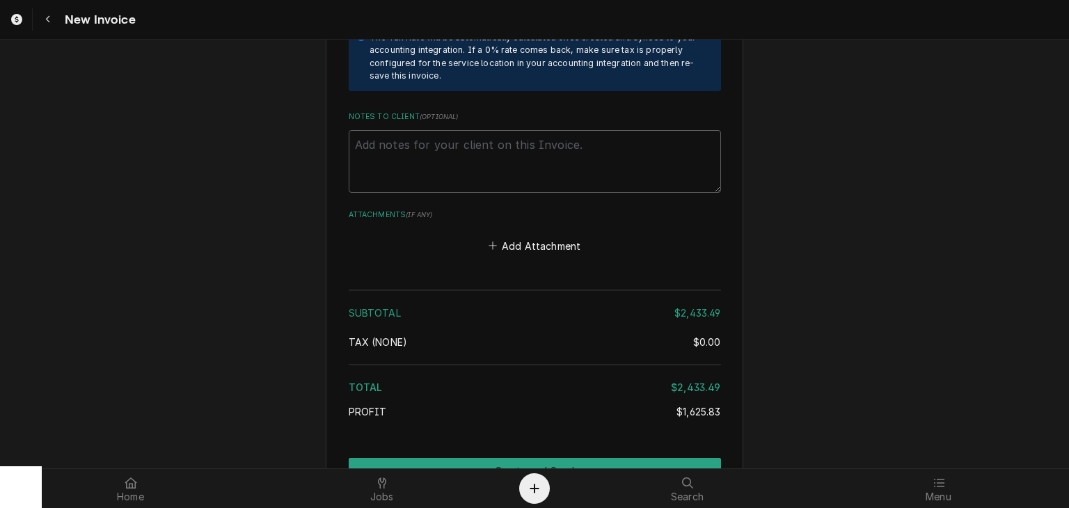
scroll to position [4934, 0]
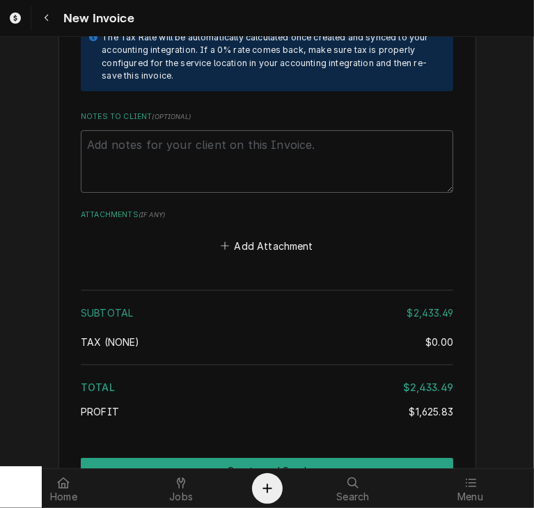
click at [263, 229] on div "Add Attachment" at bounding box center [267, 242] width 372 height 27
click at [264, 236] on button "Add Attachment" at bounding box center [267, 245] width 97 height 19
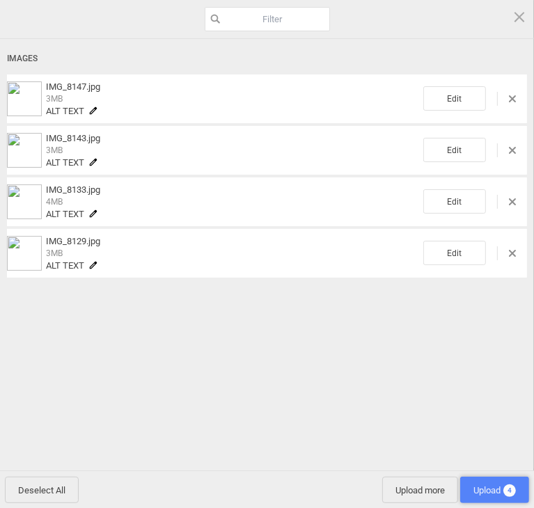
click at [468, 491] on span "Upload 4" at bounding box center [494, 490] width 69 height 26
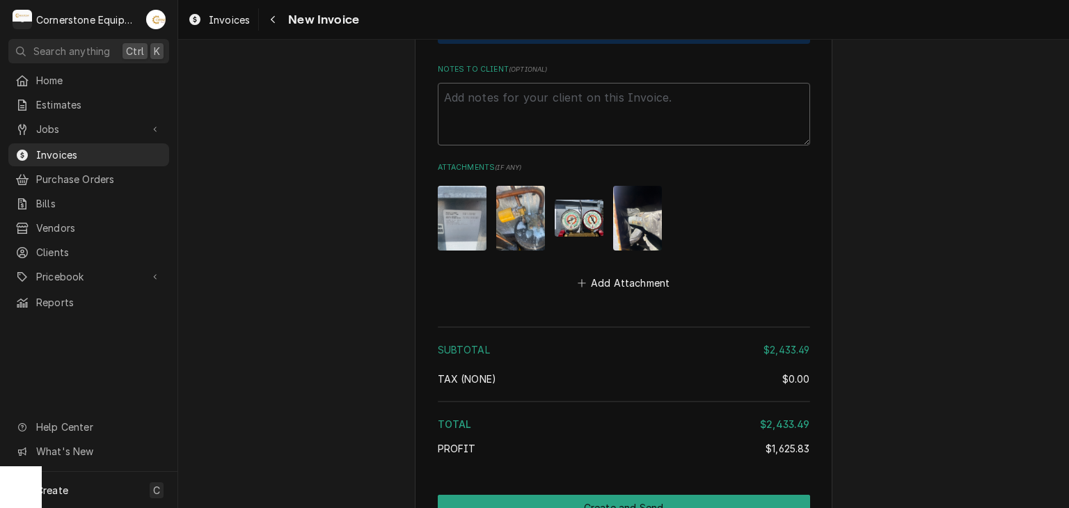
scroll to position [5021, 0]
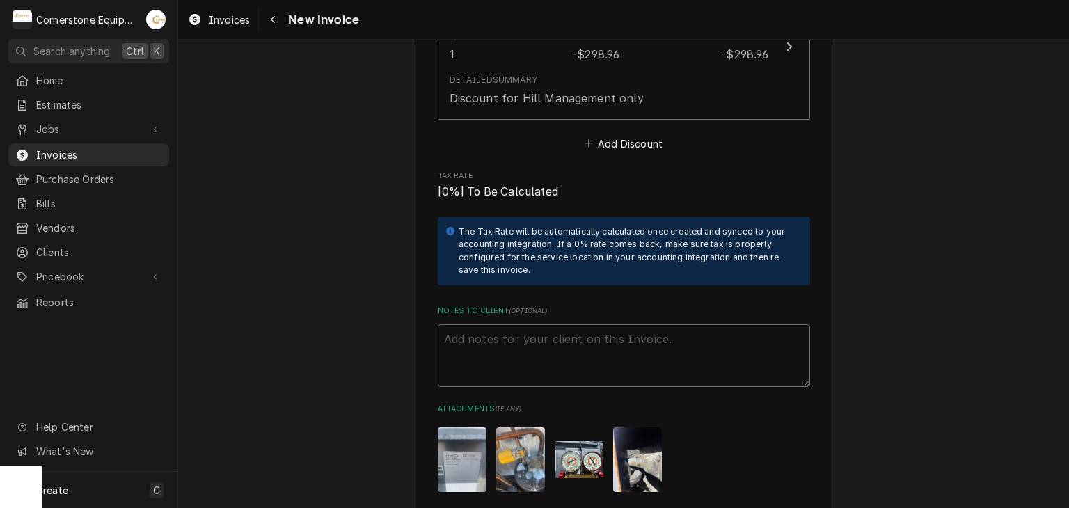
click at [533, 324] on textarea "Notes to Client ( optional )" at bounding box center [624, 355] width 372 height 63
paste textarea "INVOICE APPROVAL AND PAYMENT TERMS All invoices are due upon receipt unless oth…"
type textarea "x"
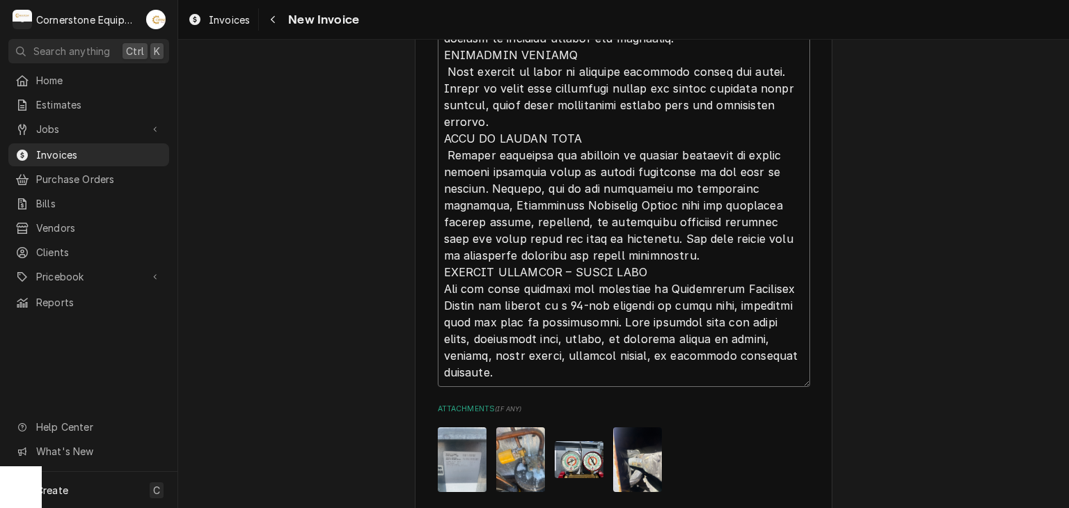
scroll to position [5622, 0]
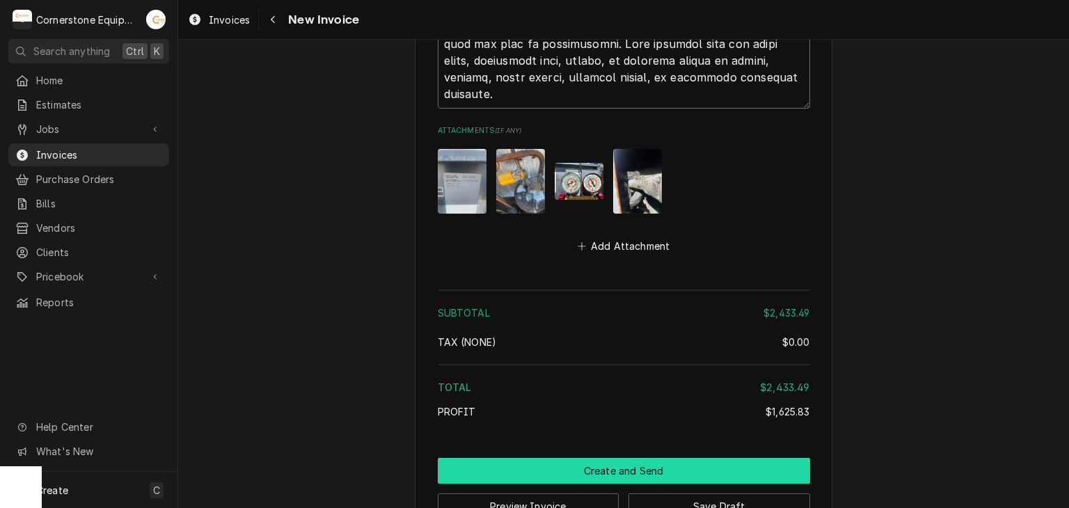
type textarea "INVOICE APPROVAL AND PAYMENT TERMS All invoices are due upon receipt unless oth…"
click at [518, 458] on button "Create and Send" at bounding box center [624, 471] width 372 height 26
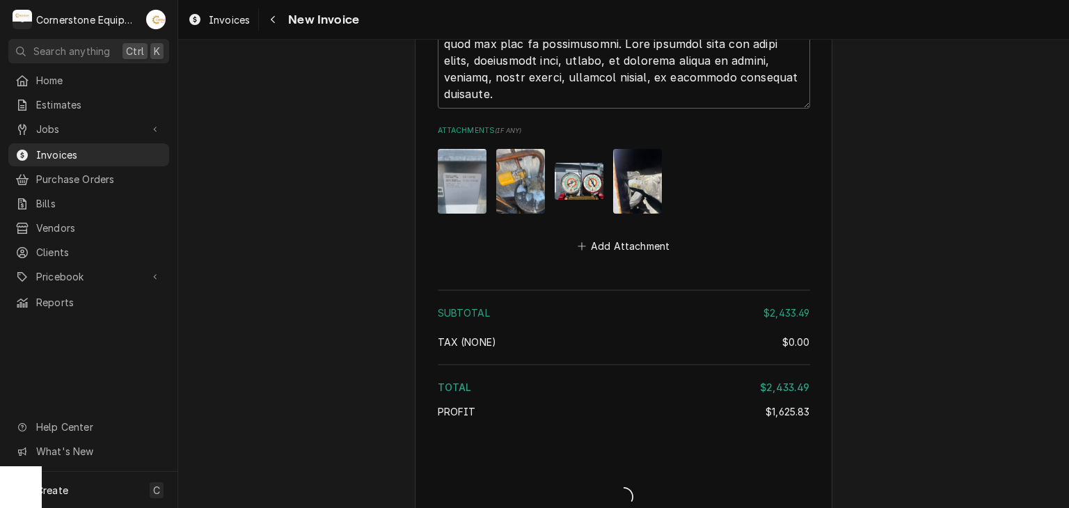
scroll to position [5615, 0]
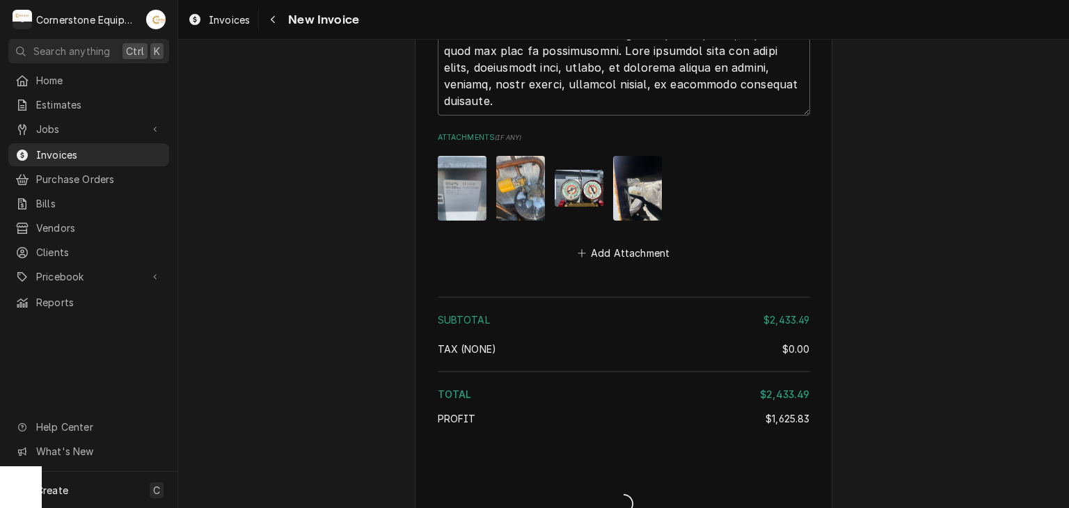
type textarea "x"
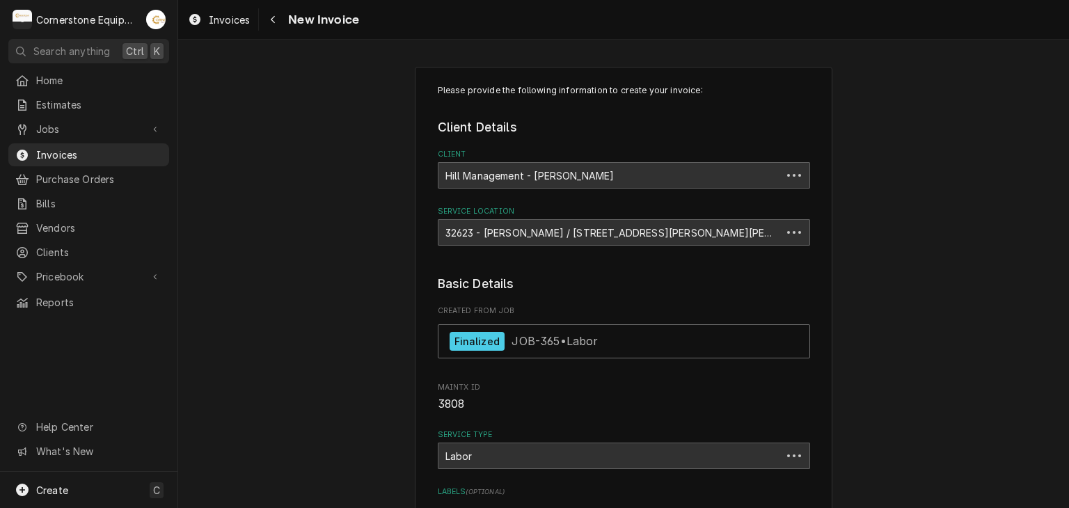
type textarea "x"
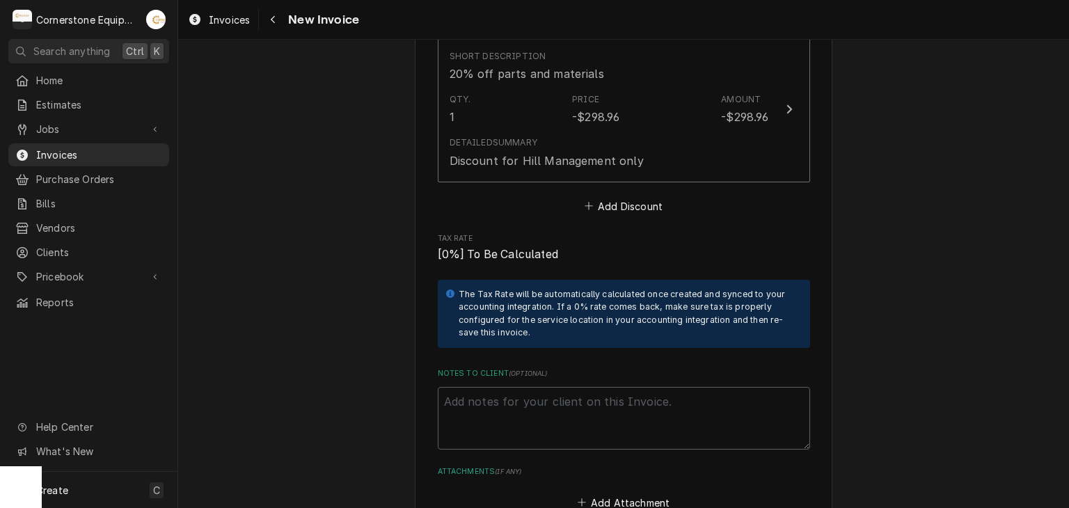
scroll to position [4937, 0]
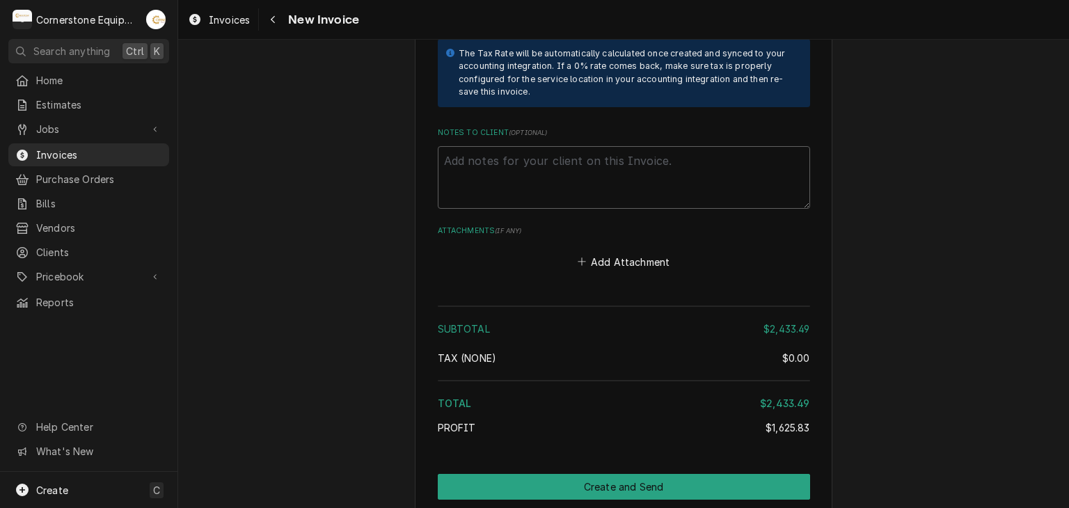
scroll to position [4937, 0]
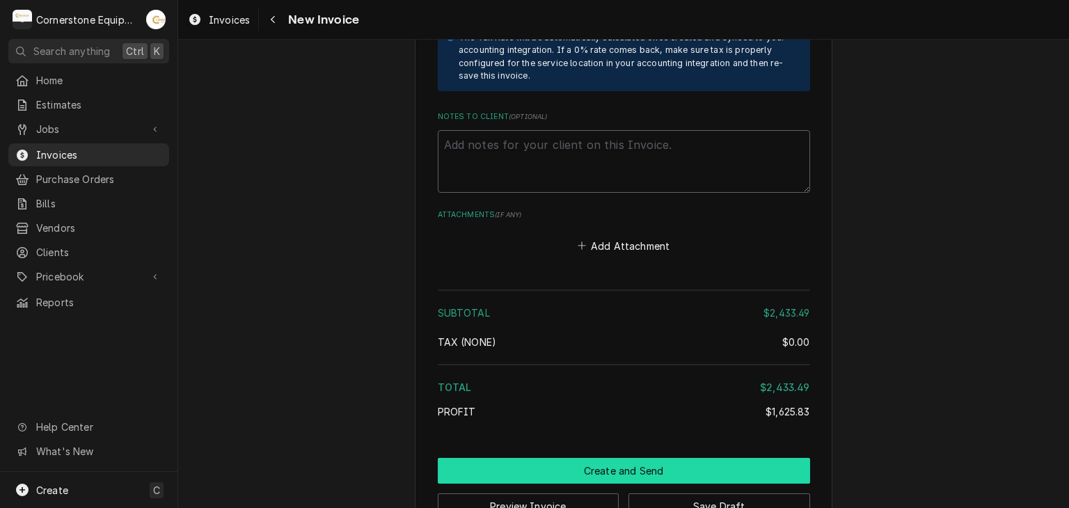
click at [617, 458] on button "Create and Send" at bounding box center [624, 471] width 372 height 26
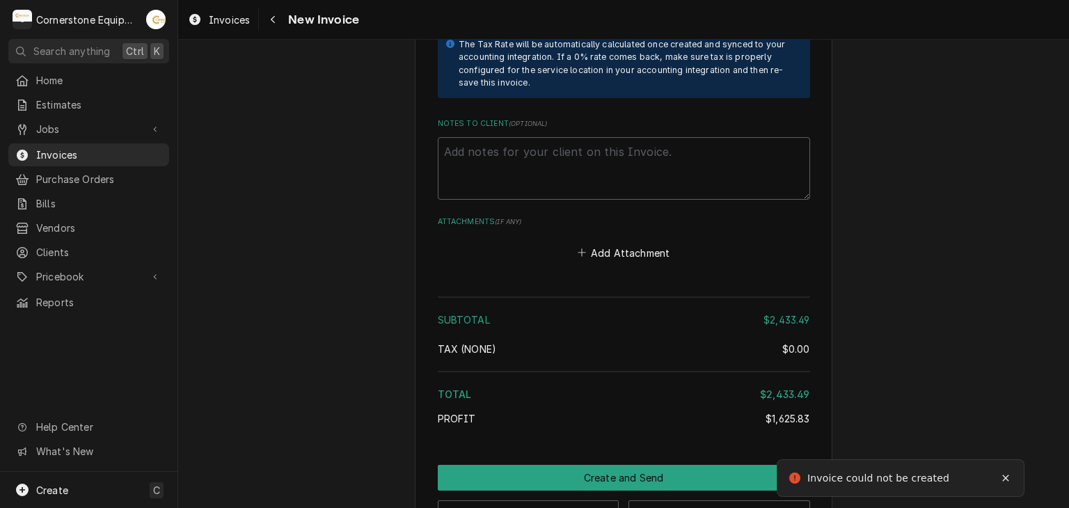
type textarea "x"
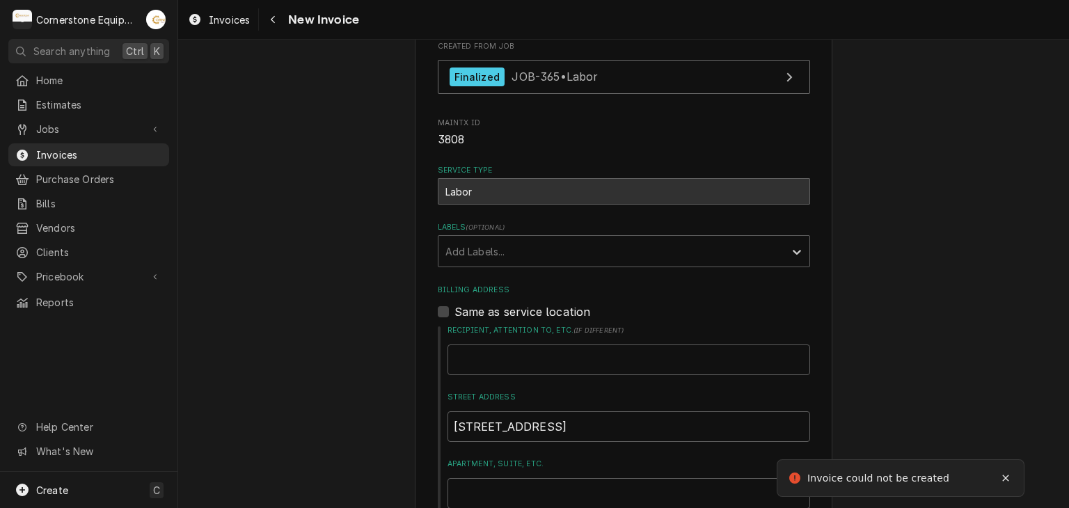
drag, startPoint x: 1006, startPoint y: 474, endPoint x: 994, endPoint y: 470, distance: 13.0
click at [1006, 473] on icon "Notifications alt+T" at bounding box center [1006, 478] width 10 height 10
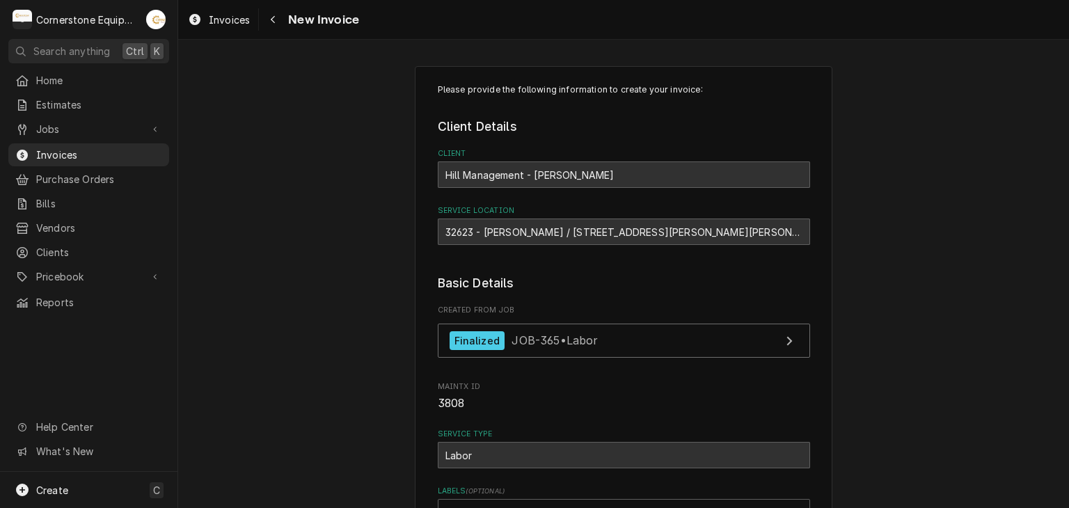
scroll to position [0, 0]
click at [262, 11] on button "Navigate back" at bounding box center [273, 19] width 22 height 22
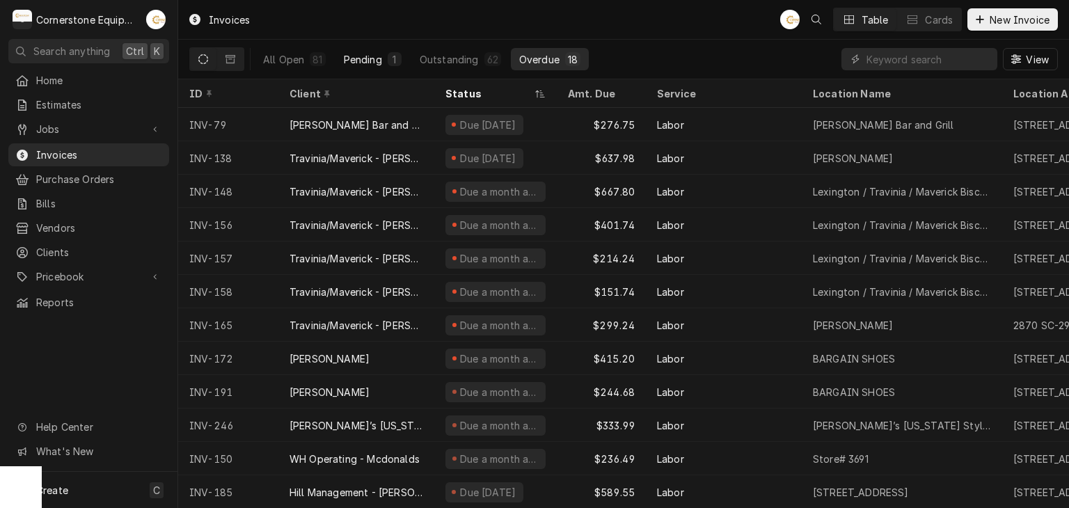
click at [358, 59] on div "Pending" at bounding box center [363, 59] width 38 height 15
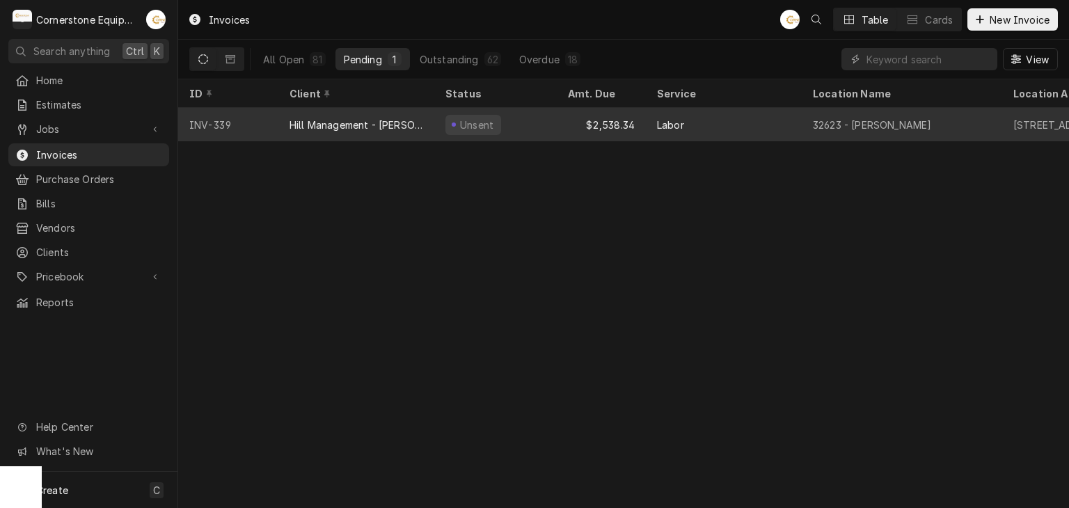
click at [532, 136] on div "Unsent" at bounding box center [495, 124] width 122 height 33
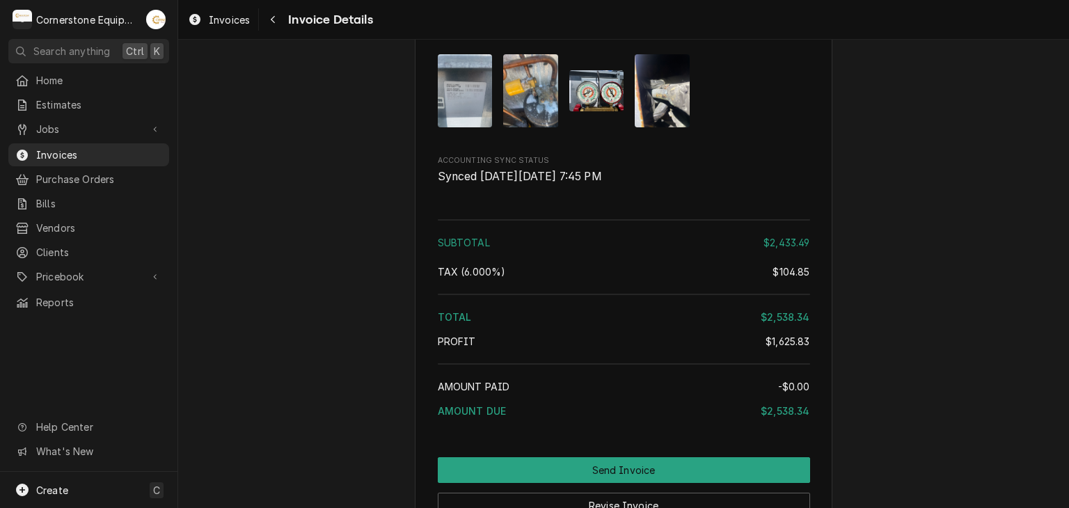
scroll to position [4665, 0]
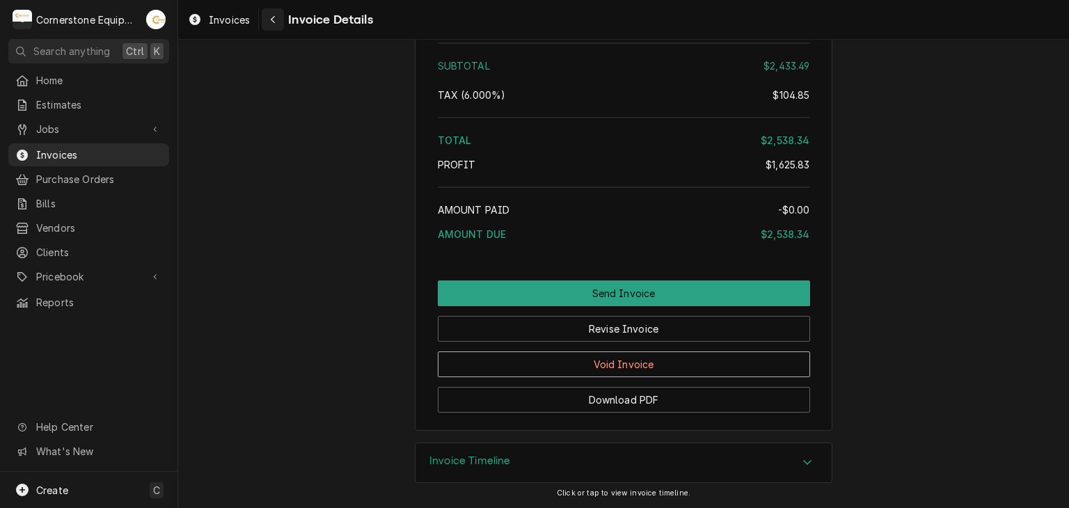
click at [267, 9] on button "Navigate back" at bounding box center [273, 19] width 22 height 22
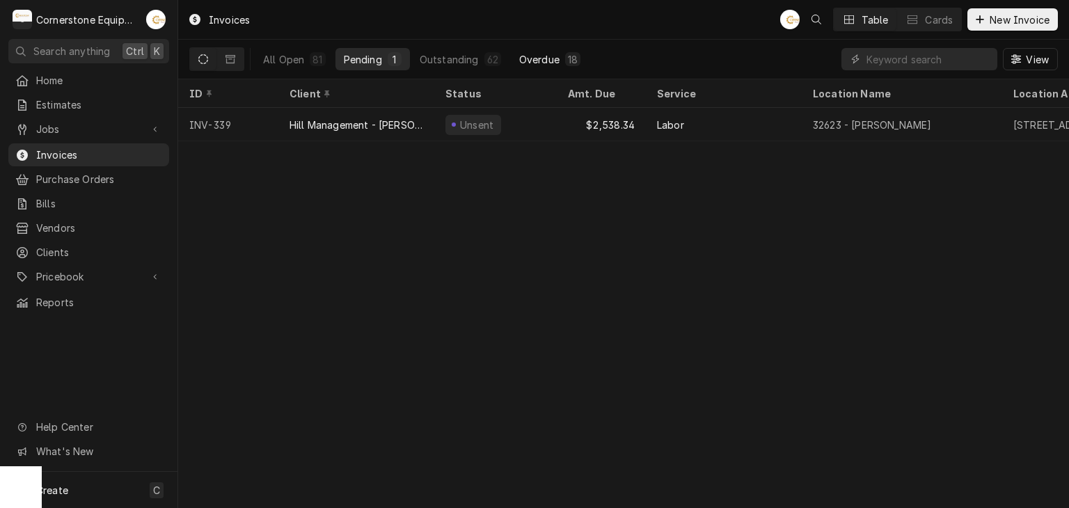
click at [540, 55] on div "Overdue" at bounding box center [539, 59] width 40 height 15
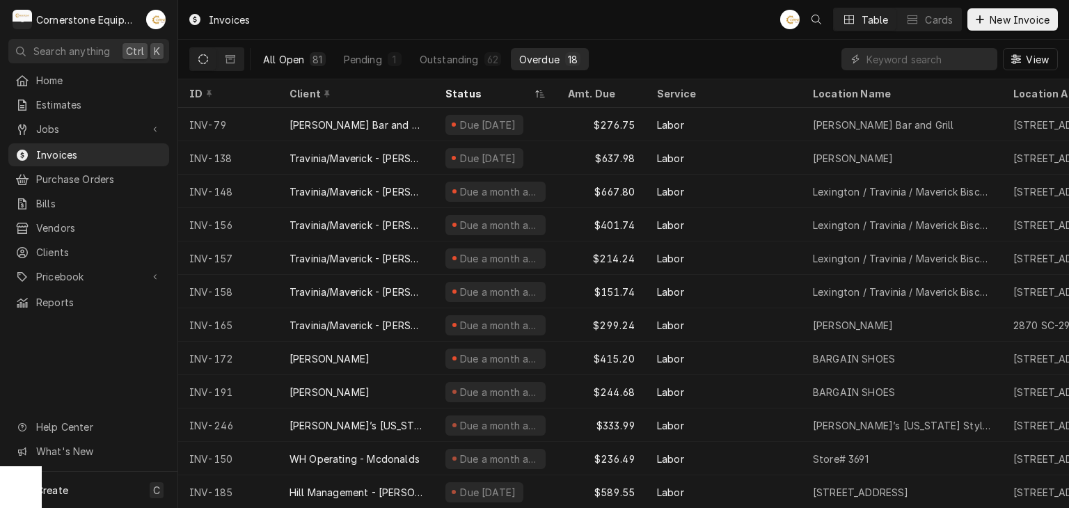
click at [284, 61] on div "All Open" at bounding box center [283, 59] width 41 height 15
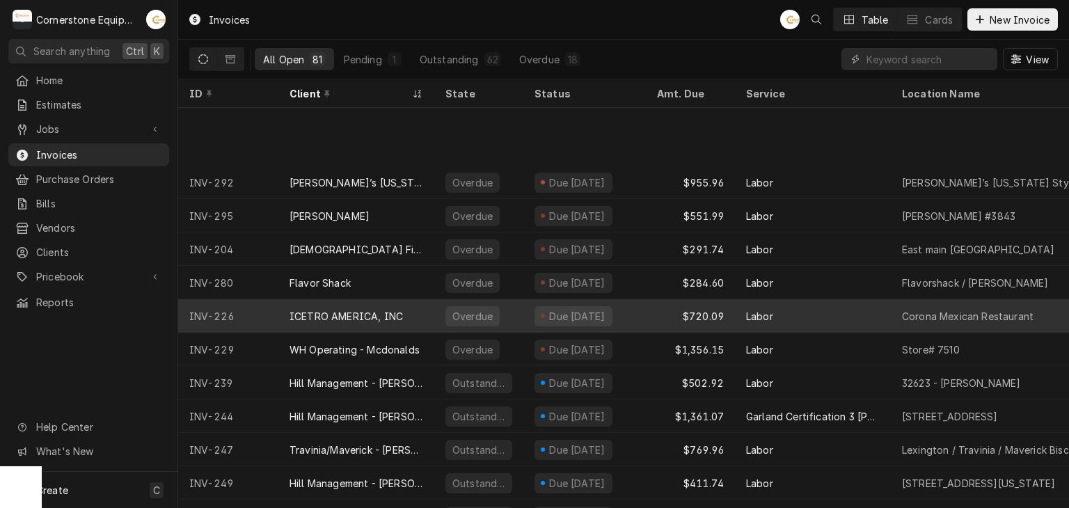
scroll to position [477, 0]
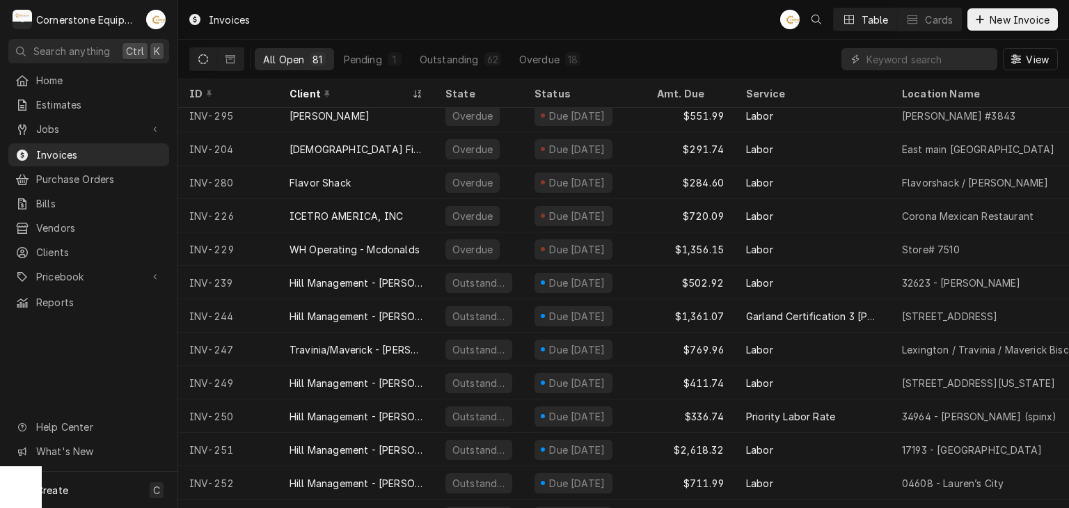
click at [366, 34] on div "Invoices AB Table Cards New Invoice" at bounding box center [623, 19] width 891 height 39
drag, startPoint x: 367, startPoint y: 49, endPoint x: 366, endPoint y: 63, distance: 13.2
click at [366, 63] on button "Pending 1" at bounding box center [372, 59] width 74 height 22
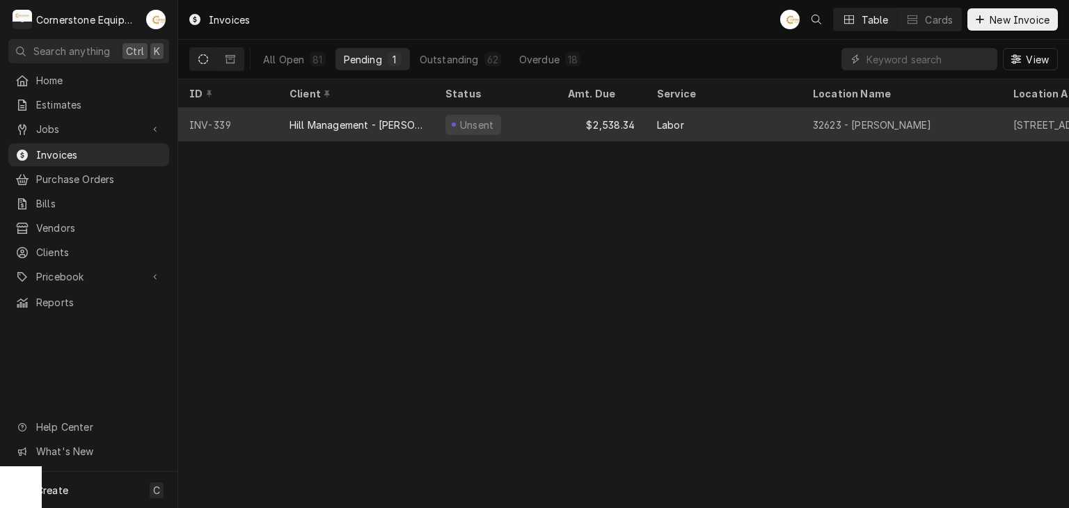
click at [574, 127] on div "$2,538.34" at bounding box center [601, 124] width 89 height 33
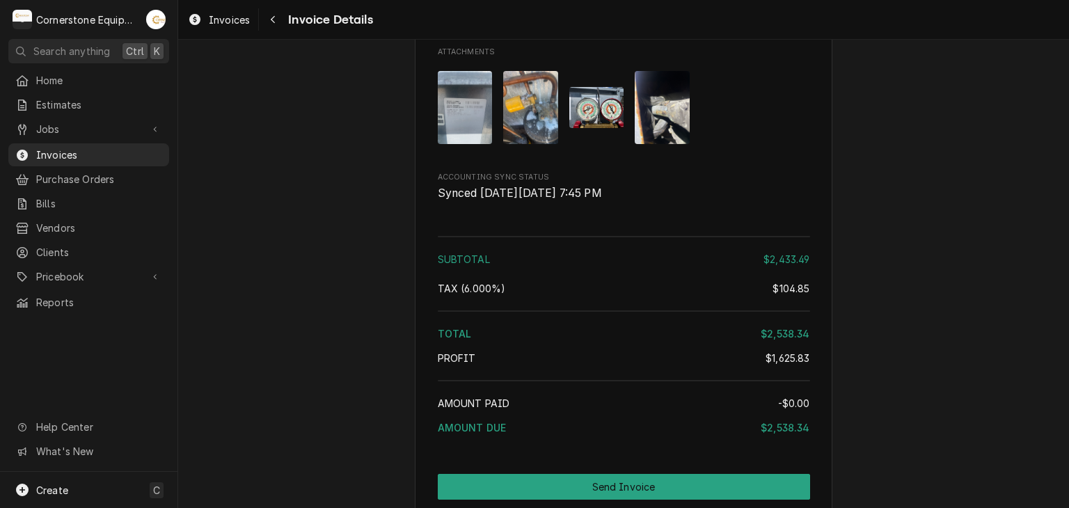
scroll to position [4454, 0]
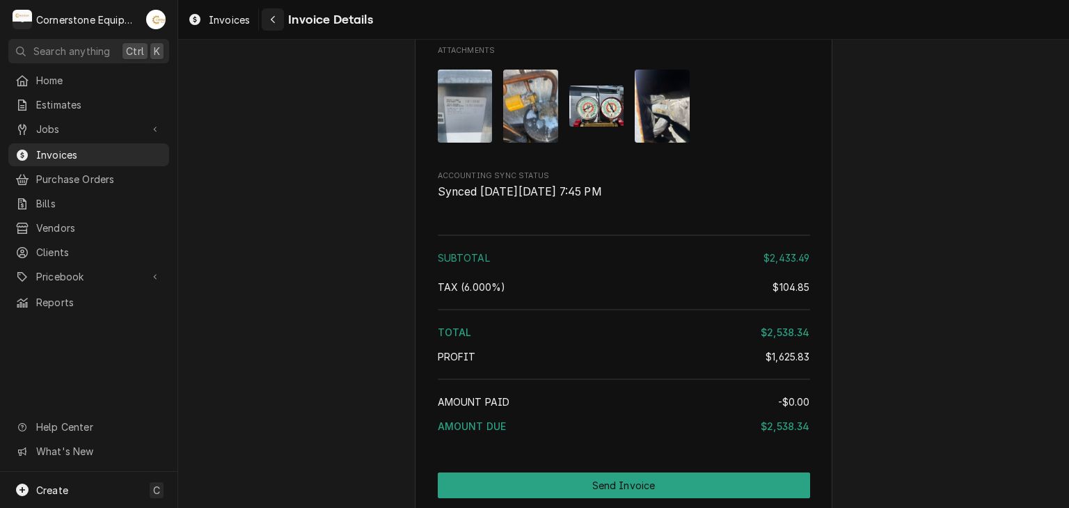
click at [277, 19] on div "Navigate back" at bounding box center [273, 20] width 14 height 14
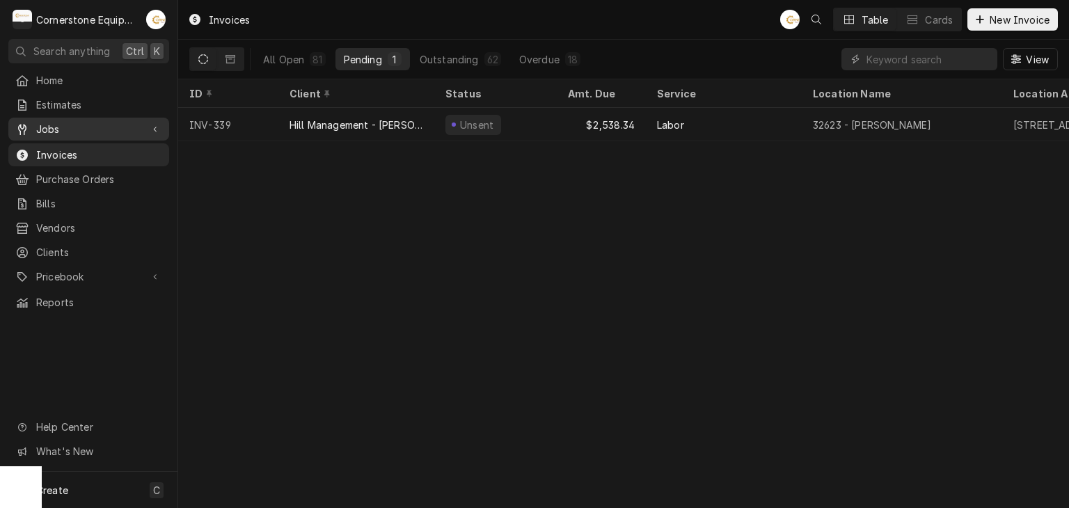
click at [150, 125] on div "Dynamic Content Wrapper" at bounding box center [155, 129] width 14 height 14
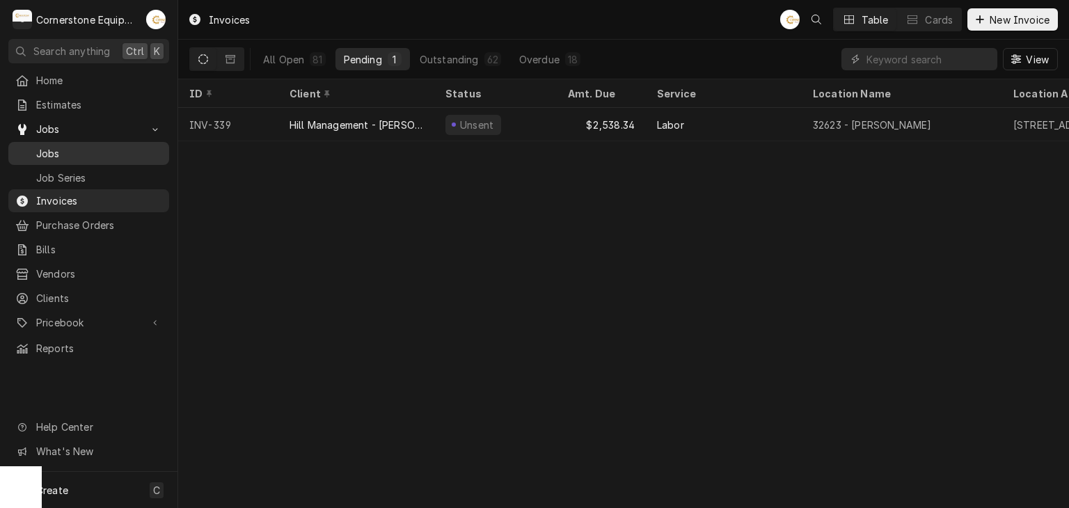
click at [122, 146] on span "Jobs" at bounding box center [99, 153] width 126 height 15
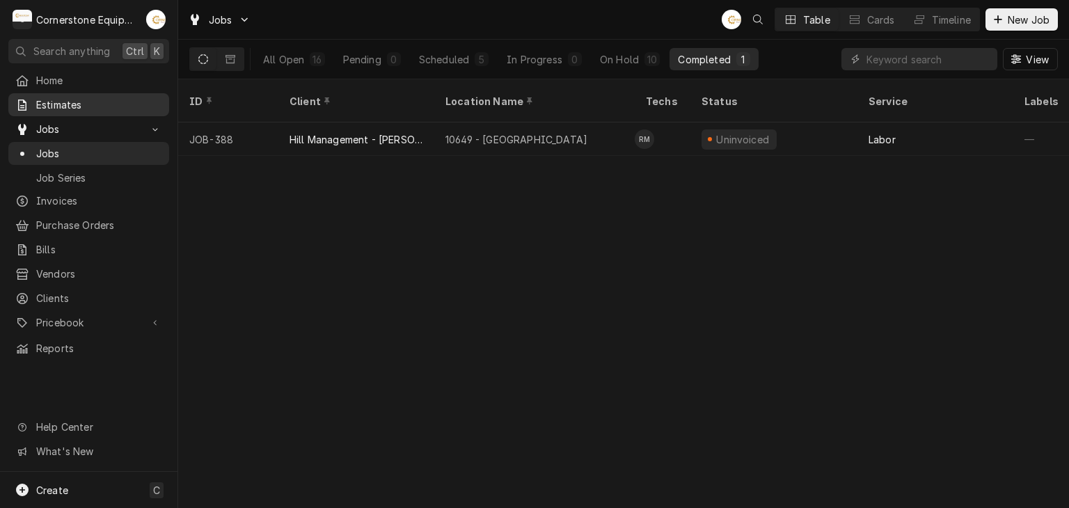
click at [109, 102] on span "Estimates" at bounding box center [99, 104] width 126 height 15
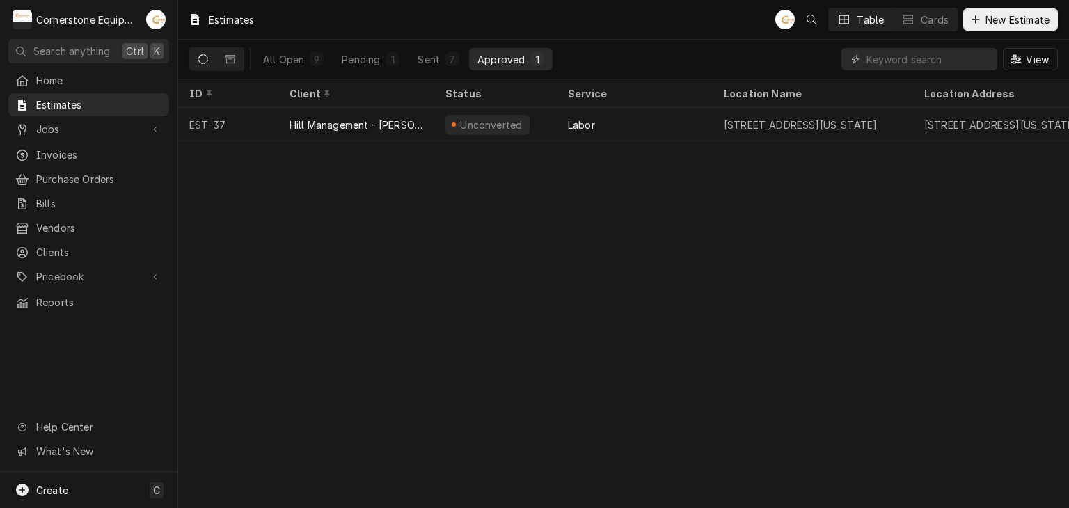
click at [468, 197] on div "Estimates AB Table Cards New Estimate All Open 9 Pending 1 Sent 7 Approved 1 Vi…" at bounding box center [623, 254] width 891 height 508
click at [66, 149] on span "Invoices" at bounding box center [99, 155] width 126 height 15
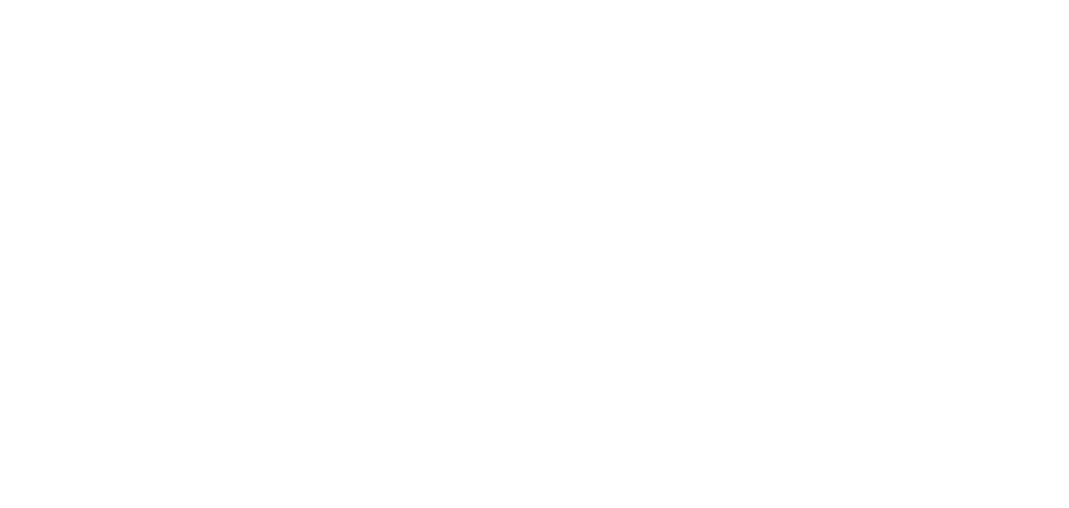
click at [131, 153] on div "Dynamic Content Wrapper" at bounding box center [534, 254] width 1069 height 508
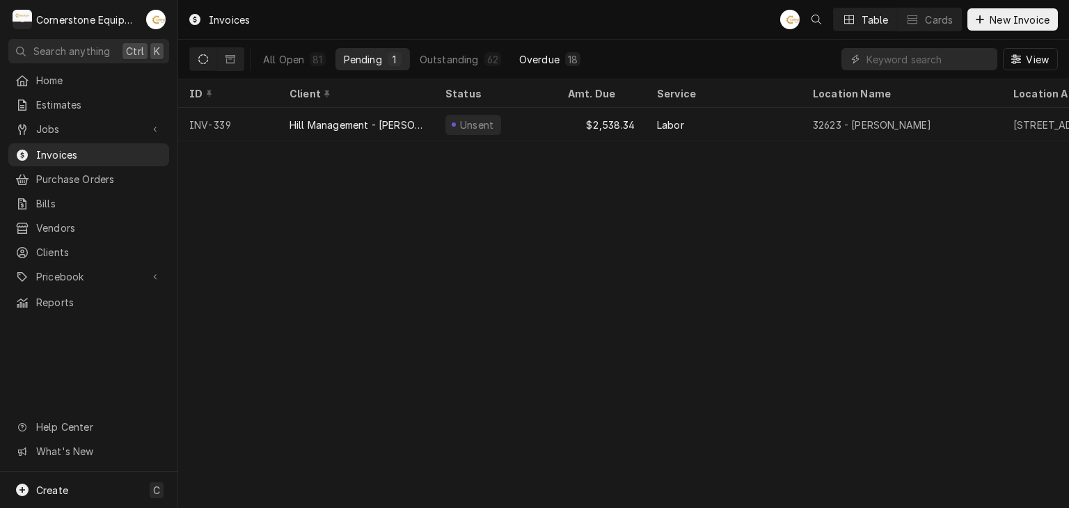
click at [532, 62] on div "Overdue" at bounding box center [539, 59] width 40 height 15
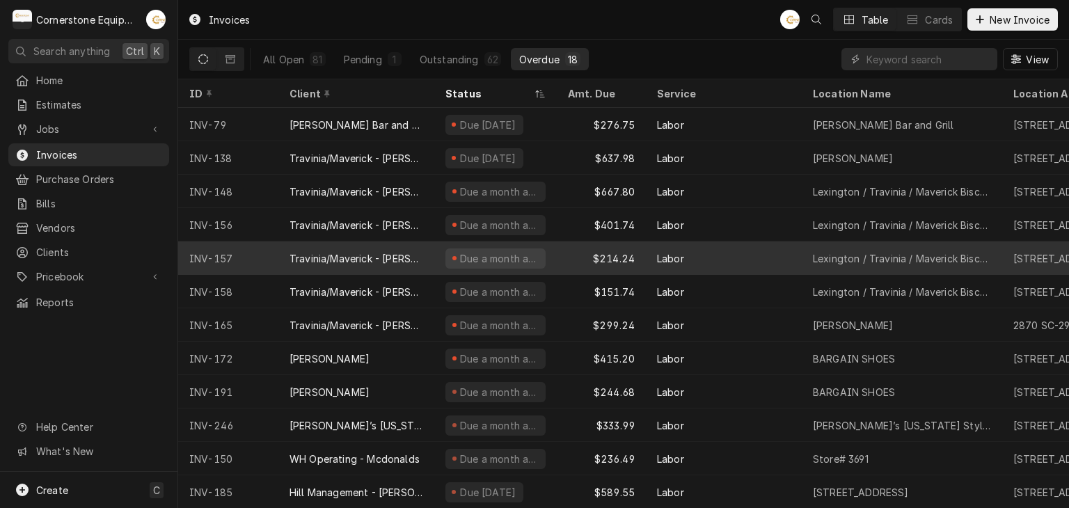
click at [563, 267] on tr "INV-157 Travinia/Maverick - Sergio Briceno Due a month ago $214.24 Labor Lexing…" at bounding box center [1007, 257] width 1659 height 33
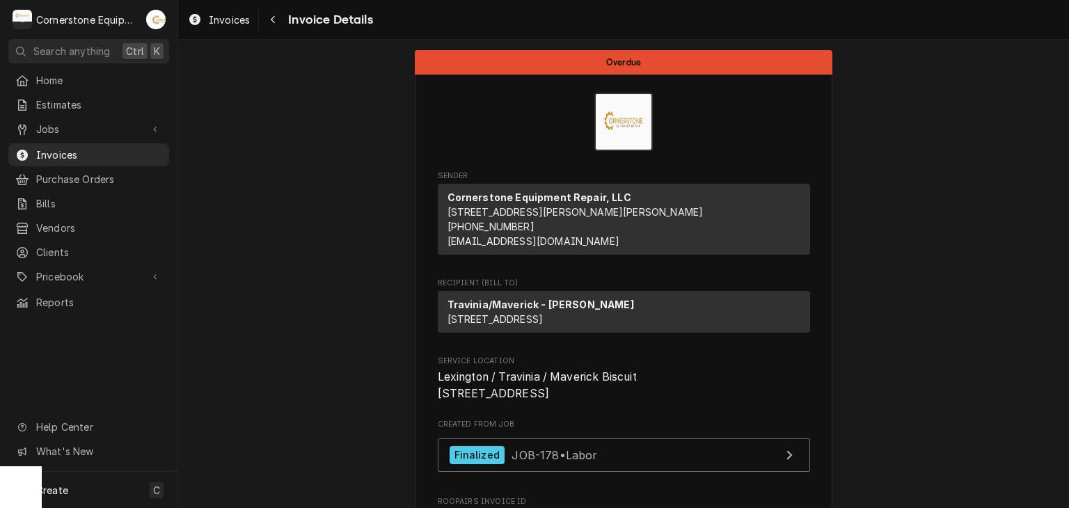
click at [355, 17] on span "Invoice Details" at bounding box center [328, 19] width 88 height 19
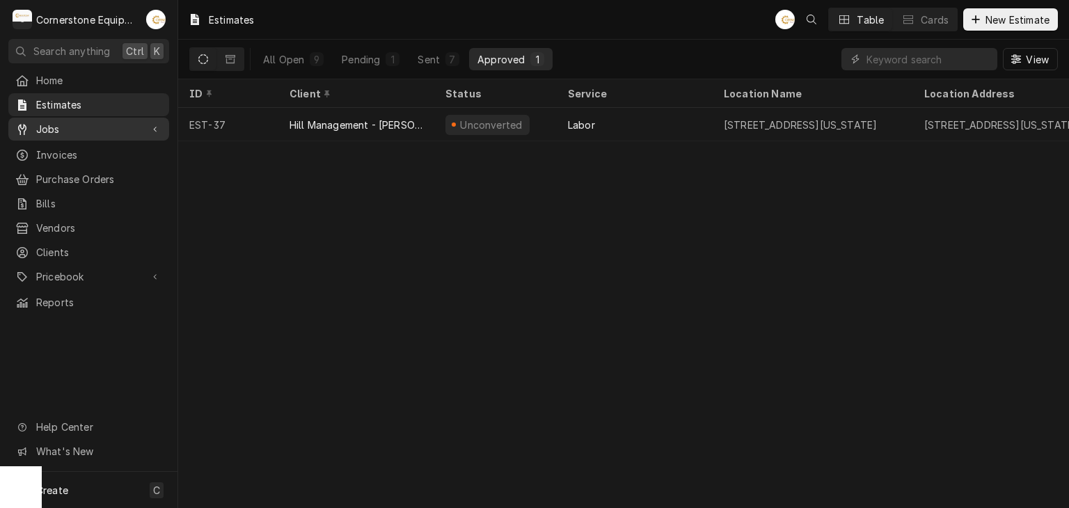
click at [99, 122] on span "Jobs" at bounding box center [88, 129] width 105 height 15
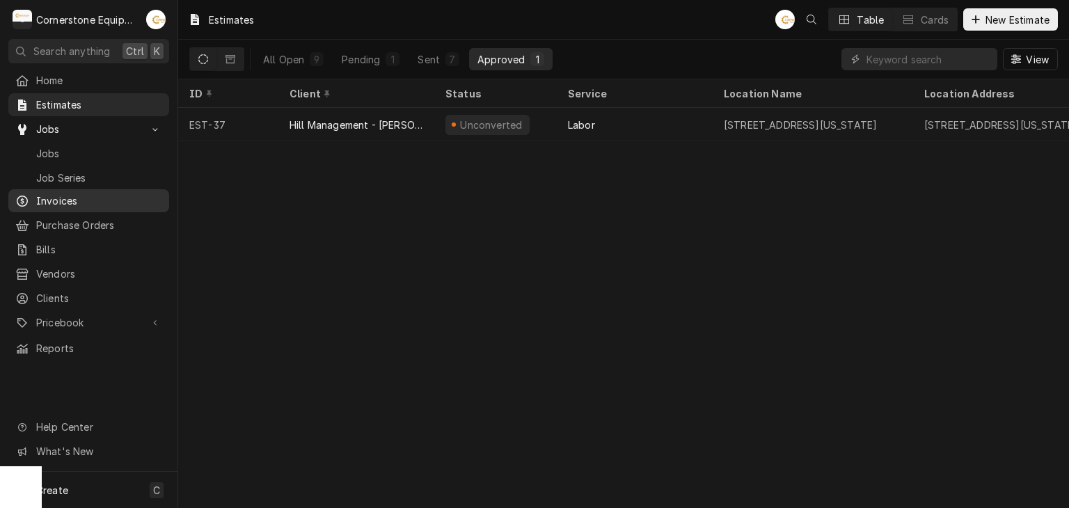
click at [88, 198] on span "Invoices" at bounding box center [99, 200] width 126 height 15
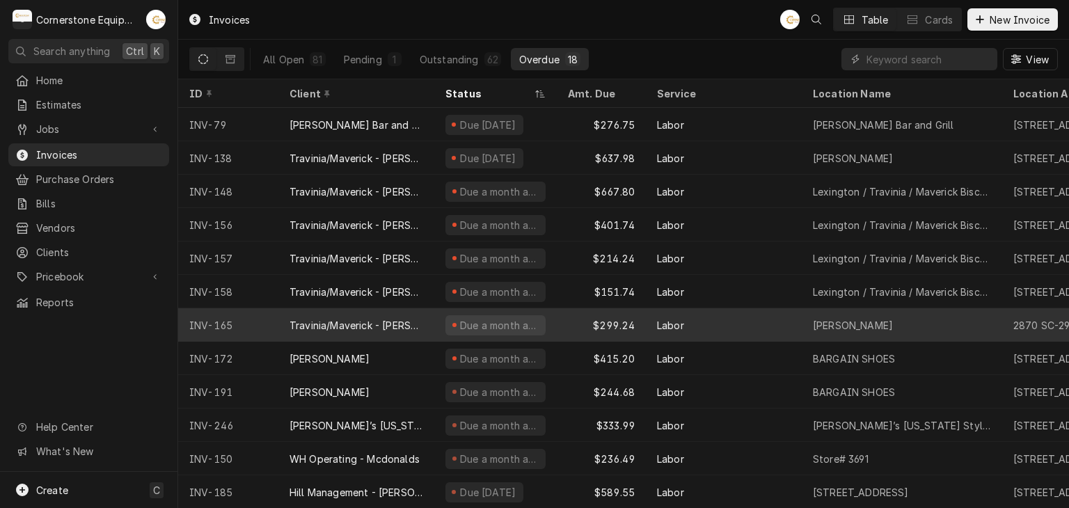
click at [562, 326] on div "$299.24" at bounding box center [601, 324] width 89 height 33
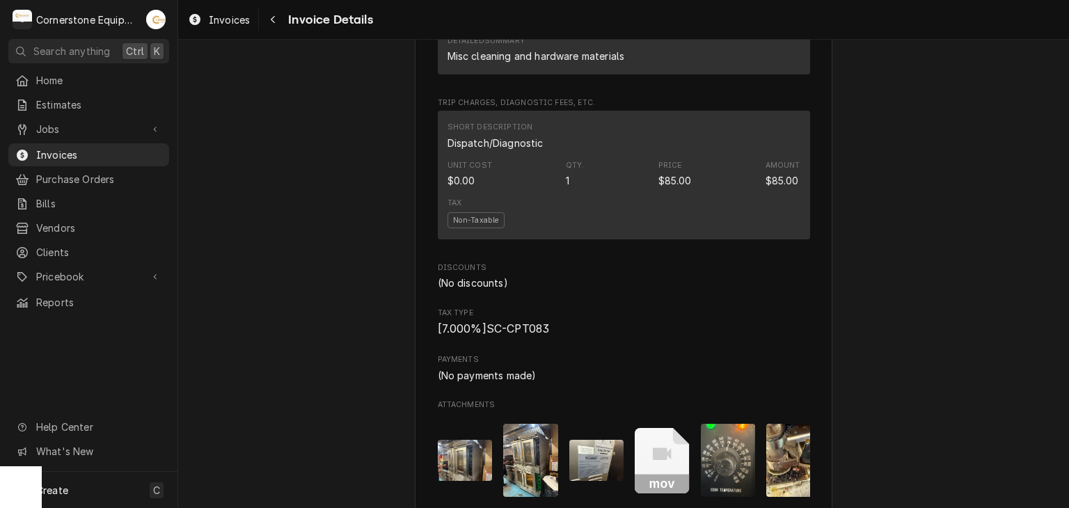
scroll to position [2278, 0]
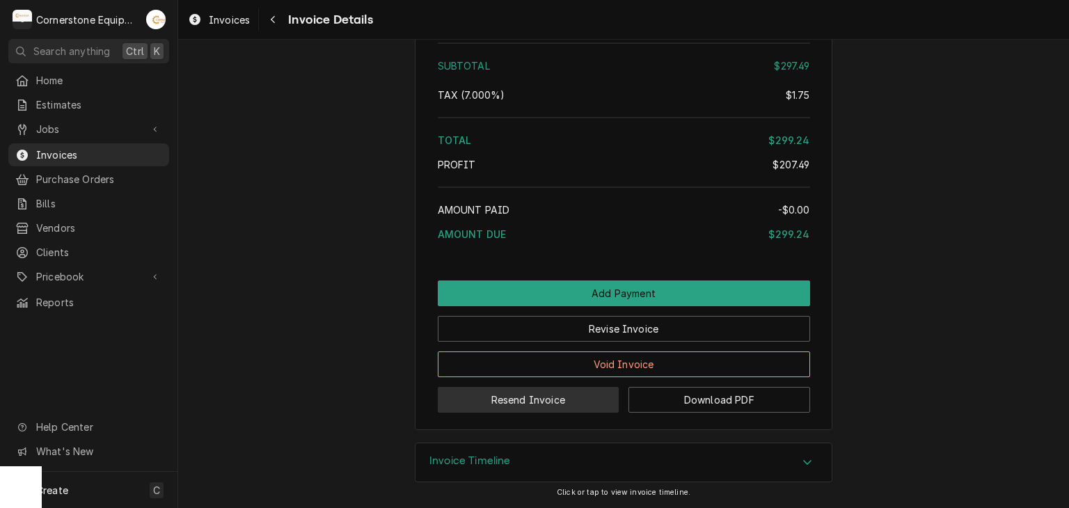
click at [520, 404] on button "Resend Invoice" at bounding box center [529, 400] width 182 height 26
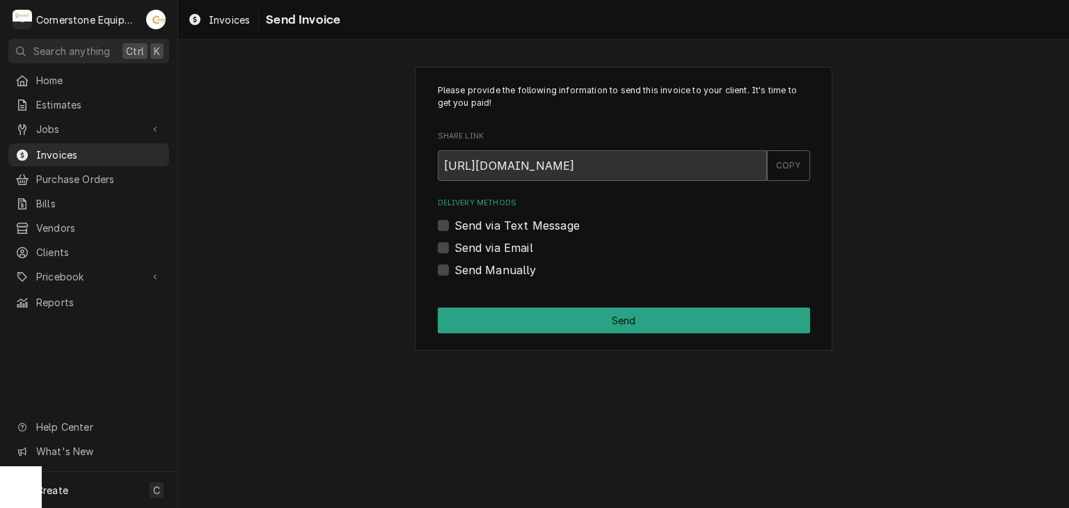
click at [536, 230] on label "Send via Text Message" at bounding box center [516, 225] width 125 height 17
click at [536, 230] on input "Send via Text Message" at bounding box center [640, 232] width 372 height 31
checkbox input "true"
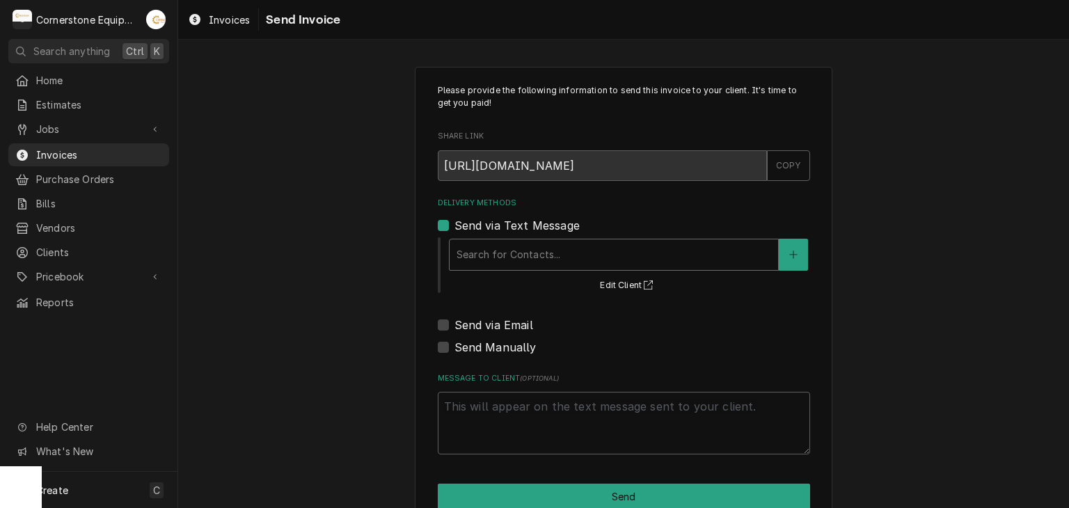
click at [546, 262] on div "Delivery Methods" at bounding box center [614, 254] width 315 height 25
click at [793, 265] on button "Delivery Methods" at bounding box center [793, 255] width 29 height 32
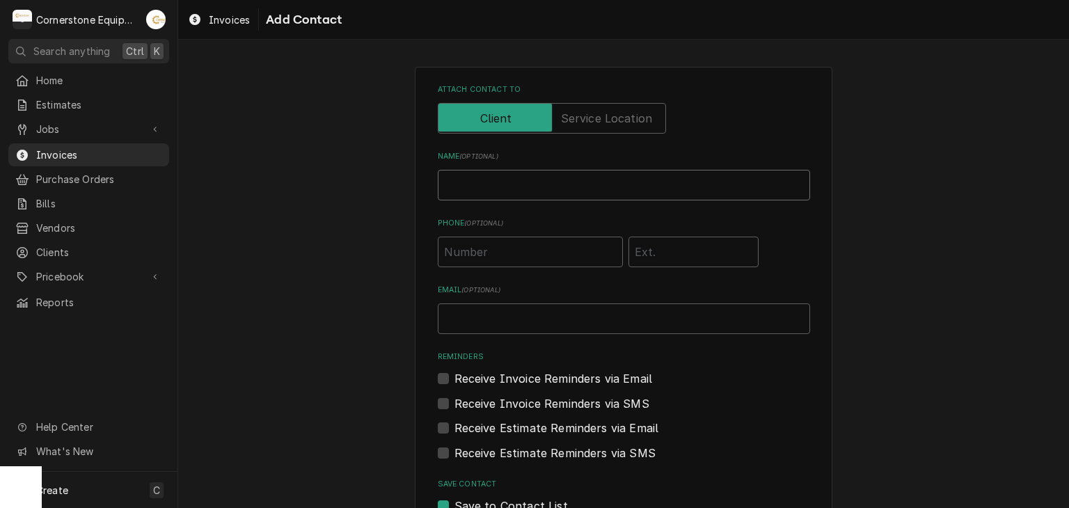
click at [560, 185] on input "Name ( optional )" at bounding box center [624, 185] width 372 height 31
type input "[PERSON_NAME]"
type input "[PHONE_NUMBER]"
type input "[EMAIL_ADDRESS][DOMAIN_NAME]"
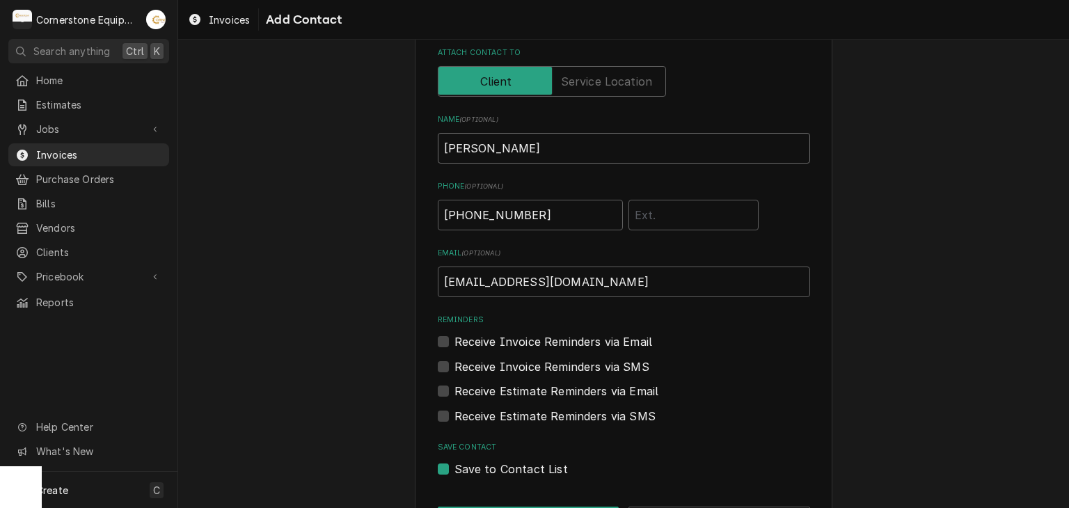
scroll to position [90, 0]
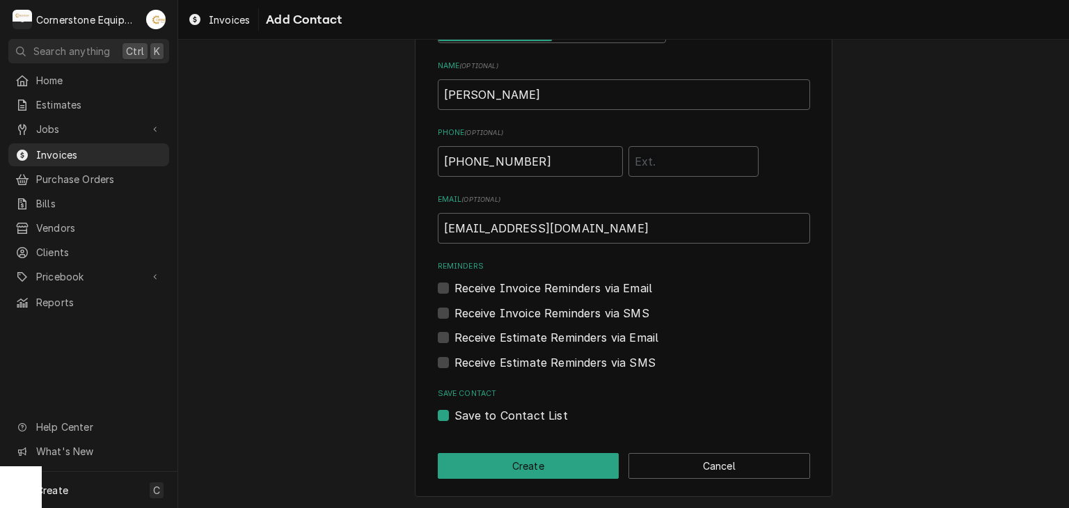
click at [520, 415] on label "Save to Contact List" at bounding box center [510, 415] width 113 height 17
click at [520, 415] on input "Save to Contact List" at bounding box center [640, 422] width 372 height 31
checkbox input "false"
click at [565, 310] on label "Receive Invoice Reminders via SMS" at bounding box center [551, 313] width 195 height 17
click at [565, 310] on input "Contact Edit Form" at bounding box center [640, 320] width 372 height 31
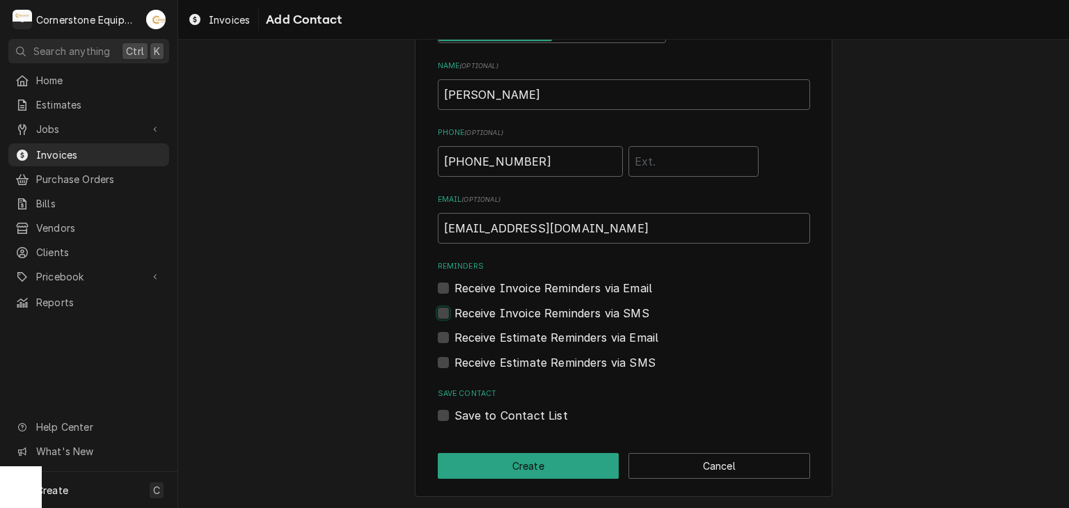
checkbox input "true"
click at [520, 470] on button "Create" at bounding box center [529, 466] width 182 height 26
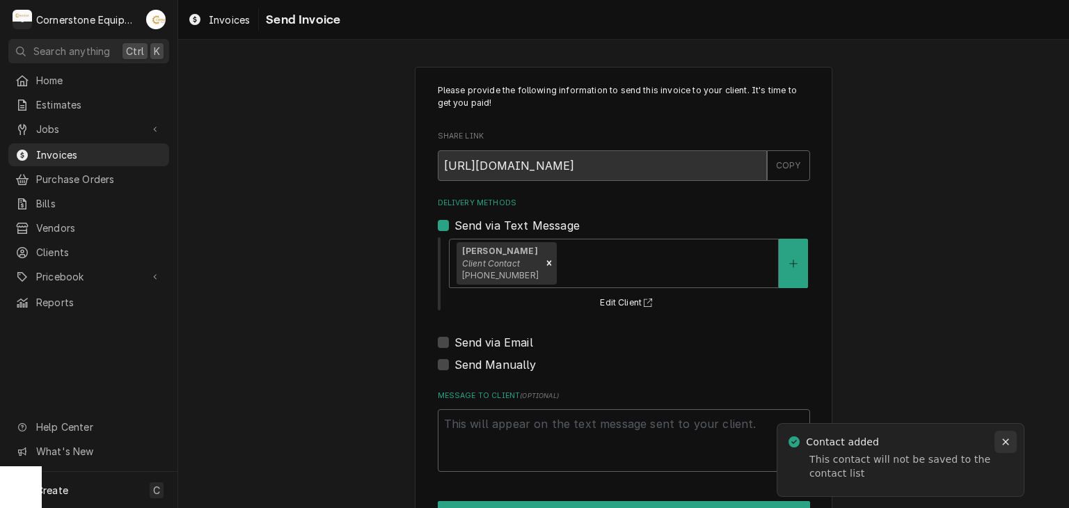
click at [1003, 438] on icon "Notifications alt+T" at bounding box center [1006, 442] width 10 height 10
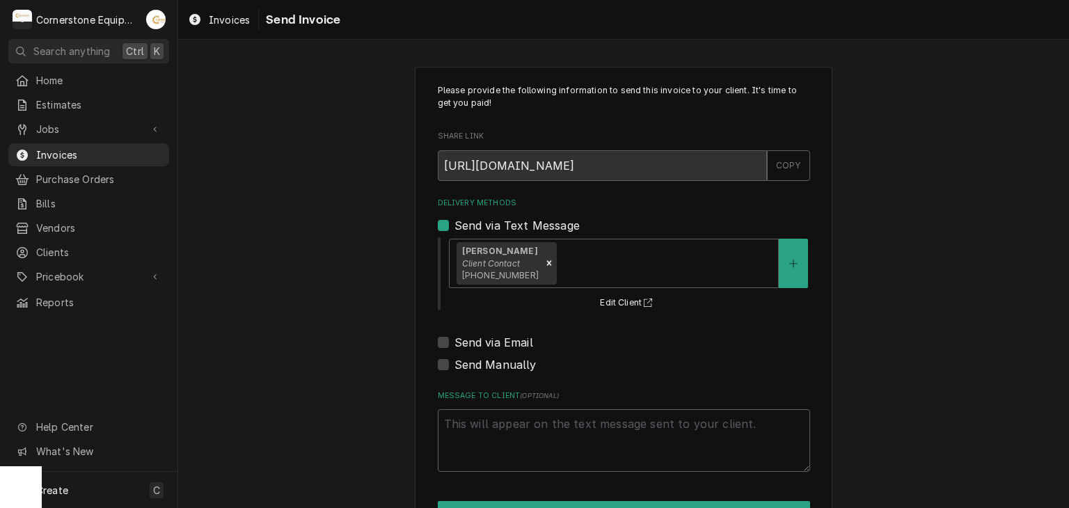
scroll to position [47, 0]
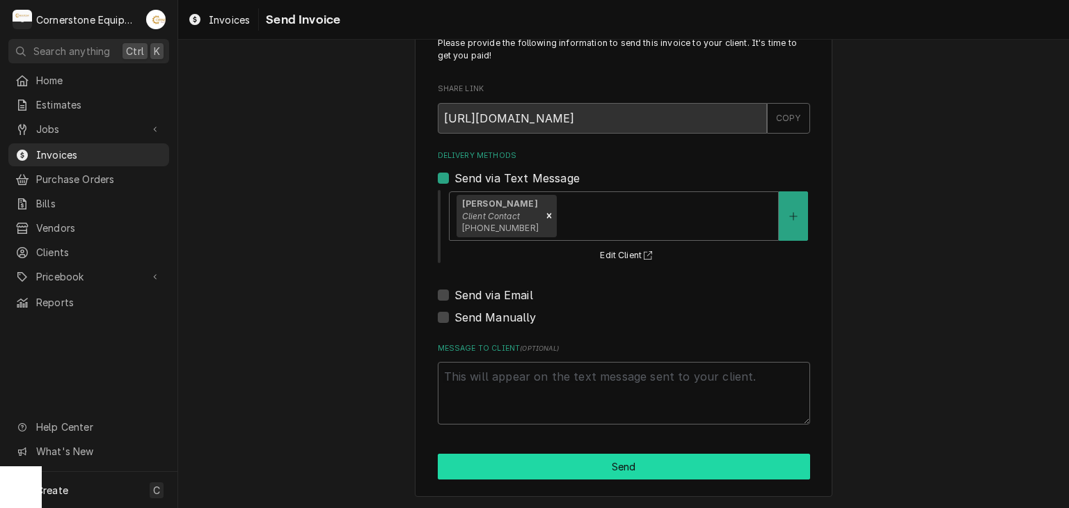
click at [640, 461] on button "Send" at bounding box center [624, 467] width 372 height 26
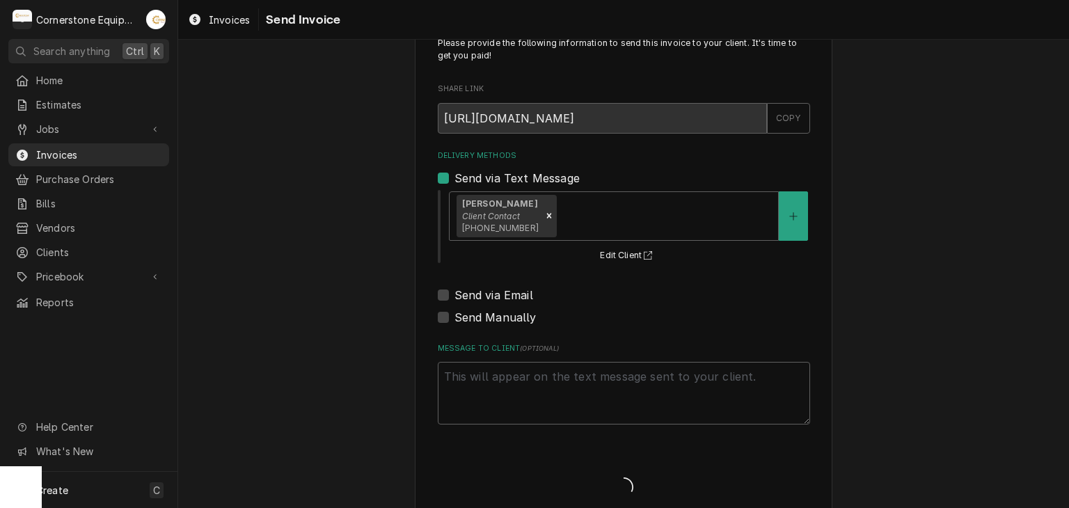
type textarea "x"
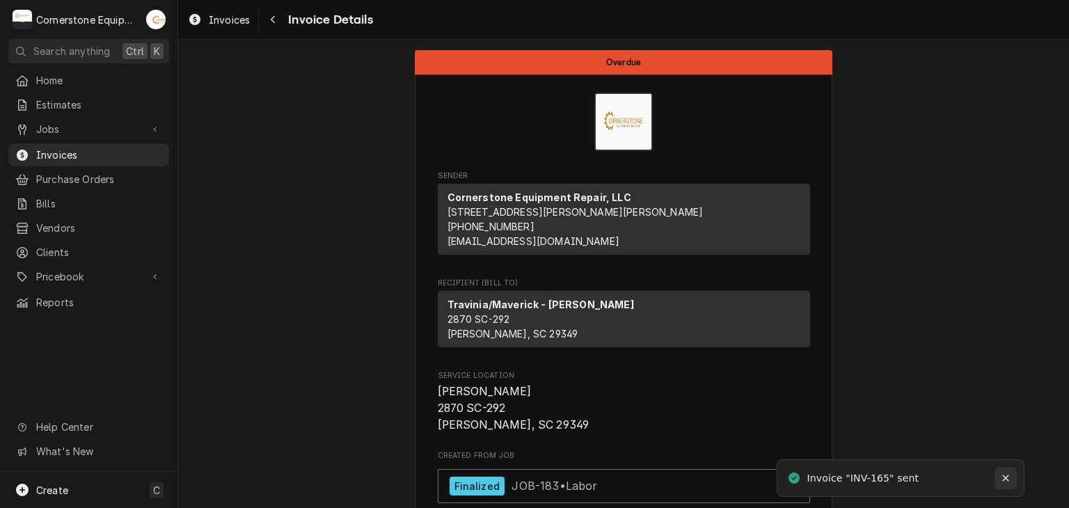
click at [1003, 477] on icon "Notifications alt+T" at bounding box center [1006, 478] width 10 height 10
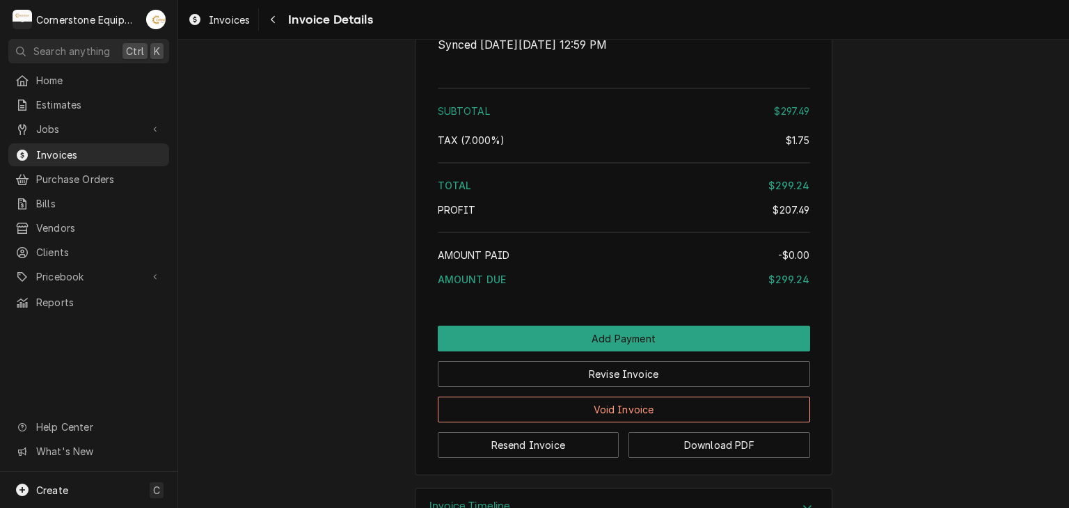
scroll to position [2278, 0]
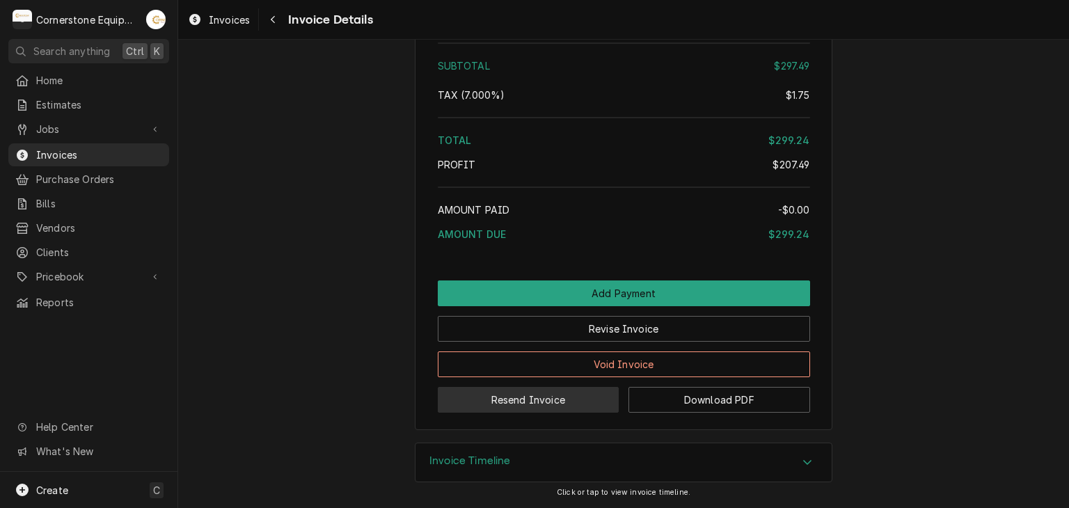
click at [601, 404] on button "Resend Invoice" at bounding box center [529, 400] width 182 height 26
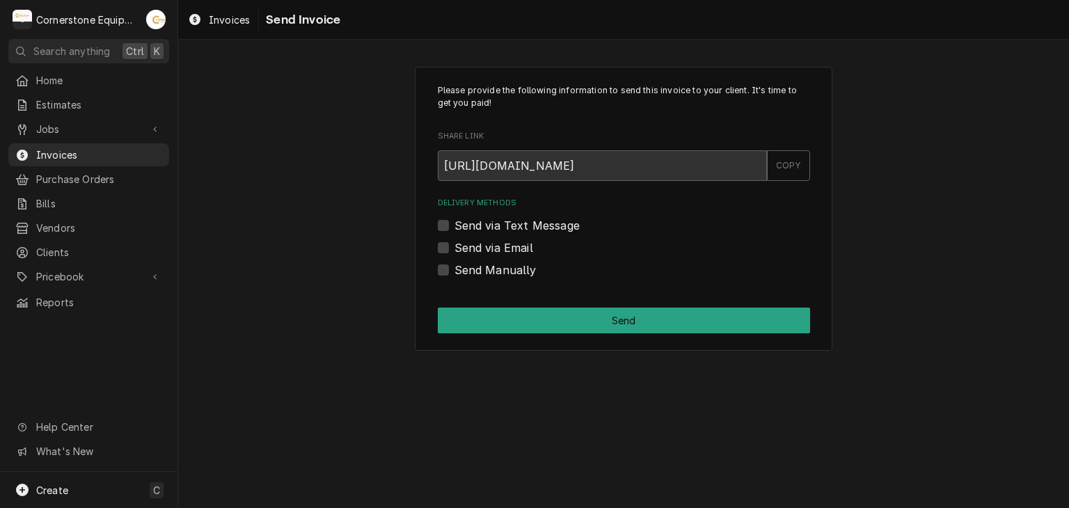
click at [516, 225] on label "Send via Text Message" at bounding box center [516, 225] width 125 height 17
click at [516, 225] on input "Send via Text Message" at bounding box center [640, 232] width 372 height 31
checkbox input "true"
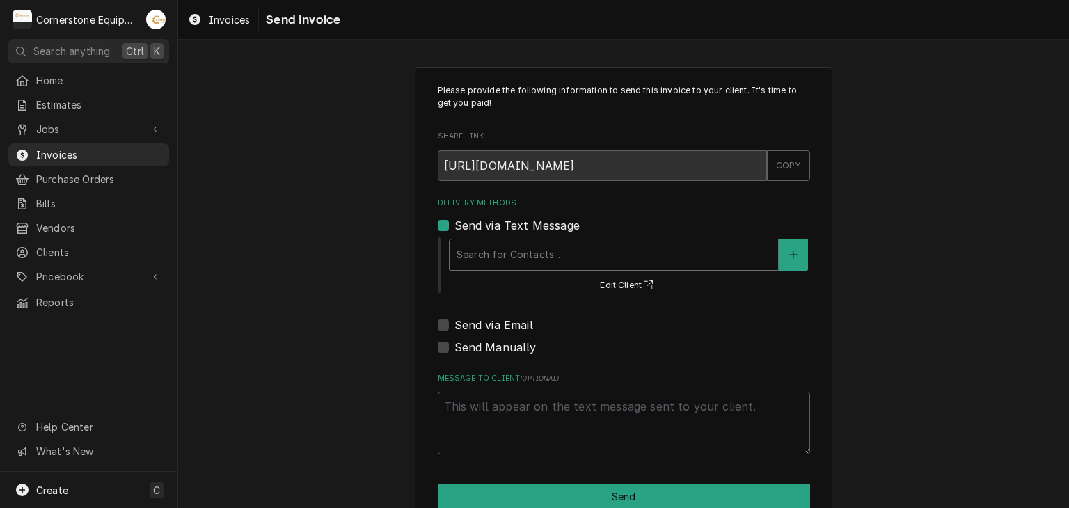
click at [557, 256] on div "Delivery Methods" at bounding box center [614, 254] width 315 height 25
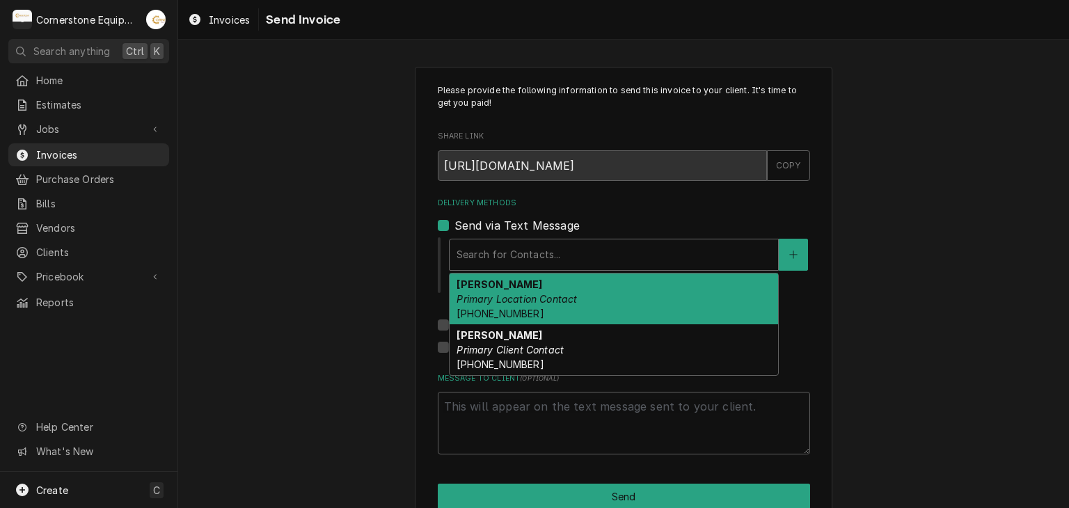
click at [553, 299] on em "Primary Location Contact" at bounding box center [517, 299] width 120 height 12
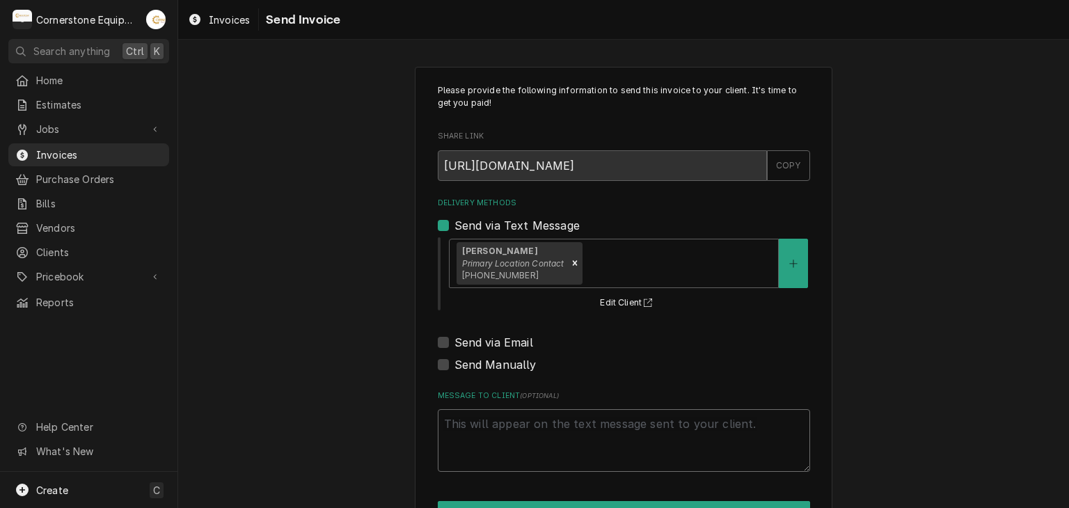
click at [569, 425] on textarea "Message to Client ( optional )" at bounding box center [624, 440] width 372 height 63
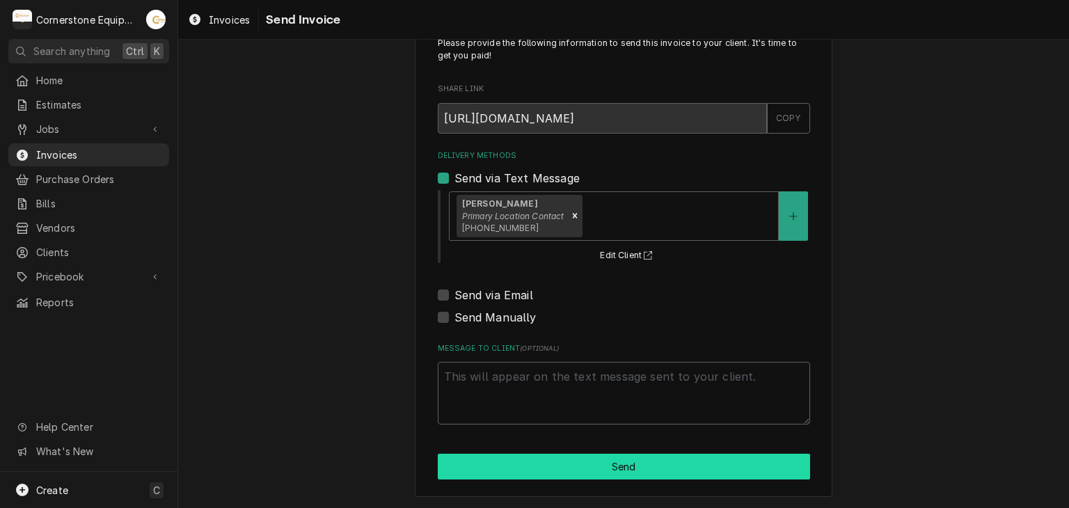
click at [610, 463] on button "Send" at bounding box center [624, 467] width 372 height 26
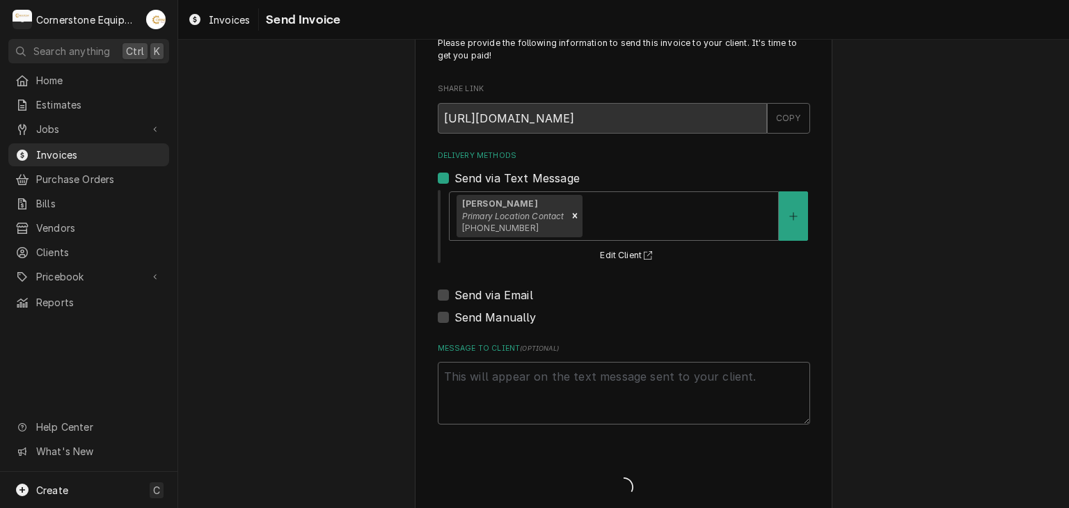
type textarea "x"
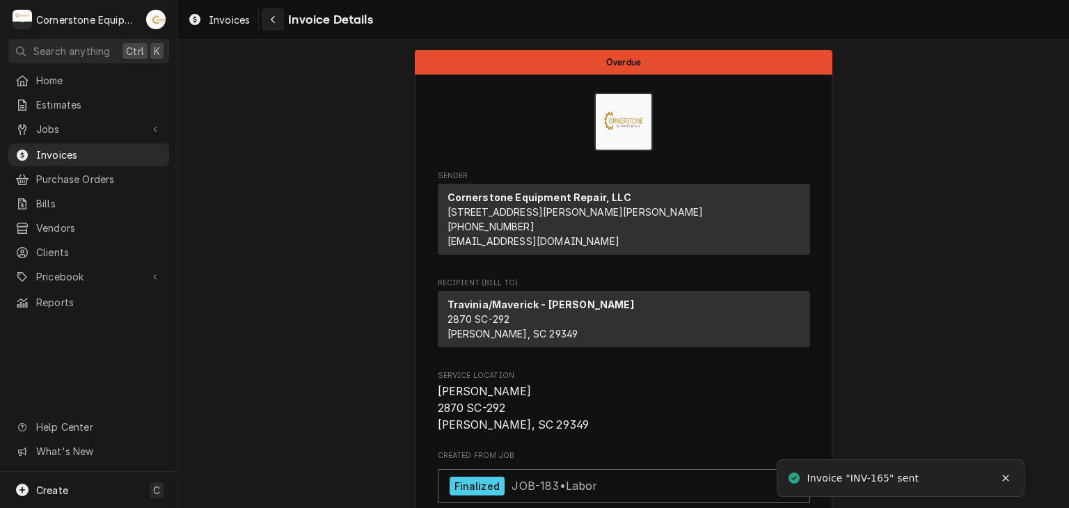
click at [276, 14] on div "Navigate back" at bounding box center [273, 20] width 14 height 14
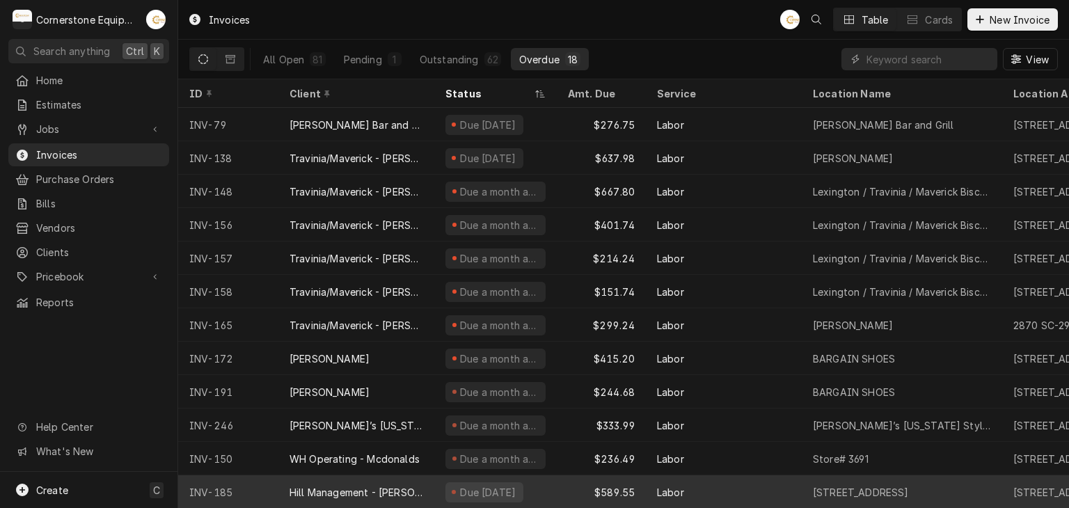
scroll to position [76, 0]
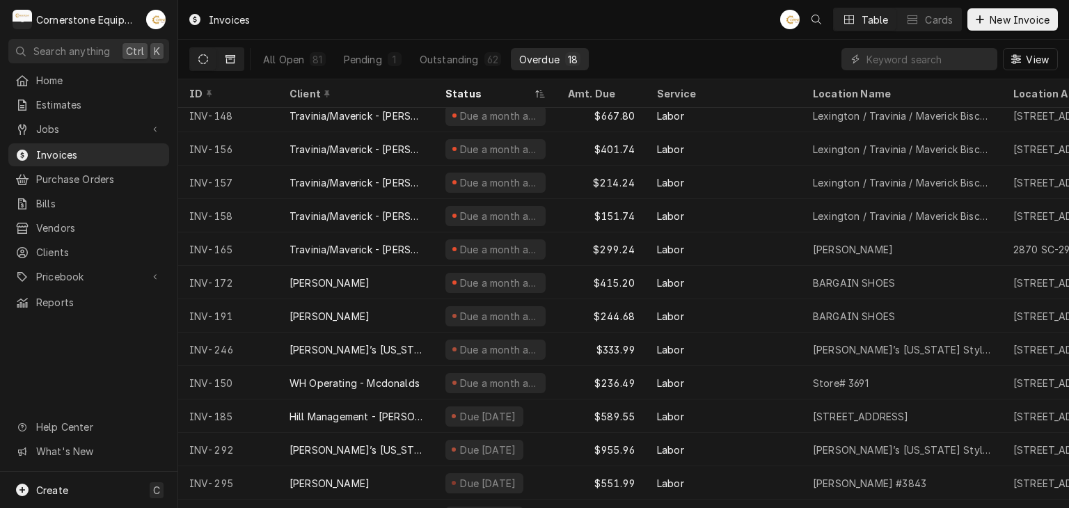
click at [228, 59] on icon "Dynamic Content Wrapper" at bounding box center [230, 59] width 10 height 10
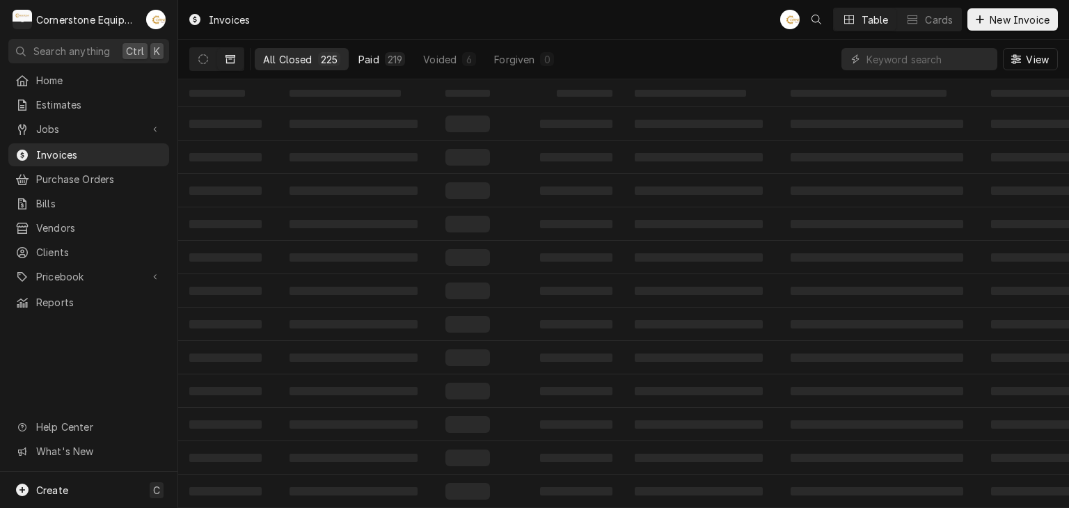
click at [339, 59] on button "All Closed 225" at bounding box center [302, 59] width 94 height 22
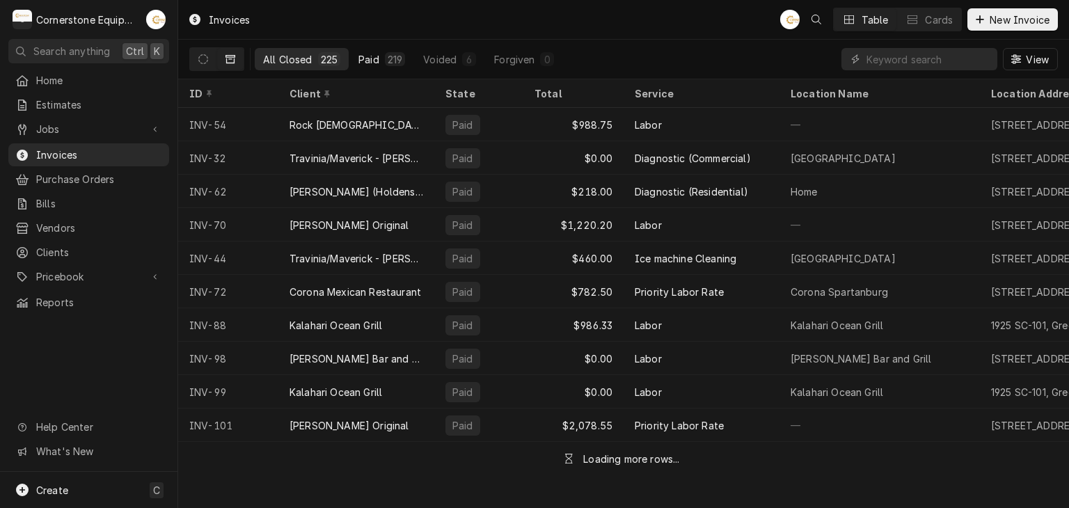
click at [367, 58] on div "Paid" at bounding box center [368, 59] width 21 height 15
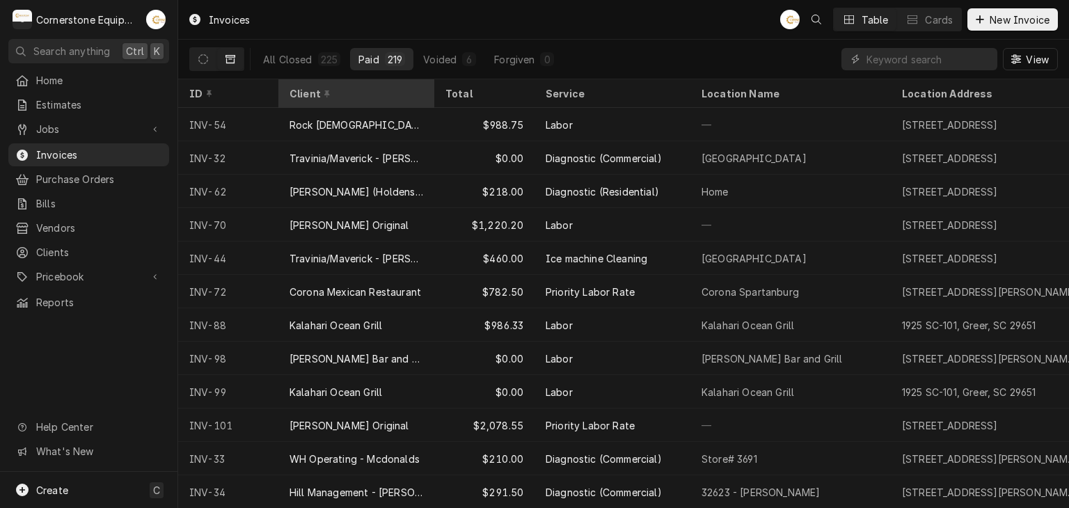
click at [373, 91] on div "Client" at bounding box center [354, 93] width 131 height 15
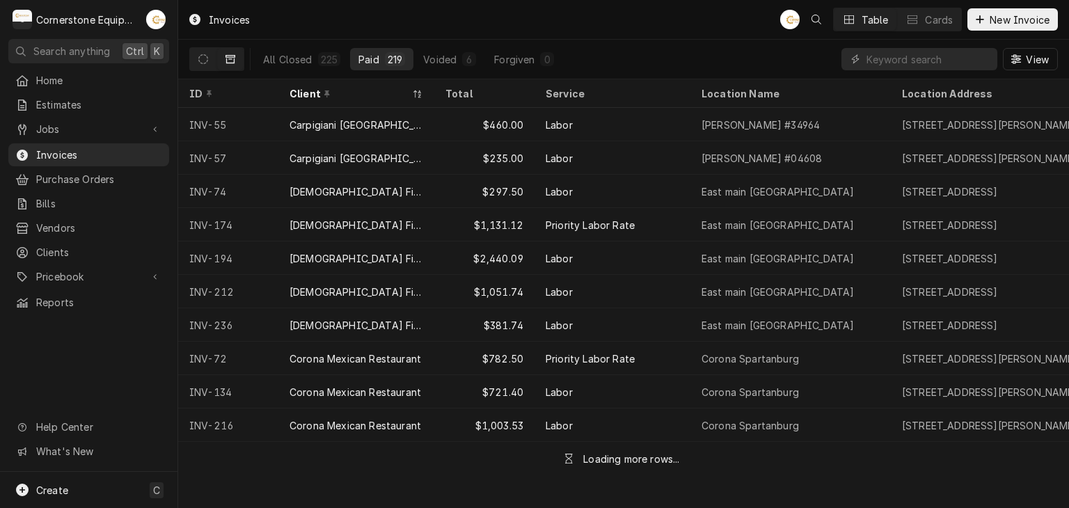
click at [637, 40] on div "All Closed 225 Paid 219 Voided 6 Forgiven 0 View" at bounding box center [623, 59] width 868 height 39
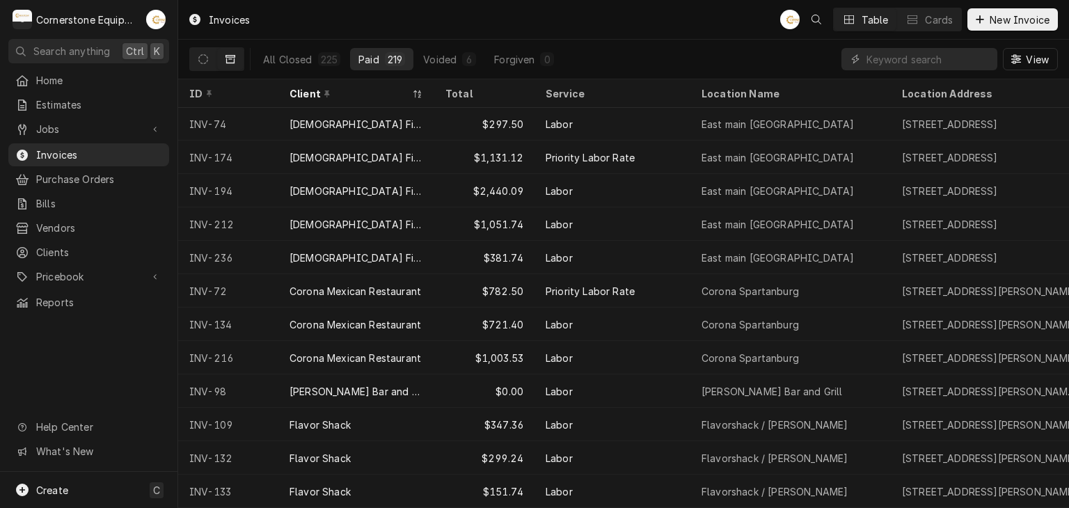
scroll to position [0, 0]
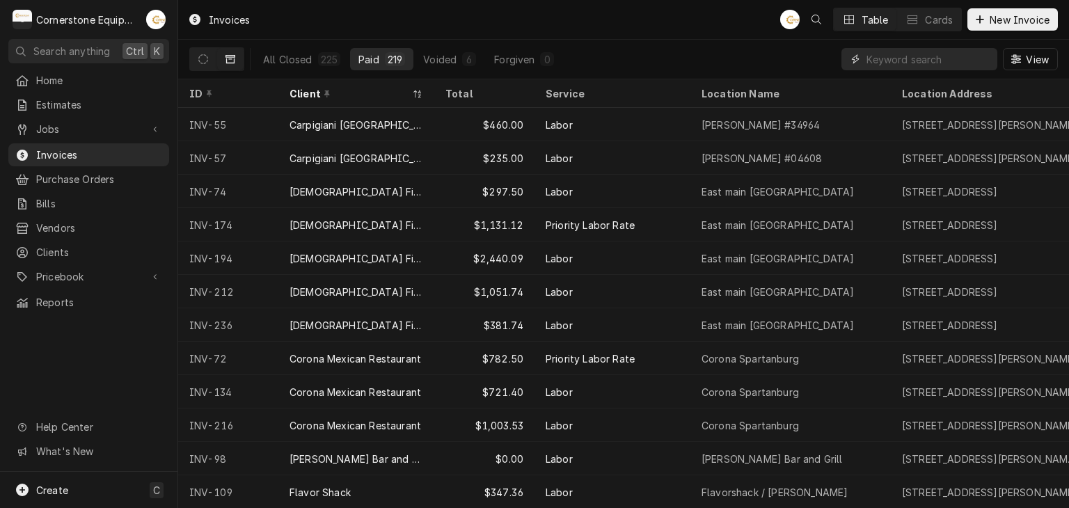
click at [968, 54] on input "Dynamic Content Wrapper" at bounding box center [928, 59] width 124 height 22
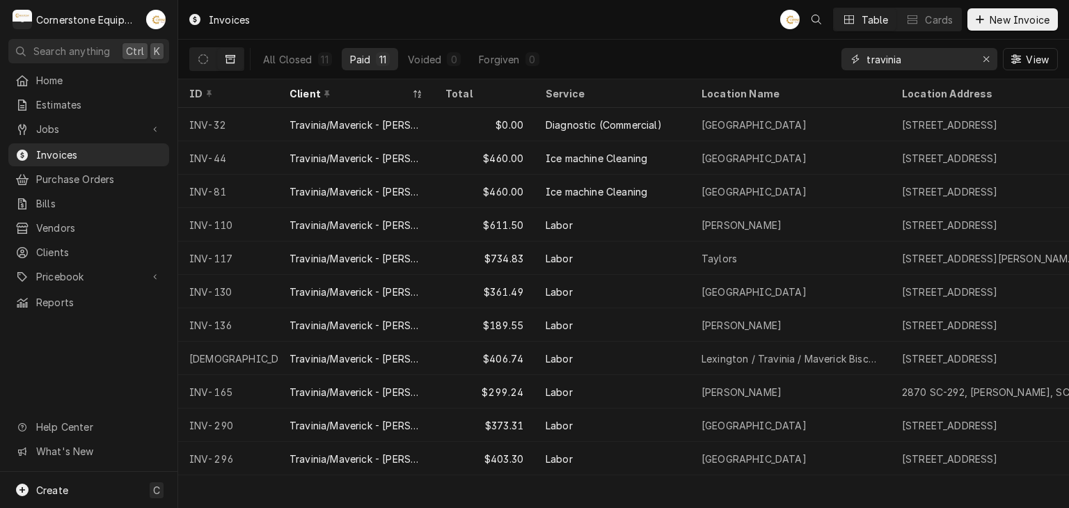
type input "travinia"
click at [800, 58] on div "All Closed 11 Paid 11 Voided 0 Forgiven 0 travinia View" at bounding box center [623, 59] width 868 height 39
click at [200, 63] on icon "Dynamic Content Wrapper" at bounding box center [203, 59] width 10 height 10
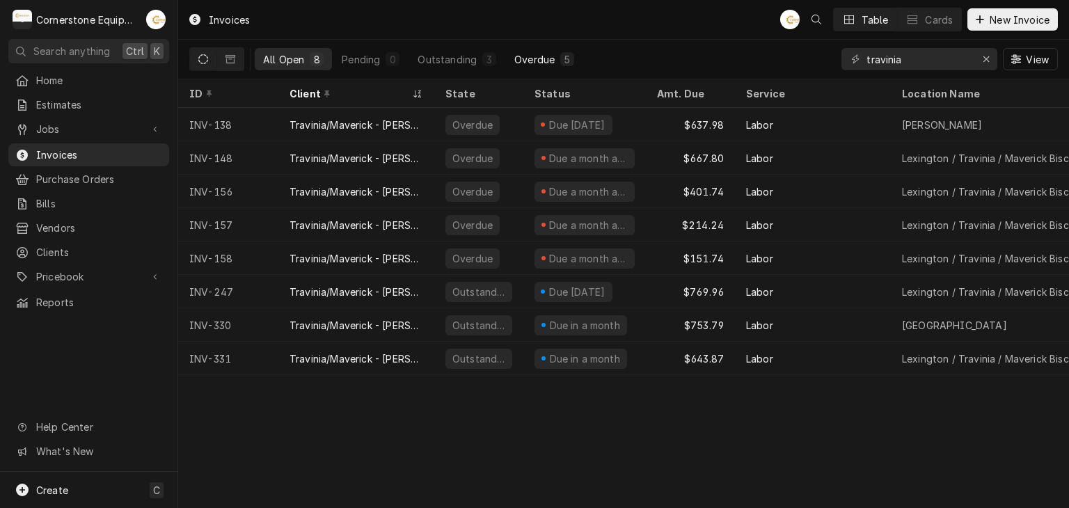
click at [537, 61] on div "Overdue" at bounding box center [534, 59] width 40 height 15
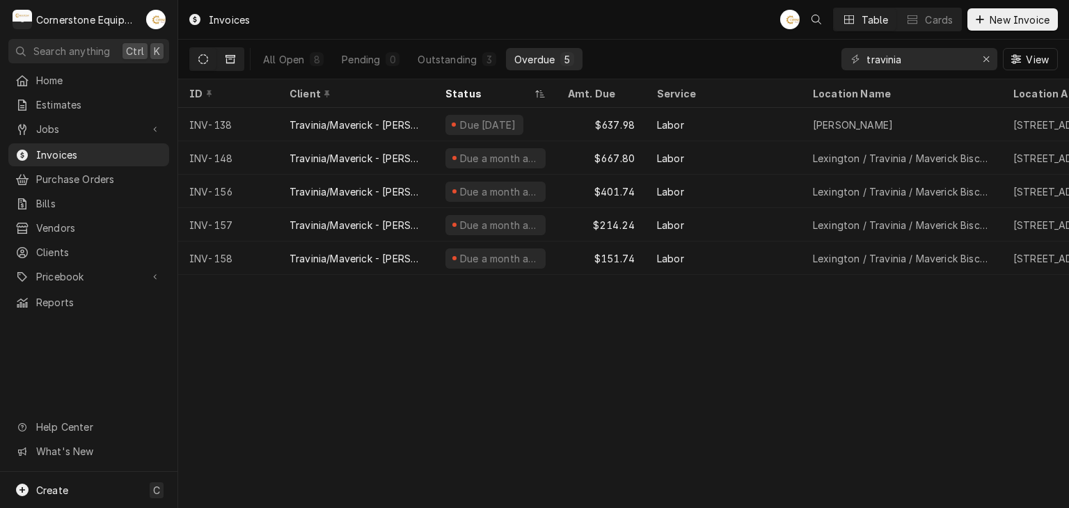
click at [239, 53] on button "Dynamic Content Wrapper" at bounding box center [230, 59] width 26 height 22
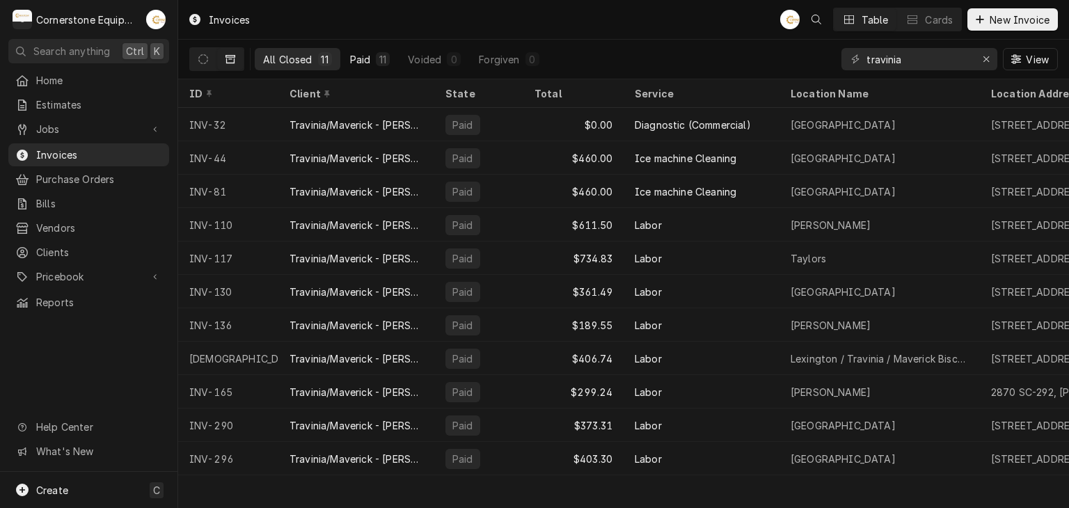
click at [383, 61] on div "11" at bounding box center [383, 59] width 8 height 15
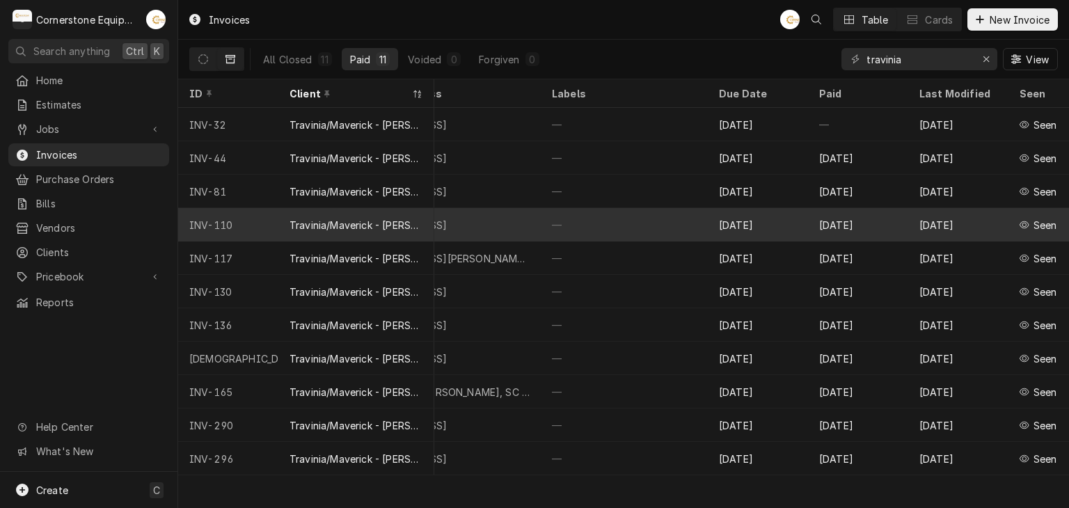
scroll to position [0, 548]
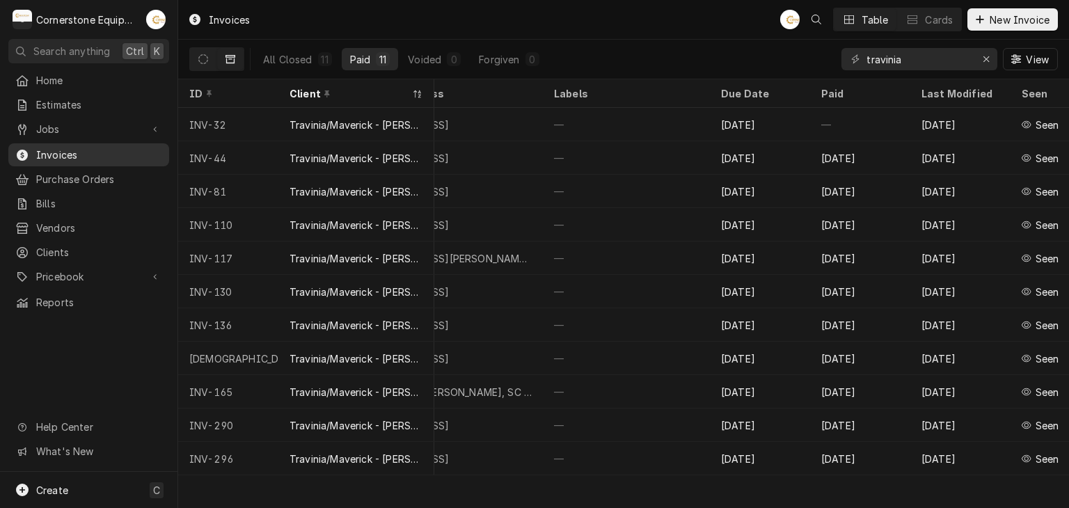
click at [152, 152] on span "Invoices" at bounding box center [99, 155] width 126 height 15
